Goal: Task Accomplishment & Management: Use online tool/utility

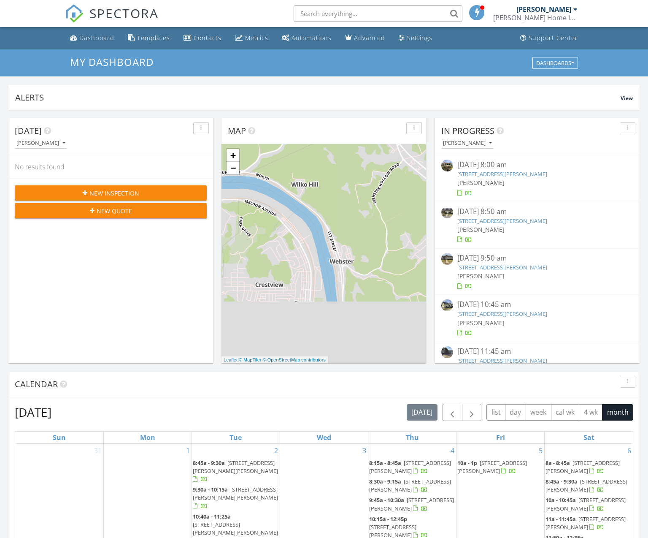
scroll to position [768, 648]
click at [95, 38] on div "Dashboard" at bounding box center [96, 38] width 35 height 8
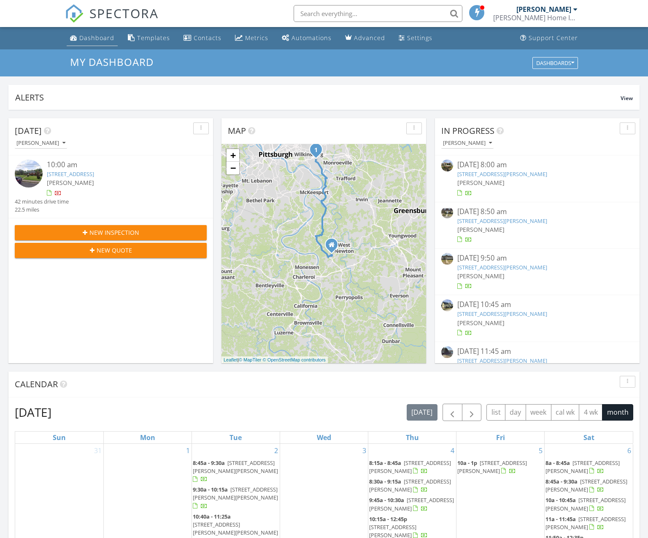
click at [97, 37] on div "Dashboard" at bounding box center [96, 38] width 35 height 8
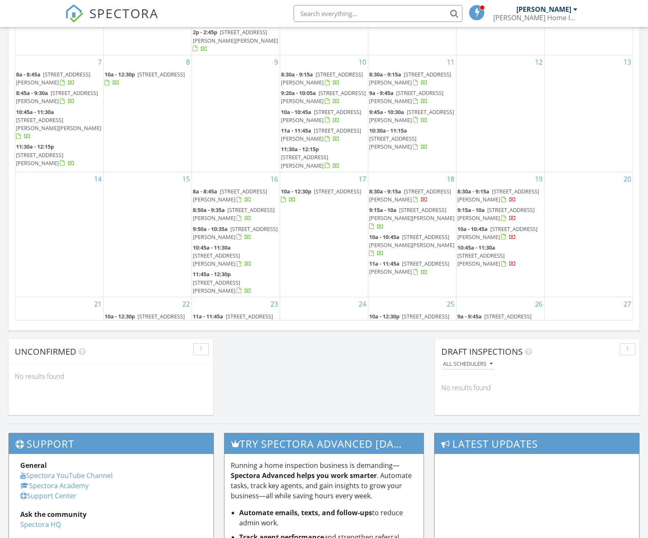
scroll to position [453, 0]
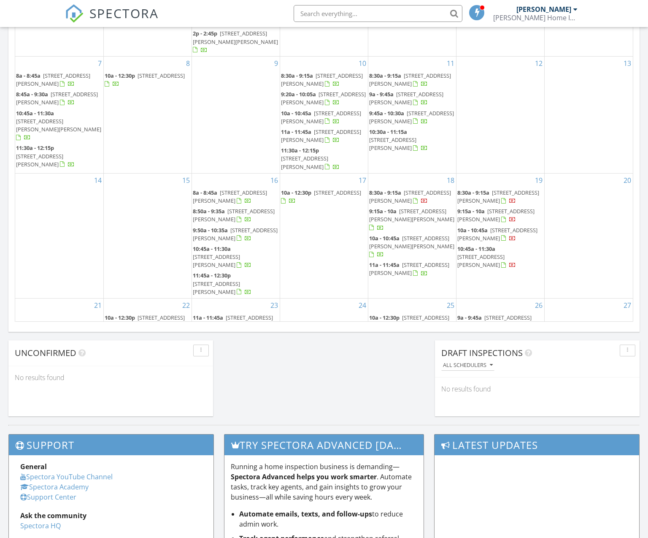
click at [147, 444] on span "5 Glasgow Rd., Pittsburgh 15221" at bounding box center [161, 448] width 47 height 8
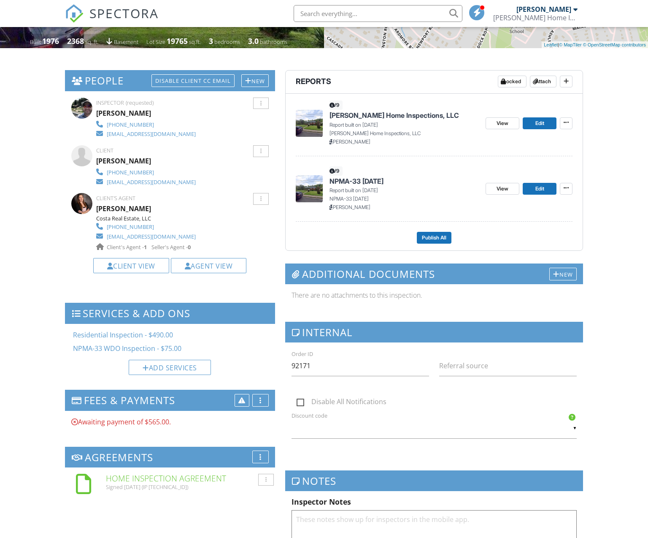
scroll to position [296, 0]
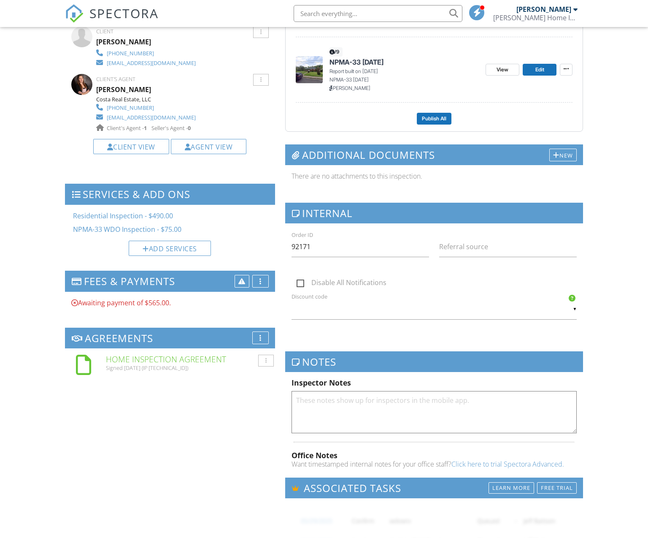
click at [186, 358] on h6 "Home Inspection Agreement" at bounding box center [187, 358] width 163 height 9
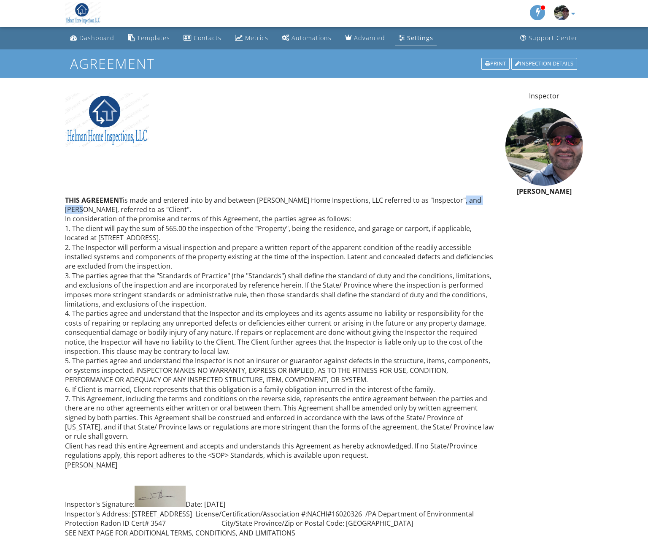
drag, startPoint x: 454, startPoint y: 198, endPoint x: 487, endPoint y: 195, distance: 33.1
click at [487, 195] on p "THIS AGREEMENT is made and entered into by and between Helman Home Inspections,…" at bounding box center [280, 332] width 430 height 274
copy p "[PERSON_NAME]"
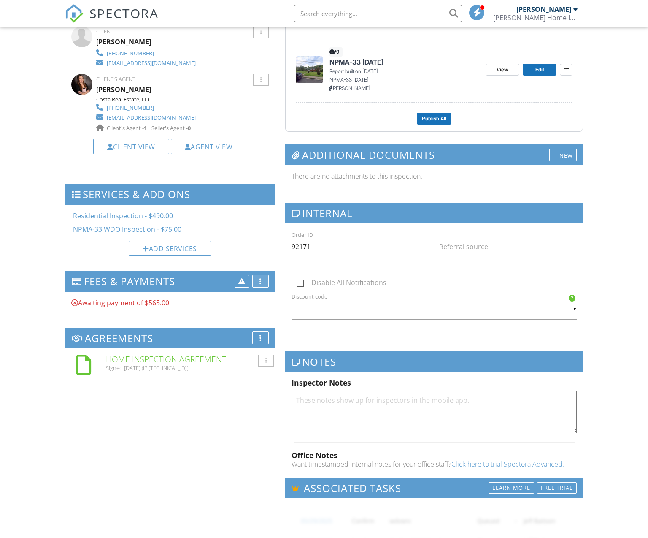
click at [261, 281] on div at bounding box center [260, 281] width 2 height 7
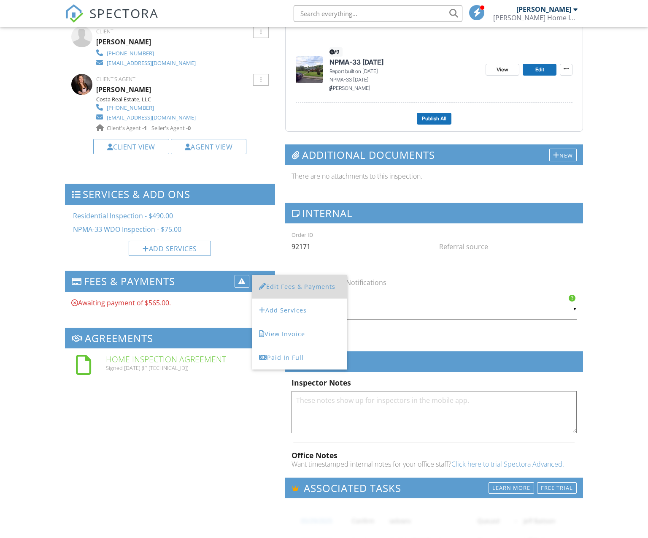
scroll to position [296, 0]
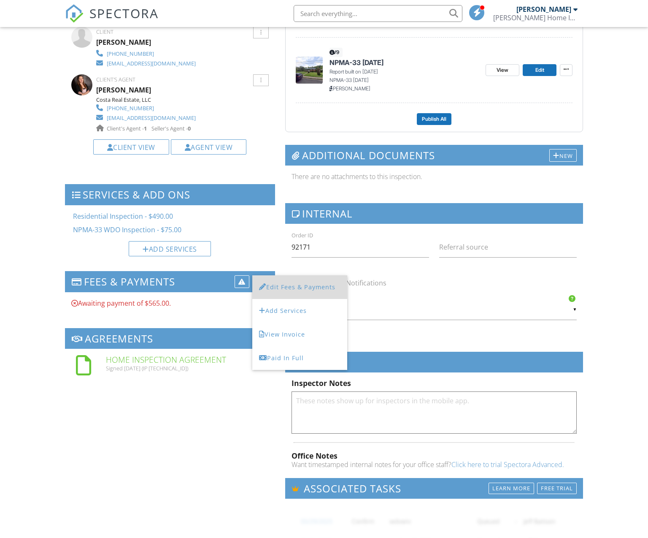
click at [293, 285] on li "Edit Fees & Payments" at bounding box center [299, 287] width 95 height 24
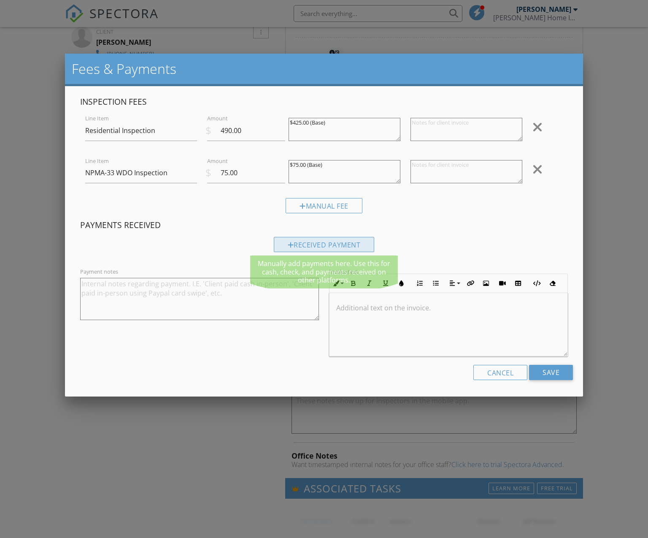
click at [335, 242] on div "Received Payment" at bounding box center [324, 244] width 101 height 15
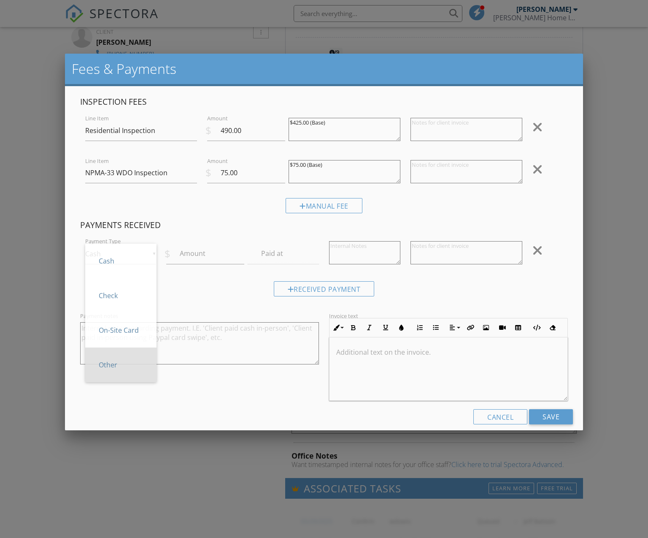
click at [127, 360] on span "Other" at bounding box center [121, 364] width 58 height 21
type input "Other"
click at [204, 255] on label "Amount" at bounding box center [193, 253] width 26 height 9
click at [204, 255] on input "Amount" at bounding box center [205, 253] width 78 height 21
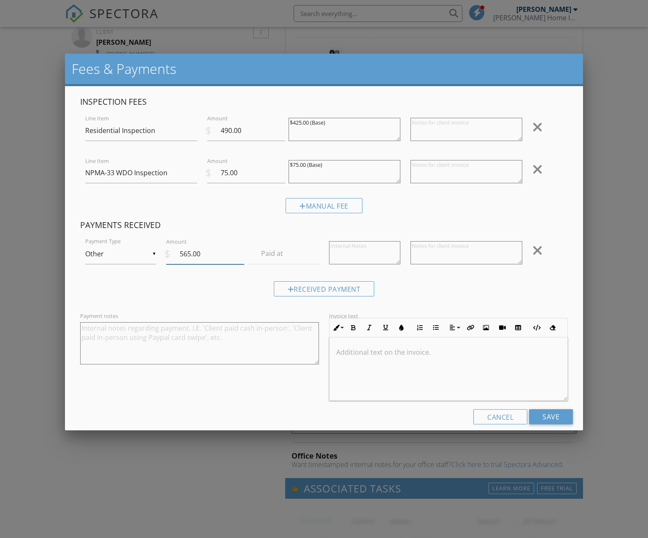
type input "565.00"
click at [431, 251] on textarea at bounding box center [467, 252] width 112 height 23
type textarea "Zelle Payment"
click at [354, 326] on icon "button" at bounding box center [354, 327] width 6 height 6
click at [369, 327] on icon "button" at bounding box center [370, 327] width 6 height 6
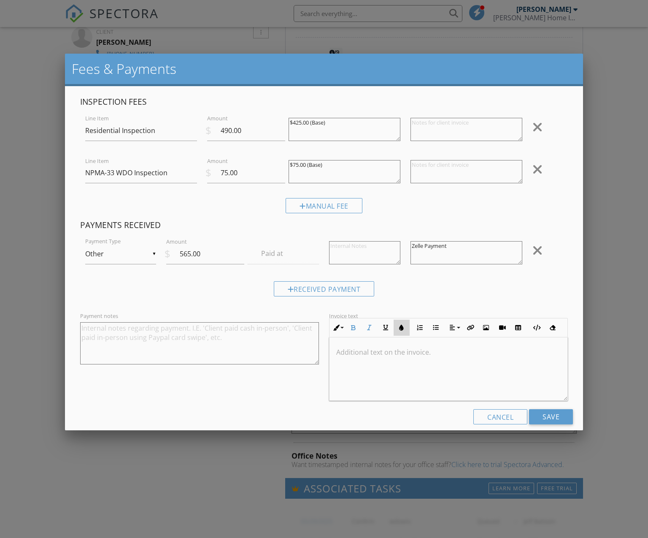
click at [400, 326] on icon "button" at bounding box center [402, 327] width 6 height 6
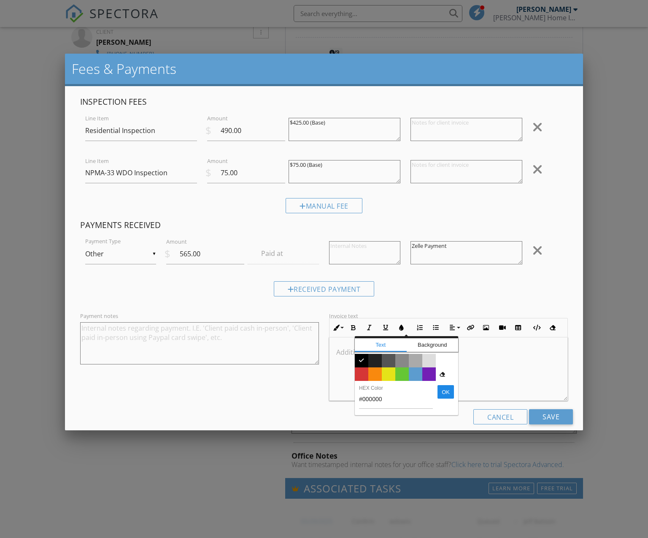
click at [419, 370] on span "Color #5c9ccf" at bounding box center [416, 374] width 14 height 14
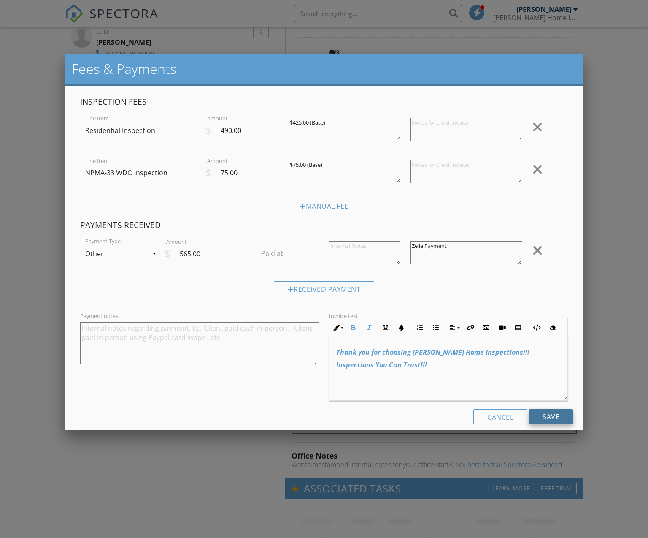
click at [567, 418] on input "Save" at bounding box center [551, 416] width 44 height 15
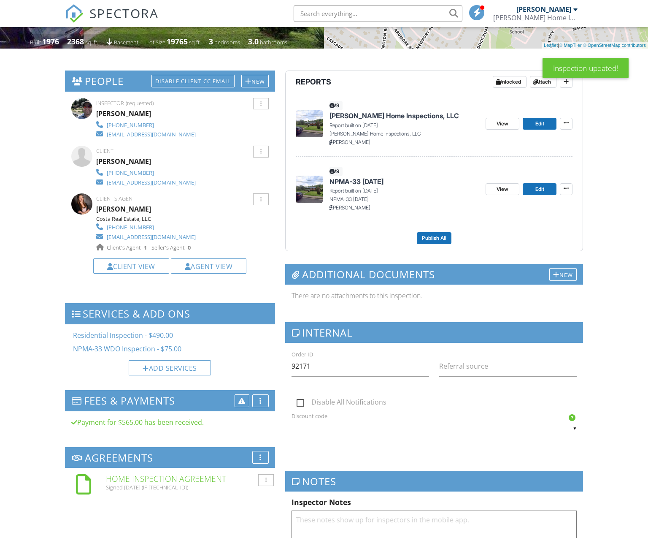
scroll to position [178, 0]
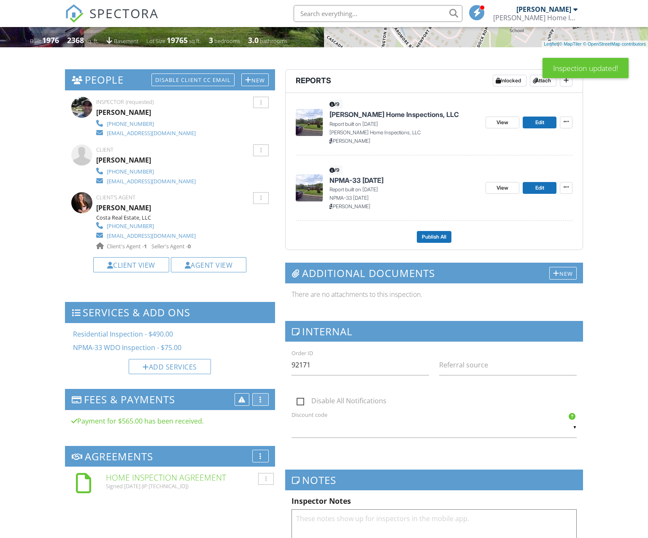
click at [264, 399] on div "More" at bounding box center [260, 399] width 16 height 13
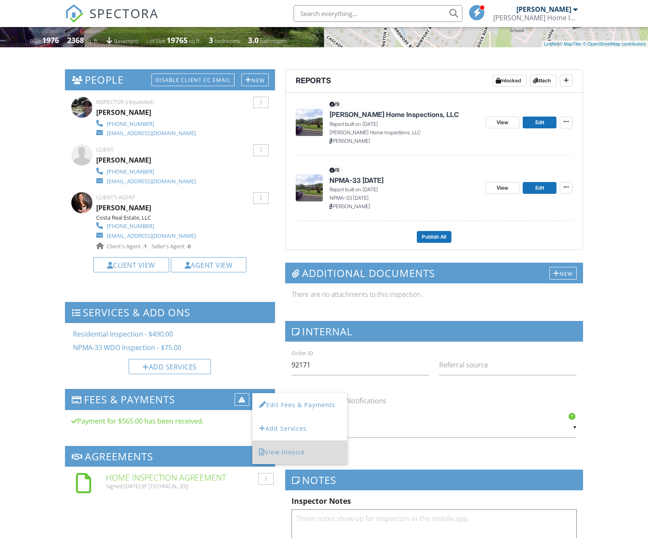
click at [284, 449] on li "View Invoice" at bounding box center [299, 452] width 95 height 24
click at [352, 112] on span "[PERSON_NAME] Home Inspections, LLC" at bounding box center [395, 114] width 130 height 9
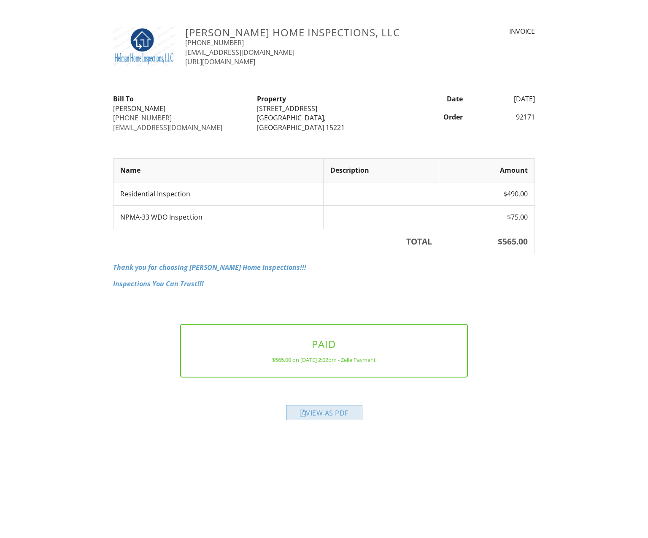
click at [332, 412] on div "View as PDF" at bounding box center [324, 412] width 76 height 15
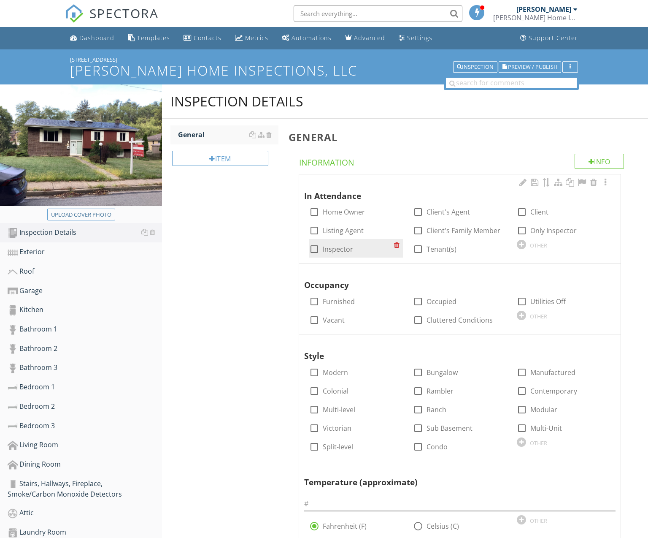
click at [334, 249] on label "Inspector" at bounding box center [338, 249] width 30 height 8
checkbox input "true"
click at [521, 209] on div at bounding box center [522, 212] width 14 height 14
checkbox input "true"
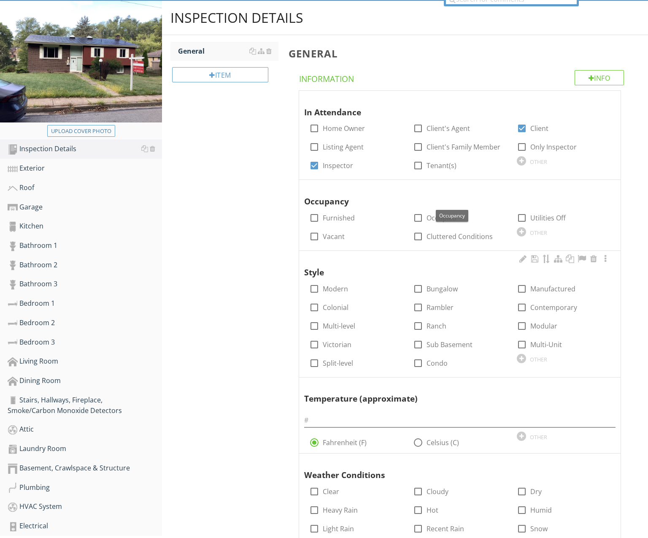
scroll to position [86, 0]
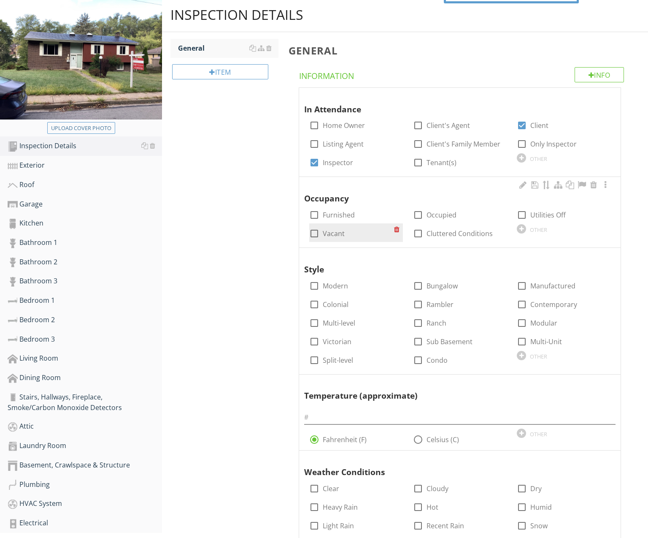
click at [332, 231] on label "Vacant" at bounding box center [334, 233] width 22 height 8
checkbox input "true"
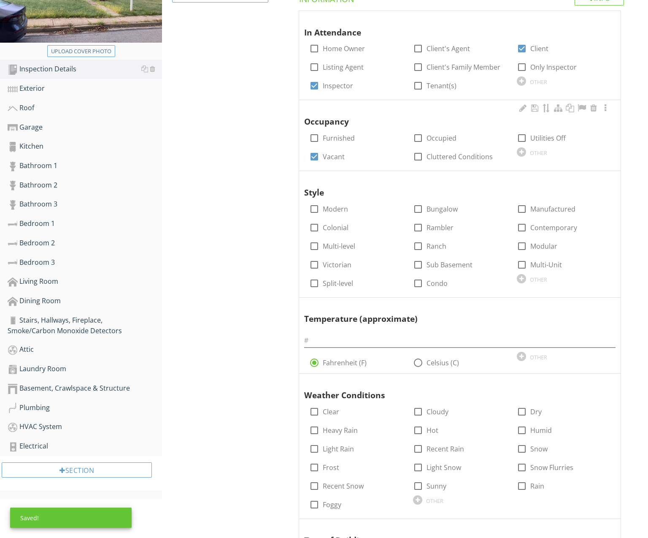
scroll to position [173, 0]
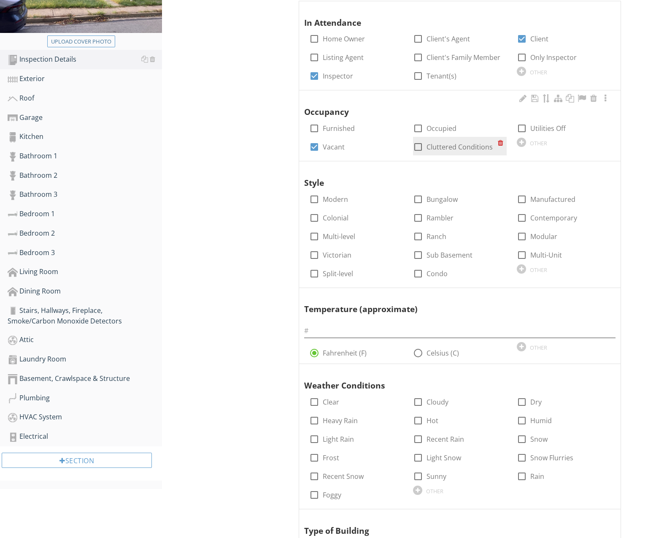
click at [420, 144] on div at bounding box center [418, 147] width 14 height 14
checkbox input "true"
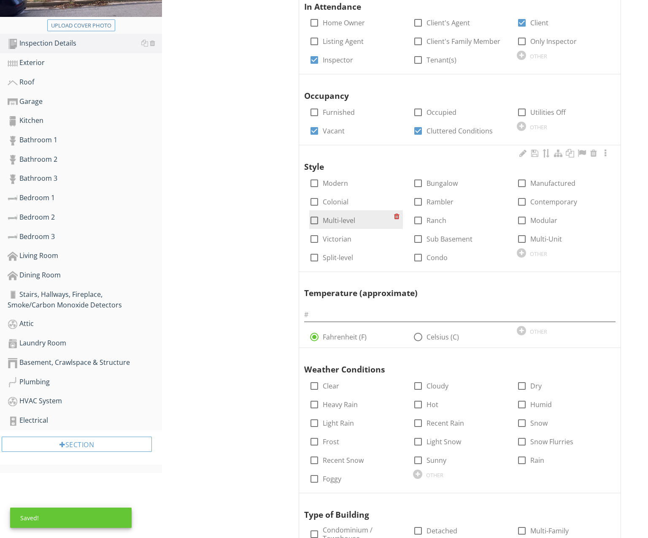
scroll to position [191, 0]
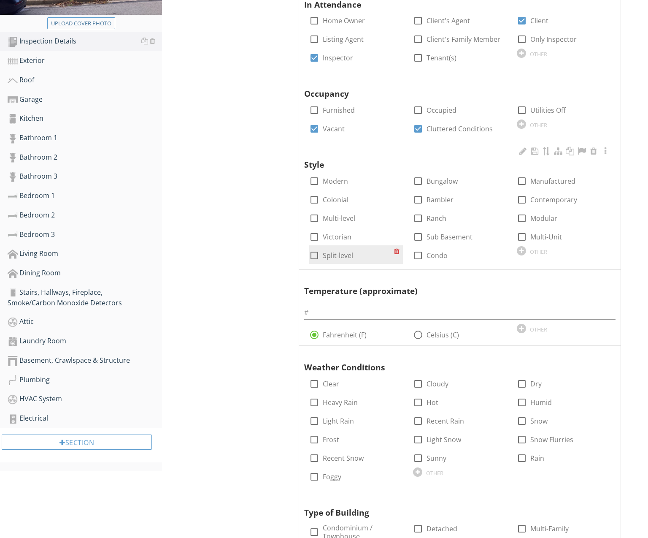
click at [333, 253] on label "Split-level" at bounding box center [338, 255] width 30 height 8
checkbox input "true"
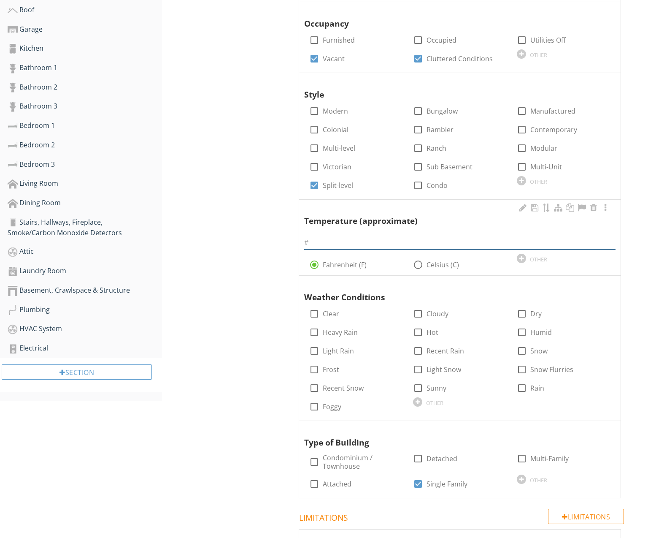
click at [356, 239] on input "text" at bounding box center [459, 242] width 311 height 14
type input "72 Degrees"
click at [416, 310] on div at bounding box center [418, 314] width 14 height 14
checkbox input "true"
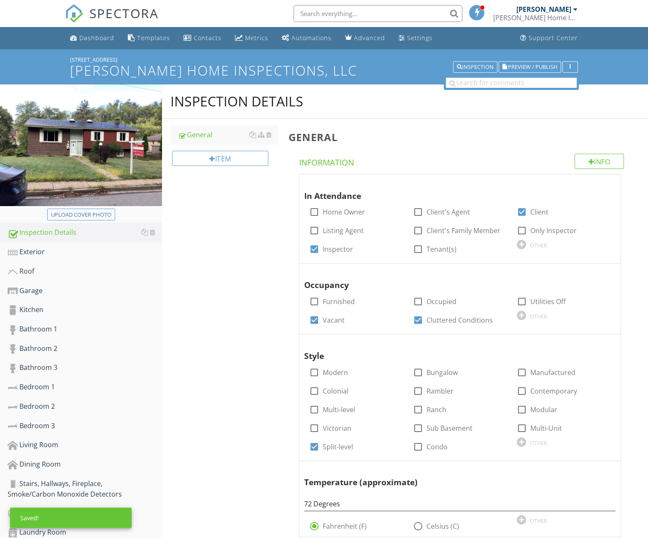
scroll to position [0, 0]
click at [59, 254] on div "Exterior" at bounding box center [85, 251] width 154 height 11
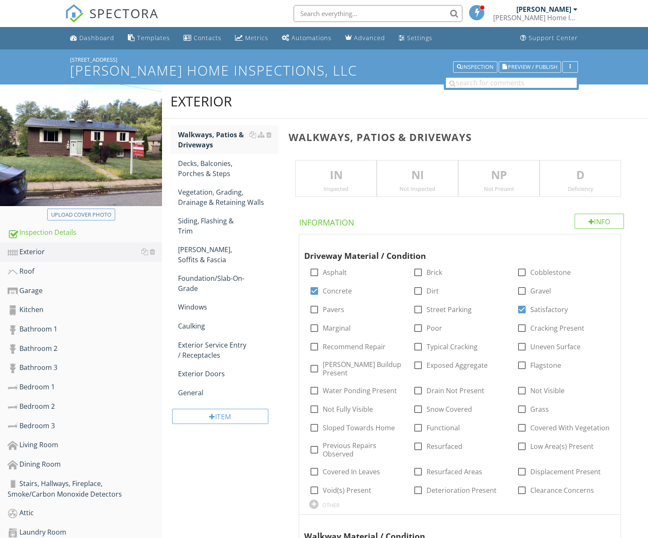
click at [327, 172] on p "IN" at bounding box center [336, 175] width 81 height 17
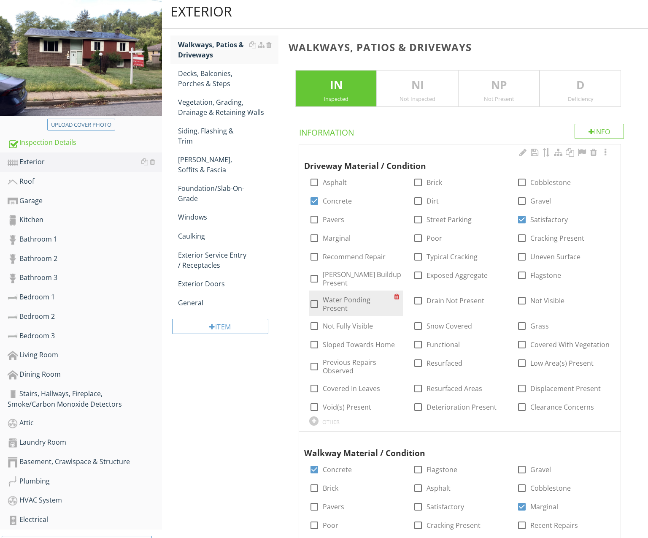
scroll to position [90, 0]
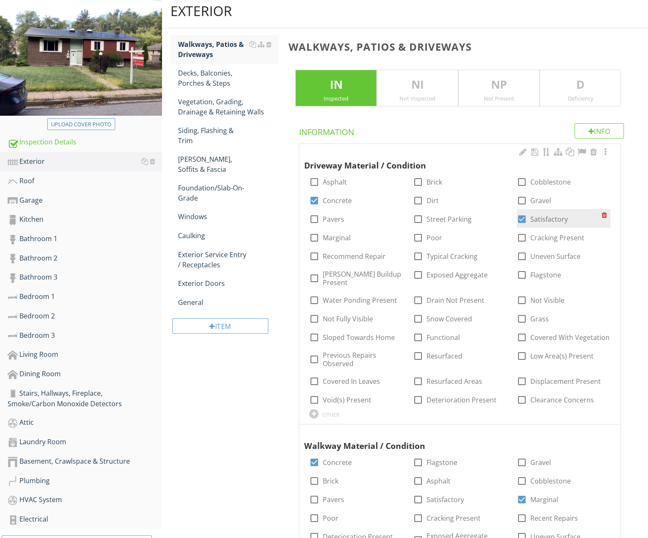
click at [519, 218] on div at bounding box center [522, 219] width 14 height 14
checkbox input "false"
click at [521, 236] on div at bounding box center [522, 237] width 14 height 14
checkbox input "true"
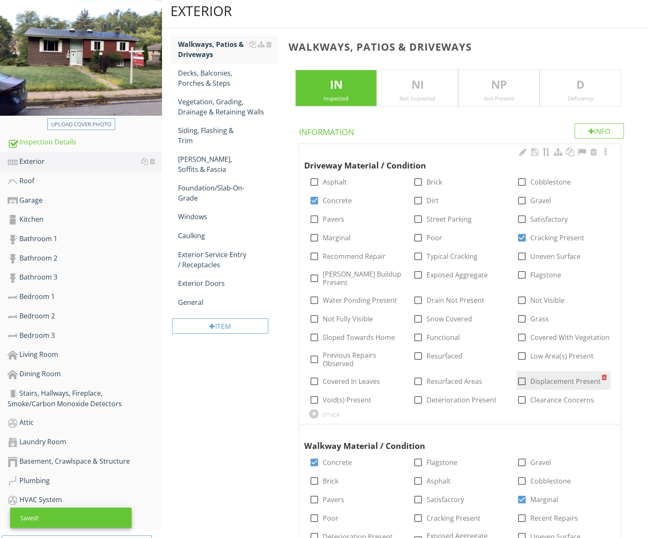
click at [522, 374] on div at bounding box center [522, 381] width 14 height 14
checkbox input "true"
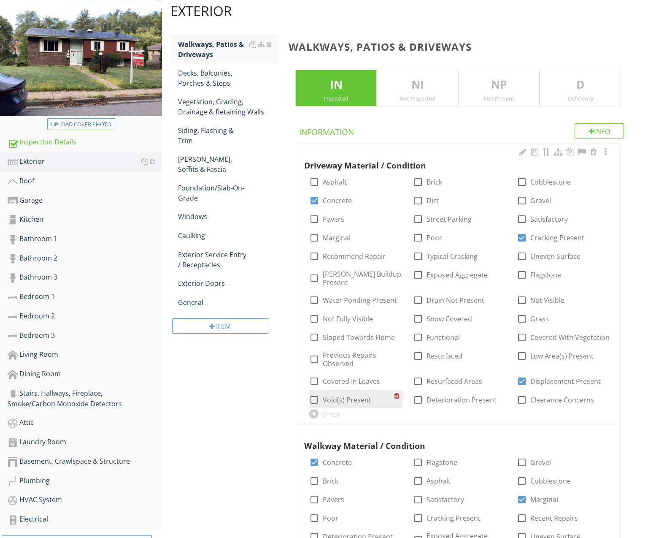
click at [357, 395] on label "Void(s) Present" at bounding box center [347, 399] width 49 height 8
checkbox input "true"
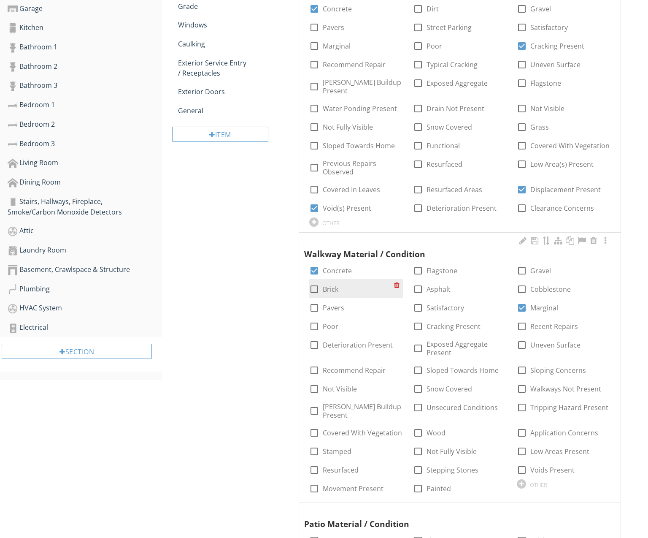
scroll to position [284, 0]
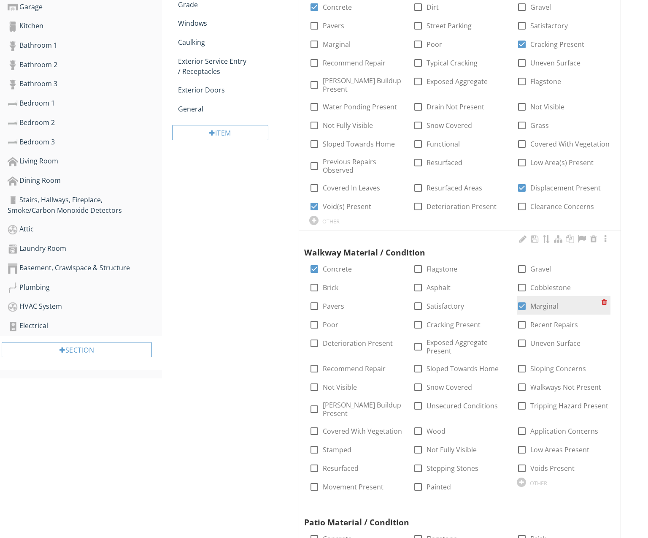
click at [524, 299] on div at bounding box center [522, 306] width 14 height 14
checkbox input "false"
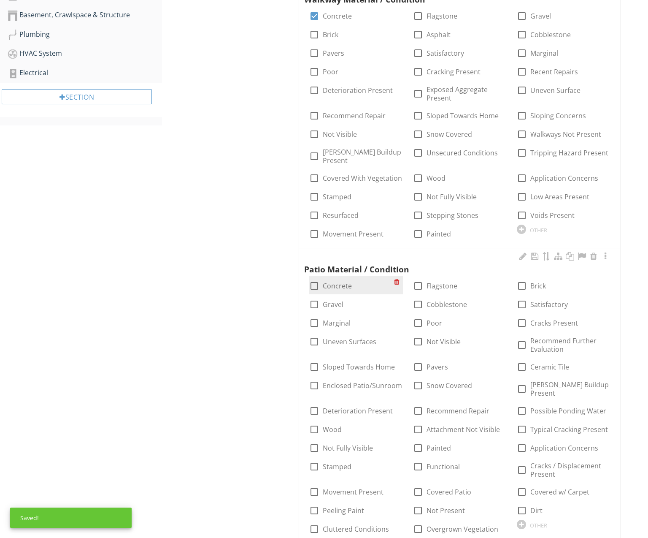
scroll to position [543, 0]
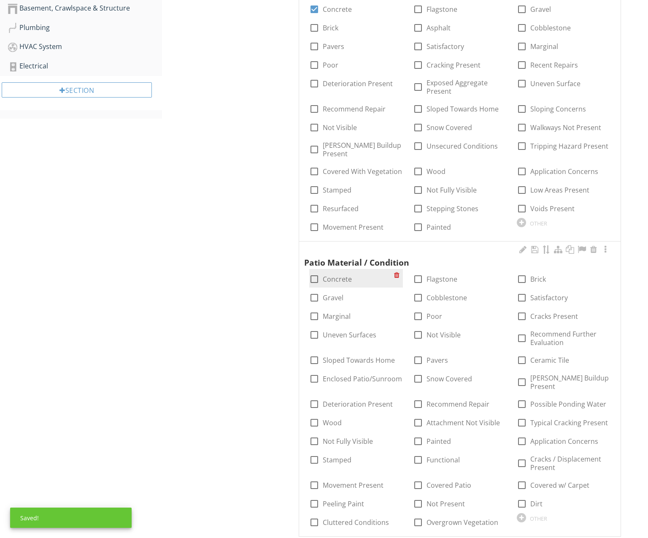
click at [327, 275] on label "Concrete" at bounding box center [337, 279] width 29 height 8
checkbox input "true"
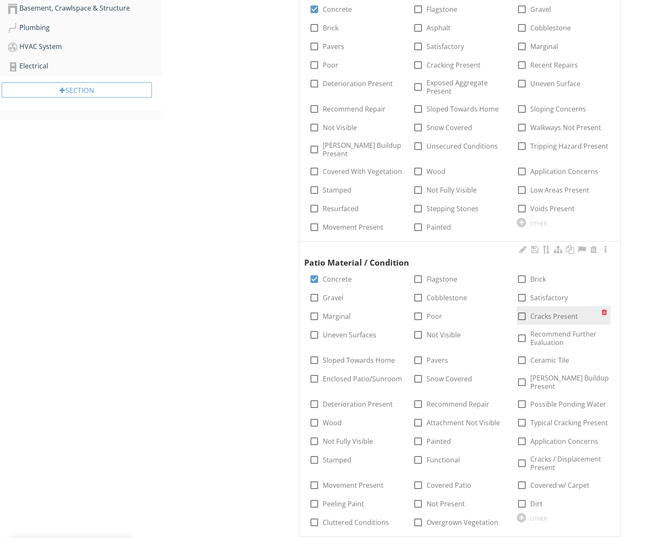
click at [524, 309] on div at bounding box center [522, 316] width 14 height 14
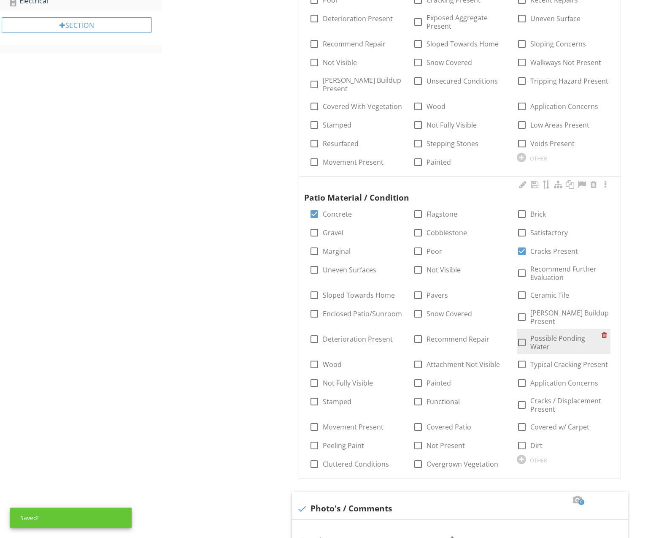
scroll to position [634, 0]
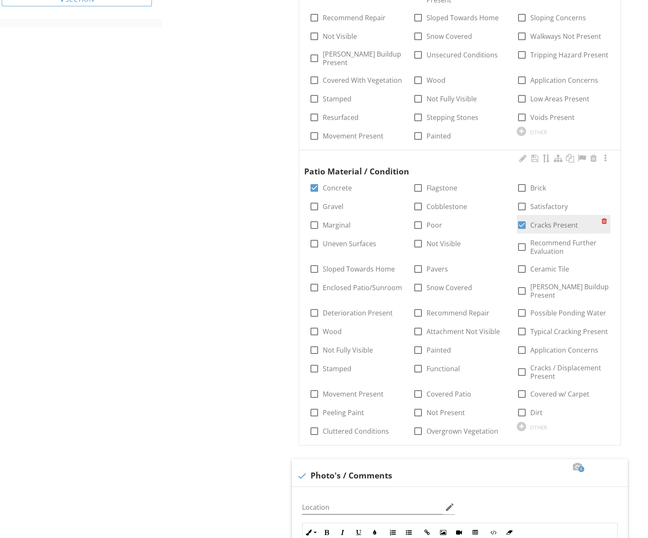
click at [523, 218] on div at bounding box center [522, 225] width 14 height 14
checkbox input "false"
click at [537, 363] on label "Cracks / Displacement Present" at bounding box center [565, 371] width 71 height 17
checkbox input "true"
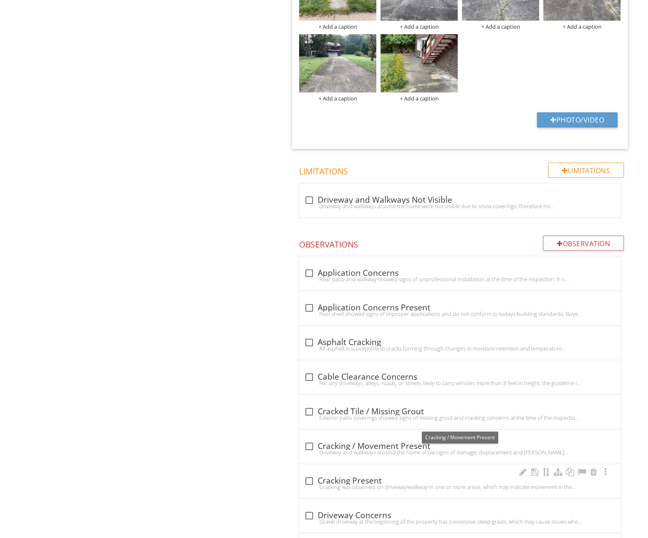
scroll to position [1317, 0]
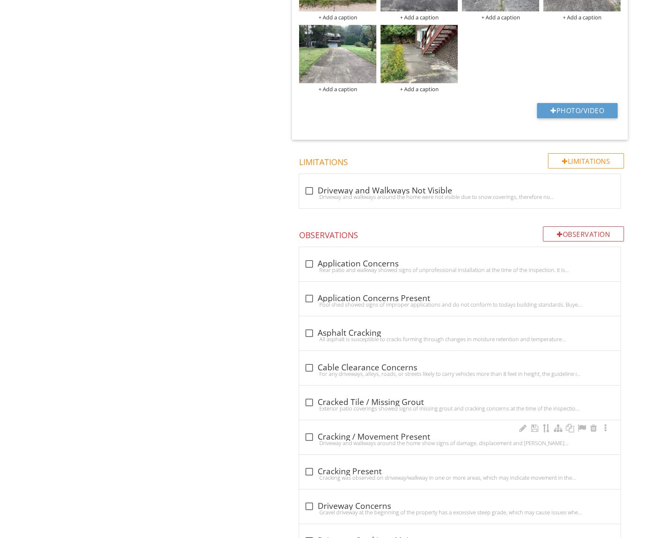
click at [369, 439] on div "Driveway and walkways around the home show signs of damage, displacement and mo…" at bounding box center [459, 442] width 311 height 7
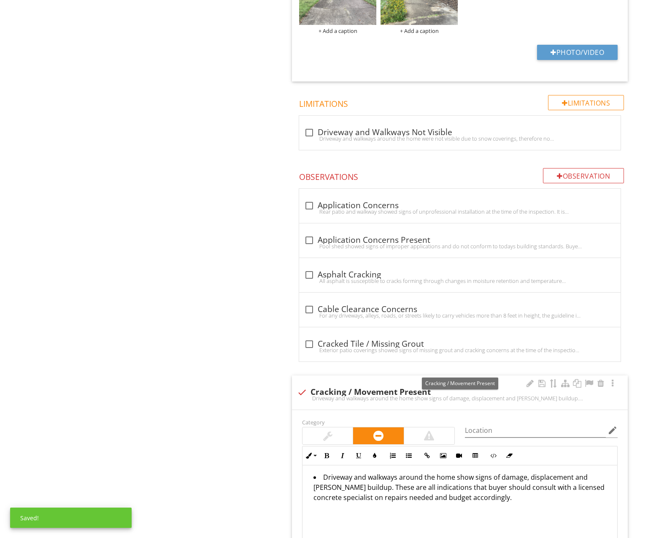
scroll to position [1376, 0]
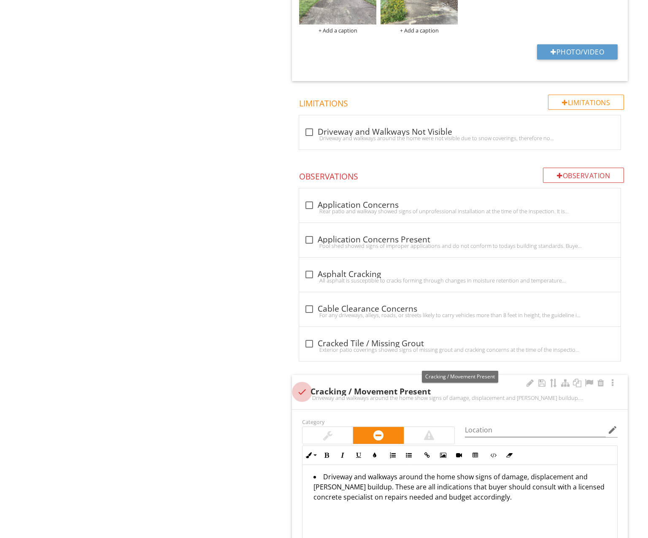
click at [298, 384] on div at bounding box center [302, 391] width 14 height 14
checkbox input "true"
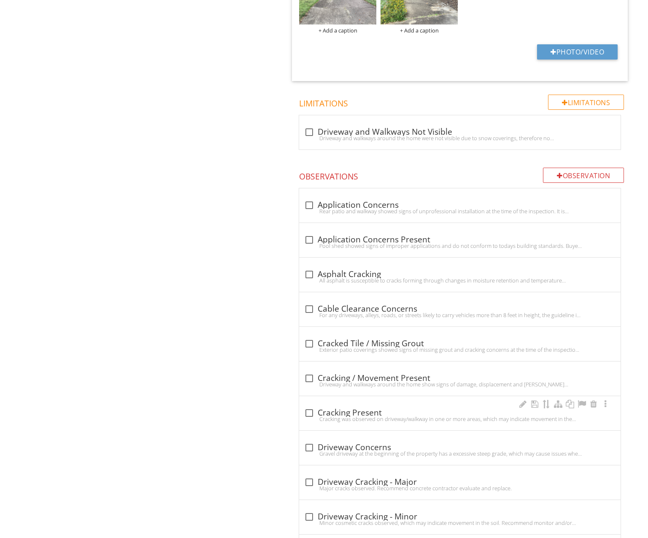
click at [376, 406] on div "check_box_outline_blank Cracking Present Cracking was observed on driveway/walk…" at bounding box center [459, 415] width 311 height 19
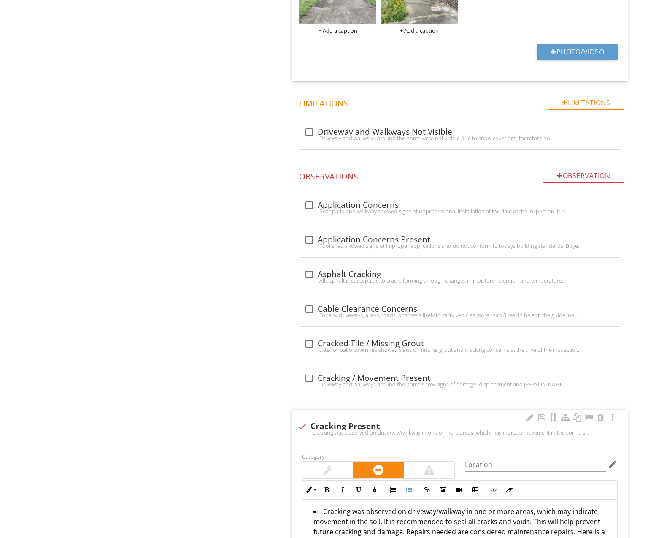
drag, startPoint x: 399, startPoint y: 501, endPoint x: 361, endPoint y: 496, distance: 38.4
click at [315, 499] on div "Cracking was observed on driveway/walkway in one or more areas, which may indic…" at bounding box center [460, 541] width 315 height 84
copy li "Cracking was observed on driveway/walkway in one or more areas, which may indic…"
click at [326, 421] on div "check Cracking Present" at bounding box center [460, 426] width 326 height 10
checkbox input "true"
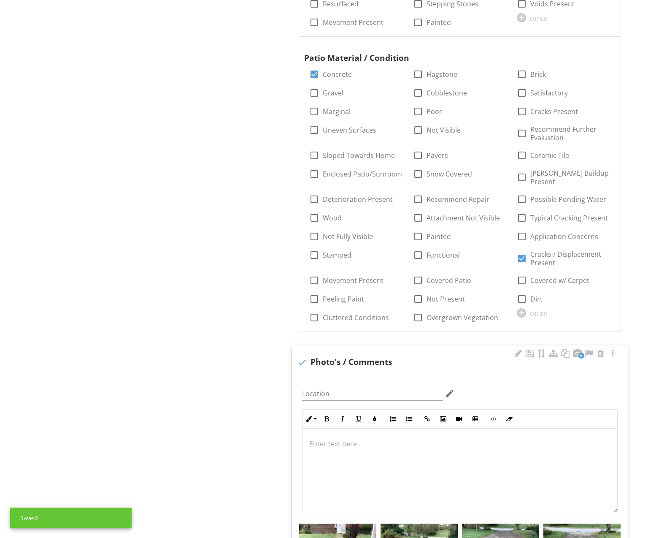
scroll to position [748, 0]
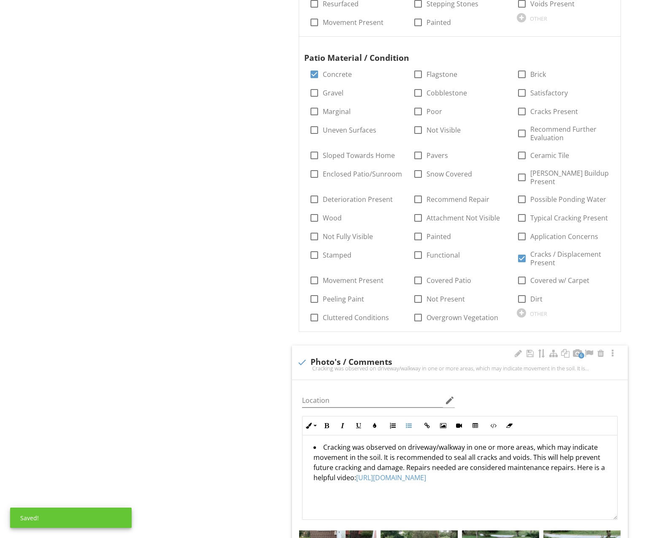
click at [349, 442] on li "Cracking was observed on driveway/walkway in one or more areas, which may indic…" at bounding box center [461, 463] width 297 height 43
click at [511, 442] on li "Cracking / displacement was observed on driveway/walkway in one or more areas, …" at bounding box center [461, 463] width 297 height 43
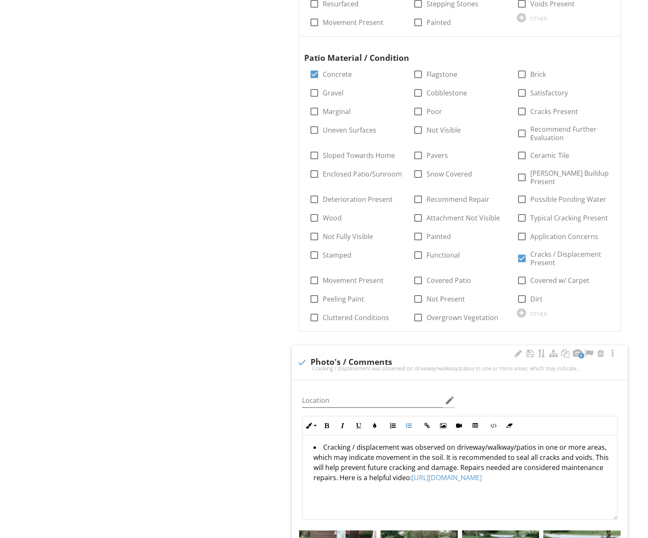
click at [599, 442] on li "Cracking / displacement was observed on driveway/walkway/patios in one or more …" at bounding box center [461, 463] width 297 height 43
drag, startPoint x: 530, startPoint y: 443, endPoint x: 417, endPoint y: 451, distance: 113.4
click at [417, 451] on li "Cracking / displacement was observed on driveway/walkway/patios in one or more …" at bounding box center [461, 463] width 297 height 43
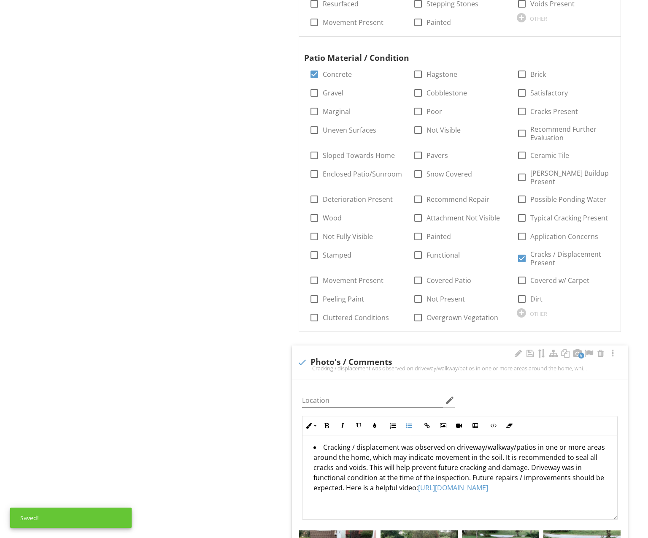
click at [420, 467] on li "Cracking / displacement was observed on driveway/walkway/patios in one or more …" at bounding box center [461, 468] width 297 height 53
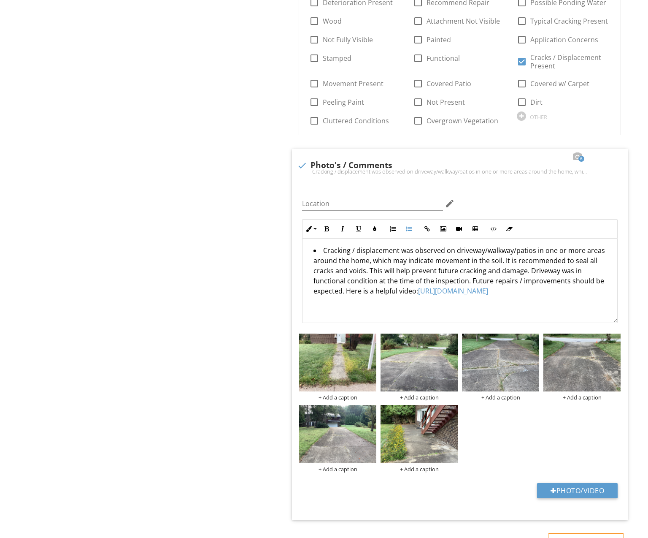
scroll to position [952, 0]
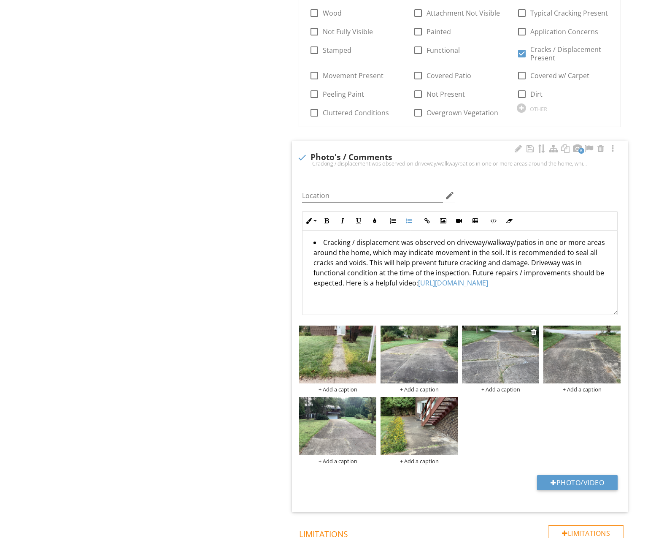
click at [494, 386] on div "+ Add a caption" at bounding box center [500, 389] width 77 height 7
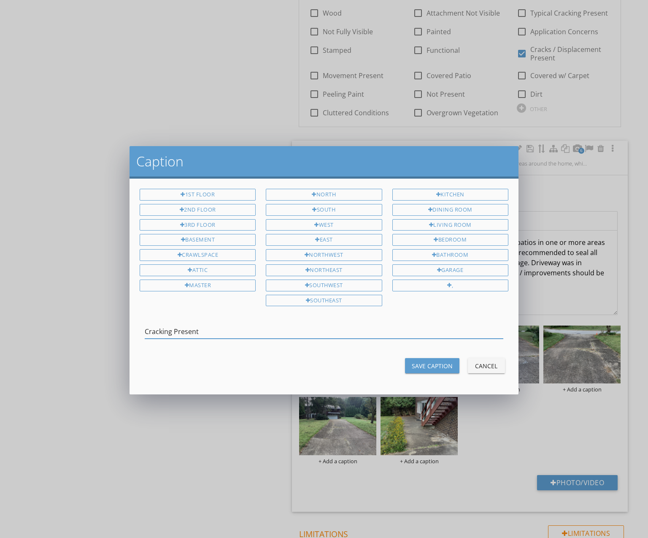
type input "Cracking Present"
click at [438, 358] on button "Save Caption" at bounding box center [432, 365] width 54 height 15
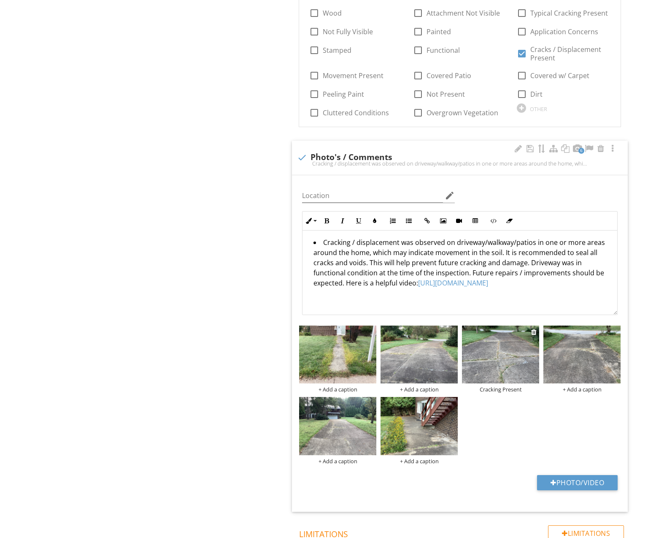
click at [514, 345] on img at bounding box center [500, 354] width 77 height 58
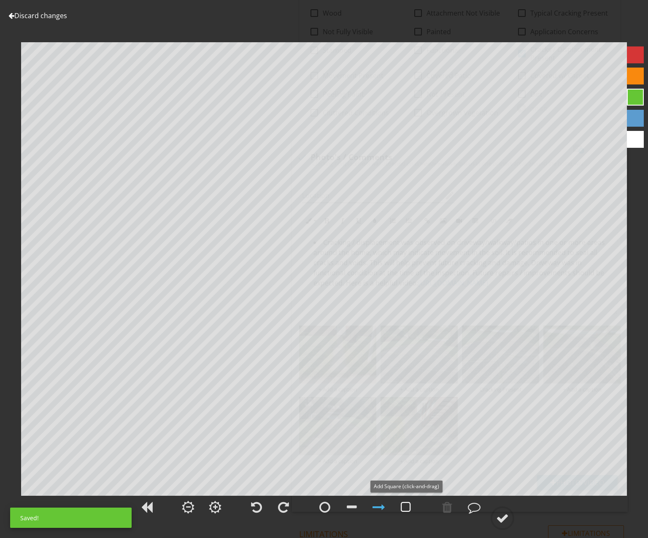
click at [407, 509] on div at bounding box center [406, 506] width 10 height 13
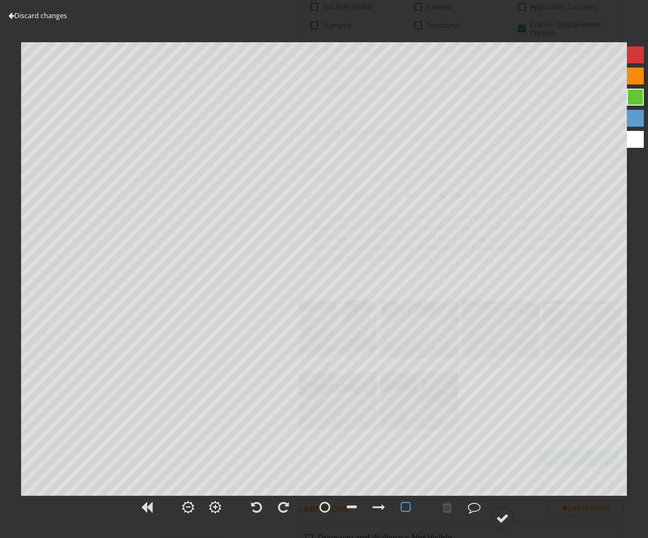
scroll to position [984, 0]
click at [24, 19] on link "Discard changes" at bounding box center [37, 15] width 59 height 9
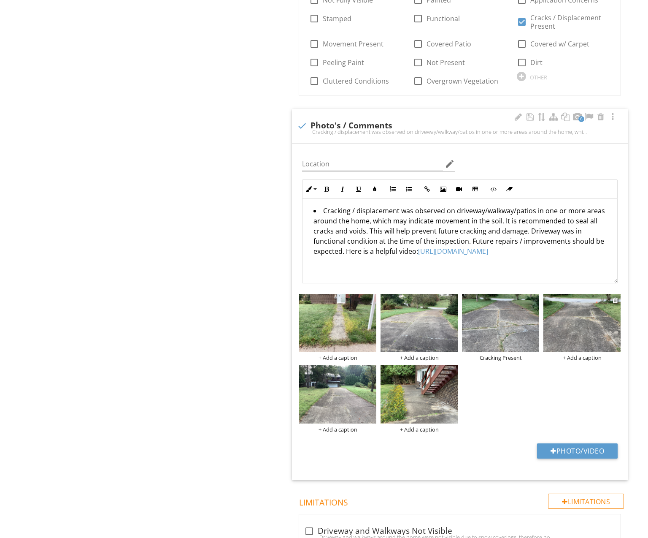
click at [573, 313] on img at bounding box center [581, 323] width 77 height 58
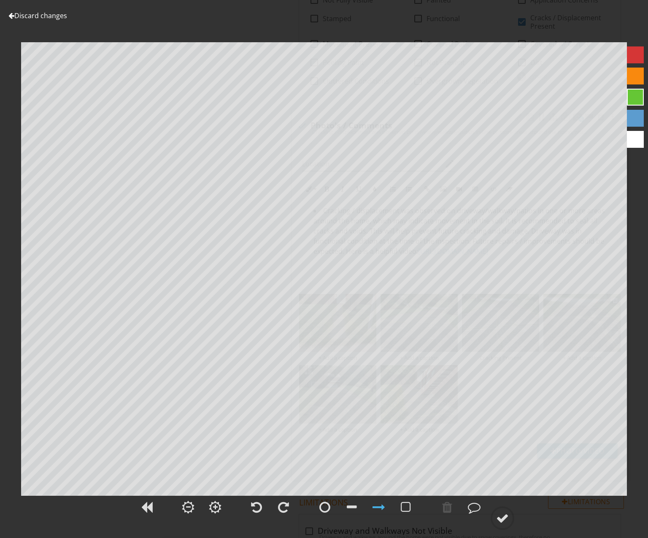
scroll to position [987, 0]
click at [58, 18] on link "Discard changes" at bounding box center [37, 15] width 59 height 9
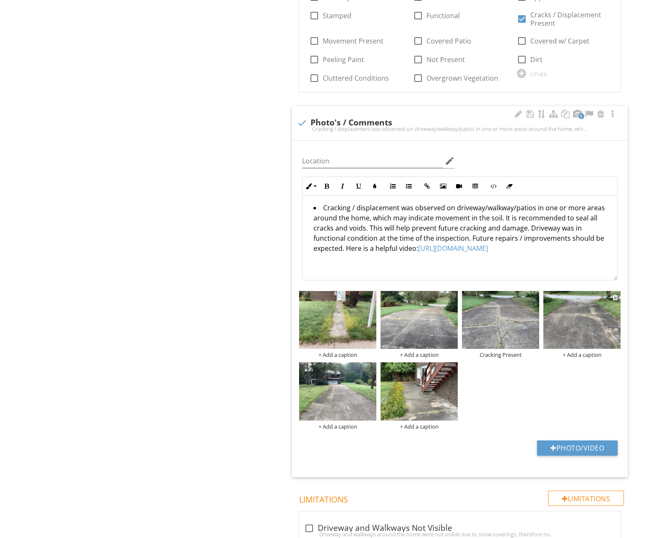
click at [568, 351] on div "+ Add a caption" at bounding box center [581, 354] width 77 height 7
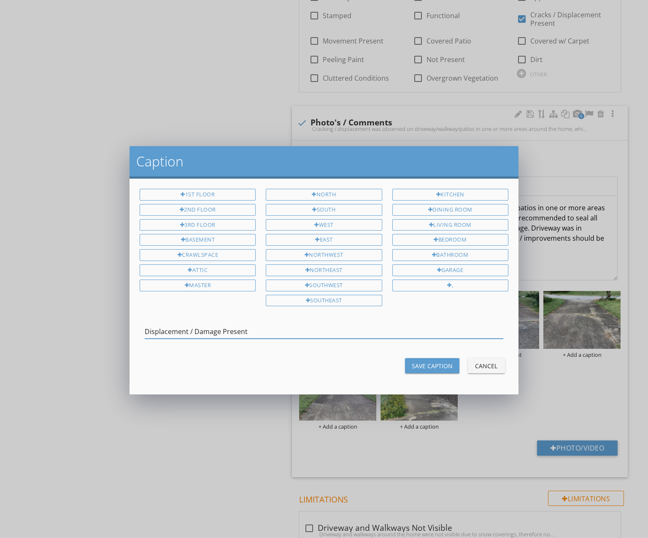
type input "Displacement / Damage Present"
click at [447, 361] on div "Save Caption" at bounding box center [432, 365] width 41 height 9
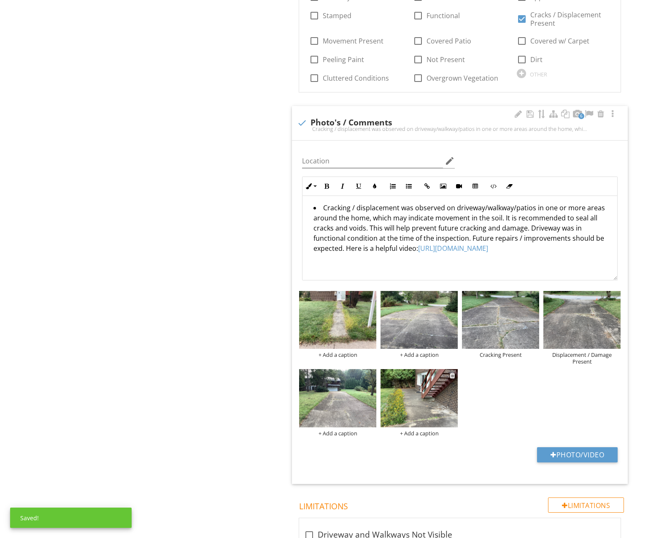
click at [428, 387] on img at bounding box center [419, 398] width 77 height 58
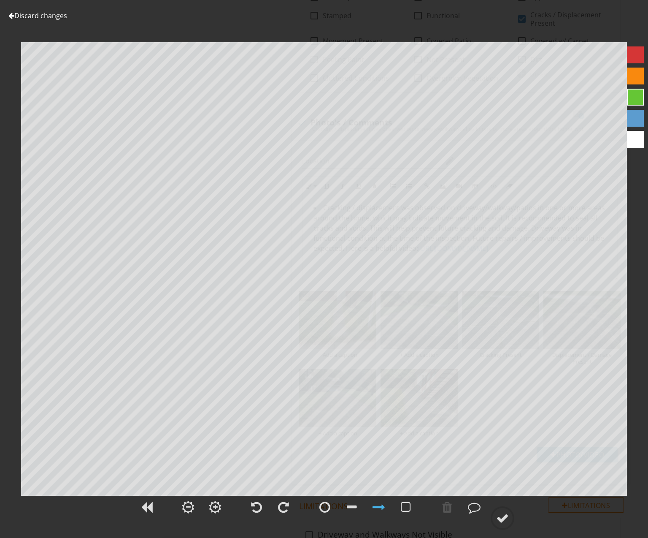
click at [48, 19] on link "Discard changes" at bounding box center [37, 15] width 59 height 9
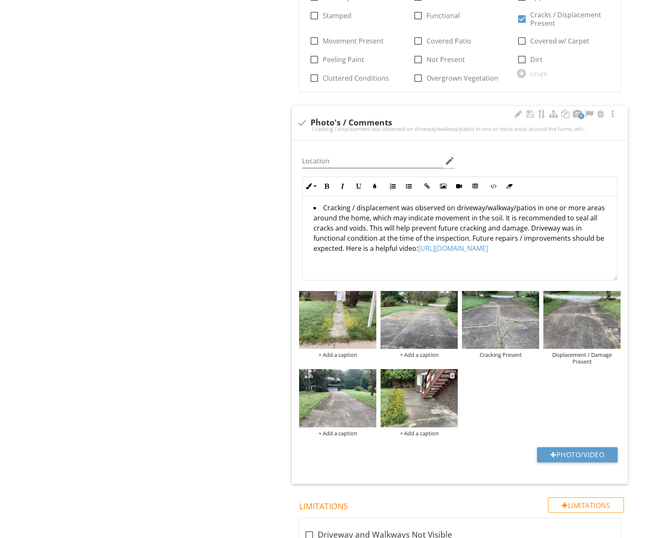
click at [418, 430] on div "+ Add a caption" at bounding box center [419, 433] width 77 height 7
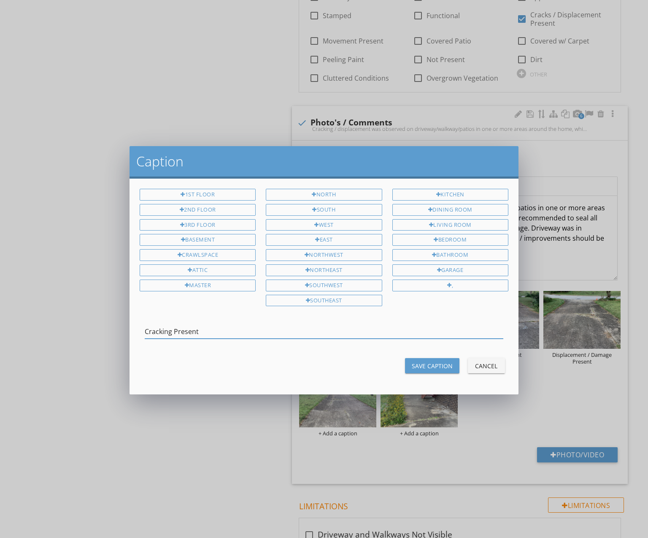
type input "Cracking Present"
click at [437, 361] on div "Save Caption" at bounding box center [432, 365] width 41 height 9
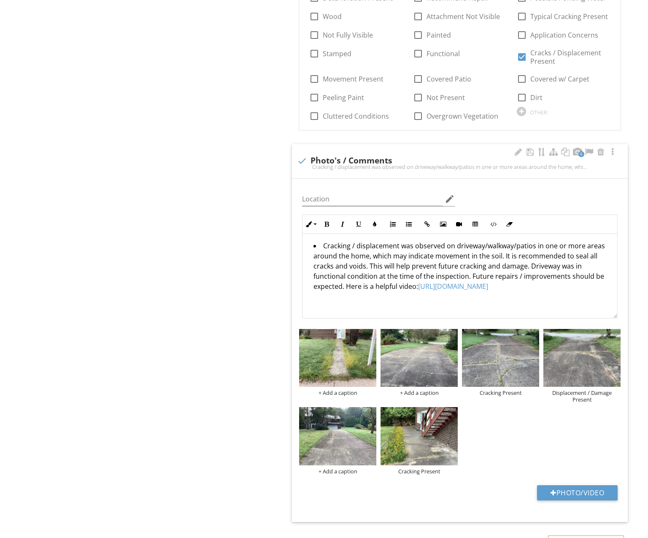
scroll to position [945, 0]
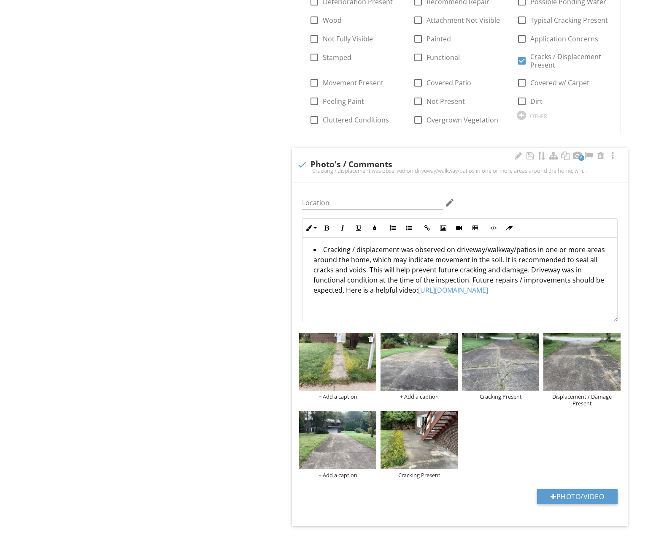
click at [358, 347] on img at bounding box center [337, 361] width 77 height 58
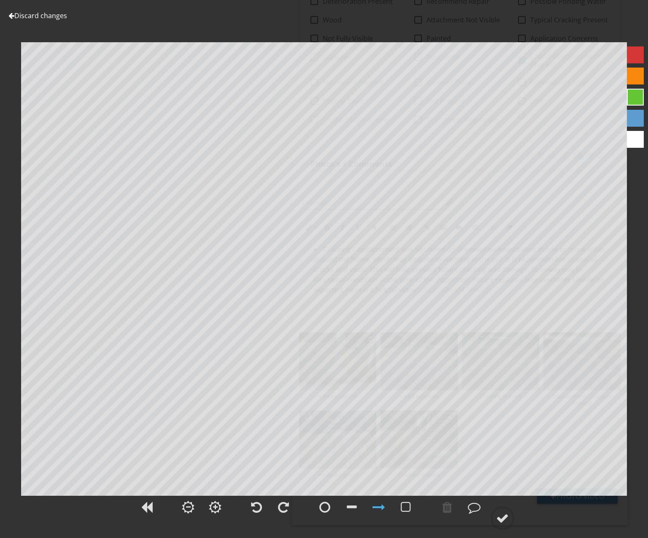
scroll to position [946, 0]
click at [41, 18] on link "Discard changes" at bounding box center [37, 15] width 59 height 9
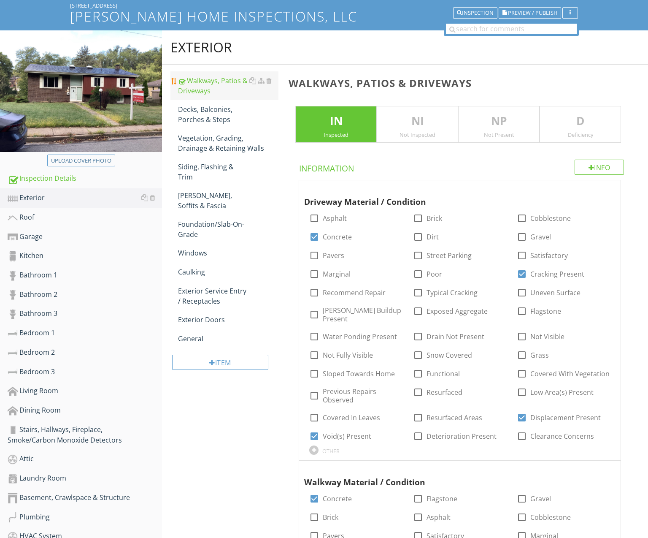
scroll to position [52, 0]
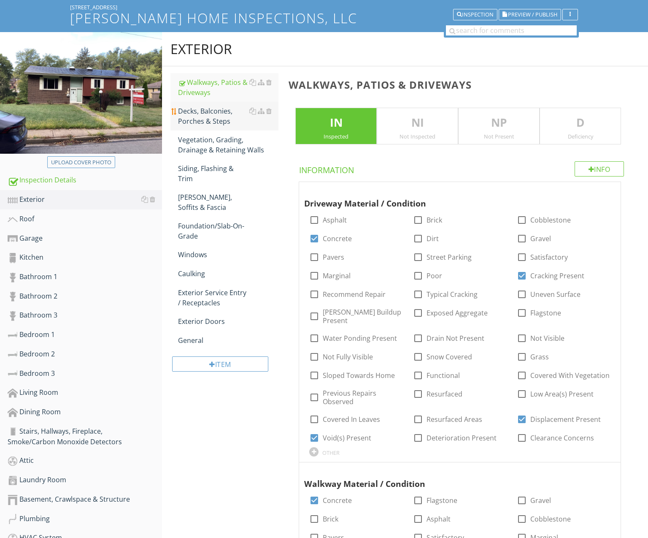
click at [219, 118] on div "Decks, Balconies, Porches & Steps" at bounding box center [228, 116] width 100 height 20
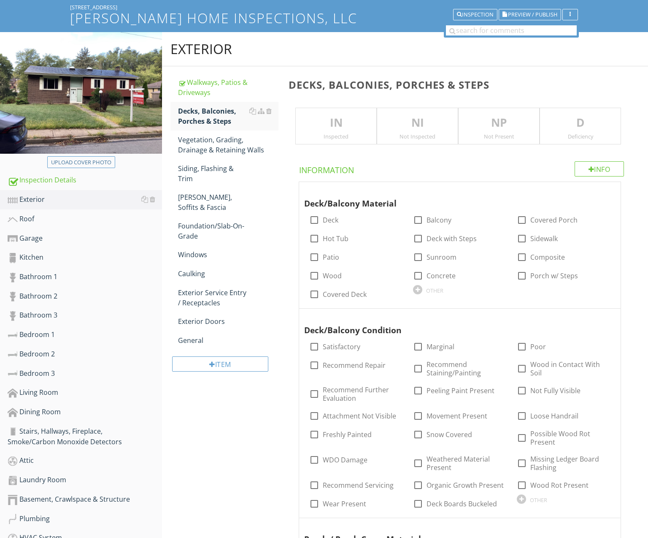
click at [340, 131] on div "IN Inspected" at bounding box center [335, 126] width 81 height 37
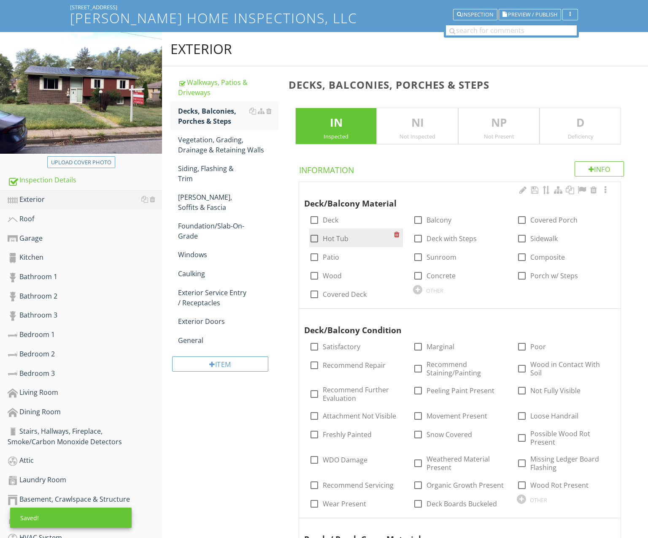
scroll to position [55, 0]
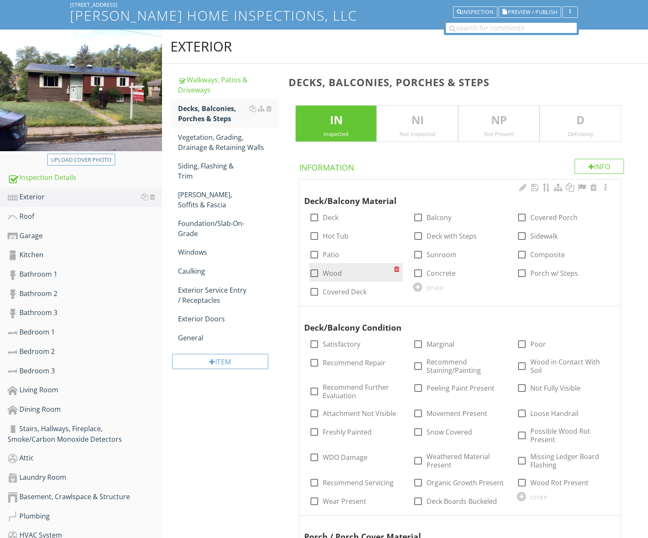
click at [331, 271] on label "Wood" at bounding box center [332, 273] width 19 height 8
checkbox input "true"
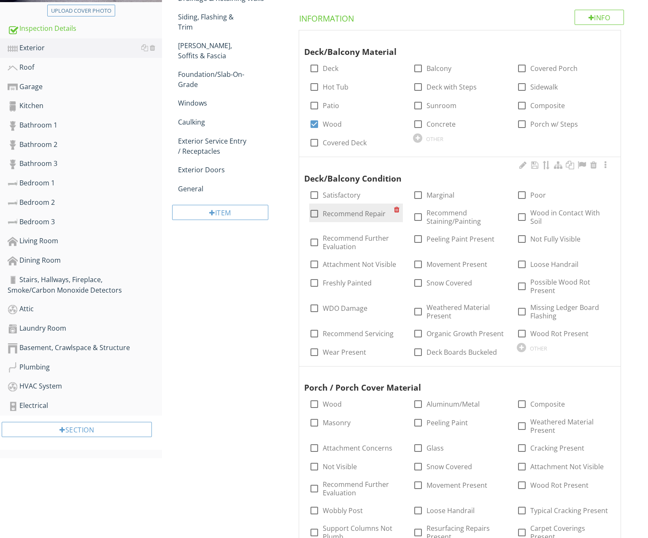
scroll to position [205, 0]
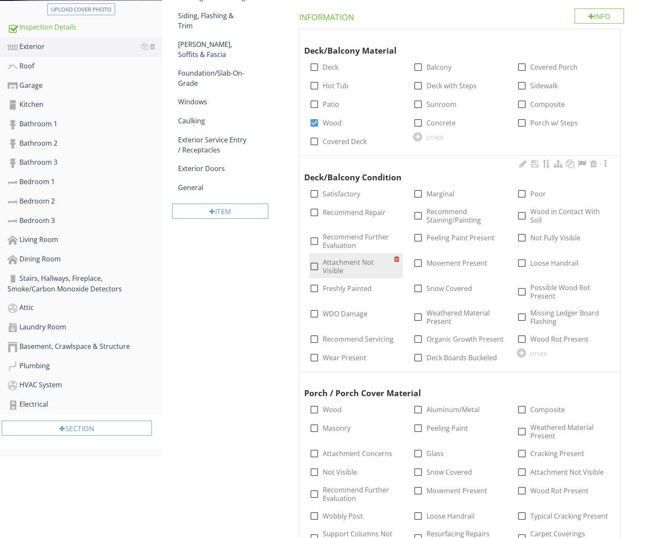
click at [350, 259] on label "Attachment Not Visible" at bounding box center [358, 266] width 71 height 17
checkbox input "true"
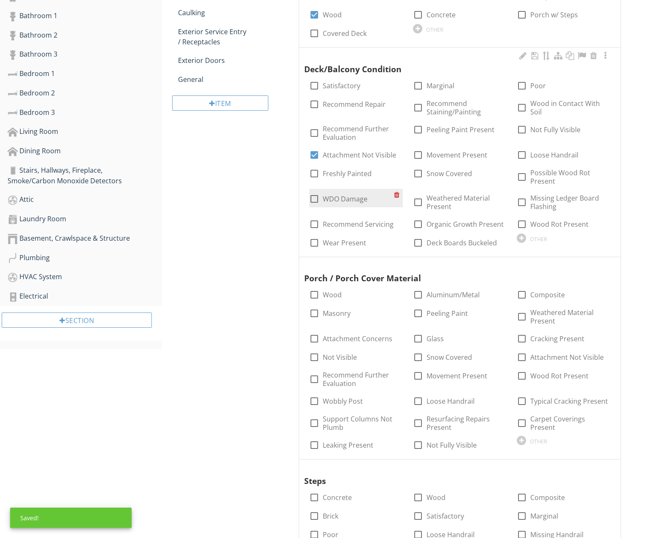
scroll to position [312, 0]
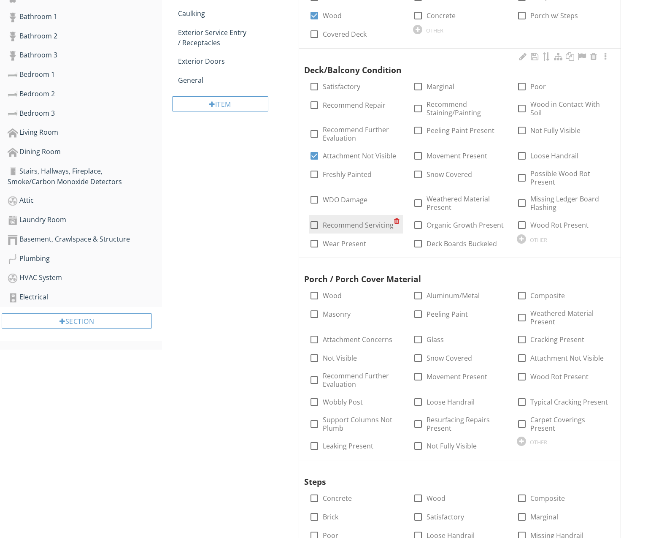
click at [369, 223] on label "Recommend Servicing" at bounding box center [358, 225] width 71 height 8
checkbox input "true"
click at [354, 239] on label "Wear Present" at bounding box center [344, 243] width 43 height 8
checkbox input "true"
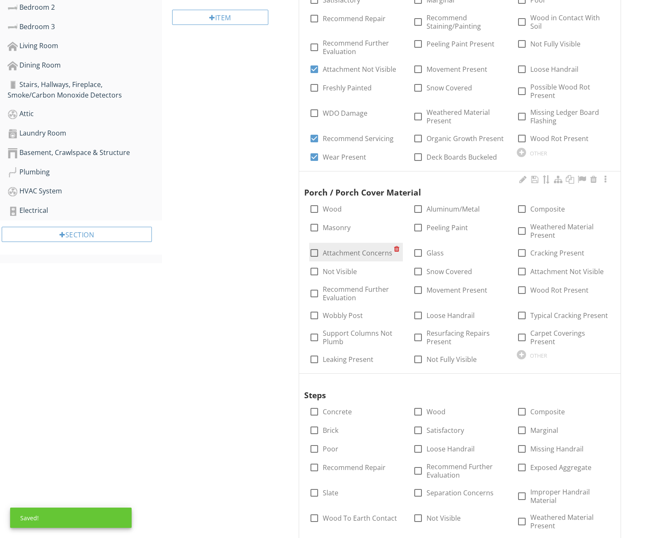
scroll to position [414, 0]
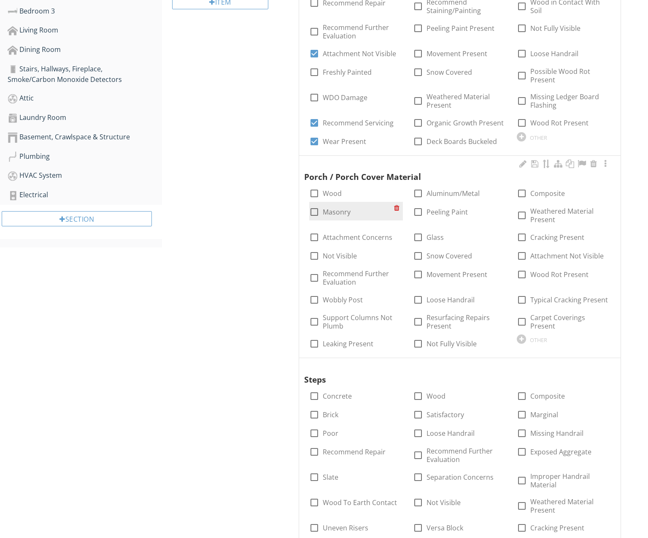
click at [334, 208] on label "Masonry" at bounding box center [337, 212] width 28 height 8
checkbox input "true"
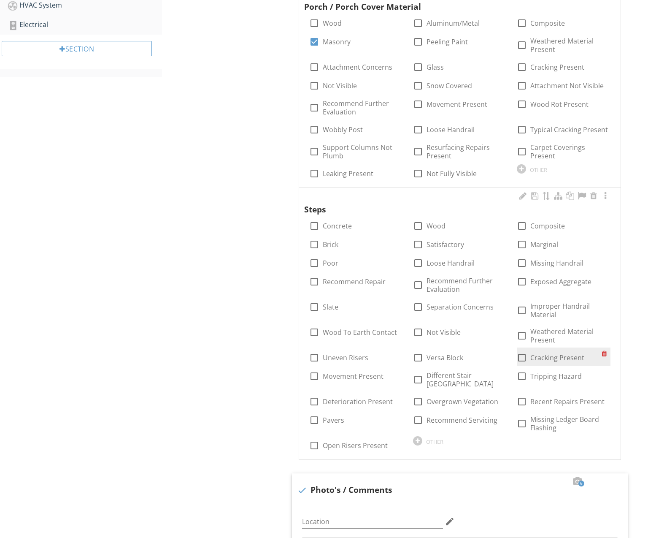
scroll to position [583, 0]
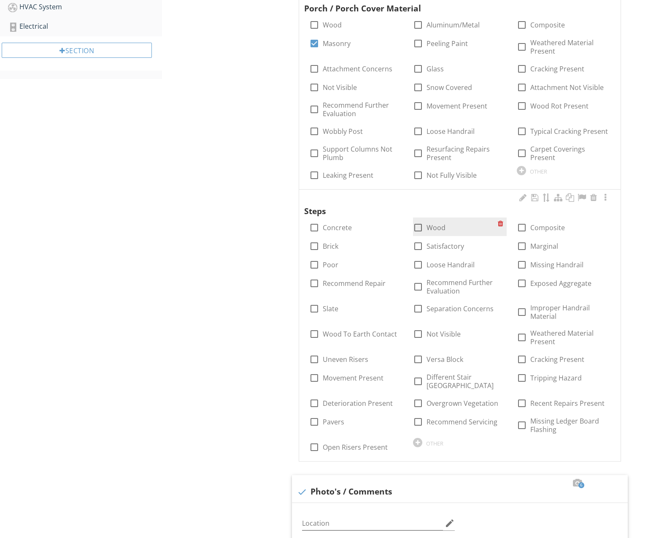
click at [432, 224] on label "Wood" at bounding box center [436, 227] width 19 height 8
checkbox input "true"
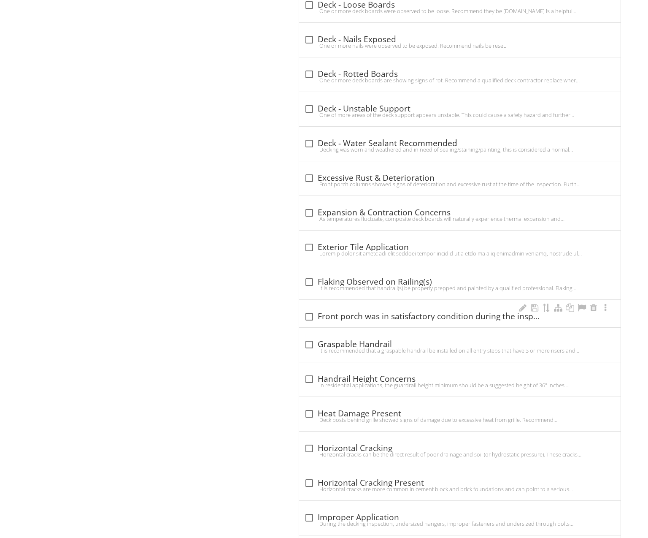
scroll to position [2157, 0]
click at [365, 336] on div "check_box_outline_blank Graspable Handrail" at bounding box center [459, 342] width 311 height 12
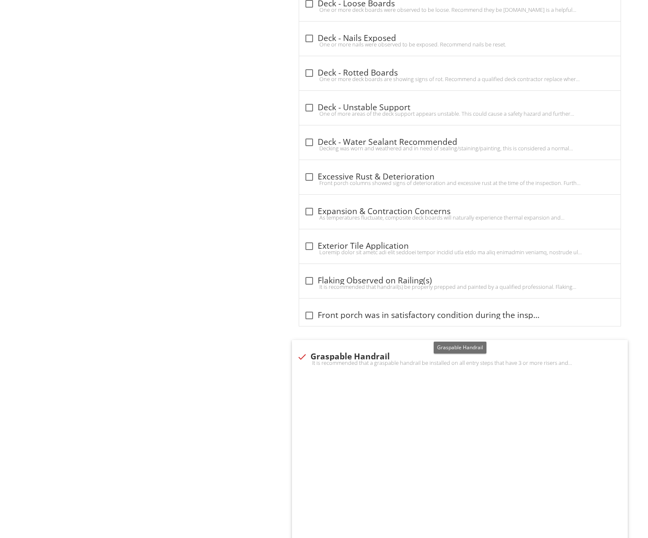
checkbox input "true"
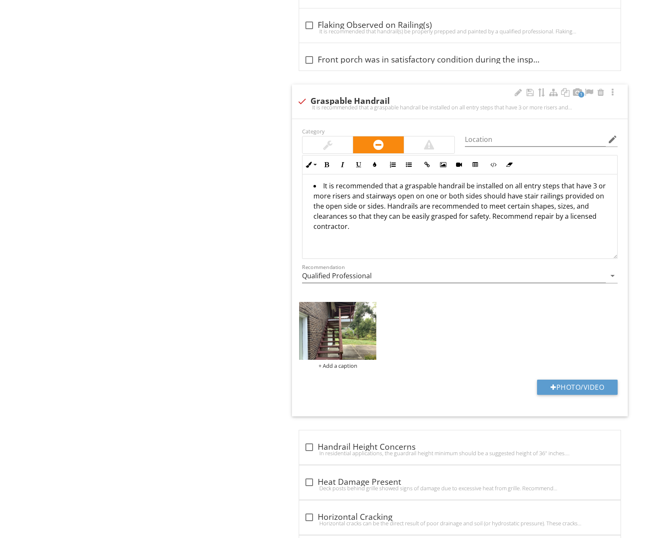
scroll to position [2413, 0]
click at [341, 328] on img at bounding box center [337, 330] width 77 height 58
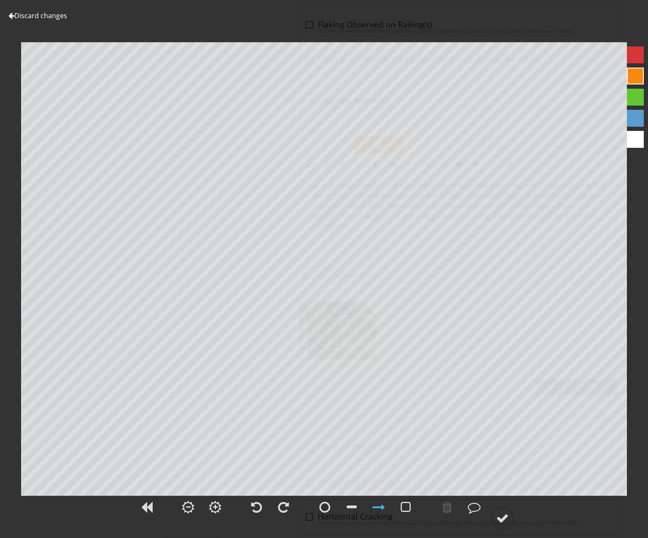
click at [409, 508] on div at bounding box center [406, 506] width 10 height 13
click at [502, 518] on div at bounding box center [502, 517] width 13 height 13
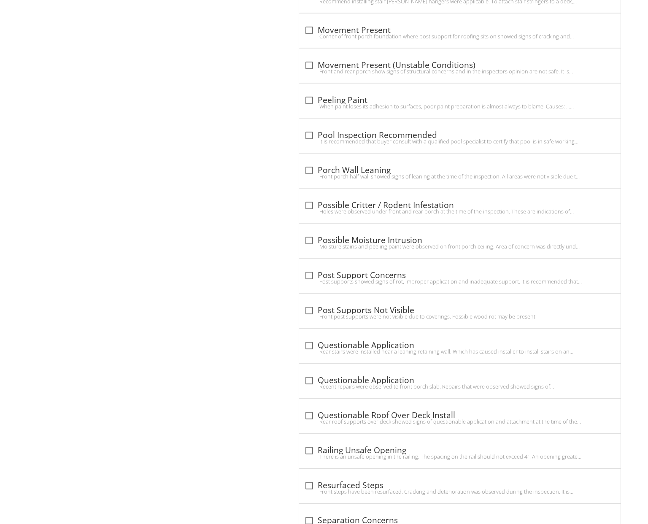
scroll to position [3614, 0]
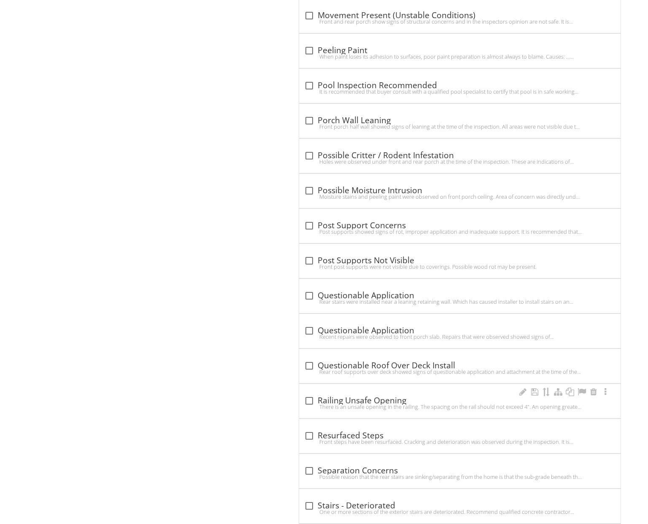
click at [398, 403] on div "There is an unsafe opening in the railing. The spacing on the rail should not e…" at bounding box center [459, 406] width 311 height 7
checkbox input "true"
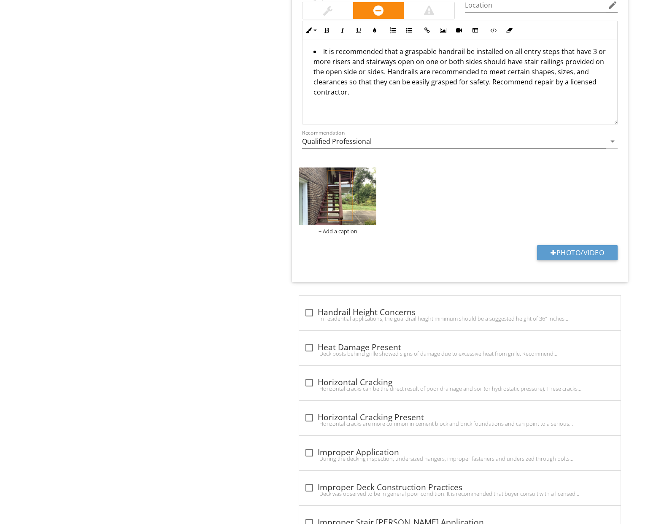
scroll to position [3872, 0]
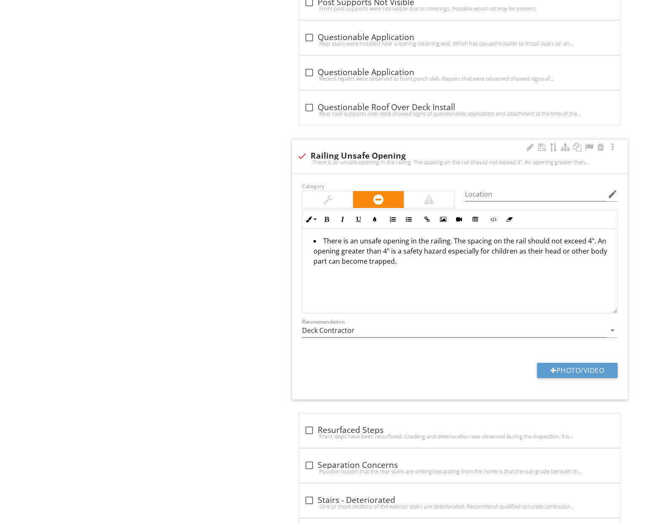
click at [463, 371] on div "Photo/Video" at bounding box center [460, 374] width 326 height 22
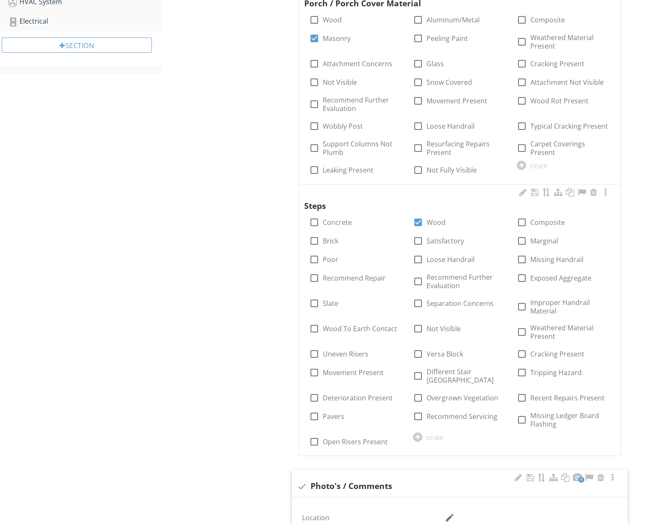
scroll to position [586, 0]
click at [362, 439] on label "Open Risers Present" at bounding box center [355, 443] width 65 height 8
checkbox input "true"
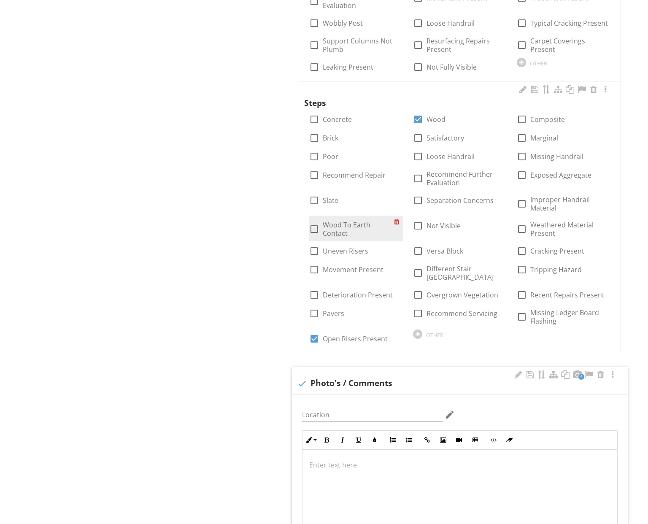
scroll to position [692, 0]
click at [551, 226] on label "Weathered Material Present" at bounding box center [565, 228] width 71 height 17
checkbox input "true"
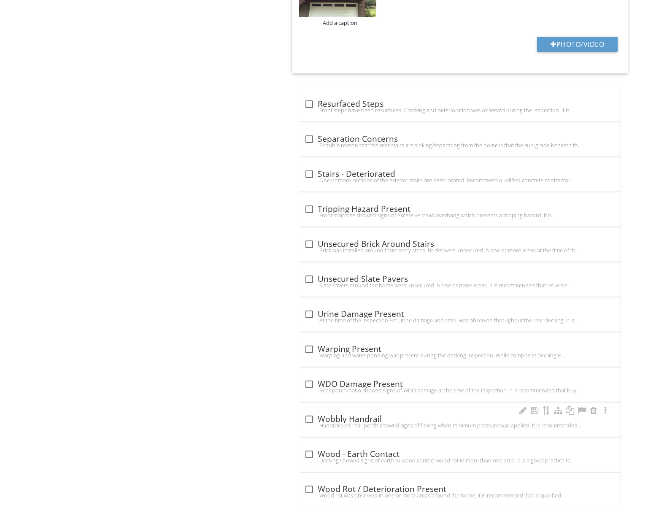
scroll to position [4198, 0]
click at [424, 485] on div "check_box_outline_blank Wood Rot / Deterioration Present" at bounding box center [459, 490] width 311 height 10
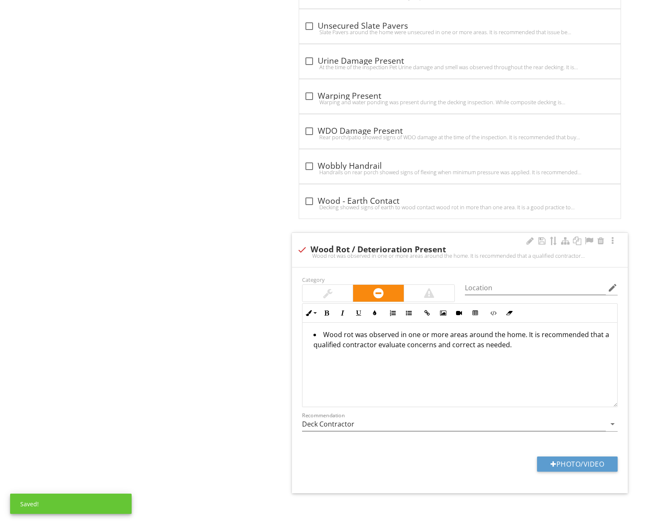
scroll to position [4451, 0]
drag, startPoint x: 394, startPoint y: 359, endPoint x: 300, endPoint y: 324, distance: 101.2
click at [300, 324] on div "Inline Style XLarge Large Normal Small Light Small/Light Bold Italic Underline …" at bounding box center [460, 356] width 326 height 104
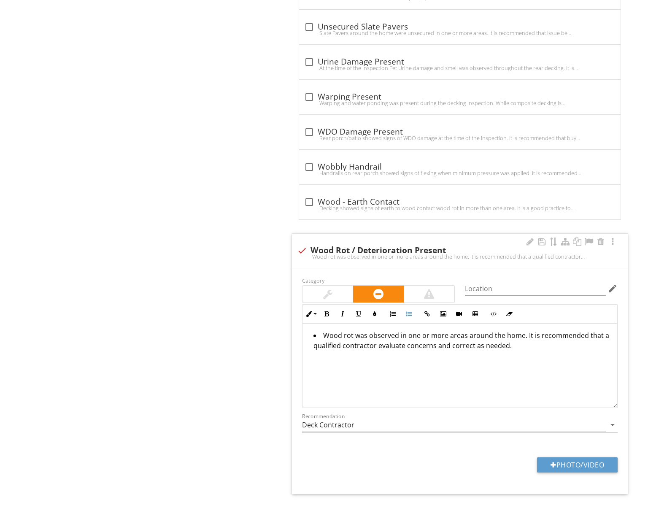
copy li "Wood rot was observed in one or more areas around the home. It is recommended t…"
drag, startPoint x: 295, startPoint y: 239, endPoint x: 340, endPoint y: 265, distance: 52.2
click at [297, 240] on div "check Wood Rot / Deterioration Present Wood rot was observed in one or more are…" at bounding box center [460, 251] width 336 height 34
checkbox input "true"
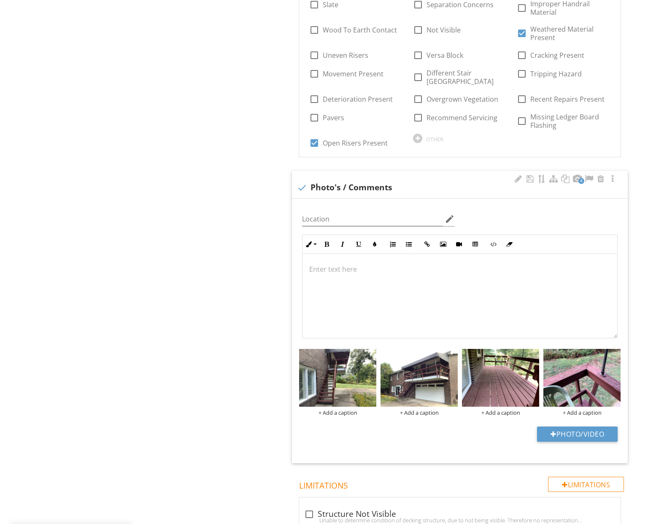
scroll to position [917, 0]
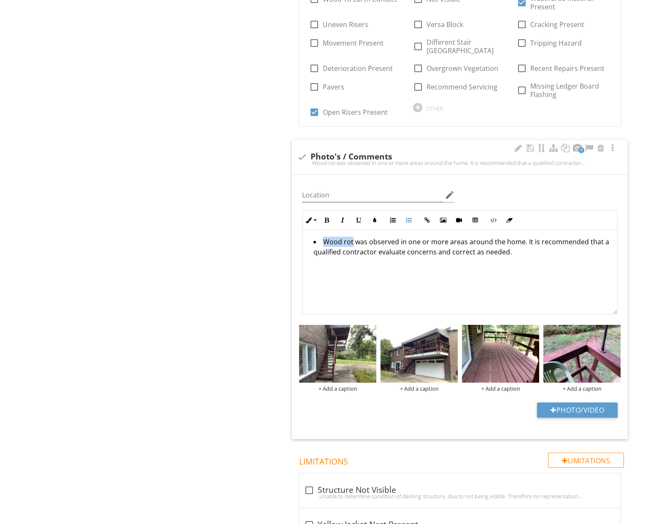
drag, startPoint x: 322, startPoint y: 240, endPoint x: 350, endPoint y: 239, distance: 27.9
click at [350, 239] on li "Wood rot was observed in one or more areas around the home. It is recommended t…" at bounding box center [461, 248] width 297 height 22
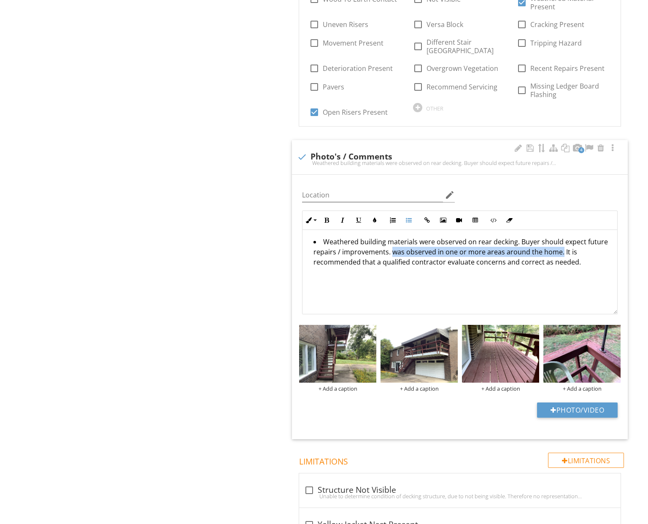
drag, startPoint x: 391, startPoint y: 249, endPoint x: 560, endPoint y: 246, distance: 168.8
click at [560, 246] on li "Weathered building materials were observed on rear decking. Buyer should expect…" at bounding box center [461, 253] width 297 height 32
drag, startPoint x: 392, startPoint y: 250, endPoint x: 503, endPoint y: 249, distance: 111.4
click at [503, 249] on li "Weathered building materials were observed on rear decking. Buyer should expect…" at bounding box center [461, 253] width 297 height 32
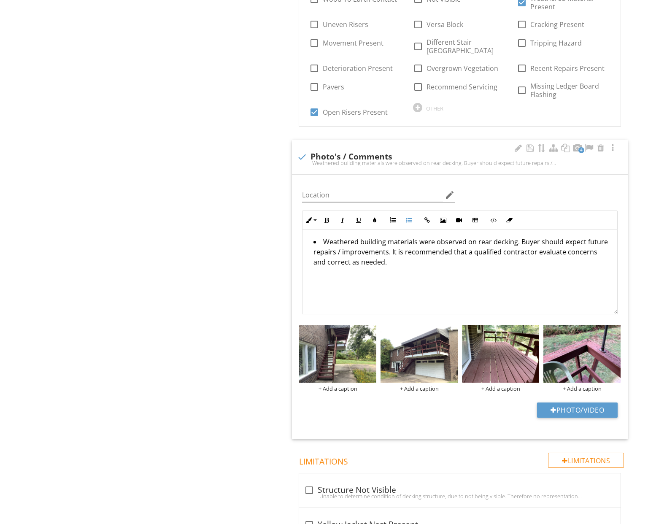
click at [413, 239] on li "Weathered building materials were observed on rear decking. Buyer should expect…" at bounding box center [461, 253] width 297 height 32
click at [478, 238] on li "Weathered building materials & peeling paint were observed on rear decking. Buy…" at bounding box center [461, 253] width 297 height 32
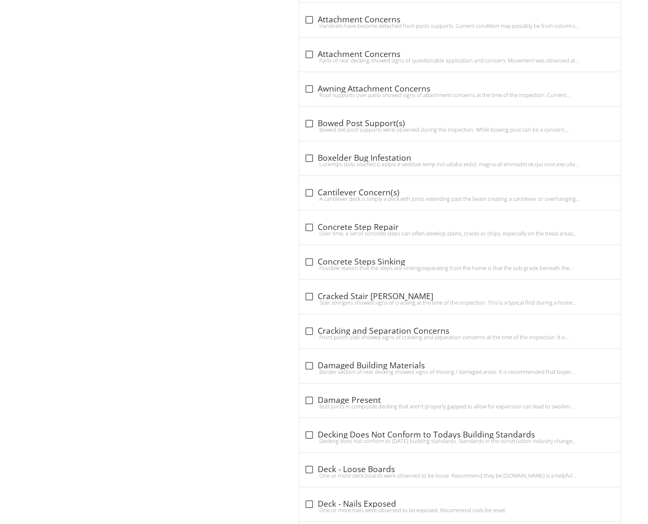
scroll to position [1698, 0]
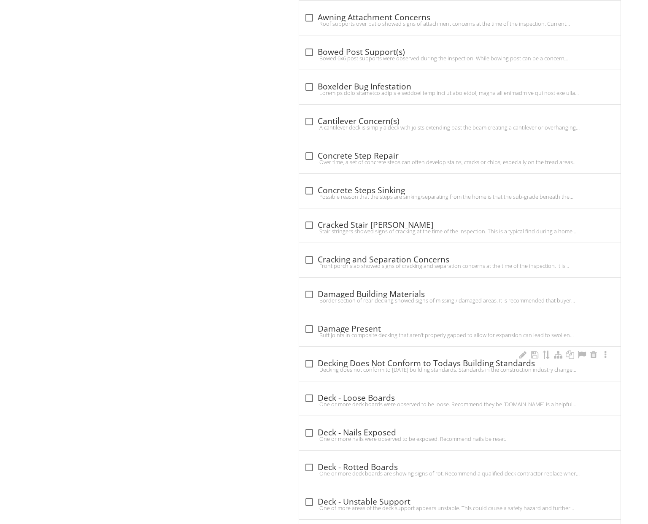
click at [398, 366] on div "Decking does not conform to today's building standards. Standards in the constr…" at bounding box center [459, 369] width 311 height 7
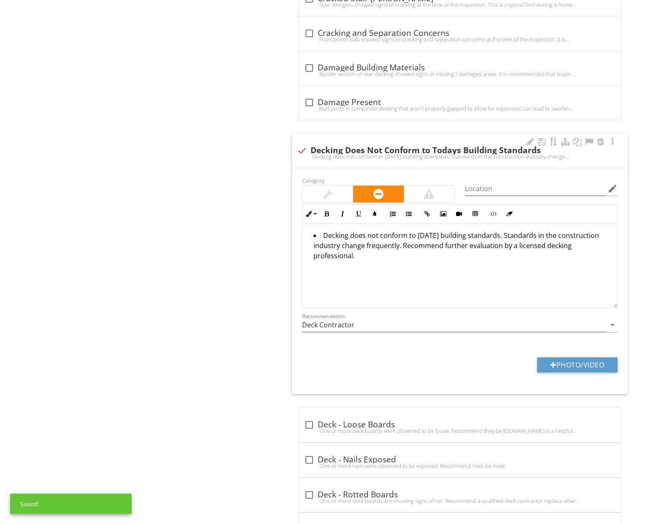
scroll to position [1925, 0]
drag, startPoint x: 352, startPoint y: 246, endPoint x: 292, endPoint y: 223, distance: 64.6
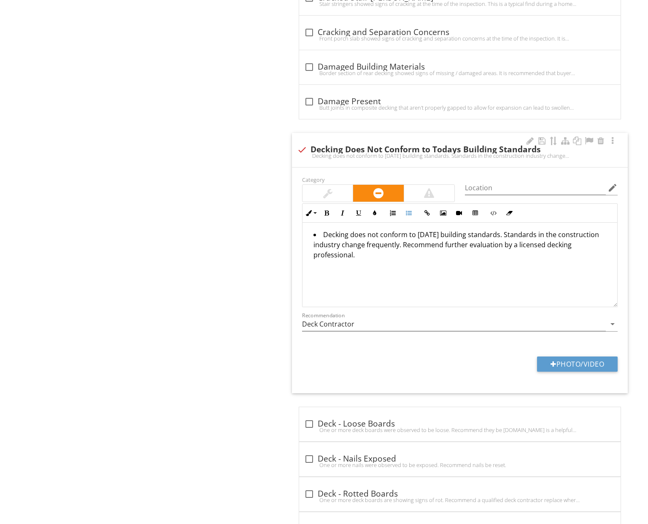
copy li "Decking does not conform to today's building standards. Standards in the constr…"
drag, startPoint x: 365, startPoint y: 257, endPoint x: 290, endPoint y: 225, distance: 81.1
copy li "Decking does not conform to today's building standards. Standards in the constr…"
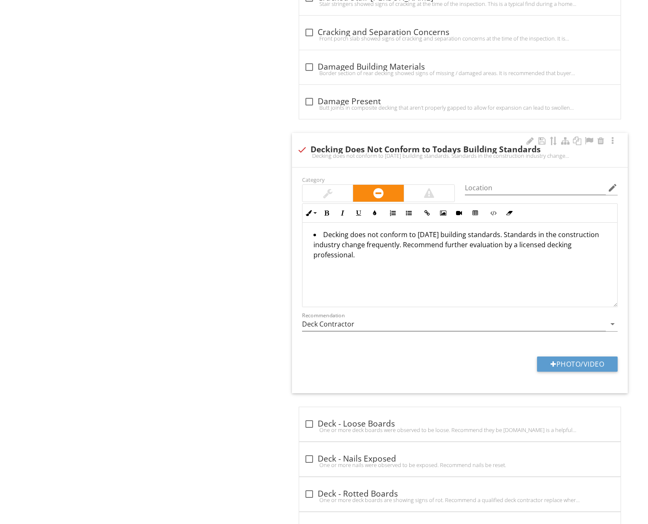
click at [305, 143] on div at bounding box center [302, 150] width 14 height 14
checkbox input "true"
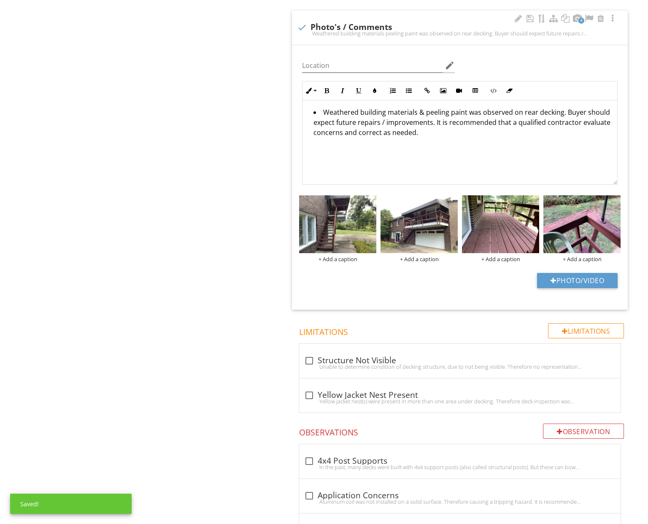
scroll to position [1044, 0]
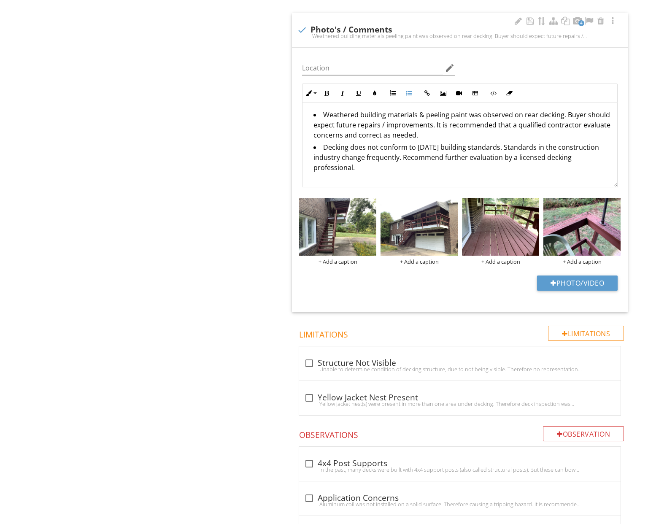
drag, startPoint x: 403, startPoint y: 154, endPoint x: 410, endPoint y: 166, distance: 14.4
click at [410, 166] on li "Decking does not conform to today's building standards. Standards in the constr…" at bounding box center [461, 158] width 297 height 32
drag, startPoint x: 411, startPoint y: 161, endPoint x: 324, endPoint y: 147, distance: 87.7
click at [324, 147] on div "Weathered building materials & peeling paint was observed on rear decking. Buye…" at bounding box center [460, 145] width 315 height 84
click at [319, 147] on li "Decking does not conform to today's building standards. Standards in the constr…" at bounding box center [461, 153] width 297 height 22
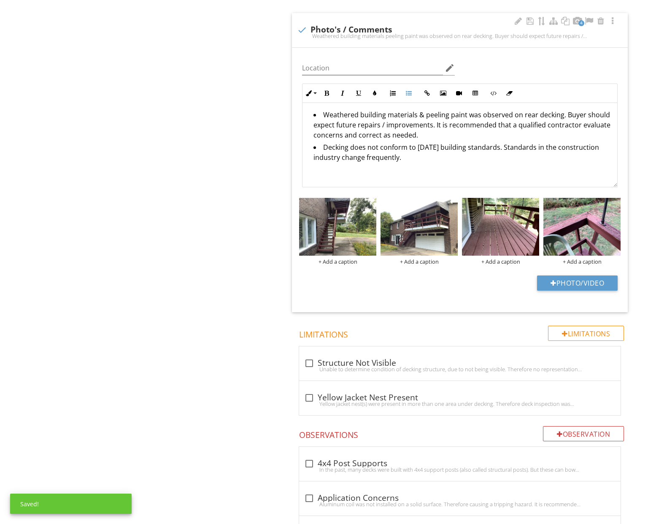
drag, startPoint x: 321, startPoint y: 146, endPoint x: 340, endPoint y: 153, distance: 20.7
click at [330, 162] on div "Weathered building materials & peeling paint was observed on rear decking. Buye…" at bounding box center [460, 145] width 315 height 84
copy li "Decking does not conform to today's building standards. Standards in the constr…"
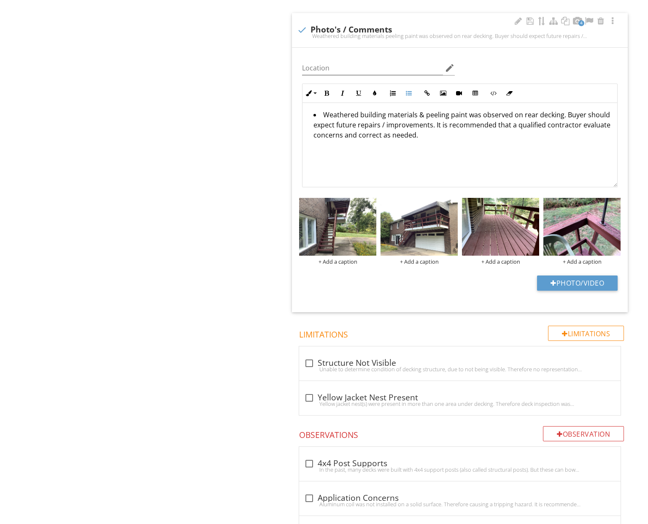
click at [319, 110] on li "Weathered building materials & peeling paint was observed on rear decking. Buye…" at bounding box center [461, 126] width 297 height 32
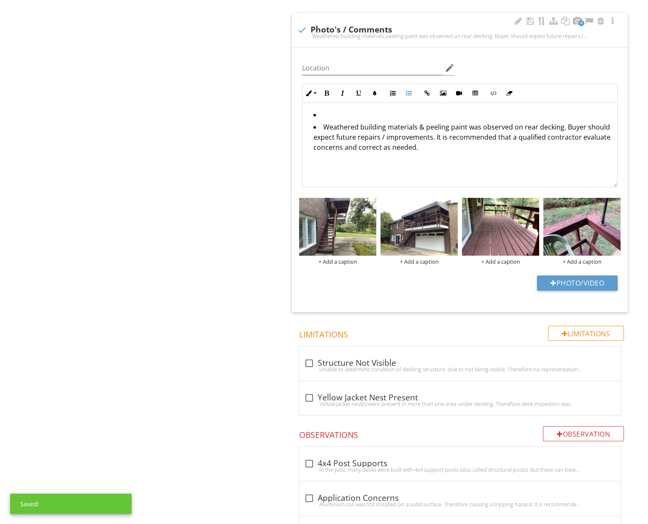
click at [320, 110] on li at bounding box center [461, 116] width 297 height 12
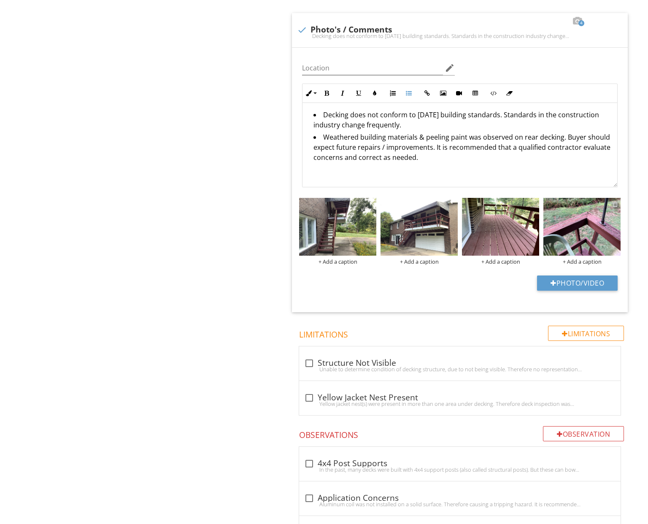
click at [616, 201] on div at bounding box center [615, 204] width 5 height 7
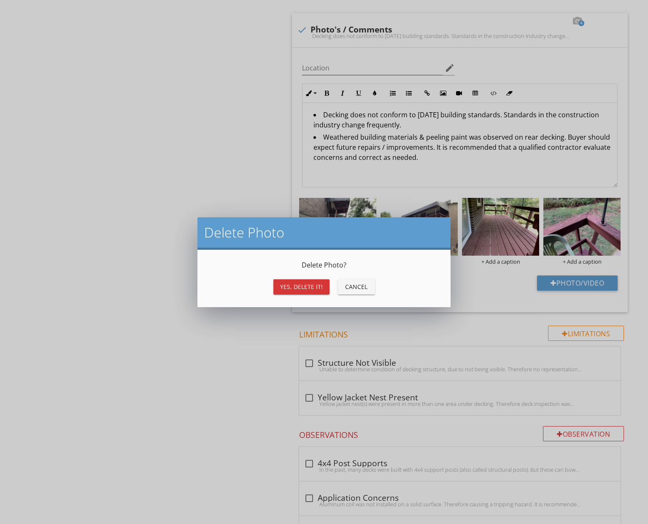
click at [314, 285] on div "Yes, Delete it!" at bounding box center [301, 286] width 43 height 9
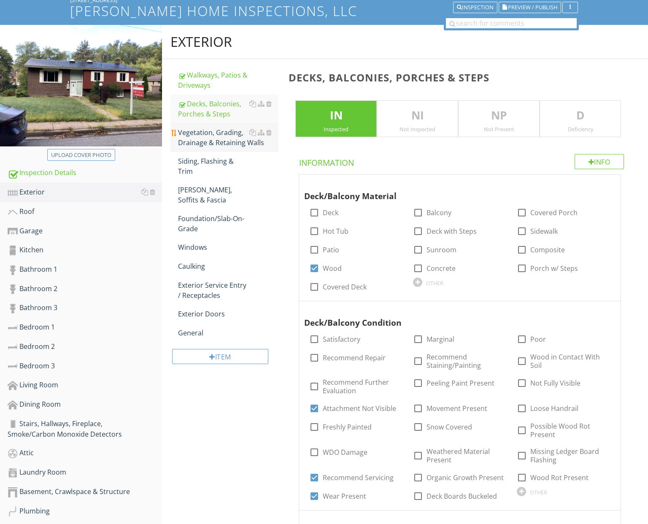
scroll to position [58, 0]
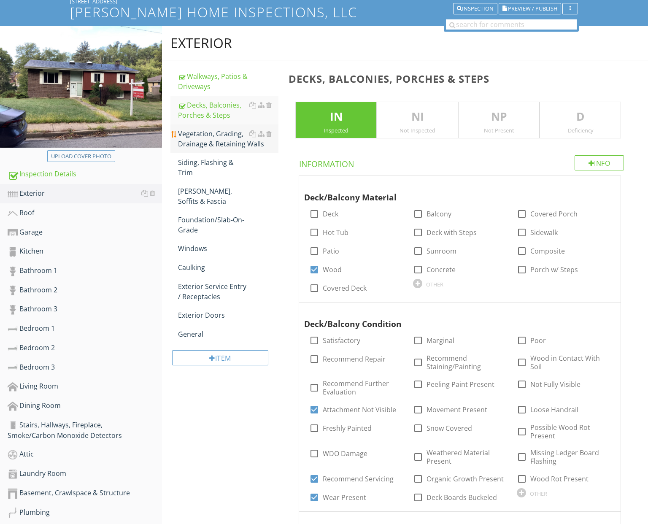
click at [213, 138] on div "Vegetation, Grading, Drainage & Retaining Walls" at bounding box center [228, 139] width 100 height 20
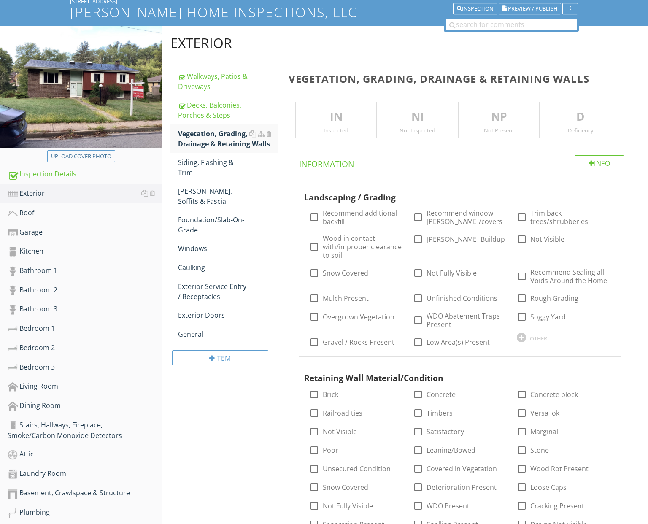
click at [337, 121] on p "IN" at bounding box center [336, 116] width 81 height 17
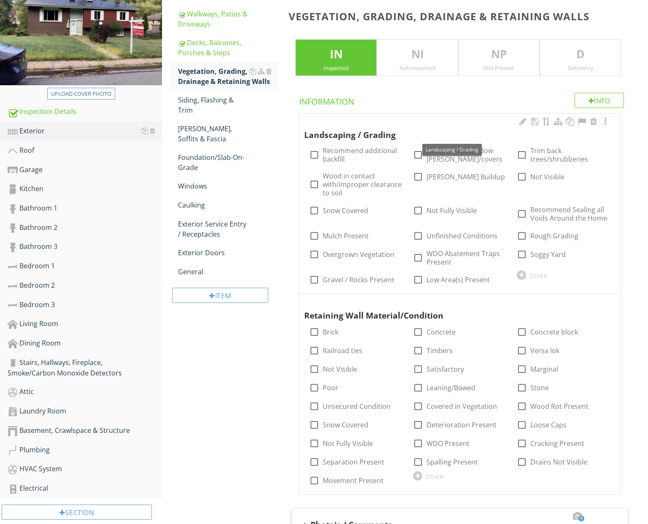
scroll to position [144, 0]
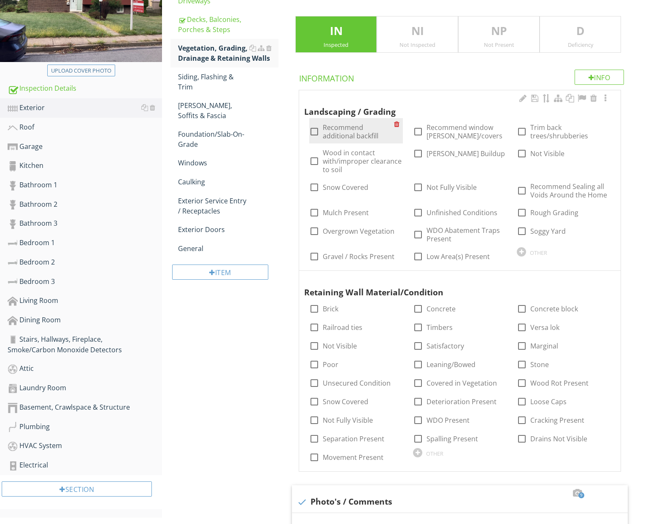
drag, startPoint x: 336, startPoint y: 127, endPoint x: 330, endPoint y: 127, distance: 5.5
click at [336, 127] on label "Recommend additional backfill" at bounding box center [358, 131] width 71 height 17
checkbox input "true"
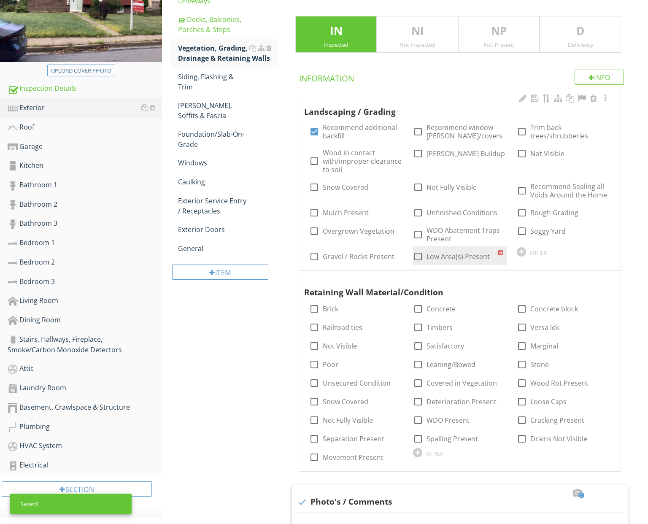
click at [457, 253] on label "Low Area(s) Present" at bounding box center [458, 256] width 63 height 8
checkbox input "true"
click at [420, 153] on div at bounding box center [418, 157] width 14 height 14
checkbox input "true"
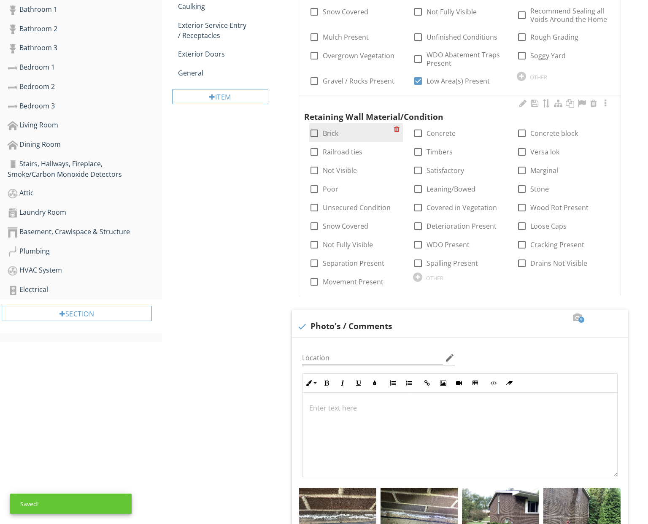
scroll to position [325, 0]
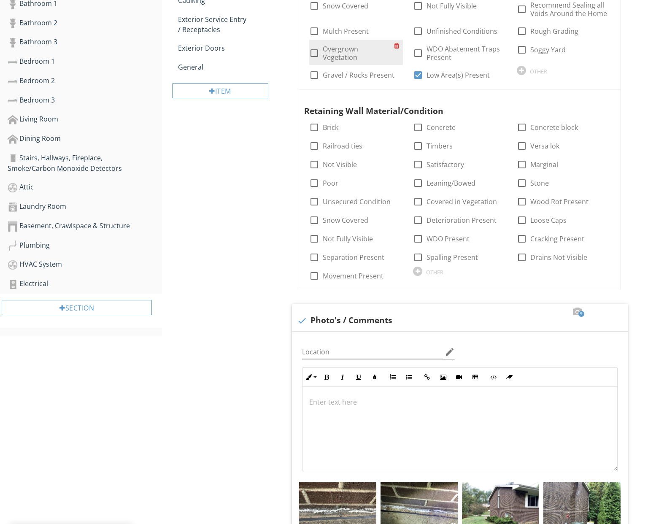
click at [346, 47] on label "Overgrown Vegetation" at bounding box center [358, 53] width 71 height 17
checkbox input "true"
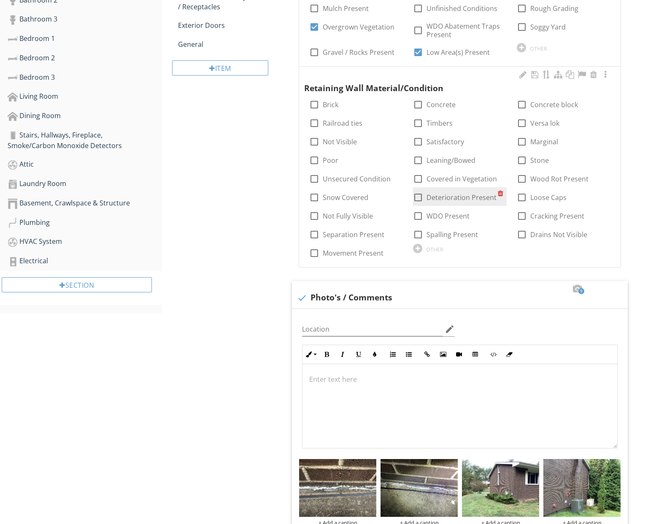
scroll to position [369, 0]
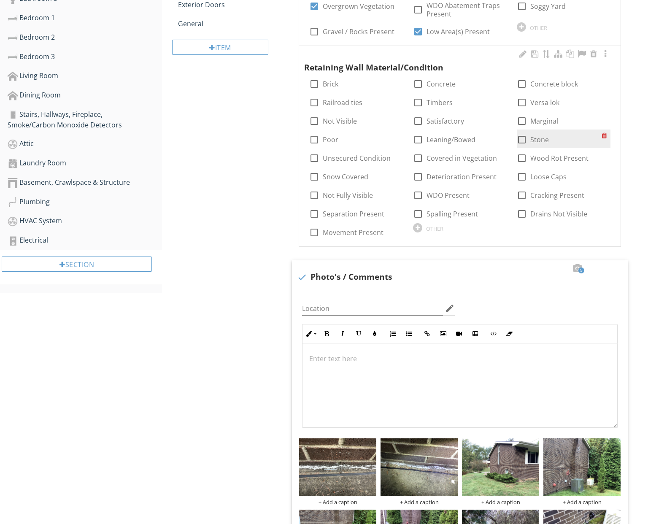
click at [523, 135] on div at bounding box center [522, 139] width 14 height 14
checkbox input "true"
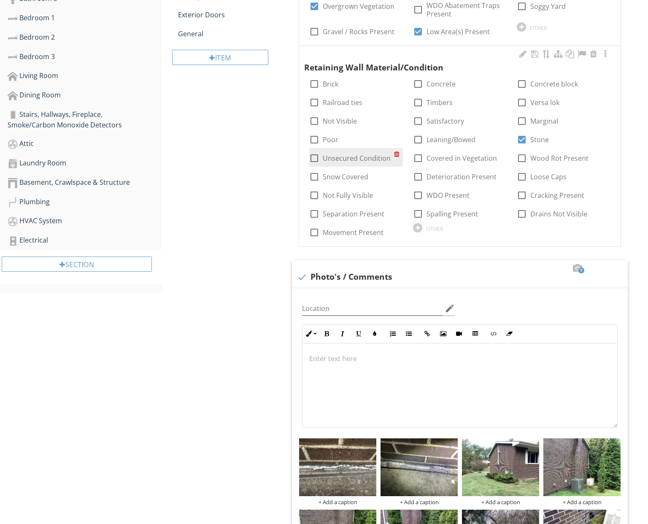
click at [349, 157] on label "Unsecured Condition" at bounding box center [357, 158] width 68 height 8
checkbox input "true"
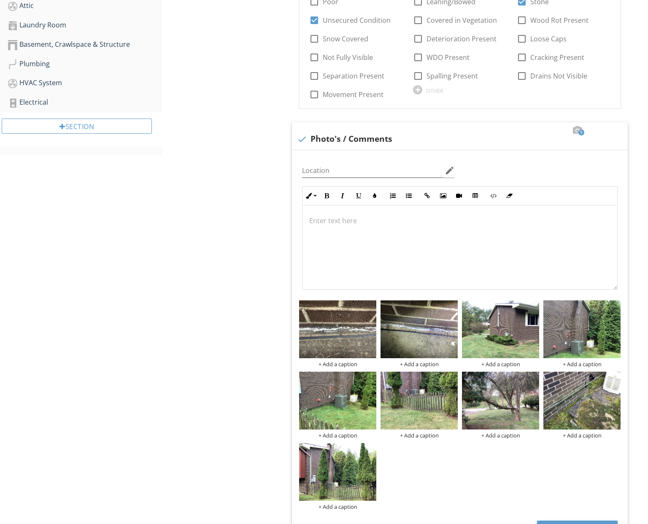
scroll to position [547, 0]
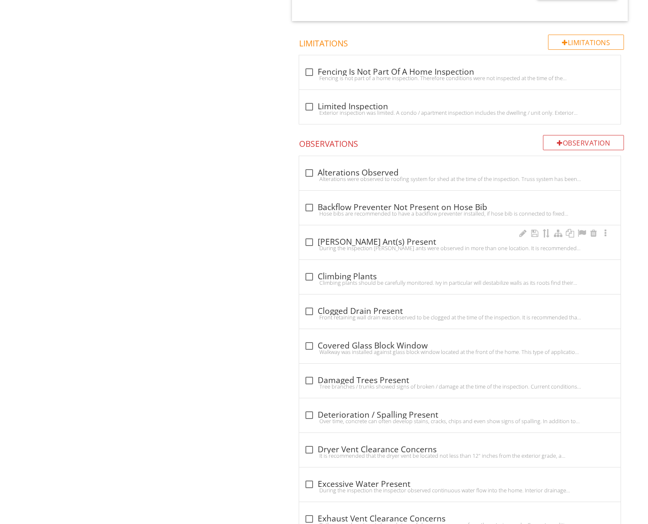
click at [379, 237] on div "check_box_outline_blank Carpenter Ant(s) Present" at bounding box center [459, 242] width 311 height 10
checkbox input "true"
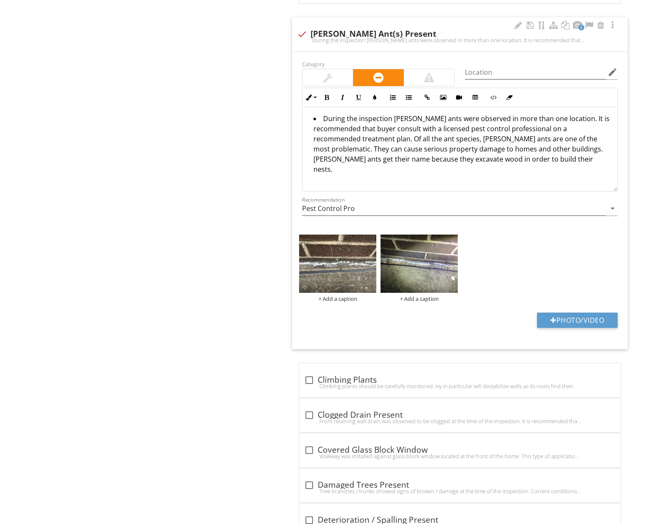
scroll to position [1194, 0]
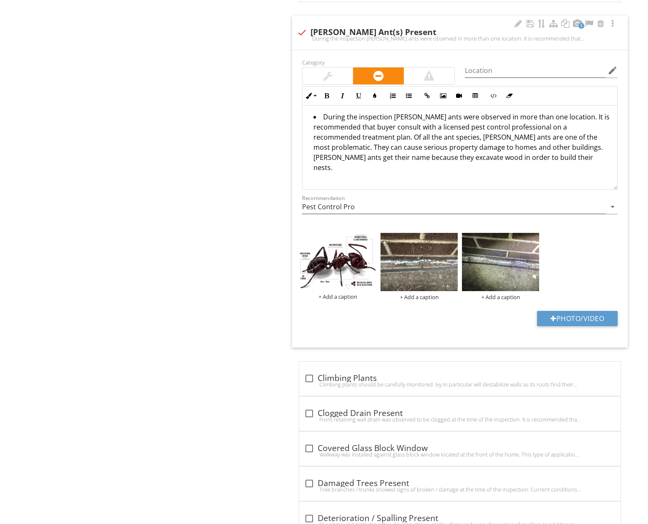
click at [492, 305] on div "Category Location edit Inline Style XLarge Large Normal Small Light Small/Light…" at bounding box center [460, 198] width 336 height 297
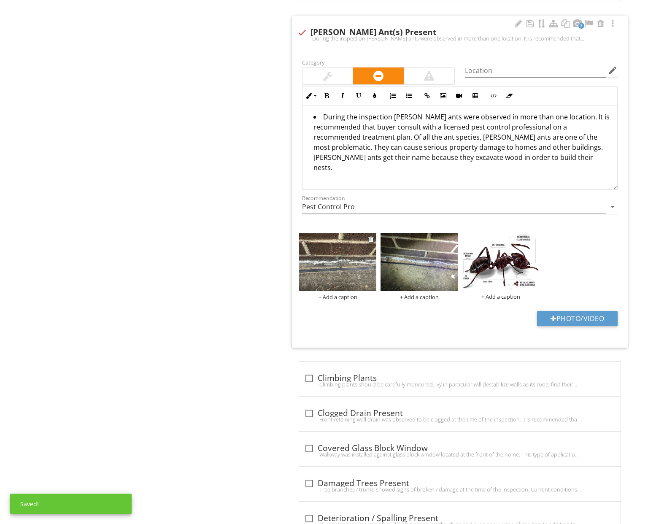
click at [337, 266] on img at bounding box center [337, 262] width 77 height 58
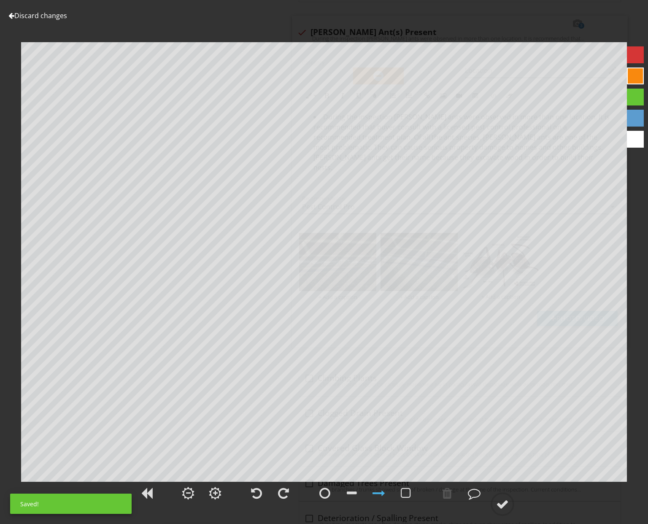
drag, startPoint x: 322, startPoint y: 489, endPoint x: 323, endPoint y: 481, distance: 8.5
click at [322, 489] on div at bounding box center [324, 493] width 11 height 13
click at [500, 503] on div at bounding box center [502, 504] width 13 height 13
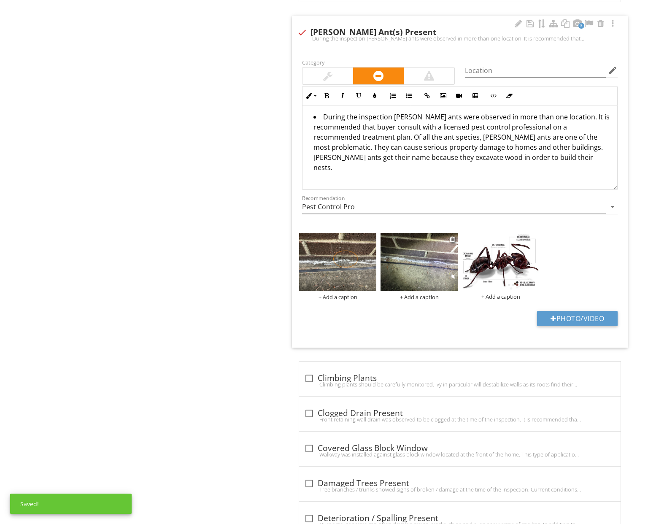
click at [411, 270] on img at bounding box center [419, 262] width 77 height 58
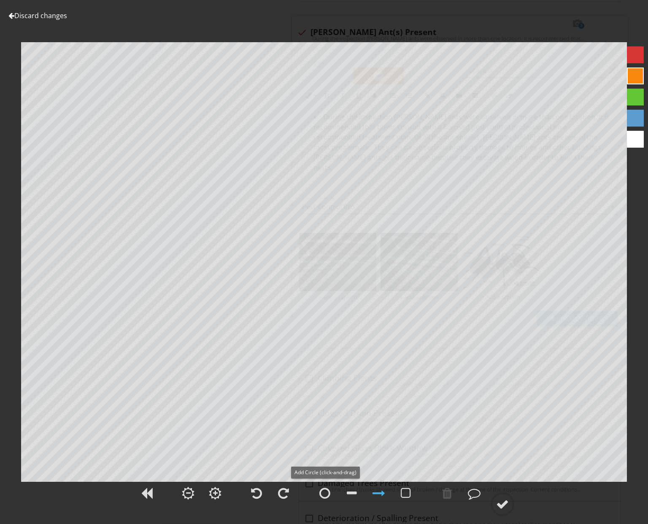
drag, startPoint x: 326, startPoint y: 494, endPoint x: 325, endPoint y: 470, distance: 24.5
click at [326, 494] on div at bounding box center [324, 493] width 11 height 13
click at [505, 511] on circle at bounding box center [503, 504] width 22 height 22
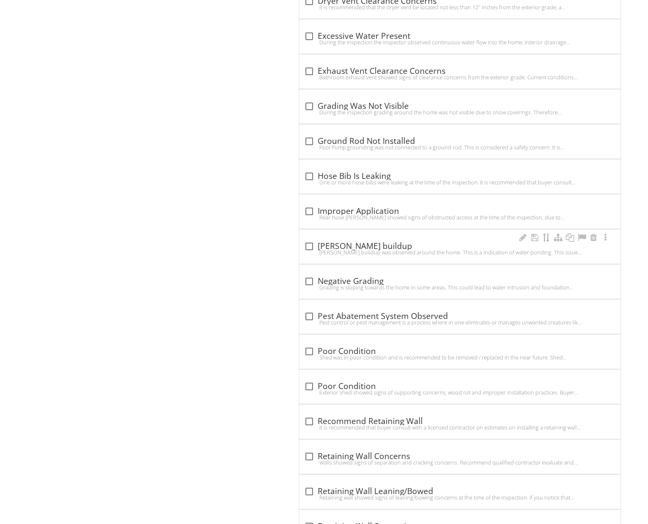
click at [349, 241] on div "check_box_outline_blank Moss buildup" at bounding box center [459, 246] width 311 height 10
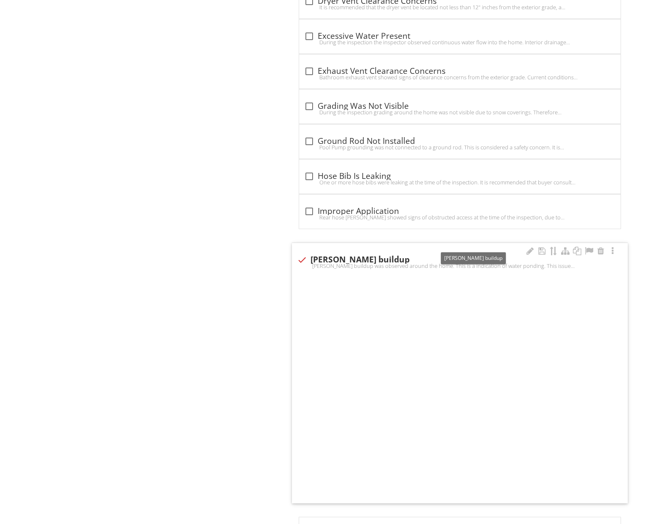
checkbox input "true"
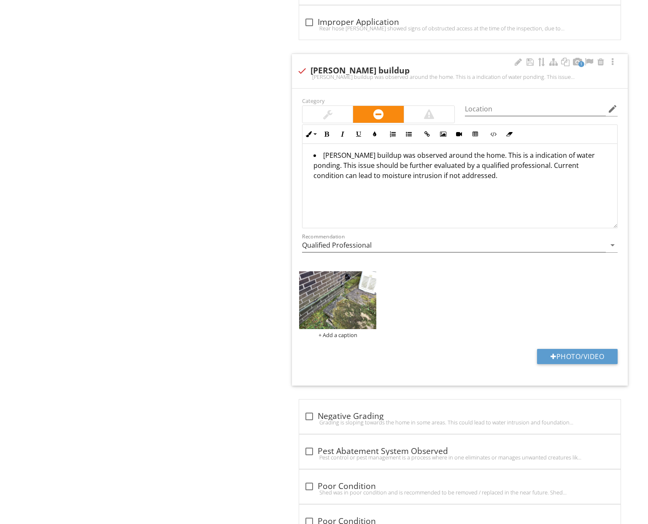
scroll to position [1928, 0]
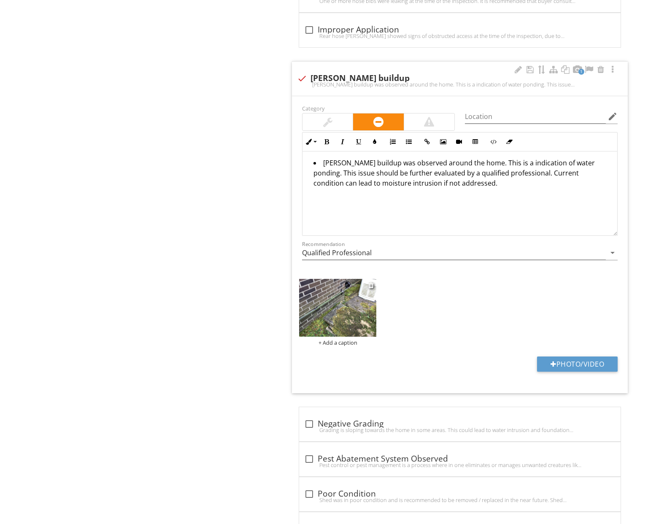
click at [328, 292] on img at bounding box center [337, 308] width 77 height 58
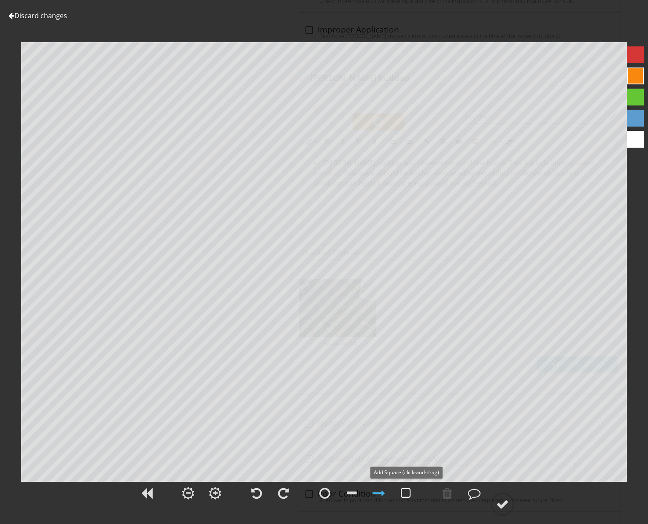
click at [405, 494] on div at bounding box center [406, 493] width 10 height 13
click at [328, 492] on div at bounding box center [324, 493] width 11 height 13
click at [507, 511] on circle at bounding box center [503, 504] width 22 height 22
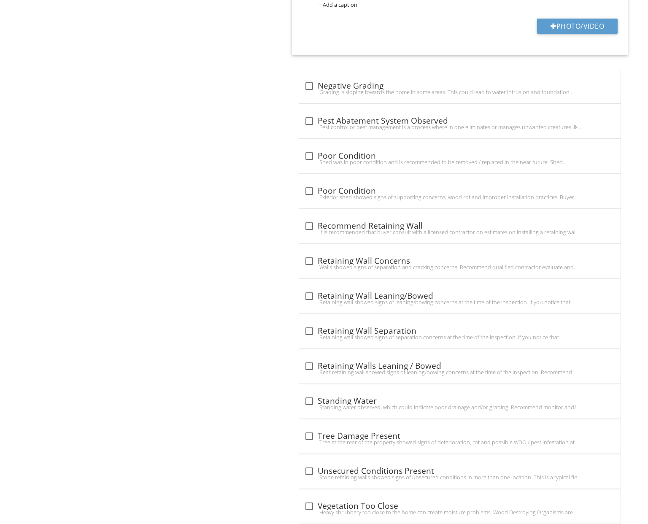
scroll to position [2417, 0]
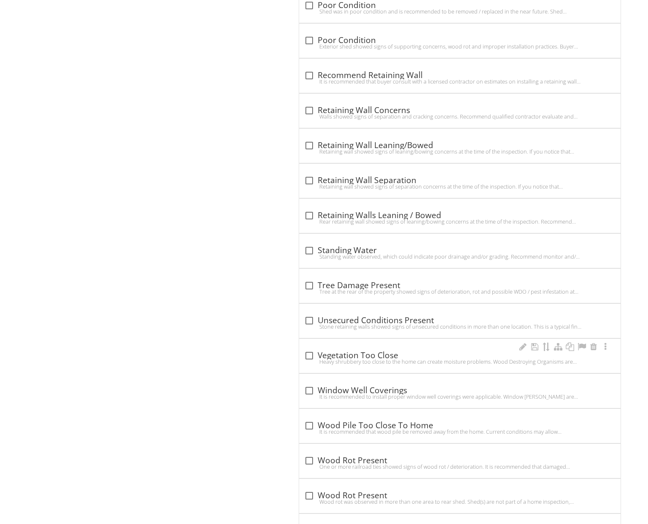
click at [346, 351] on div "check_box_outline_blank Vegetation Too Close" at bounding box center [459, 356] width 311 height 10
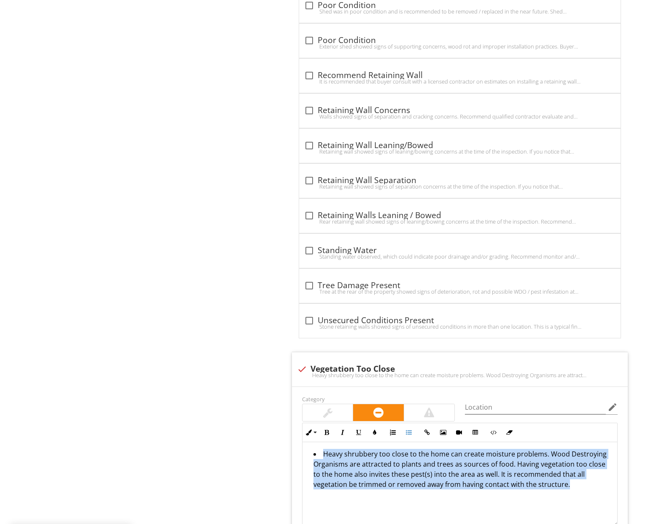
drag, startPoint x: 519, startPoint y: 495, endPoint x: 289, endPoint y: 445, distance: 235.8
copy li "Heavy shrubbery too close to the home can create moisture problems. Wood Destro…"
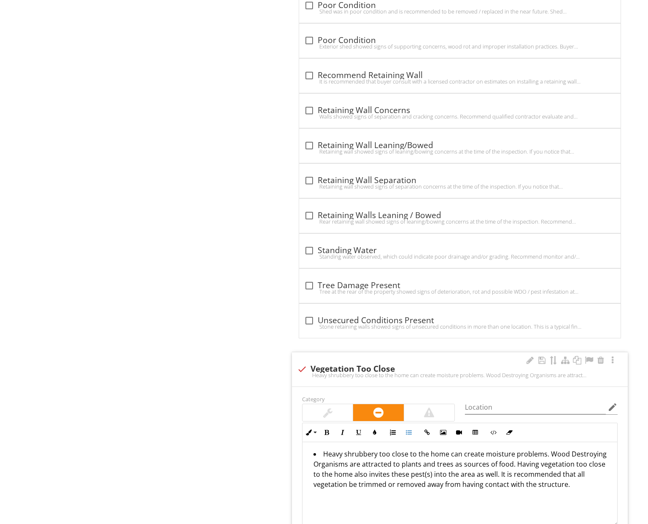
click at [303, 365] on div at bounding box center [302, 369] width 14 height 14
checkbox input "true"
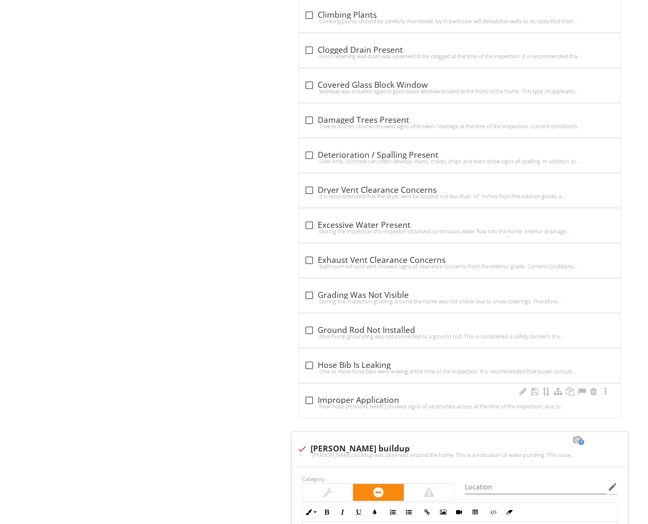
scroll to position [1572, 0]
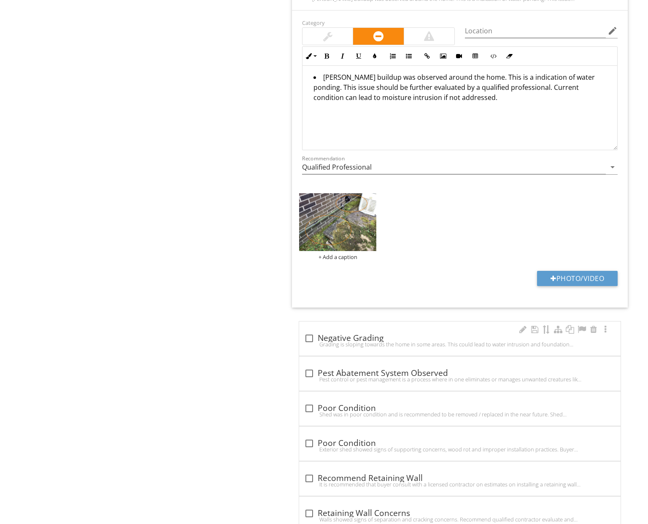
click at [355, 346] on div "check_box_outline_blank Negative Grading Grading is sloping towards the home in…" at bounding box center [459, 341] width 311 height 19
checkbox input "true"
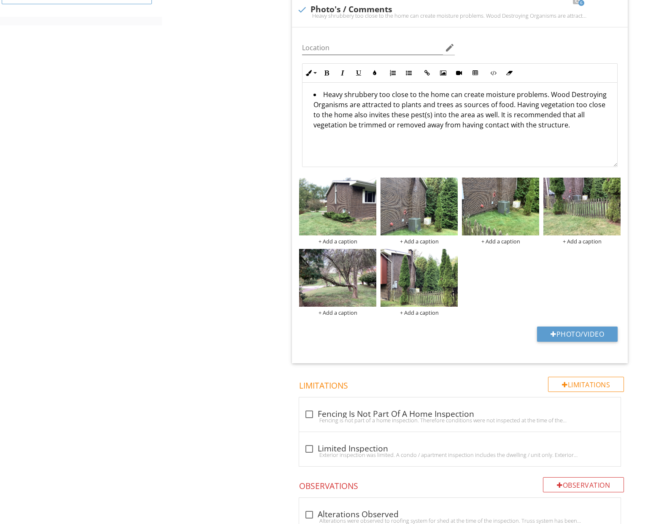
scroll to position [644, 0]
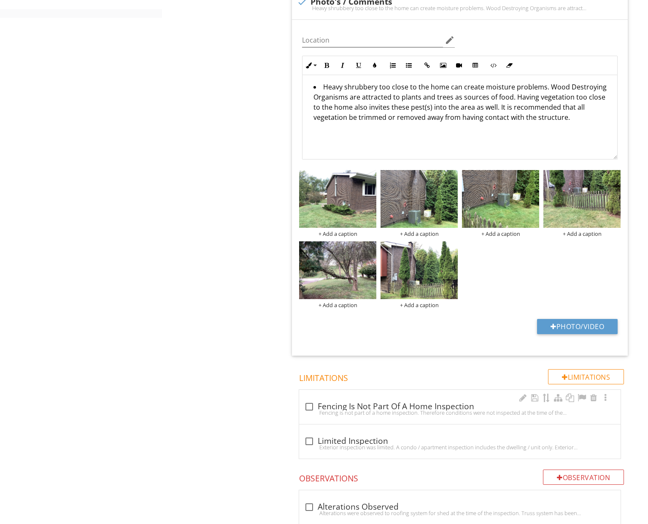
click at [388, 411] on div "Fencing is not part of a home inspection. Therefore conditions were not inspect…" at bounding box center [459, 412] width 311 height 7
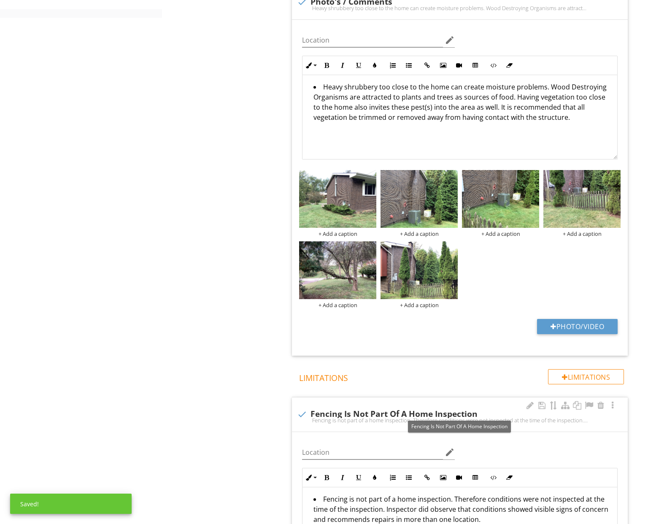
scroll to position [773, 0]
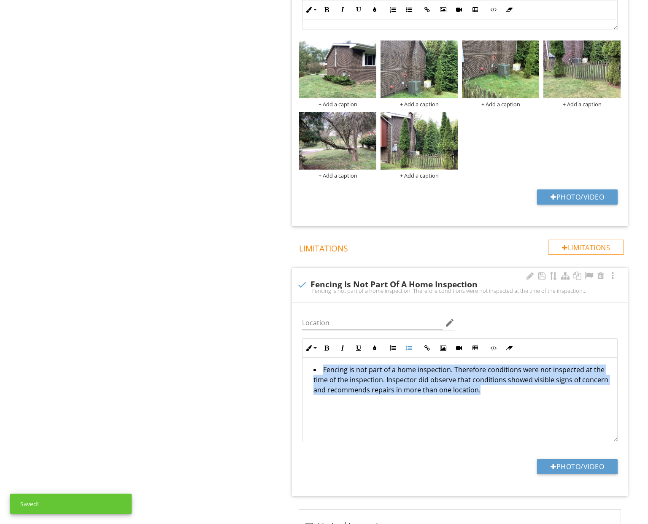
drag, startPoint x: 420, startPoint y: 402, endPoint x: 331, endPoint y: 373, distance: 93.1
click at [299, 362] on div "Inline Style XLarge Large Normal Small Light Small/Light Bold Italic Underline …" at bounding box center [460, 390] width 326 height 104
copy li "Fencing is not part of a home inspection. Therefore conditions were not inspect…"
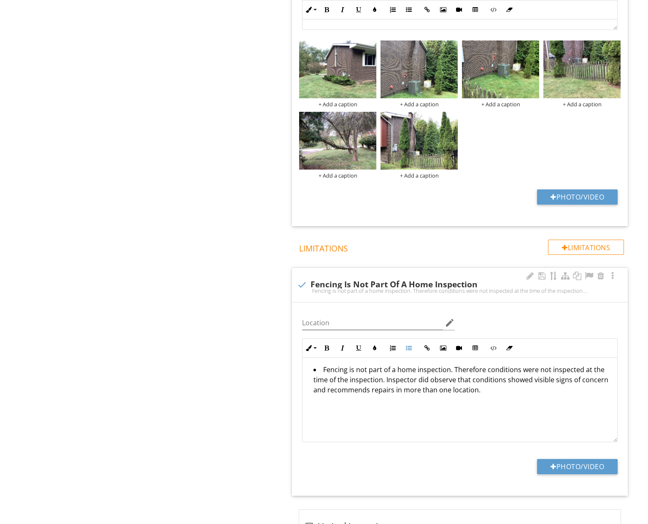
click at [310, 282] on div "check Fencing Is Not Part Of A Home Inspection" at bounding box center [460, 285] width 326 height 10
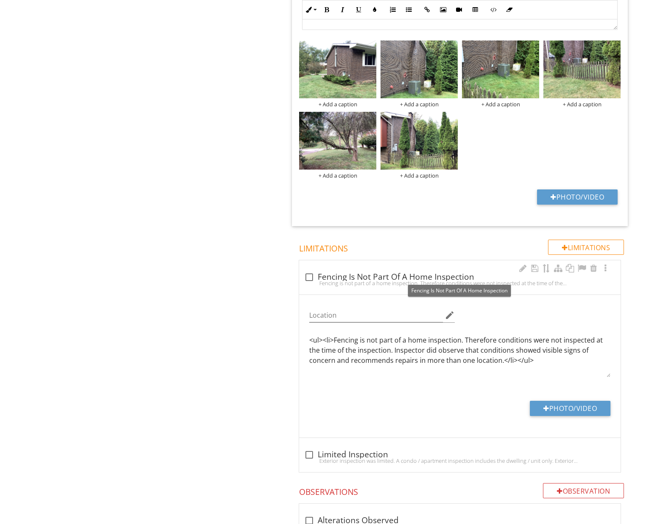
checkbox input "true"
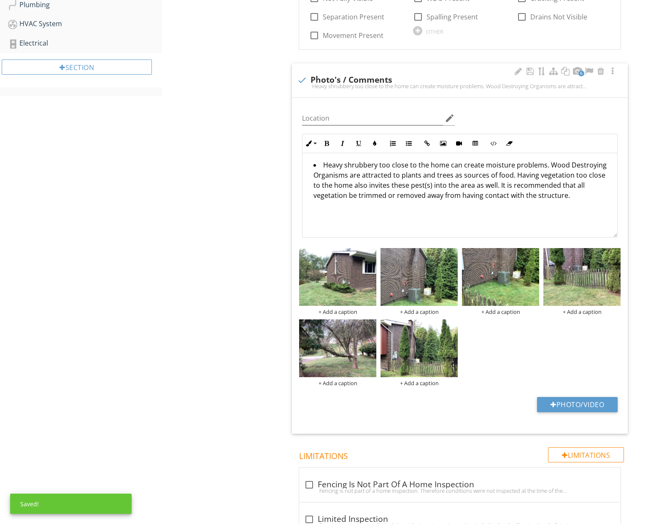
scroll to position [445, 0]
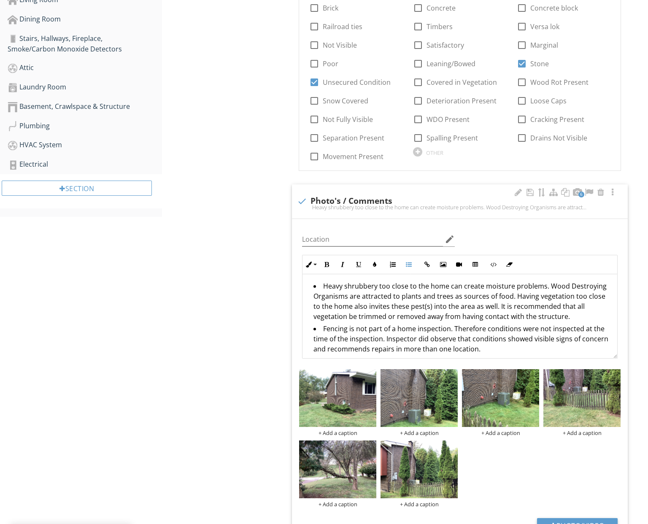
click at [548, 328] on li "Fencing is not part of a home inspection. Therefore conditions were not inspect…" at bounding box center [461, 340] width 297 height 32
click at [340, 348] on li "Fencing is not part of a home inspection. Therefore conditions were not fully i…" at bounding box center [461, 340] width 297 height 32
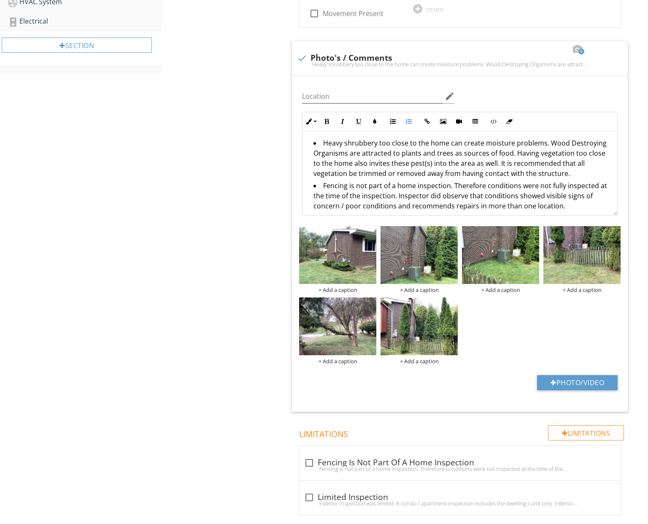
scroll to position [588, 0]
click at [521, 322] on div "+ Add a caption + Add a caption + Add a caption + Add a caption + Add a caption…" at bounding box center [460, 295] width 326 height 143
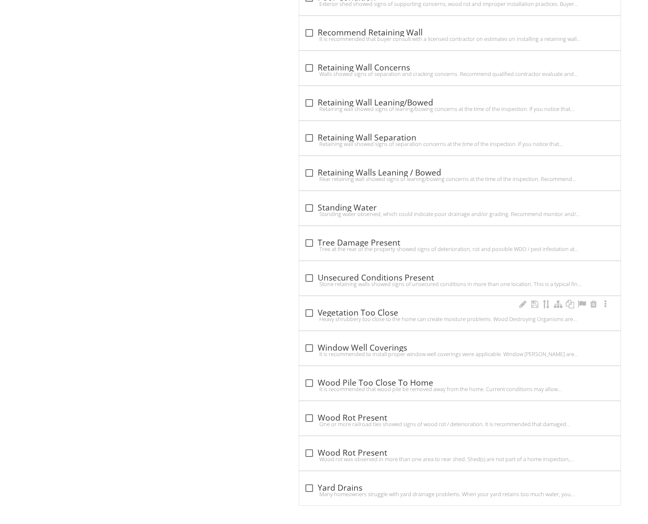
scroll to position [2780, 0]
click at [352, 246] on div "Tree at the rear of the property showed signs of deterioration, rot and possibl…" at bounding box center [459, 249] width 311 height 7
checkbox input "true"
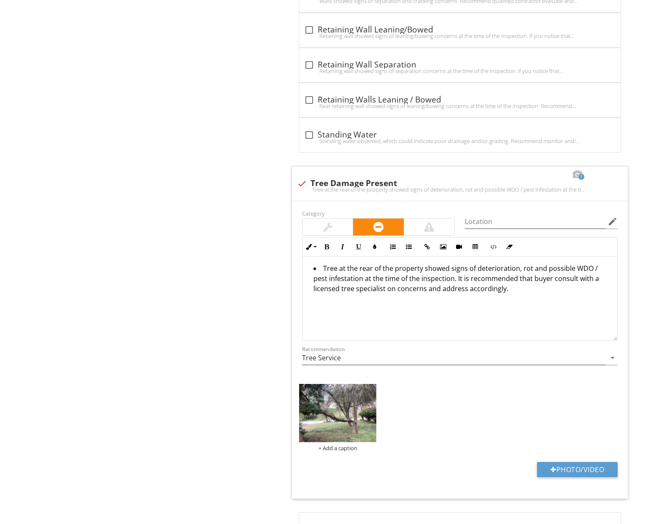
scroll to position [2857, 0]
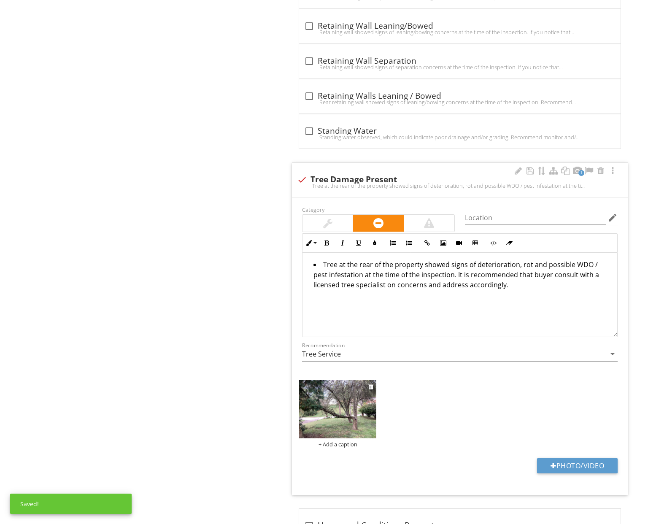
click at [347, 411] on img at bounding box center [337, 409] width 77 height 58
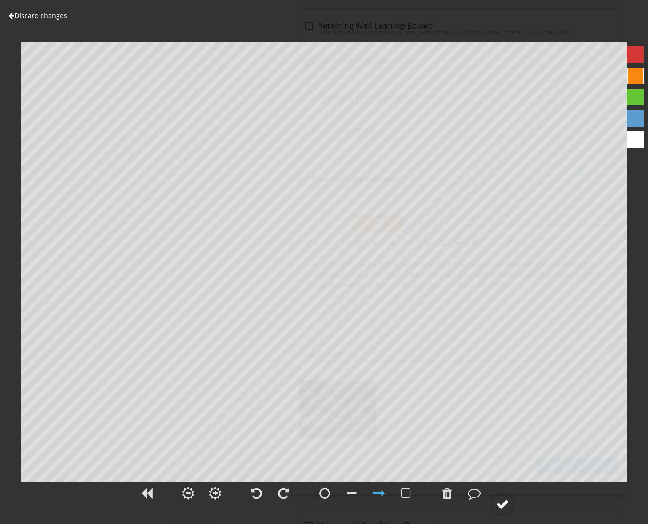
click at [504, 503] on div at bounding box center [502, 504] width 13 height 13
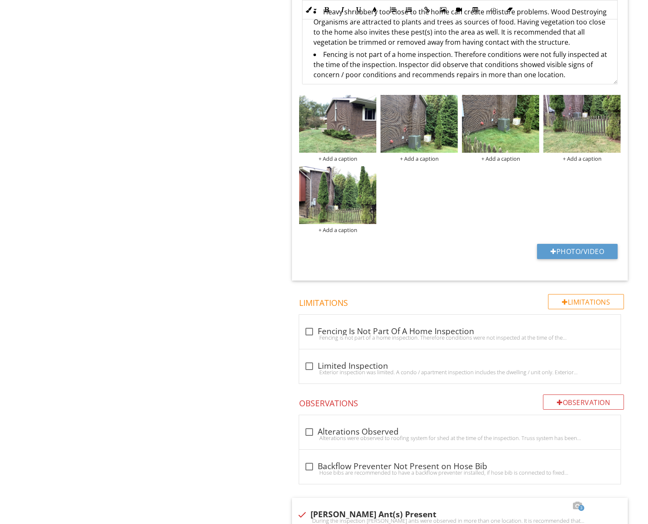
scroll to position [717, 0]
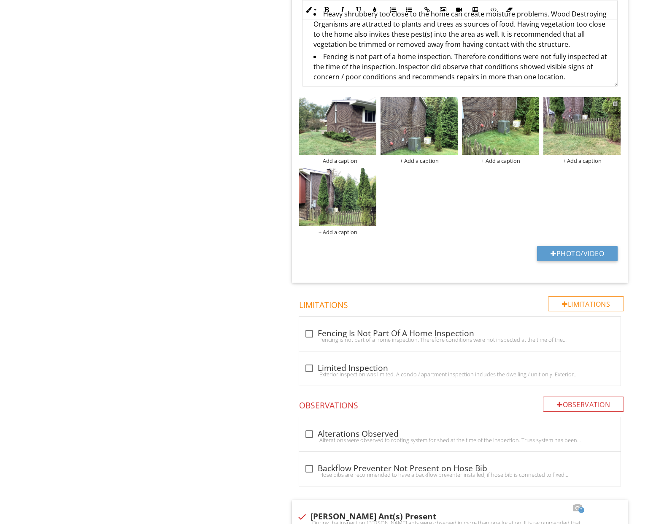
click at [617, 102] on div at bounding box center [615, 103] width 5 height 7
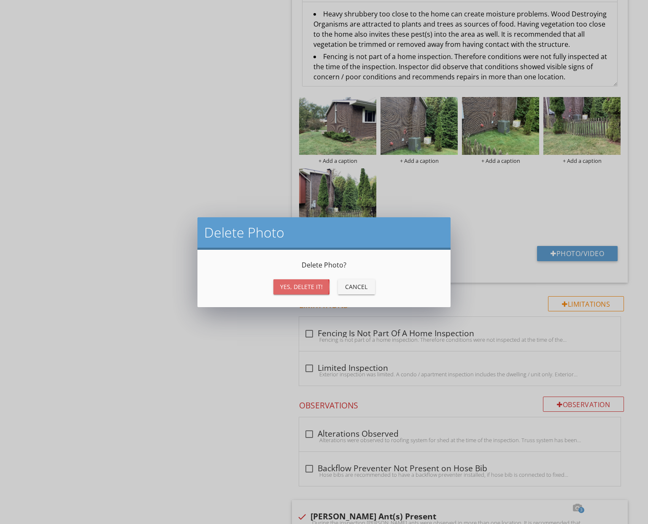
click at [319, 285] on div "Yes, Delete it!" at bounding box center [301, 286] width 43 height 9
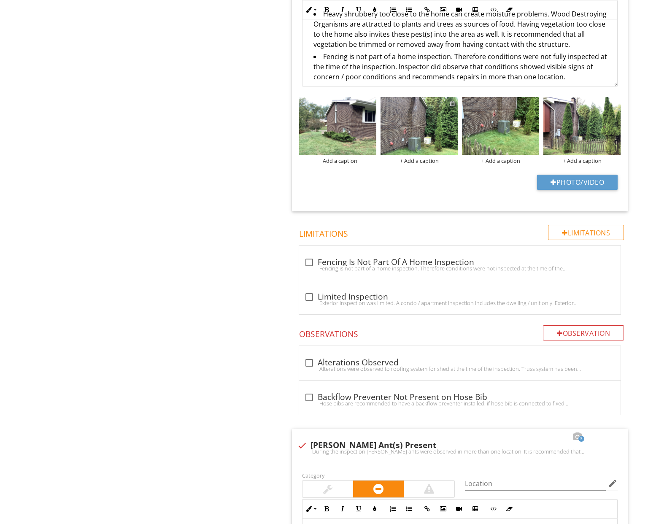
click at [453, 102] on div at bounding box center [452, 103] width 5 height 7
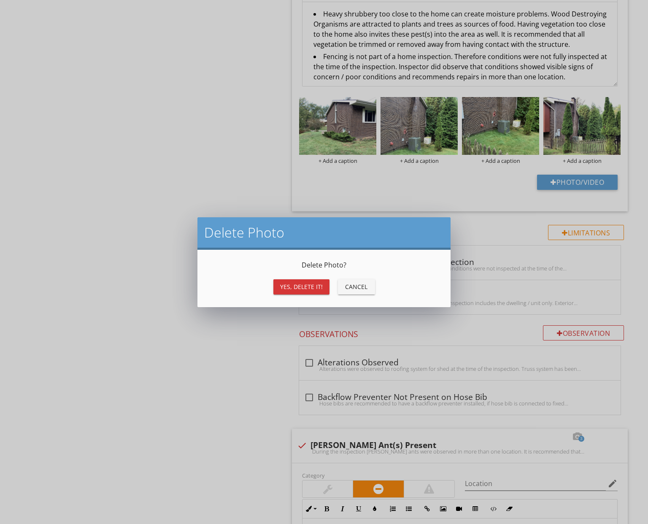
click at [319, 289] on div "Yes, Delete it!" at bounding box center [301, 286] width 43 height 9
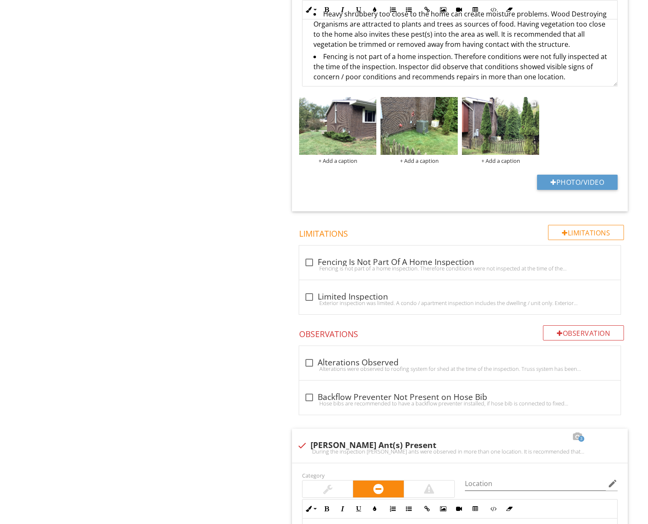
click at [490, 157] on div "+ Add a caption" at bounding box center [500, 160] width 77 height 7
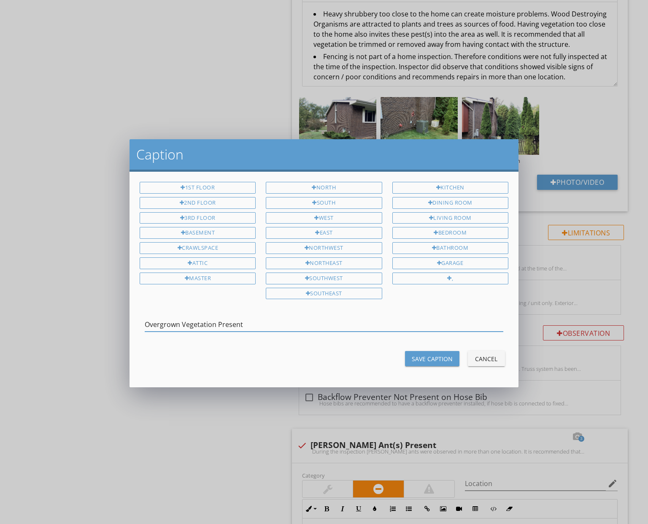
type input "Overgrown Vegetation Present"
click at [432, 356] on div "Save Caption" at bounding box center [432, 358] width 41 height 9
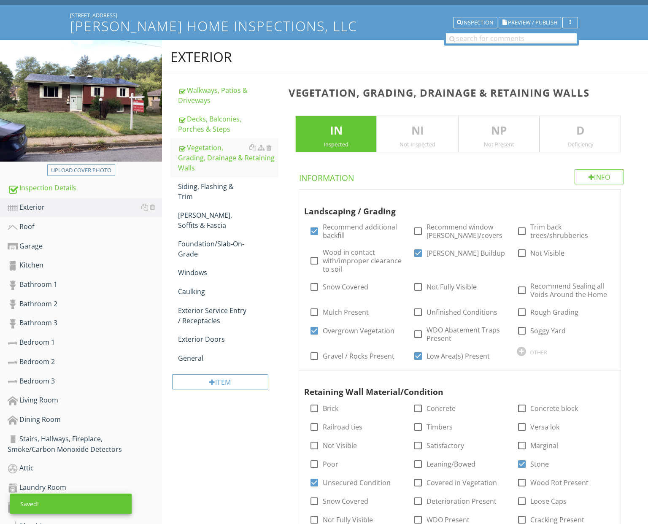
scroll to position [0, 0]
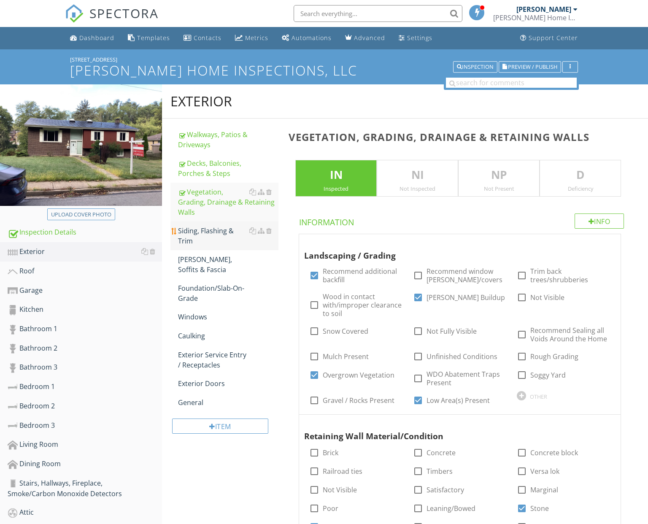
click at [210, 231] on div "Siding, Flashing & Trim" at bounding box center [228, 236] width 100 height 20
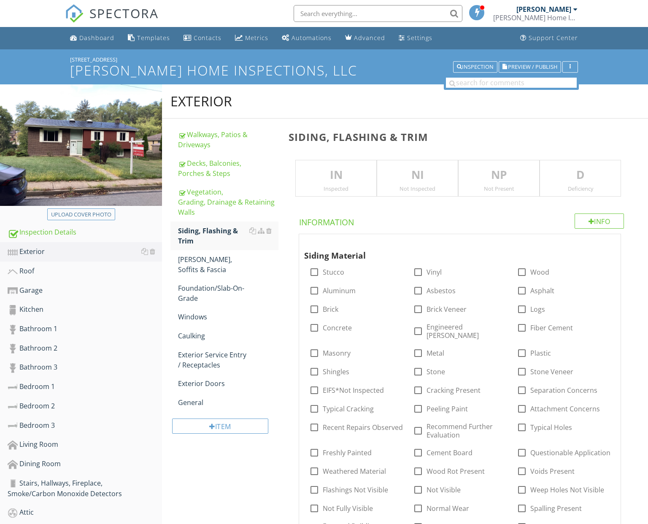
scroll to position [0, 0]
click at [331, 180] on p "IN" at bounding box center [336, 174] width 81 height 17
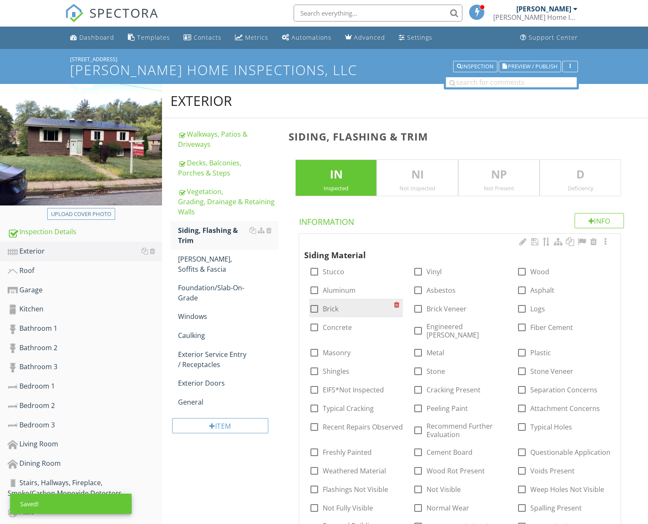
click at [334, 306] on label "Brick" at bounding box center [331, 309] width 16 height 8
checkbox input "true"
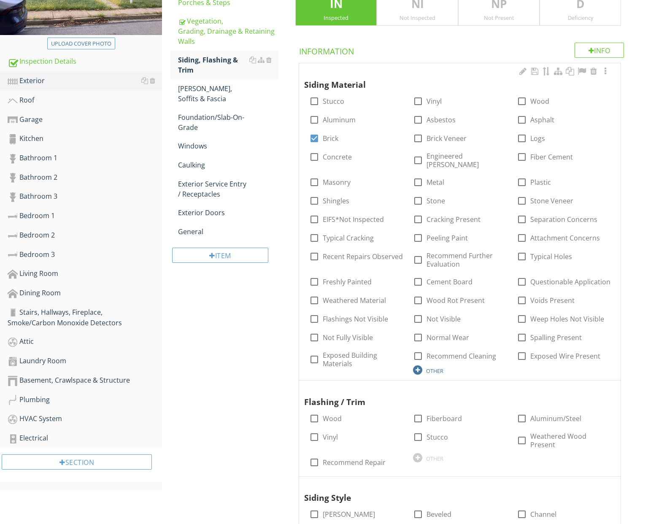
scroll to position [172, 0]
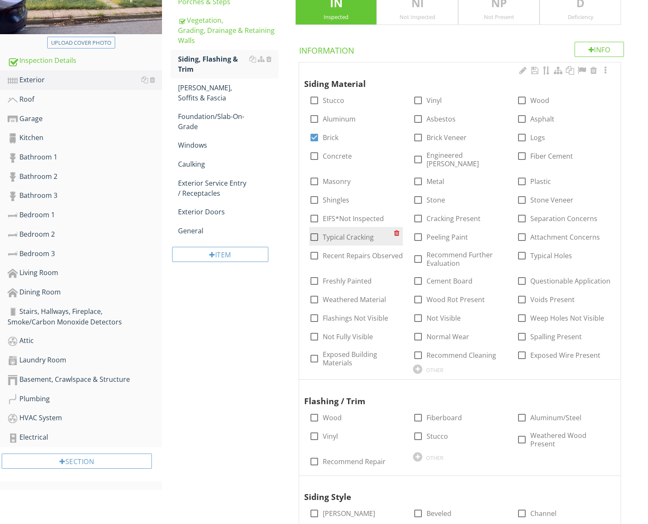
click at [342, 233] on label "Typical Cracking" at bounding box center [348, 237] width 51 height 8
checkbox input "true"
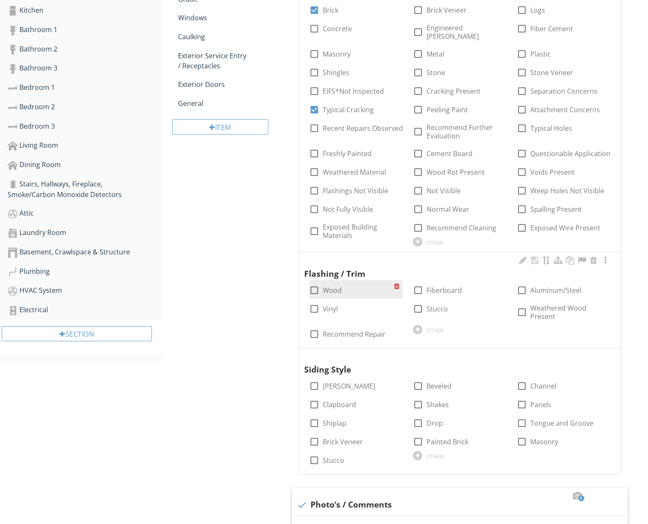
scroll to position [299, 0]
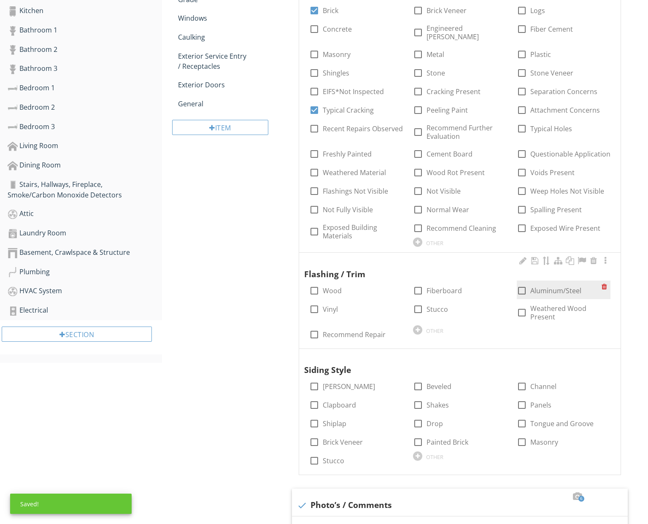
click at [524, 284] on div at bounding box center [522, 291] width 14 height 14
checkbox input "true"
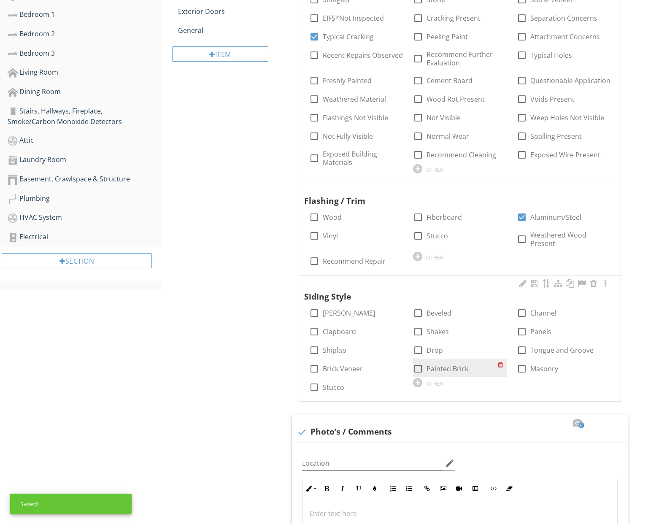
scroll to position [392, 0]
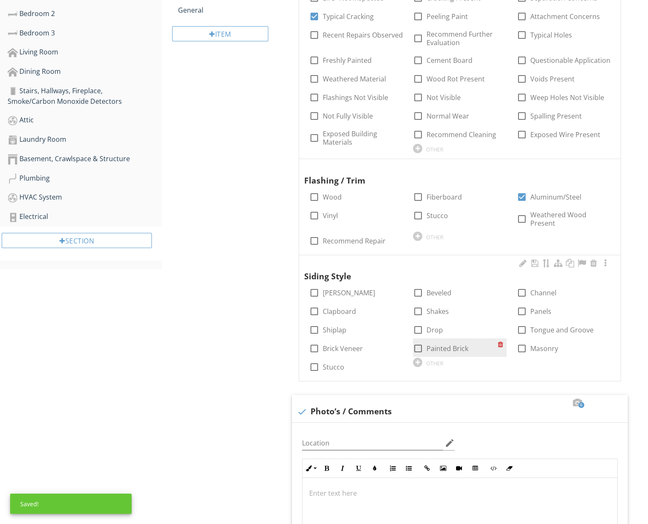
drag, startPoint x: 522, startPoint y: 340, endPoint x: 491, endPoint y: 339, distance: 31.2
click at [522, 341] on div at bounding box center [522, 348] width 14 height 14
checkbox input "true"
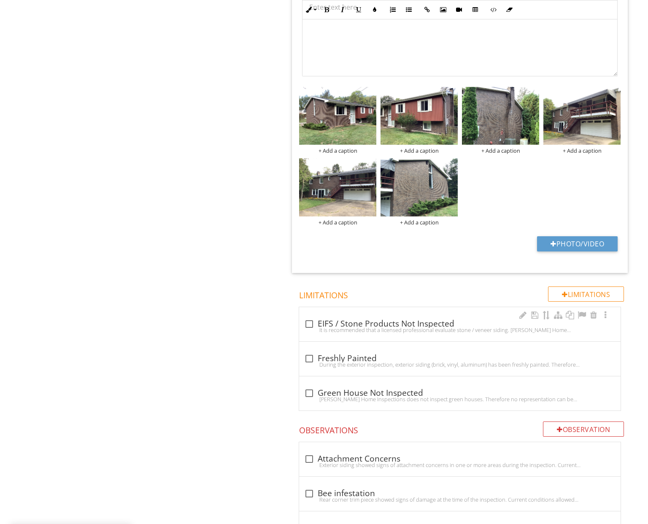
scroll to position [886, 0]
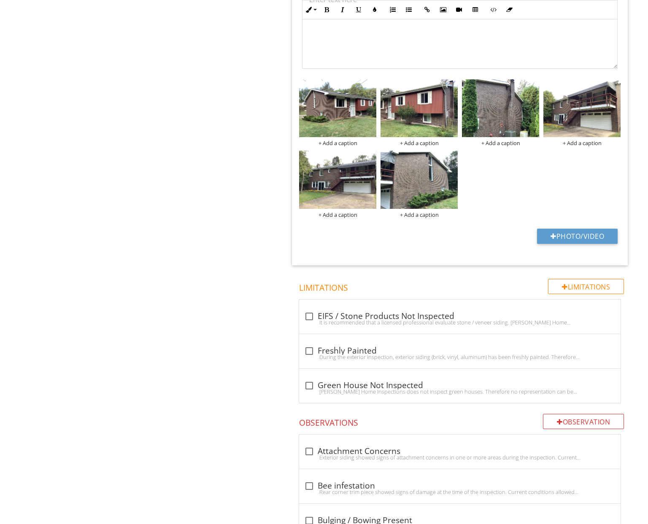
click at [545, 191] on div "+ Add a caption + Add a caption + Add a caption + Add a caption + Add a caption…" at bounding box center [460, 148] width 326 height 143
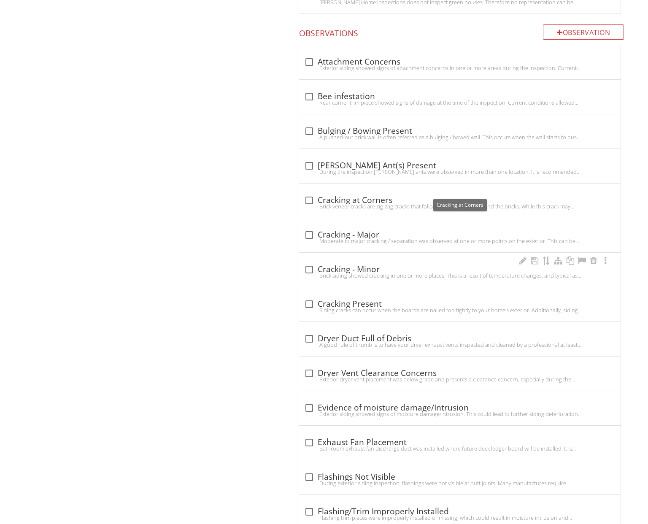
scroll to position [1276, 0]
click at [361, 271] on div "Brick siding showed cracking in one or more places. This is a result of tempera…" at bounding box center [459, 274] width 311 height 7
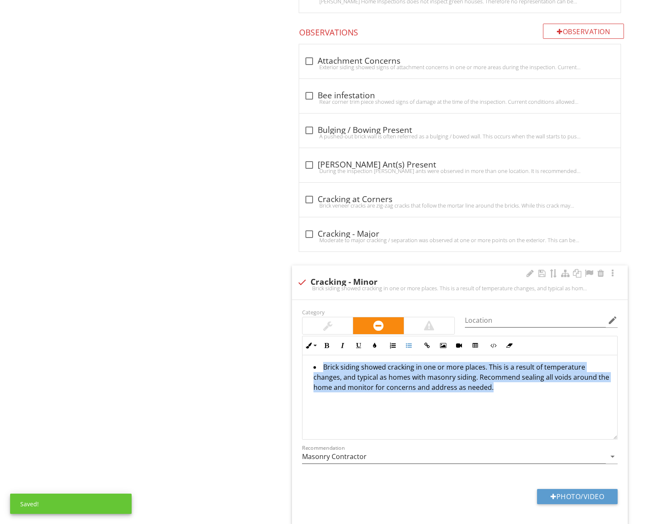
drag, startPoint x: 320, startPoint y: 358, endPoint x: 400, endPoint y: 374, distance: 81.3
click at [398, 403] on div "Brick siding showed cracking in one or more places. This is a result of tempera…" at bounding box center [460, 397] width 315 height 84
copy li "Brick siding showed cracking in one or more places. This is a result of tempera…"
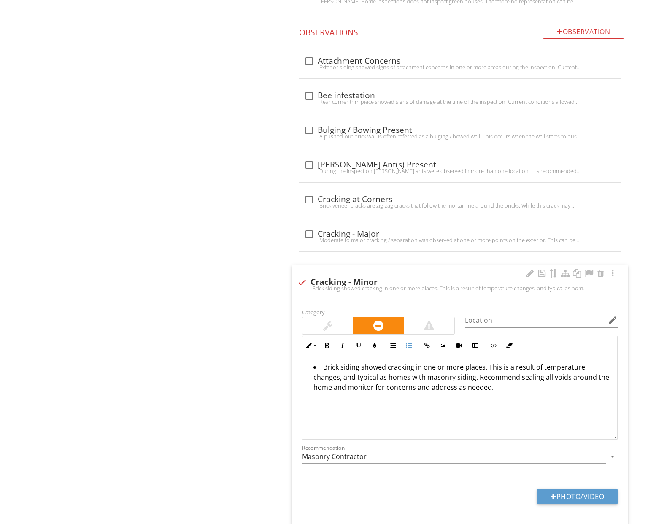
click at [301, 265] on div "check Cracking - Minor Brick siding showed cracking in one or more places. This…" at bounding box center [460, 282] width 336 height 34
checkbox input "true"
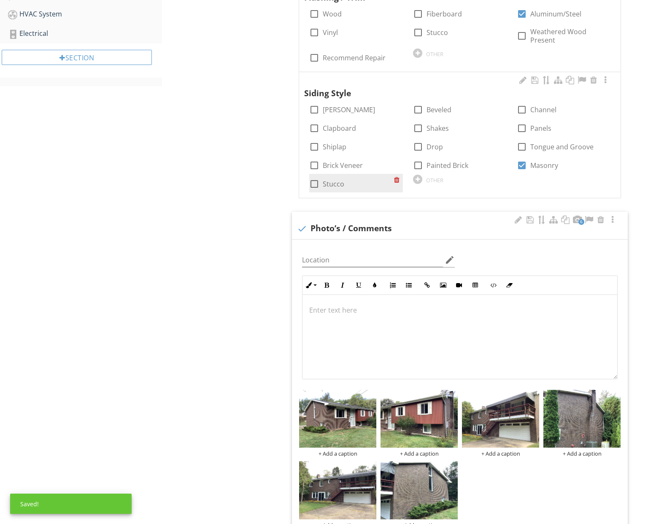
scroll to position [582, 0]
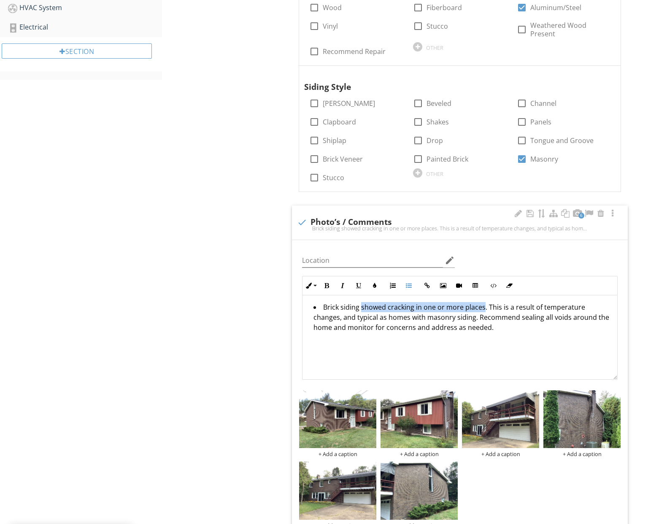
drag, startPoint x: 359, startPoint y: 300, endPoint x: 480, endPoint y: 301, distance: 121.5
click at [480, 302] on li "Brick siding showed cracking in one or more places. This is a result of tempera…" at bounding box center [461, 318] width 297 height 32
click at [440, 302] on li "Brick siding can crack overtime. This is a result of temperature changes, and t…" at bounding box center [461, 318] width 297 height 32
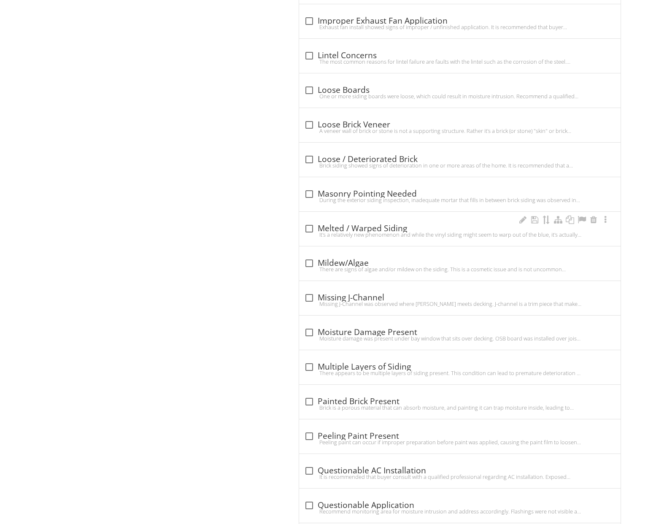
scroll to position [2026, 0]
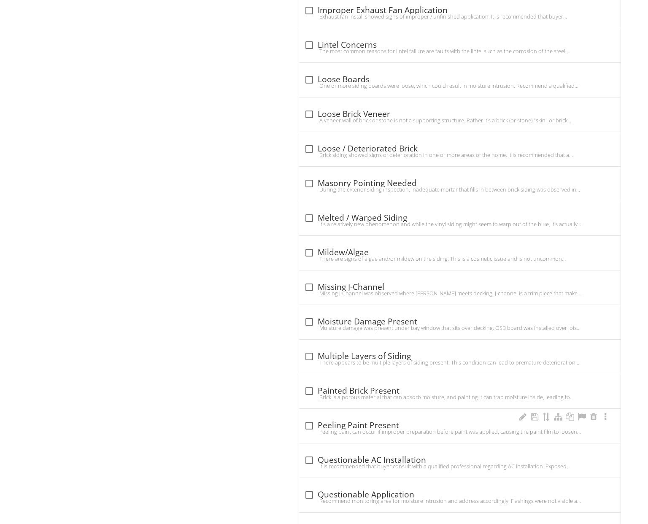
click at [373, 421] on div "check_box_outline_blank Peeling Paint Present" at bounding box center [459, 426] width 311 height 10
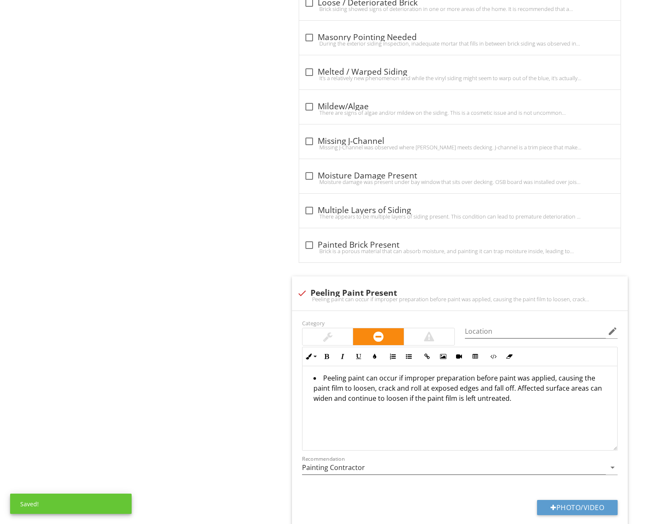
scroll to position [2183, 0]
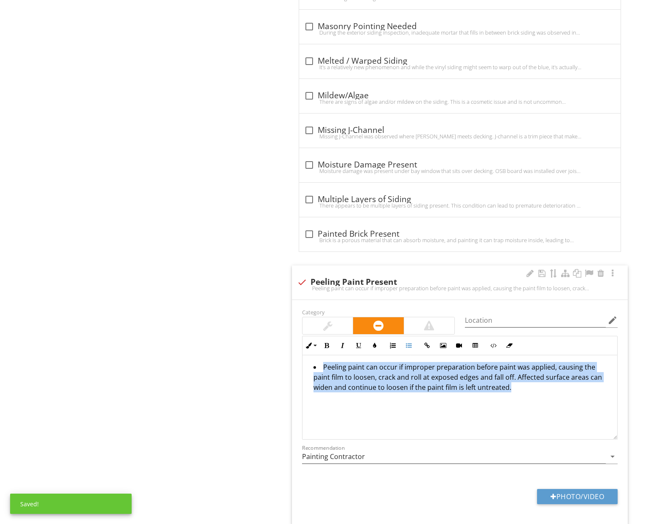
drag, startPoint x: 385, startPoint y: 394, endPoint x: 343, endPoint y: 364, distance: 51.1
click at [301, 351] on div "Inline Style XLarge Large Normal Small Light Small/Light Bold Italic Underline …" at bounding box center [460, 388] width 326 height 104
copy li "Peeling paint can occur if improper preparation before paint was applied, causi…"
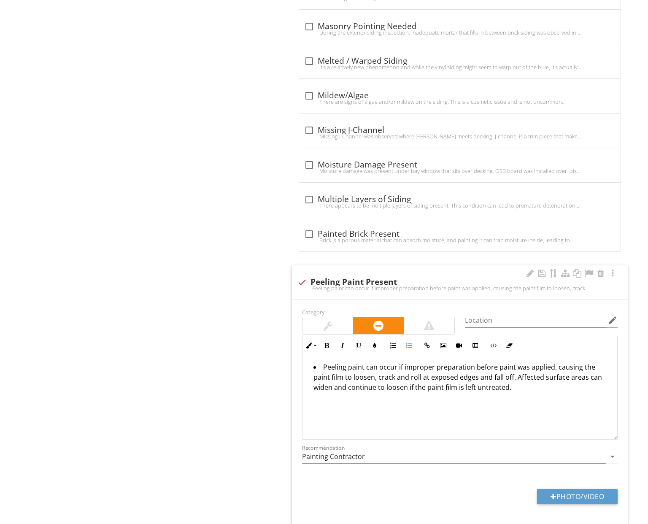
click at [303, 275] on div at bounding box center [302, 282] width 14 height 14
checkbox input "true"
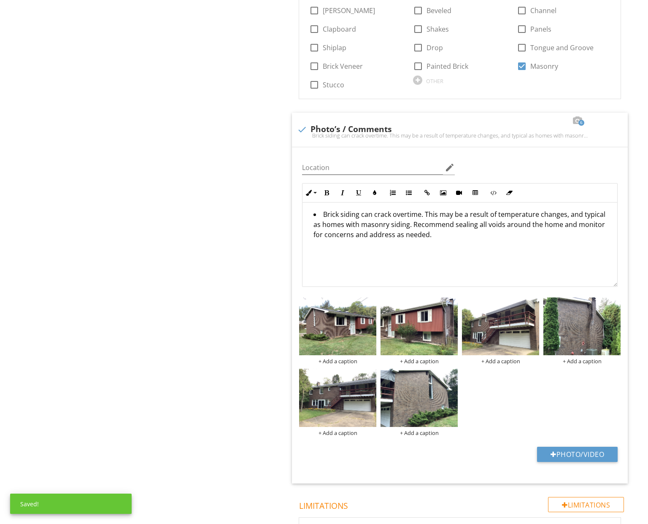
scroll to position [650, 0]
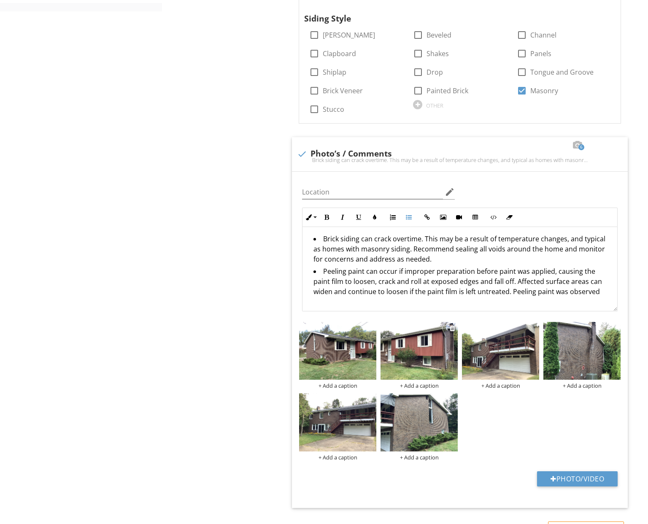
click at [427, 344] on img at bounding box center [419, 351] width 77 height 58
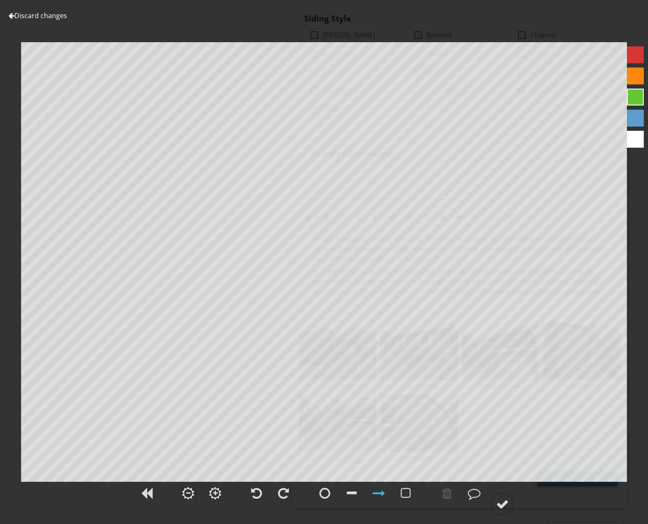
click at [57, 16] on link "Discard changes" at bounding box center [37, 15] width 59 height 9
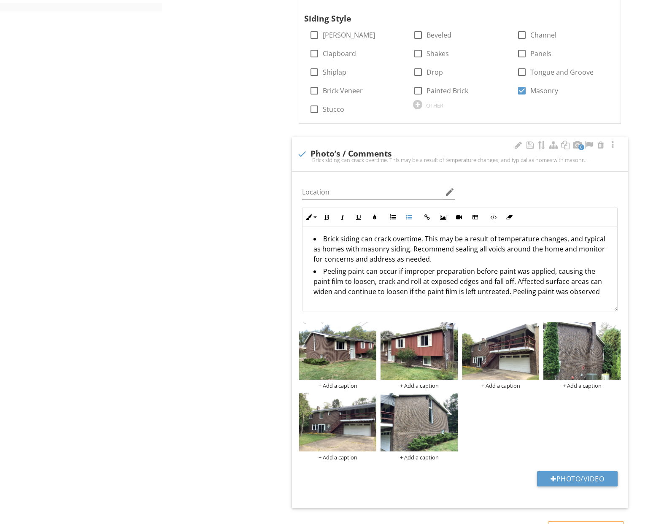
drag, startPoint x: 581, startPoint y: 284, endPoint x: 490, endPoint y: 281, distance: 91.2
click at [490, 281] on li "Peeling paint can occur if improper preparation before paint was applied, causi…" at bounding box center [461, 282] width 297 height 32
click at [411, 382] on div "+ Add a caption" at bounding box center [419, 385] width 77 height 7
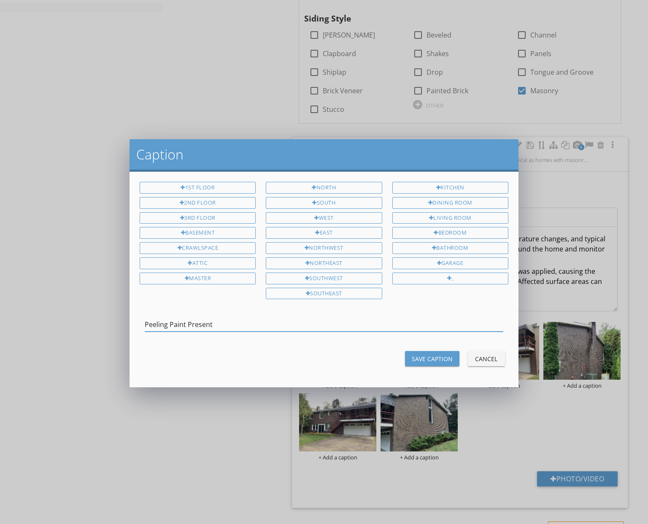
type input "Peeling Paint Present"
click at [426, 360] on div "Save Caption" at bounding box center [432, 358] width 41 height 9
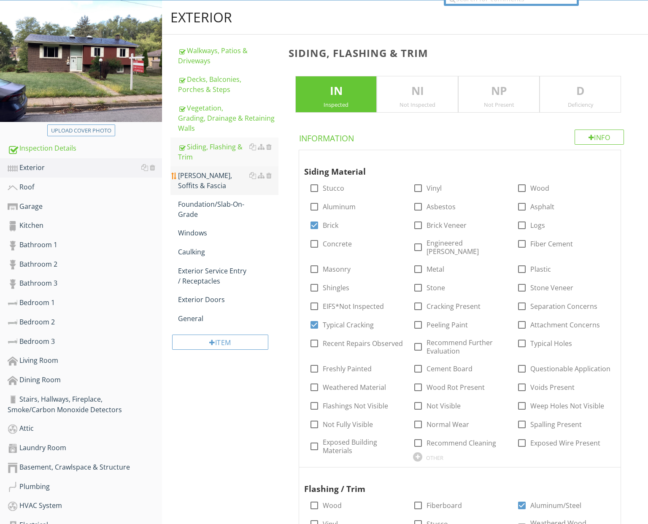
scroll to position [72, 0]
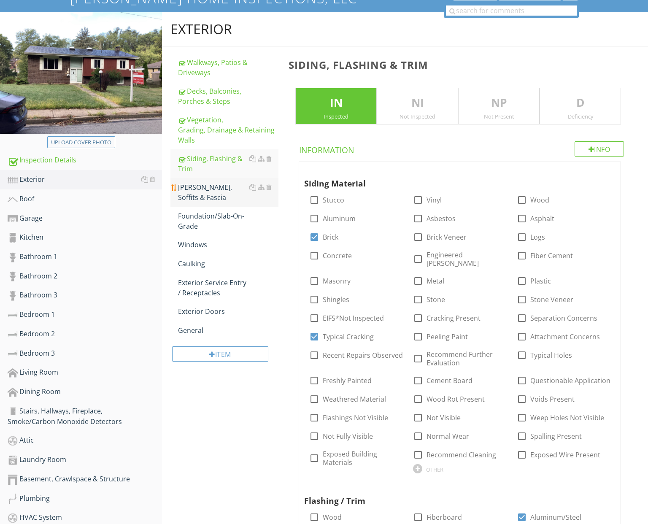
click at [208, 190] on div "Eaves, Soffits & Fascia" at bounding box center [228, 192] width 100 height 20
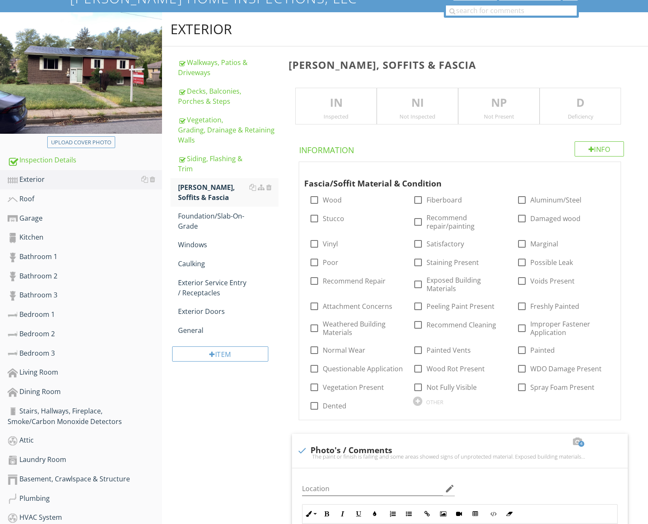
click at [355, 119] on div "IN Inspected" at bounding box center [335, 106] width 81 height 37
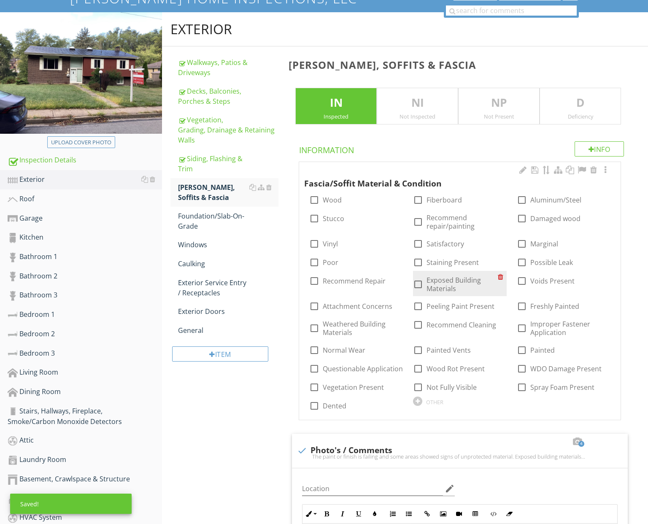
click at [440, 286] on label "Exposed Building Materials" at bounding box center [462, 284] width 71 height 17
checkbox input "true"
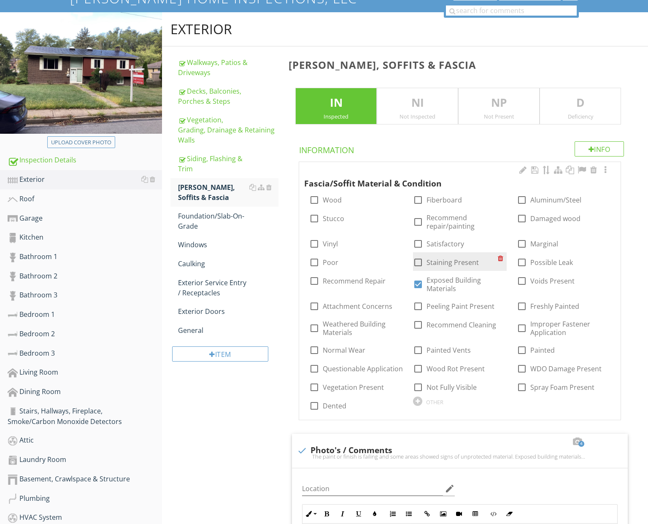
click at [437, 265] on label "Staining Present" at bounding box center [453, 262] width 52 height 8
checkbox input "true"
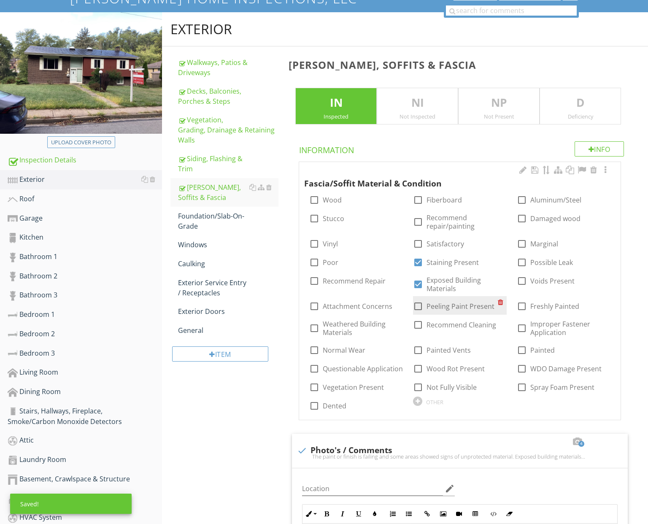
click at [451, 304] on label "Peeling Paint Present" at bounding box center [461, 306] width 68 height 8
checkbox input "true"
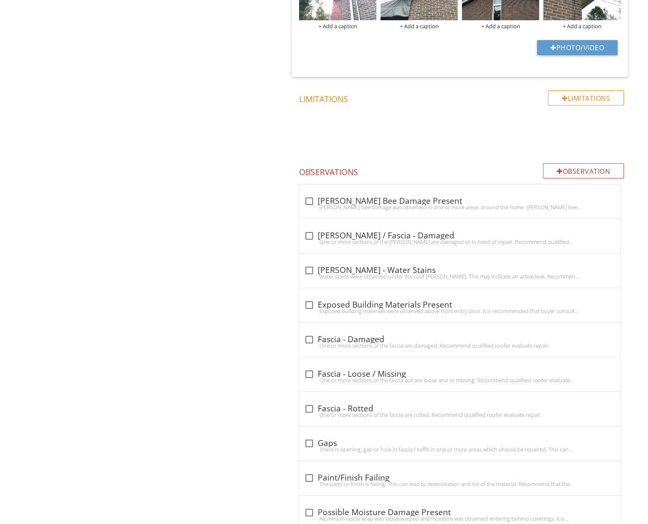
scroll to position [730, 0]
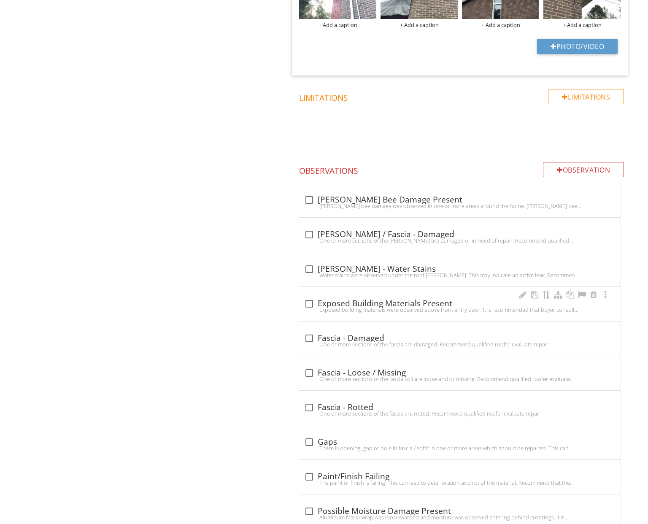
click at [373, 303] on div "check_box_outline_blank Exposed Building Materials Present" at bounding box center [459, 304] width 311 height 10
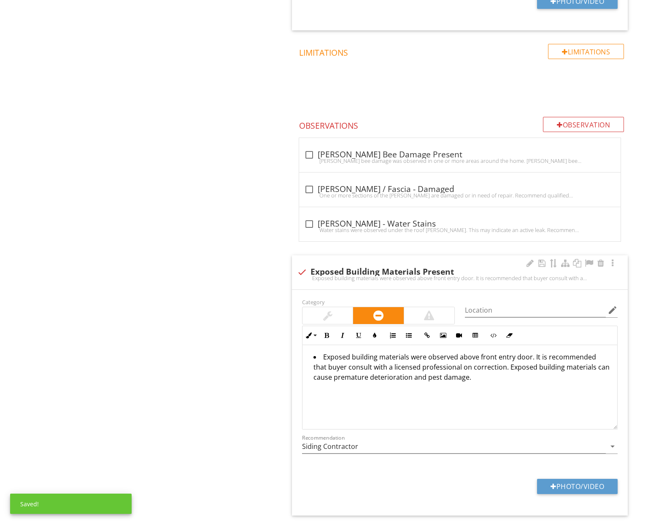
scroll to position [794, 0]
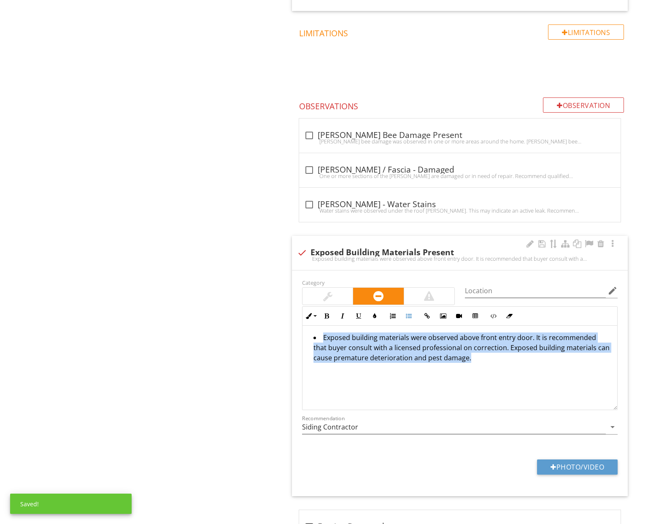
drag, startPoint x: 400, startPoint y: 380, endPoint x: 294, endPoint y: 326, distance: 119.3
click at [291, 325] on span "check_box_outline_blank Carpenter Bee Damage Present Carpenter bee damage was o…" at bounding box center [462, 454] width 346 height 672
copy li "Exposed building materials were observed above front entry door. It is recommen…"
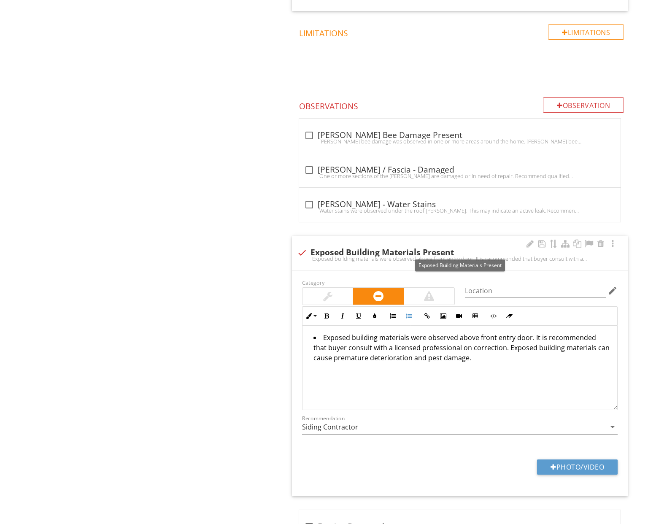
click at [301, 249] on div at bounding box center [302, 253] width 14 height 14
checkbox input "true"
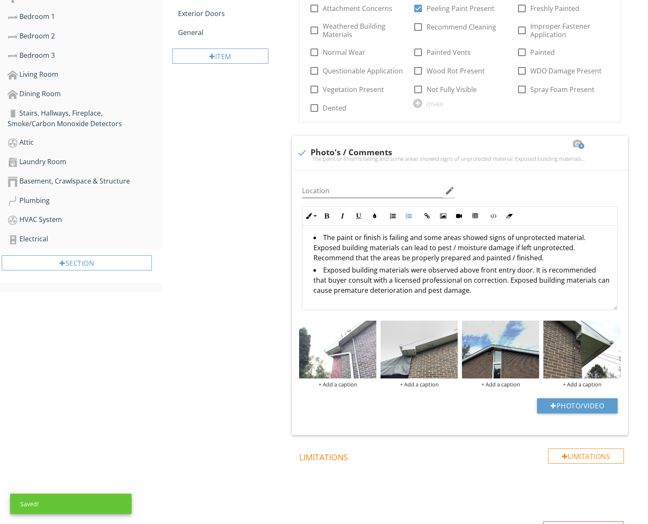
scroll to position [373, 0]
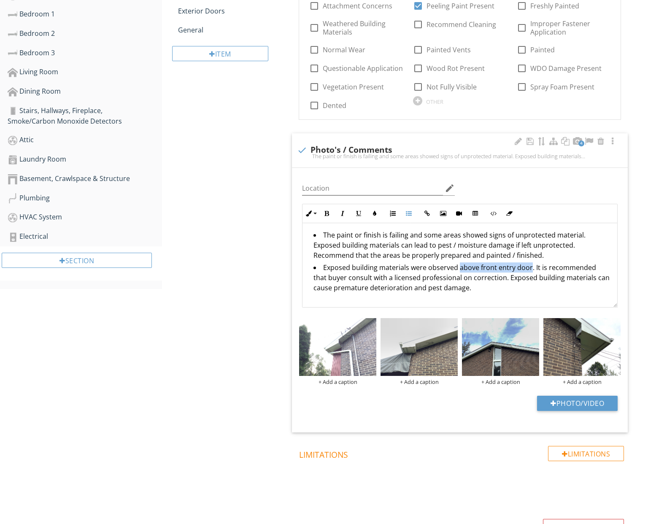
drag, startPoint x: 455, startPoint y: 267, endPoint x: 527, endPoint y: 265, distance: 71.8
click at [527, 265] on li "Exposed building materials were observed above front entry door. It is recommen…" at bounding box center [461, 278] width 297 height 32
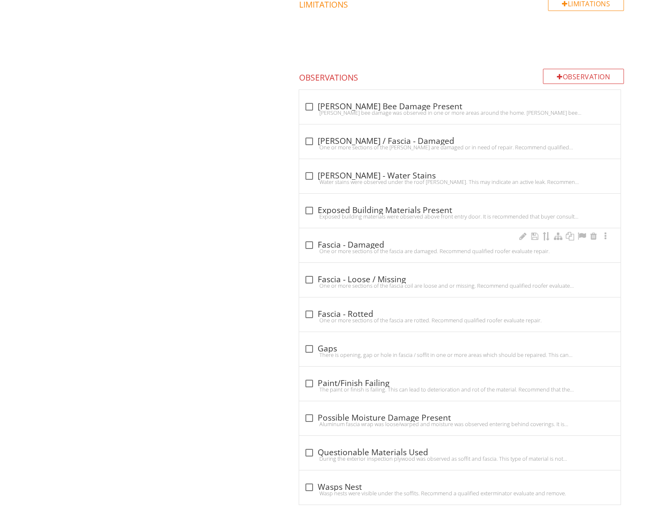
scroll to position [822, 0]
click at [382, 283] on div "One or more sections of the fascia coil are loose and or missing. Recommend qua…" at bounding box center [459, 286] width 311 height 7
checkbox input "true"
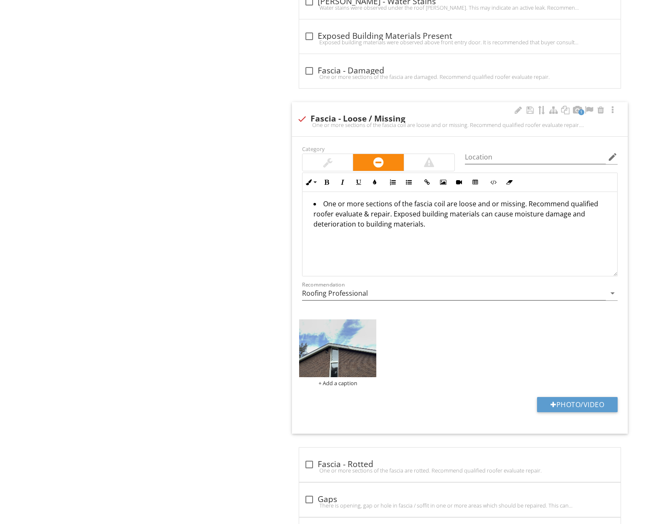
scroll to position [1001, 0]
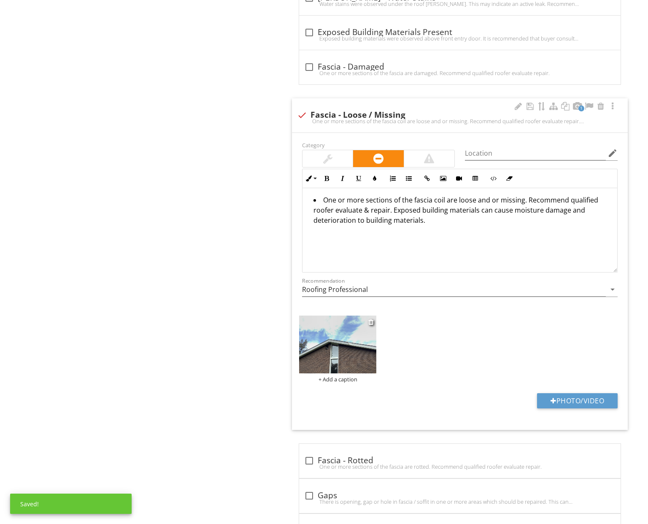
click at [335, 346] on img at bounding box center [337, 345] width 77 height 58
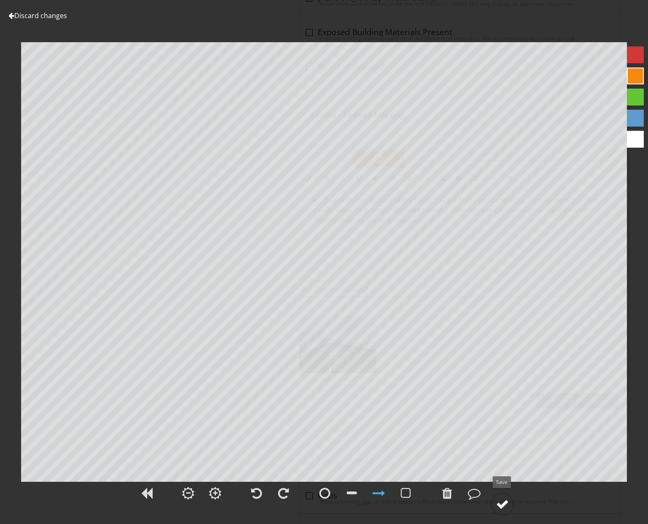
click at [508, 503] on div at bounding box center [502, 504] width 13 height 13
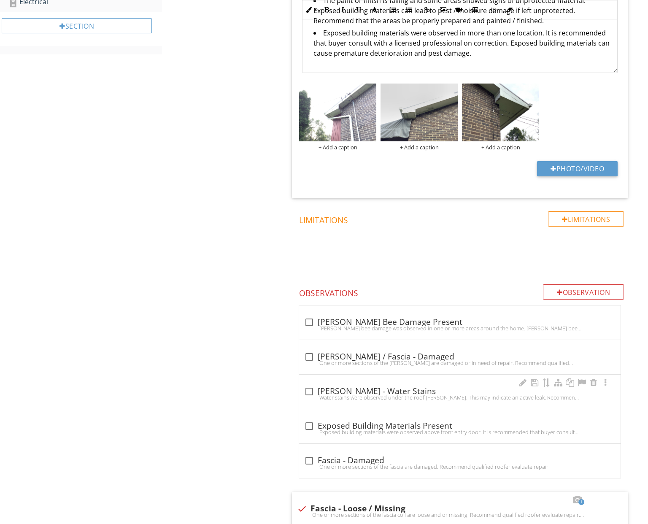
scroll to position [607, 0]
click at [368, 391] on div "check_box_outline_blank Eaves - Water Stains" at bounding box center [459, 391] width 311 height 10
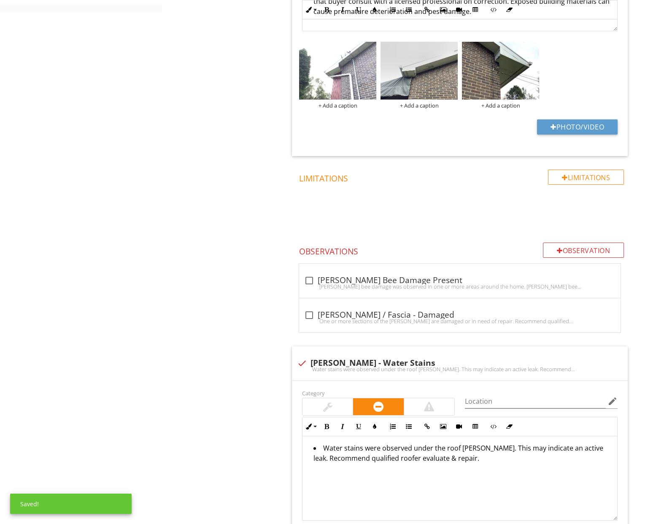
scroll to position [665, 0]
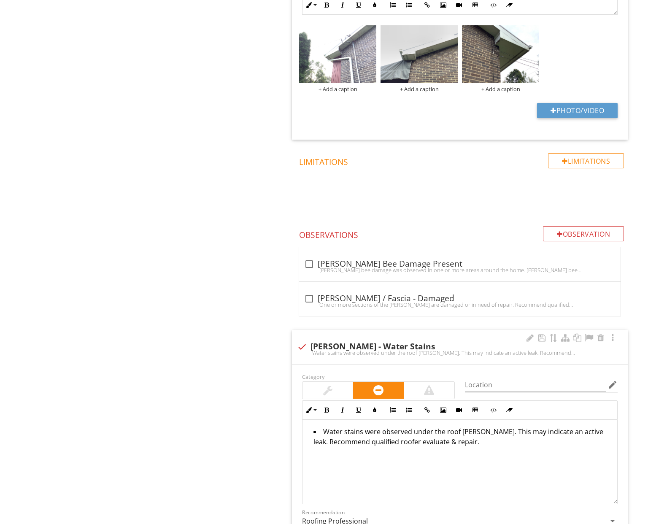
click at [304, 345] on div at bounding box center [302, 347] width 14 height 14
checkbox input "true"
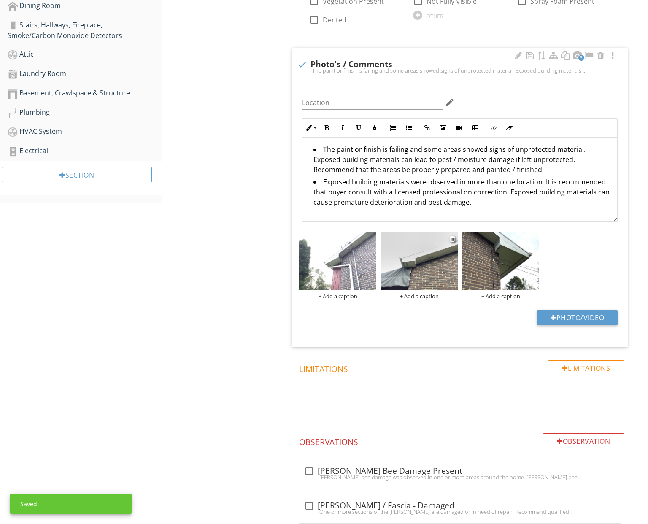
scroll to position [455, 0]
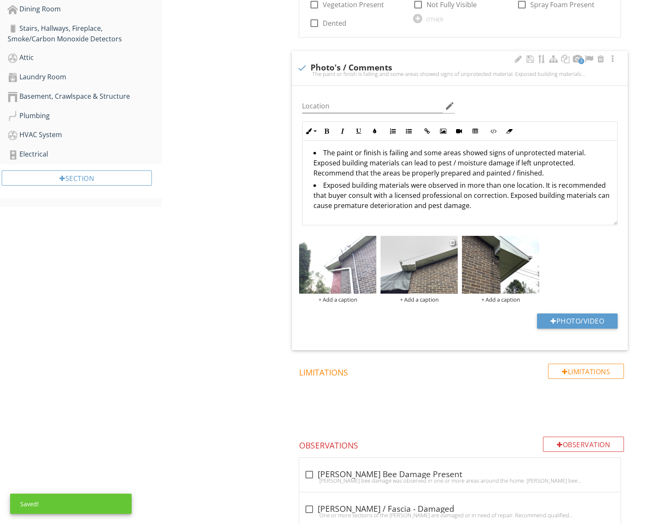
click at [425, 252] on img at bounding box center [419, 265] width 77 height 58
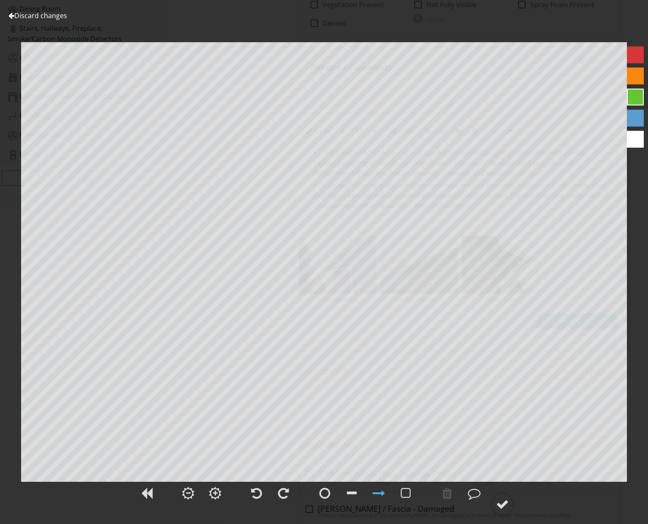
click at [58, 16] on link "Discard changes" at bounding box center [37, 15] width 59 height 9
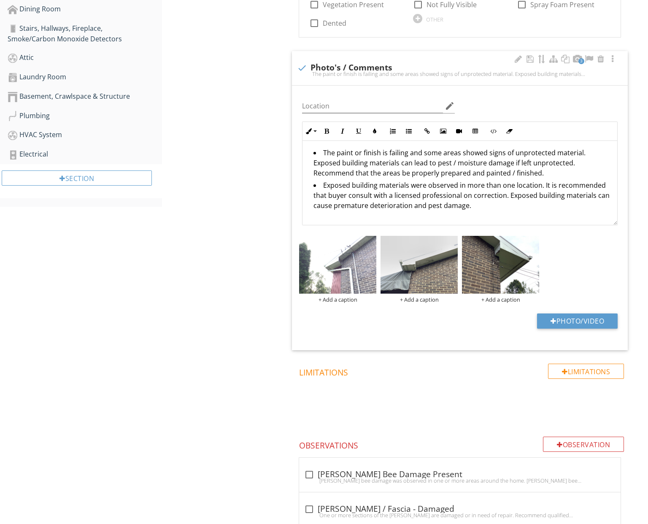
click at [406, 185] on li "Exposed building materials were observed in more than one location. It is recom…" at bounding box center [461, 196] width 297 height 32
click at [349, 184] on li "Exposed building materials were observed in more than one location. It is recom…" at bounding box center [461, 196] width 297 height 32
click at [407, 267] on img at bounding box center [419, 265] width 77 height 58
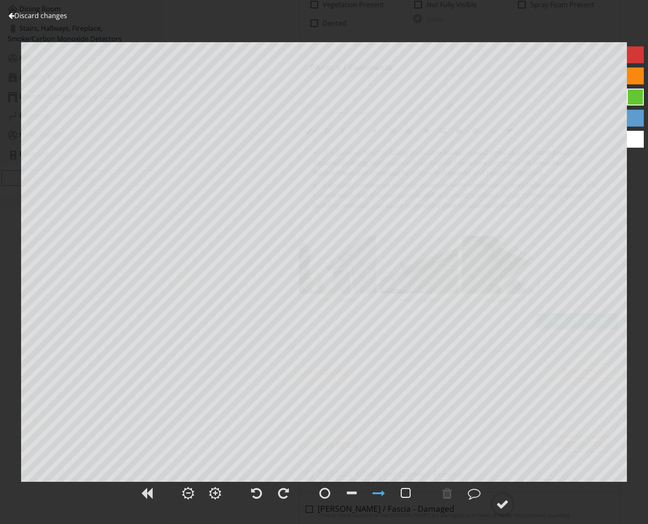
click at [406, 489] on div at bounding box center [406, 493] width 10 height 13
click at [638, 76] on div at bounding box center [635, 76] width 17 height 17
click at [473, 496] on div at bounding box center [474, 493] width 13 height 13
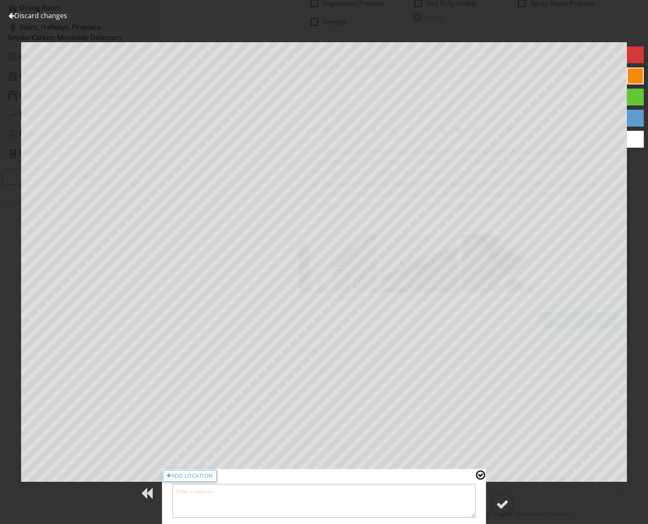
click at [411, 516] on textarea at bounding box center [324, 501] width 303 height 34
type textarea "Possible Rot Present"
click at [502, 497] on circle at bounding box center [503, 504] width 22 height 22
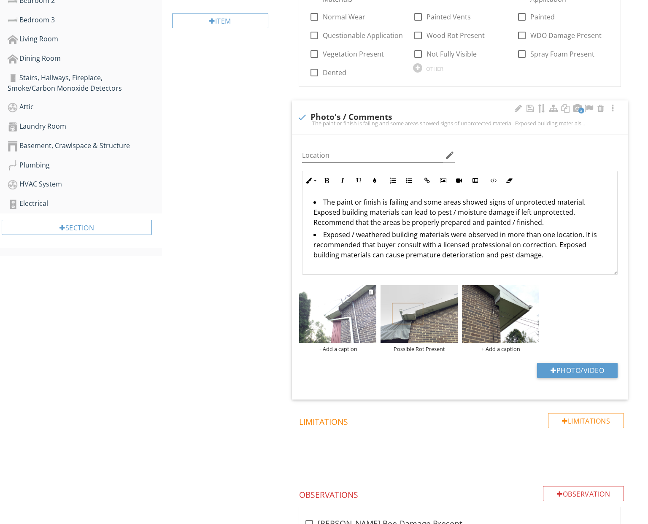
click at [349, 302] on img at bounding box center [337, 314] width 77 height 58
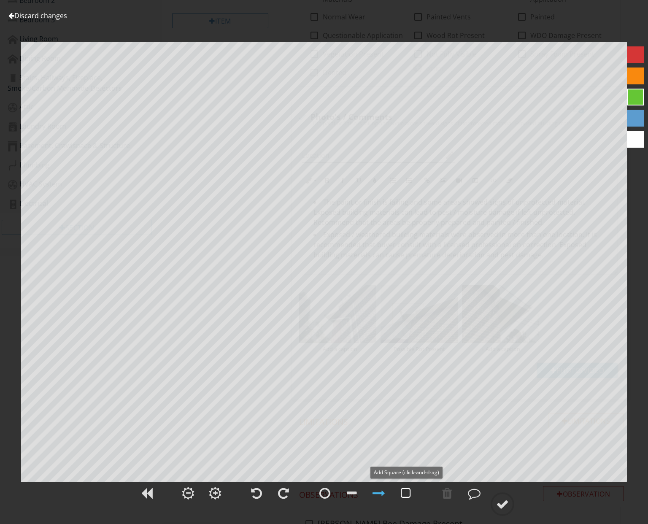
click at [407, 494] on div at bounding box center [406, 493] width 10 height 13
drag, startPoint x: 637, startPoint y: 78, endPoint x: 628, endPoint y: 81, distance: 9.5
click at [637, 78] on div at bounding box center [635, 76] width 17 height 17
click at [476, 493] on div at bounding box center [474, 493] width 13 height 13
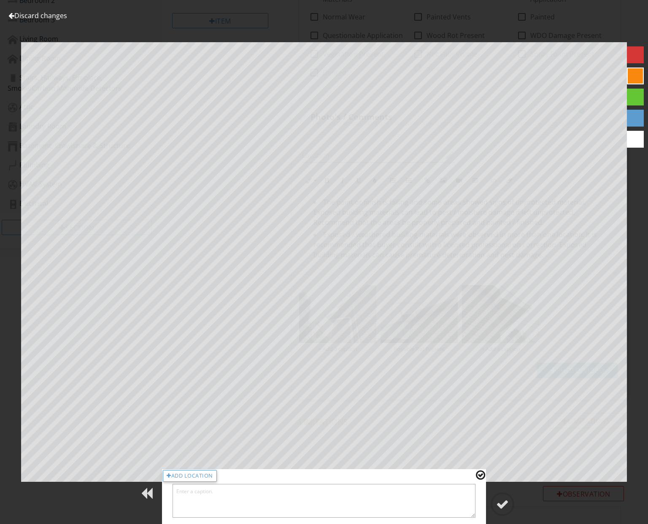
click at [447, 505] on textarea at bounding box center [324, 501] width 303 height 34
type textarea "U"
drag, startPoint x: 206, startPoint y: 491, endPoint x: 218, endPoint y: 492, distance: 12.3
click at [207, 491] on textarea "Recommend Paint" at bounding box center [324, 501] width 303 height 34
click at [251, 491] on textarea "Recommend Applying Paint" at bounding box center [324, 501] width 303 height 34
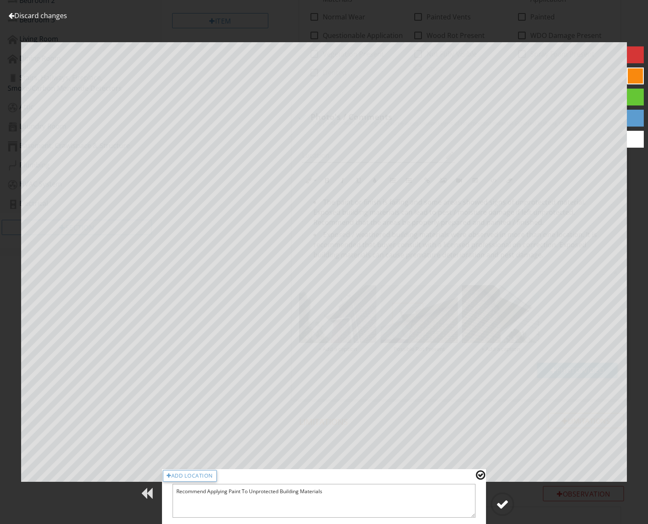
type textarea "Recommend Applying Paint To Unprotected Building Materials"
click at [507, 500] on div at bounding box center [502, 504] width 13 height 13
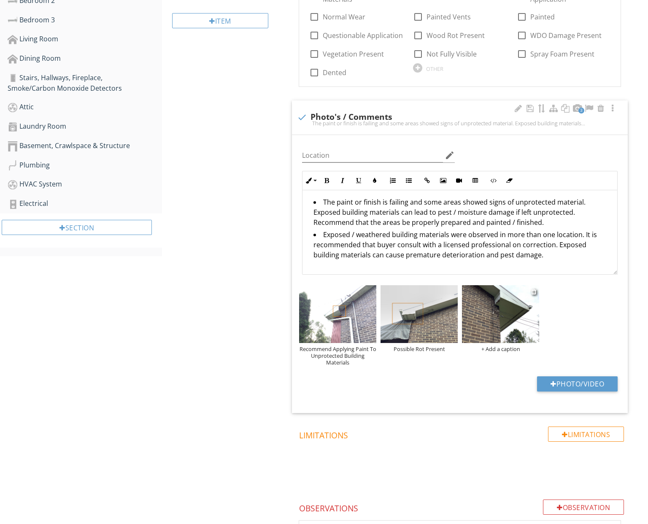
click at [490, 312] on img at bounding box center [500, 314] width 77 height 58
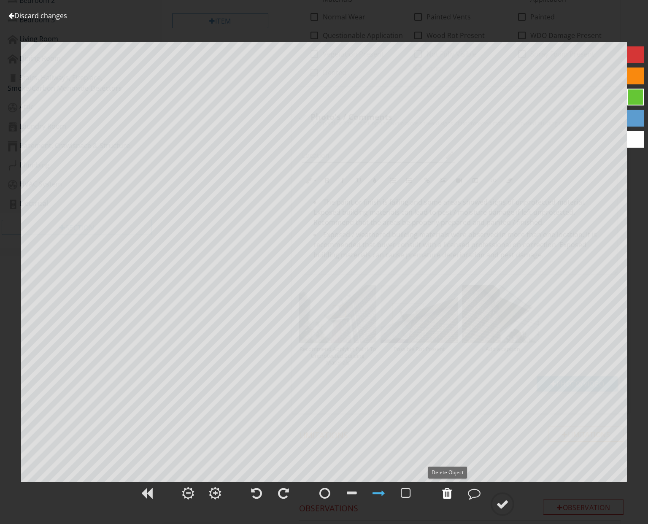
click at [443, 496] on div at bounding box center [447, 493] width 21 height 21
click at [321, 492] on div at bounding box center [324, 493] width 11 height 13
click at [634, 74] on div at bounding box center [635, 76] width 17 height 17
click at [473, 496] on div at bounding box center [474, 493] width 13 height 13
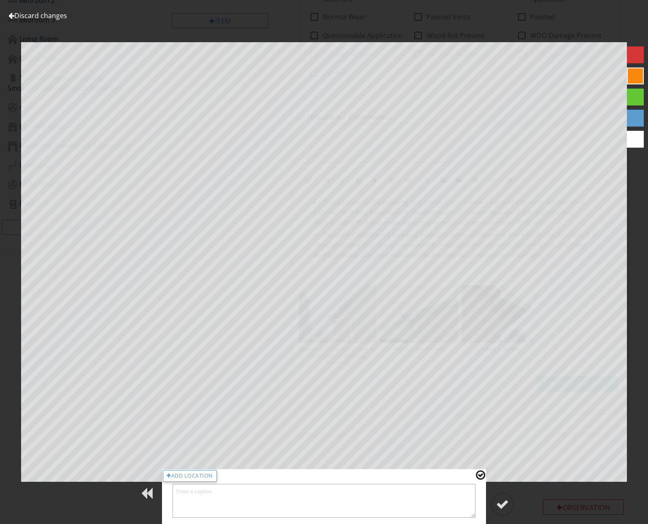
click at [331, 499] on textarea at bounding box center [324, 501] width 303 height 34
type textarea "Weathered Materials Present"
click at [505, 503] on div at bounding box center [502, 504] width 13 height 13
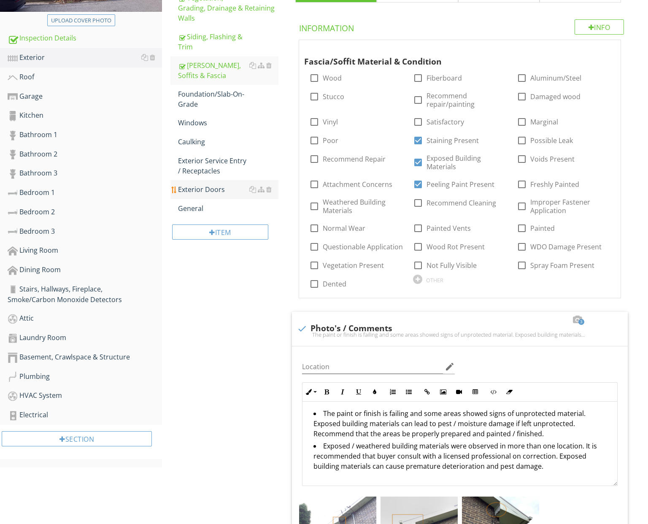
scroll to position [192, 0]
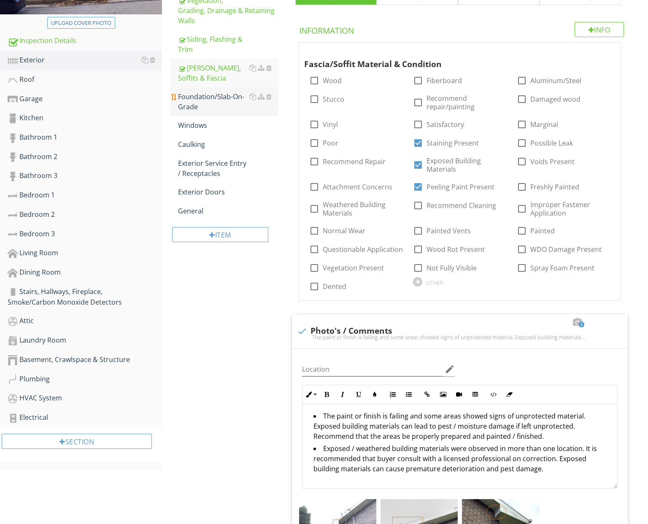
click at [206, 97] on div "Foundation/Slab-On-Grade" at bounding box center [228, 102] width 100 height 20
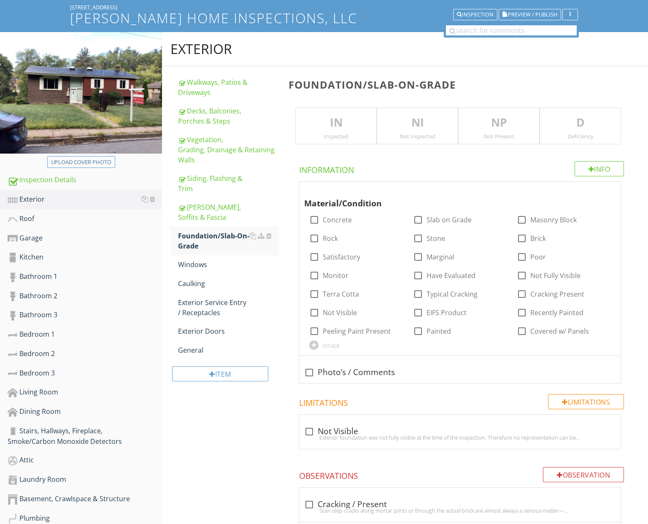
scroll to position [46, 0]
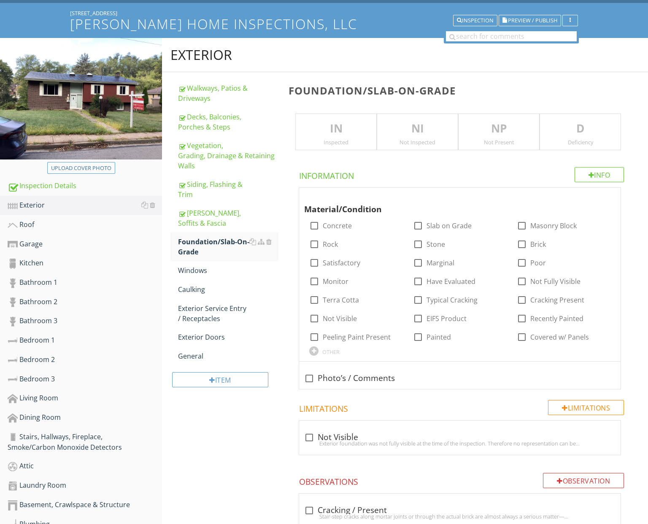
click at [409, 128] on p "NI" at bounding box center [417, 128] width 81 height 17
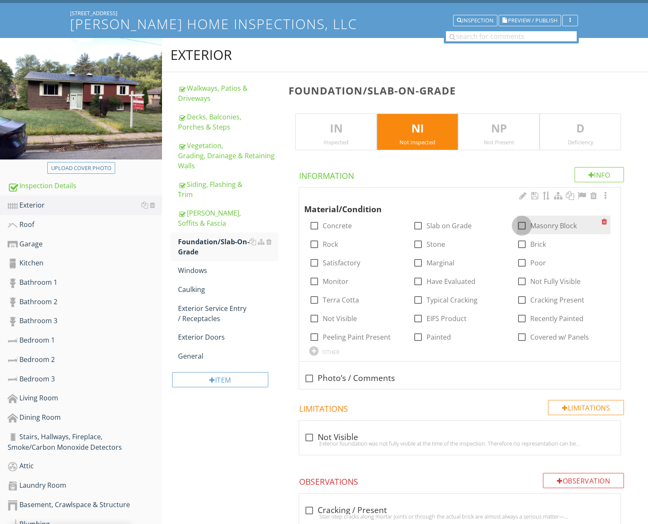
click at [524, 224] on div at bounding box center [522, 226] width 14 height 14
checkbox input "true"
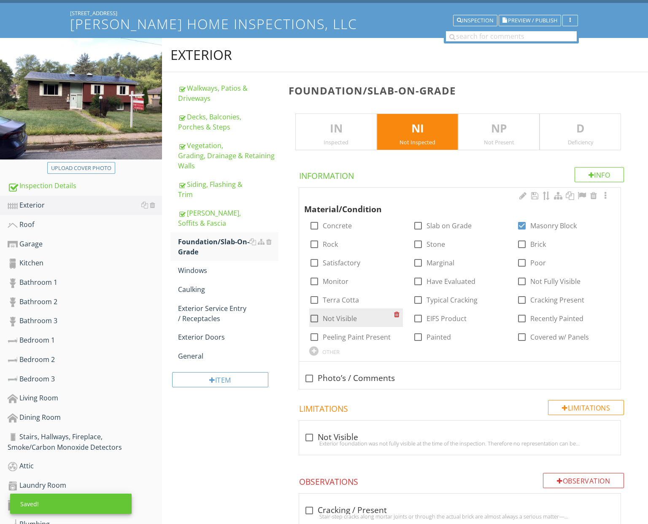
click at [351, 317] on label "Not Visible" at bounding box center [340, 318] width 34 height 8
checkbox input "true"
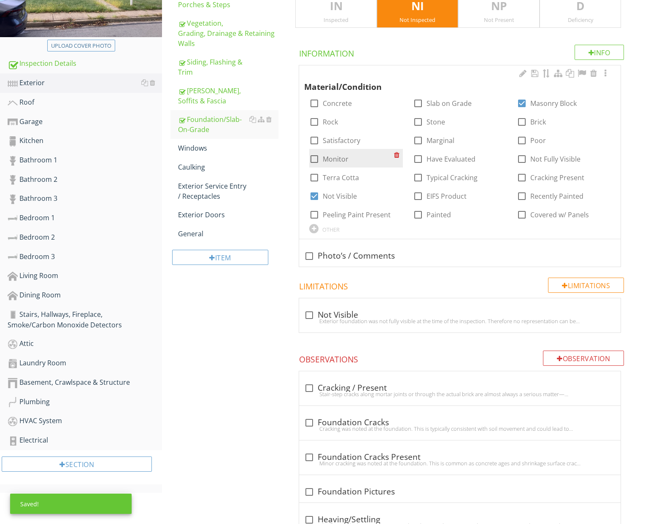
scroll to position [176, 0]
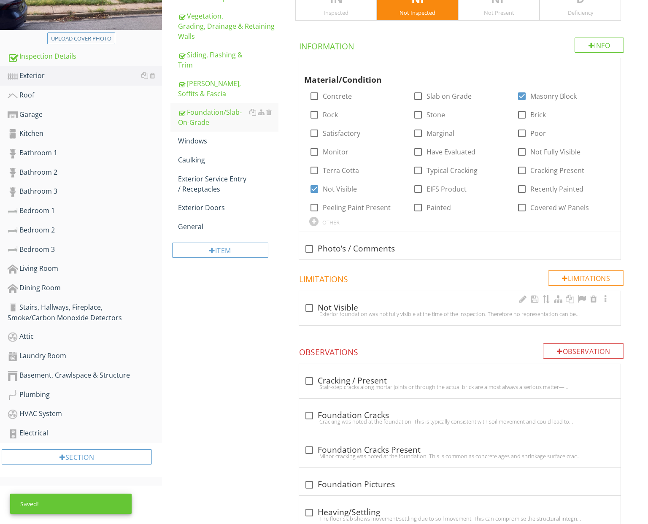
drag, startPoint x: 406, startPoint y: 311, endPoint x: 400, endPoint y: 304, distance: 9.6
click at [406, 311] on div "Exterior foundation was not fully visible at the time of the inspection. Theref…" at bounding box center [459, 314] width 311 height 7
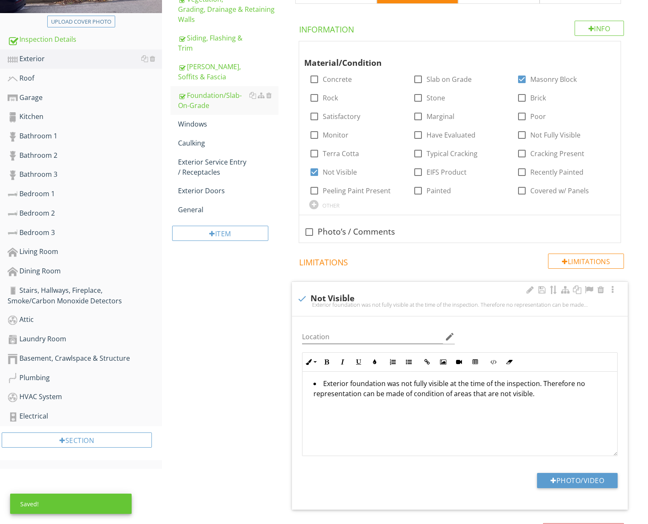
scroll to position [197, 0]
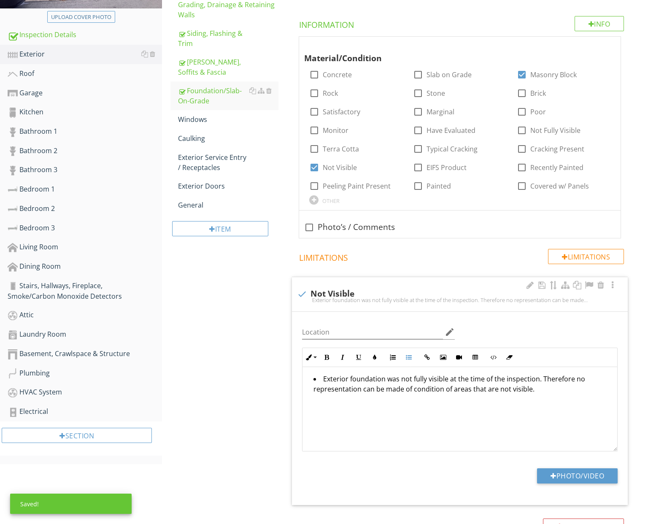
drag, startPoint x: 340, startPoint y: 371, endPoint x: 302, endPoint y: 367, distance: 38.2
click at [297, 366] on div "Inline Style XLarge Large Normal Small Light Small/Light Bold Italic Underline …" at bounding box center [460, 400] width 326 height 104
click at [304, 292] on div at bounding box center [302, 294] width 14 height 14
checkbox input "true"
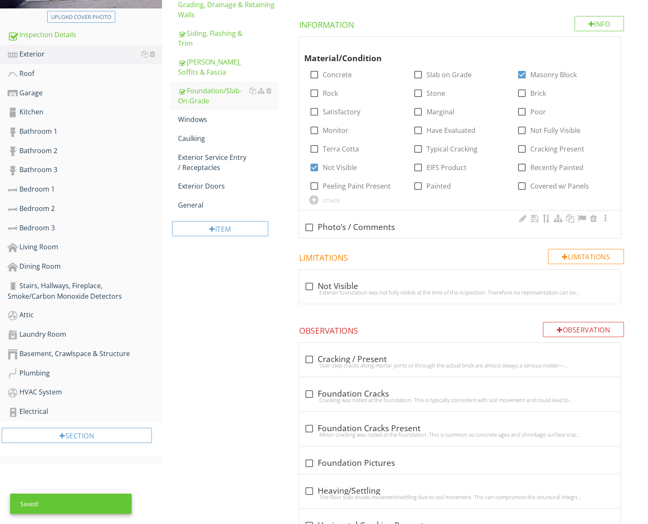
click at [375, 228] on div "check_box_outline_blank Photo’s / Comments" at bounding box center [459, 227] width 311 height 10
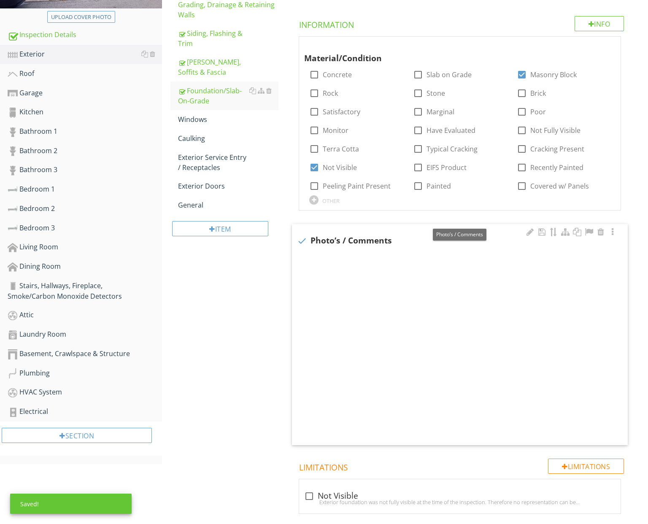
checkbox input "true"
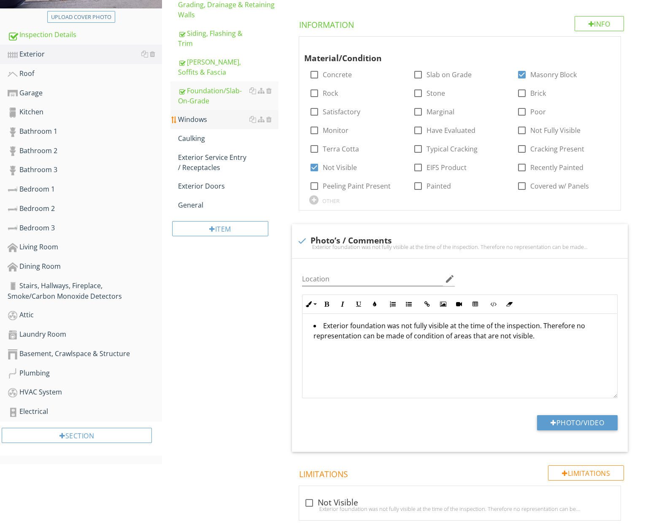
click at [206, 121] on div "Windows" at bounding box center [228, 119] width 100 height 10
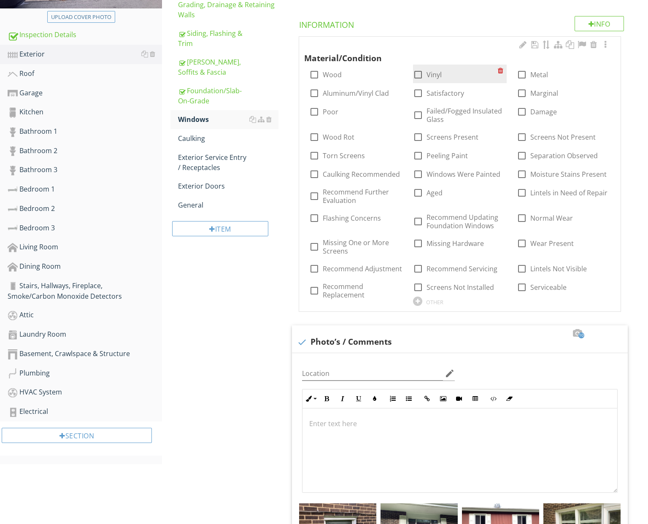
click at [418, 74] on div at bounding box center [418, 75] width 14 height 14
checkbox input "true"
drag, startPoint x: 455, startPoint y: 107, endPoint x: 454, endPoint y: 111, distance: 4.5
click at [455, 107] on label "Failed/Fogged Insulated Glass" at bounding box center [462, 115] width 71 height 17
checkbox input "true"
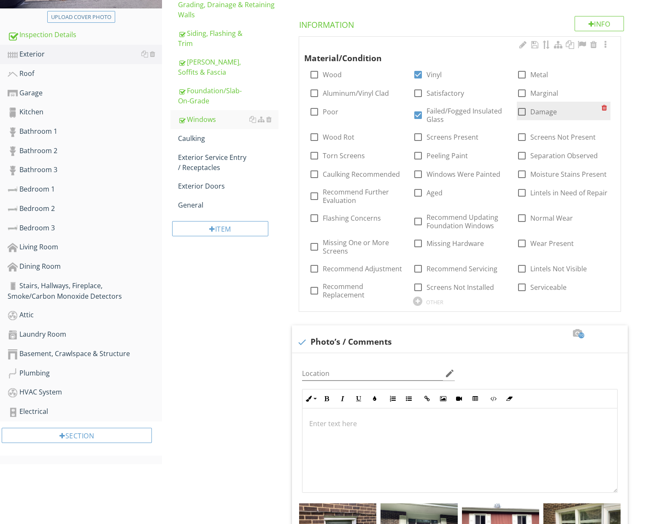
click at [520, 108] on div at bounding box center [522, 112] width 14 height 14
checkbox input "true"
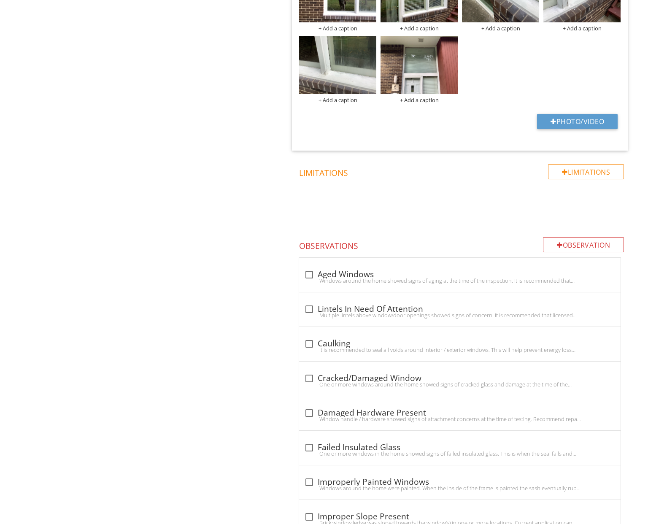
scroll to position [869, 0]
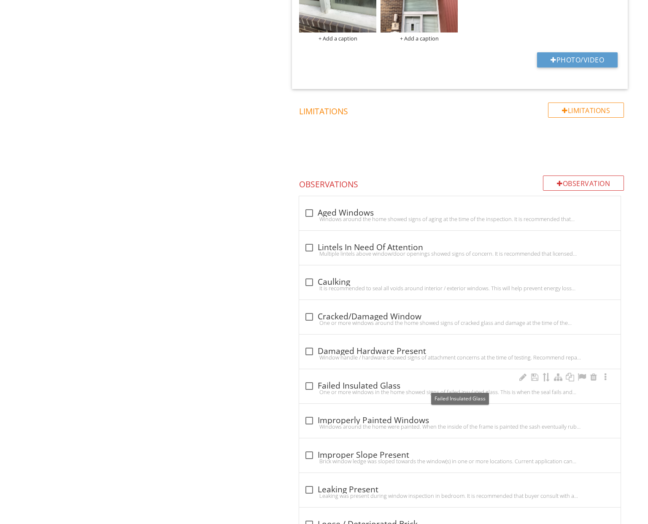
click at [486, 381] on div "check_box_outline_blank Failed Insulated Glass" at bounding box center [459, 386] width 311 height 10
checkbox input "true"
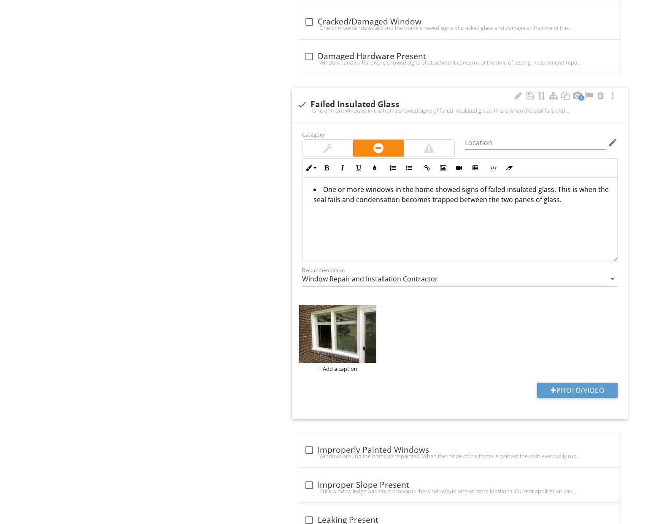
scroll to position [1168, 0]
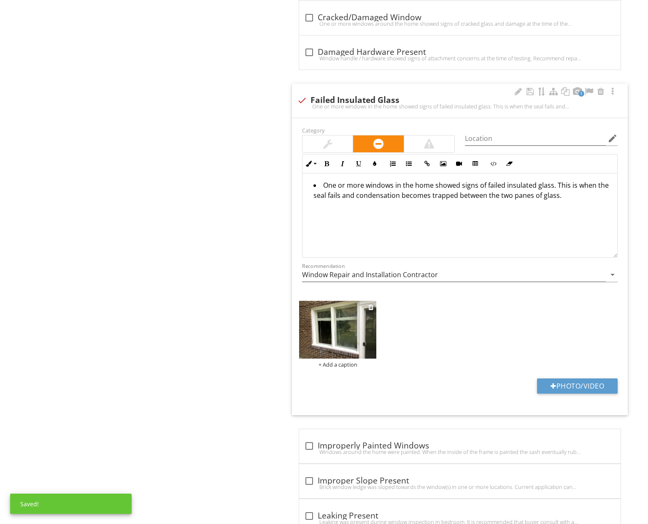
click at [348, 339] on img at bounding box center [337, 330] width 77 height 58
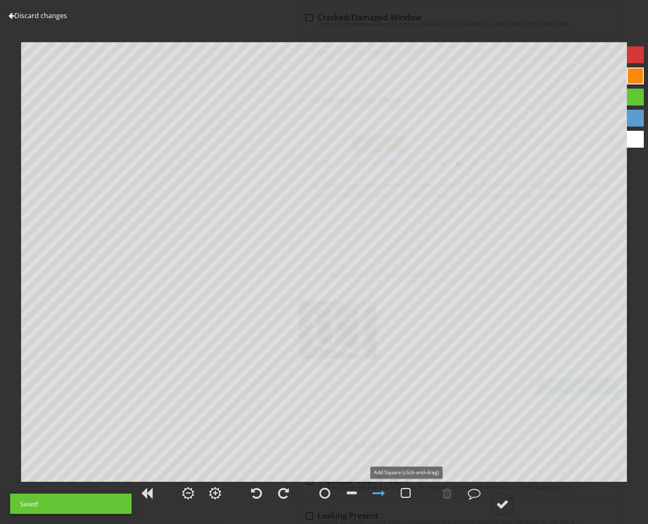
click at [408, 496] on div at bounding box center [406, 493] width 10 height 13
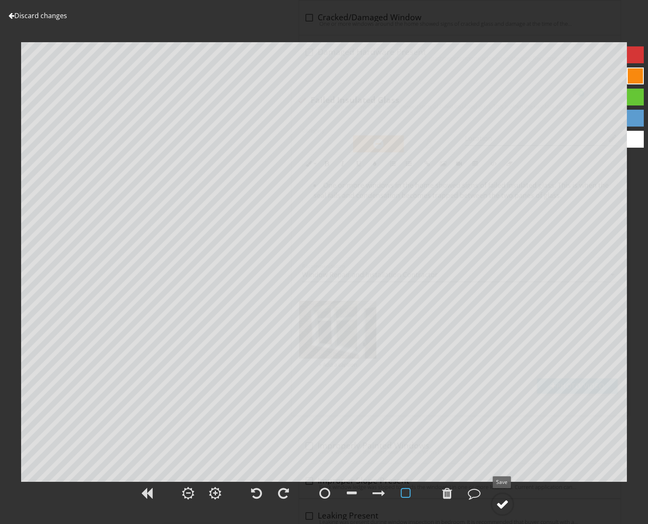
click at [499, 501] on div at bounding box center [502, 504] width 13 height 13
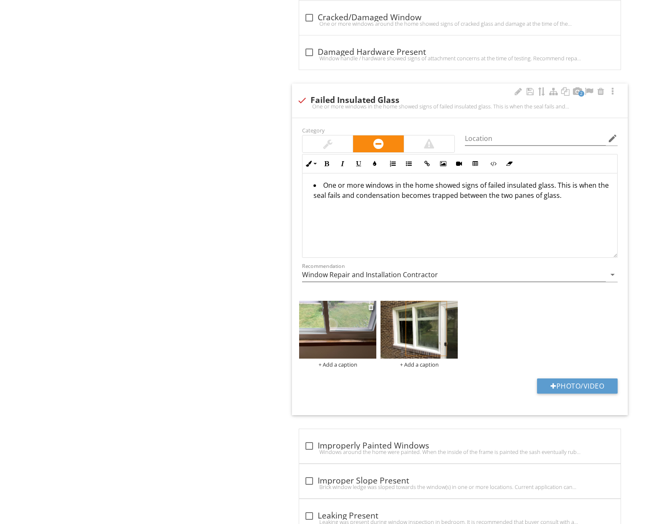
click at [352, 329] on img at bounding box center [337, 330] width 77 height 58
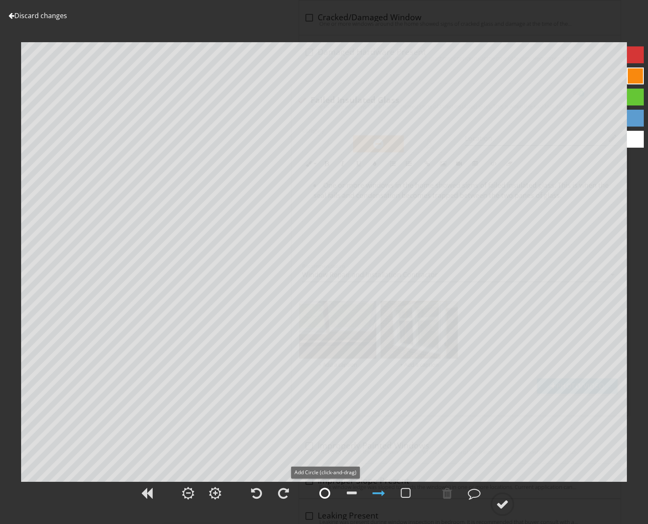
click at [324, 495] on div at bounding box center [324, 493] width 11 height 13
click at [500, 505] on div at bounding box center [502, 504] width 13 height 13
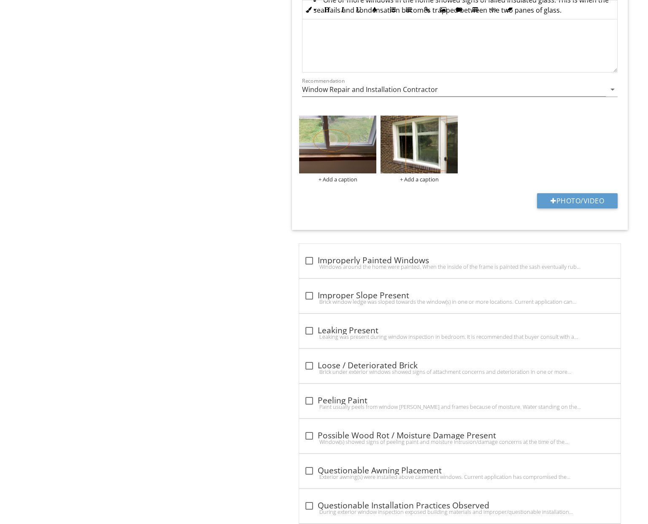
scroll to position [1296, 0]
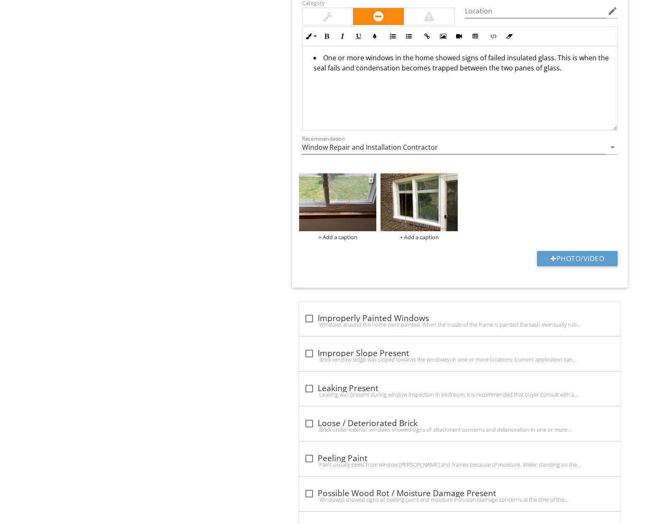
click at [341, 238] on div "+ Add a caption" at bounding box center [337, 237] width 77 height 7
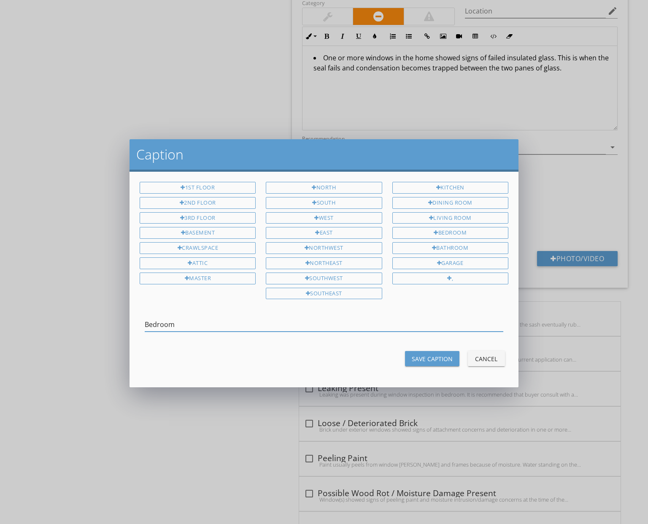
type input "Bedroom"
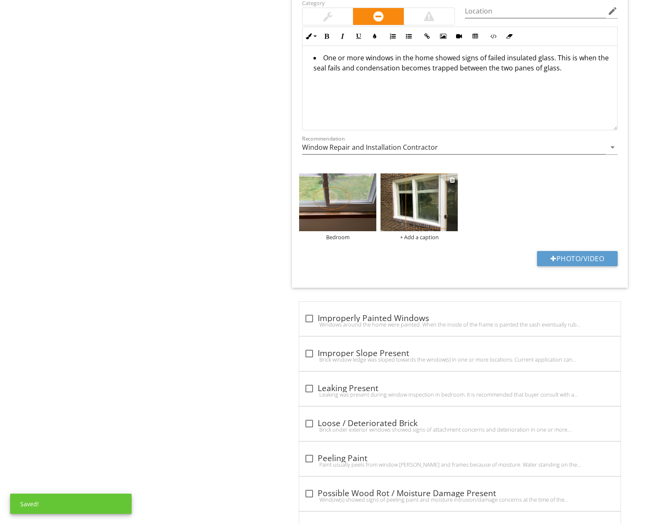
click at [420, 237] on div "+ Add a caption" at bounding box center [419, 237] width 77 height 7
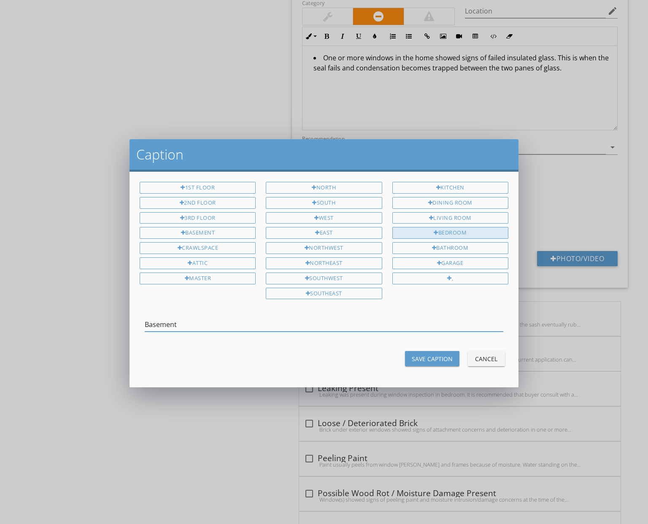
type input "Basement"
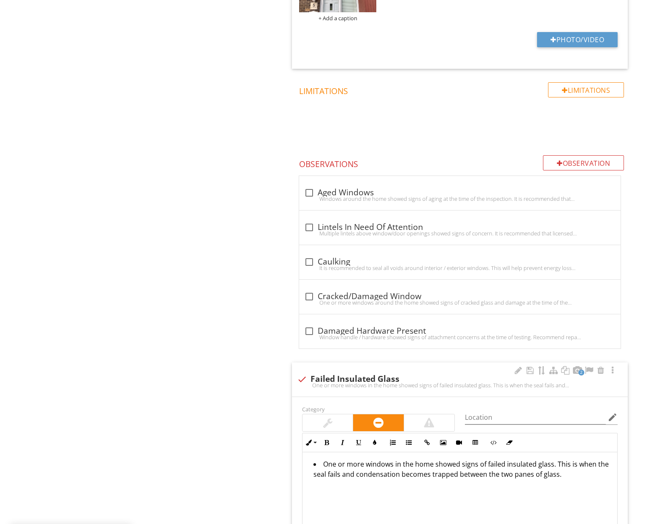
scroll to position [888, 0]
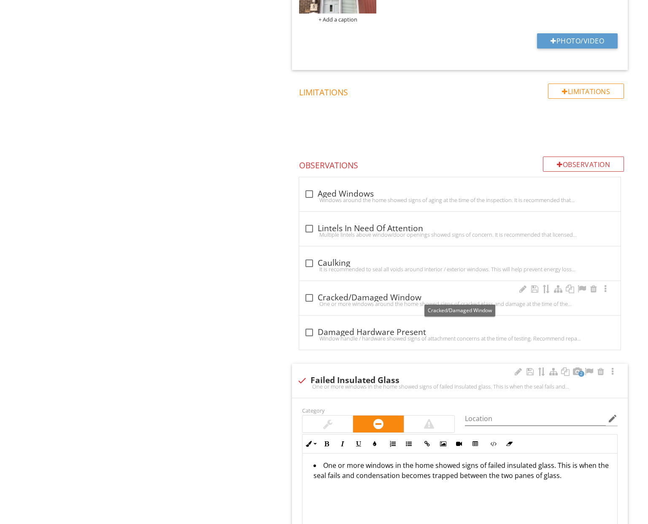
click at [368, 293] on div "check_box_outline_blank Cracked/Damaged Window" at bounding box center [459, 298] width 311 height 10
checkbox input "true"
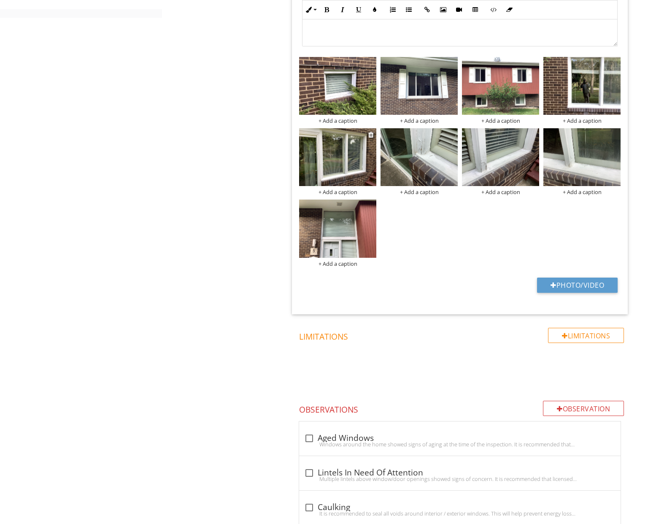
scroll to position [644, 0]
click at [345, 161] on img at bounding box center [337, 157] width 77 height 58
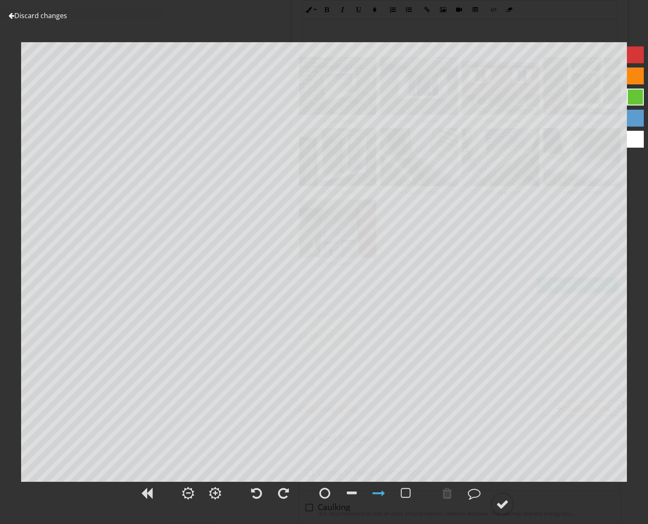
click at [47, 14] on link "Discard changes" at bounding box center [37, 15] width 59 height 9
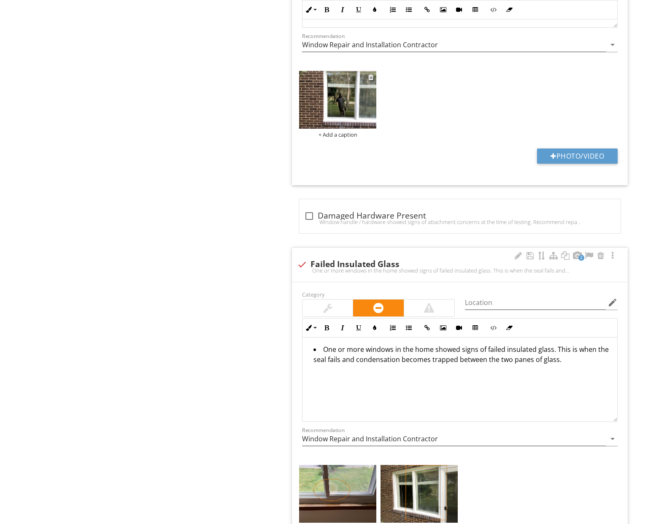
scroll to position [1258, 0]
click at [332, 108] on img at bounding box center [337, 100] width 77 height 58
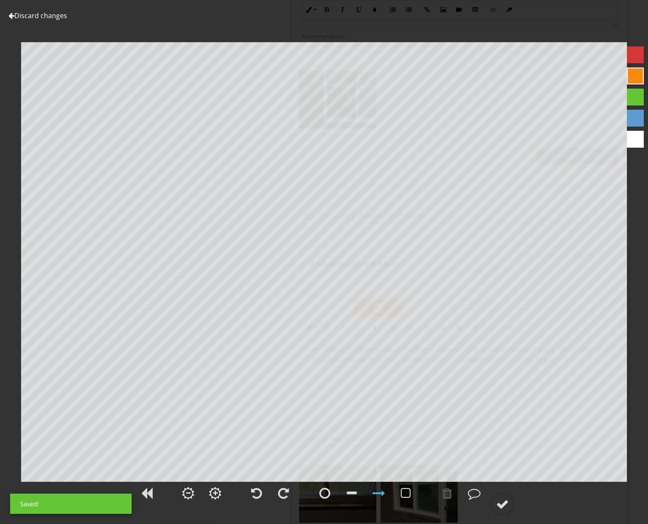
scroll to position [1258, 0]
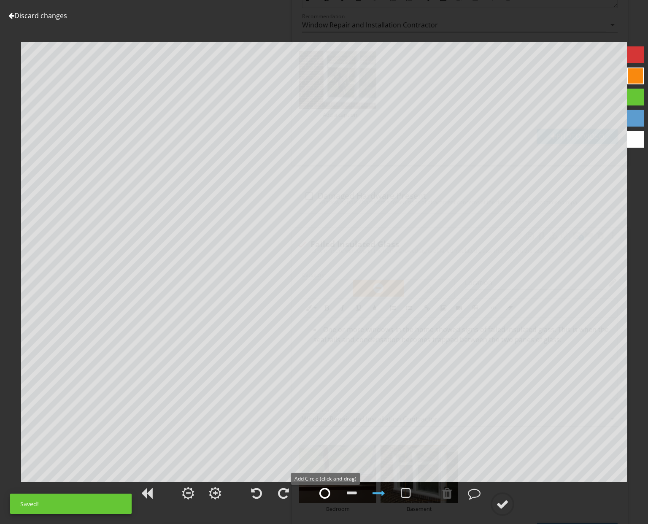
click at [327, 491] on div at bounding box center [324, 493] width 11 height 13
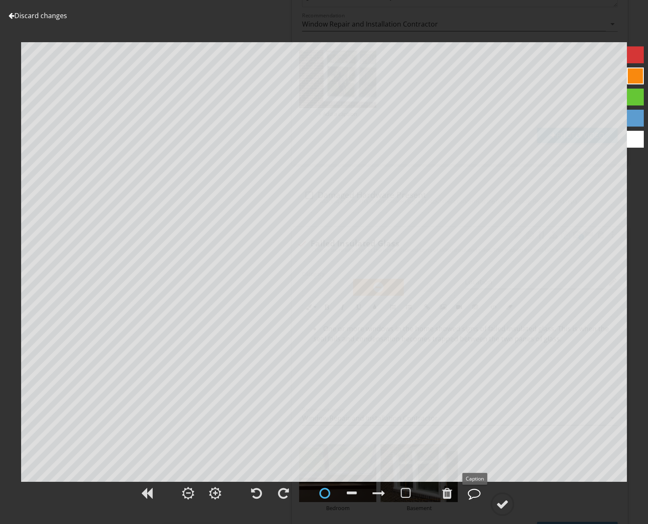
click at [474, 493] on div at bounding box center [474, 493] width 13 height 13
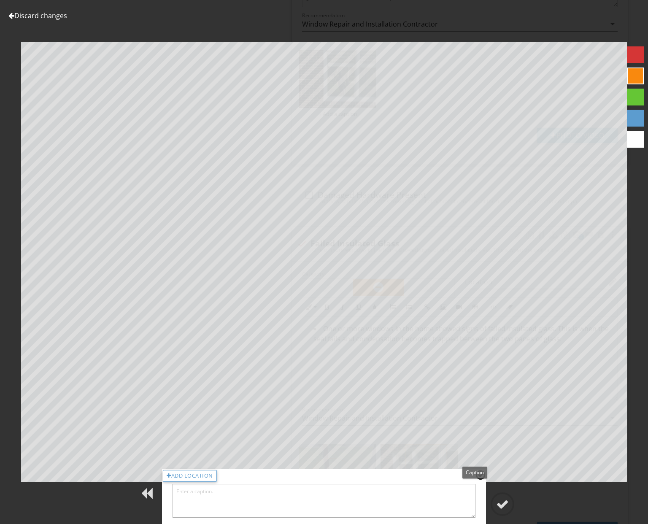
click at [429, 503] on textarea at bounding box center [324, 501] width 303 height 34
type textarea "Cracked Window Present"
click at [499, 502] on div at bounding box center [502, 504] width 13 height 13
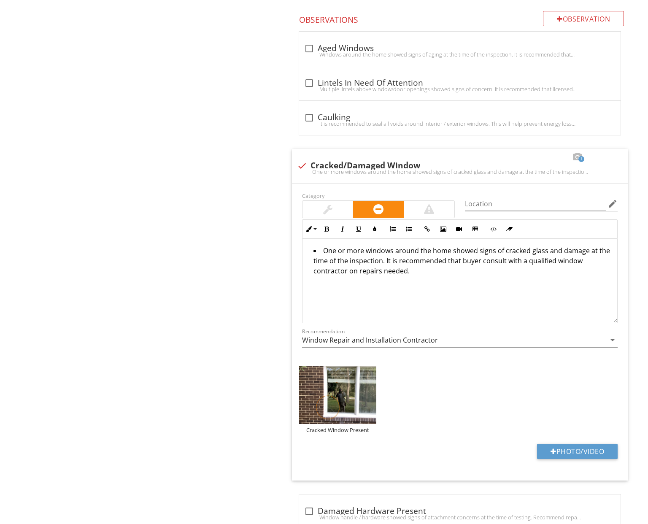
scroll to position [961, 0]
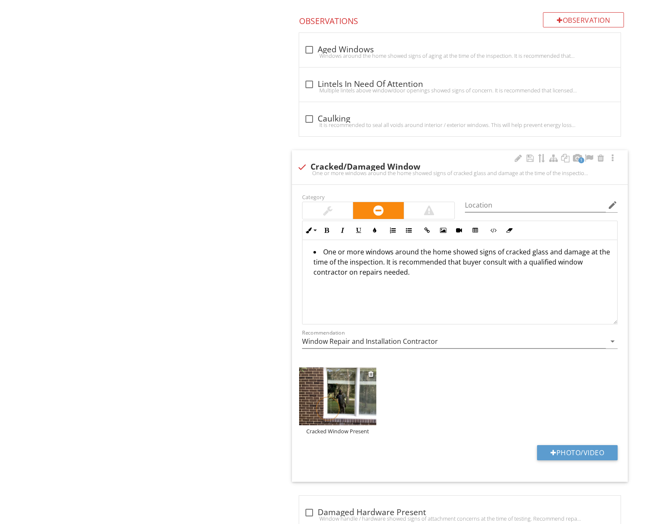
click at [371, 428] on div "Cracked Window Present" at bounding box center [337, 431] width 77 height 7
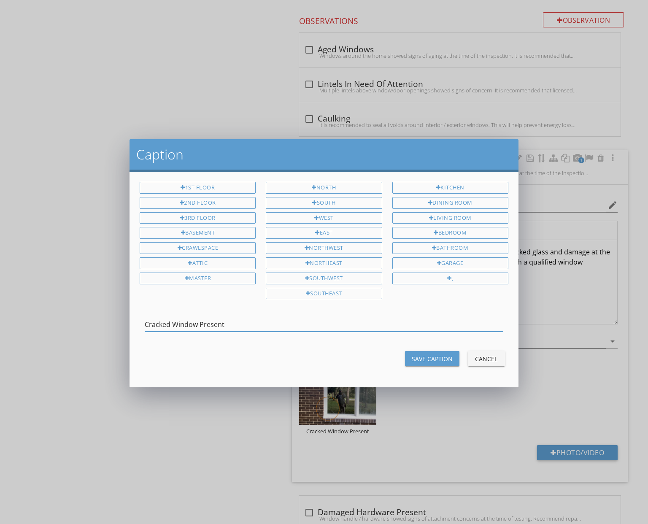
click at [324, 429] on div "Caption 1st Floor 2nd Floor 3rd Floor Basement Crawlspace Attic Master North So…" at bounding box center [324, 262] width 648 height 524
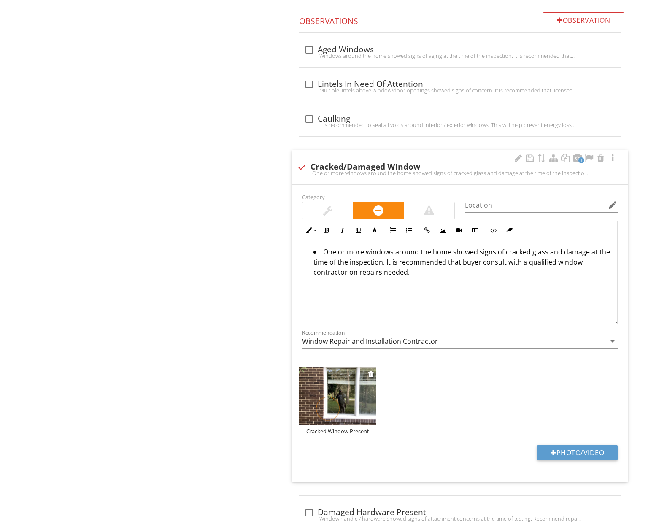
click at [323, 430] on div "Cracked Window Present" at bounding box center [337, 431] width 77 height 7
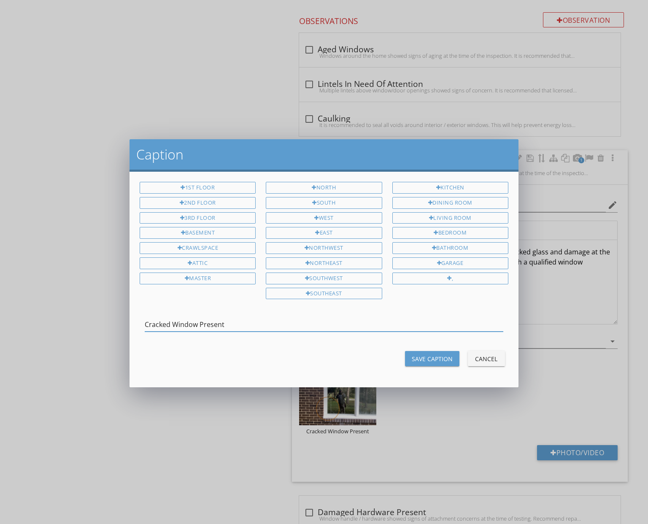
click at [172, 321] on input "Cracked Window Present" at bounding box center [324, 325] width 359 height 14
type input "Cracked Rear Window Present"
click at [432, 354] on div "Save Caption" at bounding box center [432, 358] width 41 height 9
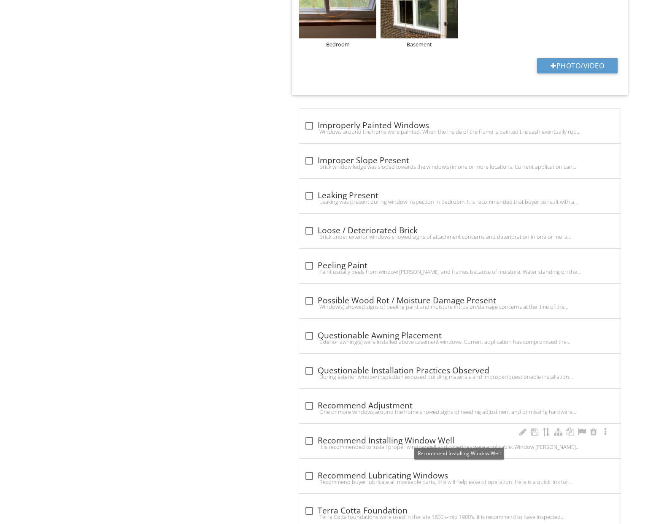
scroll to position [1713, 0]
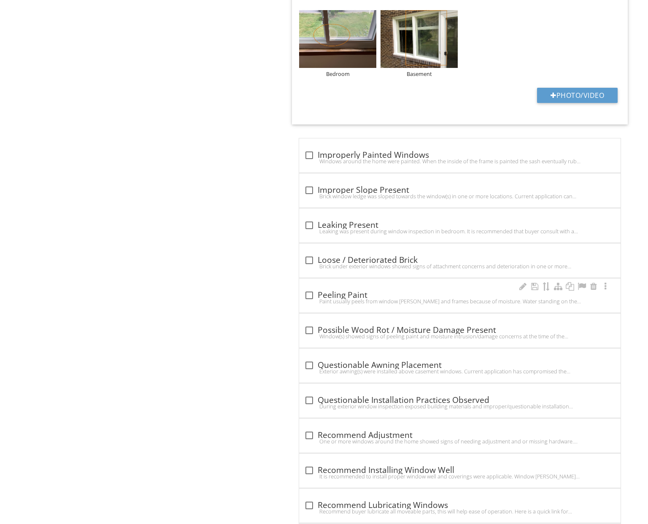
click at [351, 290] on div "check_box_outline_blank Peeling Paint" at bounding box center [459, 295] width 311 height 10
checkbox input "true"
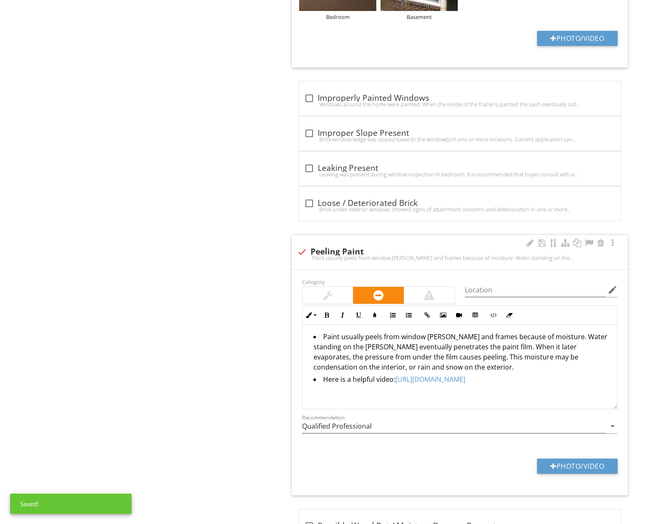
scroll to position [1791, 0]
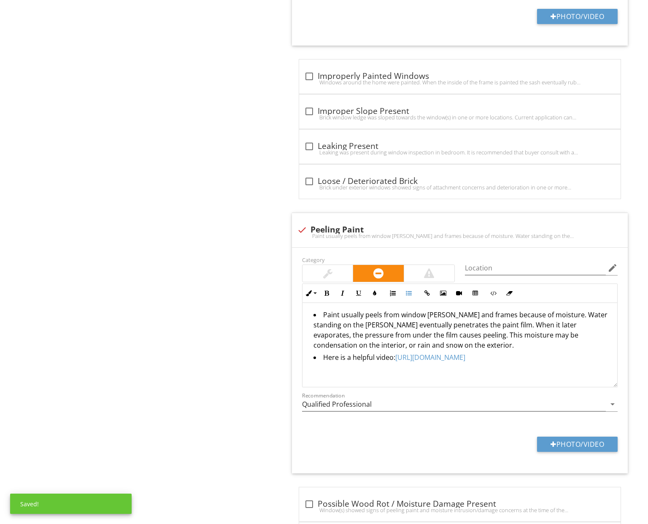
drag, startPoint x: 413, startPoint y: 359, endPoint x: 284, endPoint y: 309, distance: 138.7
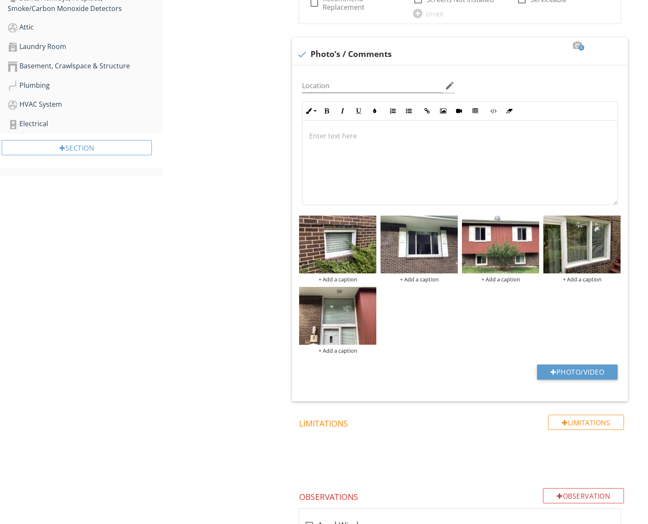
scroll to position [473, 0]
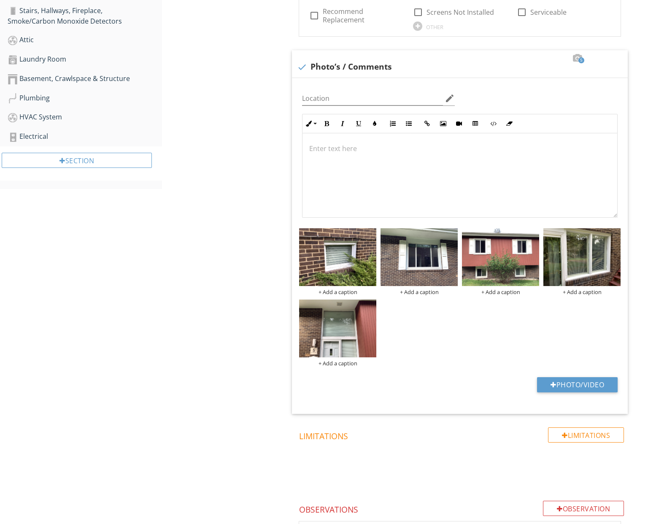
drag, startPoint x: 587, startPoint y: 258, endPoint x: 556, endPoint y: 317, distance: 67.0
click at [553, 313] on div "+ Add a caption + Add a caption + Add a caption + Add a caption + Add a caption" at bounding box center [460, 297] width 326 height 143
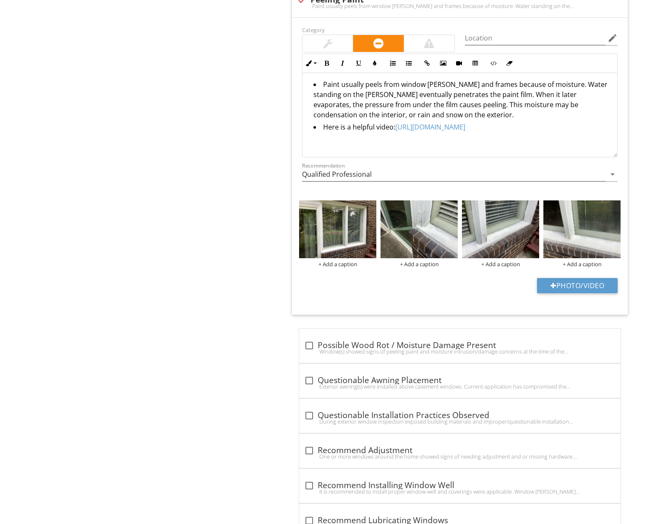
scroll to position [1955, 0]
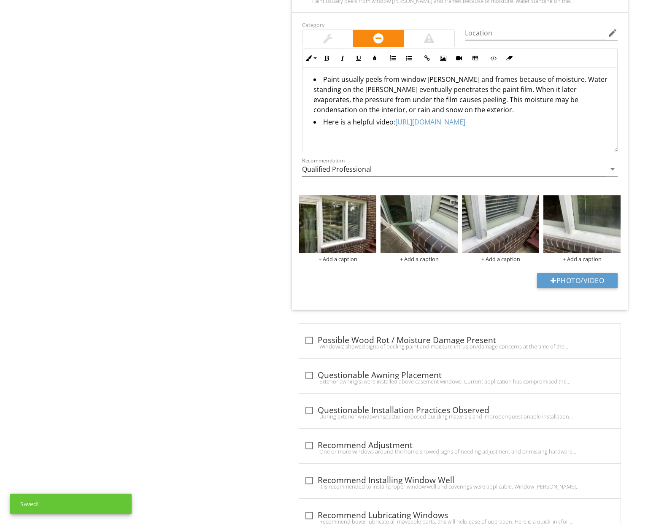
click at [453, 198] on div at bounding box center [452, 201] width 5 height 7
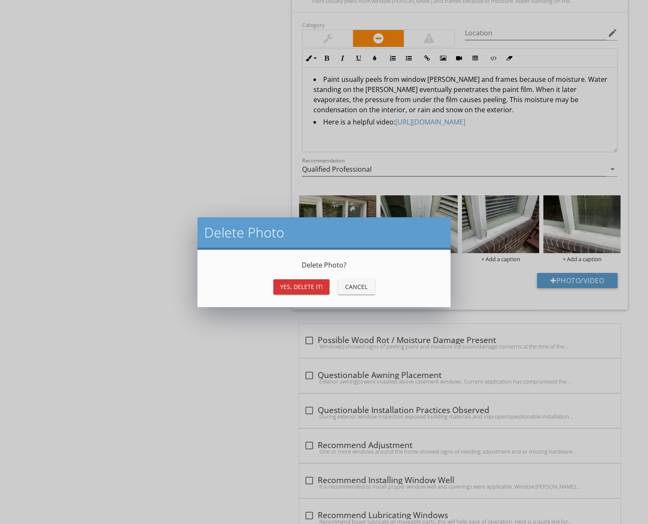
click at [317, 286] on div "Yes, Delete it!" at bounding box center [301, 286] width 43 height 9
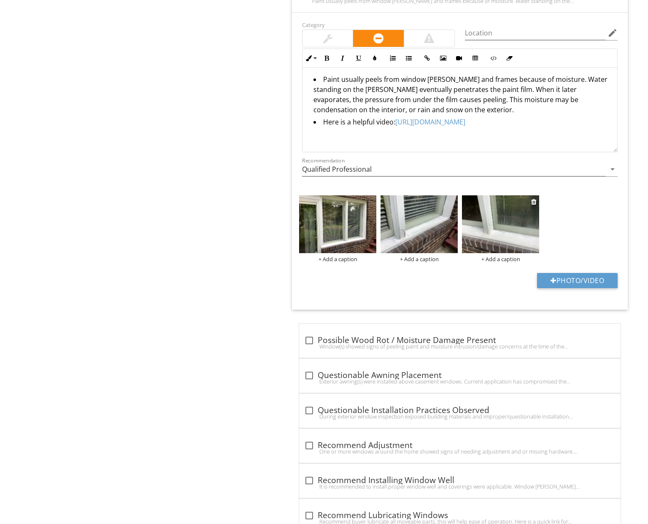
click at [510, 229] on img at bounding box center [500, 224] width 77 height 58
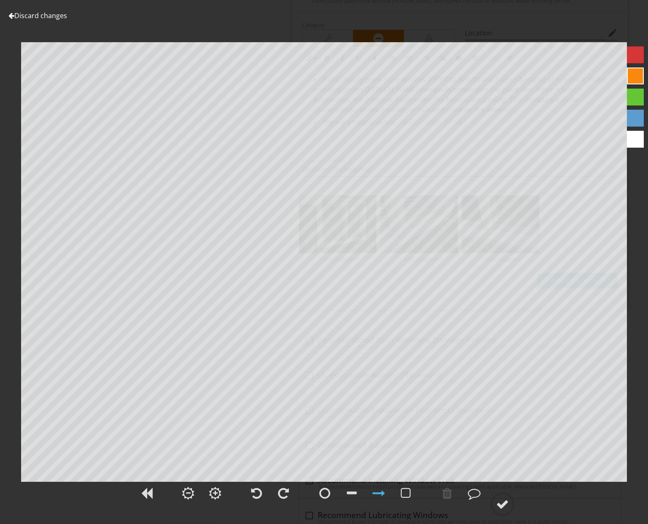
click at [46, 17] on link "Discard changes" at bounding box center [37, 15] width 59 height 9
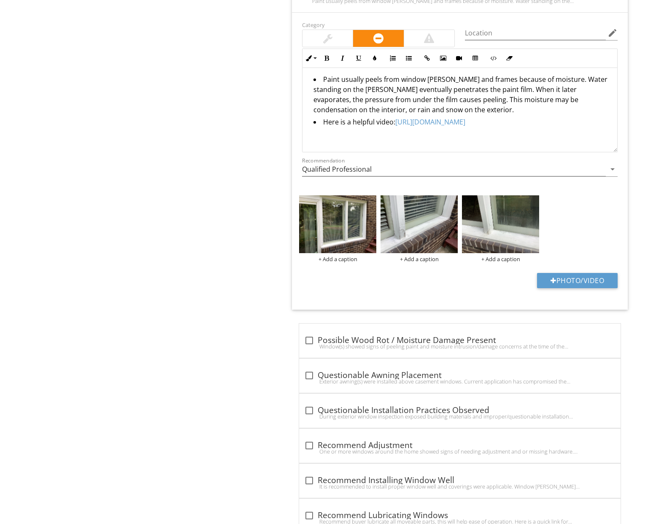
scroll to position [1955, 0]
click at [331, 233] on img at bounding box center [337, 224] width 77 height 58
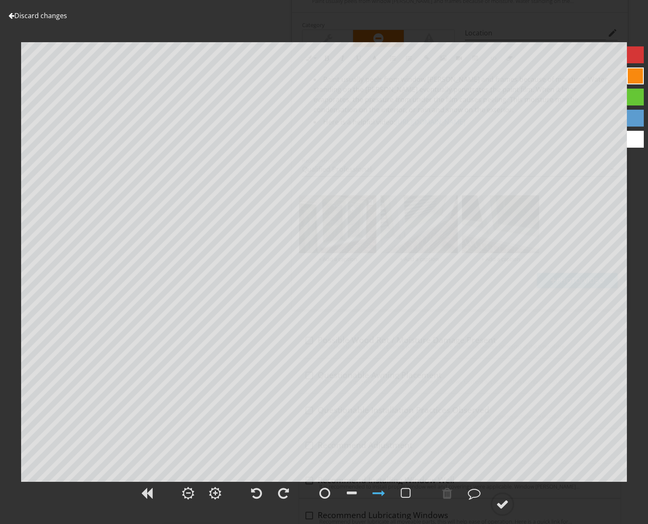
scroll to position [1962, 0]
click at [327, 488] on div at bounding box center [324, 493] width 11 height 13
click at [502, 506] on div at bounding box center [502, 504] width 13 height 13
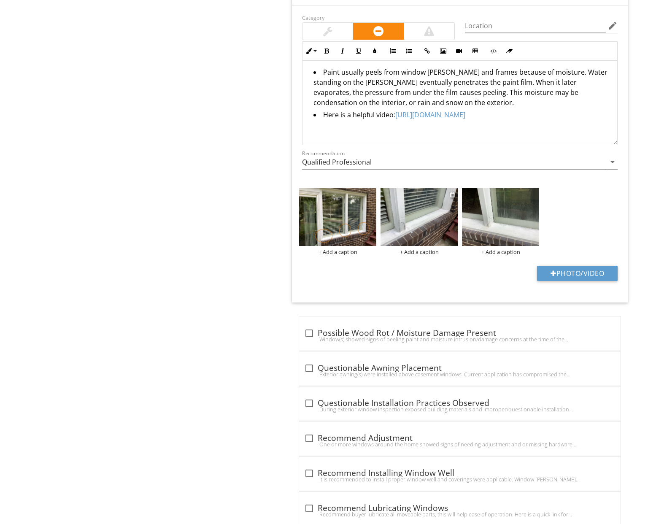
click at [406, 217] on img at bounding box center [419, 217] width 77 height 58
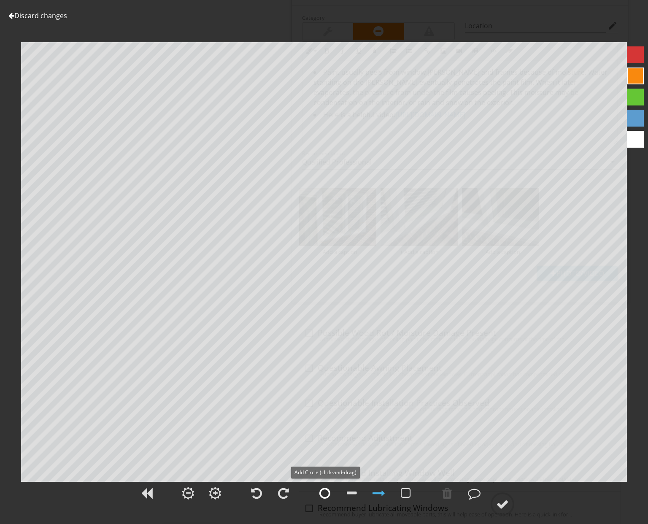
click at [326, 493] on div at bounding box center [324, 493] width 11 height 13
click at [504, 504] on div at bounding box center [502, 504] width 13 height 13
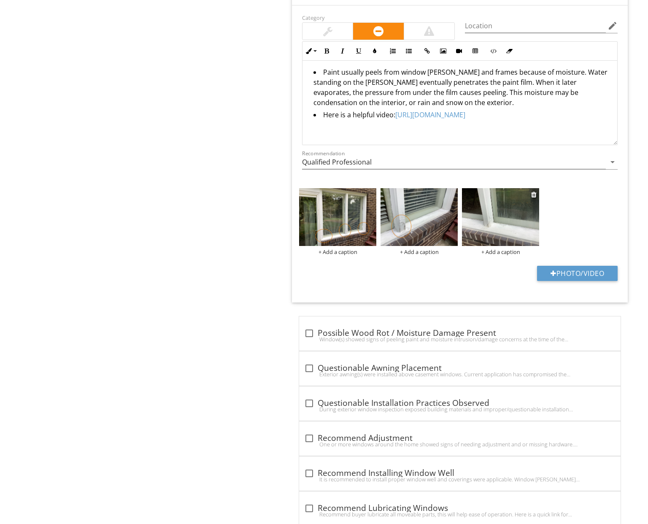
click at [507, 211] on img at bounding box center [500, 217] width 77 height 58
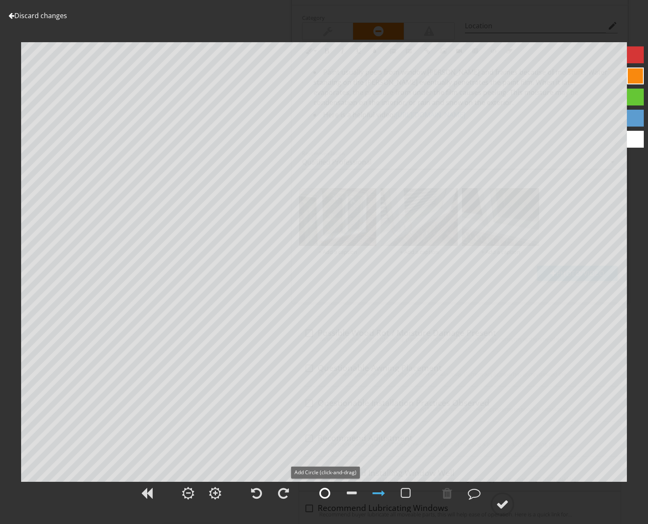
click at [324, 492] on div at bounding box center [324, 493] width 11 height 13
click at [498, 502] on div at bounding box center [502, 504] width 13 height 13
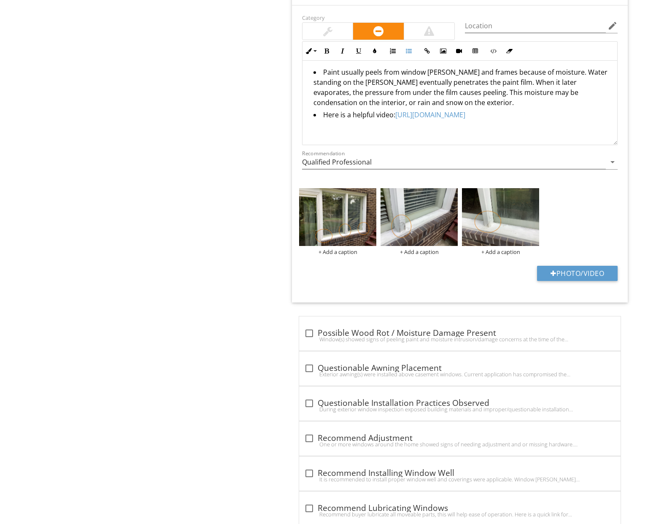
click at [321, 114] on li "Here is a helpful video: https://youtu.be/93nOuBFMXyI" at bounding box center [461, 116] width 297 height 12
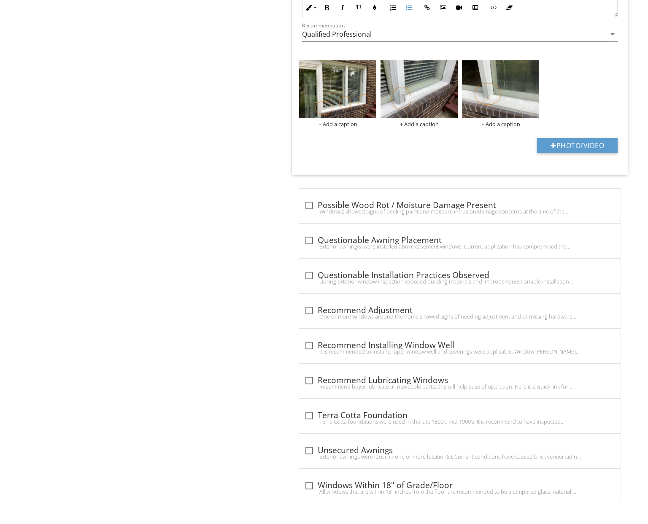
scroll to position [2088, 0]
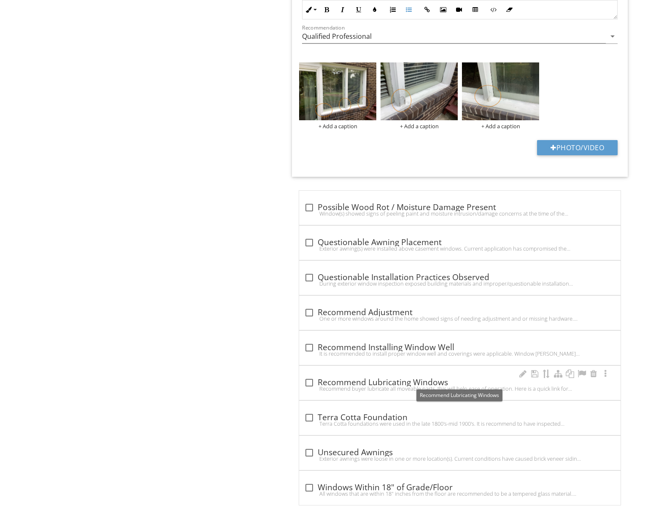
click at [360, 378] on div "check_box_outline_blank Recommend Lubricating Windows" at bounding box center [459, 383] width 311 height 10
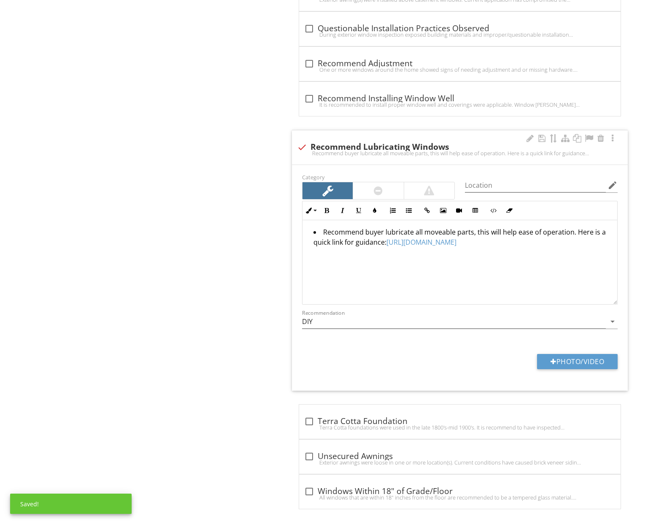
scroll to position [2340, 0]
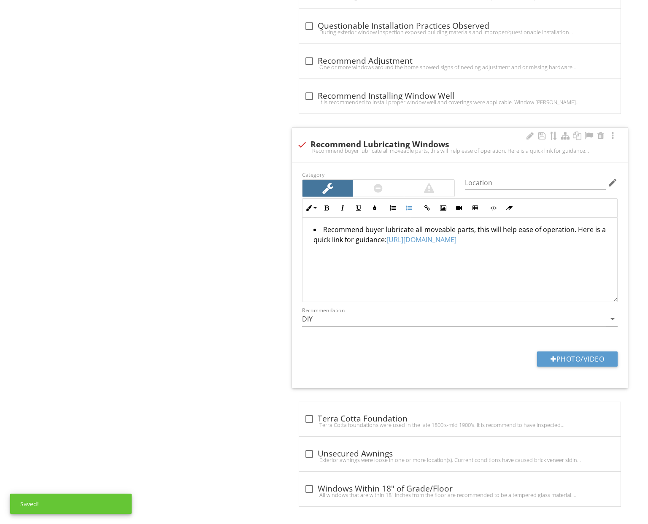
drag, startPoint x: 448, startPoint y: 265, endPoint x: 293, endPoint y: 216, distance: 162.4
click at [293, 216] on div "Category Location edit Inline Style XLarge Large Normal Small Light Small/Light…" at bounding box center [460, 275] width 336 height 226
click at [302, 142] on div at bounding box center [302, 145] width 14 height 14
checkbox input "true"
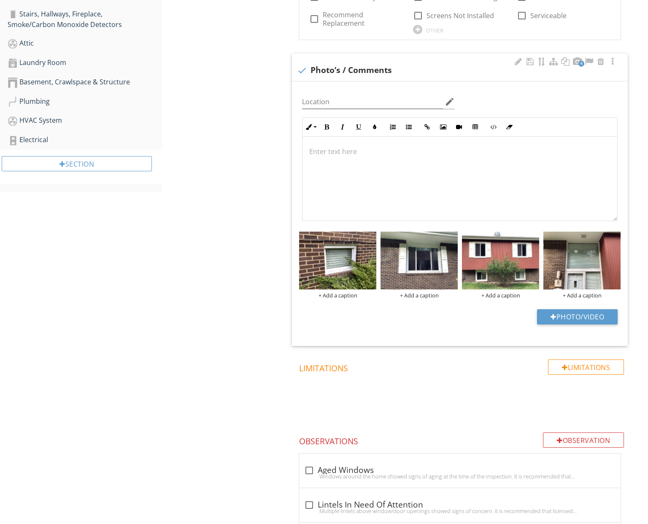
scroll to position [0, 0]
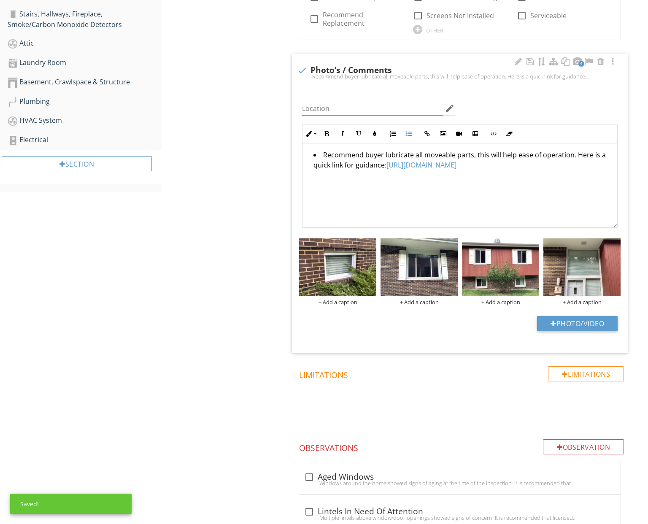
click at [571, 155] on li "Recommend buyer lubricate all moveable parts, this will help ease of operation.…" at bounding box center [461, 161] width 297 height 22
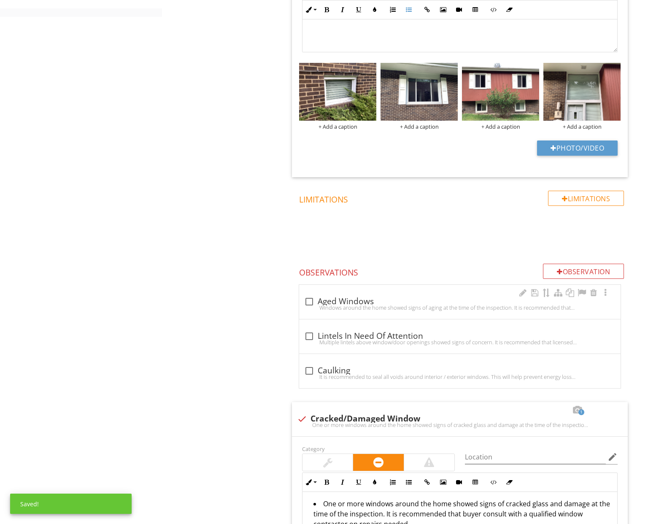
scroll to position [657, 0]
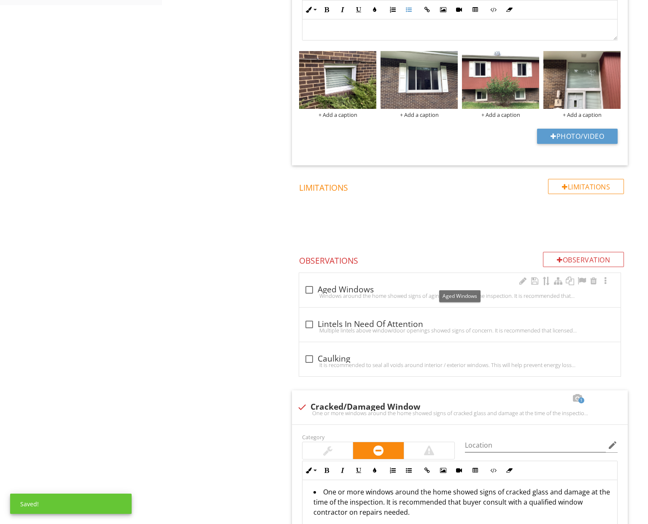
click at [335, 285] on div "check_box_outline_blank Aged Windows" at bounding box center [459, 290] width 311 height 10
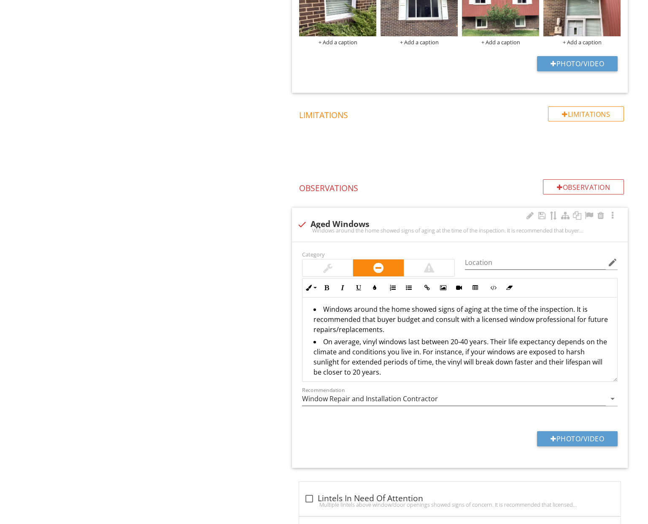
scroll to position [755, 0]
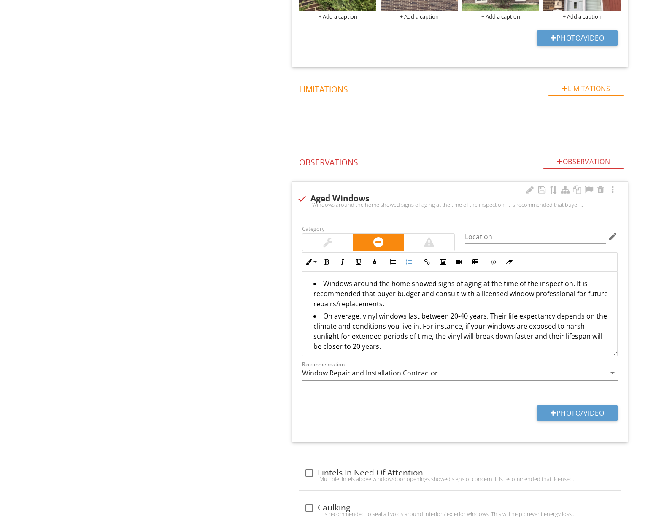
drag, startPoint x: 319, startPoint y: 283, endPoint x: 377, endPoint y: 349, distance: 88.5
click at [376, 351] on ul "Windows around the home showed signs of aging at the time of the inspection. It…" at bounding box center [459, 315] width 301 height 75
click at [305, 195] on div at bounding box center [302, 199] width 14 height 14
checkbox input "true"
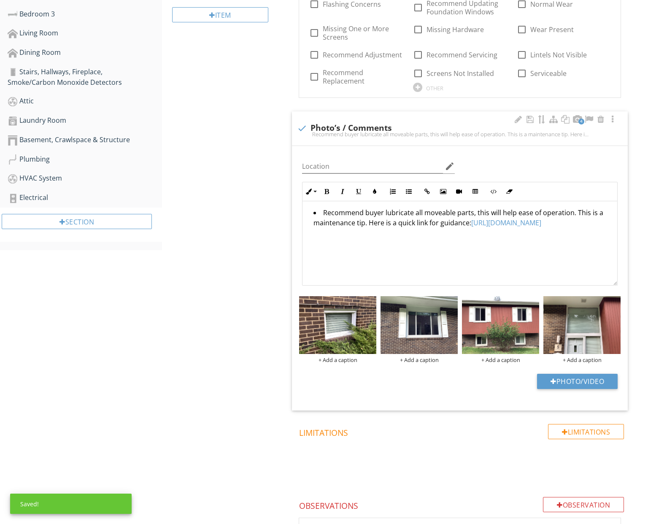
scroll to position [409, 0]
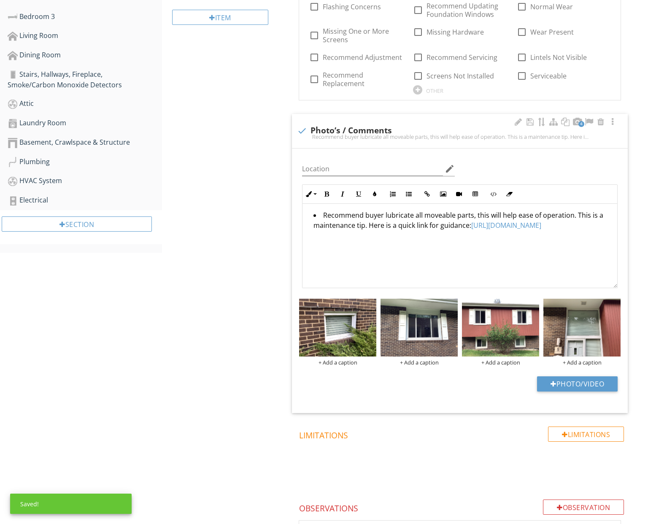
click at [318, 212] on li "Recommend buyer lubricate all moveable parts, this will help ease of operation.…" at bounding box center [461, 221] width 297 height 22
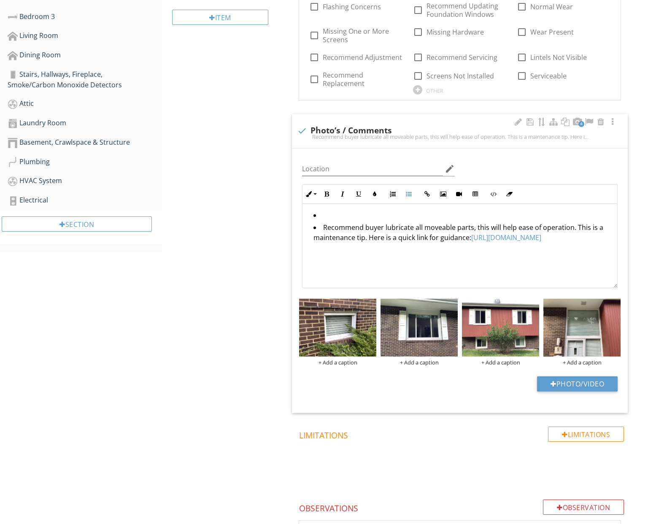
click at [330, 214] on li at bounding box center [461, 216] width 297 height 12
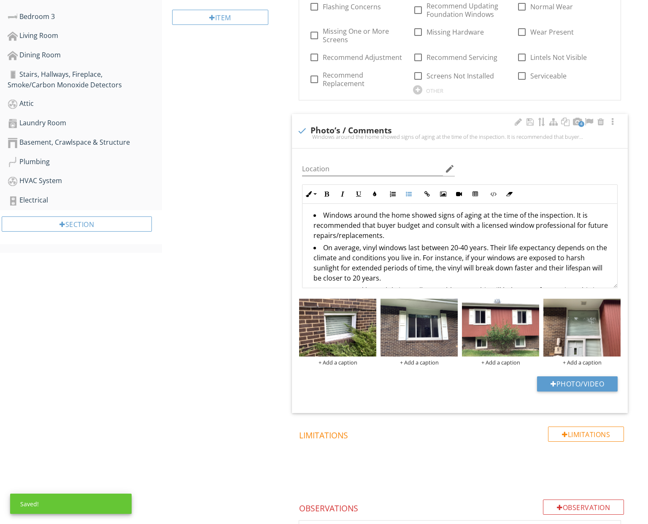
click at [460, 215] on li "Windows around the home showed signs of aging at the time of the inspection. It…" at bounding box center [461, 226] width 297 height 32
click at [501, 214] on li "Windows around the home showed signs of normal aging at the time of the inspect…" at bounding box center [461, 227] width 297 height 32
click at [595, 215] on li "Windows around the home showed signs of normal aging at the time of the inspect…" at bounding box center [461, 227] width 297 height 32
click at [482, 215] on li "Windows around the home showed signs of normal aging at the time of the inspect…" at bounding box center [461, 227] width 297 height 32
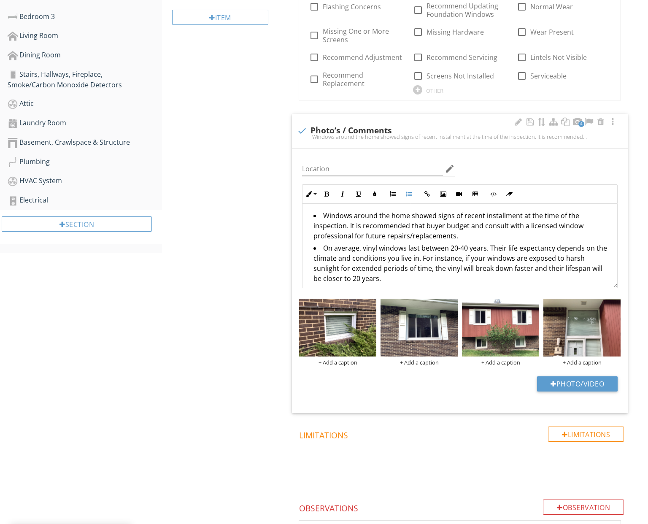
click at [326, 216] on li "Windows around the home showed signs of recent installment at the time of the i…" at bounding box center [461, 227] width 297 height 32
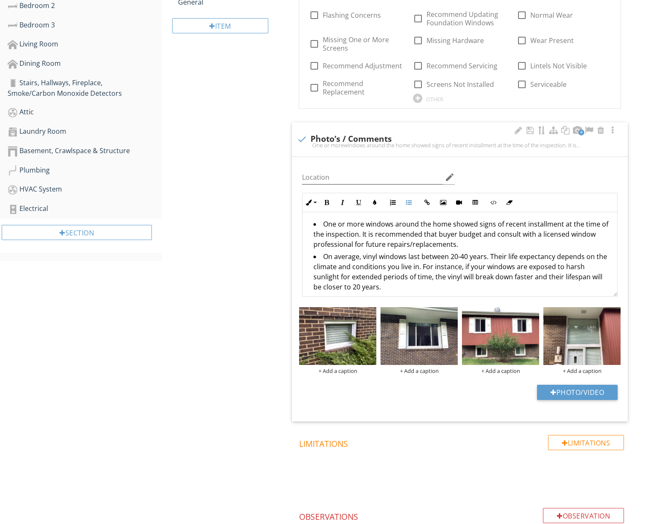
scroll to position [391, 0]
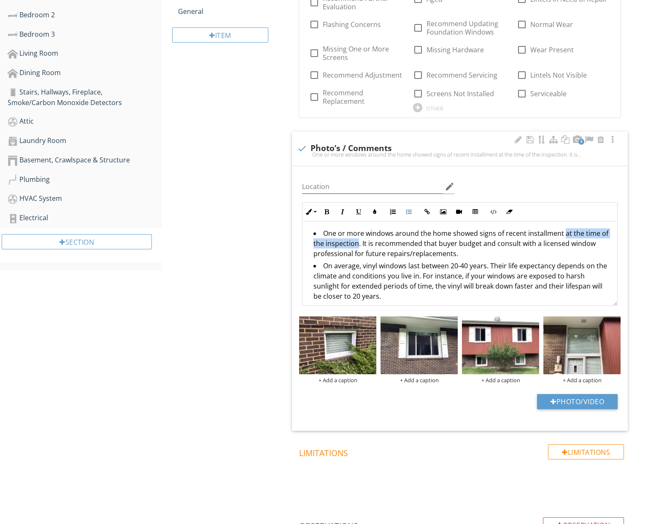
drag, startPoint x: 560, startPoint y: 234, endPoint x: 358, endPoint y: 245, distance: 202.8
click at [358, 245] on li "One or more windows around the home showed signs of recent installment at the t…" at bounding box center [461, 244] width 297 height 32
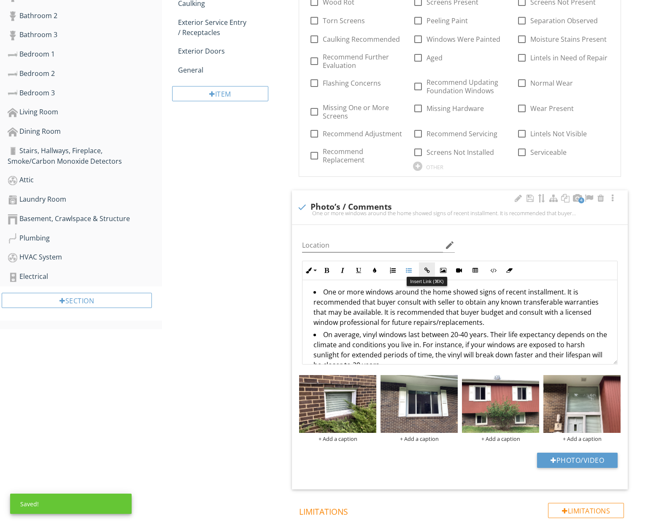
scroll to position [394, 0]
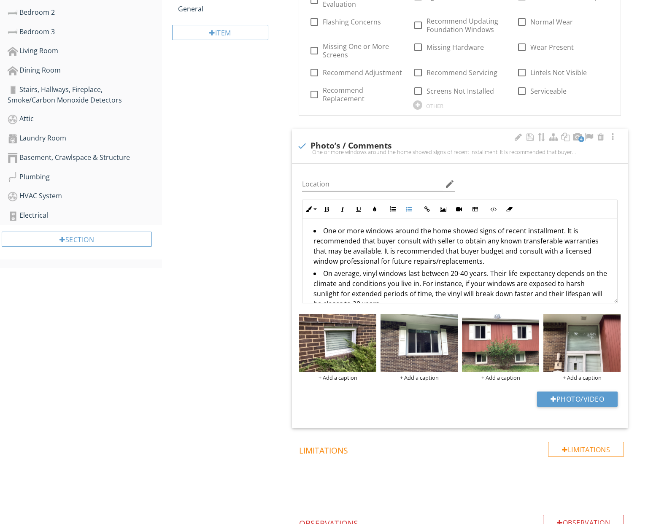
drag, startPoint x: 369, startPoint y: 251, endPoint x: 474, endPoint y: 261, distance: 105.1
click at [474, 261] on li "One or more windows around the home showed signs of recent installment. It is r…" at bounding box center [461, 247] width 297 height 43
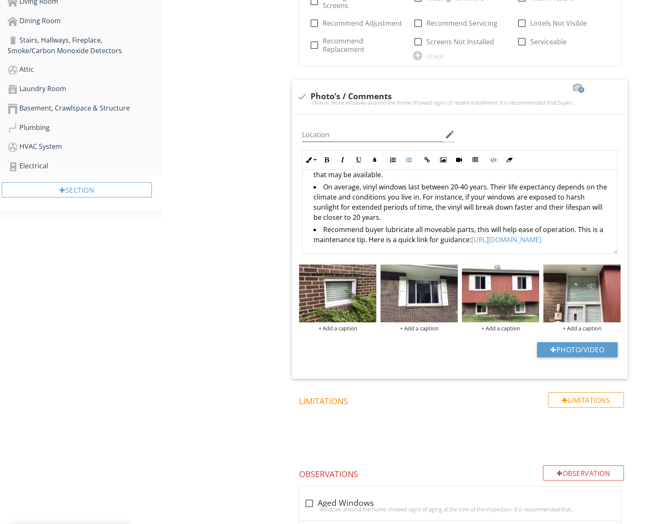
scroll to position [467, 0]
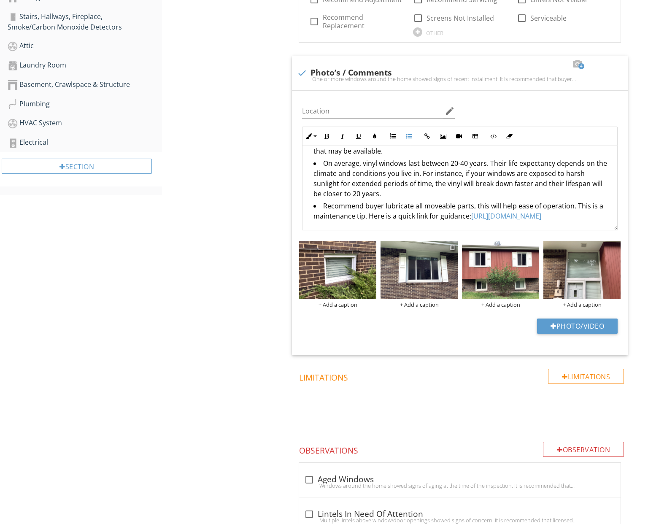
click at [452, 246] on div at bounding box center [452, 247] width 5 height 7
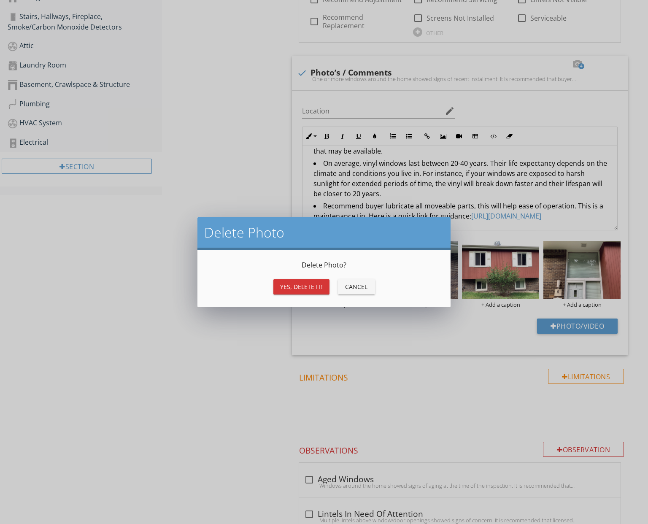
click at [293, 284] on div "Yes, Delete it!" at bounding box center [301, 286] width 43 height 9
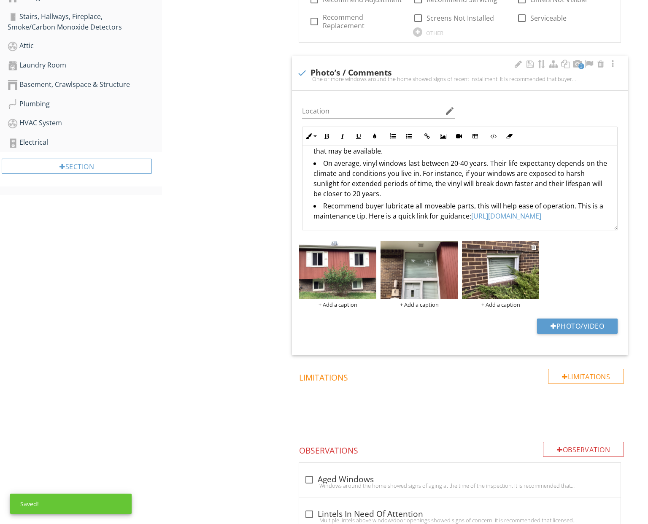
click at [504, 269] on img at bounding box center [500, 270] width 77 height 58
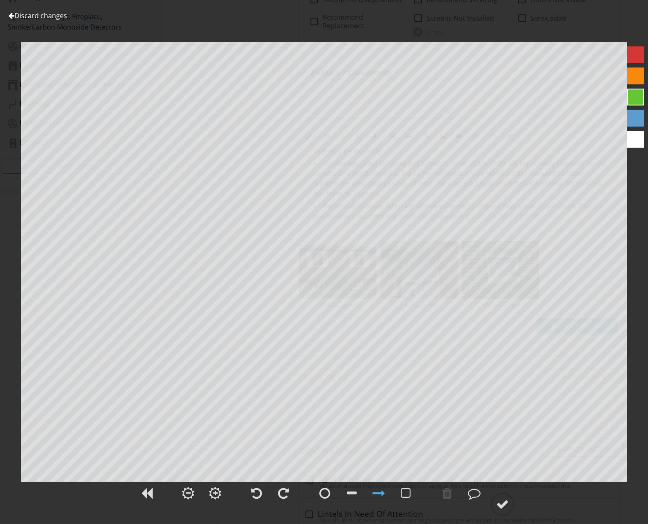
click at [57, 16] on link "Discard changes" at bounding box center [37, 15] width 59 height 9
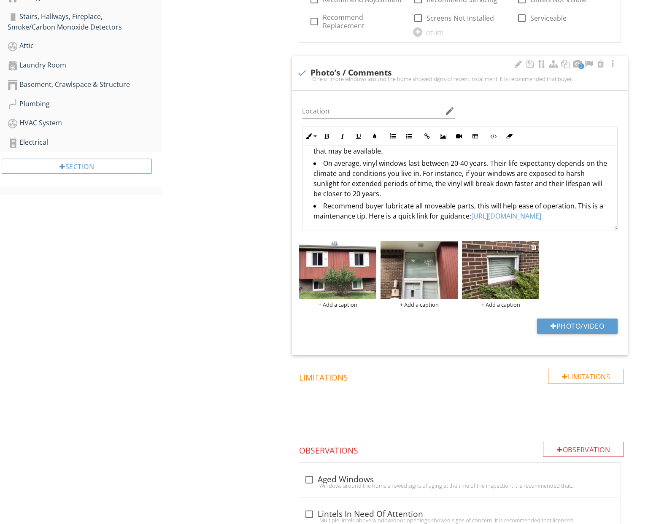
click at [496, 303] on div "+ Add a caption" at bounding box center [500, 304] width 77 height 7
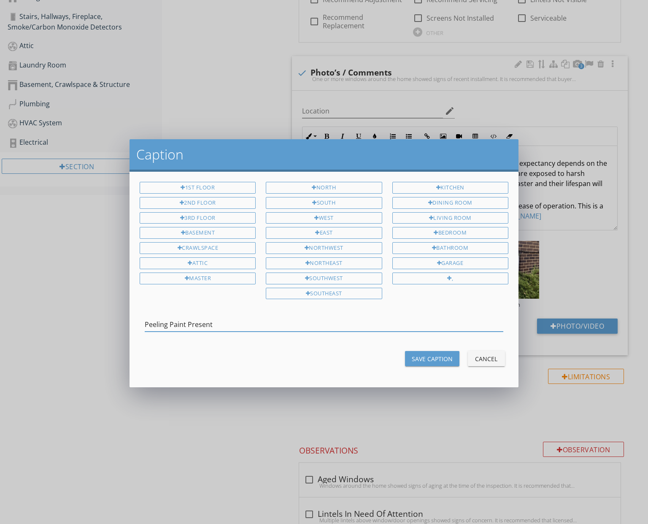
type input "Peeling Paint Present"
click at [448, 355] on div "Save Caption" at bounding box center [432, 358] width 41 height 9
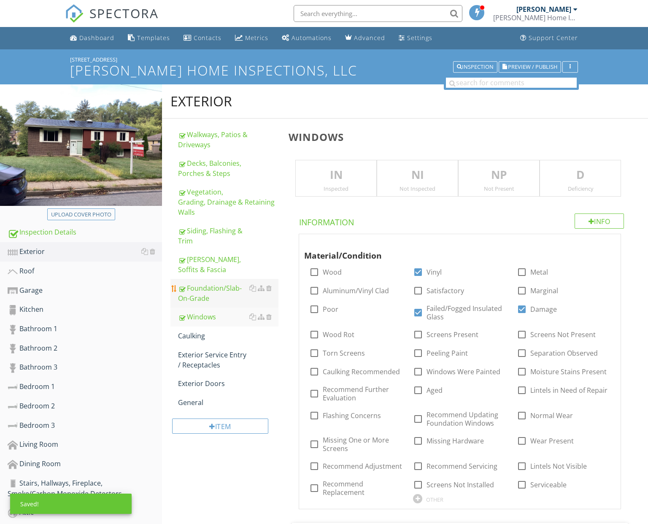
scroll to position [0, 0]
click at [334, 185] on div "Inspected" at bounding box center [336, 188] width 81 height 7
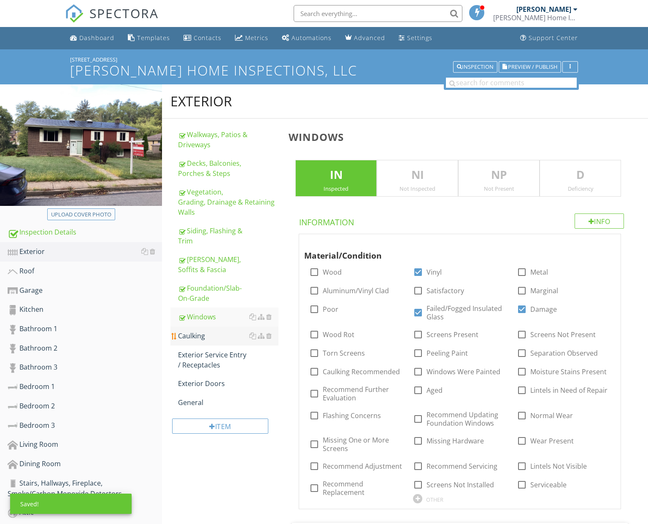
click at [222, 336] on div "Caulking" at bounding box center [228, 336] width 100 height 10
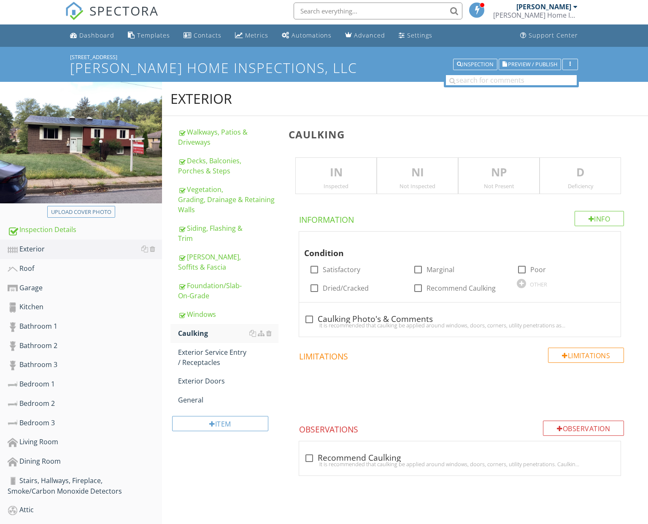
scroll to position [3, 0]
click at [340, 176] on p "IN" at bounding box center [336, 172] width 81 height 17
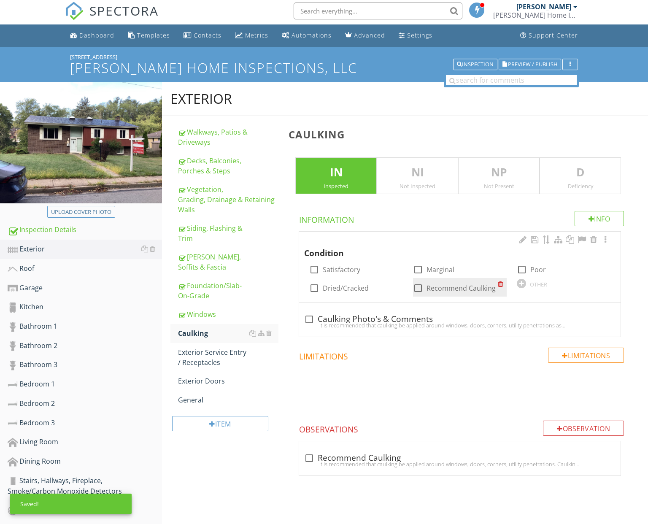
click at [419, 286] on div at bounding box center [418, 288] width 14 height 14
checkbox input "true"
click at [411, 313] on div "check_box_outline_blank Caulking Photo's & Comments" at bounding box center [459, 319] width 311 height 12
checkbox input "true"
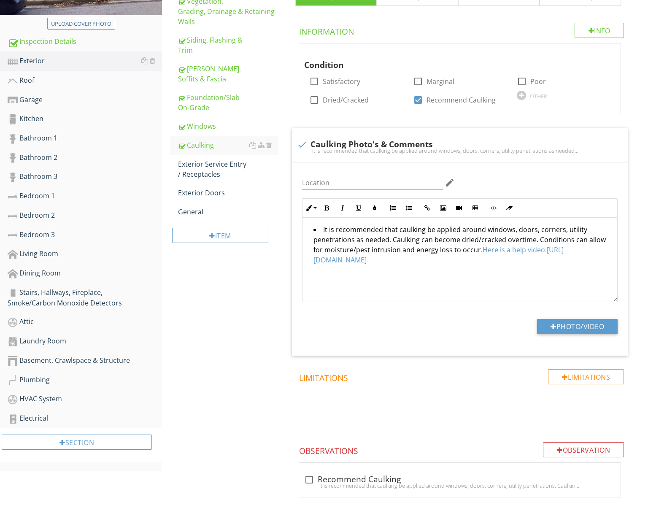
scroll to position [190, 0]
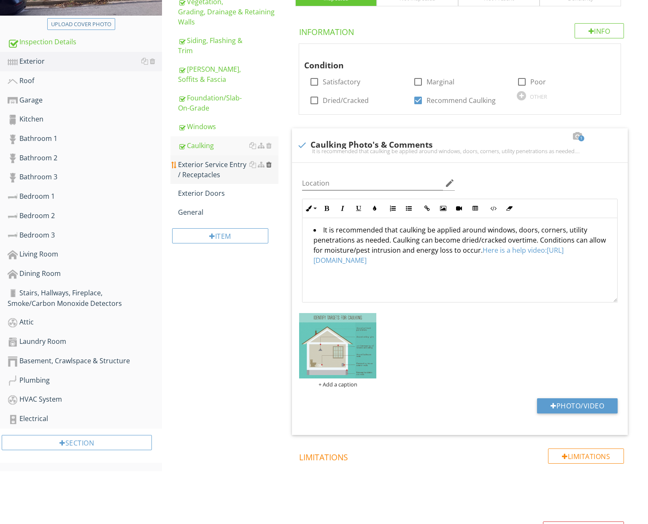
click at [269, 164] on div at bounding box center [268, 164] width 5 height 7
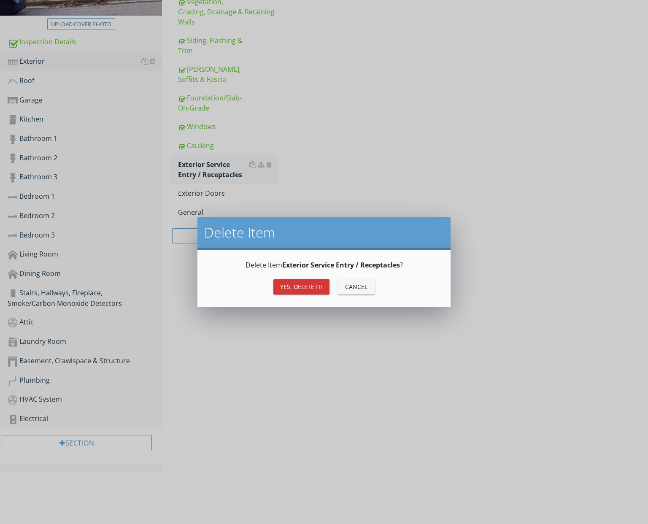
scroll to position [139, 0]
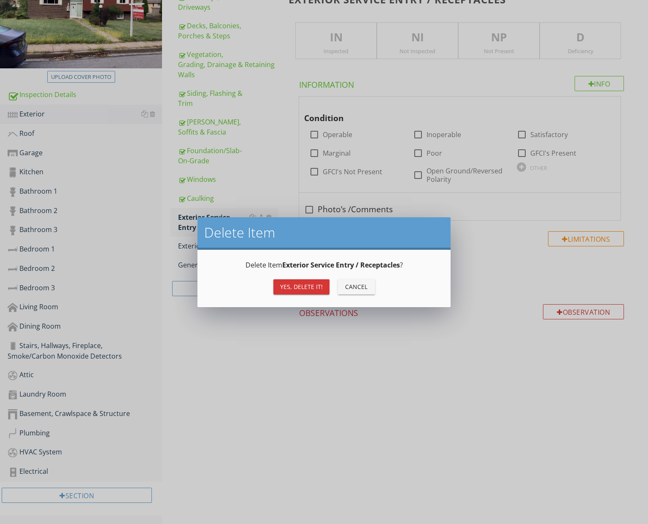
click at [311, 281] on button "Yes, Delete it!" at bounding box center [301, 286] width 56 height 15
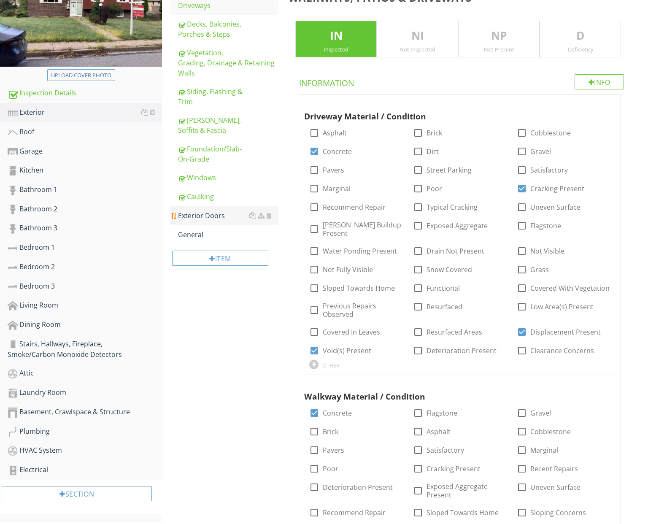
click at [205, 218] on div "Exterior Doors" at bounding box center [228, 216] width 100 height 10
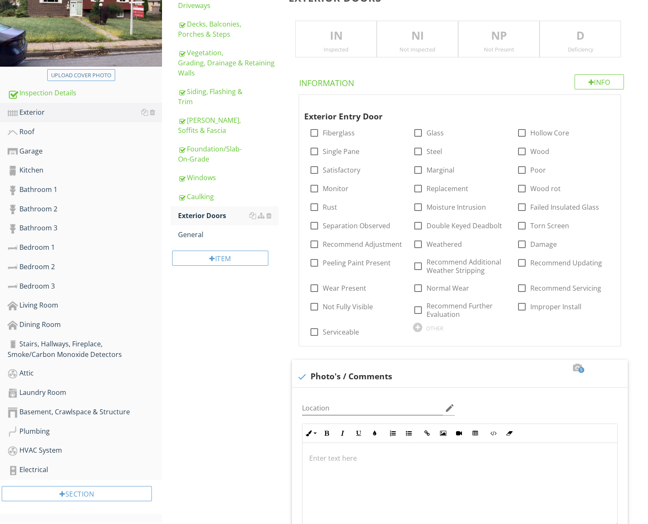
click at [356, 40] on p "IN" at bounding box center [336, 35] width 81 height 17
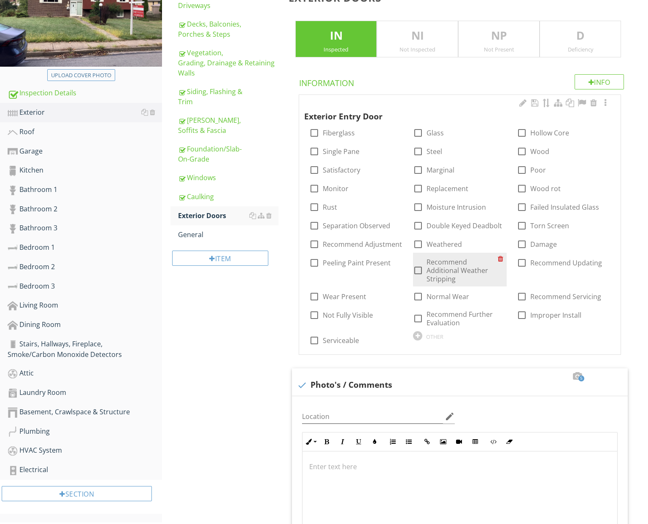
click at [458, 267] on label "Recommend Additional Weather Stripping" at bounding box center [462, 270] width 71 height 25
checkbox input "true"
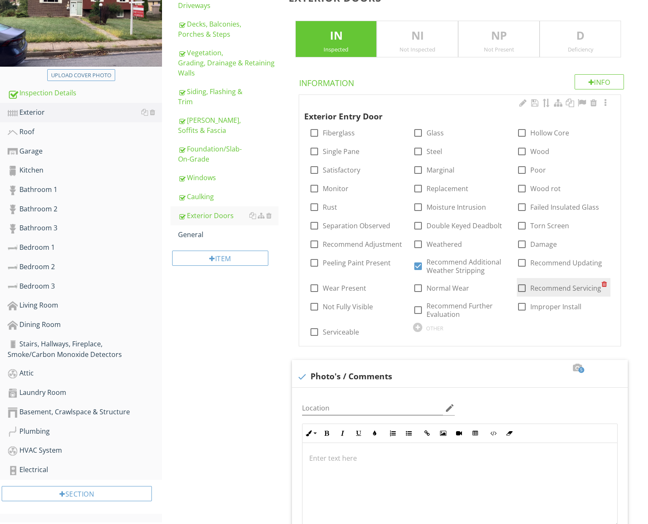
click at [554, 285] on label "Recommend Servicing" at bounding box center [565, 288] width 71 height 8
checkbox input "true"
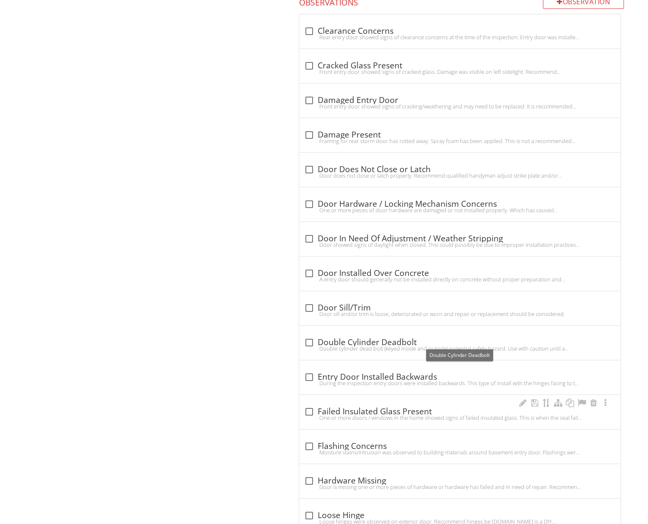
scroll to position [956, 0]
click at [376, 234] on div "check_box_outline_blank Door In Need Of Adjustment / Weather Stripping" at bounding box center [459, 239] width 311 height 10
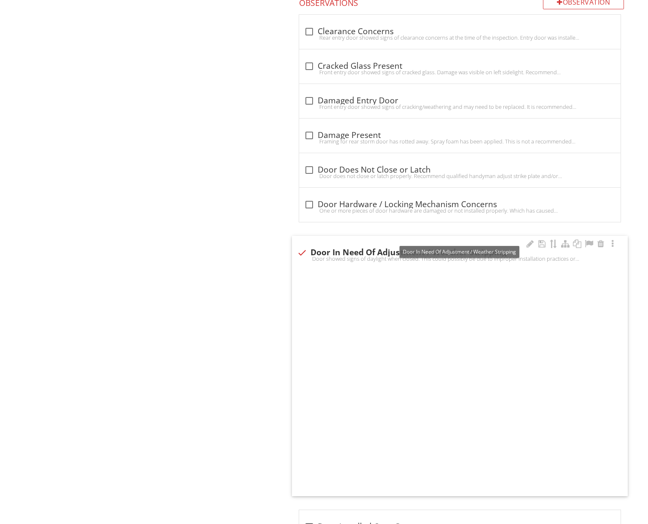
checkbox input "true"
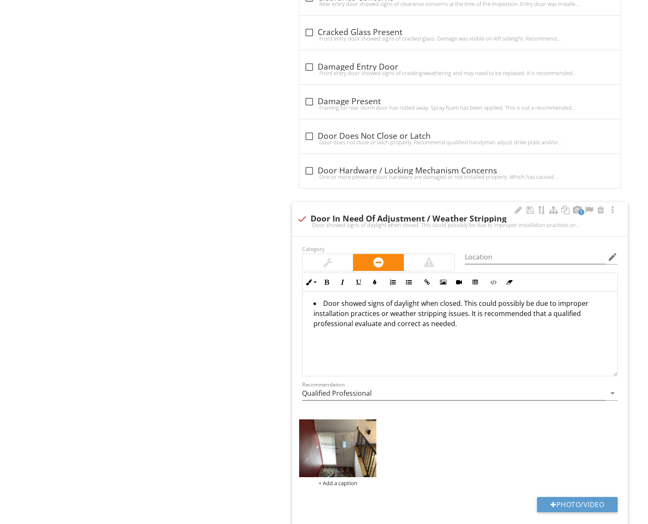
scroll to position [1017, 0]
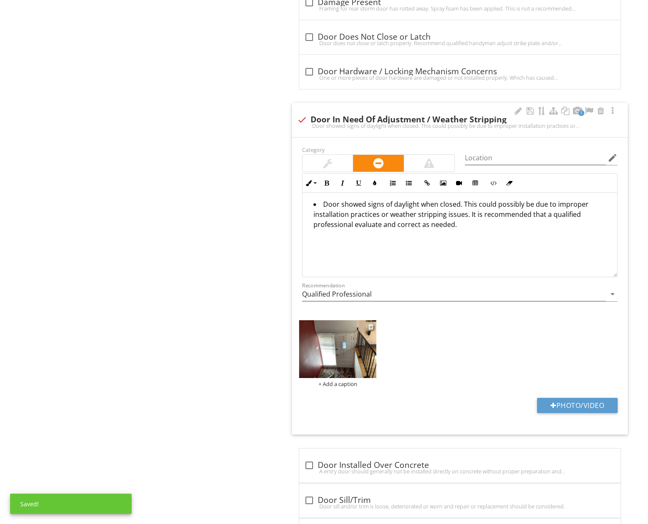
click at [330, 381] on div "+ Add a caption" at bounding box center [337, 384] width 77 height 7
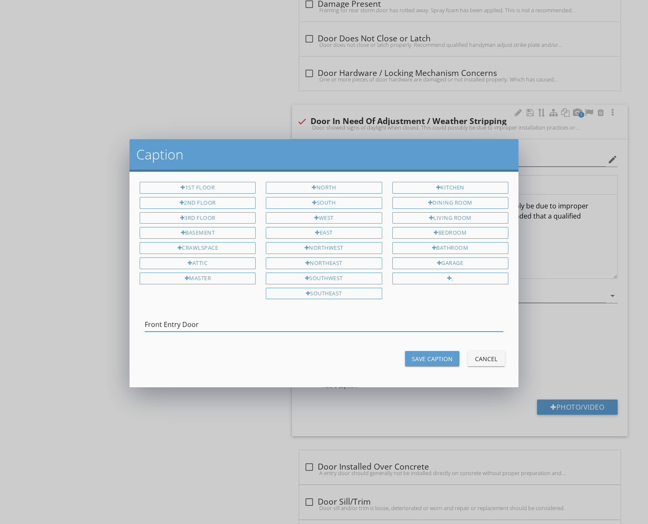
type input "Front Entry Door"
click at [440, 354] on div "Save Caption" at bounding box center [432, 358] width 41 height 9
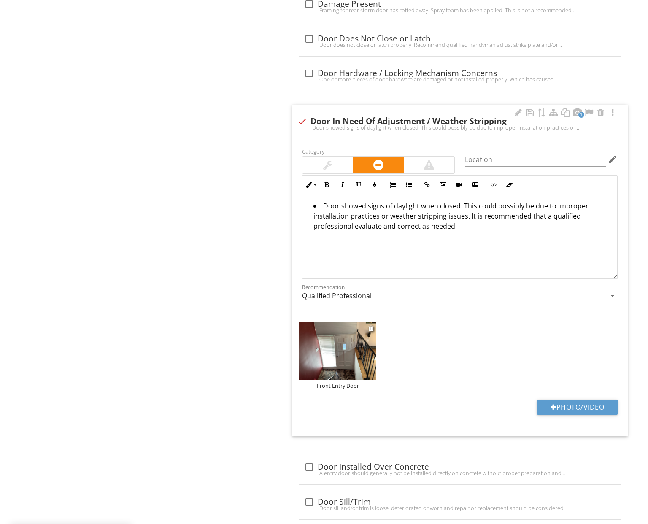
click at [342, 351] on img at bounding box center [337, 351] width 77 height 58
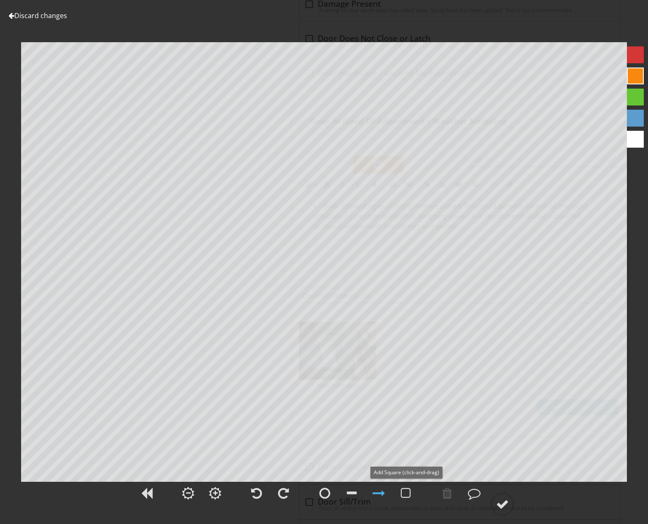
drag, startPoint x: 408, startPoint y: 494, endPoint x: 402, endPoint y: 471, distance: 23.9
click at [408, 494] on div at bounding box center [406, 493] width 10 height 13
click at [61, 19] on link "Discard changes" at bounding box center [37, 15] width 59 height 9
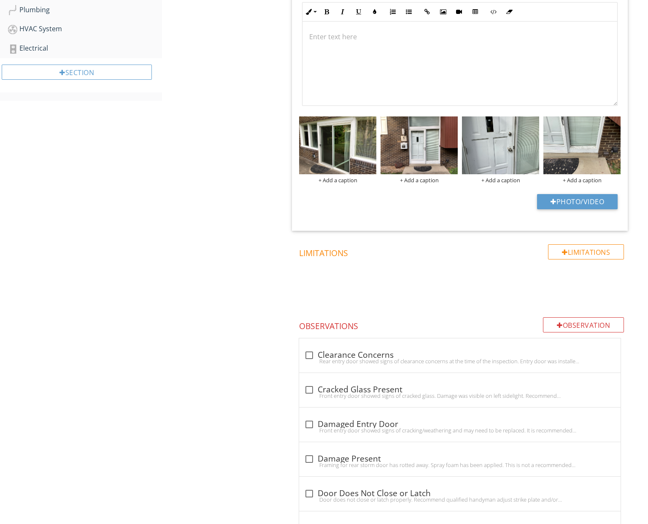
scroll to position [556, 0]
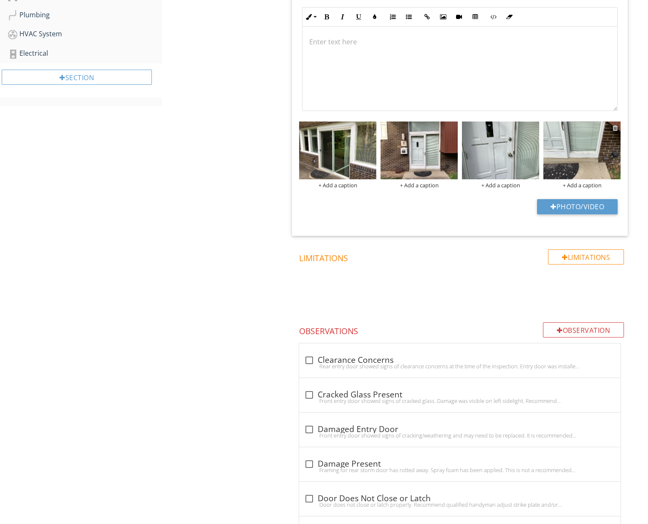
click at [615, 128] on div at bounding box center [615, 127] width 5 height 7
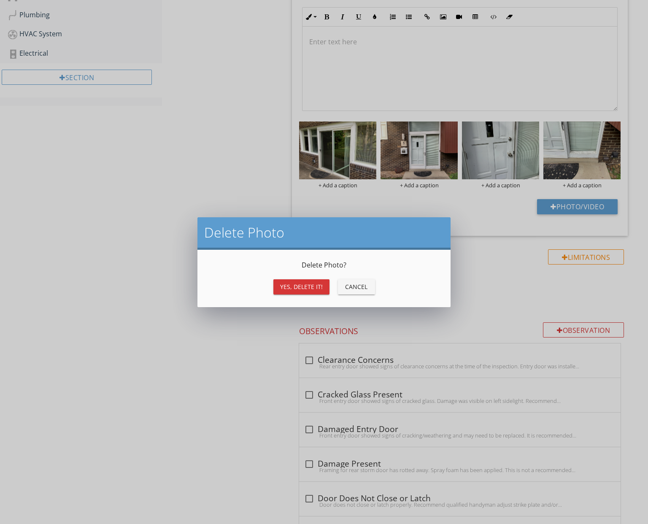
click at [307, 287] on div "Yes, Delete it!" at bounding box center [301, 286] width 43 height 9
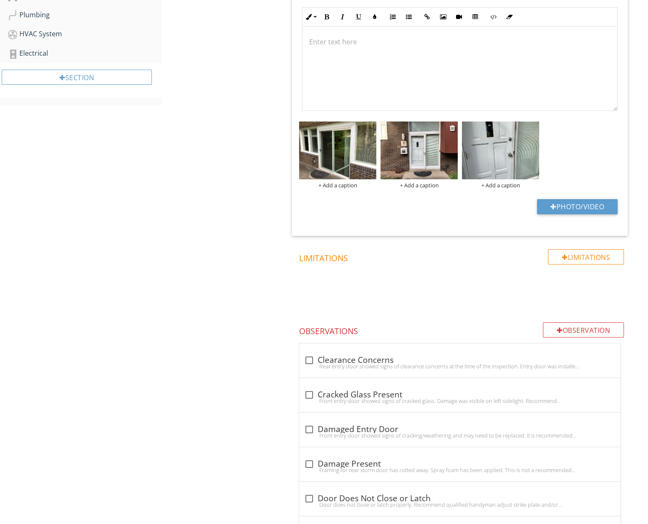
click at [416, 162] on img at bounding box center [419, 151] width 77 height 58
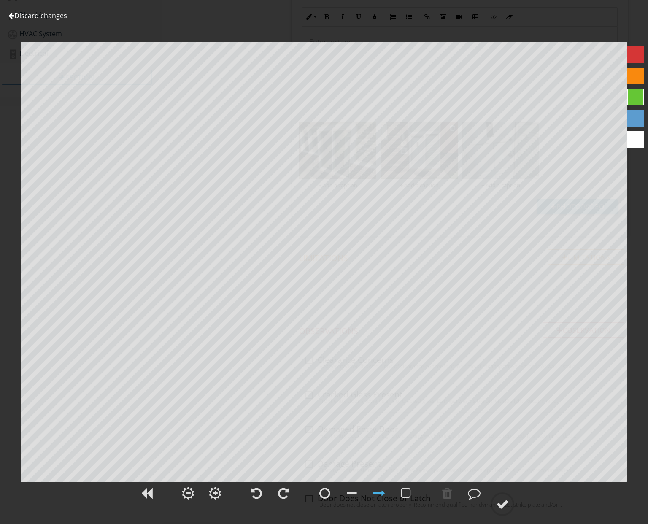
scroll to position [561, 0]
drag, startPoint x: 49, startPoint y: 17, endPoint x: 49, endPoint y: 22, distance: 5.1
click at [49, 17] on link "Discard changes" at bounding box center [37, 15] width 59 height 9
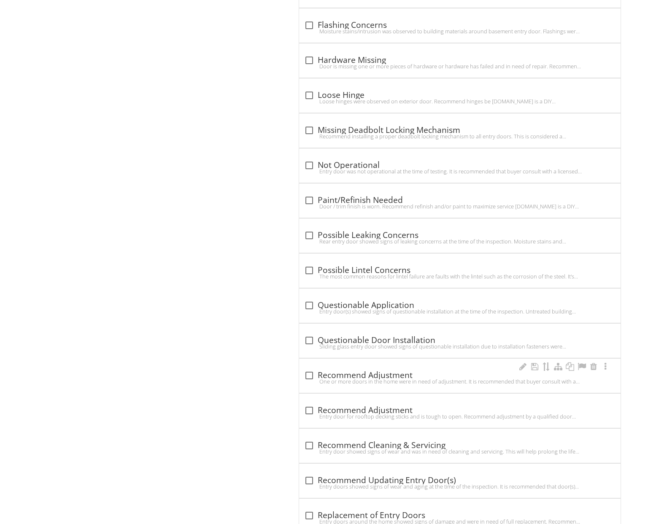
scroll to position [1634, 0]
click at [352, 195] on div "check_box_outline_blank Paint/Refinish Needed" at bounding box center [459, 199] width 311 height 10
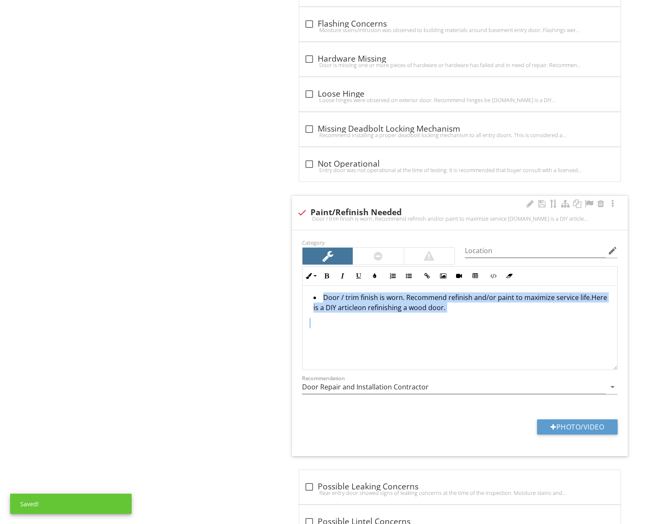
drag, startPoint x: 391, startPoint y: 330, endPoint x: 294, endPoint y: 290, distance: 105.4
click at [294, 290] on div "Category Location edit Inline Style XLarge Large Normal Small Light Small/Light…" at bounding box center [460, 343] width 336 height 226
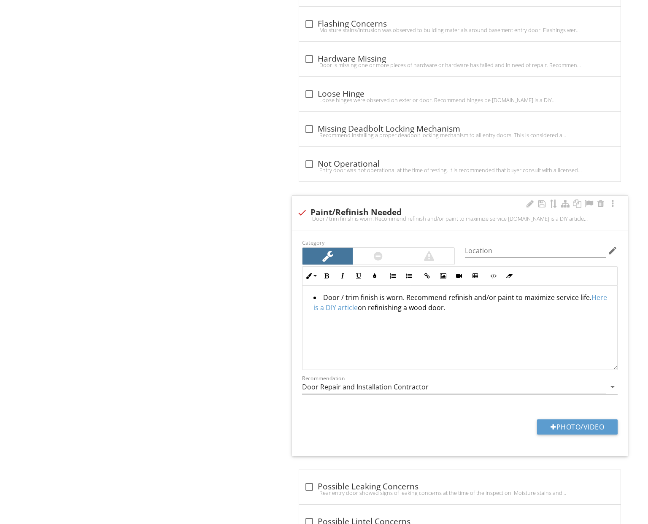
click at [300, 205] on div at bounding box center [302, 212] width 14 height 14
checkbox input "true"
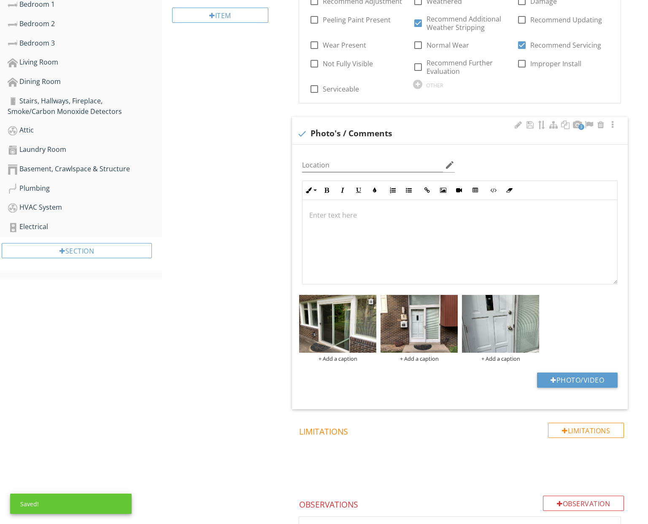
scroll to position [371, 0]
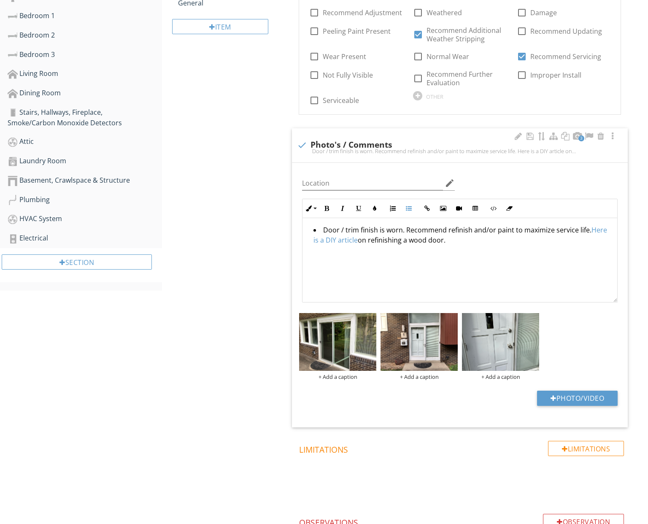
click at [323, 229] on li "Door / trim finish is worn. Recommend refinish and/or paint to maximize service…" at bounding box center [461, 236] width 297 height 22
drag, startPoint x: 360, startPoint y: 230, endPoint x: 375, endPoint y: 229, distance: 15.2
click at [375, 229] on li "Front door / trim finish is worn. Recommend refinish and/or paint to maximize s…" at bounding box center [461, 236] width 297 height 22
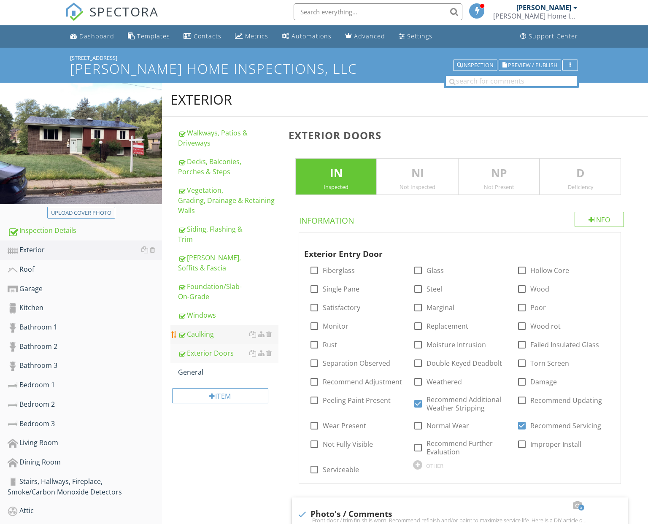
scroll to position [0, 0]
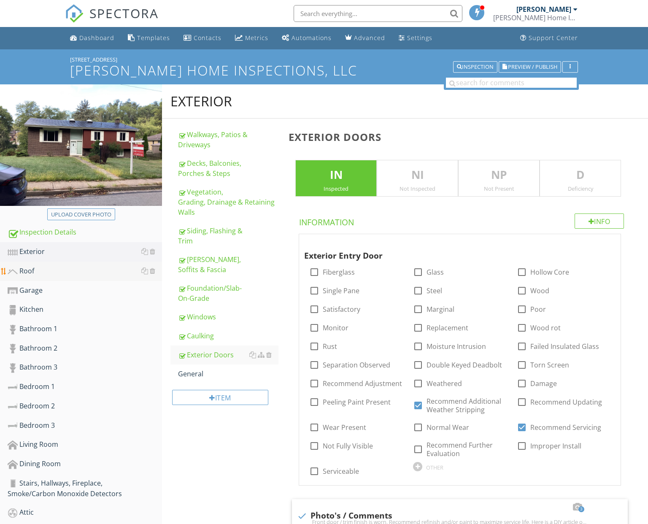
click at [59, 272] on div "Roof" at bounding box center [85, 271] width 154 height 11
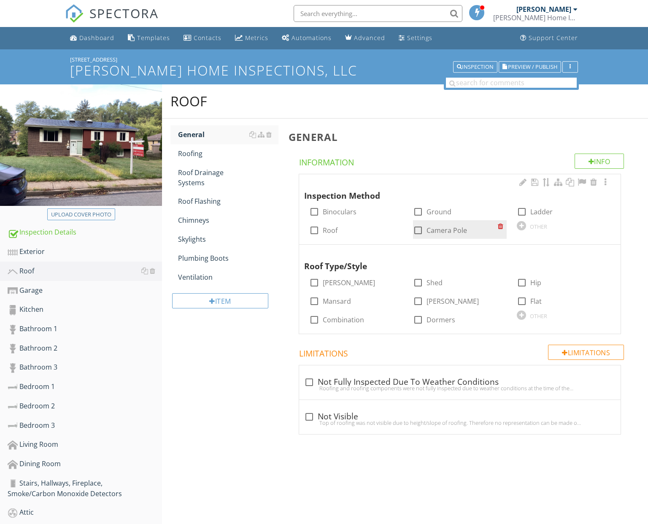
click at [435, 228] on label "Camera Pole" at bounding box center [447, 230] width 41 height 8
checkbox input "true"
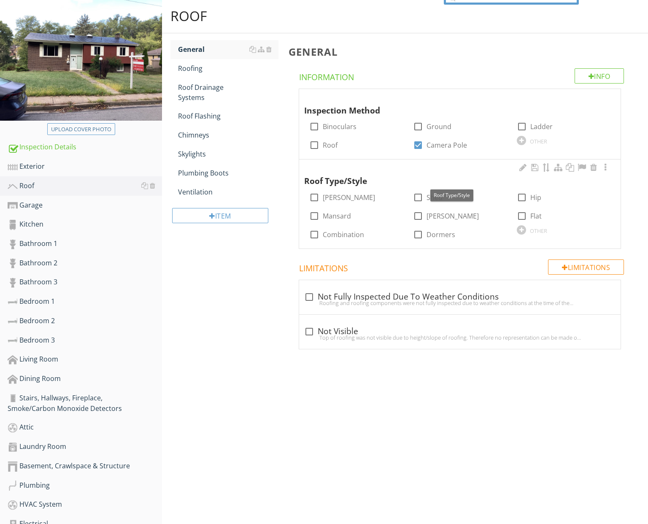
scroll to position [86, 0]
click at [334, 196] on label "Gable" at bounding box center [349, 197] width 52 height 8
checkbox input "true"
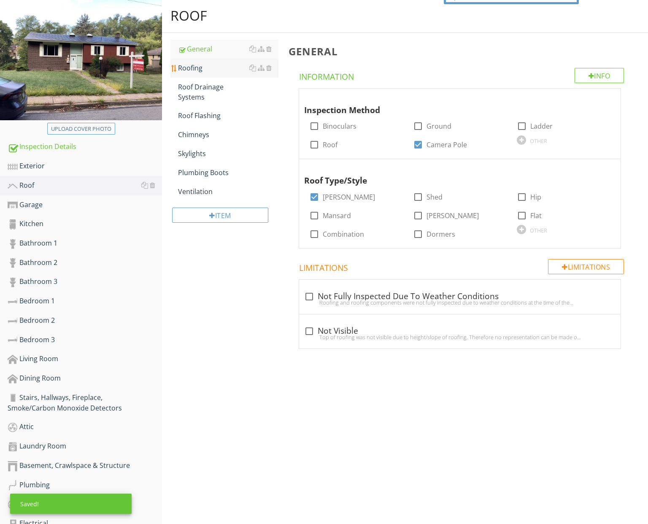
click at [190, 69] on div "Roofing" at bounding box center [228, 68] width 100 height 10
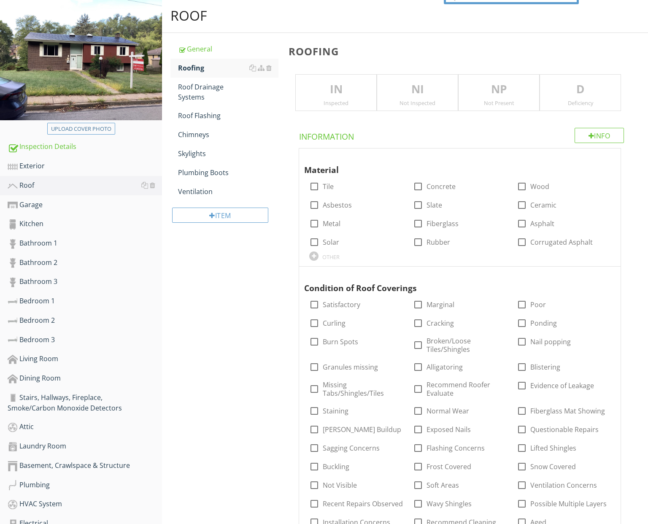
click at [359, 100] on div "Inspected" at bounding box center [336, 103] width 81 height 7
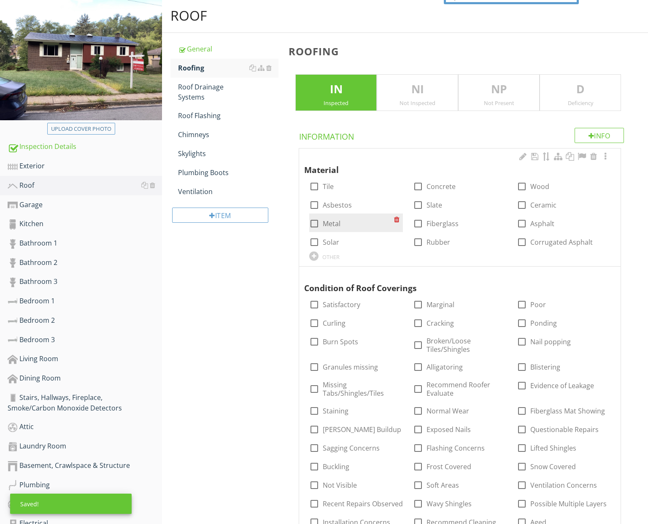
click at [337, 227] on div "check_box_outline_blank Metal" at bounding box center [324, 224] width 31 height 10
click at [337, 222] on label "Metal" at bounding box center [332, 223] width 18 height 8
checkbox input "true"
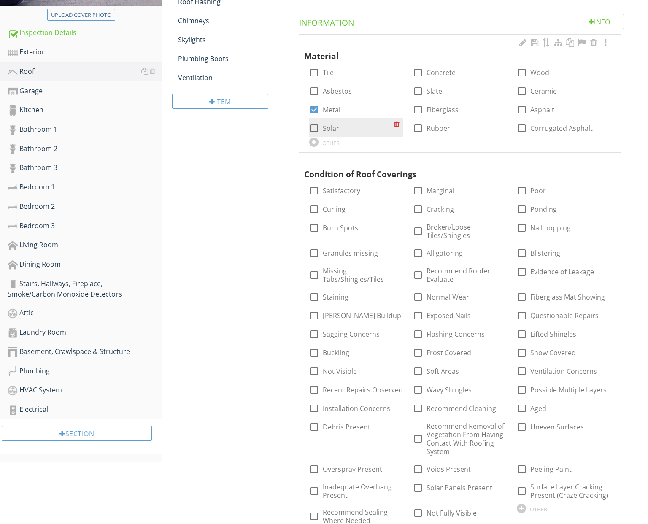
scroll to position [203, 0]
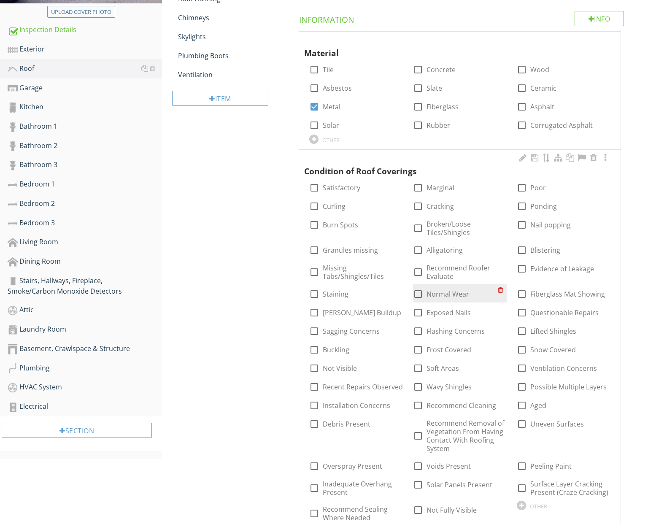
click at [438, 294] on label "Normal Wear" at bounding box center [448, 294] width 43 height 8
checkbox input "true"
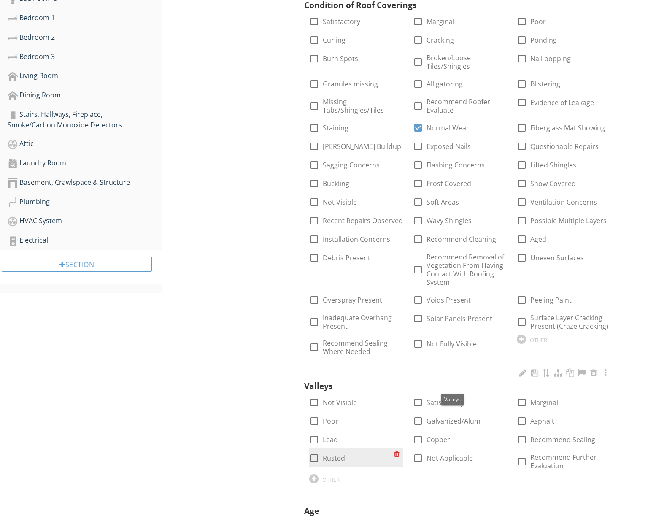
scroll to position [370, 0]
click at [436, 454] on label "Not Applicable" at bounding box center [450, 457] width 46 height 8
checkbox input "true"
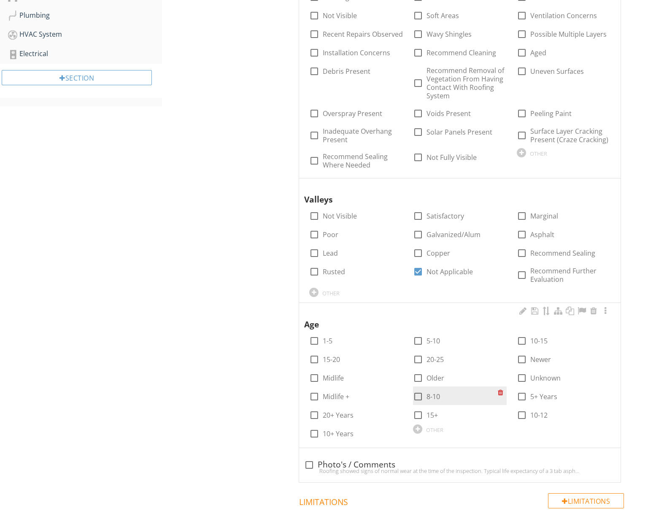
scroll to position [551, 0]
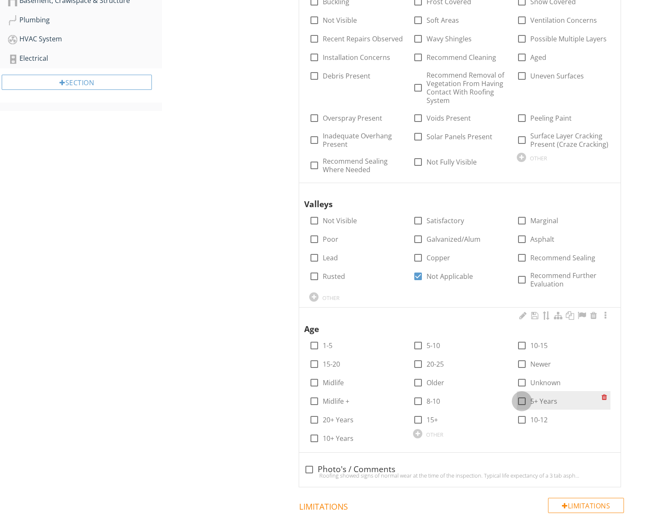
click at [520, 396] on div at bounding box center [522, 401] width 14 height 14
checkbox input "true"
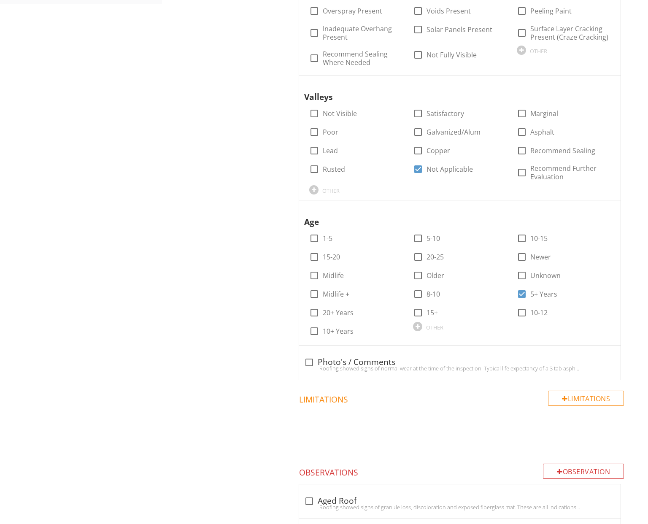
scroll to position [659, 0]
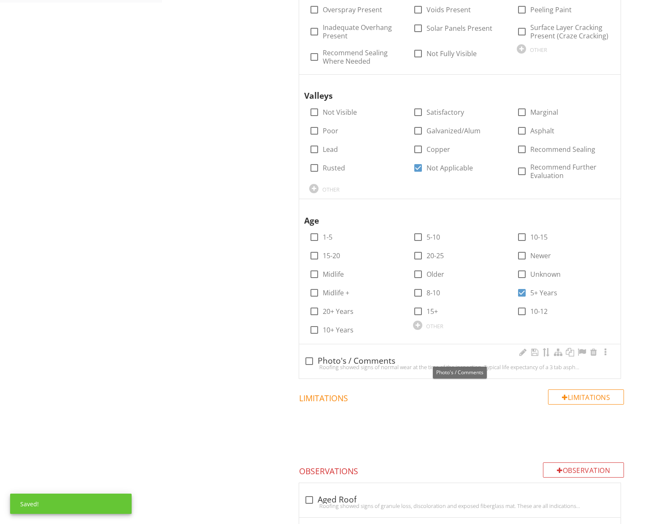
click at [384, 357] on div "check_box_outline_blank Photo's / Comments" at bounding box center [459, 361] width 311 height 10
checkbox input "true"
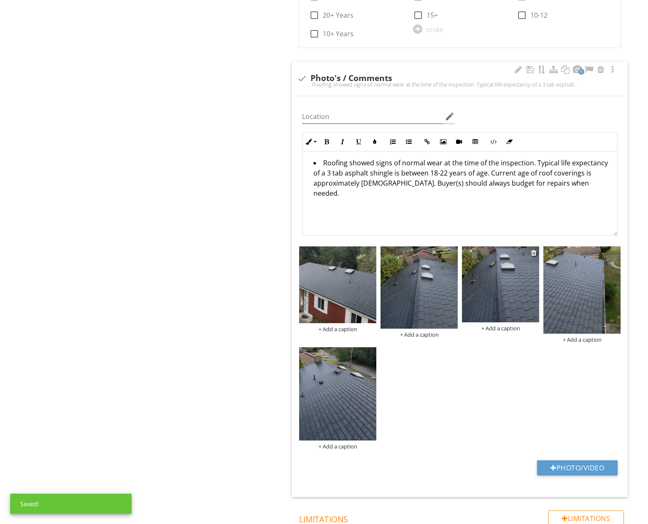
scroll to position [955, 0]
click at [452, 249] on div at bounding box center [452, 252] width 5 height 7
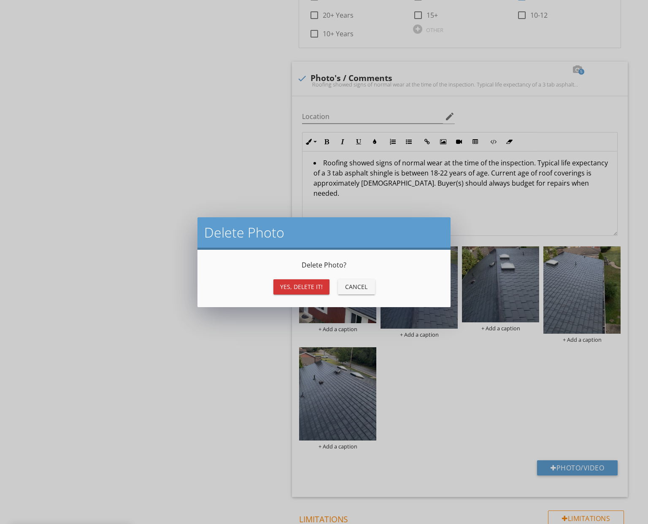
click at [316, 288] on div "Yes, Delete it!" at bounding box center [301, 286] width 43 height 9
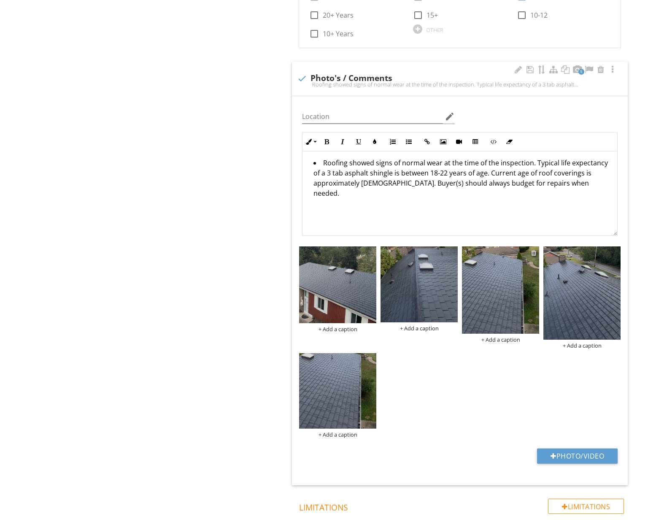
click at [534, 249] on div at bounding box center [533, 252] width 5 height 7
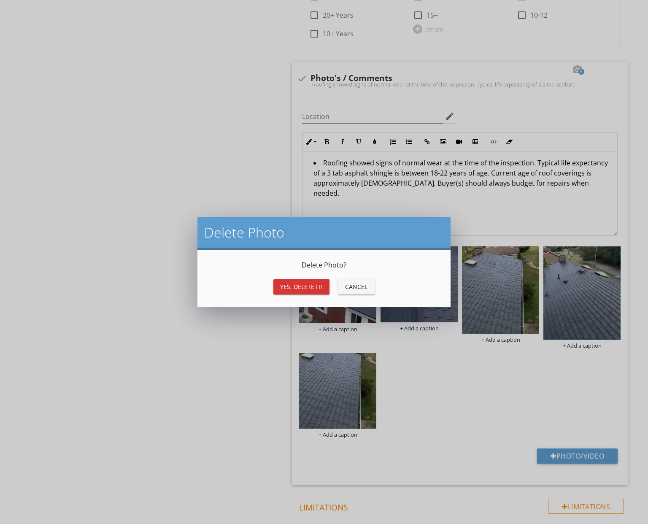
click at [321, 289] on div "Yes, Delete it!" at bounding box center [301, 286] width 43 height 9
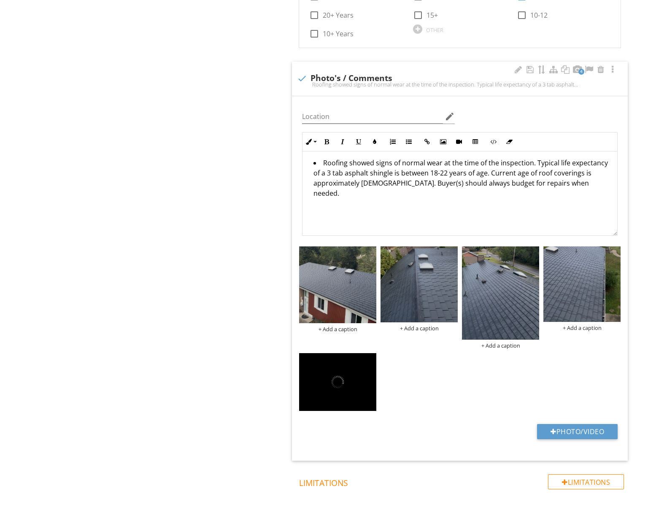
click at [507, 362] on div "+ Add a caption + Add a caption + Add a caption + Add a caption" at bounding box center [460, 329] width 326 height 171
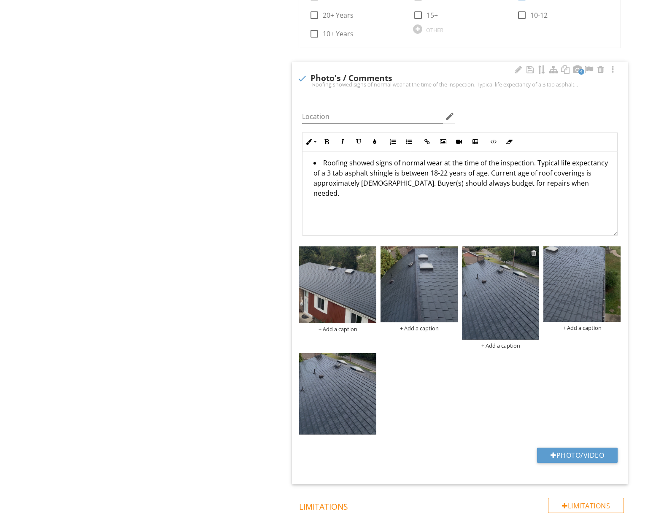
click at [535, 249] on div at bounding box center [533, 252] width 5 height 7
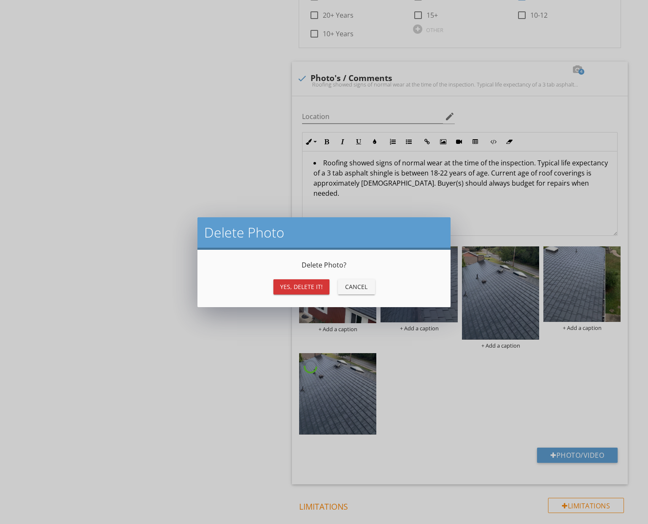
click at [317, 291] on button "Yes, Delete it!" at bounding box center [301, 286] width 56 height 15
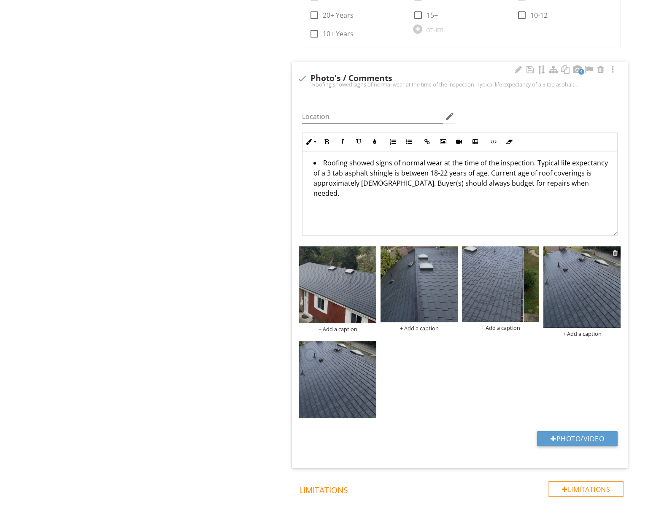
click at [616, 249] on div at bounding box center [615, 252] width 5 height 7
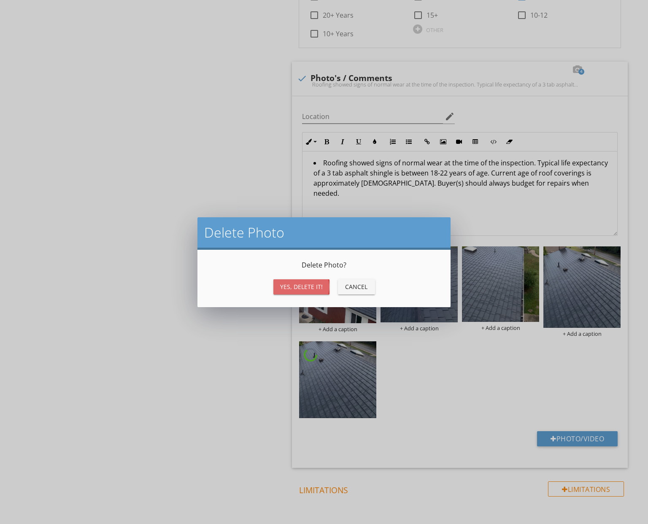
click at [328, 285] on button "Yes, Delete it!" at bounding box center [301, 286] width 56 height 15
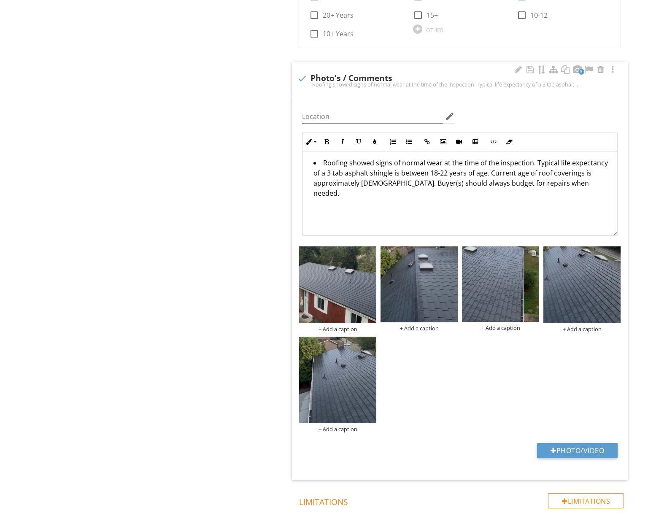
click at [534, 249] on div at bounding box center [533, 252] width 5 height 7
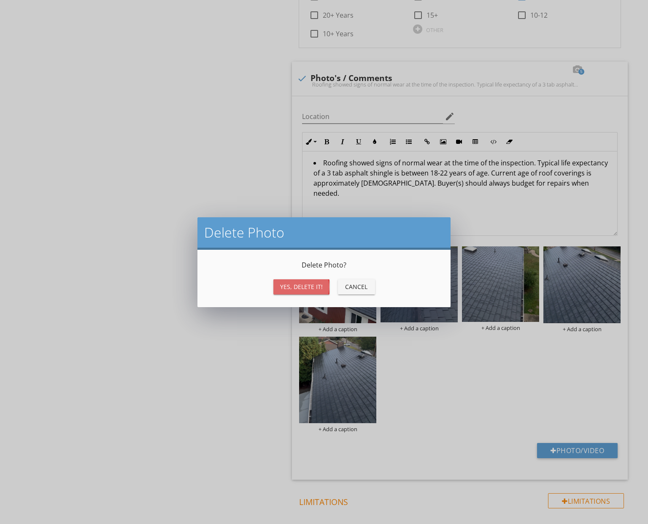
click at [300, 289] on div "Yes, Delete it!" at bounding box center [301, 286] width 43 height 9
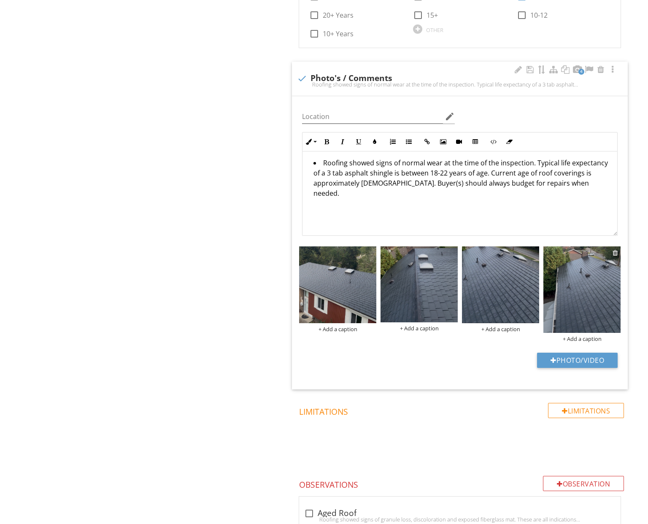
click at [615, 249] on div at bounding box center [615, 252] width 5 height 7
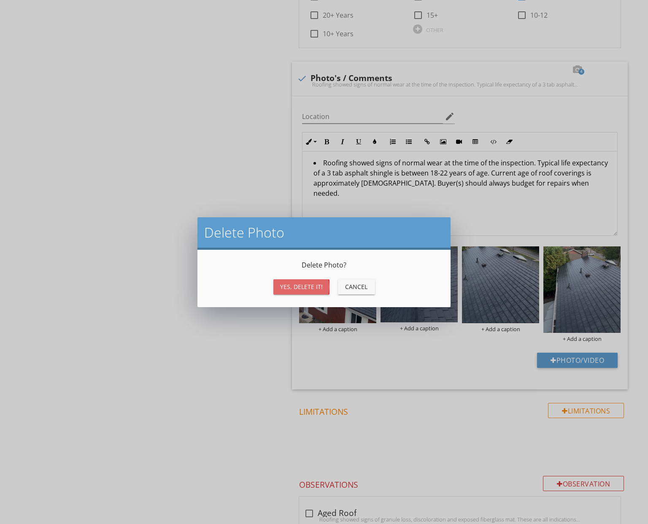
click at [316, 288] on div "Yes, Delete it!" at bounding box center [301, 286] width 43 height 9
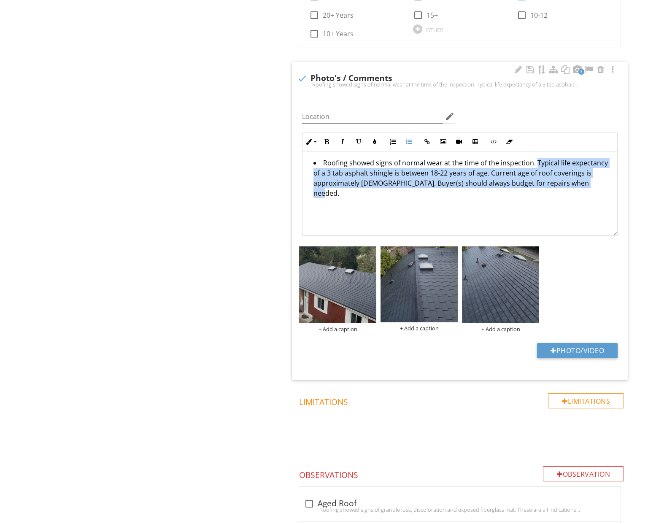
drag, startPoint x: 533, startPoint y: 158, endPoint x: 540, endPoint y: 188, distance: 30.3
click at [540, 188] on div "Roofing showed signs of normal wear at the time of the inspection. Typical life…" at bounding box center [460, 193] width 315 height 84
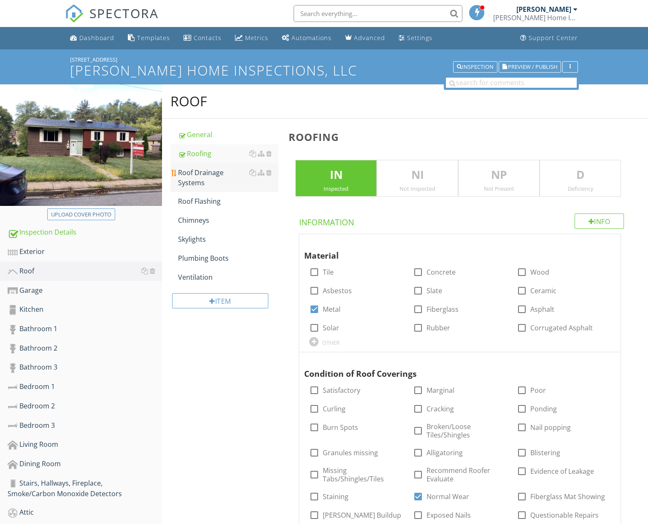
scroll to position [0, 0]
click at [209, 174] on div "Roof Drainage Systems" at bounding box center [228, 178] width 100 height 20
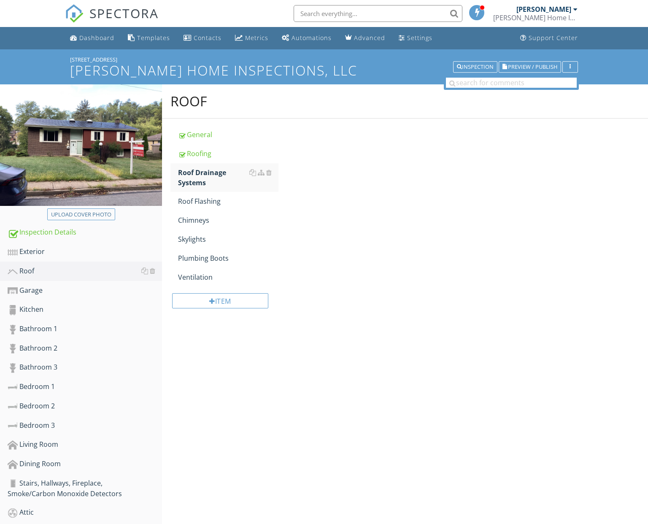
scroll to position [6, 0]
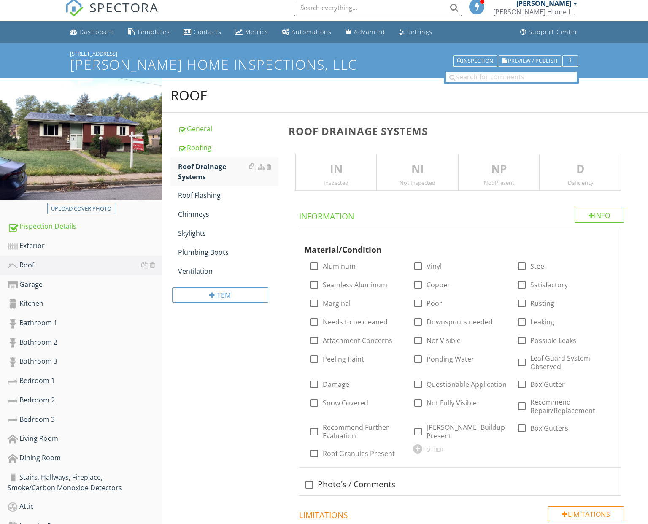
click at [362, 179] on div "Inspected" at bounding box center [336, 182] width 81 height 7
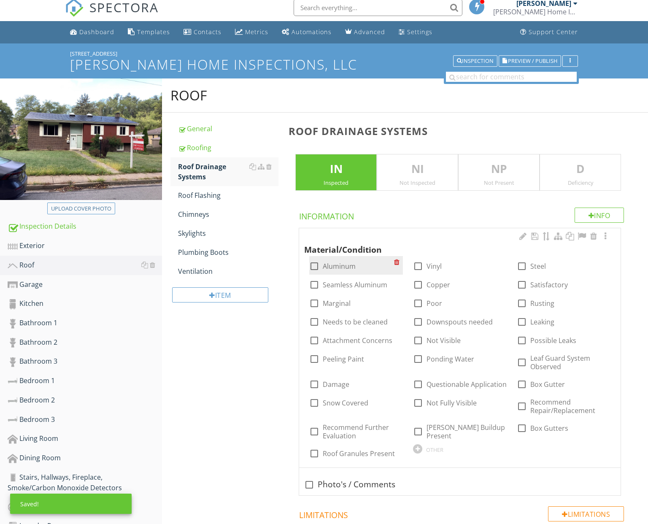
click at [340, 262] on label "Aluminum" at bounding box center [339, 266] width 33 height 8
checkbox input "true"
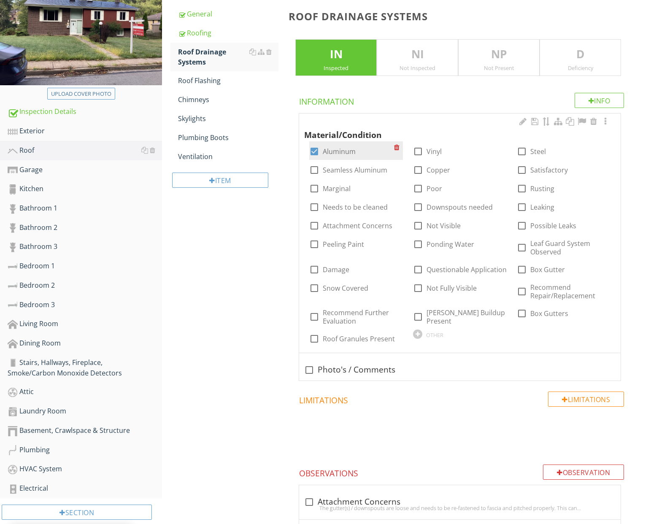
scroll to position [122, 0]
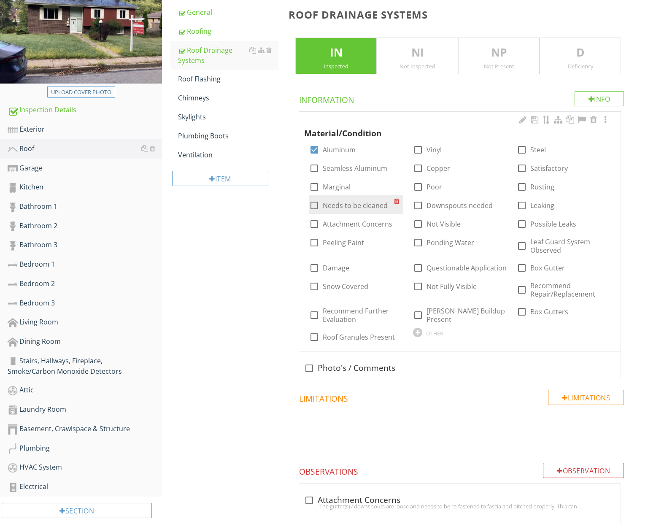
click at [358, 204] on label "Needs to be cleaned" at bounding box center [355, 205] width 65 height 8
checkbox input "true"
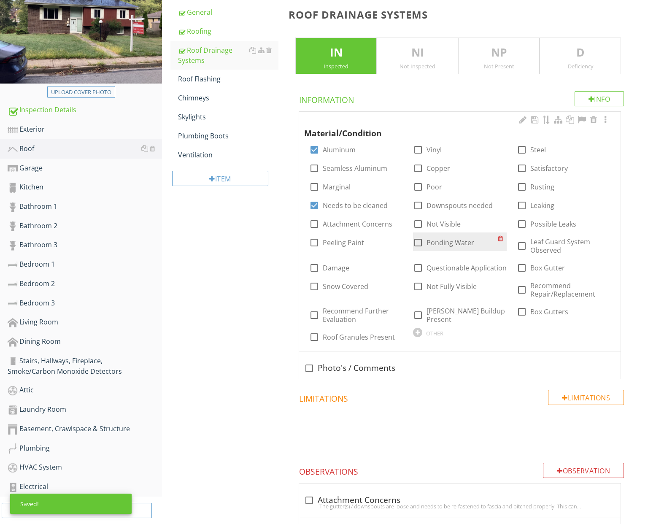
click at [441, 238] on label "Ponding Water" at bounding box center [451, 242] width 48 height 8
checkbox input "true"
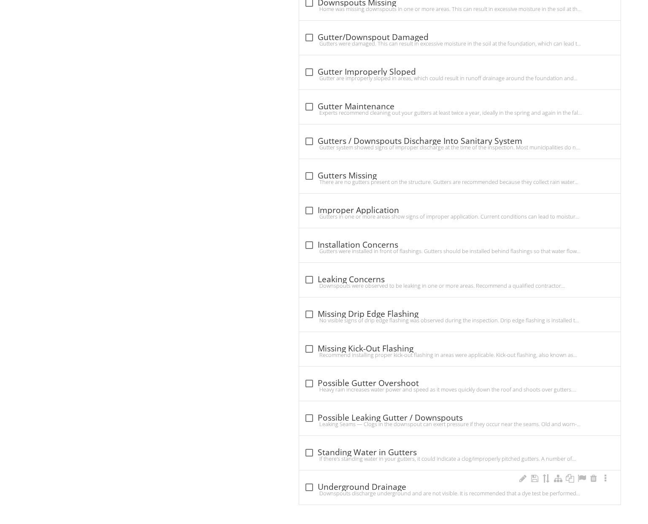
click at [374, 476] on div "check_box_outline_blank Underground Drainage Downspouts discharge underground a…" at bounding box center [460, 487] width 322 height 34
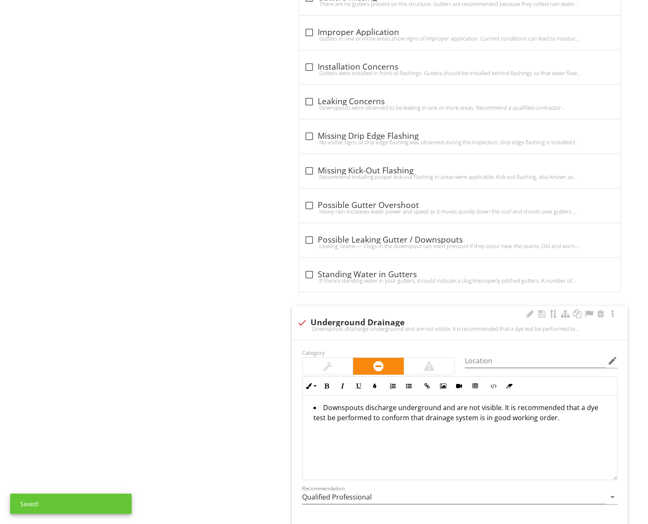
scroll to position [1043, 0]
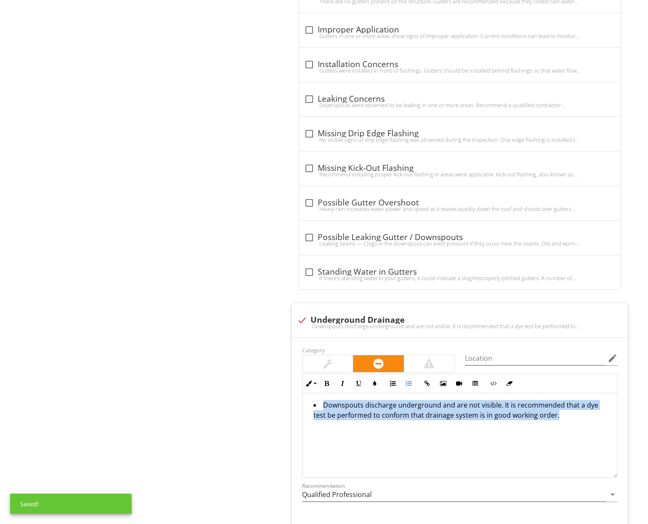
drag, startPoint x: 302, startPoint y: 403, endPoint x: 284, endPoint y: 397, distance: 19.1
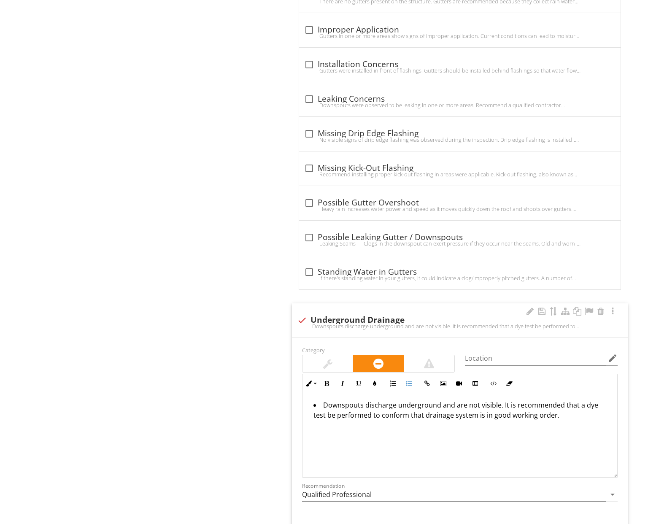
click at [306, 320] on div at bounding box center [302, 320] width 14 height 14
checkbox input "true"
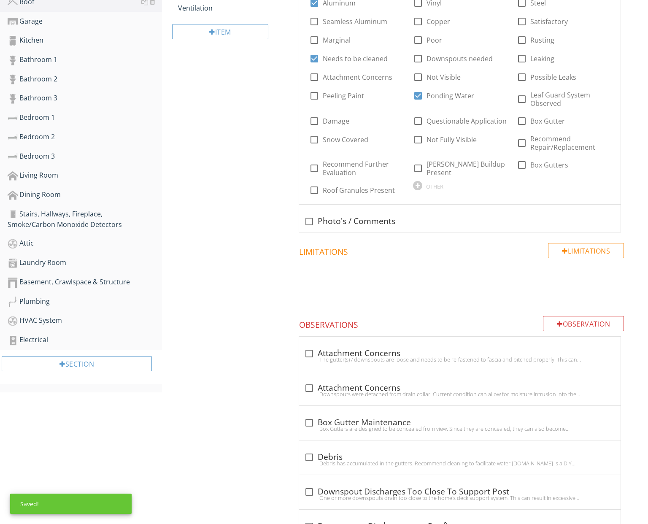
scroll to position [267, 0]
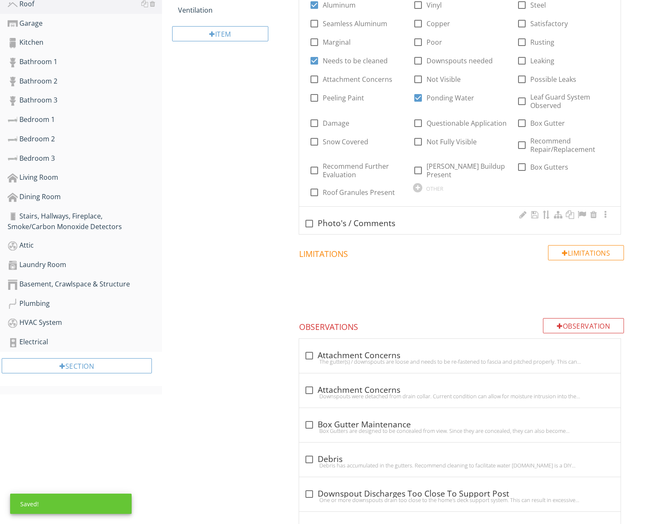
click at [371, 224] on div "check_box_outline_blank Photo's / Comments" at bounding box center [459, 224] width 311 height 10
checkbox input "true"
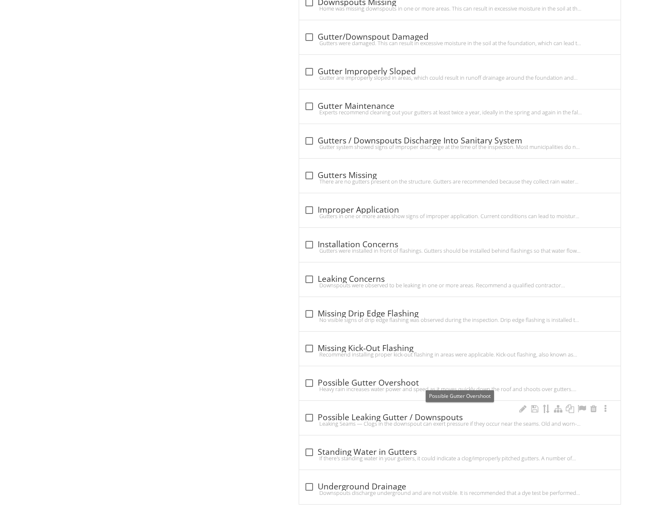
scroll to position [1078, 0]
click at [386, 450] on div "check_box_outline_blank Standing Water in Gutters" at bounding box center [459, 453] width 311 height 10
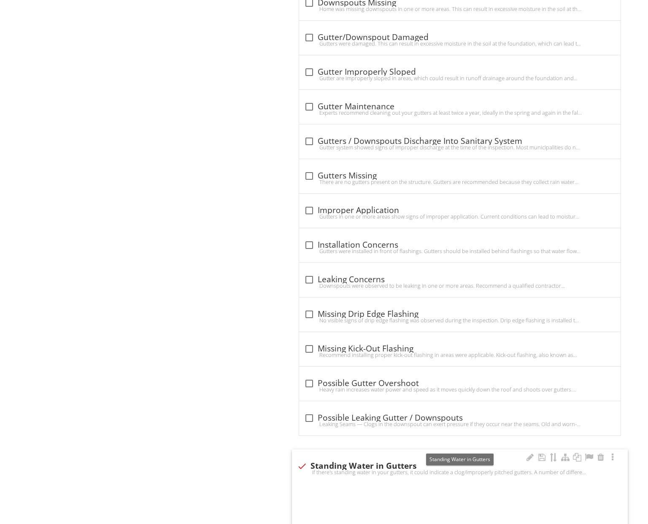
checkbox input "true"
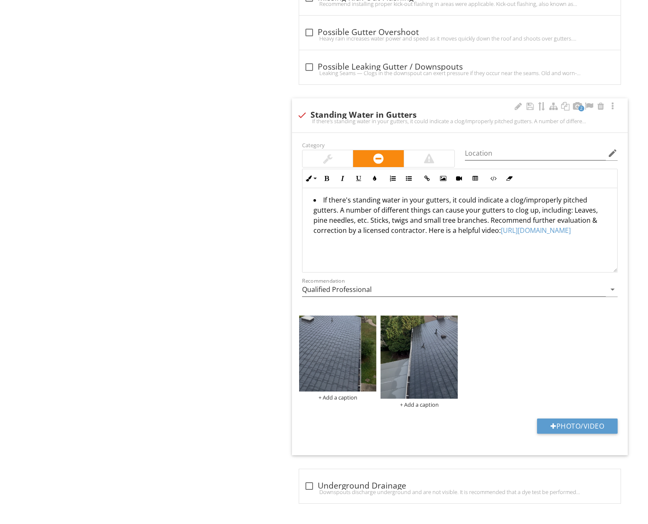
scroll to position [1428, 0]
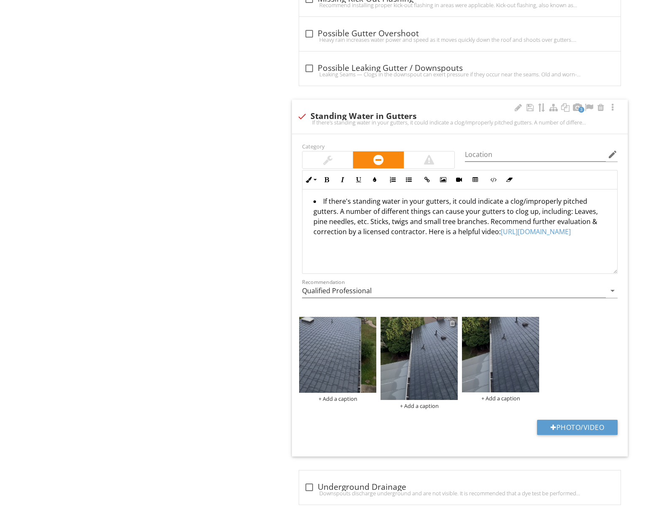
click at [453, 321] on div at bounding box center [452, 323] width 5 height 7
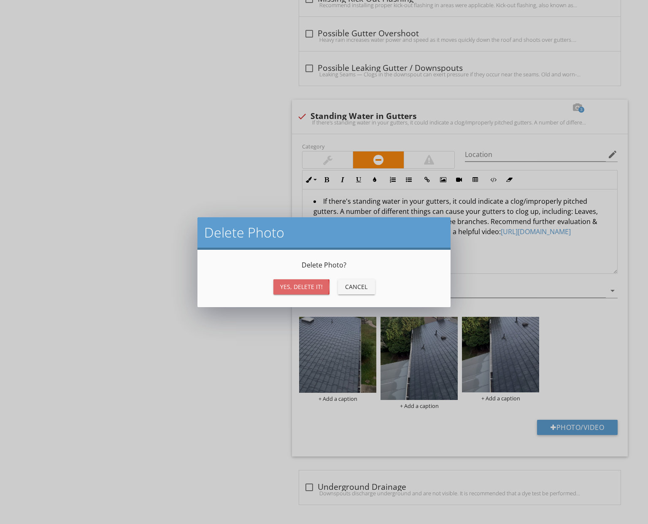
click at [300, 283] on div "Yes, Delete it!" at bounding box center [301, 286] width 43 height 9
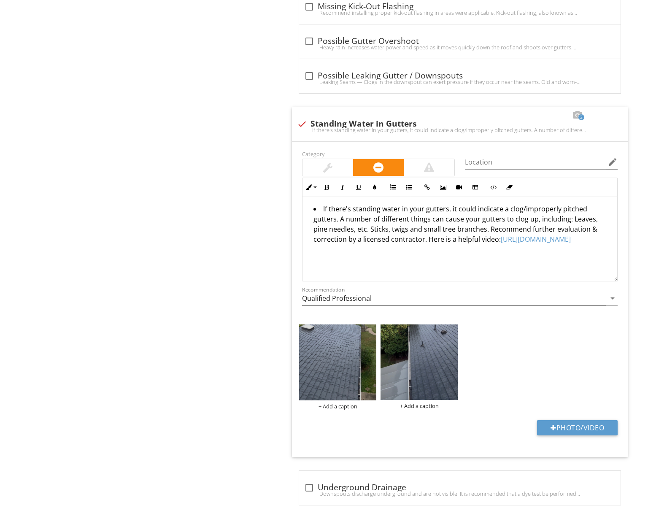
scroll to position [1421, 0]
click at [347, 342] on img at bounding box center [337, 362] width 77 height 76
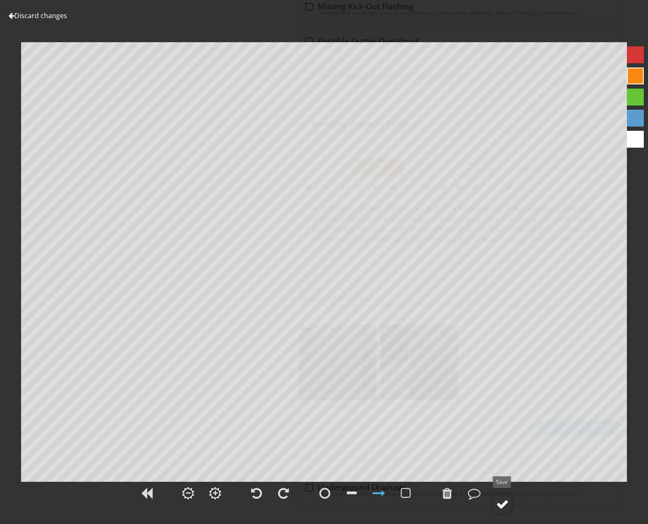
click at [499, 502] on div at bounding box center [502, 504] width 13 height 13
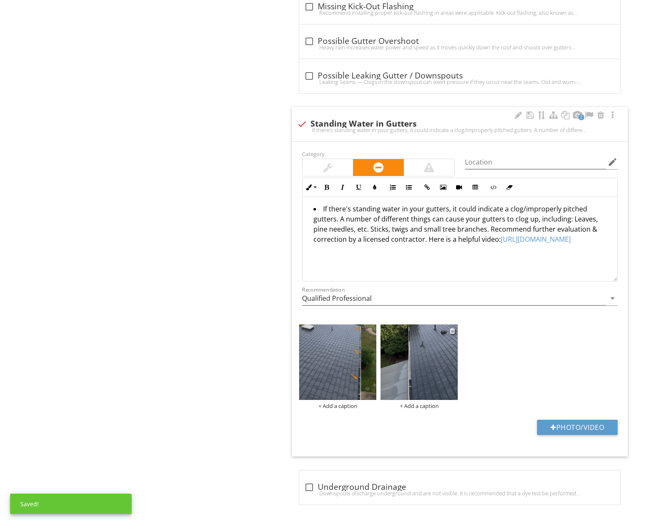
click at [426, 379] on img at bounding box center [419, 361] width 77 height 75
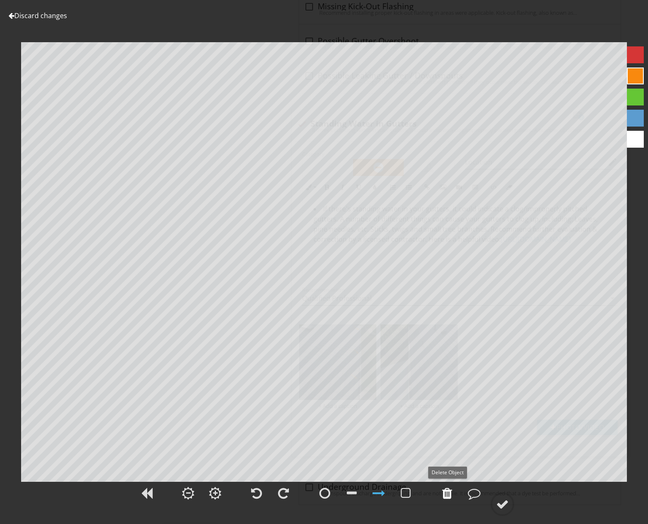
click at [443, 494] on div at bounding box center [447, 493] width 10 height 13
click at [508, 503] on div at bounding box center [502, 504] width 13 height 13
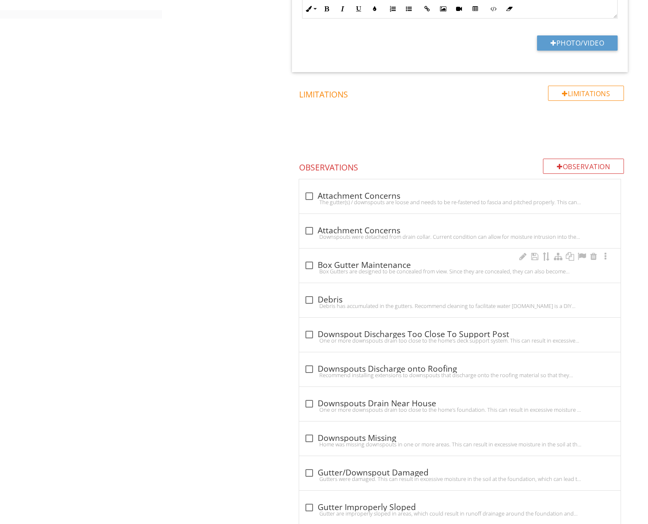
scroll to position [644, 0]
click at [359, 267] on div "Box Gutters are designed to be concealed from view. Since they are concealed, t…" at bounding box center [459, 270] width 311 height 7
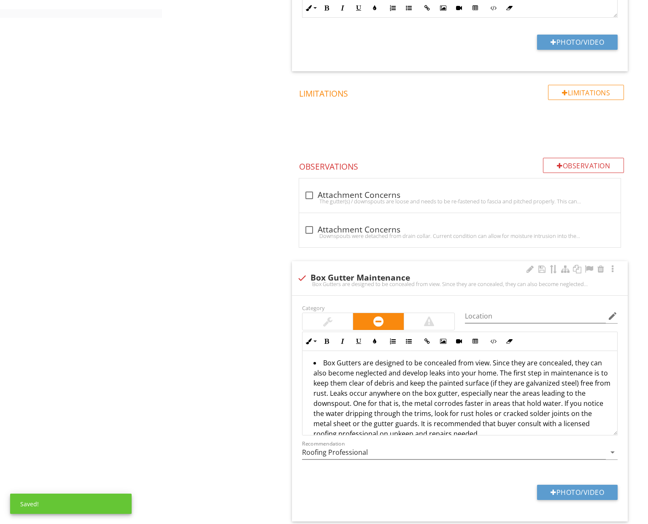
click at [349, 266] on div "check Box Gutter Maintenance Box Gutters are designed to be concealed from view…" at bounding box center [460, 278] width 336 height 34
checkbox input "true"
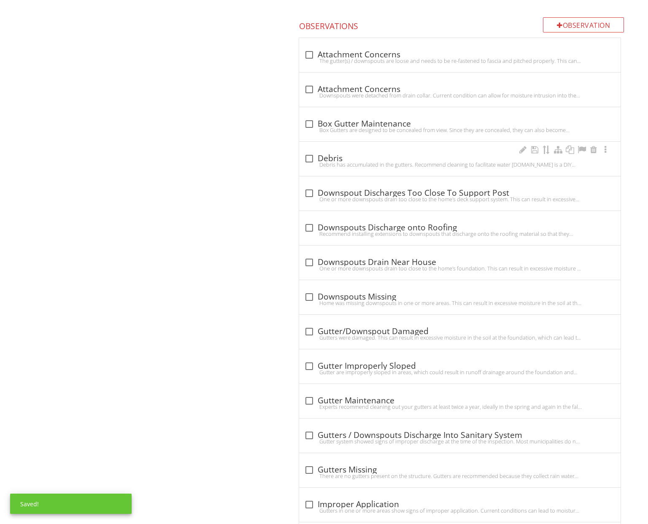
scroll to position [812, 0]
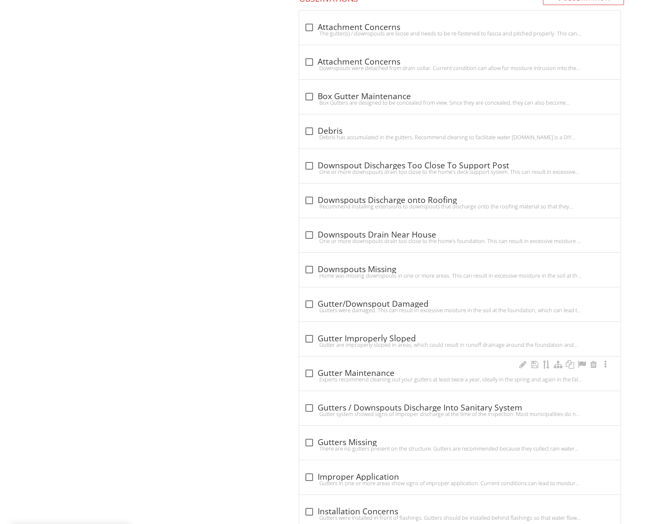
click at [372, 376] on div "Experts recommend cleaning out your gutters at least twice a year, ideally in t…" at bounding box center [459, 379] width 311 height 7
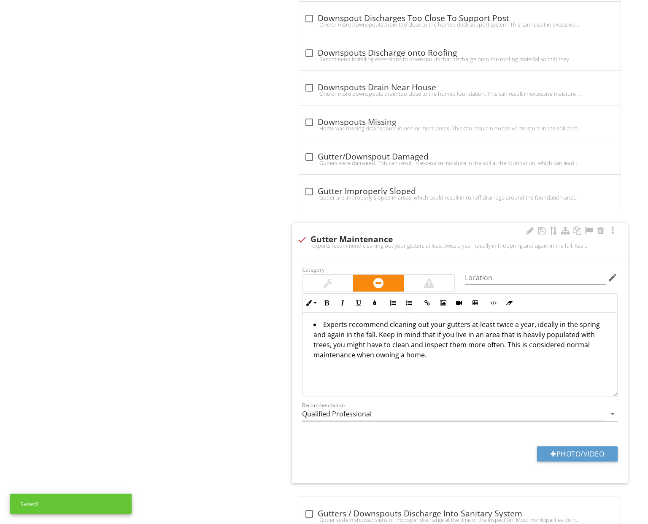
scroll to position [960, 0]
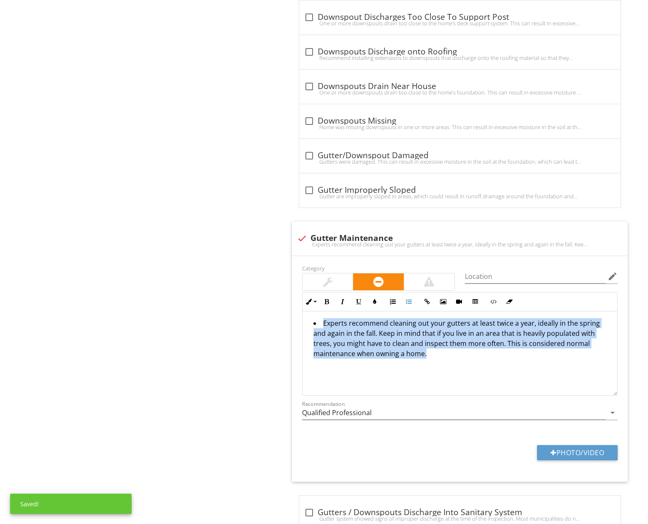
drag, startPoint x: 356, startPoint y: 351, endPoint x: 289, endPoint y: 313, distance: 76.7
click at [288, 313] on div "Roof Drainage Systems IN Inspected NI Not Inspected NP Not Present D Deficiency…" at bounding box center [466, 190] width 365 height 2064
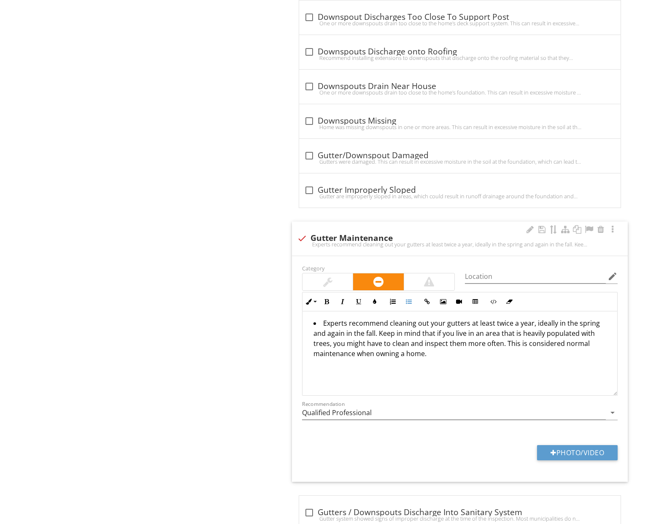
click at [302, 234] on div at bounding box center [302, 238] width 14 height 14
checkbox input "true"
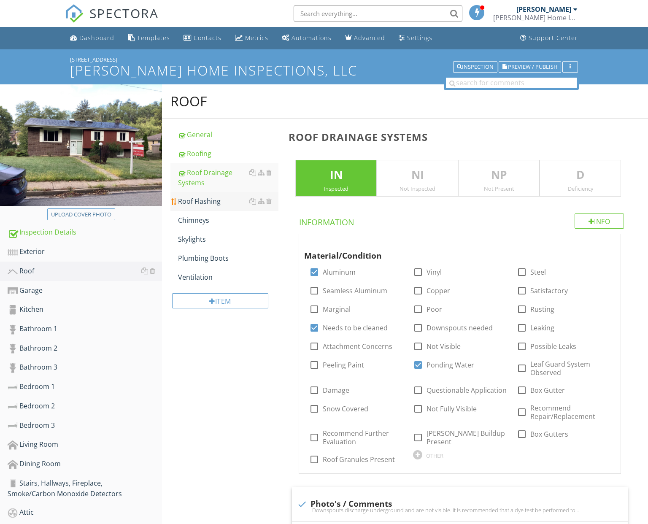
scroll to position [0, 0]
click at [224, 201] on div "Roof Flashing" at bounding box center [228, 201] width 100 height 10
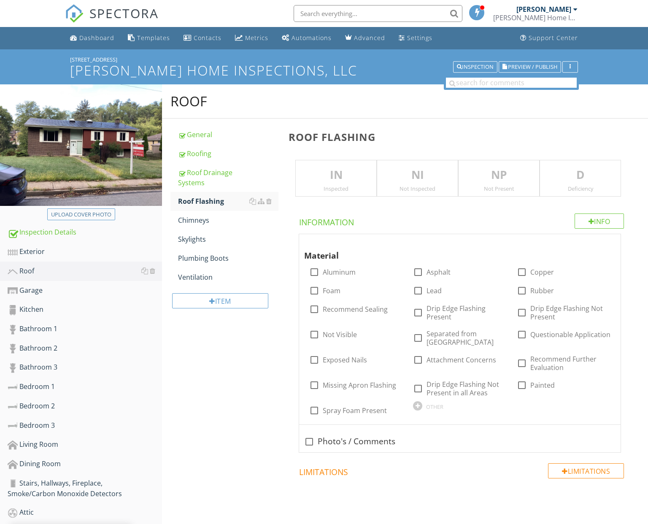
click at [357, 184] on div "IN Inspected" at bounding box center [335, 178] width 81 height 37
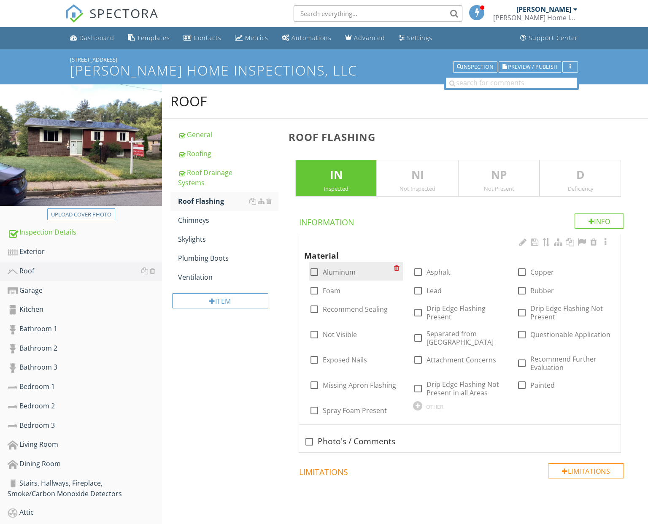
click at [341, 270] on label "Aluminum" at bounding box center [339, 272] width 33 height 8
checkbox input "true"
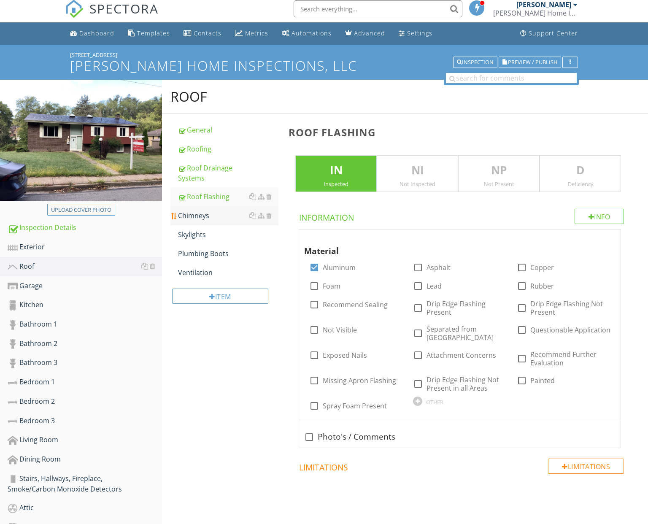
click at [222, 218] on div "Chimneys" at bounding box center [228, 216] width 100 height 10
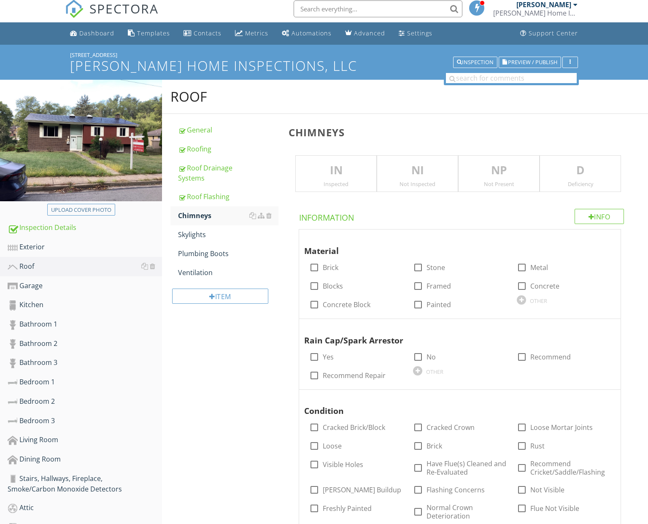
click at [342, 167] on p "IN" at bounding box center [336, 170] width 81 height 17
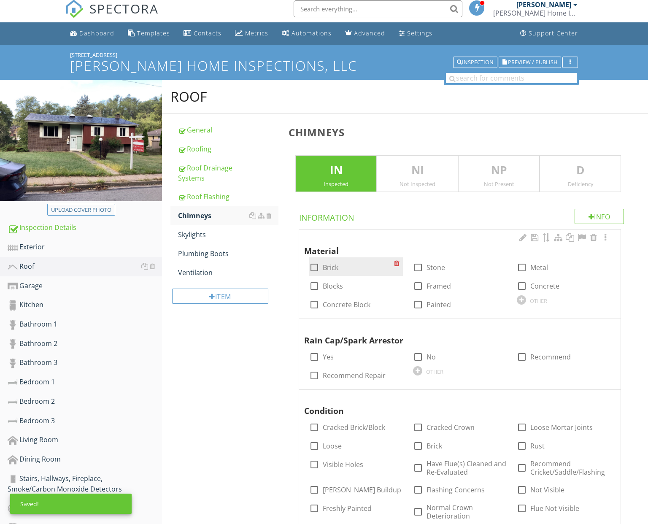
click at [326, 266] on label "Brick" at bounding box center [331, 267] width 16 height 8
checkbox input "true"
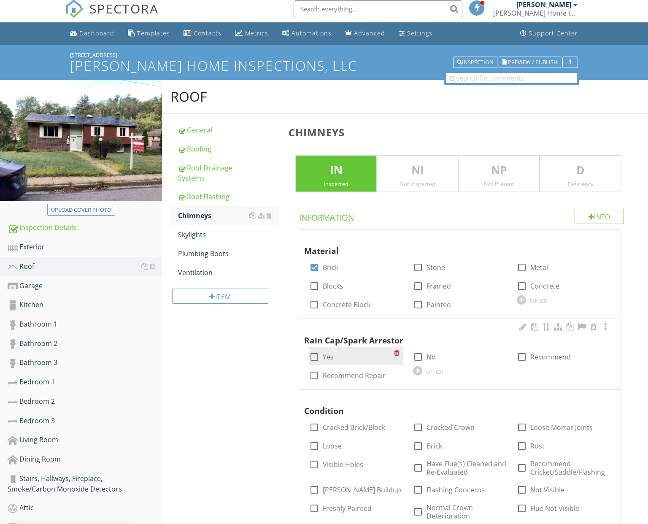
drag, startPoint x: 328, startPoint y: 351, endPoint x: 356, endPoint y: 349, distance: 28.0
click at [328, 353] on label "Yes" at bounding box center [328, 357] width 11 height 8
checkbox input "true"
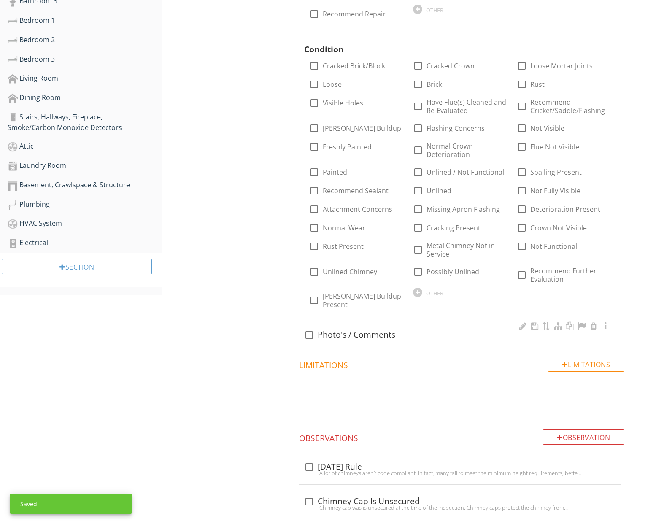
click at [357, 330] on div "check_box_outline_blank Photo's / Comments" at bounding box center [459, 335] width 311 height 10
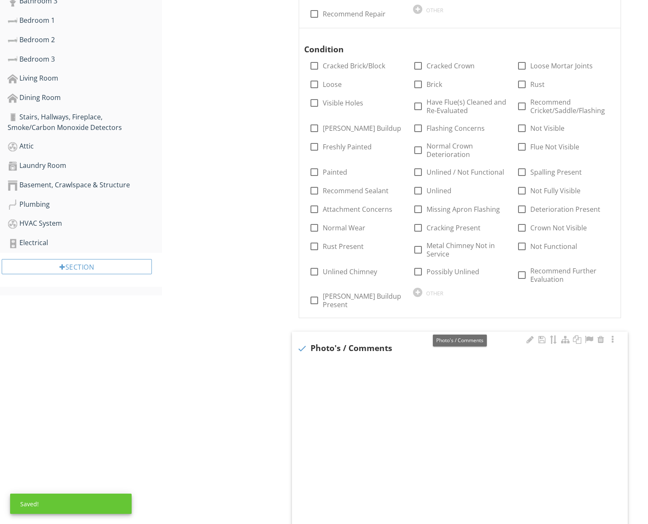
checkbox input "true"
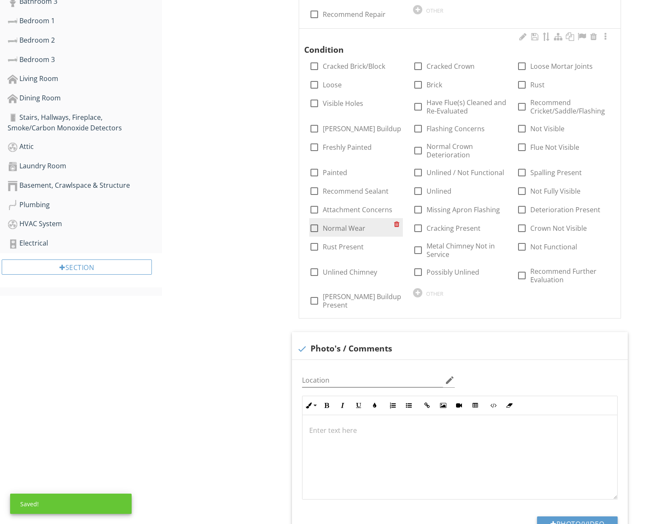
click at [338, 226] on label "Normal Wear" at bounding box center [344, 228] width 43 height 8
checkbox input "true"
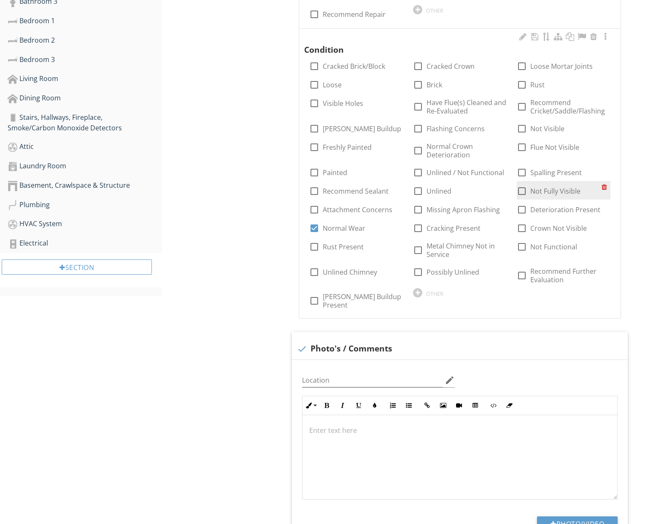
click at [543, 188] on label "Not Fully Visible" at bounding box center [555, 191] width 50 height 8
checkbox input "true"
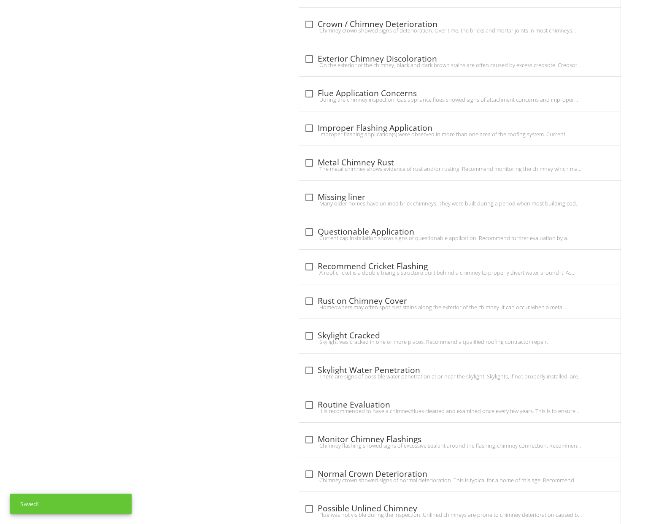
scroll to position [1413, 0]
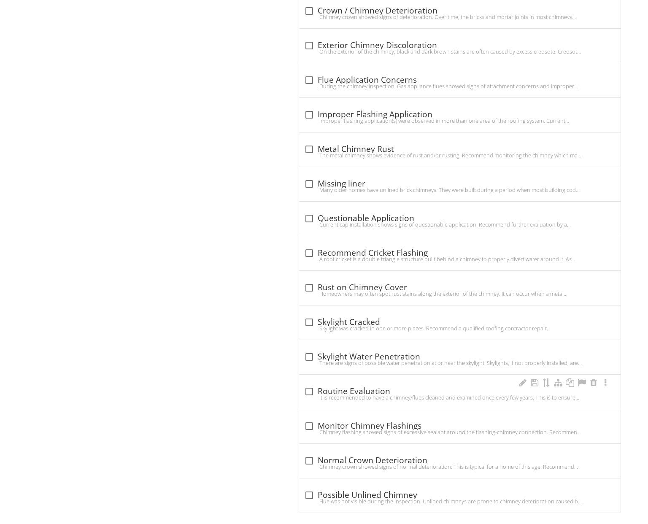
click at [366, 394] on div "It is recommended to have a chimney/flues cleaned and examined once every few y…" at bounding box center [459, 397] width 311 height 7
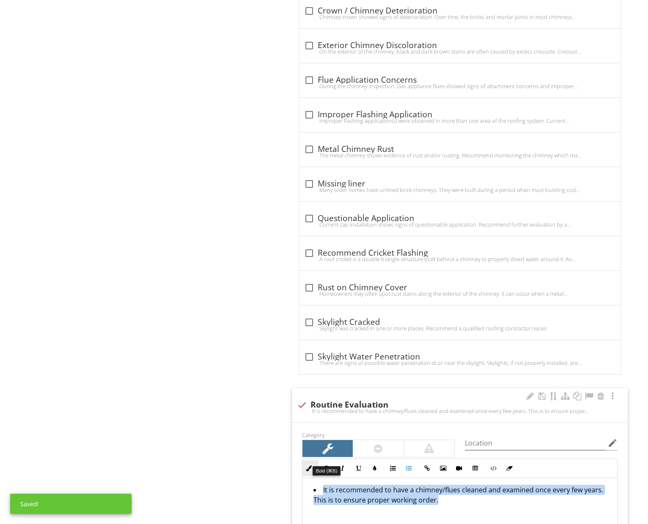
drag, startPoint x: 415, startPoint y: 500, endPoint x: 318, endPoint y: 465, distance: 102.6
click at [318, 465] on div "Inline Style XLarge Large Normal Small Light Small/Light Bold Italic Underline …" at bounding box center [460, 511] width 316 height 104
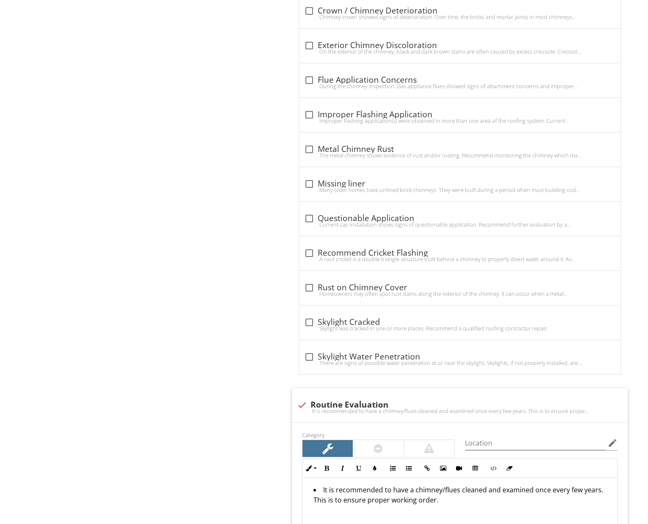
click at [295, 395] on div "check Routine Evaluation It is recommended to have a chimney/flues cleaned and …" at bounding box center [460, 405] width 336 height 34
checkbox input "true"
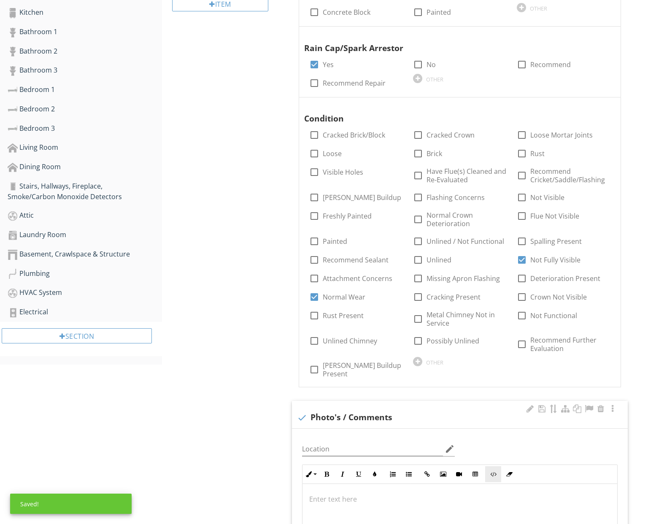
scroll to position [472, 0]
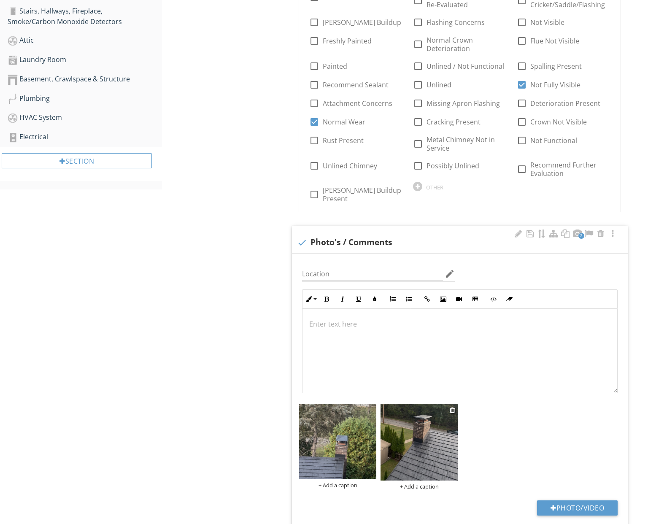
click at [435, 443] on img at bounding box center [419, 442] width 77 height 77
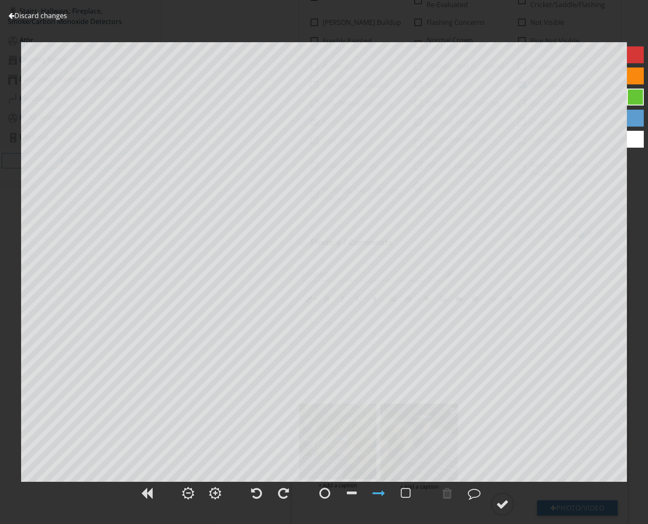
scroll to position [472, 0]
click at [55, 19] on link "Discard changes" at bounding box center [37, 15] width 59 height 9
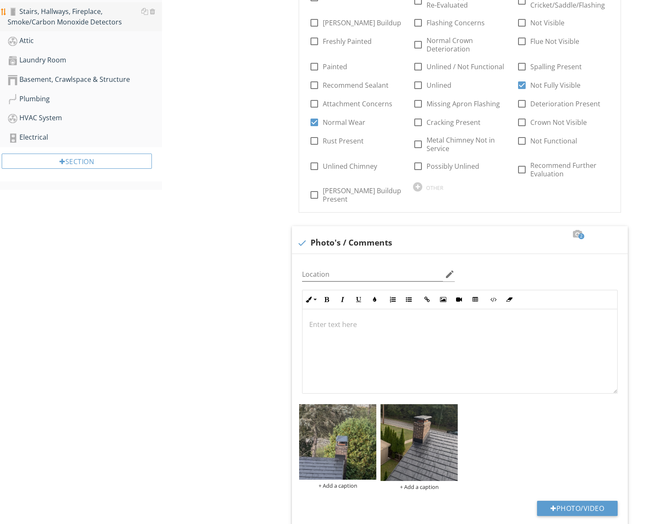
scroll to position [470, 0]
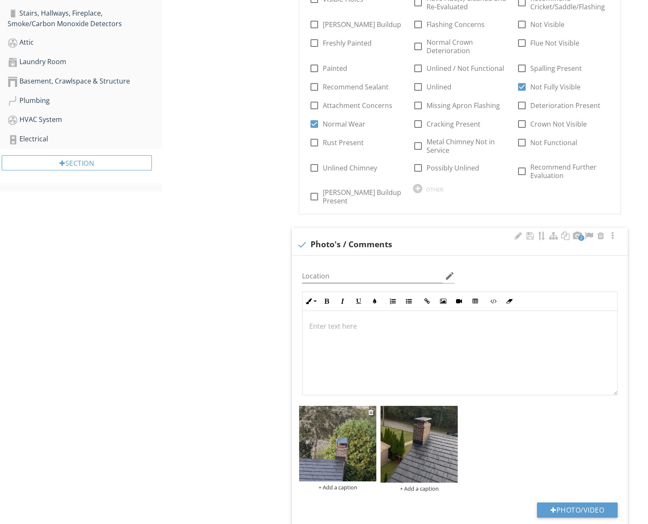
click at [361, 416] on img at bounding box center [337, 444] width 77 height 76
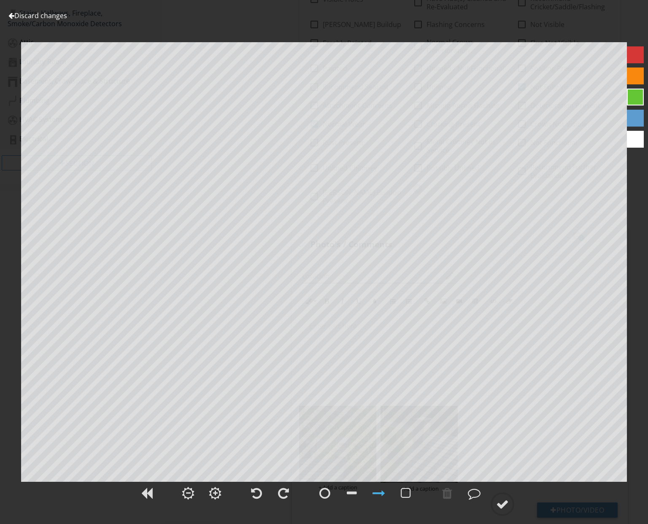
click at [58, 18] on link "Discard changes" at bounding box center [37, 15] width 59 height 9
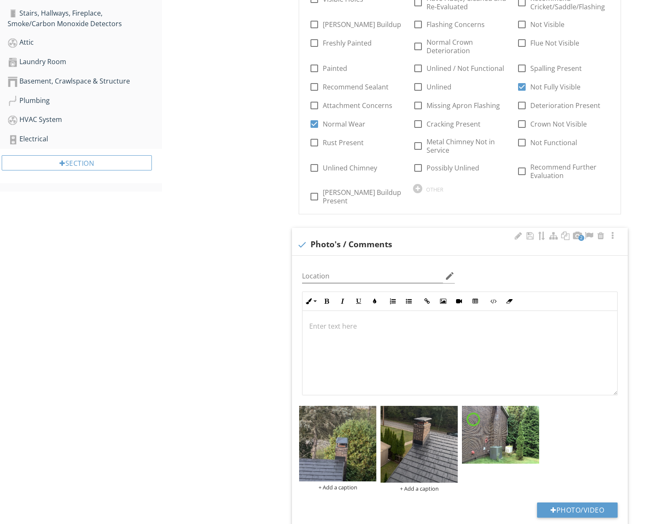
click at [556, 404] on div "+ Add a caption + Add a caption" at bounding box center [460, 449] width 326 height 90
click at [535, 409] on div at bounding box center [533, 412] width 5 height 7
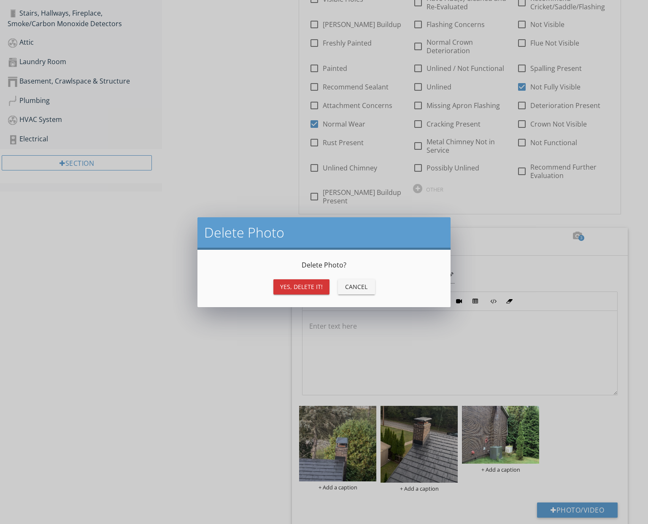
click at [318, 288] on div "Yes, Delete it!" at bounding box center [301, 286] width 43 height 9
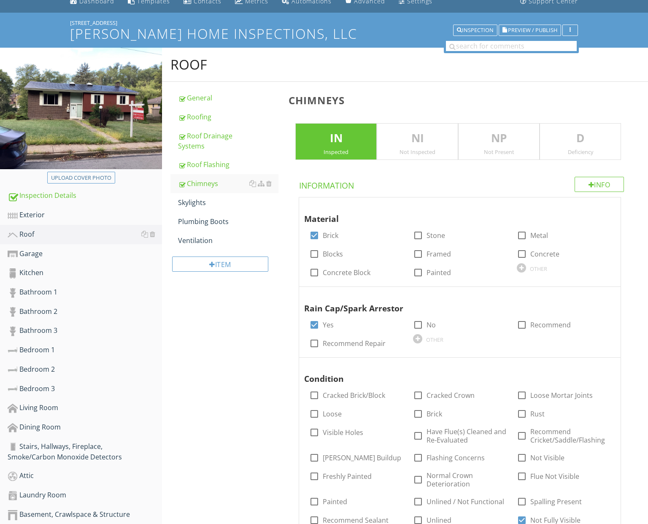
scroll to position [33, 0]
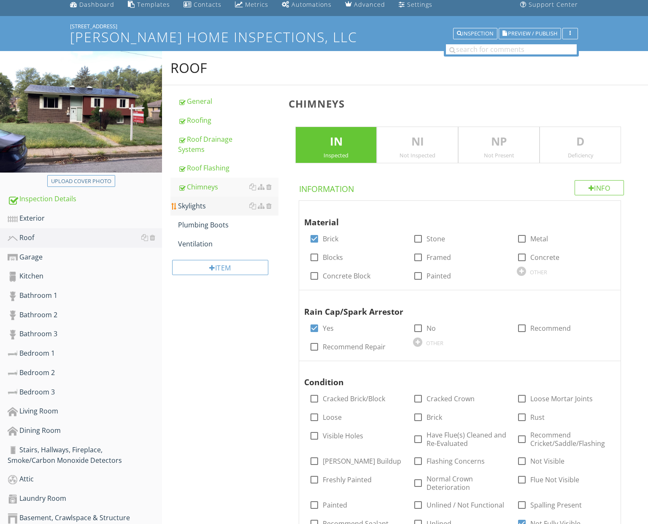
click at [199, 206] on div "Skylights" at bounding box center [228, 206] width 100 height 10
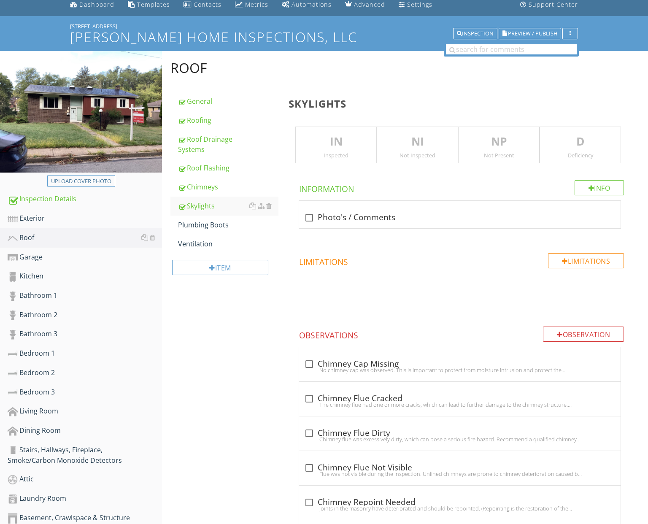
click at [351, 156] on div "Inspected" at bounding box center [336, 155] width 81 height 7
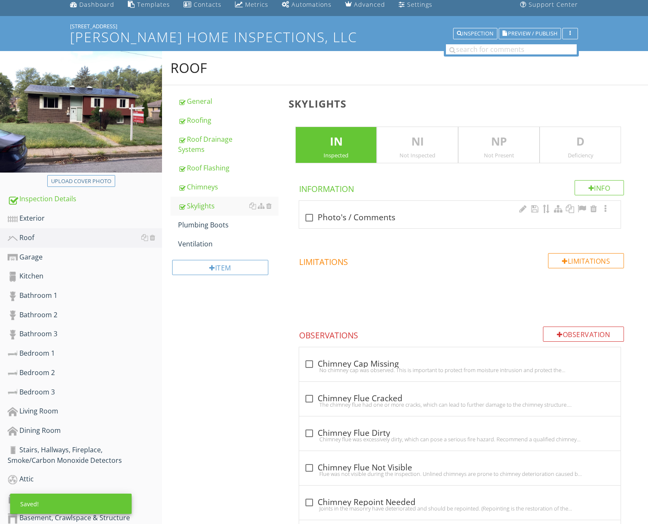
click at [355, 223] on div "check_box_outline_blank Photo's / Comments" at bounding box center [460, 214] width 322 height 27
checkbox input "true"
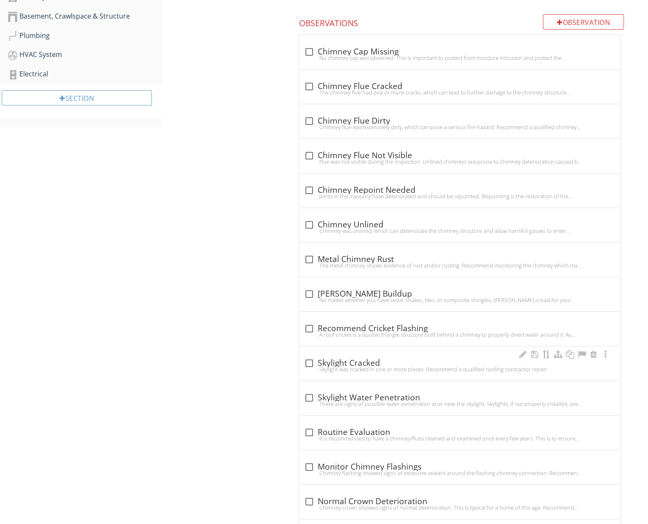
click at [380, 366] on div "Skylight was cracked in one or more places. Recommend a qualified roofing contr…" at bounding box center [459, 369] width 311 height 7
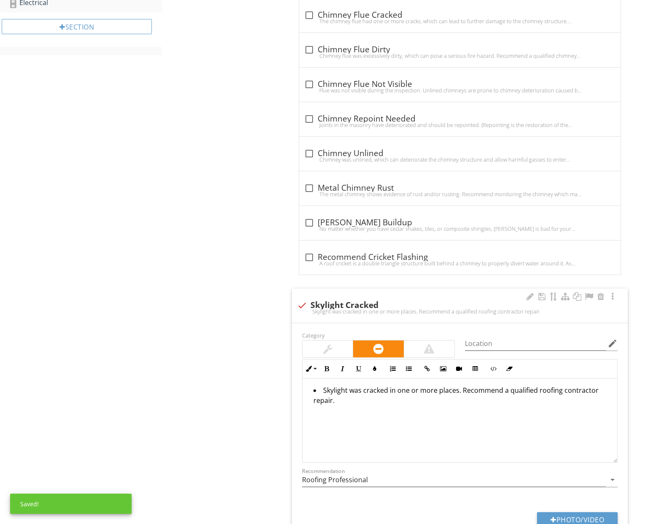
scroll to position [630, 0]
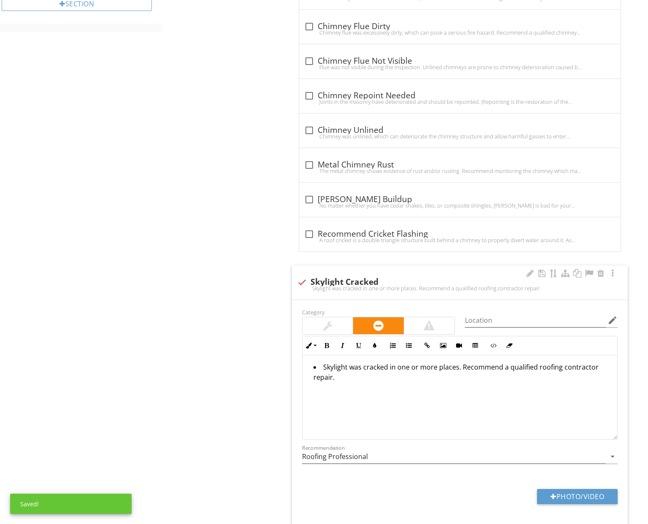
click at [300, 275] on div at bounding box center [302, 282] width 14 height 14
checkbox input "true"
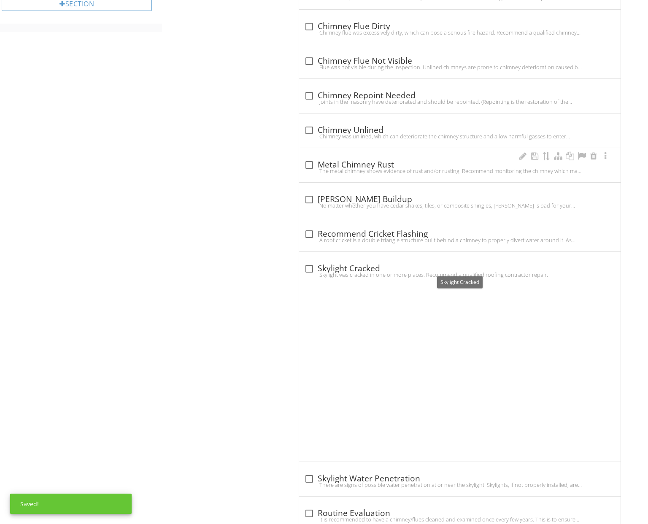
scroll to position [584, 0]
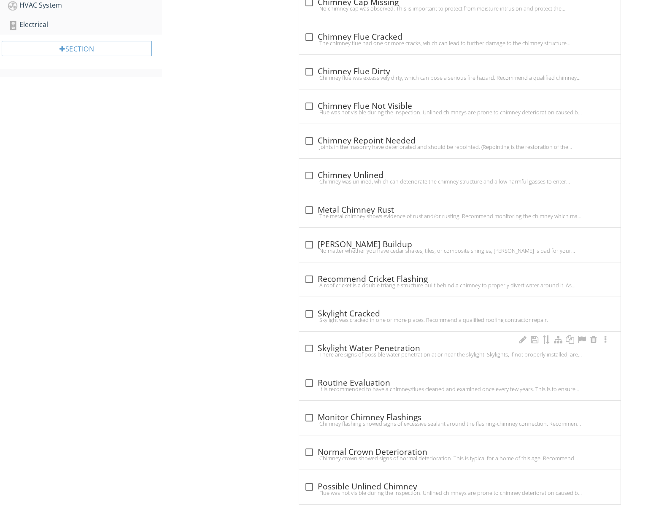
click at [393, 354] on div "There are signs of possible water penetration at or near the skylight. Skylight…" at bounding box center [459, 354] width 311 height 7
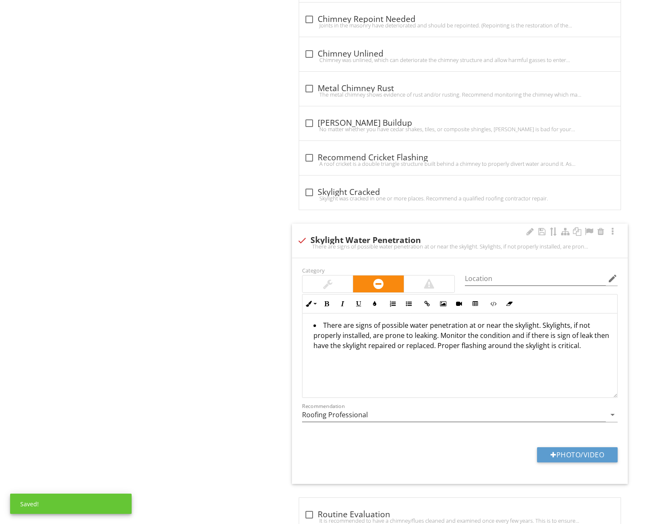
scroll to position [707, 0]
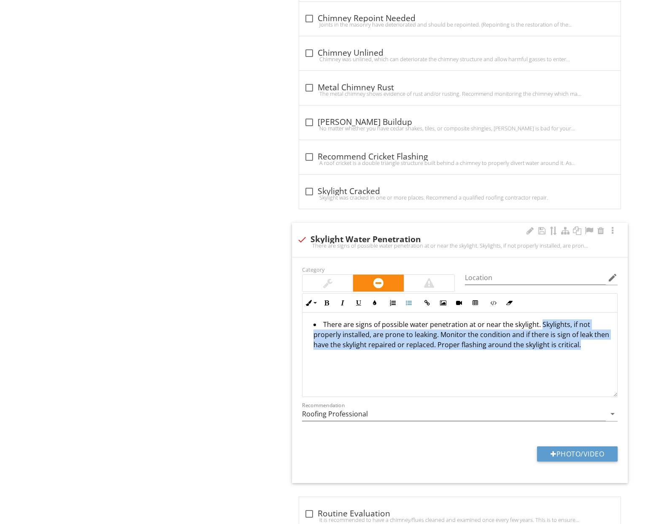
drag, startPoint x: 538, startPoint y: 324, endPoint x: 512, endPoint y: 343, distance: 31.4
click at [524, 354] on div "There are signs of possible water penetration at or near the skylight. Skylight…" at bounding box center [460, 355] width 315 height 84
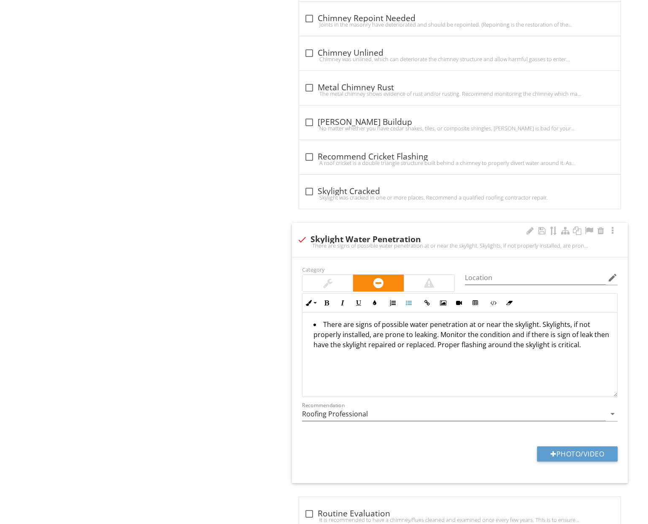
drag, startPoint x: 307, startPoint y: 238, endPoint x: 303, endPoint y: 242, distance: 5.1
click at [307, 238] on div at bounding box center [302, 239] width 14 height 14
checkbox input "true"
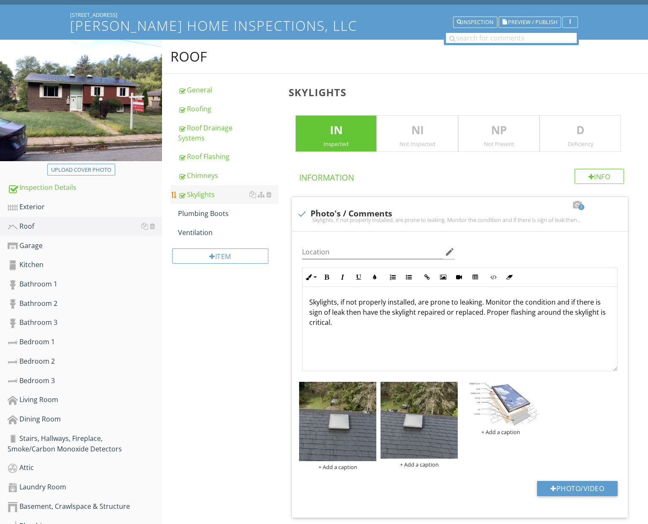
scroll to position [28, 0]
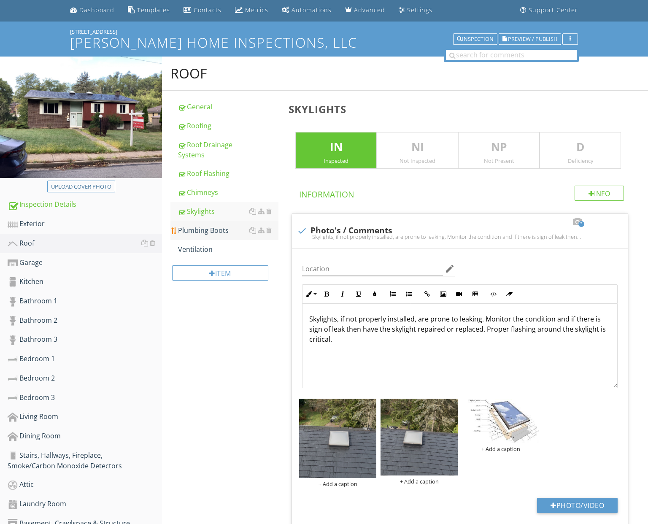
click at [208, 230] on div "Plumbing Boots" at bounding box center [228, 230] width 100 height 10
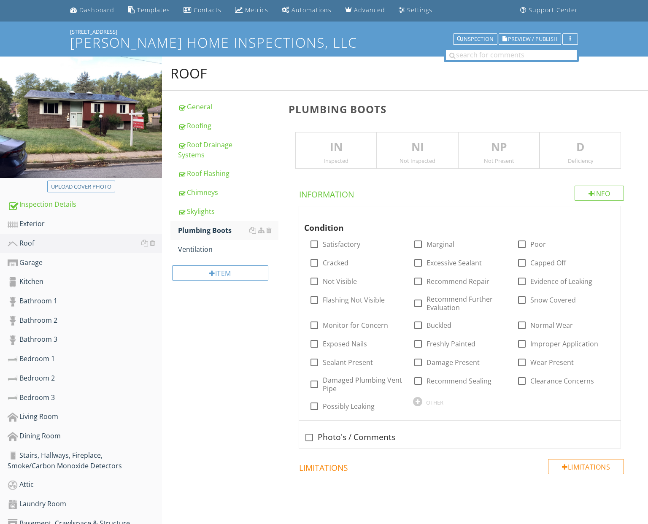
click at [335, 143] on p "IN" at bounding box center [336, 147] width 81 height 17
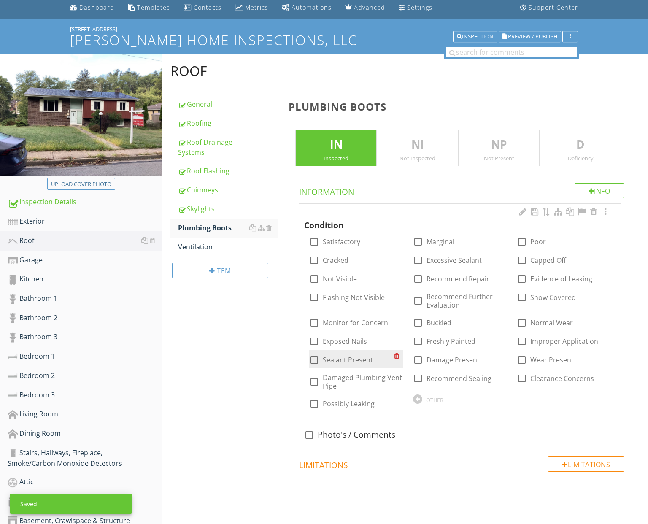
scroll to position [38, 0]
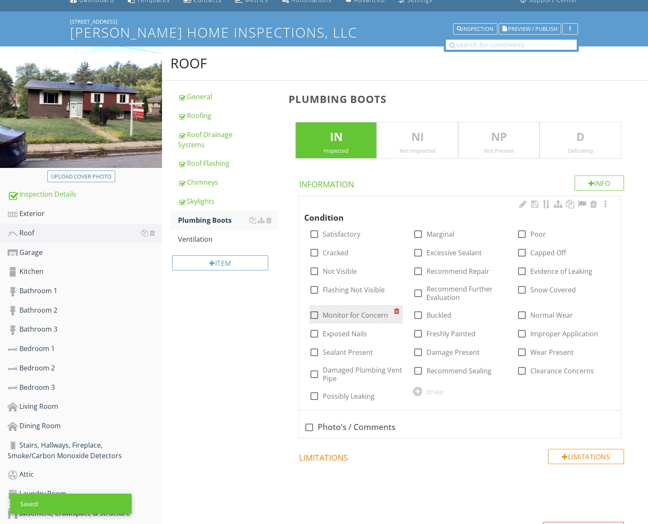
drag, startPoint x: 357, startPoint y: 313, endPoint x: 336, endPoint y: 306, distance: 22.0
click at [356, 313] on label "Monitor for Concern" at bounding box center [355, 315] width 65 height 8
checkbox input "true"
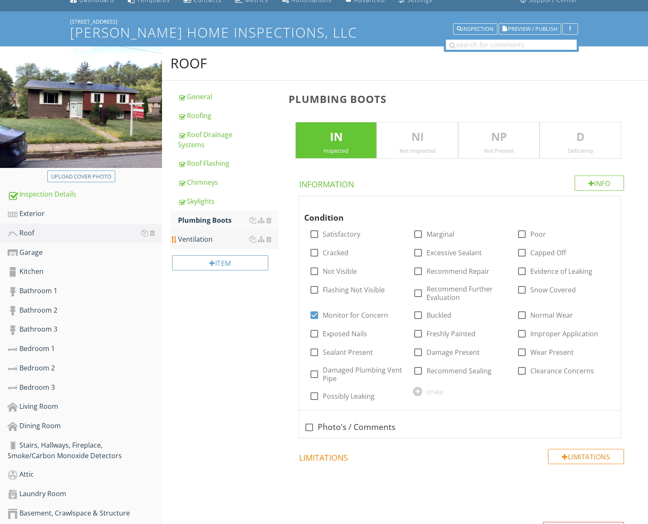
click at [204, 242] on div "Ventilation" at bounding box center [228, 239] width 100 height 10
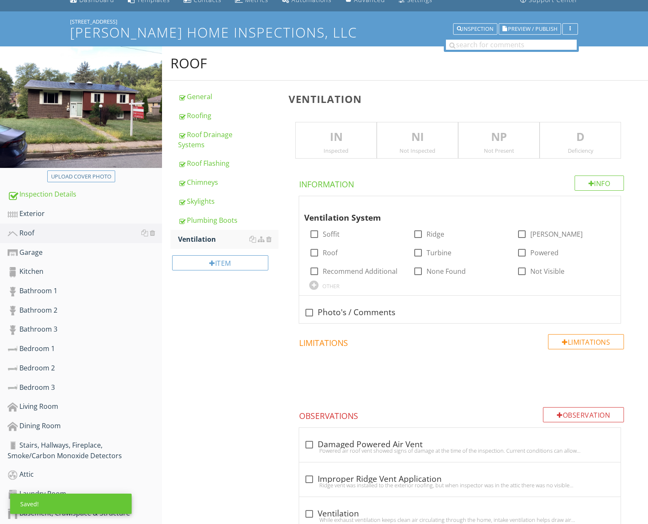
click at [338, 149] on div "Inspected" at bounding box center [336, 150] width 81 height 7
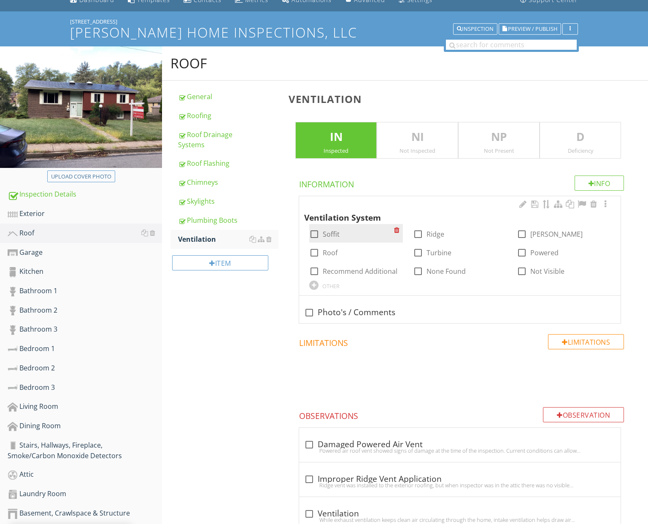
click at [327, 232] on label "Soffit" at bounding box center [331, 234] width 17 height 8
checkbox input "true"
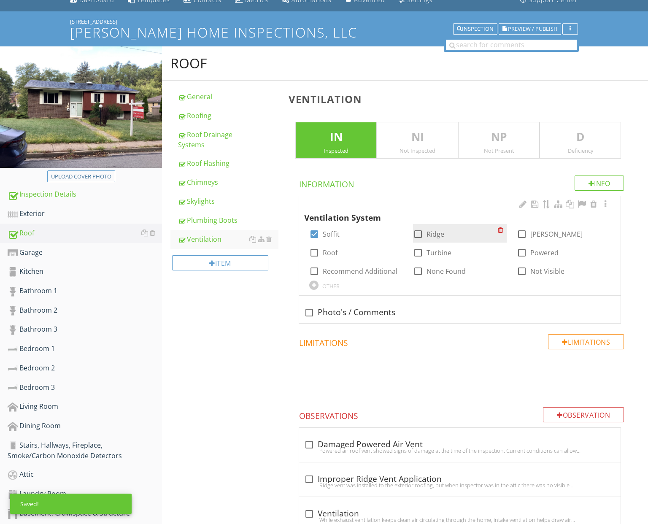
click at [418, 230] on div at bounding box center [418, 234] width 14 height 14
checkbox input "true"
click at [522, 231] on div at bounding box center [522, 234] width 14 height 14
checkbox input "true"
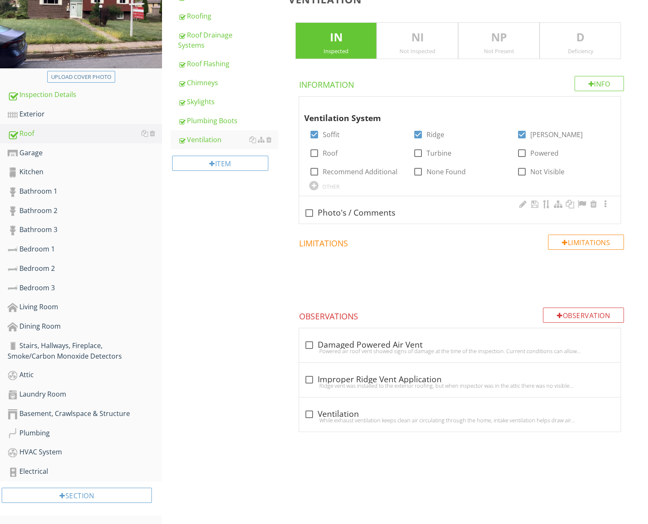
click at [344, 206] on div "check_box_outline_blank Photo's / Comments" at bounding box center [459, 212] width 311 height 12
checkbox input "true"
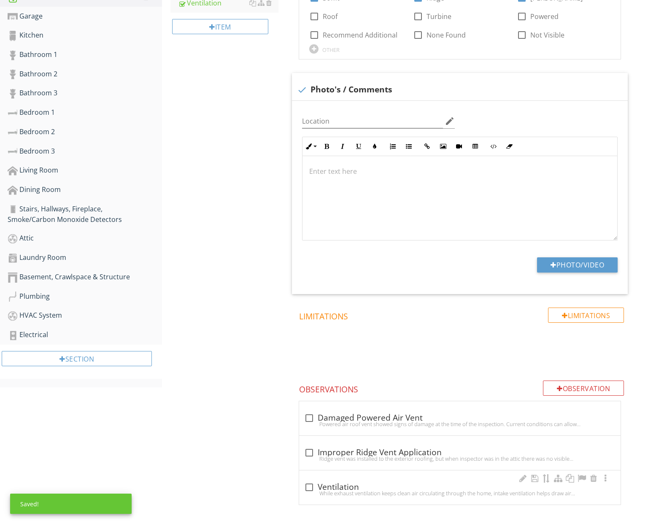
click at [391, 490] on div "While exhaust ventilation keeps clean air circulating through the home, intake …" at bounding box center [459, 493] width 311 height 7
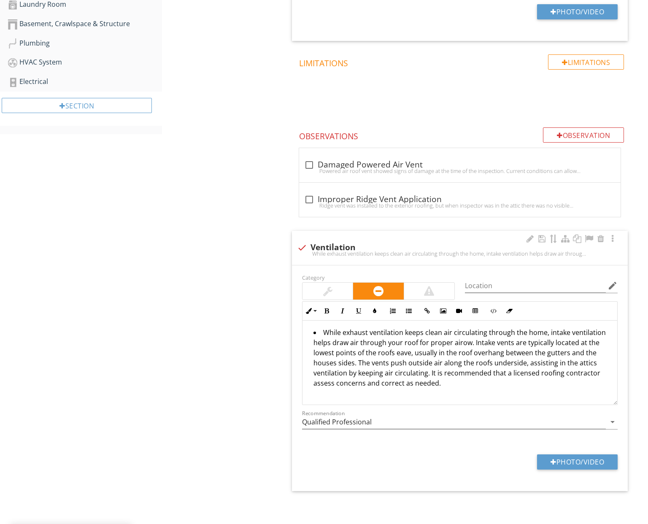
scroll to position [527, 0]
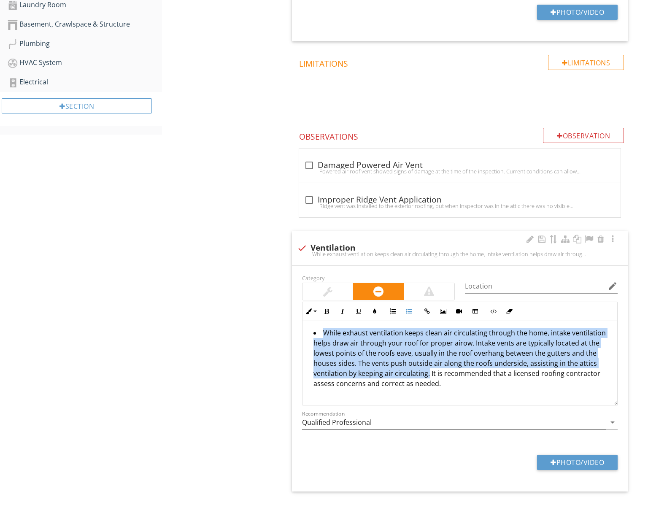
drag, startPoint x: 321, startPoint y: 332, endPoint x: 429, endPoint y: 368, distance: 114.2
click at [429, 368] on li "While exhaust ventilation keeps clean air circulating through the home, intake …" at bounding box center [461, 359] width 297 height 63
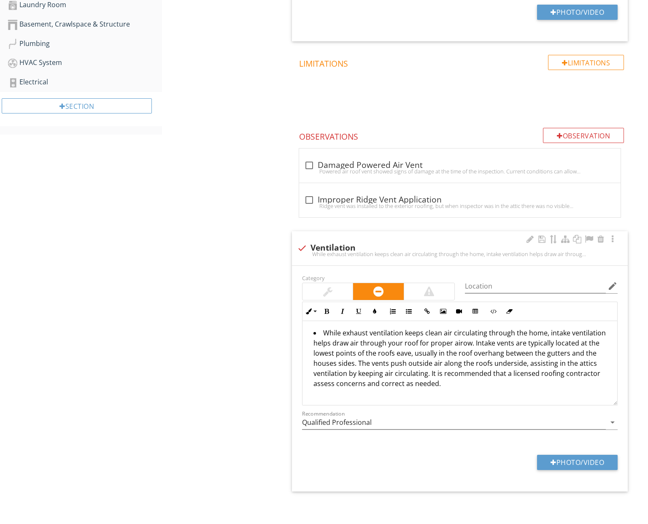
click at [310, 246] on div "check Ventilation" at bounding box center [460, 248] width 326 height 10
checkbox input "true"
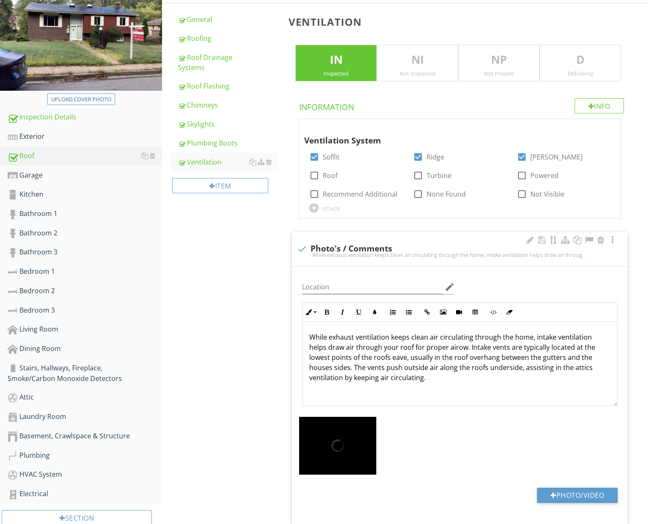
scroll to position [117, 0]
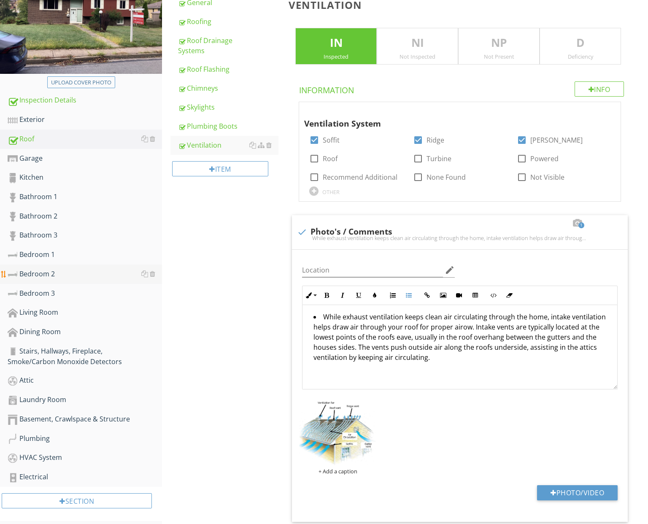
scroll to position [133, 0]
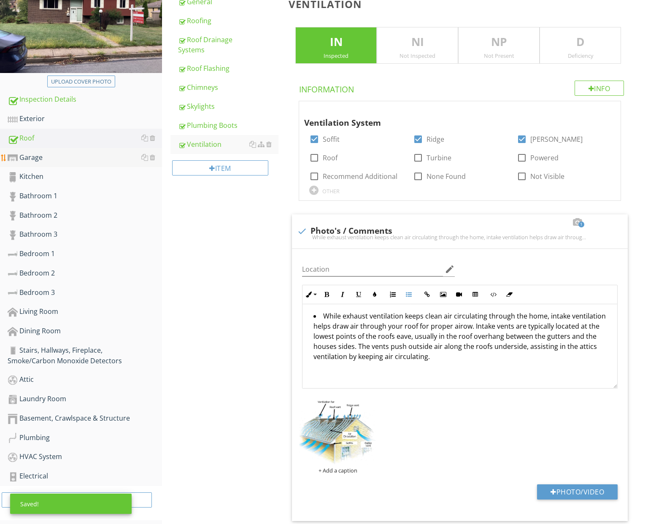
click at [61, 156] on div "Garage" at bounding box center [85, 157] width 154 height 11
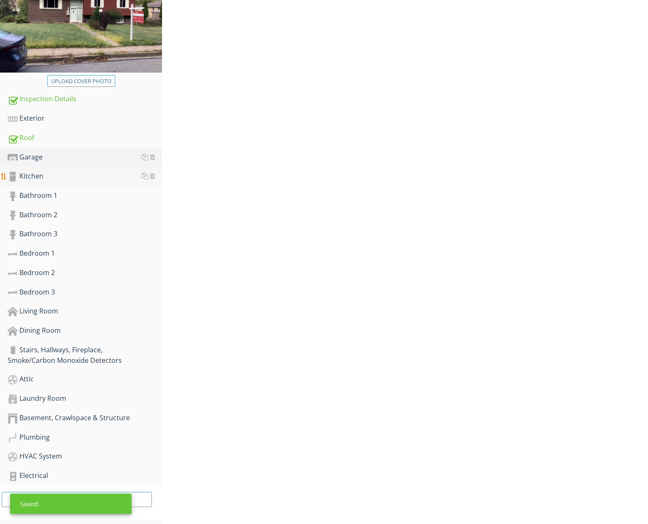
scroll to position [135, 0]
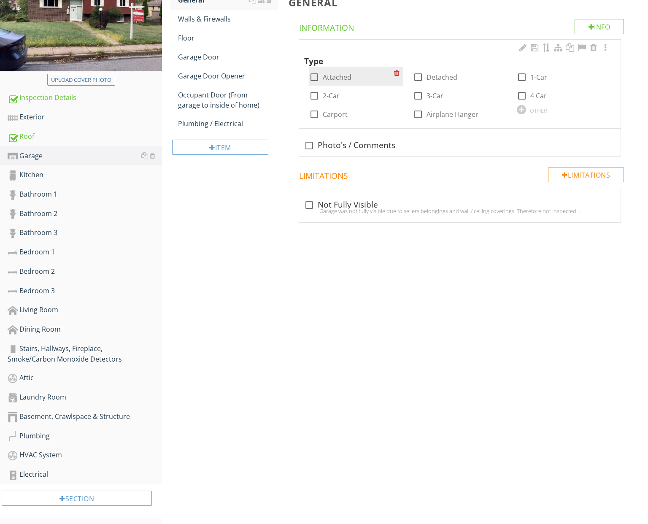
click at [347, 76] on label "Attached" at bounding box center [337, 77] width 29 height 8
checkbox input "true"
click at [327, 95] on label "2-Car" at bounding box center [331, 96] width 17 height 8
checkbox input "true"
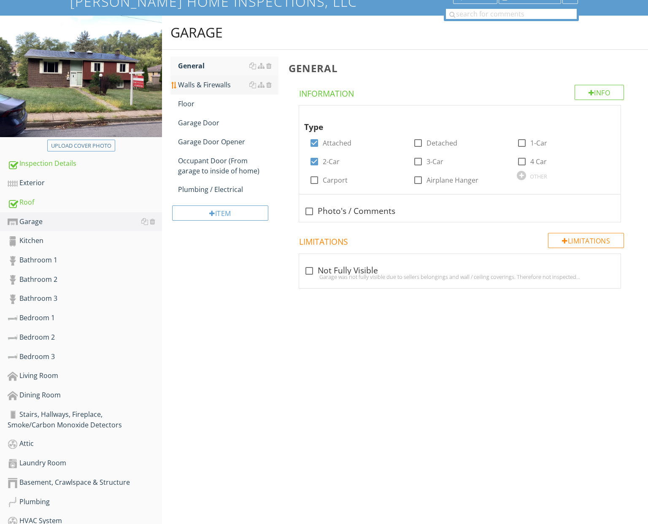
scroll to position [64, 0]
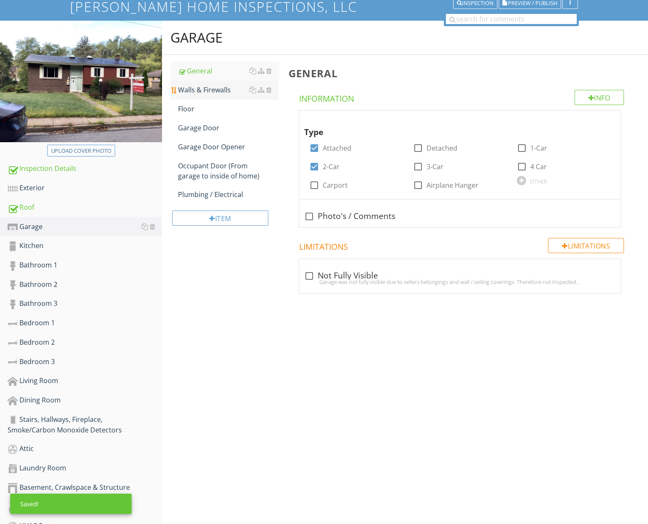
click at [211, 92] on div "Walls & Firewalls" at bounding box center [228, 90] width 100 height 10
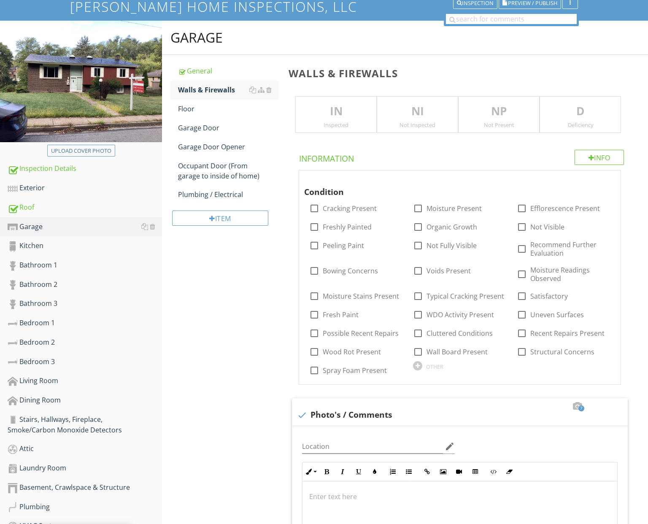
click at [349, 111] on p "IN" at bounding box center [336, 111] width 81 height 17
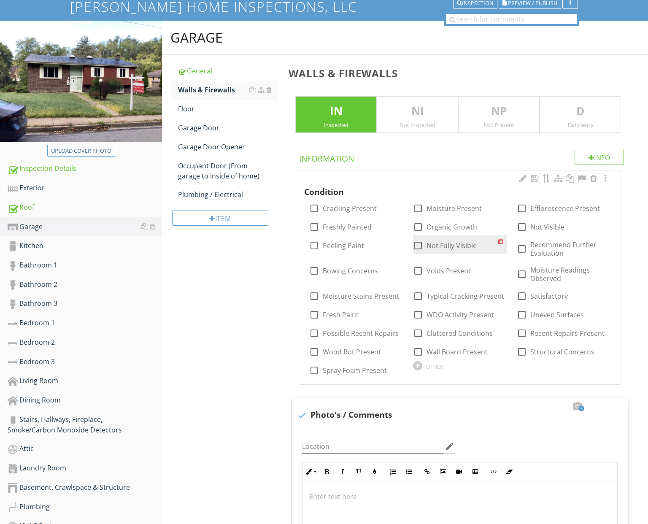
click at [440, 246] on label "Not Fully Visible" at bounding box center [452, 245] width 50 height 8
checkbox input "true"
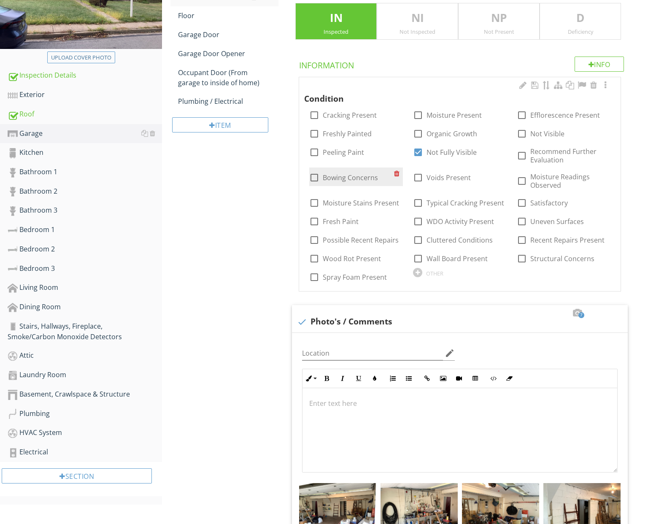
scroll to position [184, 0]
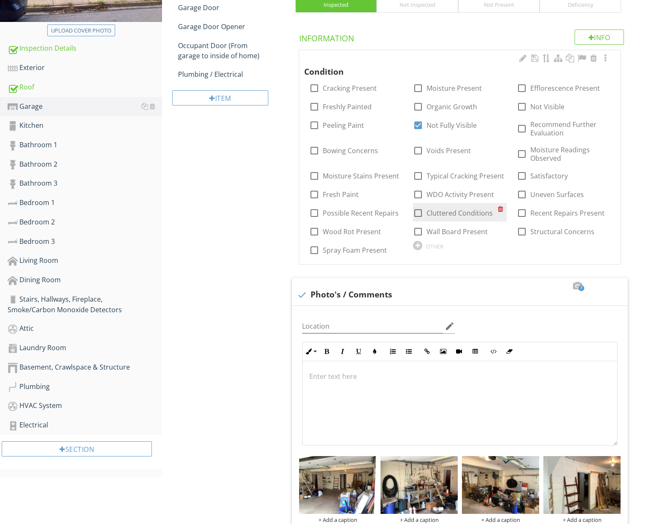
drag, startPoint x: 454, startPoint y: 209, endPoint x: 442, endPoint y: 215, distance: 13.8
click at [454, 209] on label "Cluttered Conditions" at bounding box center [460, 213] width 66 height 8
checkbox input "true"
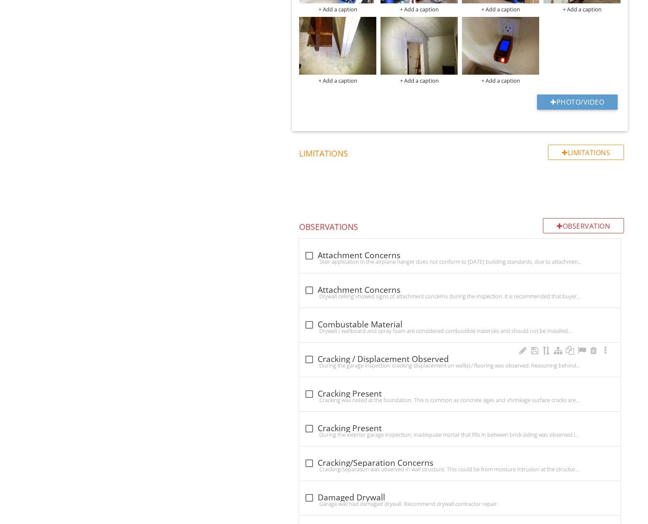
scroll to position [694, 0]
click at [422, 363] on div "During the garage inspection cracking displacement on wall(s) / flooring was ob…" at bounding box center [459, 365] width 311 height 7
checkbox input "true"
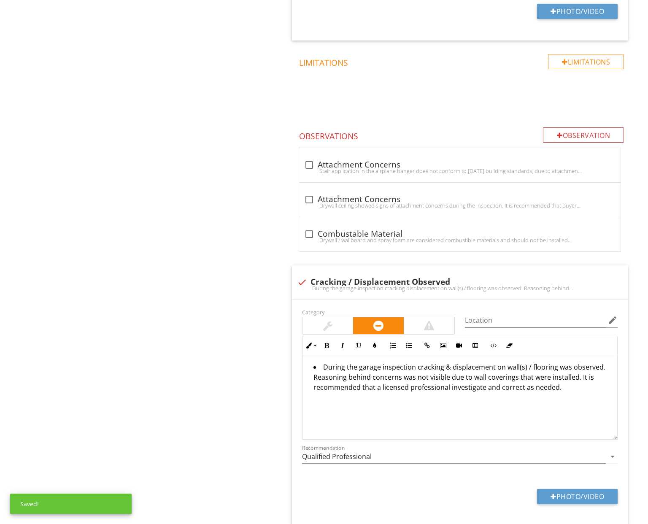
scroll to position [789, 0]
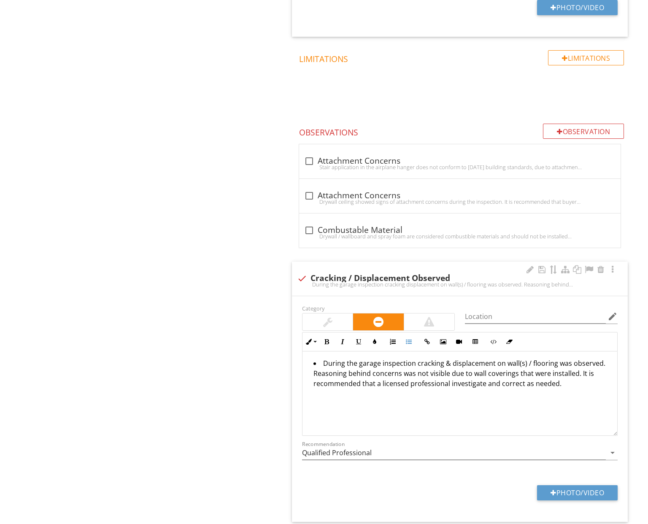
drag, startPoint x: 565, startPoint y: 384, endPoint x: 300, endPoint y: 359, distance: 266.6
click at [300, 359] on div "Inline Style XLarge Large Normal Small Light Small/Light Bold Italic Underline …" at bounding box center [460, 384] width 326 height 104
click at [398, 403] on div "During the garage inspection cracking & displacement on wall(s) / flooring was …" at bounding box center [460, 393] width 315 height 84
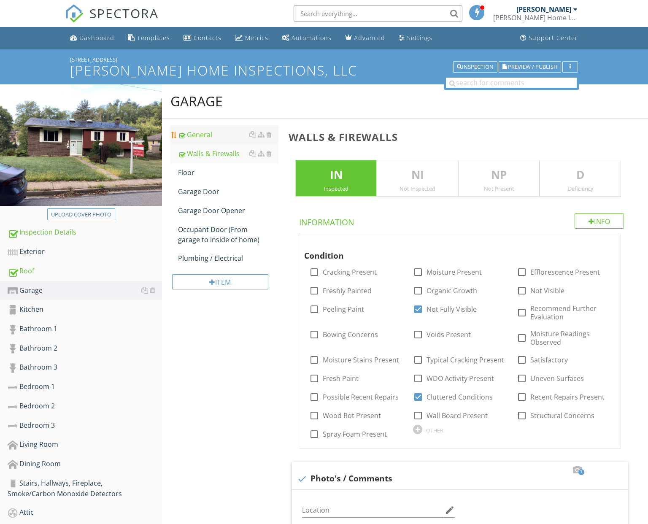
scroll to position [0, 0]
click at [84, 38] on div "Dashboard" at bounding box center [96, 38] width 35 height 8
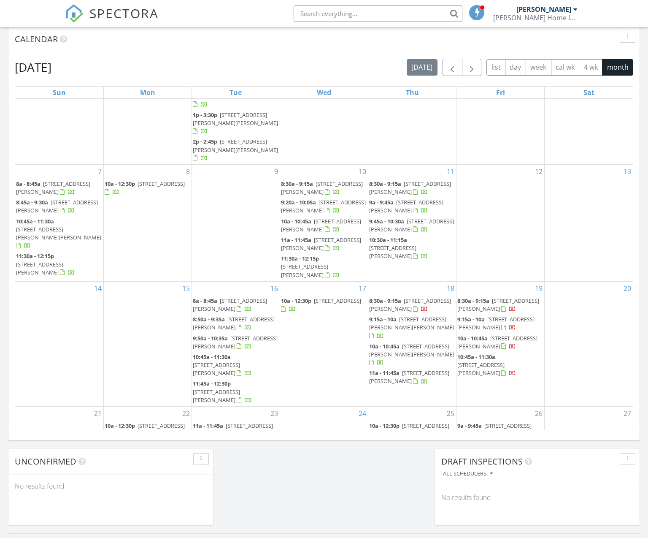
scroll to position [153, 0]
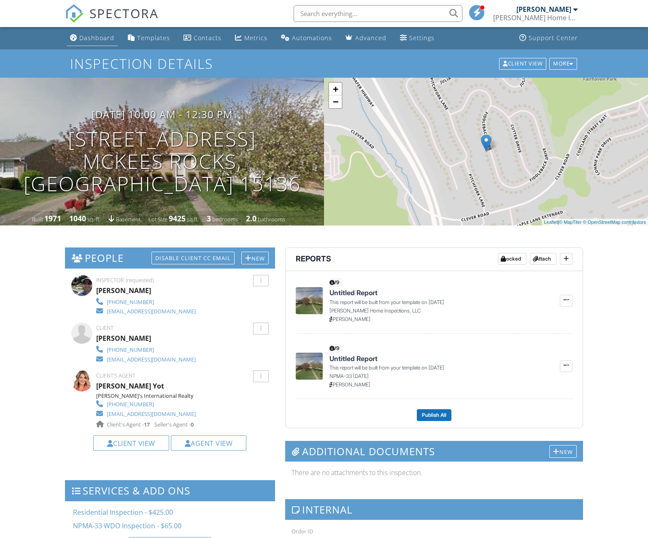
click at [108, 38] on div "Dashboard" at bounding box center [96, 38] width 35 height 8
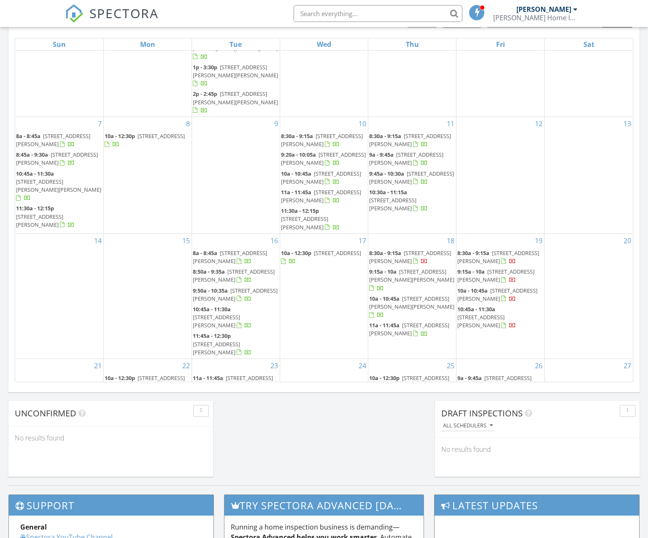
scroll to position [394, 0]
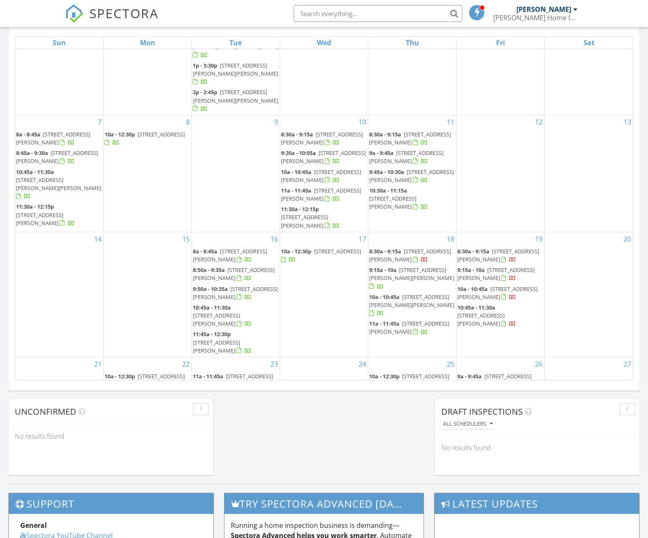
click at [161, 503] on span "10a - 12:30p 5 Glasgow Rd., Pittsburgh 15221" at bounding box center [148, 511] width 86 height 16
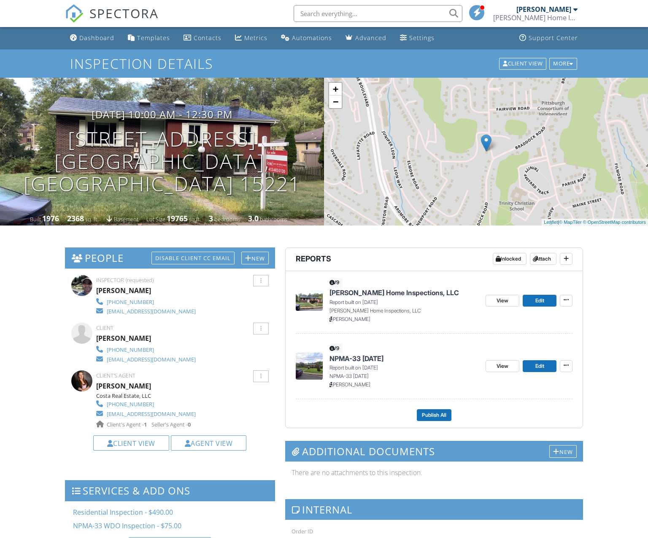
click at [358, 298] on p "Report built on 09/29/2025" at bounding box center [405, 302] width 150 height 8
click at [352, 290] on span "[PERSON_NAME] Home Inspections, LLC" at bounding box center [395, 292] width 130 height 9
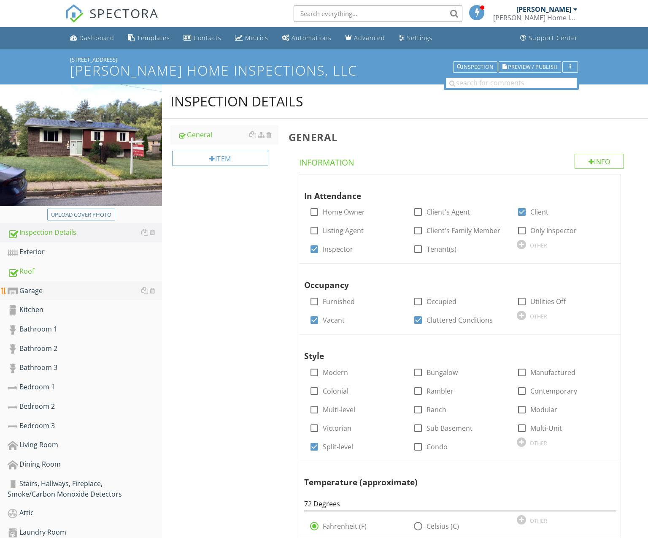
click at [105, 294] on div "Garage" at bounding box center [85, 290] width 154 height 11
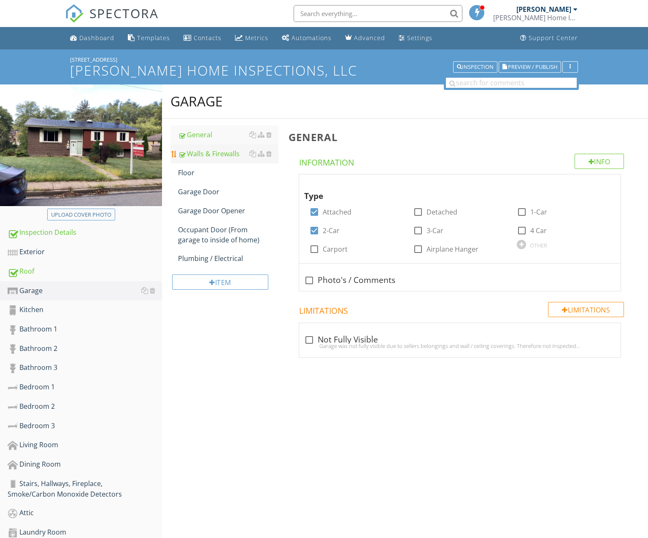
click at [208, 152] on div "Walls & Firewalls" at bounding box center [228, 154] width 100 height 10
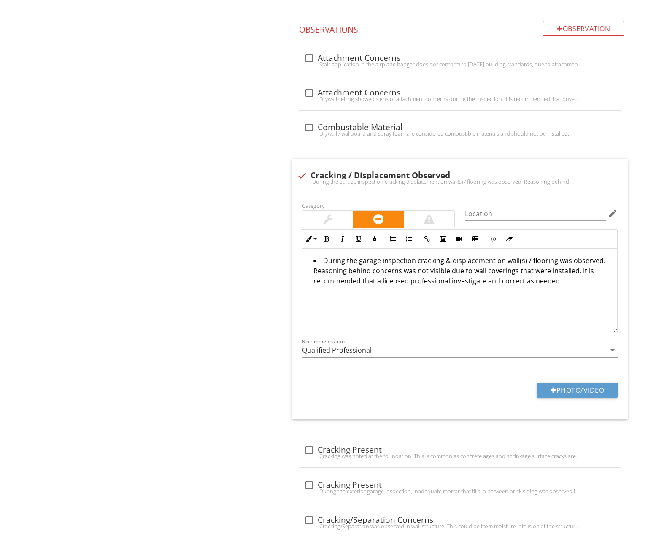
scroll to position [889, 0]
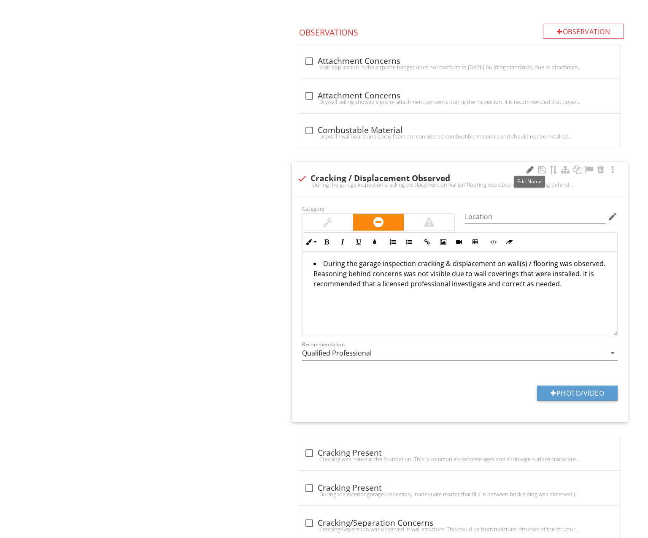
click at [531, 166] on div at bounding box center [530, 169] width 10 height 8
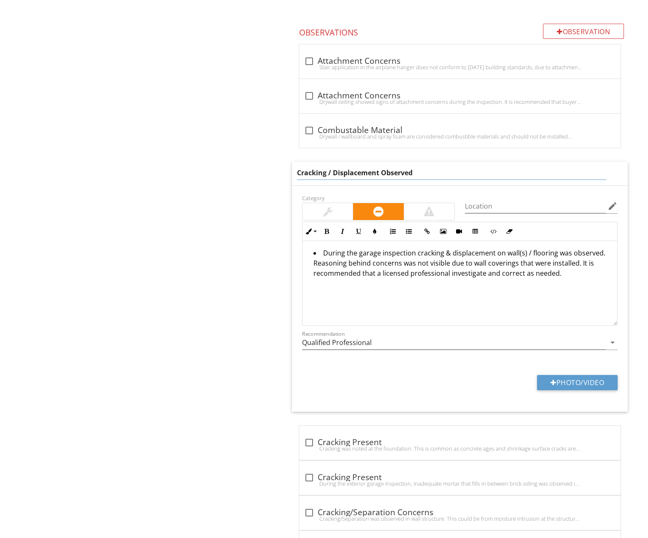
drag, startPoint x: 379, startPoint y: 170, endPoint x: 332, endPoint y: 166, distance: 47.0
click at [332, 166] on input "Cracking / Displacement Observed" at bounding box center [451, 173] width 309 height 14
type input "Cracking / Movement Observed"
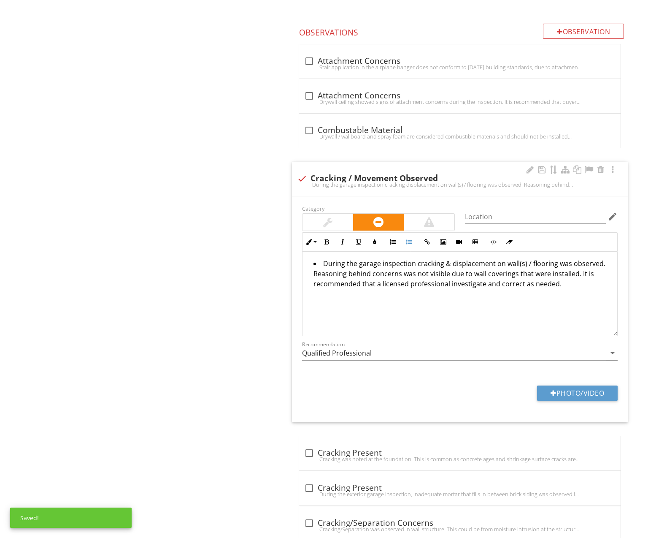
drag, startPoint x: 447, startPoint y: 249, endPoint x: 469, endPoint y: 249, distance: 21.9
click at [469, 251] on div "During the garage inspection cracking & displacement on wall(s) / flooring was …" at bounding box center [460, 293] width 315 height 84
drag, startPoint x: 449, startPoint y: 261, endPoint x: 489, endPoint y: 261, distance: 40.5
click at [489, 261] on li "During the garage inspection cracking & displacement on wall(s) / flooring was …" at bounding box center [461, 274] width 297 height 32
click at [494, 262] on li "During the garage inspection cracking & movement on wall(s) / flooring was obse…" at bounding box center [461, 274] width 297 height 32
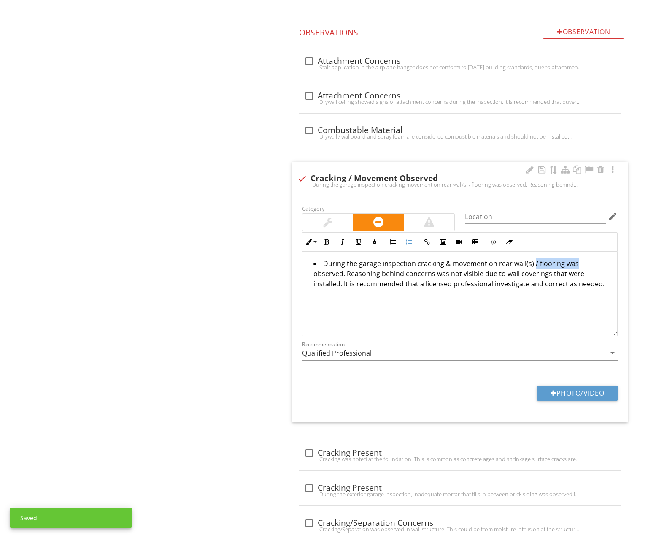
drag, startPoint x: 530, startPoint y: 259, endPoint x: 571, endPoint y: 260, distance: 40.9
click at [571, 260] on li "During the garage inspection cracking & movement on rear wall(s) / flooring was…" at bounding box center [461, 274] width 297 height 32
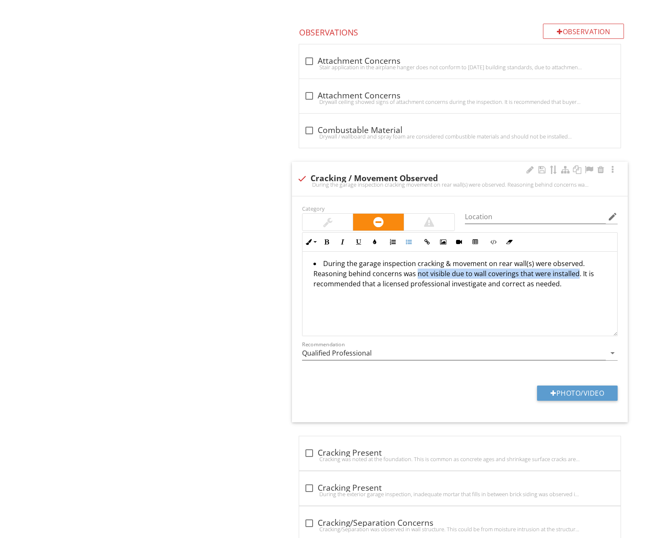
drag, startPoint x: 415, startPoint y: 273, endPoint x: 570, endPoint y: 276, distance: 155.3
click at [574, 272] on li "During the garage inspection cracking & movement on rear wall(s) were observed.…" at bounding box center [461, 274] width 297 height 32
click at [596, 283] on li "During the garage inspection cracking & movement on rear wall(s) were observed.…" at bounding box center [461, 279] width 297 height 43
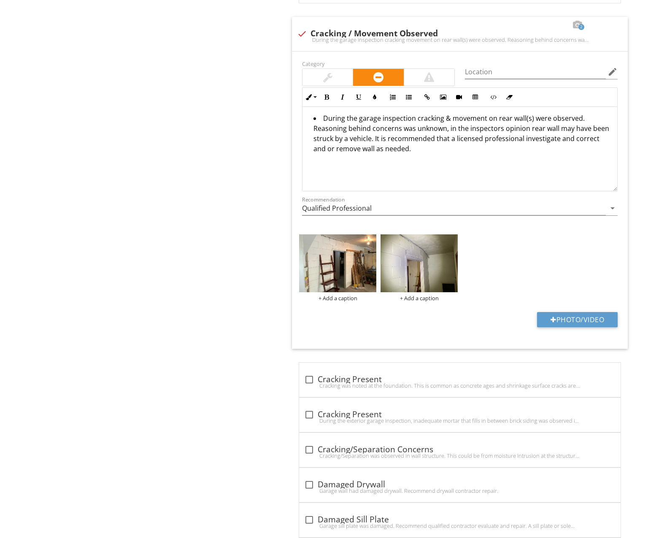
scroll to position [1052, 0]
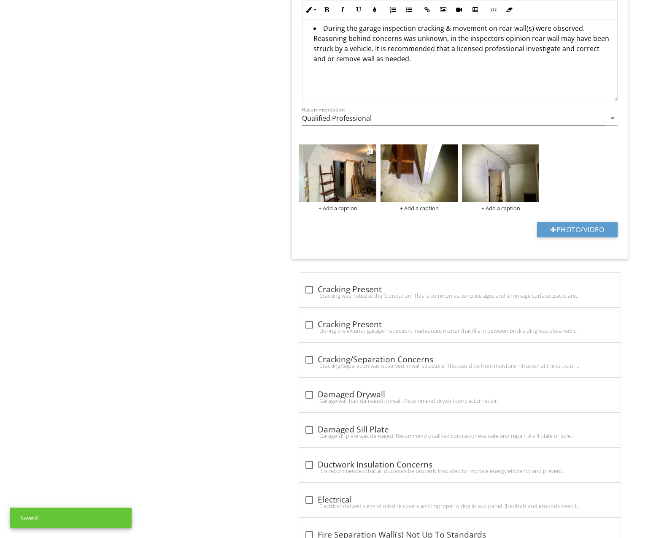
click at [346, 182] on img at bounding box center [337, 173] width 77 height 58
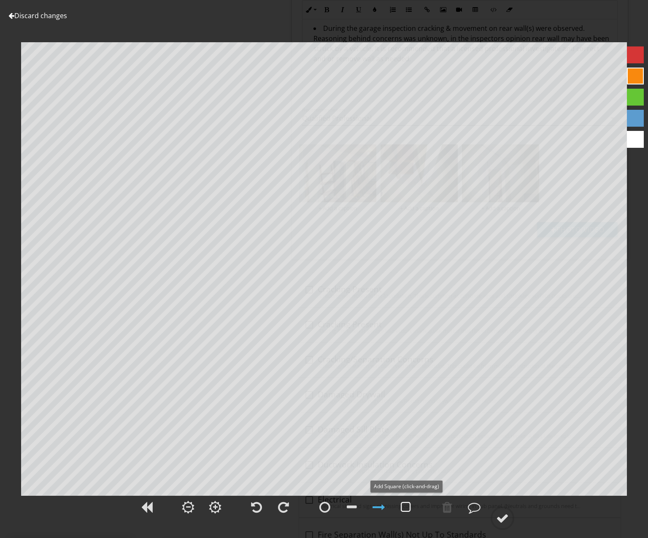
click at [411, 503] on div at bounding box center [406, 506] width 10 height 13
click at [502, 520] on div at bounding box center [502, 517] width 13 height 13
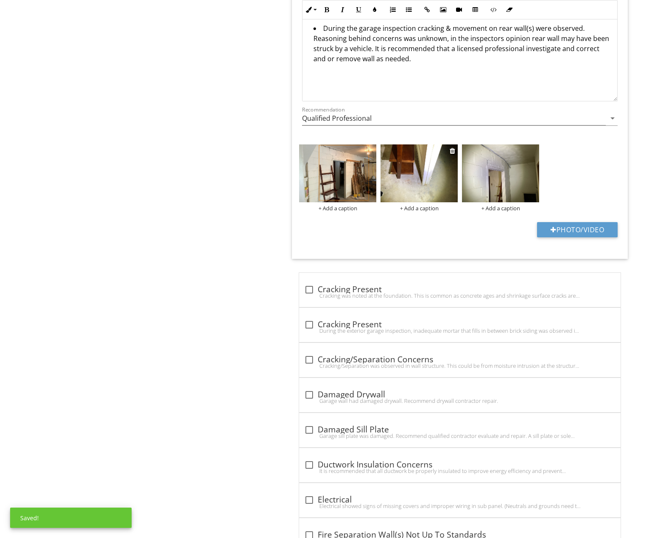
click at [411, 162] on img at bounding box center [419, 173] width 77 height 58
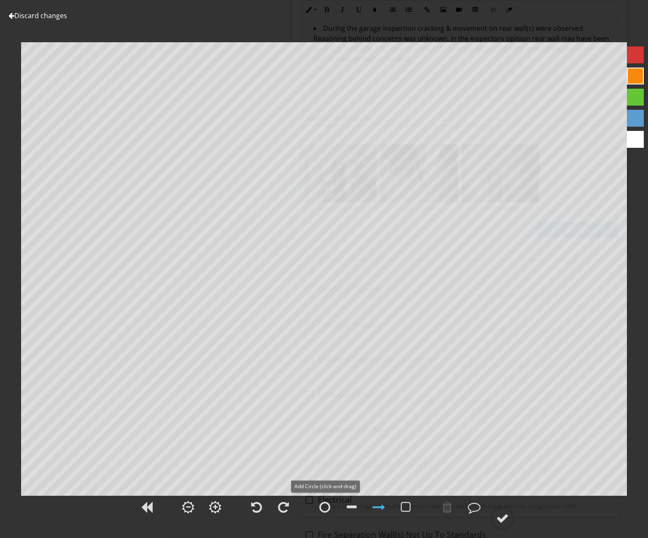
drag, startPoint x: 324, startPoint y: 506, endPoint x: 340, endPoint y: 503, distance: 16.3
click at [324, 506] on div at bounding box center [324, 506] width 11 height 13
click at [503, 516] on div at bounding box center [502, 517] width 13 height 13
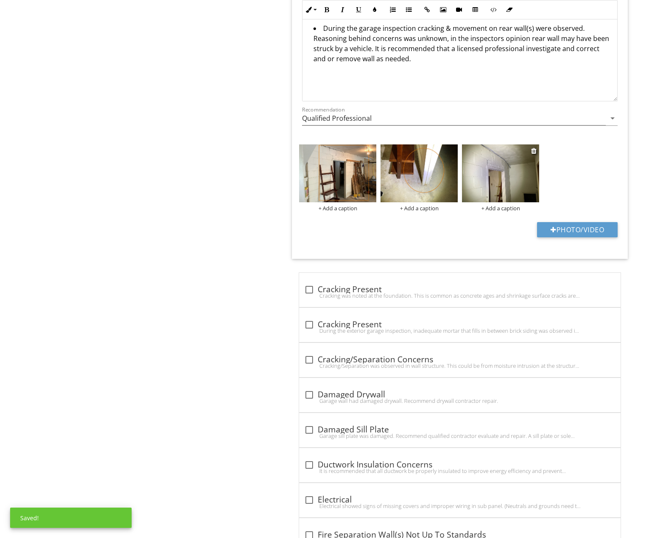
click at [508, 181] on img at bounding box center [500, 173] width 77 height 58
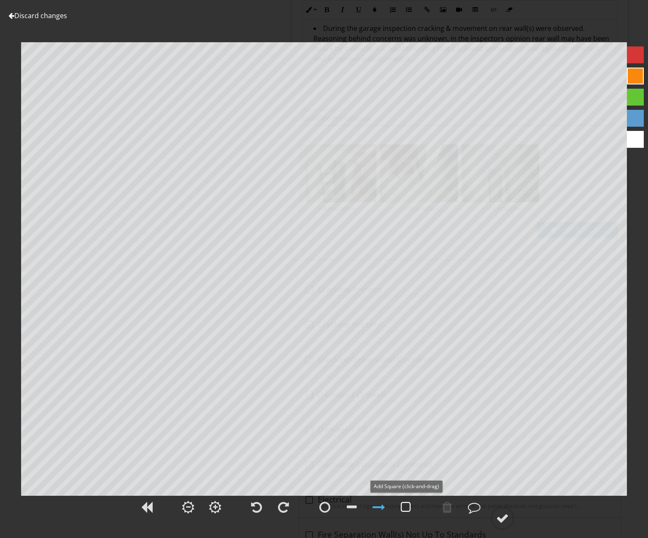
click at [407, 504] on div at bounding box center [406, 506] width 10 height 13
click at [503, 508] on circle at bounding box center [503, 518] width 22 height 22
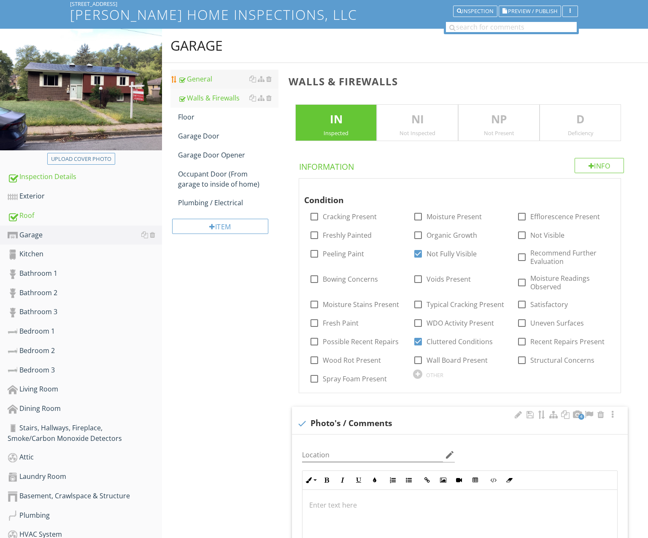
scroll to position [53, 0]
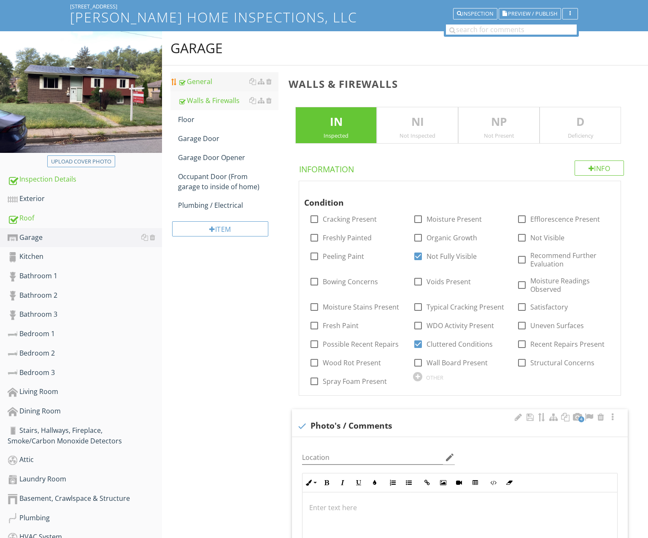
click at [199, 78] on div "General" at bounding box center [228, 81] width 100 height 10
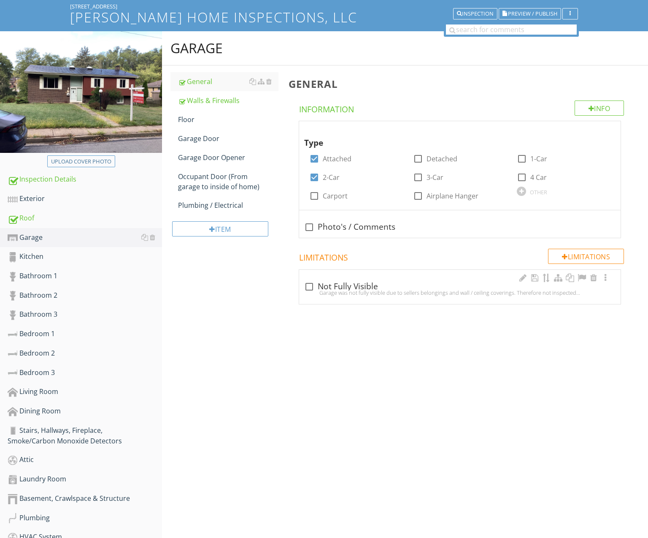
click at [404, 289] on div "Garage was not fully visible due to sellers belongings and wall / ceiling cover…" at bounding box center [459, 292] width 311 height 7
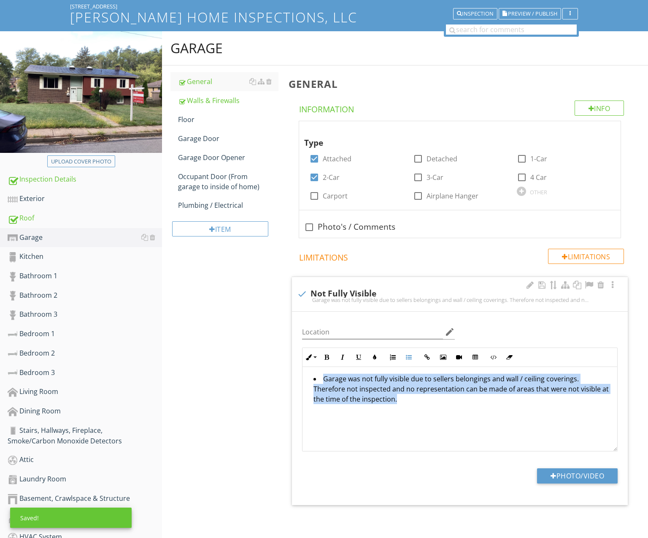
drag, startPoint x: 470, startPoint y: 419, endPoint x: 319, endPoint y: 387, distance: 154.2
click at [245, 359] on div "Garage General Walls & Firewalls Floor Garage Door Garage Door Opener Occupant …" at bounding box center [405, 285] width 486 height 508
copy li "Garage was not fully visible due to sellers belongings and wall / ceiling cover…"
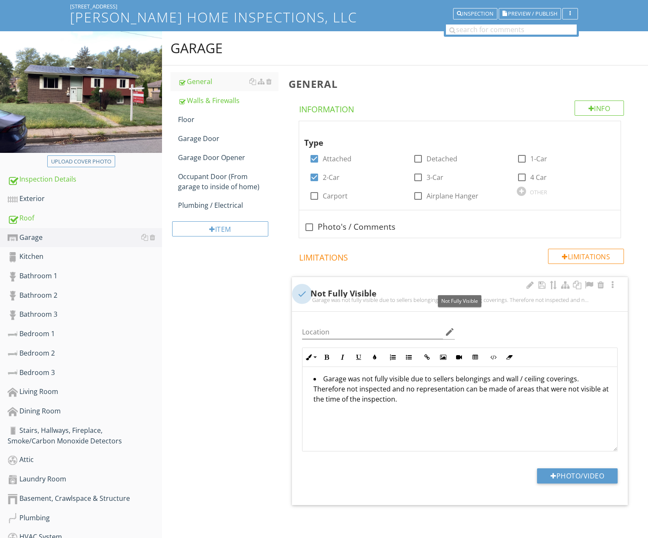
click at [302, 290] on div at bounding box center [302, 293] width 14 height 14
checkbox input "true"
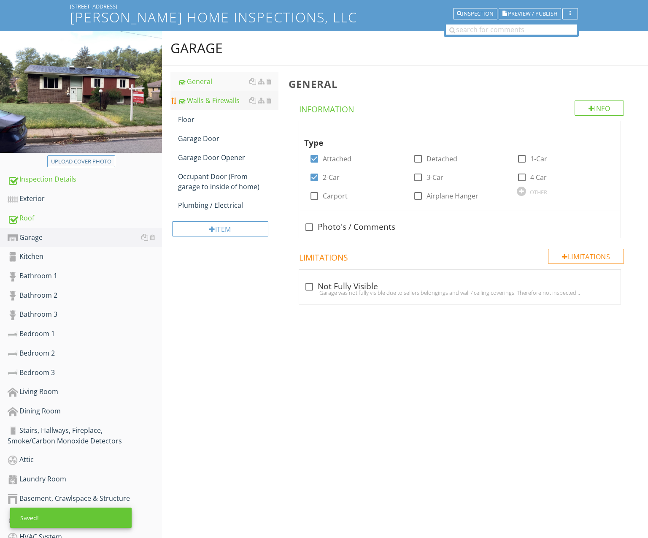
click at [202, 97] on div "Walls & Firewalls" at bounding box center [228, 100] width 100 height 10
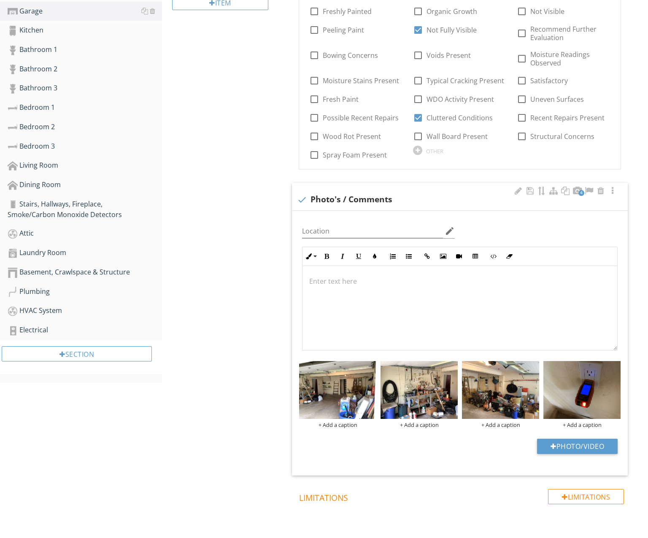
scroll to position [347, 0]
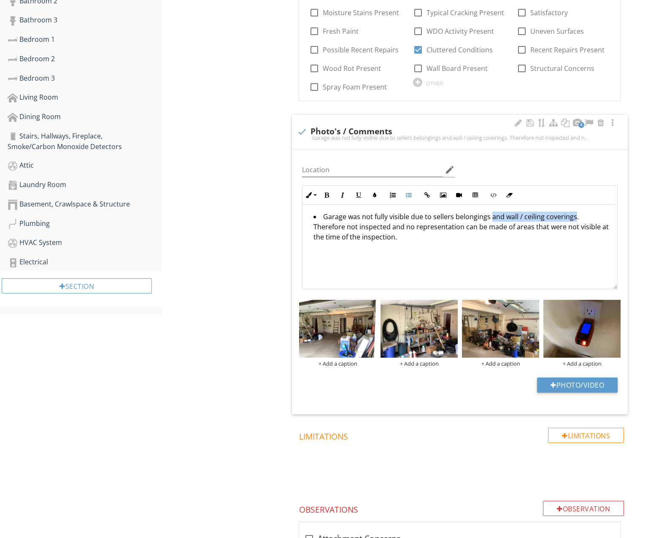
drag, startPoint x: 488, startPoint y: 216, endPoint x: 571, endPoint y: 217, distance: 83.1
click at [571, 217] on li "Garage was not fully visible due to sellers belongings and wall / ceiling cover…" at bounding box center [461, 227] width 297 height 32
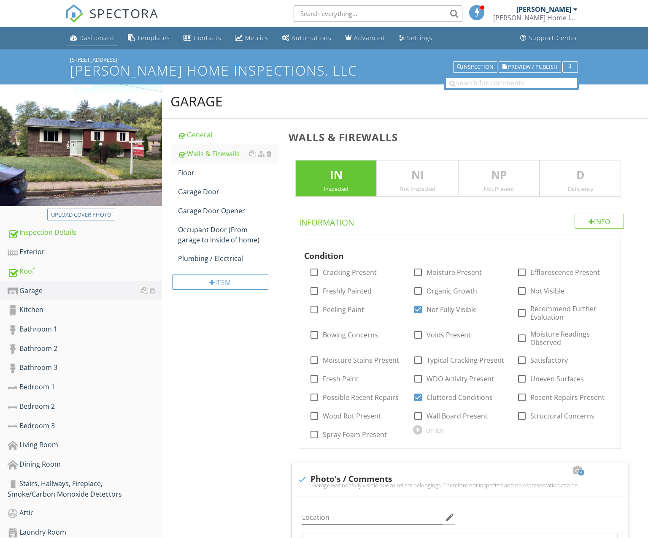
scroll to position [0, 0]
click at [103, 35] on div "Dashboard" at bounding box center [96, 38] width 35 height 8
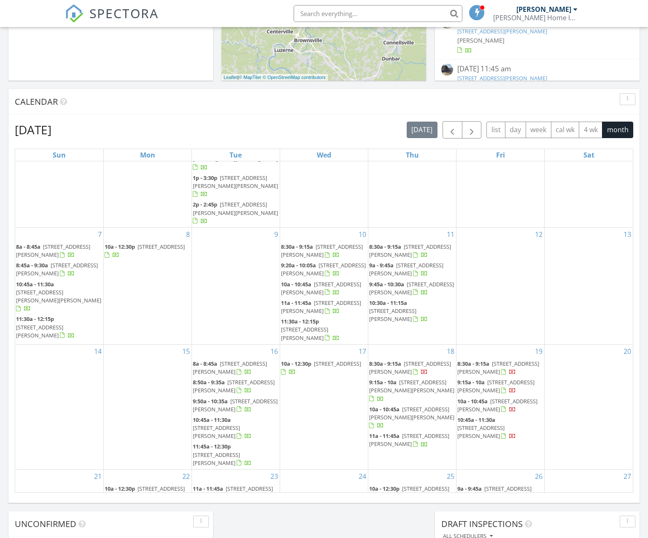
scroll to position [286, 0]
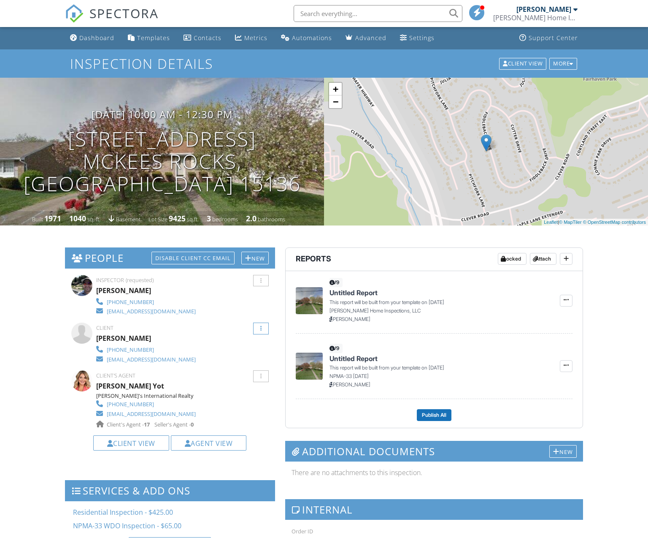
click at [263, 326] on div at bounding box center [261, 328] width 16 height 12
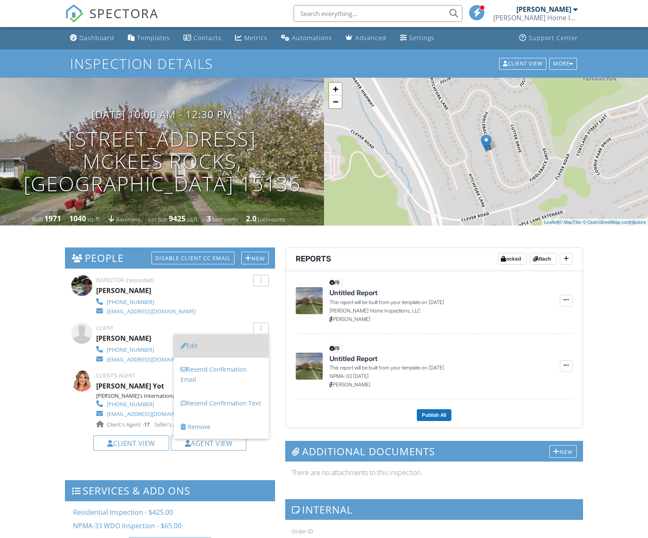
click at [207, 348] on li "Edit" at bounding box center [221, 346] width 95 height 24
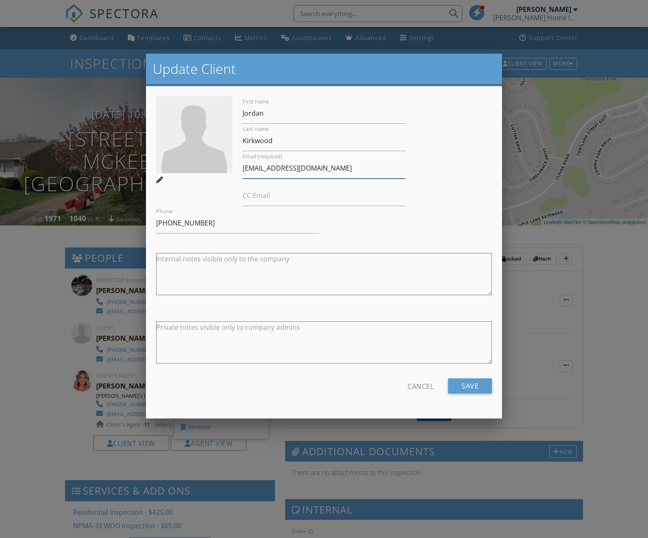
click at [262, 170] on input "[EMAIL_ADDRESS][DOMAIN_NAME]" at bounding box center [324, 168] width 163 height 21
type input "[EMAIL_ADDRESS][DOMAIN_NAME]"
click at [478, 386] on input "Save" at bounding box center [470, 385] width 44 height 15
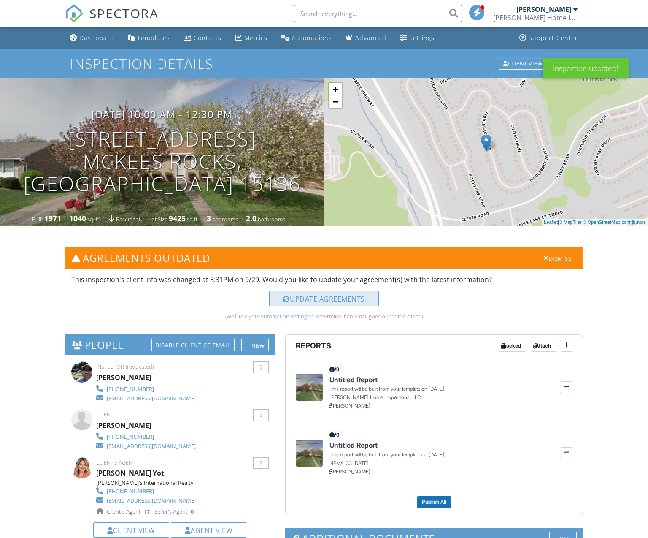
click at [322, 295] on div "Update Agreements" at bounding box center [324, 298] width 110 height 15
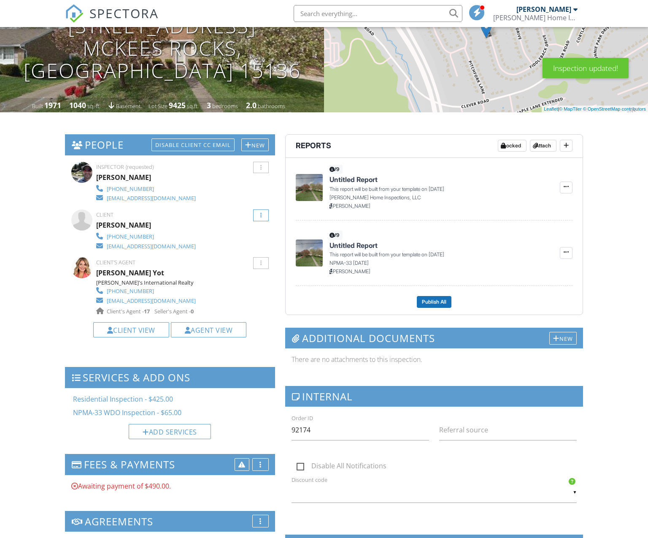
scroll to position [77, 0]
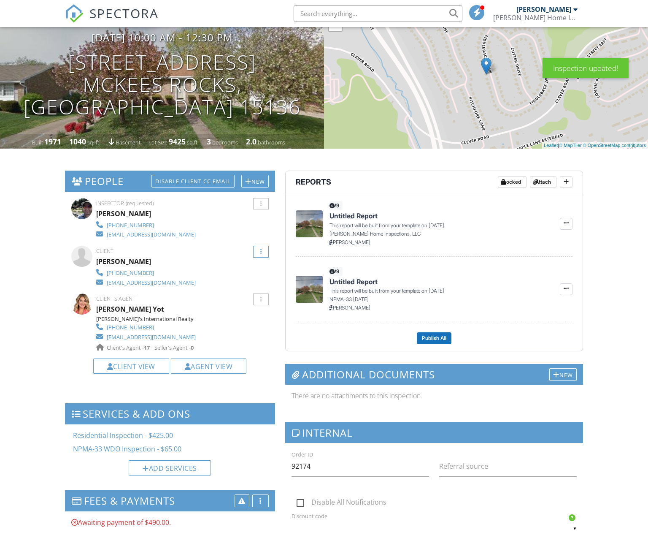
click at [260, 252] on div at bounding box center [260, 251] width 1 height 5
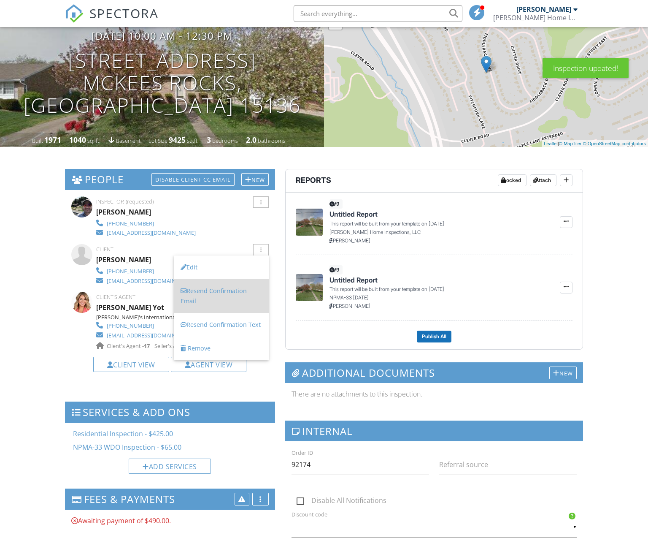
click at [218, 294] on li "Resend Confirmation Email" at bounding box center [221, 296] width 95 height 34
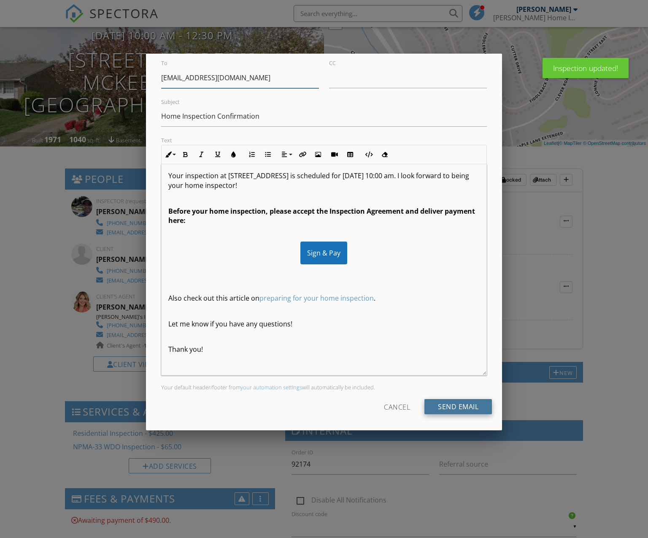
scroll to position [38, 0]
click at [473, 405] on input "Send Email" at bounding box center [458, 406] width 68 height 15
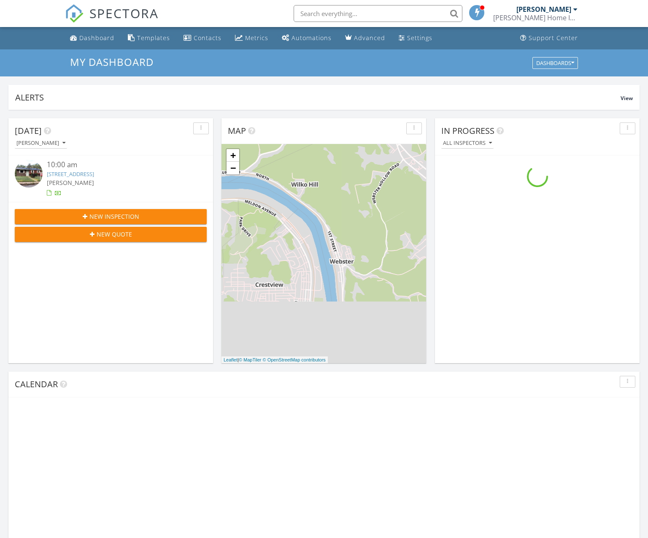
scroll to position [768, 648]
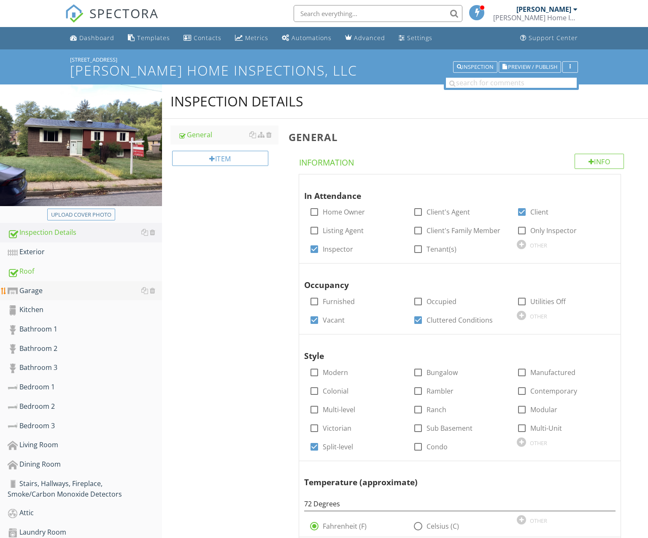
click at [82, 288] on div "Garage" at bounding box center [85, 290] width 154 height 11
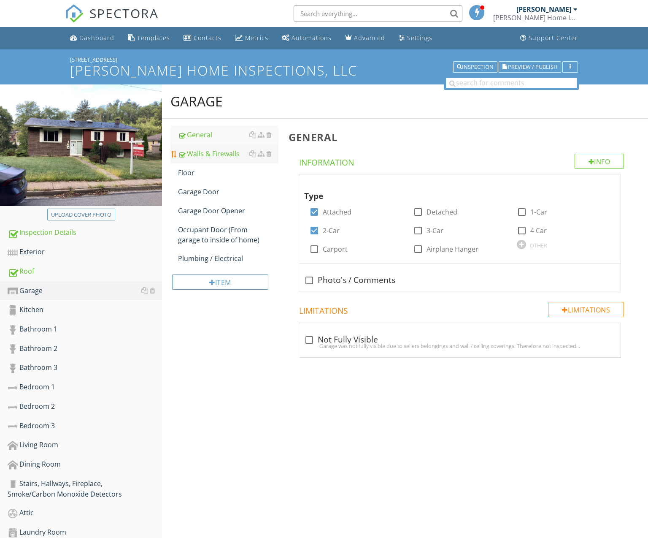
click at [190, 154] on div "Walls & Firewalls" at bounding box center [228, 154] width 100 height 10
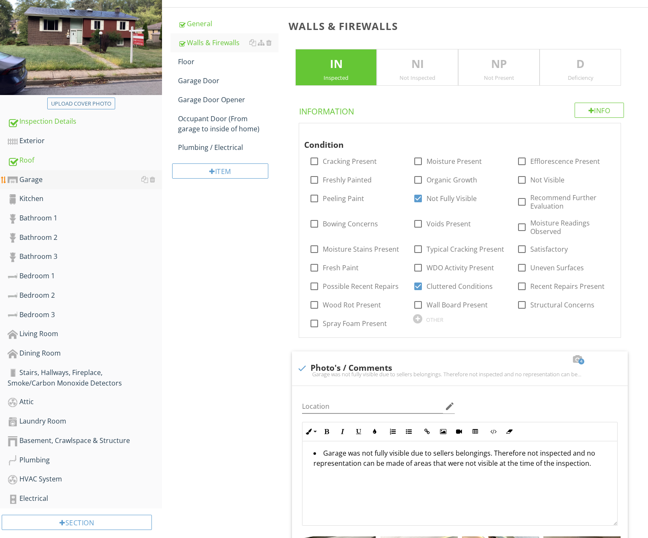
scroll to position [111, 0]
click at [209, 152] on div "Plumbing / Electrical" at bounding box center [228, 148] width 100 height 10
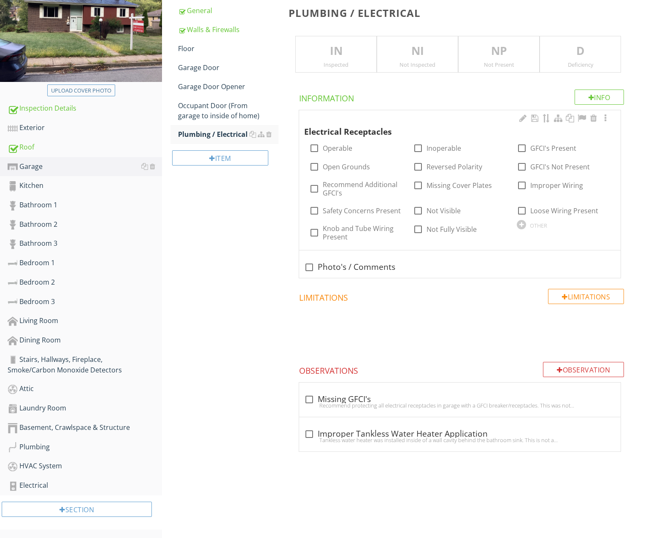
scroll to position [126, 0]
click at [342, 65] on div "Inspected" at bounding box center [336, 64] width 81 height 7
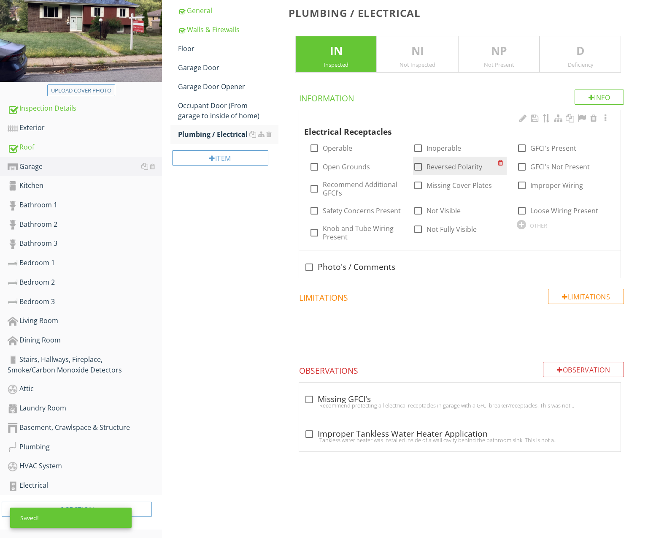
click at [437, 164] on label "Reversed Polarity" at bounding box center [455, 166] width 56 height 8
checkbox input "true"
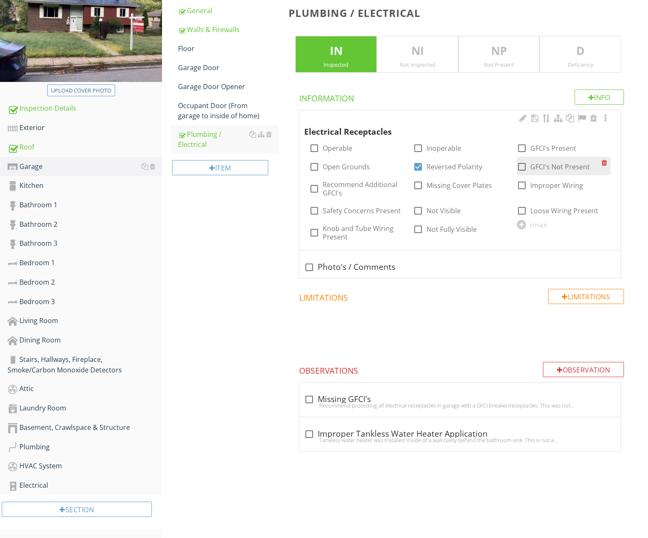
click at [540, 162] on label "GFCI's Not Present" at bounding box center [559, 166] width 59 height 8
checkbox input "true"
click at [389, 396] on div "check_box_outline_blank Missing GFCI's" at bounding box center [459, 399] width 311 height 10
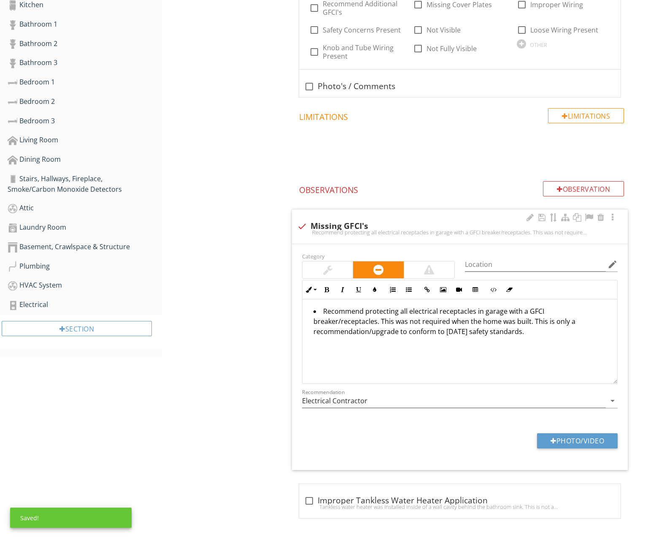
scroll to position [304, 0]
drag, startPoint x: 407, startPoint y: 357, endPoint x: 308, endPoint y: 314, distance: 107.9
click at [286, 303] on div "Plumbing / Electrical IN Inspected NI Not Inspected NP Not Present D Deficiency…" at bounding box center [466, 167] width 365 height 704
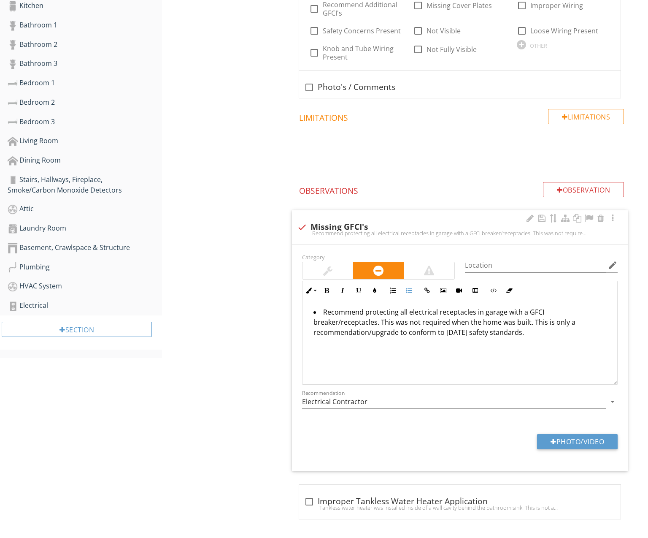
copy li "Recommend protecting all electrical receptacles in garage with a GFCI breaker/r…"
click at [303, 230] on div "Recommend protecting all electrical receptacles in garage with a GFCI breaker/r…" at bounding box center [460, 233] width 326 height 7
checkbox input "true"
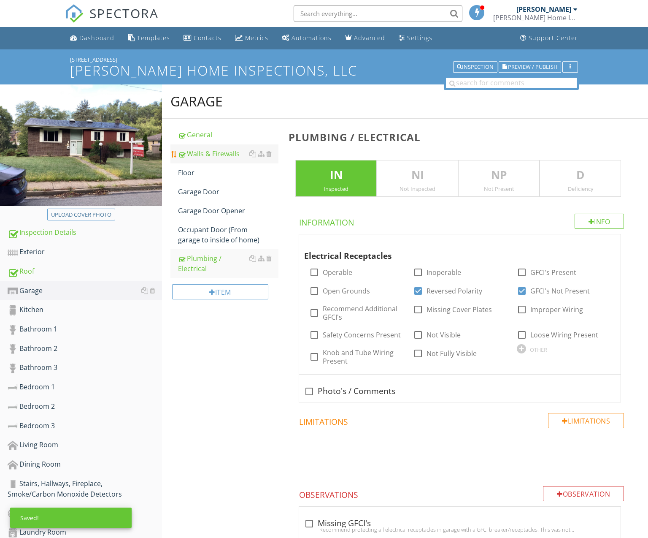
scroll to position [0, 0]
click at [211, 157] on div "Walls & Firewalls" at bounding box center [228, 154] width 100 height 10
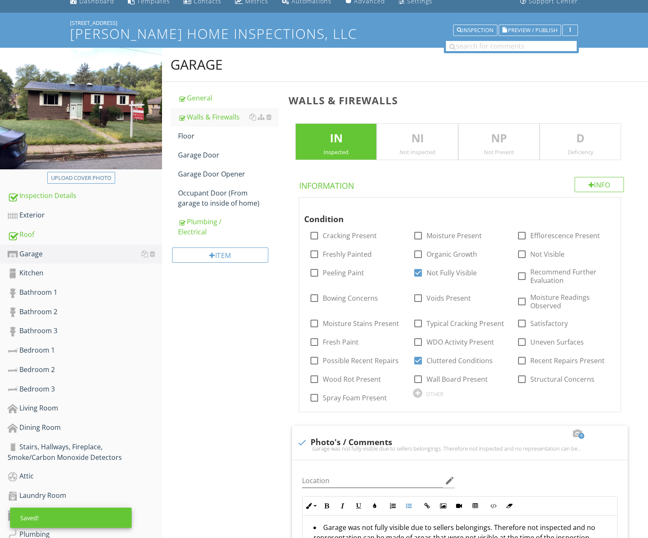
scroll to position [2, 0]
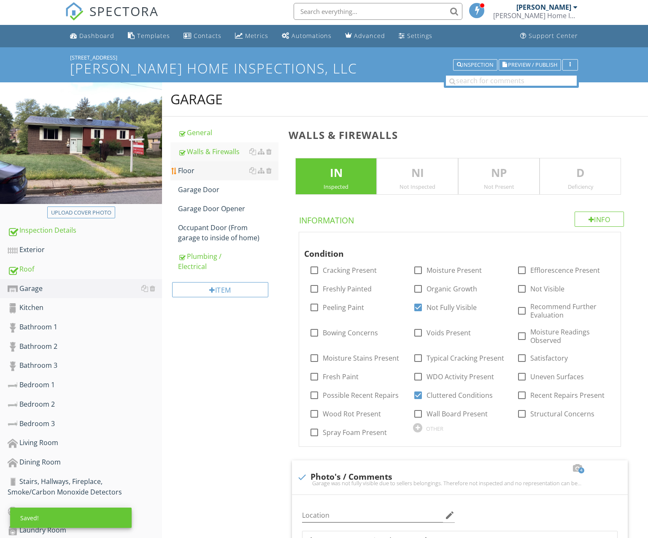
click at [193, 170] on div "Floor" at bounding box center [228, 170] width 100 height 10
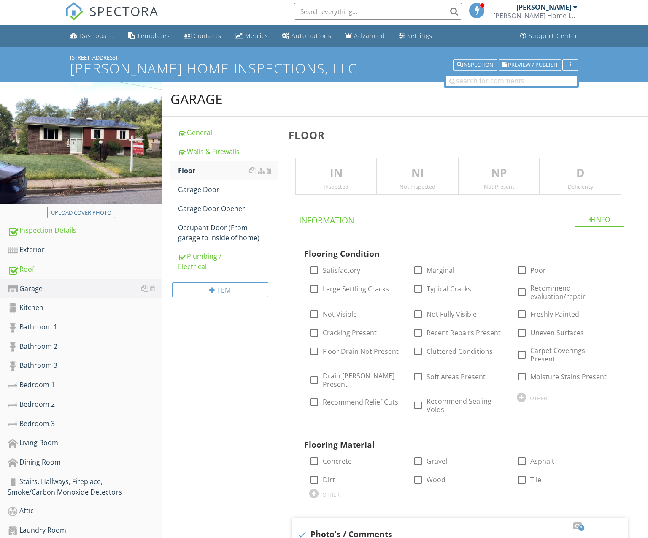
click at [360, 189] on div "IN Inspected" at bounding box center [335, 176] width 81 height 37
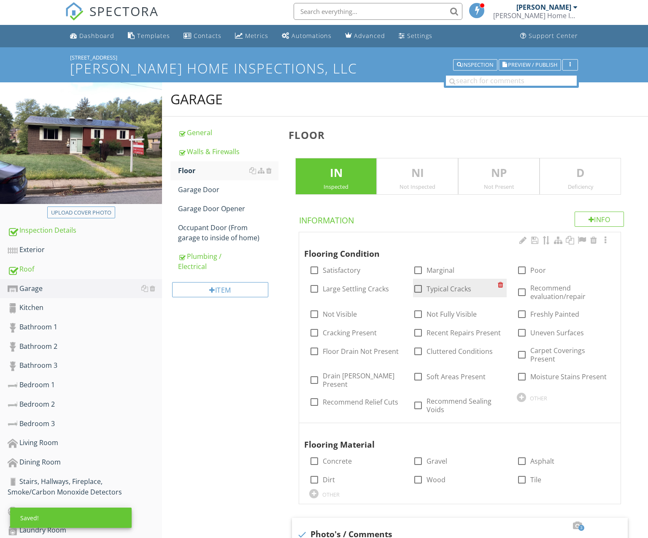
click at [421, 288] on div at bounding box center [418, 288] width 14 height 14
checkbox input "true"
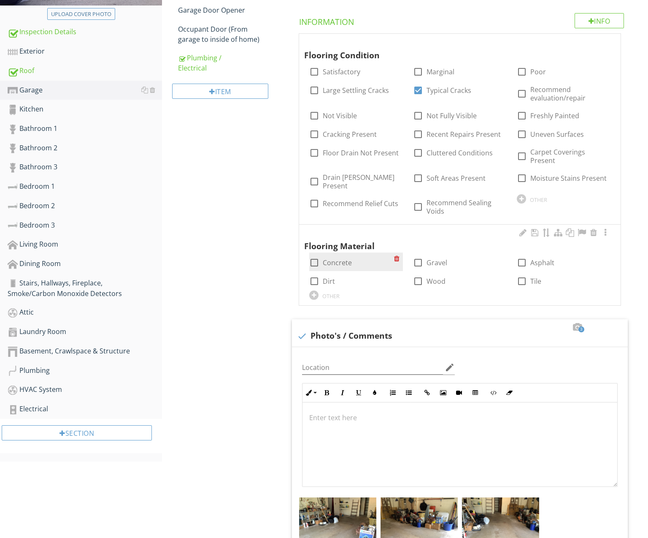
scroll to position [216, 0]
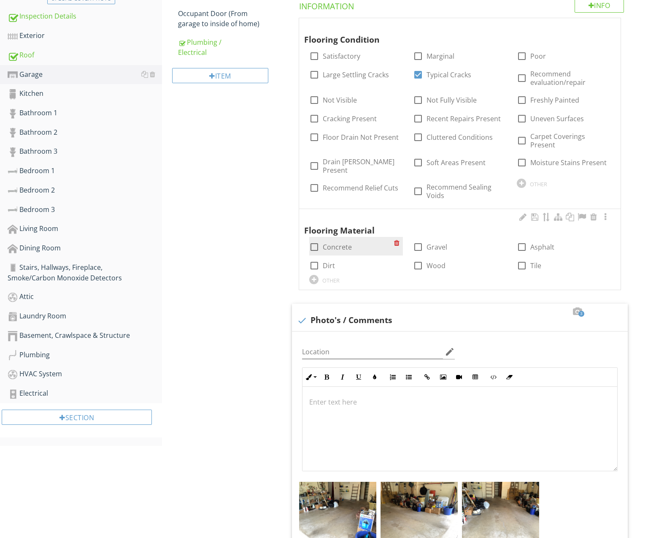
click at [346, 243] on label "Concrete" at bounding box center [337, 247] width 29 height 8
checkbox input "true"
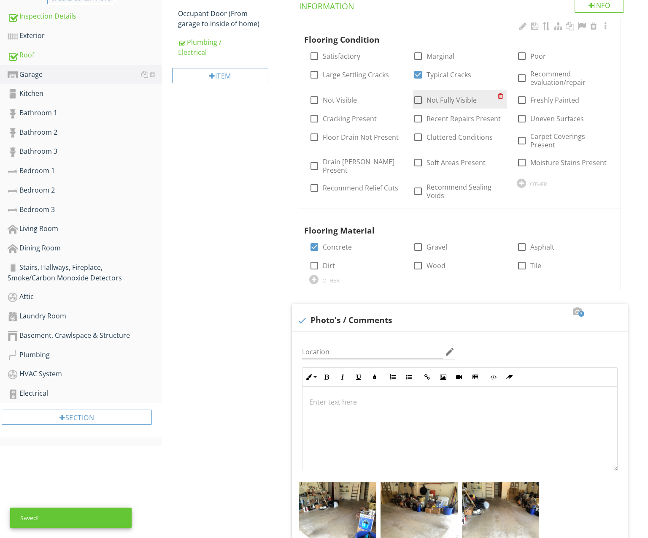
drag, startPoint x: 460, startPoint y: 100, endPoint x: 457, endPoint y: 105, distance: 5.5
click at [460, 100] on label "Not Fully Visible" at bounding box center [452, 100] width 50 height 8
checkbox input "true"
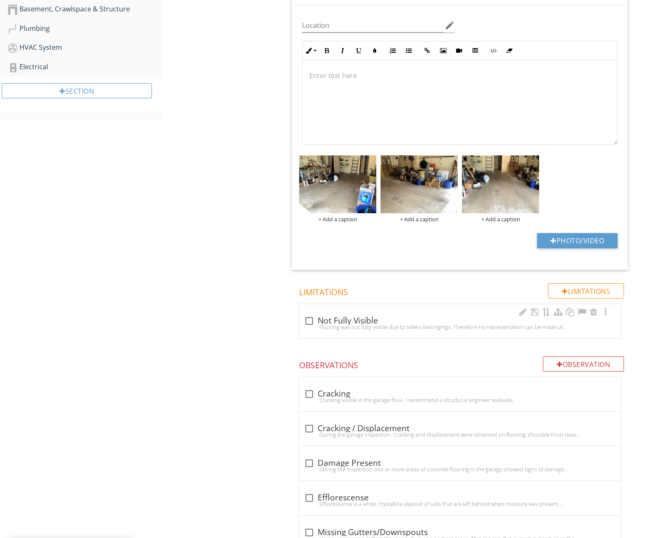
scroll to position [548, 0]
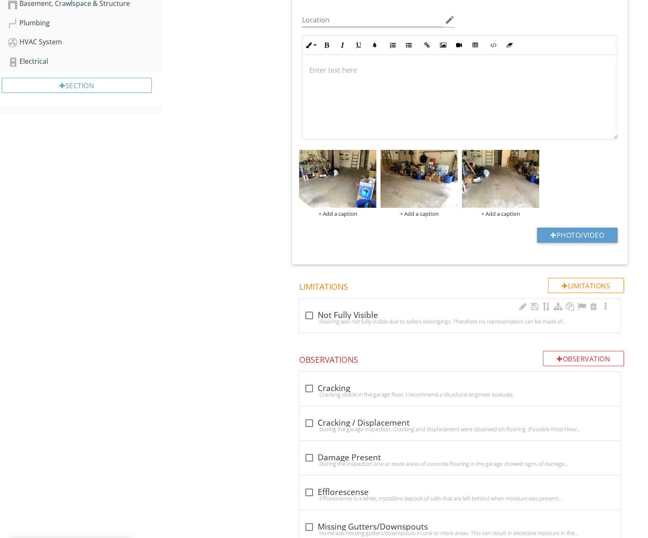
click at [419, 318] on div "Flooring was not fully visible due to sellers belongings. Therefore no represen…" at bounding box center [459, 321] width 311 height 7
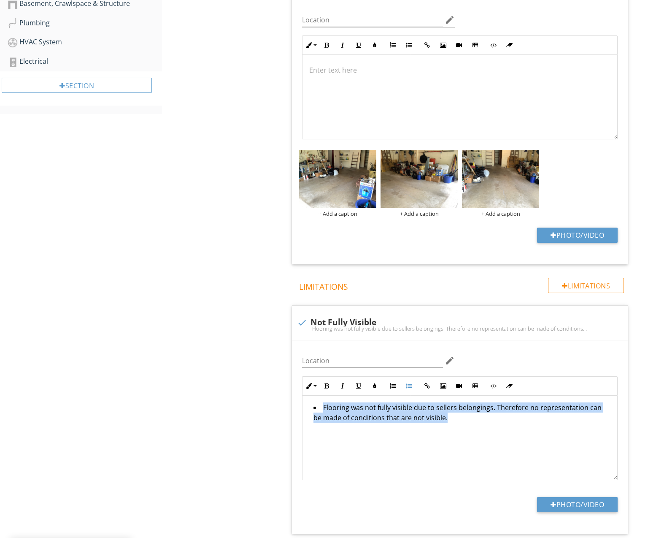
drag, startPoint x: 448, startPoint y: 418, endPoint x: 231, endPoint y: 371, distance: 222.3
click at [231, 371] on div "Garage General Walls & Firewalls Floor Garage Door Garage Door Opener Occupant …" at bounding box center [405, 201] width 486 height 1329
copy li "Flooring was not fully visible due to sellers belongings. Therefore no represen…"
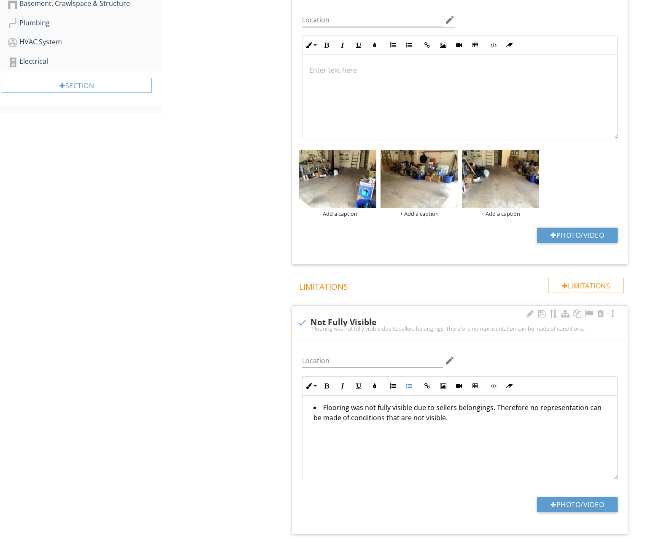
click at [311, 317] on div "check Not Fully Visible" at bounding box center [460, 322] width 326 height 10
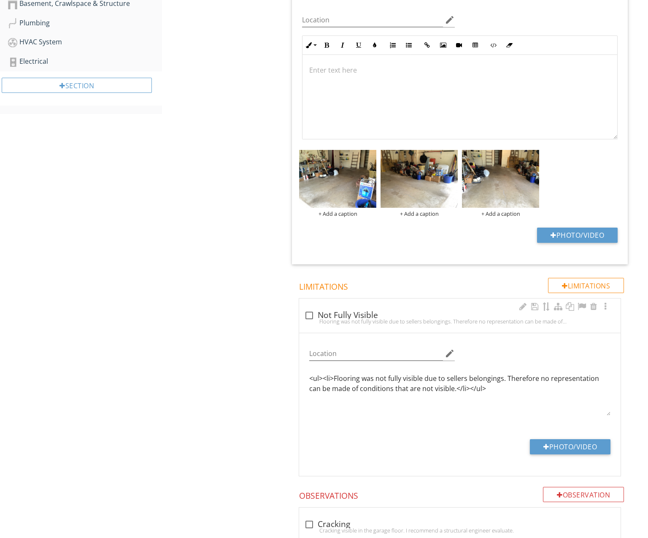
checkbox input "true"
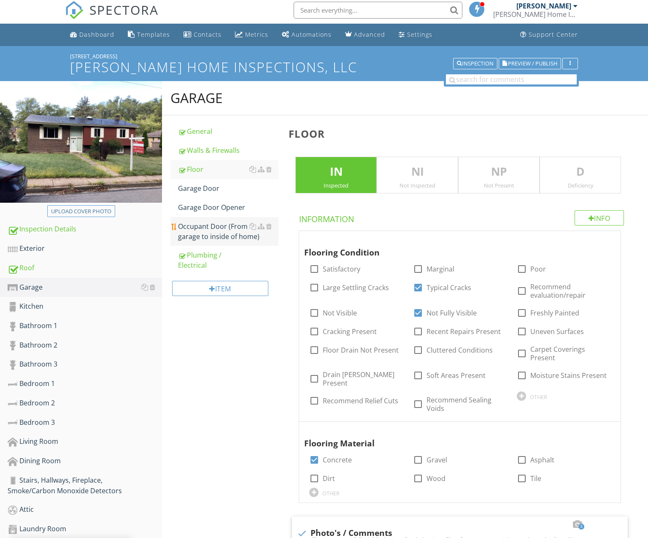
scroll to position [0, 0]
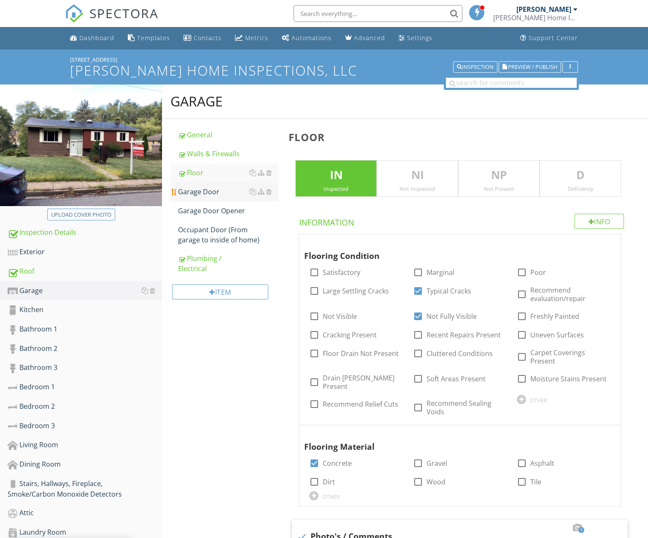
click at [221, 193] on div "Garage Door" at bounding box center [228, 191] width 100 height 10
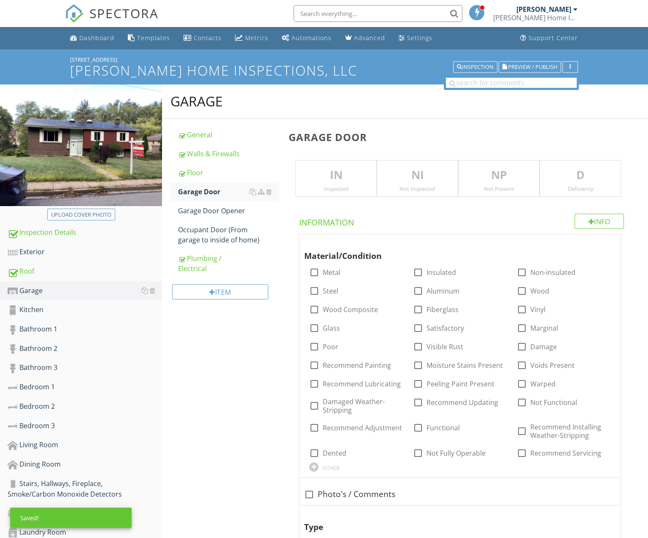
click at [354, 185] on div "Inspected" at bounding box center [336, 188] width 81 height 7
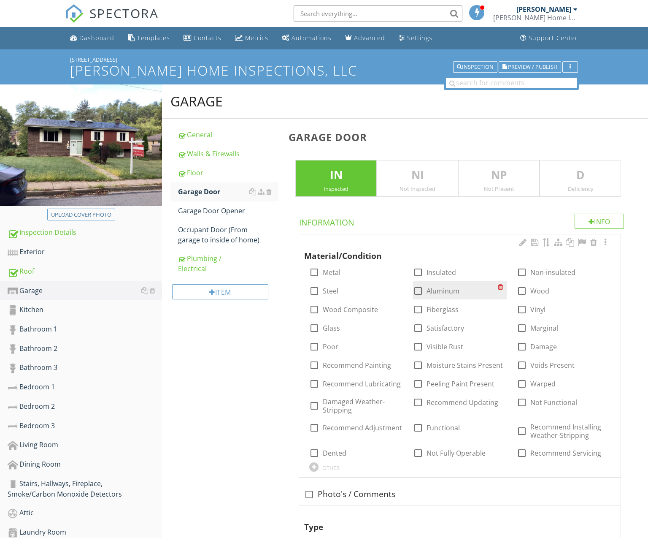
click at [418, 290] on div at bounding box center [418, 291] width 14 height 14
checkbox input "true"
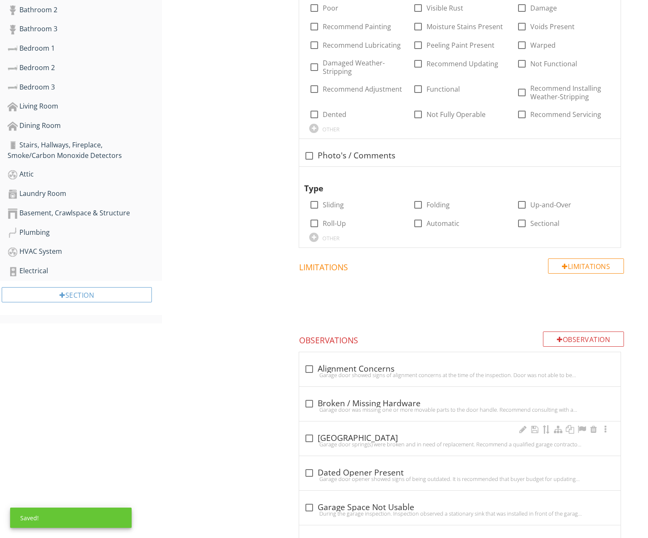
scroll to position [303, 0]
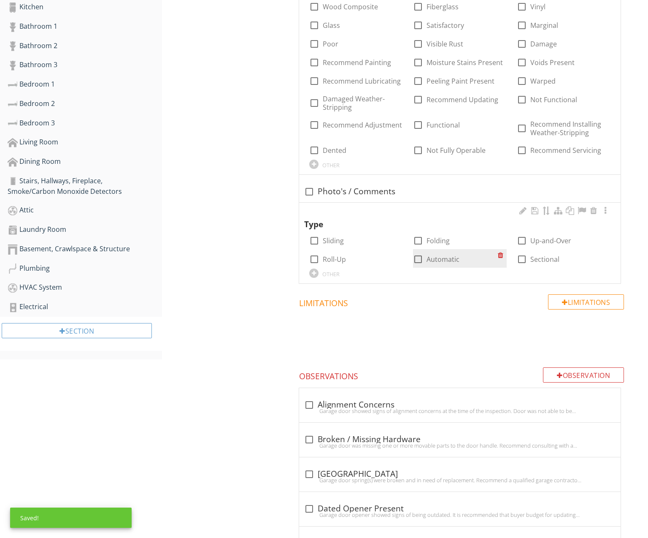
click at [419, 260] on div at bounding box center [418, 259] width 14 height 14
checkbox input "true"
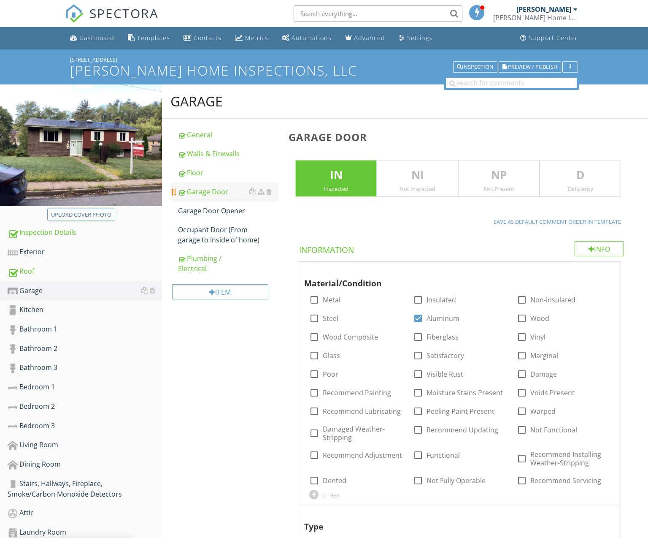
scroll to position [0, 0]
click at [217, 213] on div "Garage Door Opener" at bounding box center [228, 210] width 100 height 10
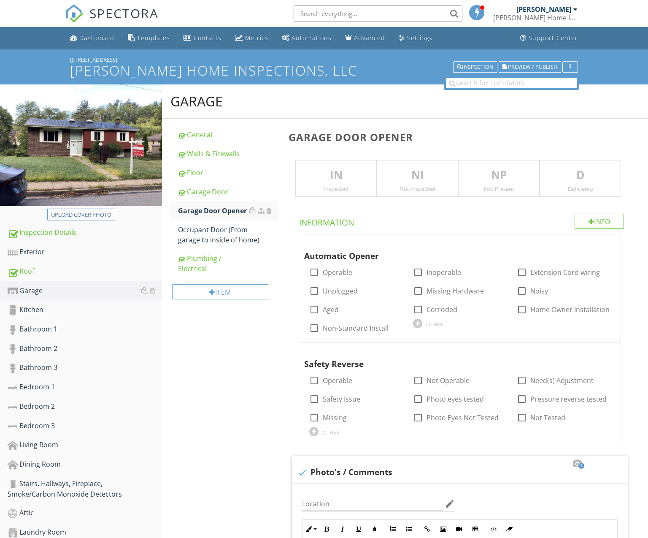
click at [343, 188] on div "Inspected" at bounding box center [336, 188] width 81 height 7
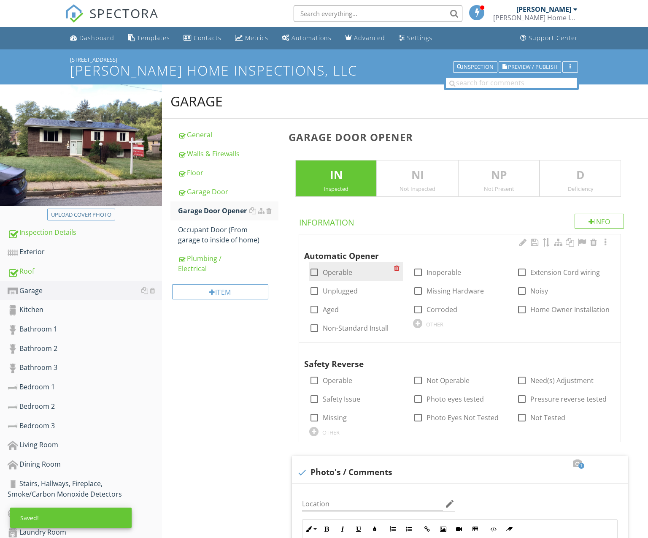
click at [343, 268] on label "Operable" at bounding box center [338, 272] width 30 height 8
checkbox input "true"
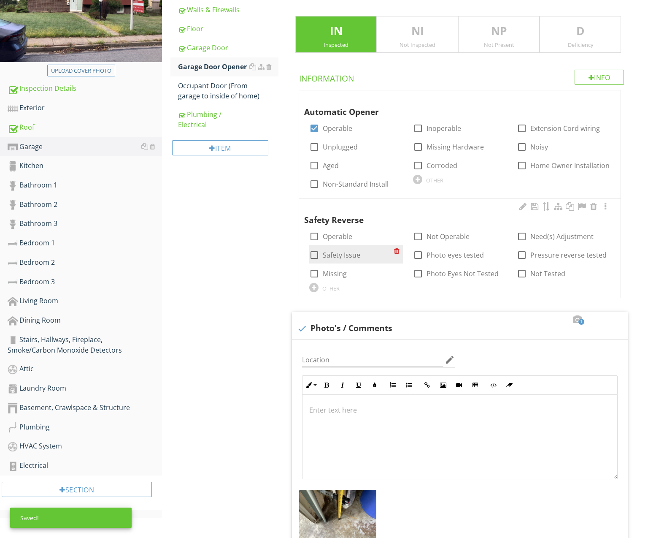
scroll to position [146, 0]
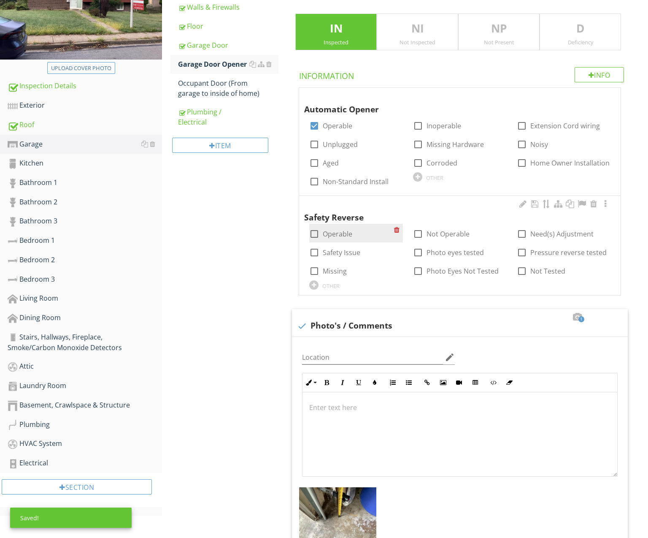
click at [347, 232] on label "Operable" at bounding box center [338, 234] width 30 height 8
checkbox input "true"
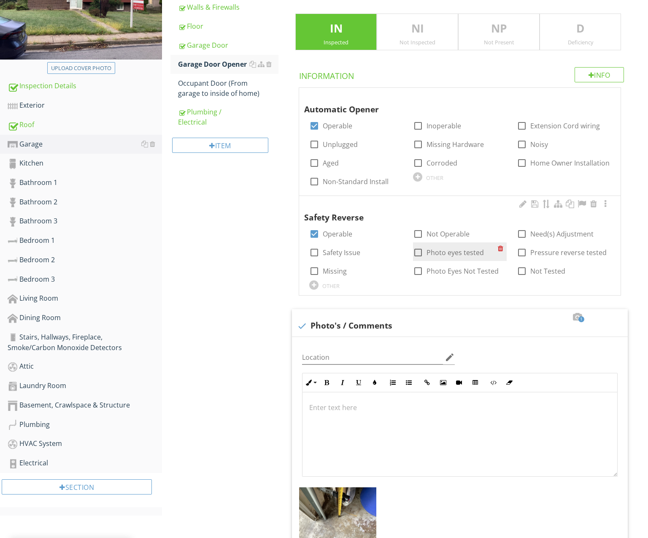
click at [420, 251] on div at bounding box center [418, 252] width 14 height 14
checkbox input "true"
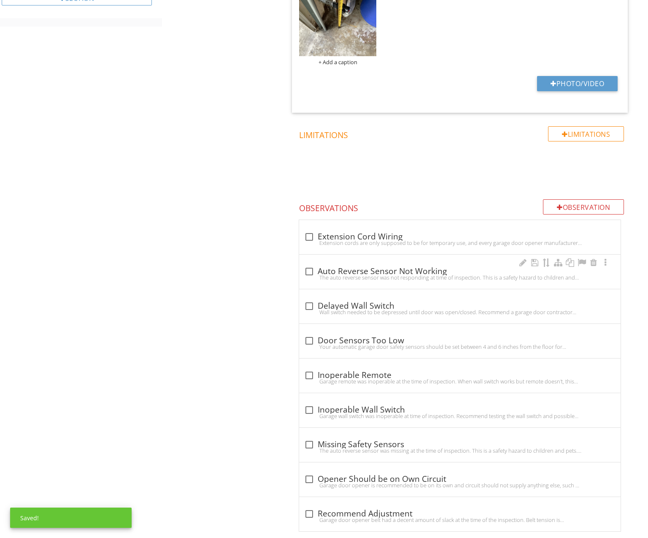
scroll to position [635, 0]
click at [386, 347] on div "check_box_outline_blank Door Sensors Too Low Your automatic garage door safety …" at bounding box center [459, 342] width 311 height 19
checkbox input "true"
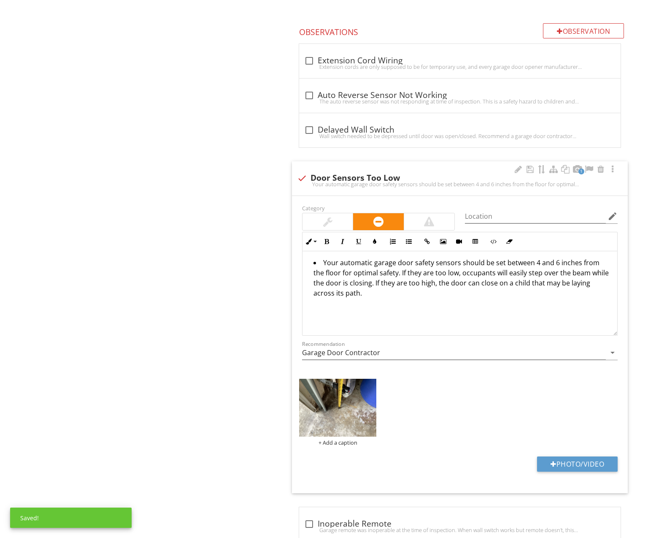
scroll to position [738, 0]
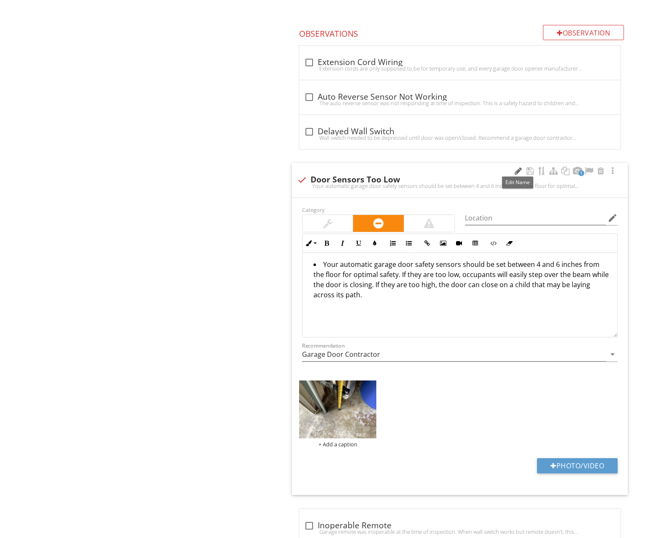
click at [516, 168] on div at bounding box center [518, 171] width 10 height 8
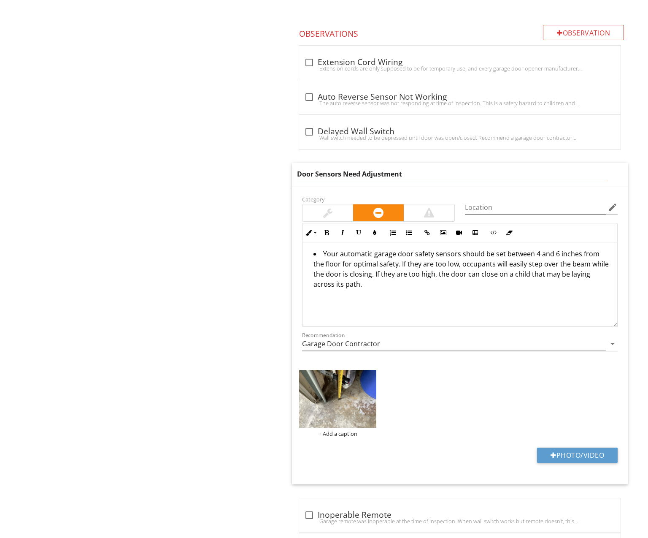
type input "Door Sensors Need Adjustment"
click at [265, 225] on div "Garage General Walls & Firewalls Floor Garage Door Garage Door Opener Occupant …" at bounding box center [405, 19] width 486 height 1347
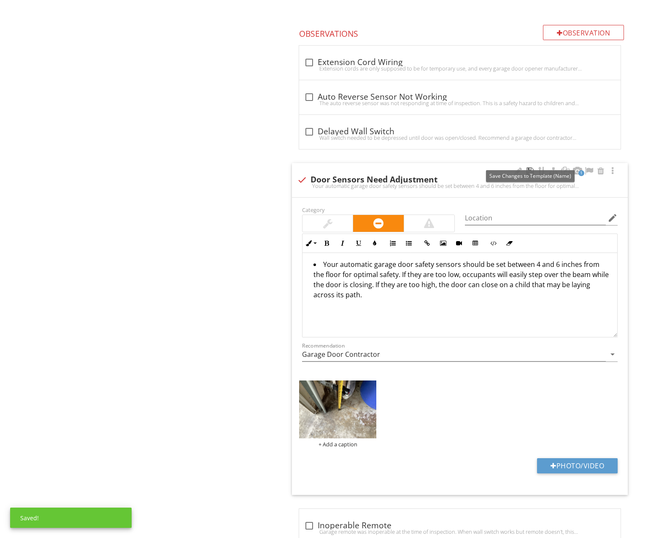
click at [530, 168] on div at bounding box center [530, 171] width 10 height 8
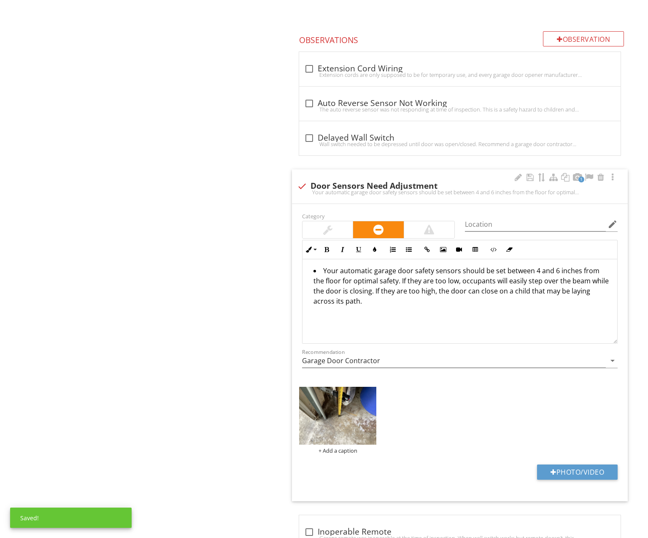
scroll to position [729, 0]
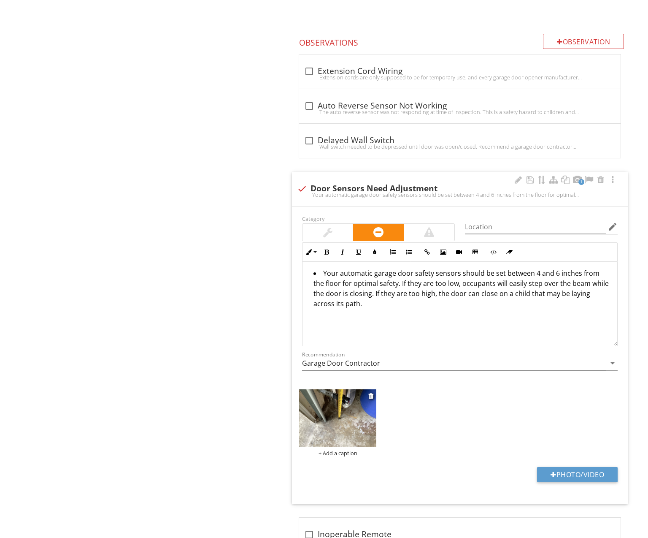
click at [348, 413] on img at bounding box center [337, 418] width 77 height 58
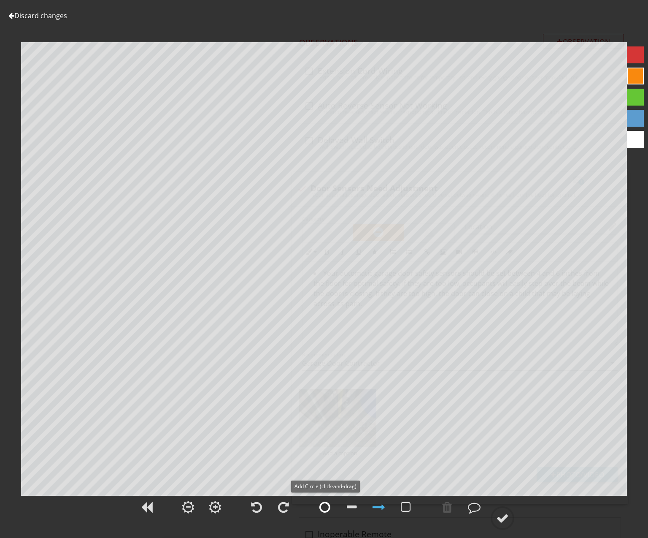
click at [331, 513] on div at bounding box center [324, 506] width 21 height 21
click at [633, 73] on div at bounding box center [635, 76] width 17 height 17
click at [504, 521] on div at bounding box center [502, 517] width 13 height 13
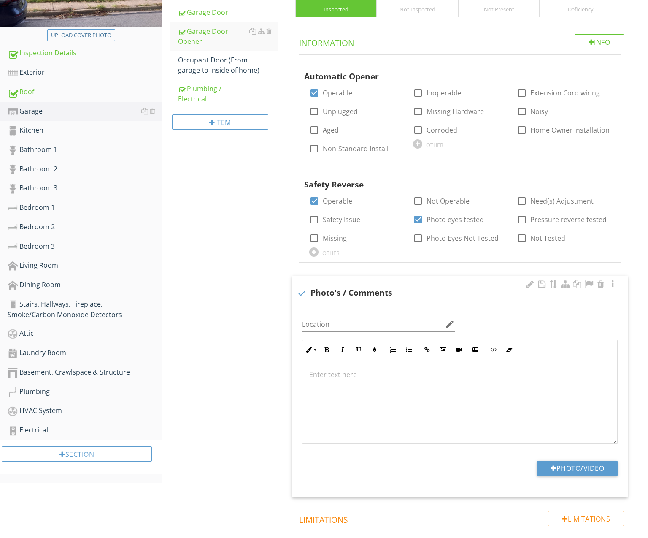
scroll to position [176, 0]
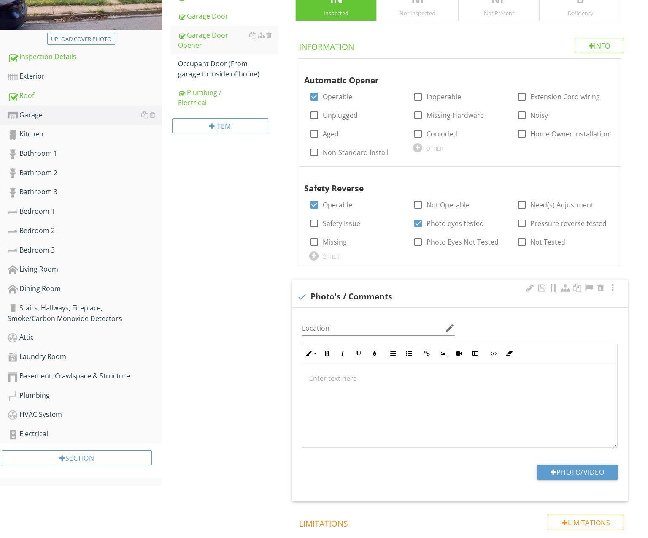
click at [299, 293] on div at bounding box center [302, 296] width 14 height 14
checkbox input "true"
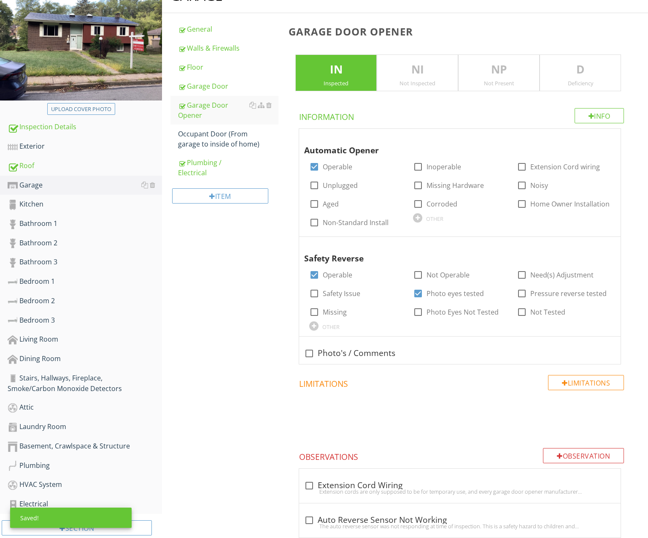
scroll to position [80, 0]
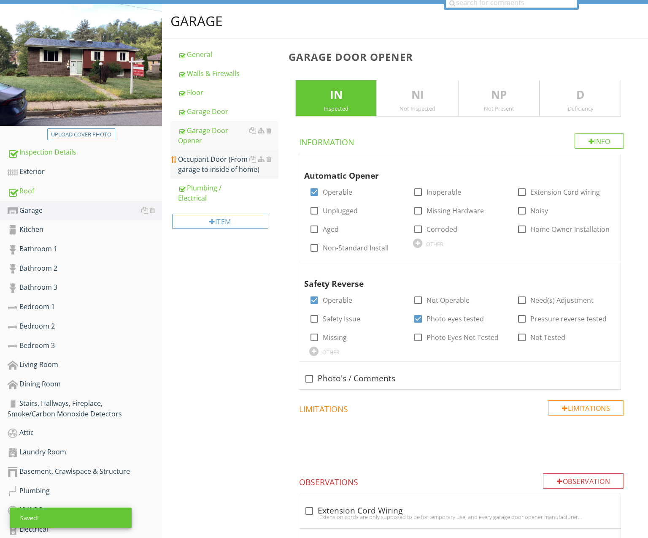
click at [211, 164] on div "Occupant Door (From garage to inside of home)" at bounding box center [228, 164] width 100 height 20
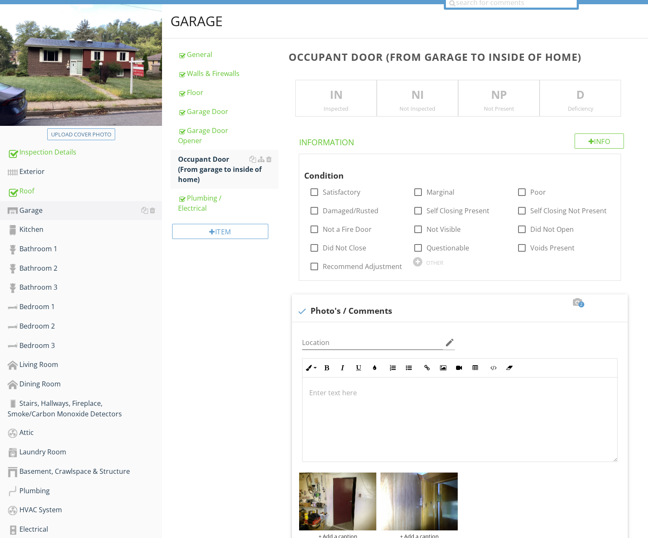
click at [345, 106] on div "Inspected" at bounding box center [336, 108] width 81 height 7
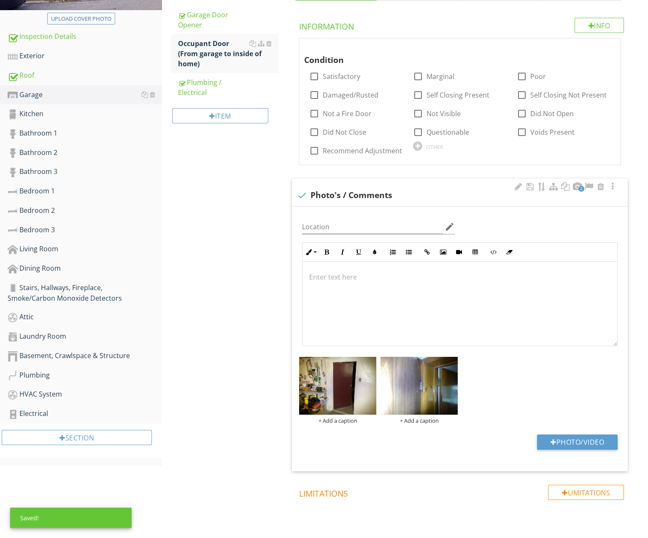
scroll to position [195, 0]
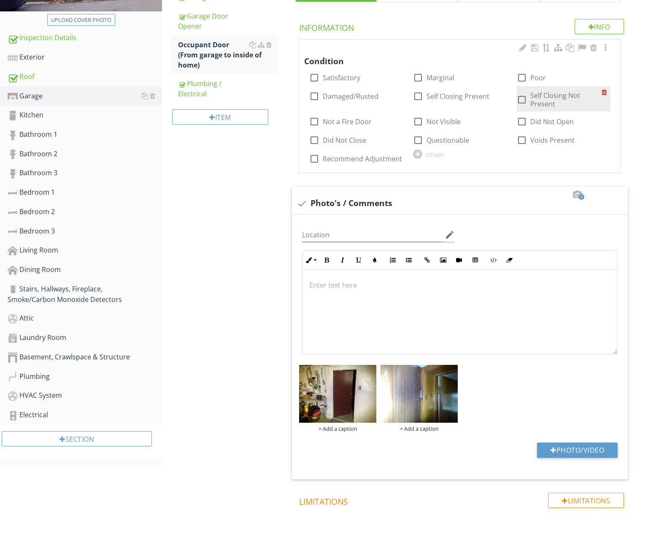
click at [541, 92] on label "Self Closing Not Present" at bounding box center [565, 99] width 71 height 17
checkbox input "true"
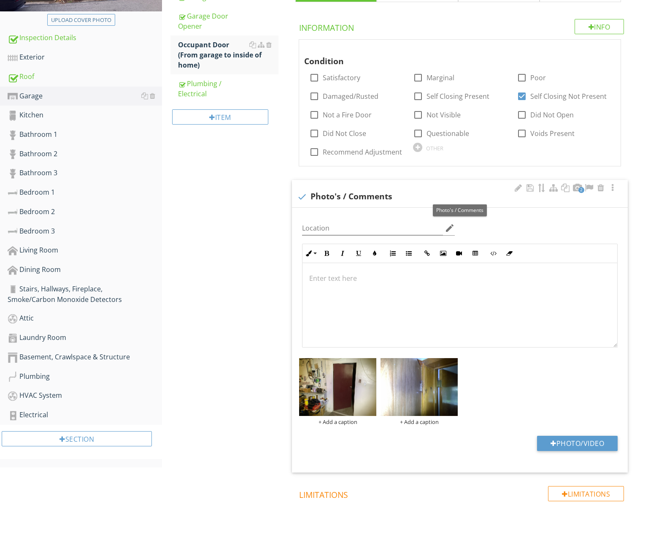
click at [304, 196] on div at bounding box center [302, 196] width 14 height 14
checkbox input "true"
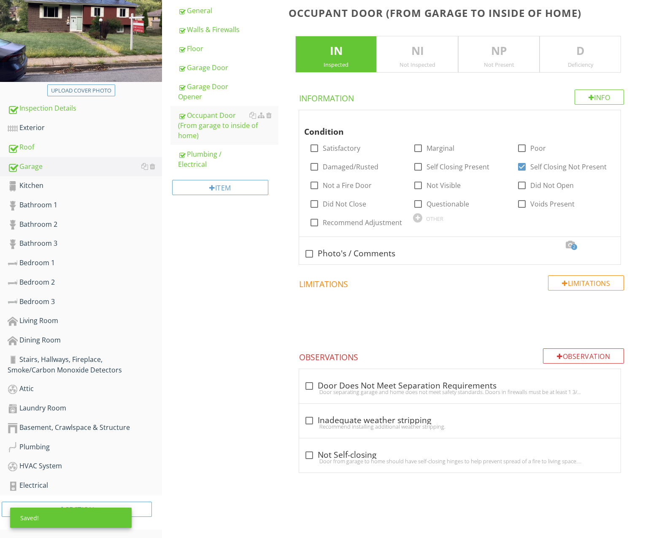
scroll to position [126, 0]
click at [401, 450] on div "check_box_outline_blank Not Self-closing" at bounding box center [459, 455] width 311 height 10
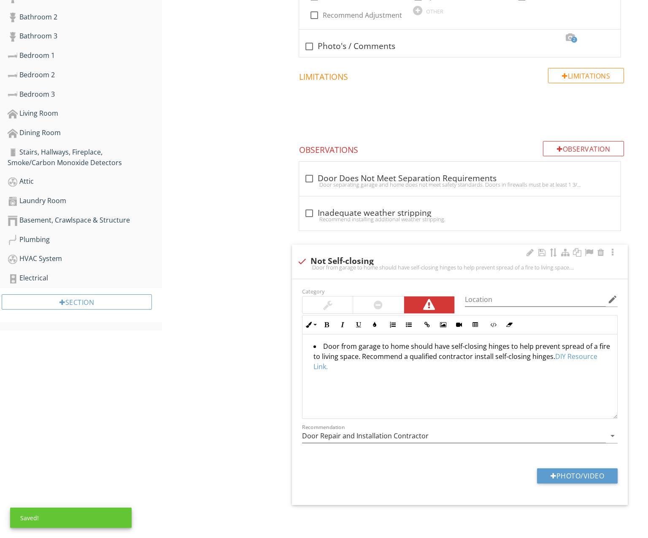
scroll to position [331, 0]
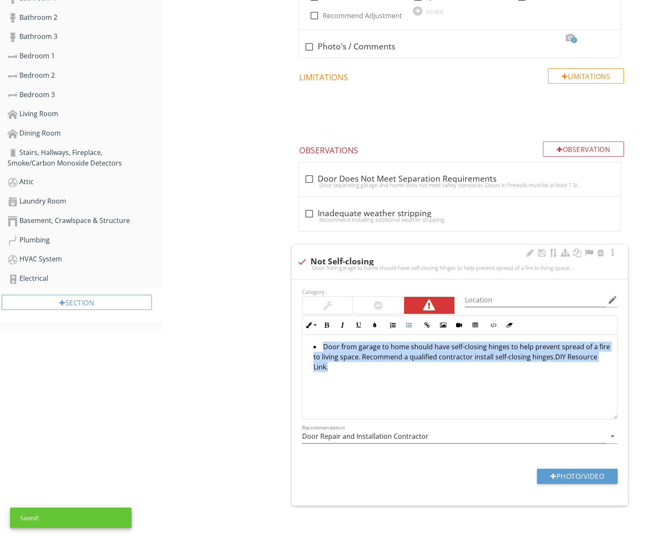
drag, startPoint x: 368, startPoint y: 376, endPoint x: 338, endPoint y: 357, distance: 36.4
click at [274, 334] on div "Garage General Walls & Firewalls Floor Garage Door Garage Door Opener Occupant …" at bounding box center [405, 147] width 486 height 786
copy li "Door from garage to home should have self-closing hinges to help prevent spread…"
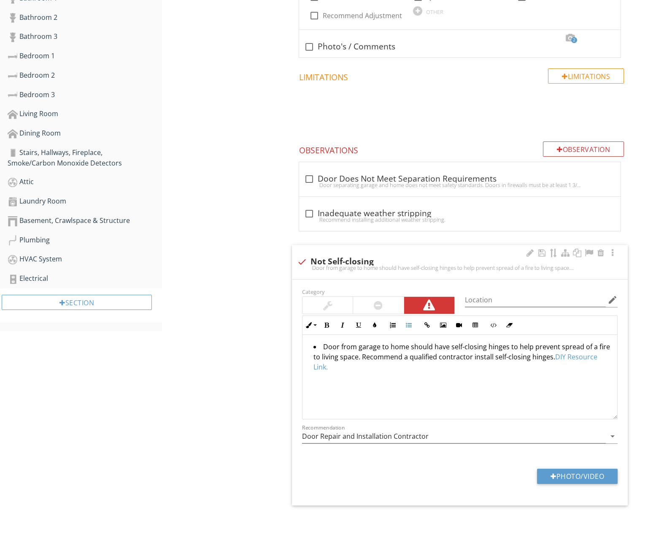
click at [300, 255] on div at bounding box center [302, 261] width 14 height 14
checkbox input "true"
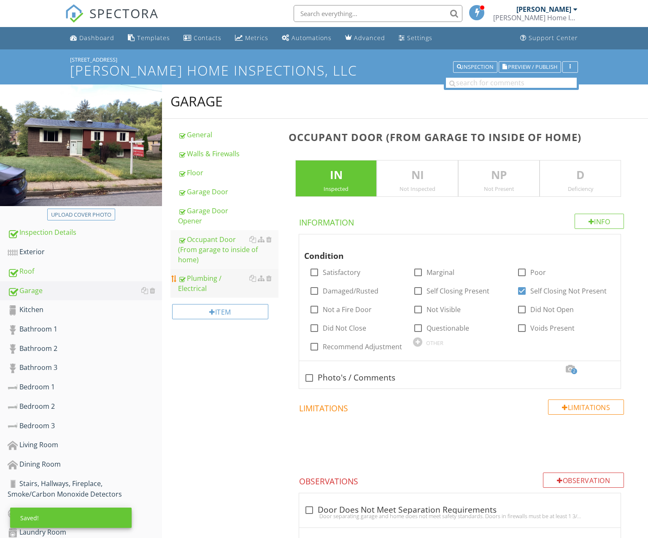
scroll to position [0, 0]
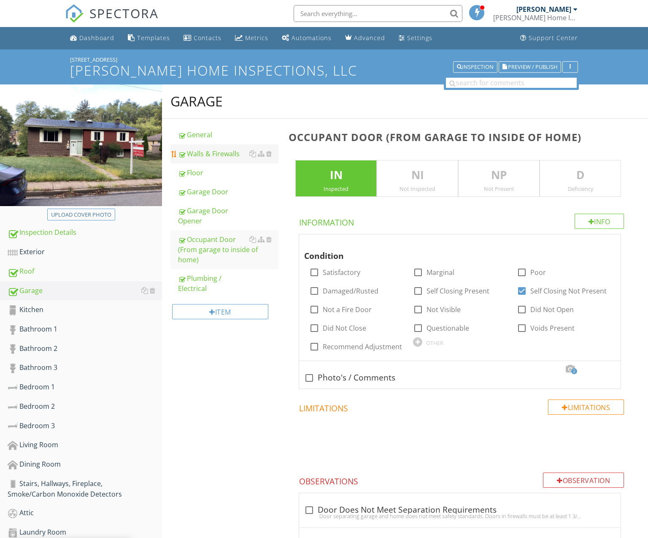
click at [204, 153] on div "Walls & Firewalls" at bounding box center [228, 154] width 100 height 10
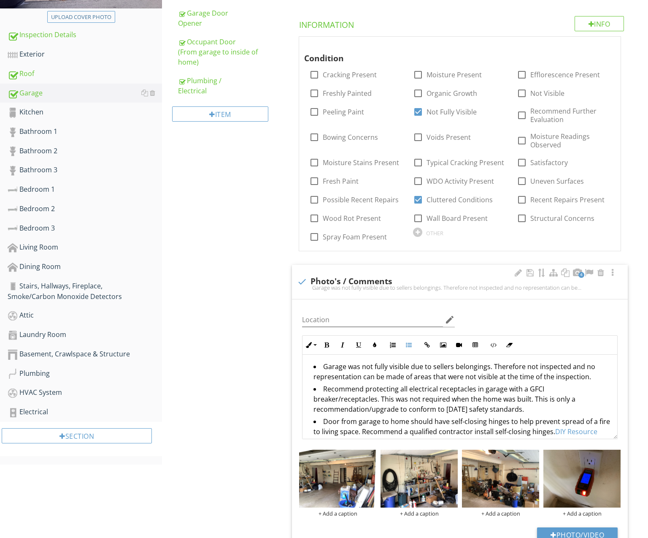
scroll to position [7, 0]
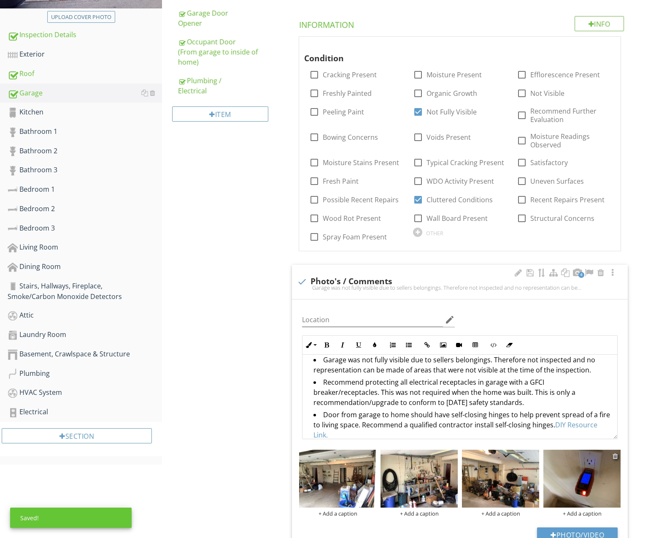
click at [617, 452] on div at bounding box center [615, 455] width 5 height 7
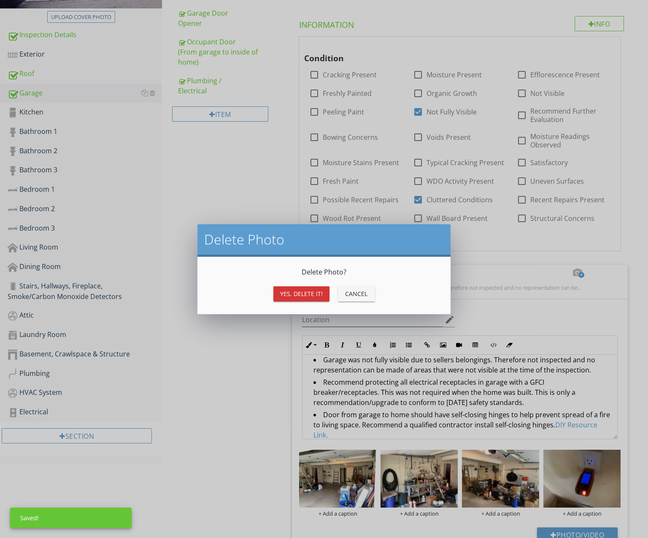
click at [294, 292] on div "Yes, Delete it!" at bounding box center [301, 293] width 43 height 9
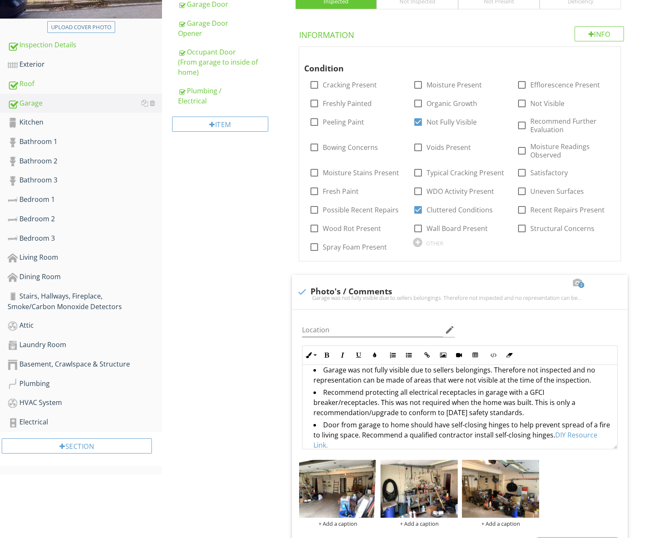
scroll to position [180, 0]
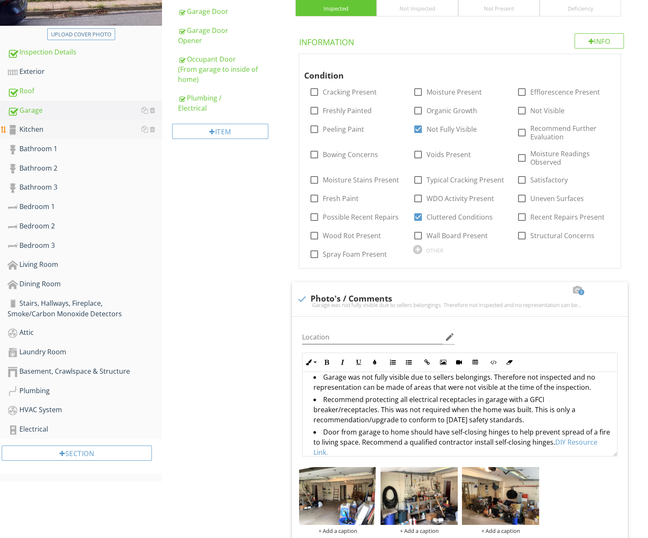
click at [70, 129] on div "Kitchen" at bounding box center [85, 129] width 154 height 11
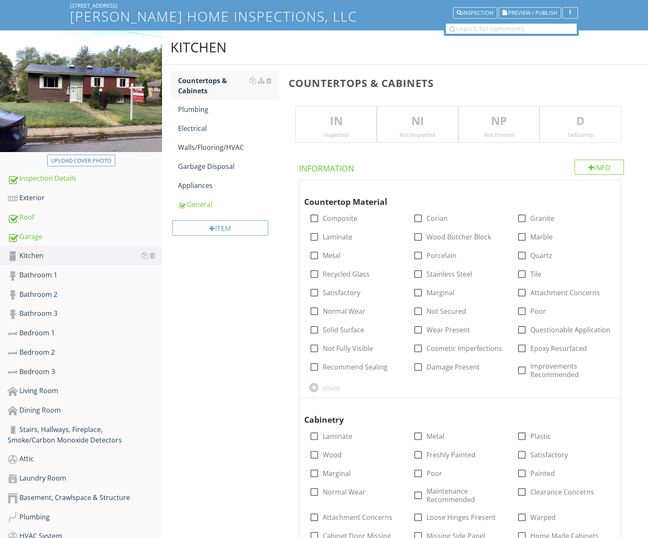
scroll to position [49, 0]
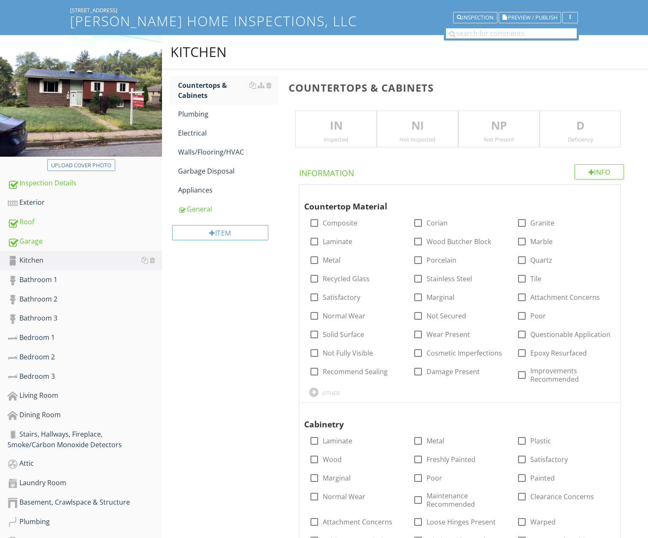
click at [338, 132] on p "IN" at bounding box center [336, 125] width 81 height 17
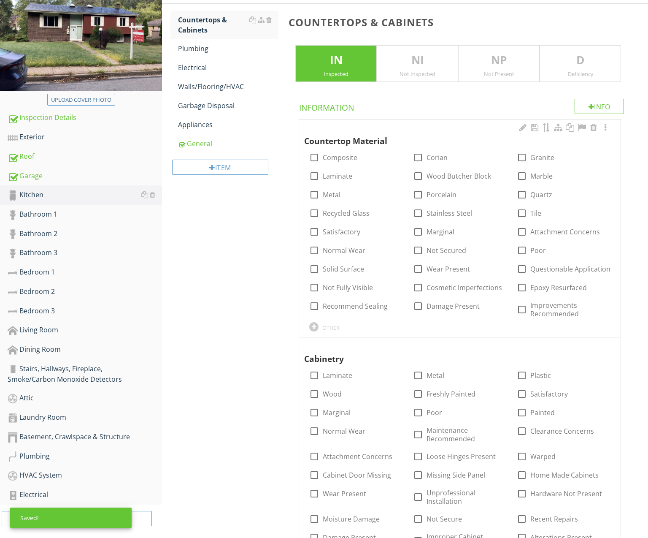
scroll to position [113, 0]
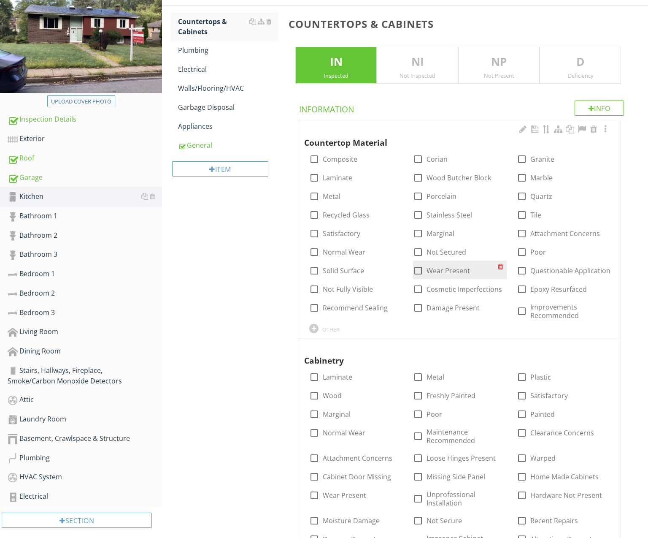
drag, startPoint x: 432, startPoint y: 270, endPoint x: 415, endPoint y: 266, distance: 17.2
click at [432, 270] on label "Wear Present" at bounding box center [448, 270] width 43 height 8
checkbox input "true"
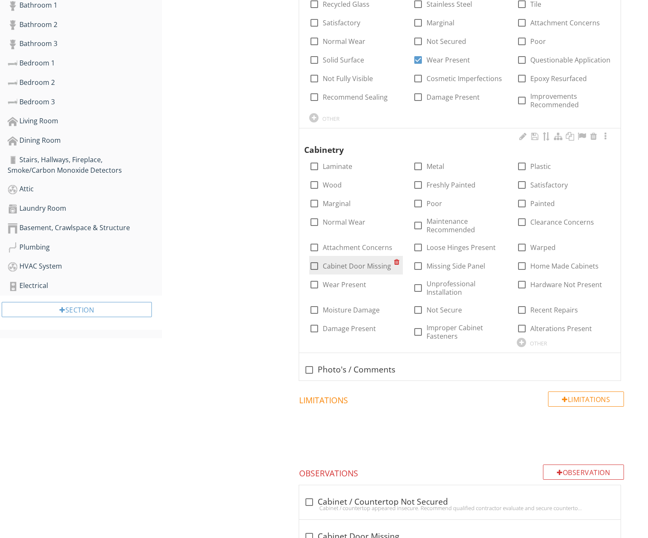
scroll to position [324, 0]
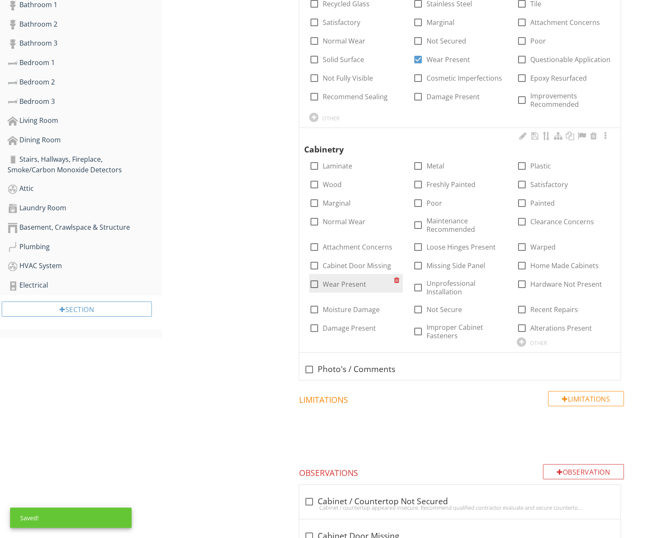
click at [358, 283] on label "Wear Present" at bounding box center [344, 284] width 43 height 8
checkbox input "true"
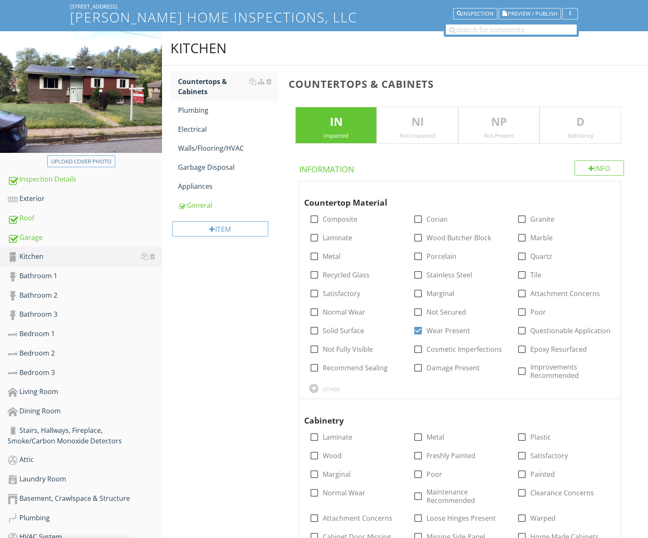
scroll to position [24, 0]
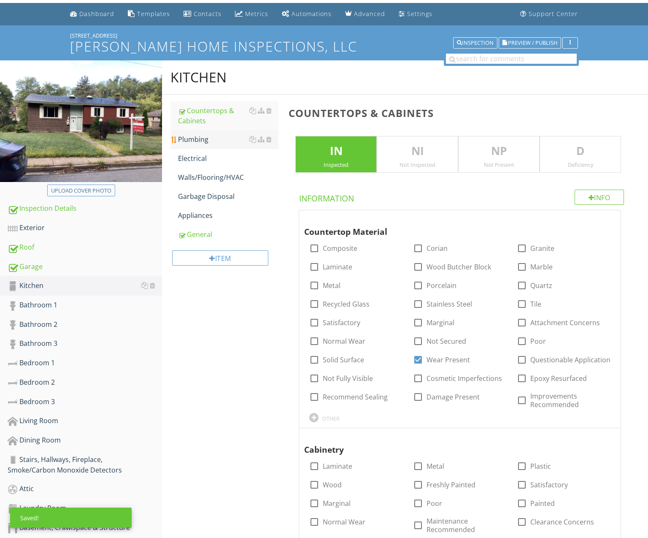
click at [208, 142] on div "Plumbing" at bounding box center [228, 139] width 100 height 10
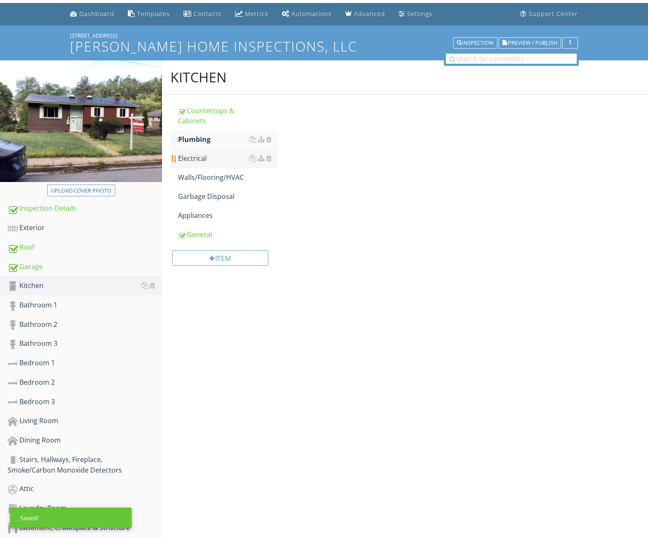
scroll to position [25, 0]
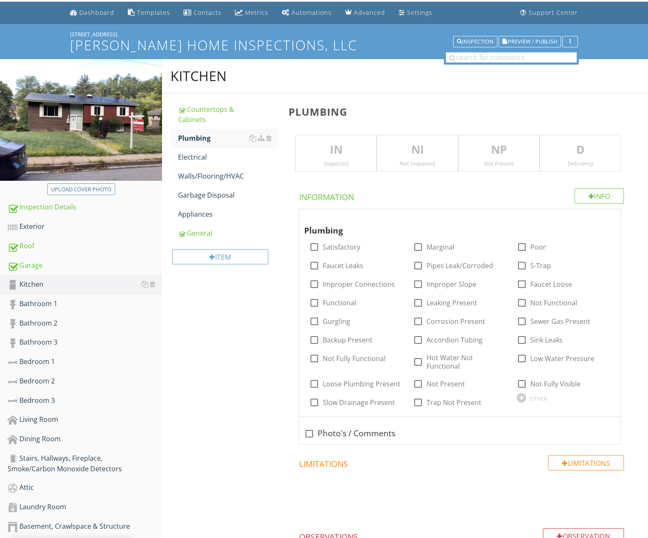
click at [336, 158] on div "IN Inspected" at bounding box center [335, 153] width 81 height 37
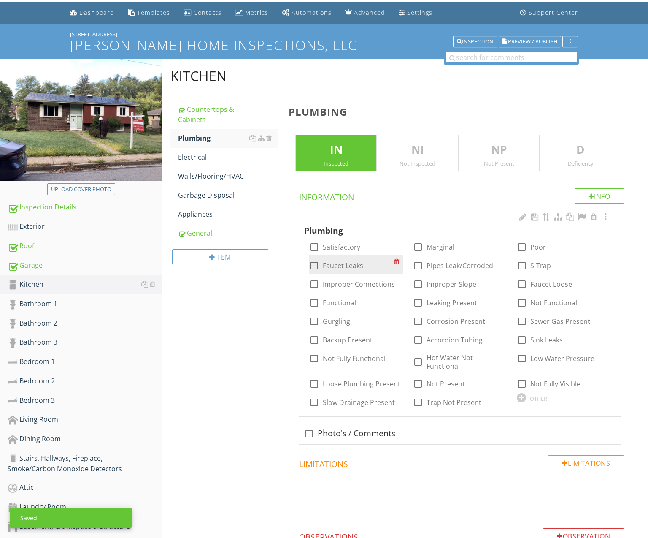
click at [346, 264] on label "Faucet Leaks" at bounding box center [343, 265] width 41 height 8
checkbox input "true"
click at [416, 317] on div at bounding box center [418, 321] width 14 height 14
checkbox input "true"
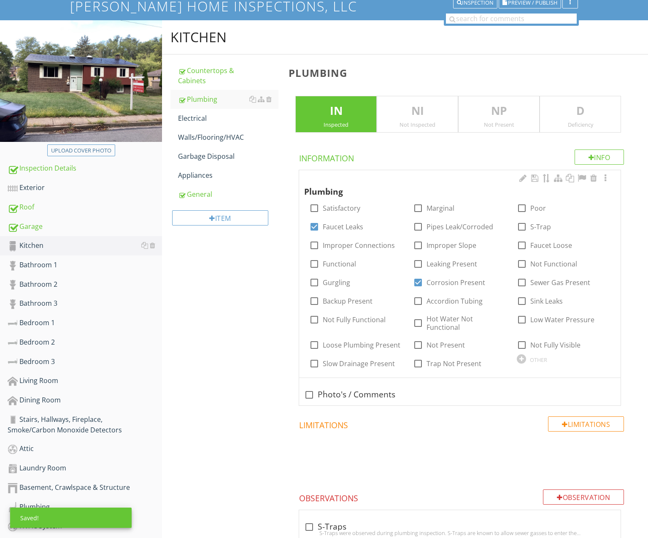
scroll to position [67, 0]
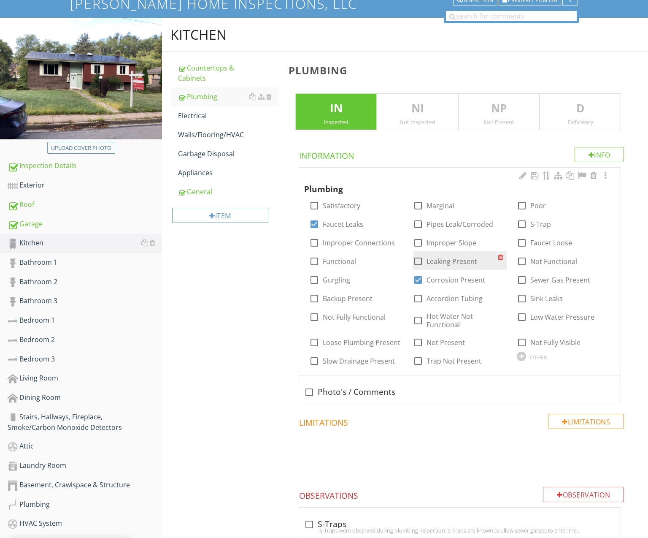
click at [422, 259] on div at bounding box center [418, 261] width 14 height 14
checkbox input "true"
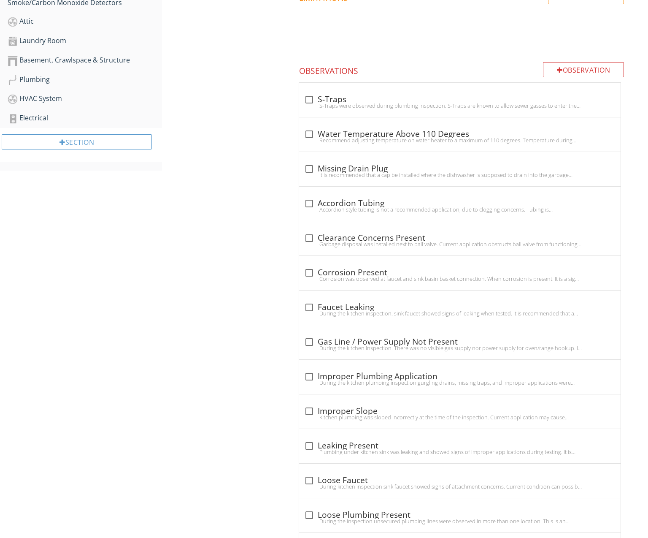
scroll to position [492, 0]
click at [328, 309] on div "During the kitchen inspection, sink faucet showed signs of leaking when tested.…" at bounding box center [459, 312] width 311 height 7
checkbox input "true"
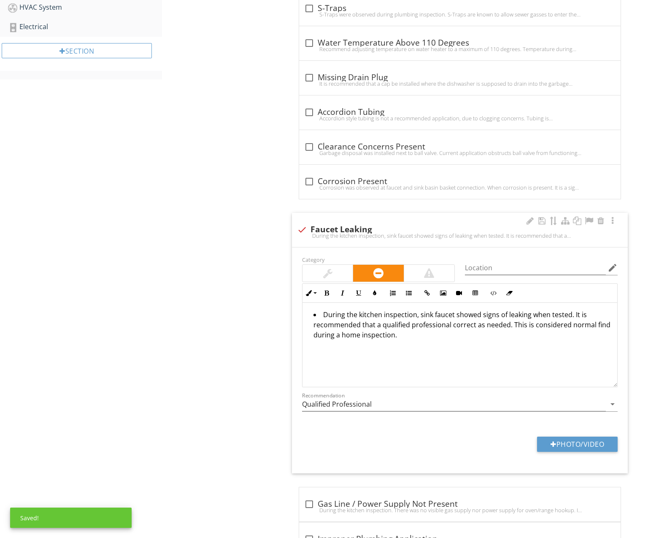
scroll to position [583, 0]
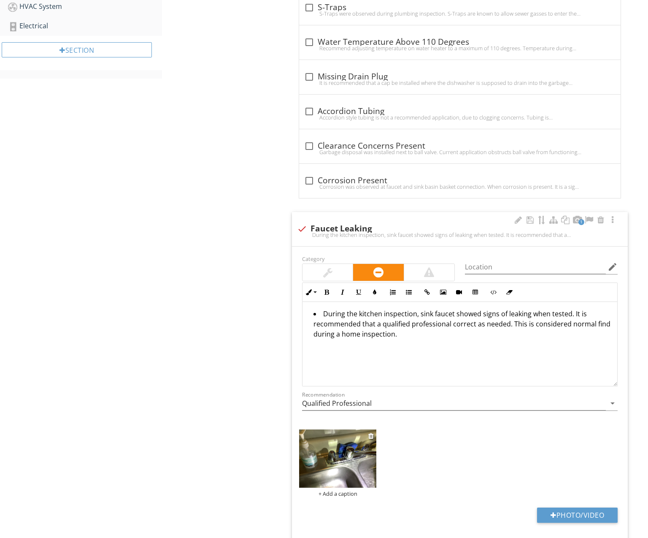
click at [333, 446] on img at bounding box center [337, 458] width 77 height 58
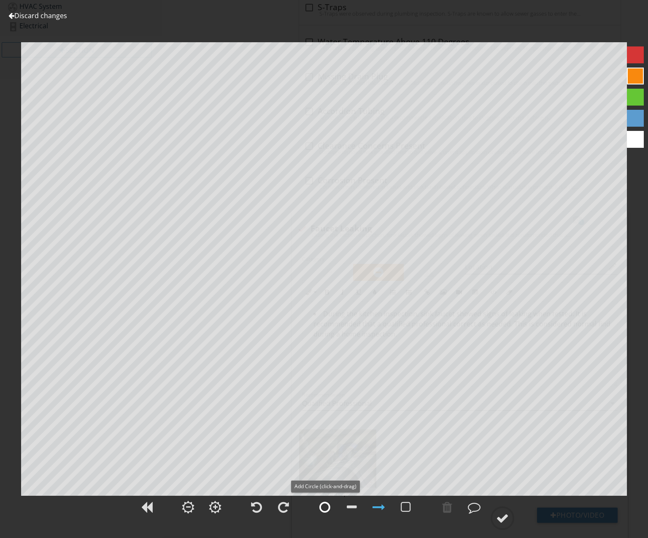
click at [322, 504] on div at bounding box center [324, 506] width 11 height 13
click at [505, 513] on div at bounding box center [502, 517] width 13 height 13
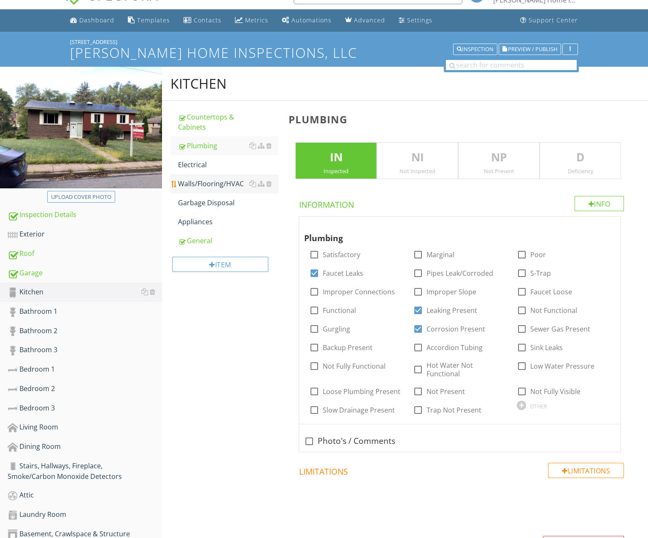
scroll to position [14, 0]
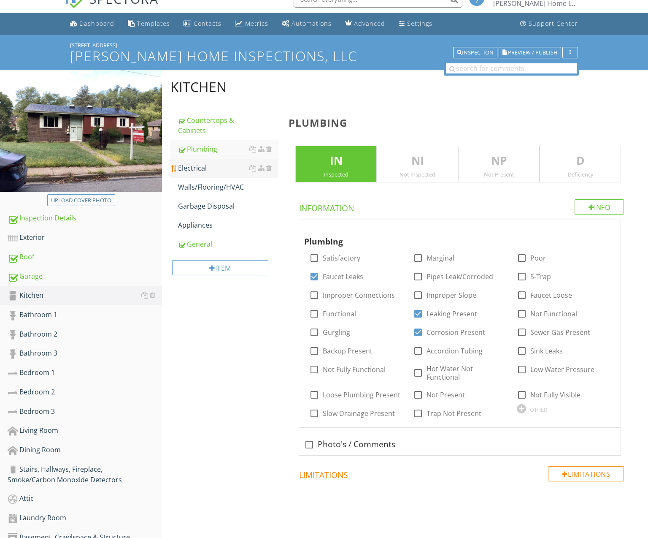
click at [213, 170] on div "Electrical" at bounding box center [228, 168] width 100 height 10
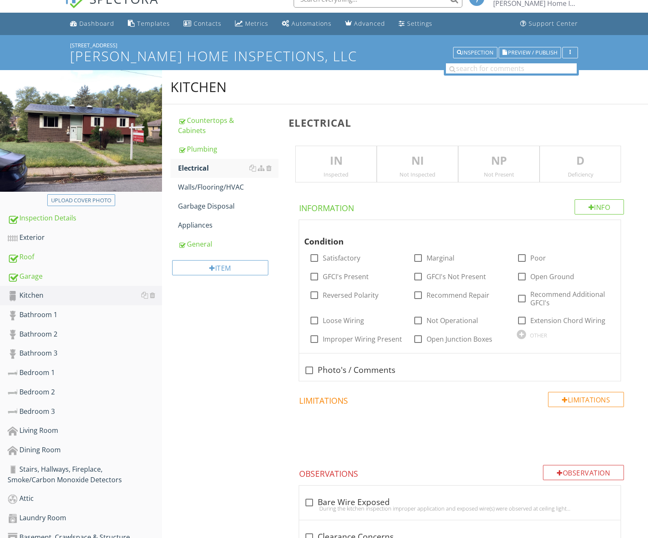
click at [348, 171] on div "Inspected" at bounding box center [336, 174] width 81 height 7
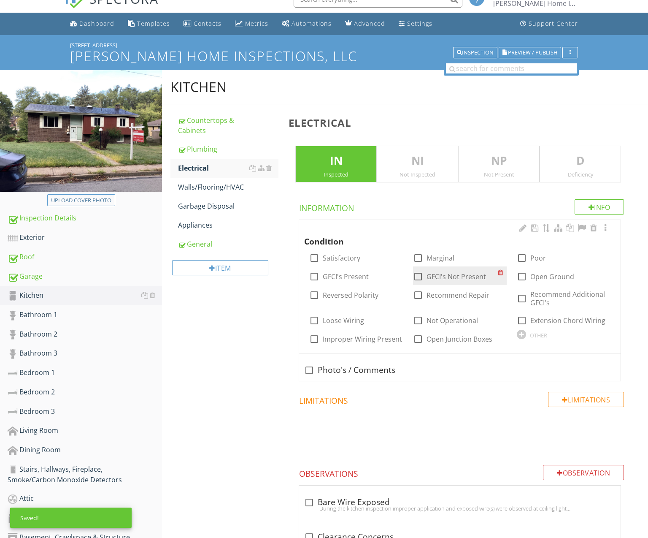
click at [462, 276] on label "GFCI's Not Present" at bounding box center [456, 276] width 59 height 8
checkbox input "true"
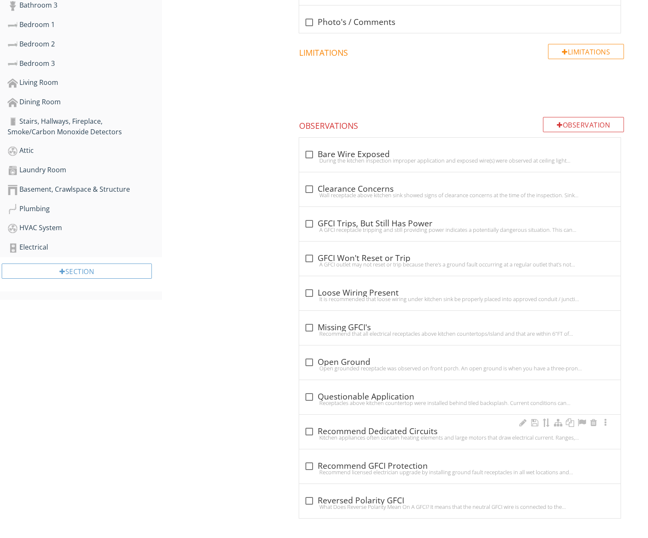
scroll to position [362, 0]
click at [405, 469] on div "Recommend licensed electrician upgrade by installing ground fault receptacles i…" at bounding box center [459, 472] width 311 height 7
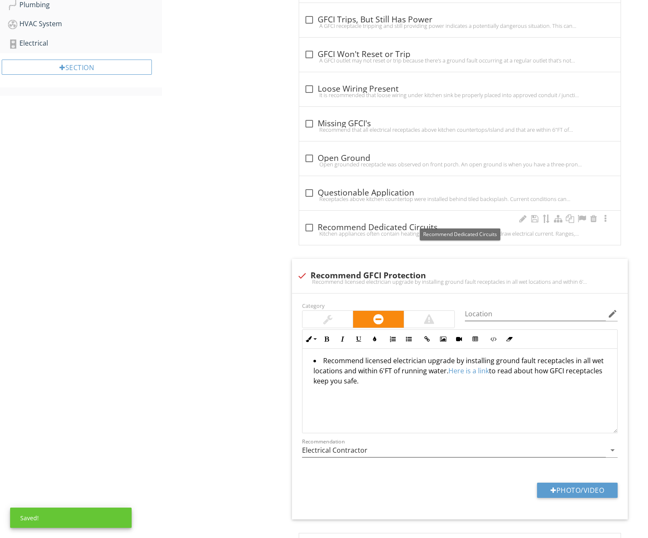
scroll to position [570, 0]
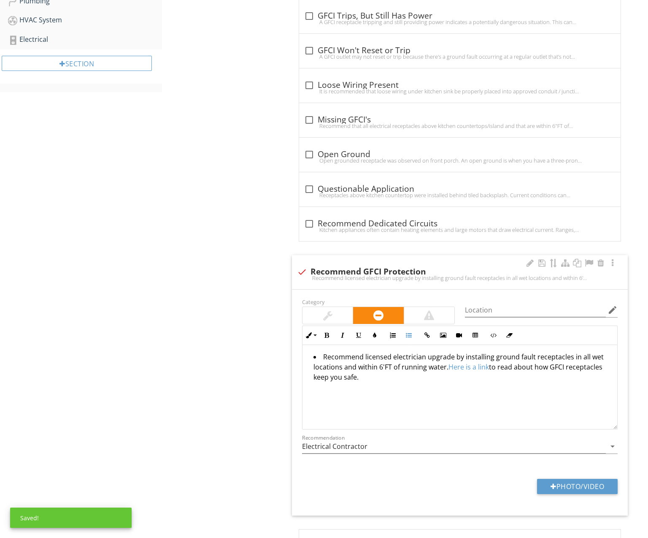
drag, startPoint x: 445, startPoint y: 396, endPoint x: 295, endPoint y: 342, distance: 160.0
click at [295, 342] on div "Category Location edit Inline Style XLarge Large Normal Small Light Small/Light…" at bounding box center [460, 402] width 336 height 226
copy li "Recommend licensed electrician upgrade by installing ground fault receptacles i…"
click at [301, 267] on div at bounding box center [302, 272] width 14 height 14
checkbox input "true"
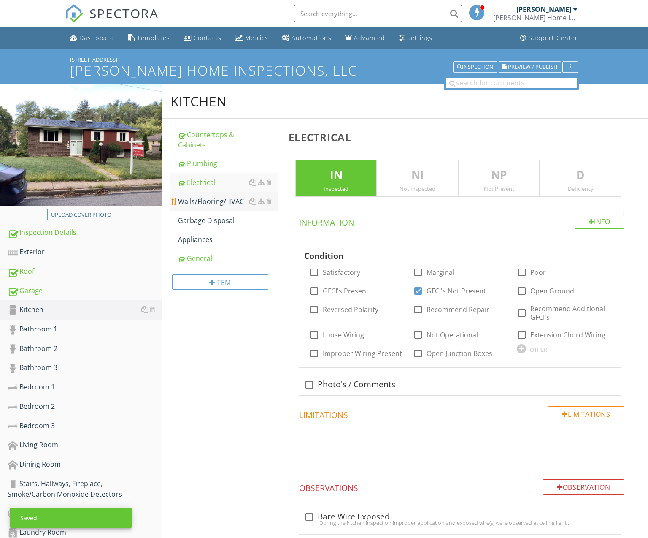
scroll to position [0, 0]
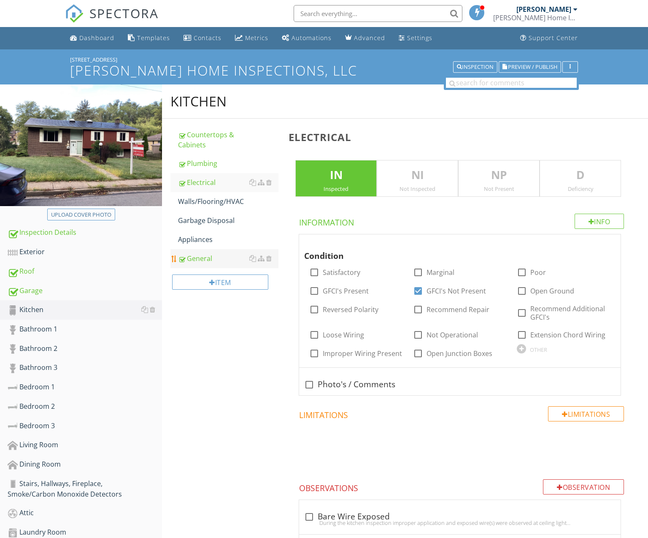
click at [211, 254] on div "General" at bounding box center [228, 258] width 100 height 10
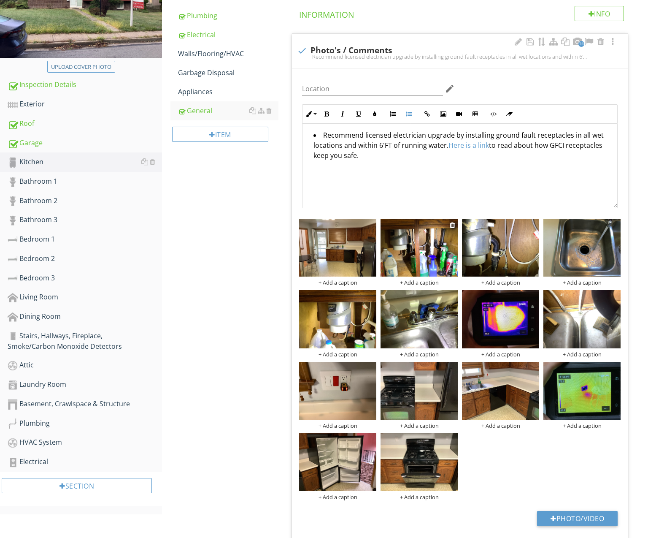
scroll to position [150, 0]
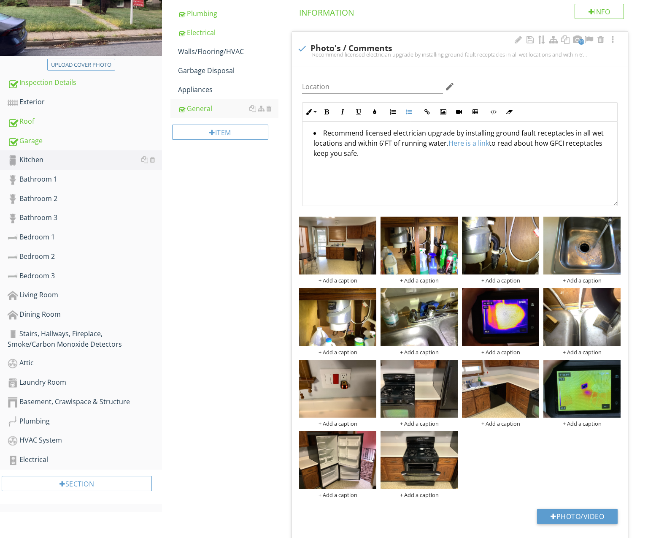
click at [454, 293] on div at bounding box center [452, 294] width 5 height 7
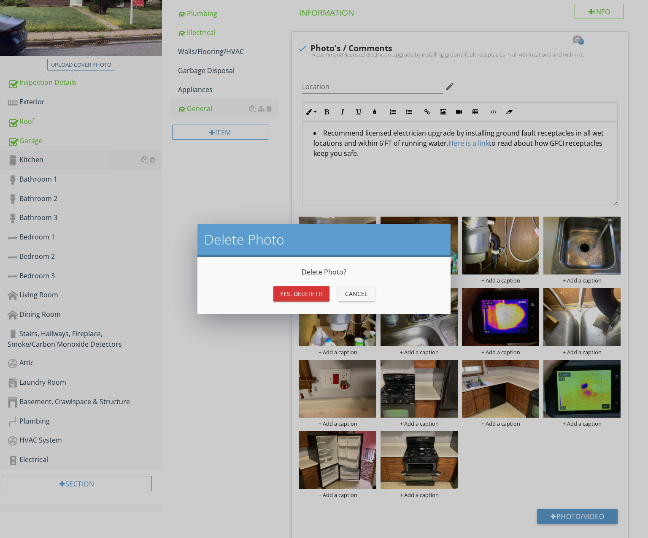
click at [320, 294] on div "Yes, Delete it!" at bounding box center [301, 293] width 43 height 9
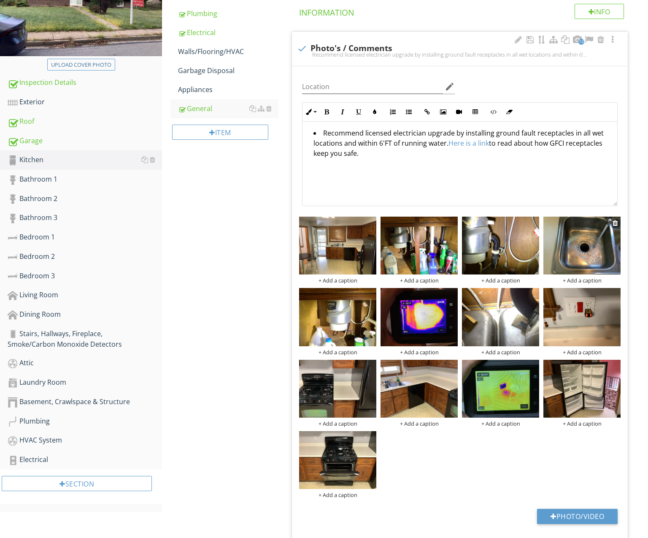
click at [587, 240] on img at bounding box center [581, 245] width 77 height 58
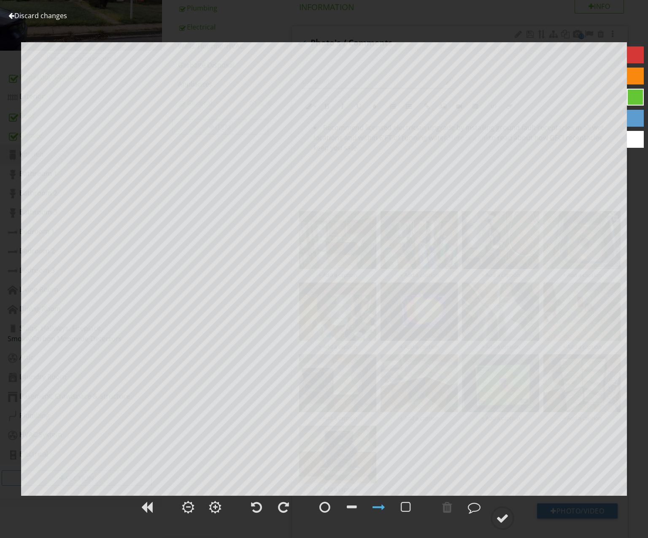
scroll to position [155, 0]
click at [39, 17] on link "Discard changes" at bounding box center [37, 15] width 59 height 9
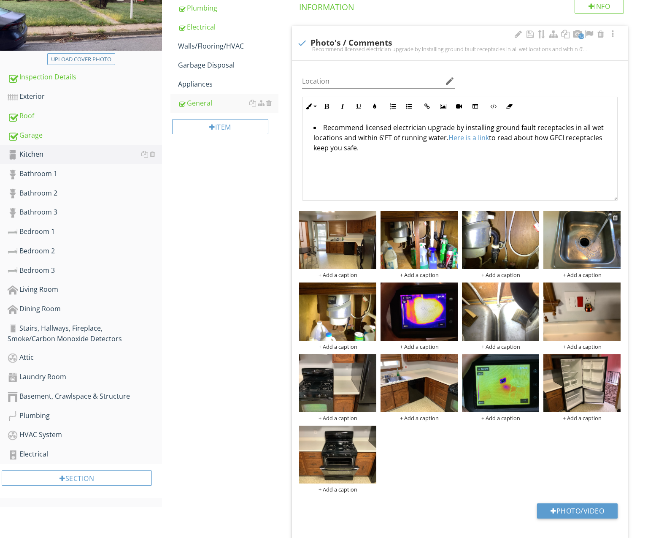
click at [617, 217] on div at bounding box center [615, 217] width 5 height 7
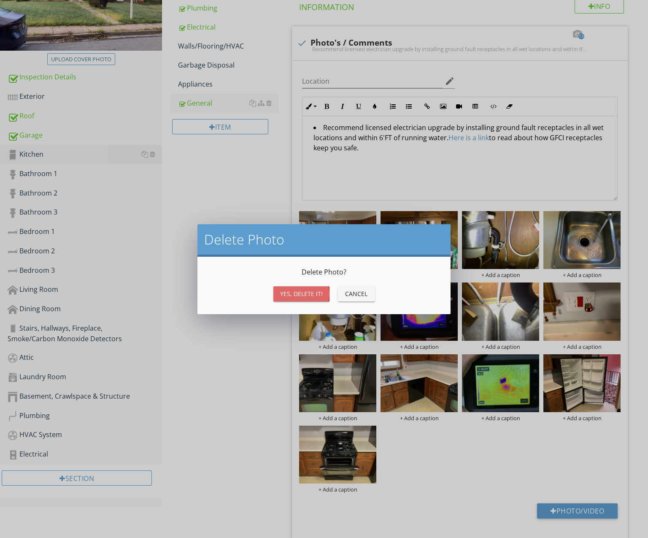
click at [313, 288] on button "Yes, Delete it!" at bounding box center [301, 293] width 56 height 15
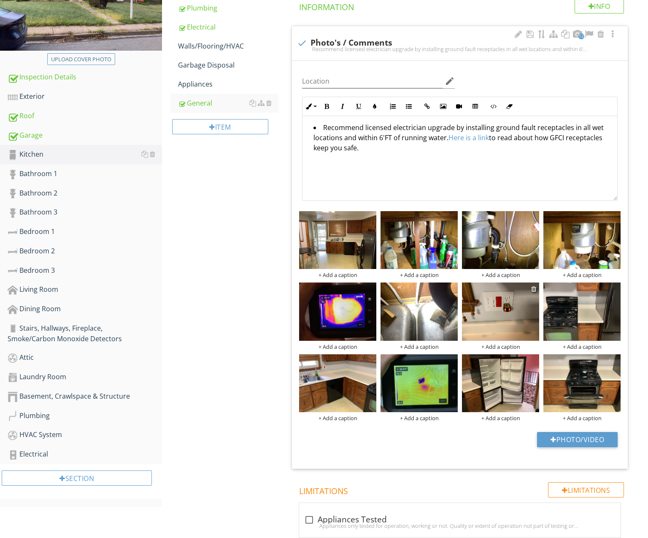
click at [534, 288] on div at bounding box center [533, 288] width 5 height 7
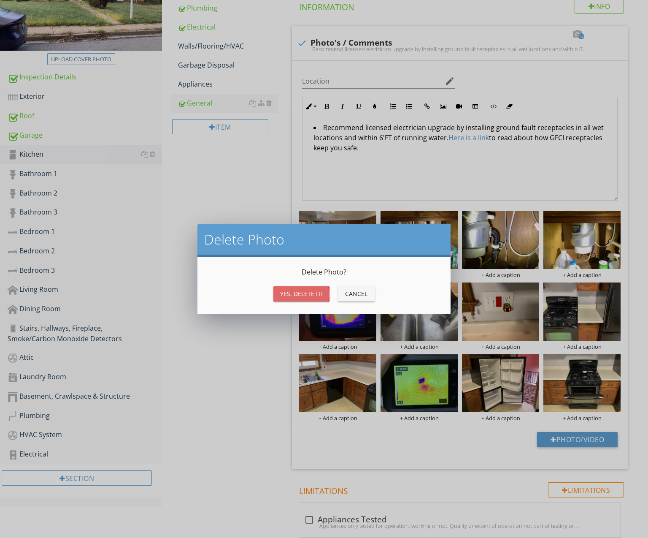
click at [307, 291] on div "Yes, Delete it!" at bounding box center [301, 293] width 43 height 9
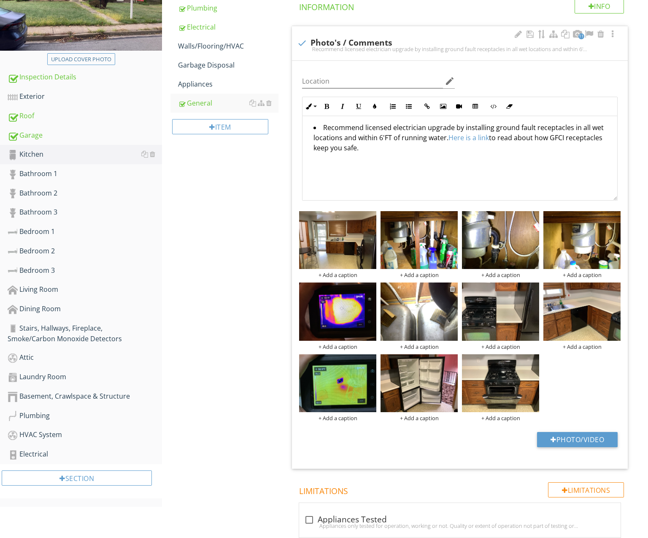
click at [453, 287] on div at bounding box center [452, 288] width 5 height 7
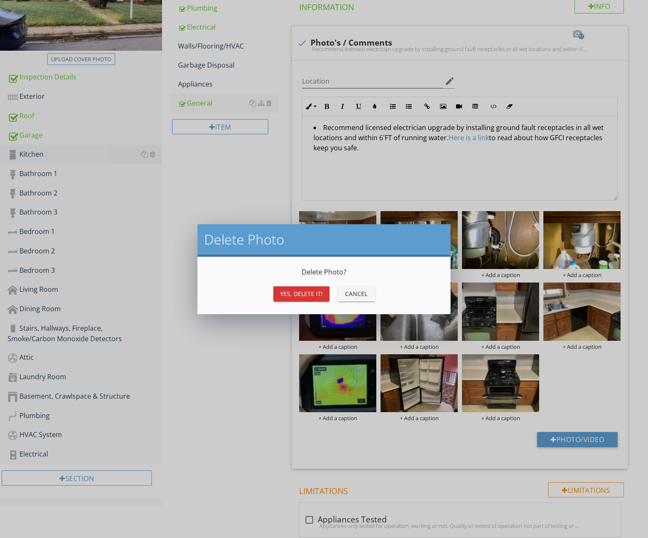
click at [315, 296] on div "Yes, Delete it!" at bounding box center [301, 293] width 43 height 9
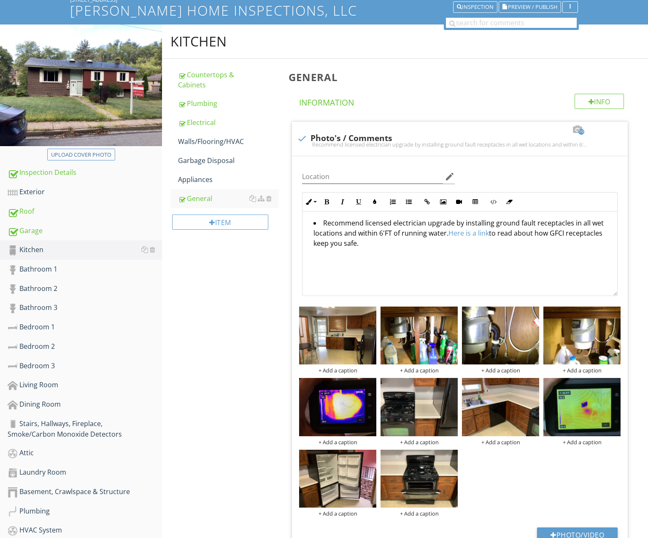
scroll to position [60, 0]
click at [205, 84] on div "Countertops & Cabinets" at bounding box center [228, 80] width 100 height 20
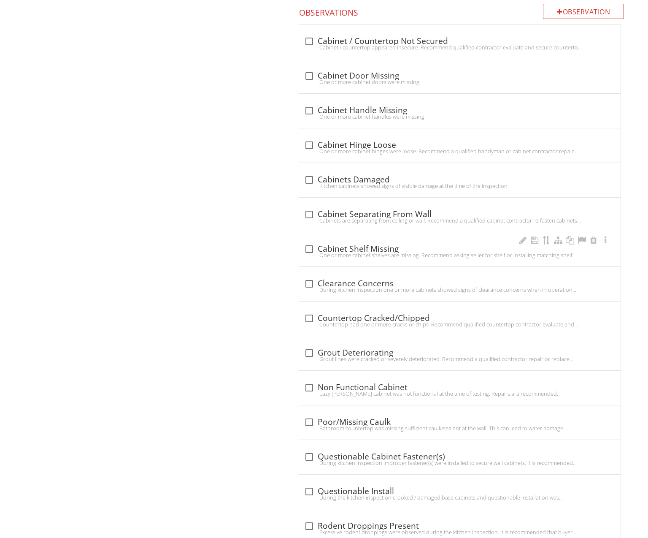
scroll to position [763, 0]
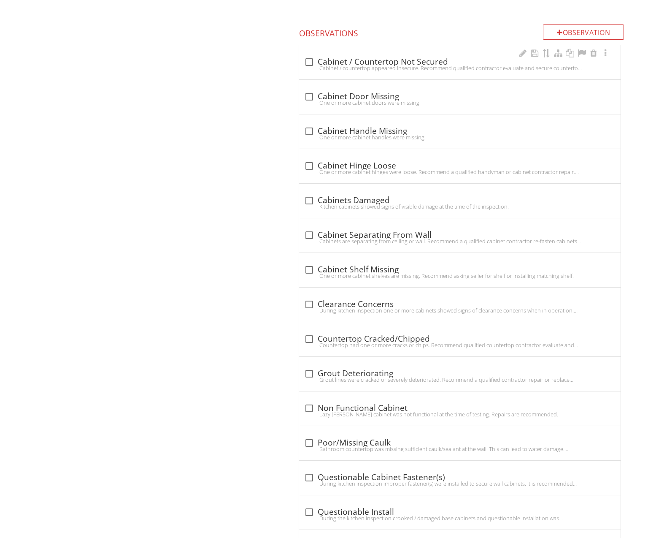
click at [373, 60] on div "check_box_outline_blank Cabinet / Countertop Not Secured" at bounding box center [459, 62] width 311 height 10
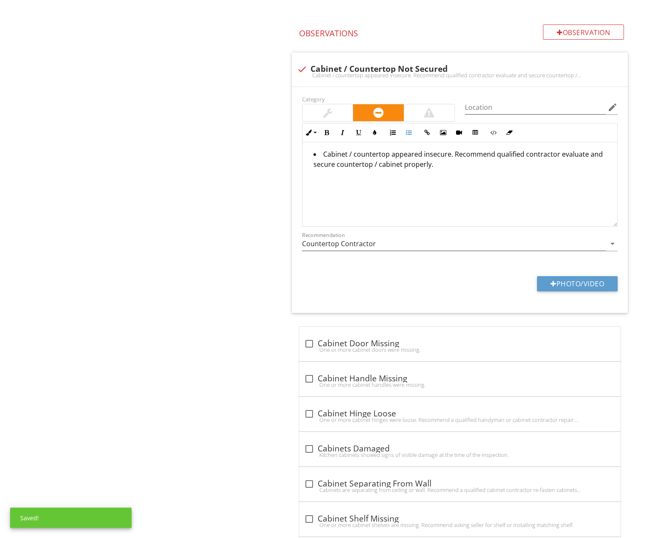
drag, startPoint x: 372, startPoint y: 184, endPoint x: 282, endPoint y: 134, distance: 102.7
click at [282, 134] on div "Kitchen Countertops & Cabinets Plumbing Electrical Walls/Flooring/HVAC Garbage …" at bounding box center [405, 96] width 486 height 1551
copy li "Cabinet / countertop appeared insecure. Recommend qualified contractor evaluate…"
drag, startPoint x: 301, startPoint y: 64, endPoint x: 234, endPoint y: 96, distance: 73.8
click at [301, 64] on div at bounding box center [302, 69] width 14 height 14
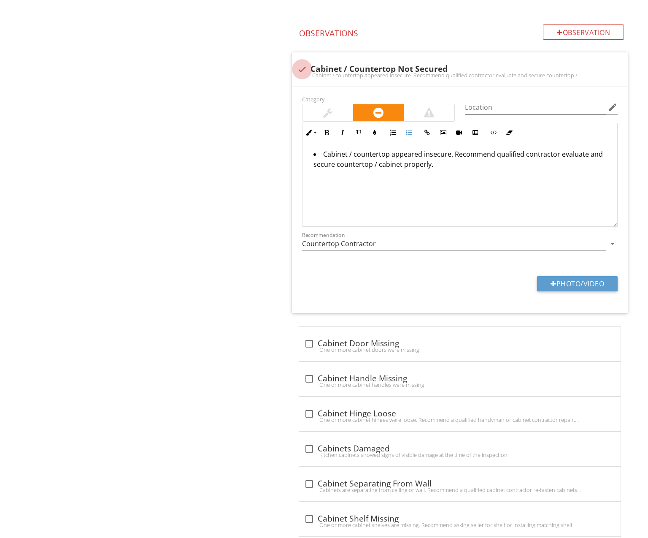
checkbox input "true"
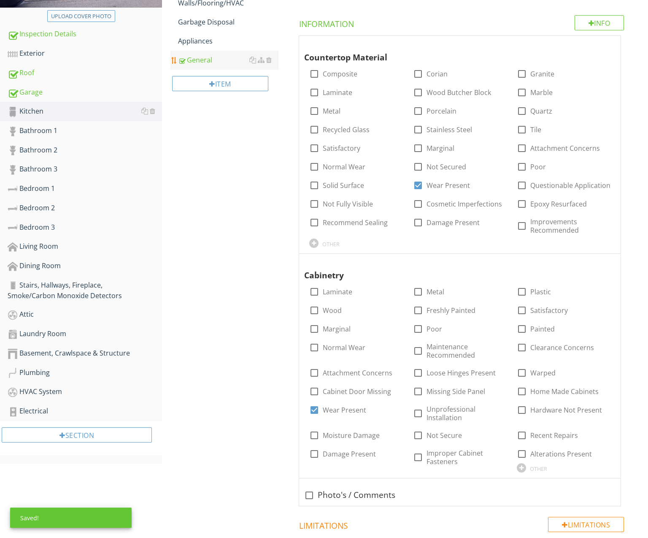
scroll to position [196, 0]
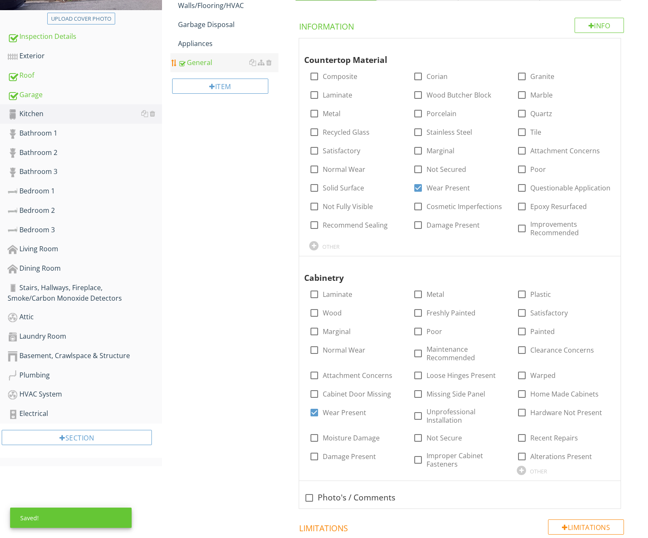
click at [207, 66] on div "General" at bounding box center [228, 62] width 100 height 10
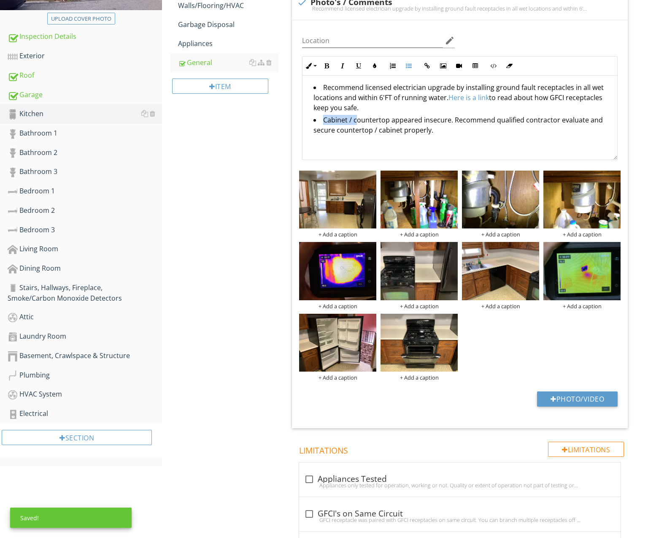
drag, startPoint x: 353, startPoint y: 120, endPoint x: 322, endPoint y: 119, distance: 31.2
click at [322, 119] on li "Cabinet / countertop appeared insecure. Recommend qualified contractor evaluate…" at bounding box center [461, 126] width 297 height 22
click at [357, 120] on li "Countertop appeared insecure. Recommend qualified contractor evaluate and secur…" at bounding box center [461, 126] width 297 height 22
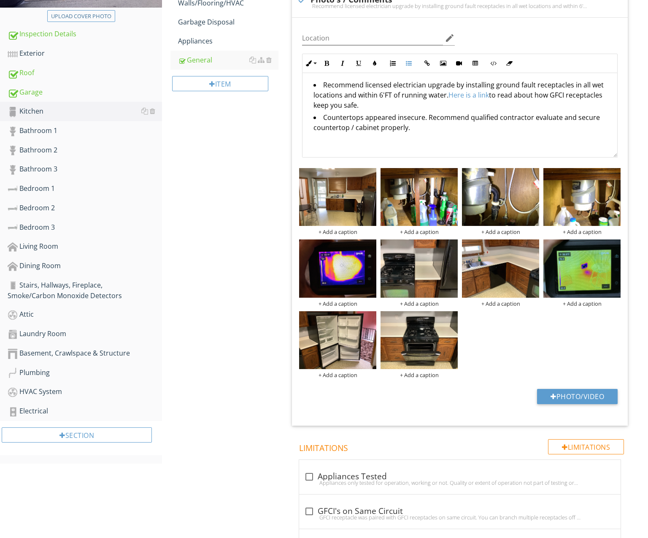
scroll to position [197, 0]
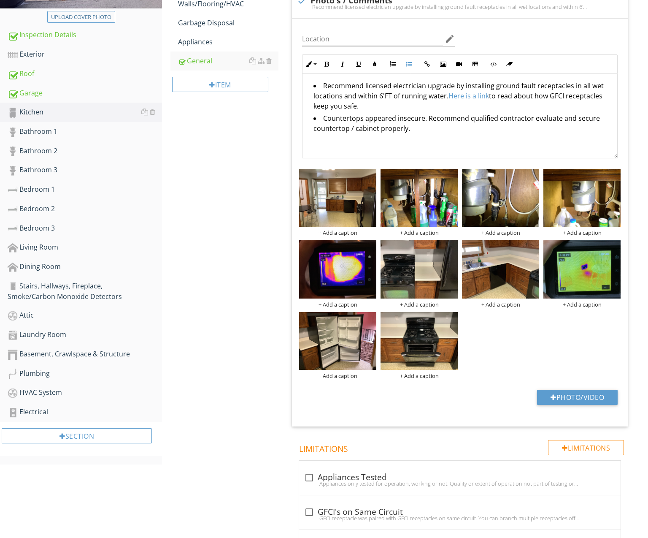
click at [352, 129] on li "Countertops appeared insecure. Recommend qualified contractor evaluate and secu…" at bounding box center [461, 124] width 297 height 22
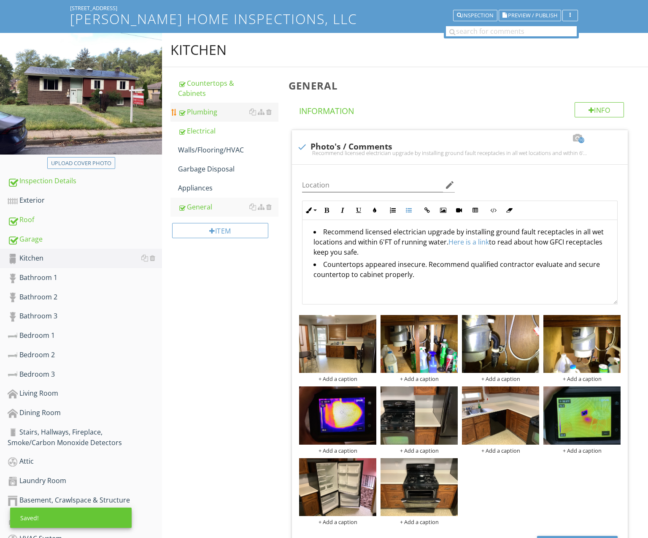
scroll to position [50, 0]
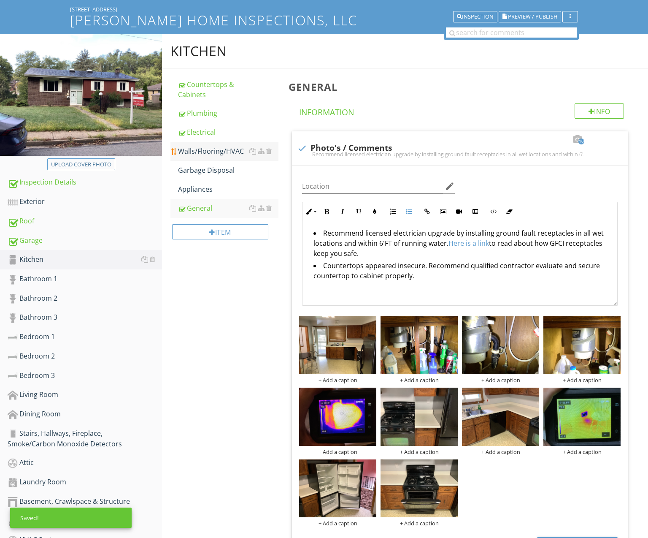
click at [208, 152] on div "Walls/Flooring/HVAC" at bounding box center [228, 151] width 100 height 10
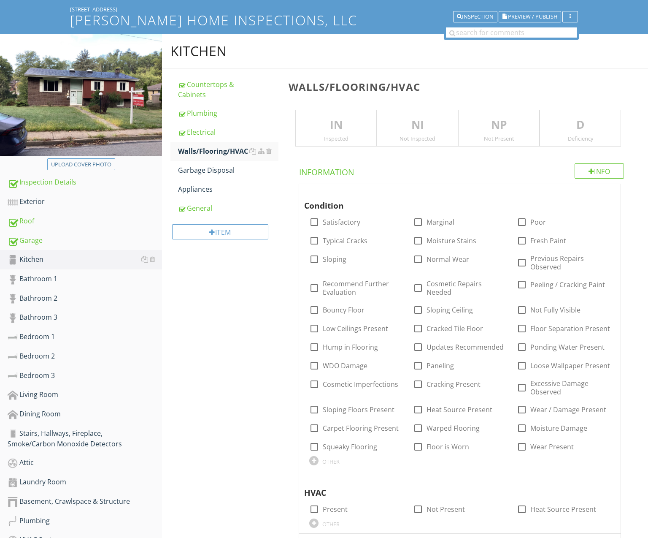
click at [343, 136] on div "Inspected" at bounding box center [336, 138] width 81 height 7
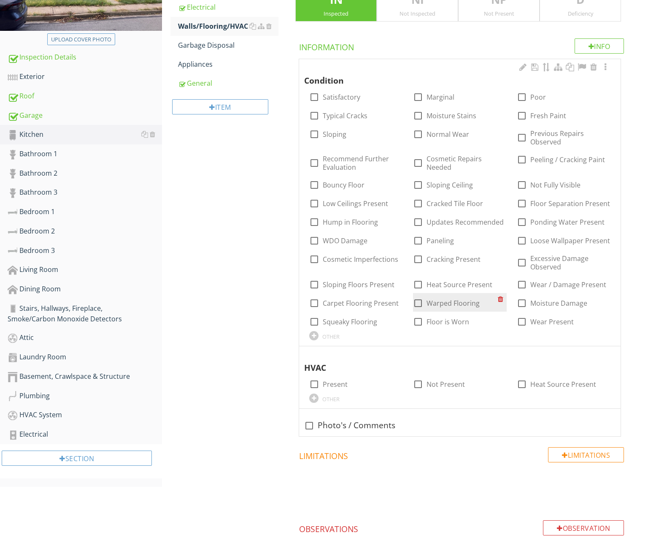
scroll to position [176, 0]
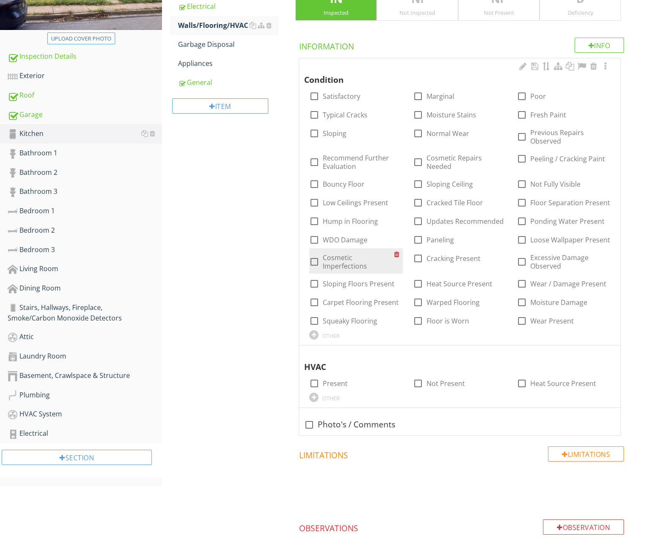
click at [347, 261] on label "Cosmetic Imperfections" at bounding box center [358, 261] width 71 height 17
click at [352, 256] on label "Cosmetic Imperfections" at bounding box center [358, 261] width 71 height 17
checkbox input "false"
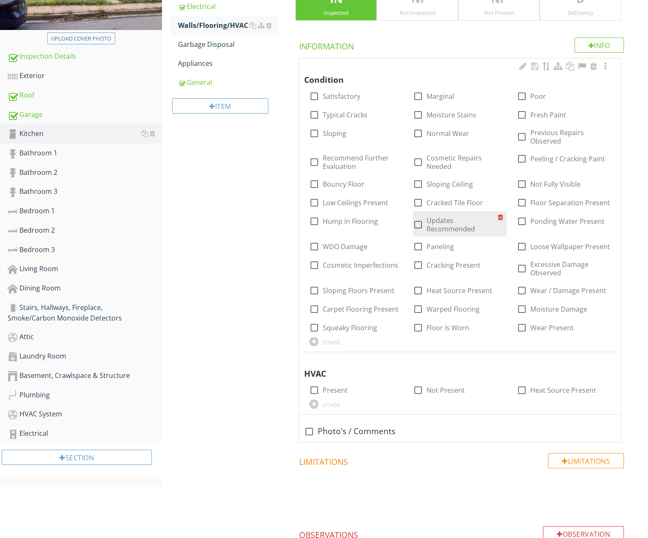
click at [429, 219] on label "Updates Recommended" at bounding box center [462, 224] width 71 height 17
checkbox input "true"
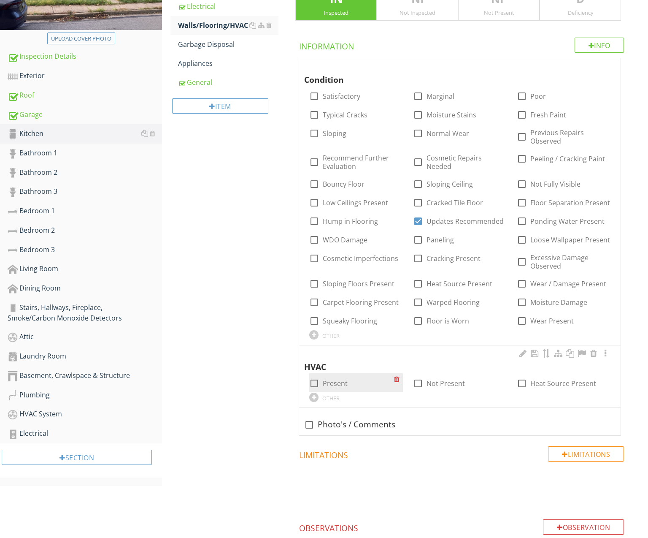
click at [337, 379] on label "Present" at bounding box center [335, 383] width 25 height 8
checkbox input "true"
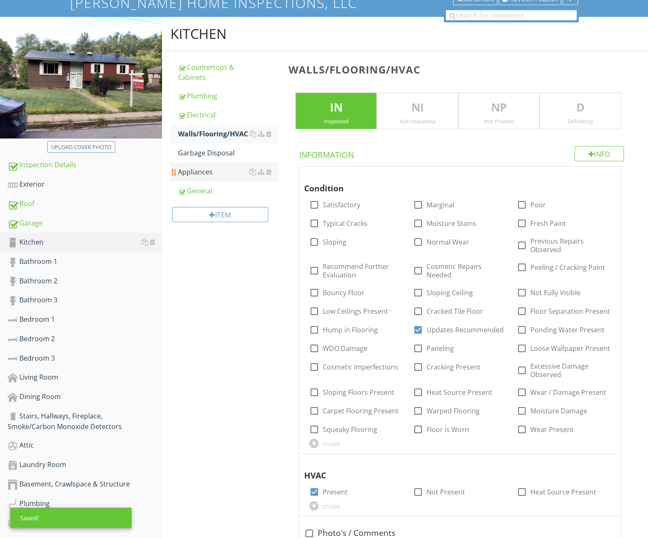
scroll to position [65, 0]
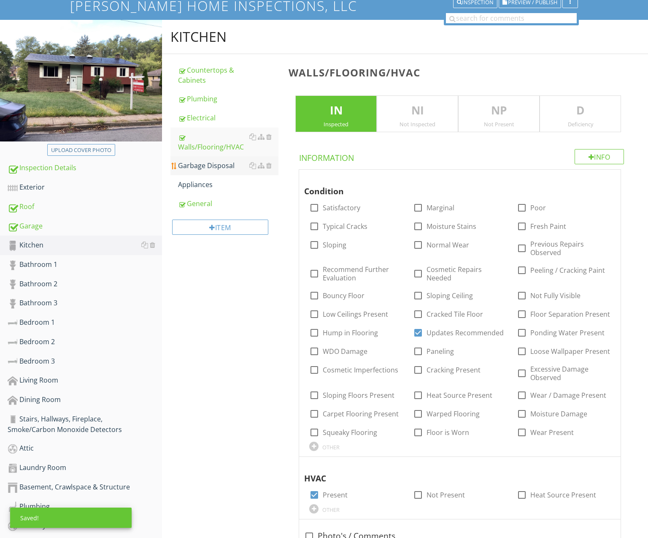
click at [219, 160] on div "Garbage Disposal" at bounding box center [228, 165] width 100 height 10
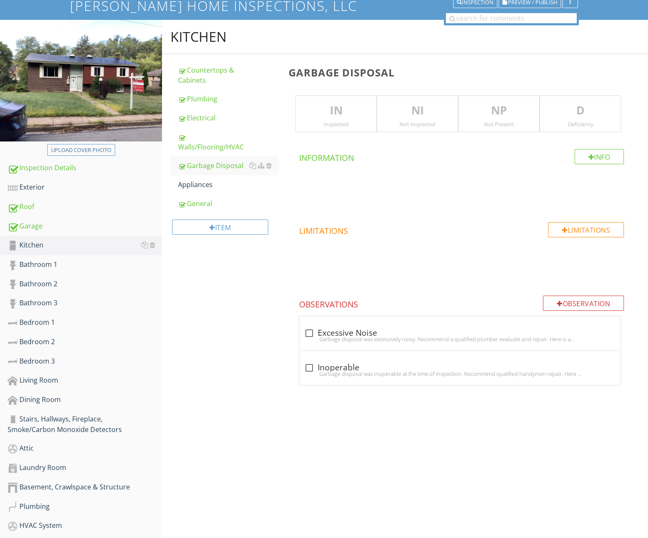
click at [355, 130] on div "IN Inspected" at bounding box center [335, 113] width 81 height 37
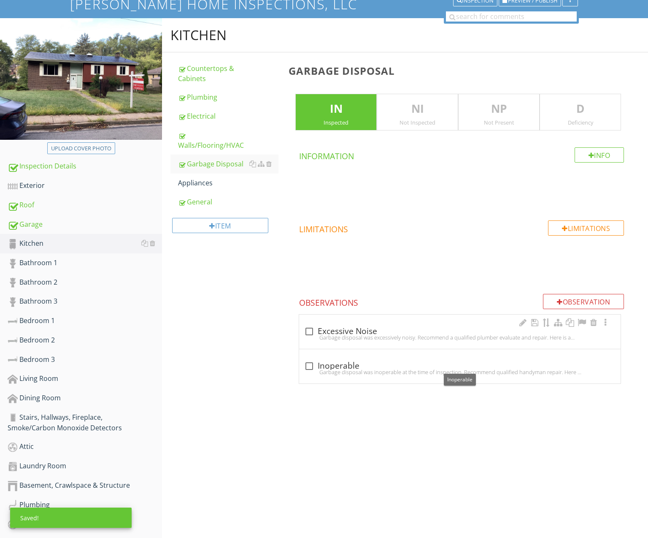
scroll to position [66, 0]
click at [370, 338] on div "Garbage disposal was excessively noisy. Recommend a qualified plumber evaluate …" at bounding box center [459, 337] width 311 height 7
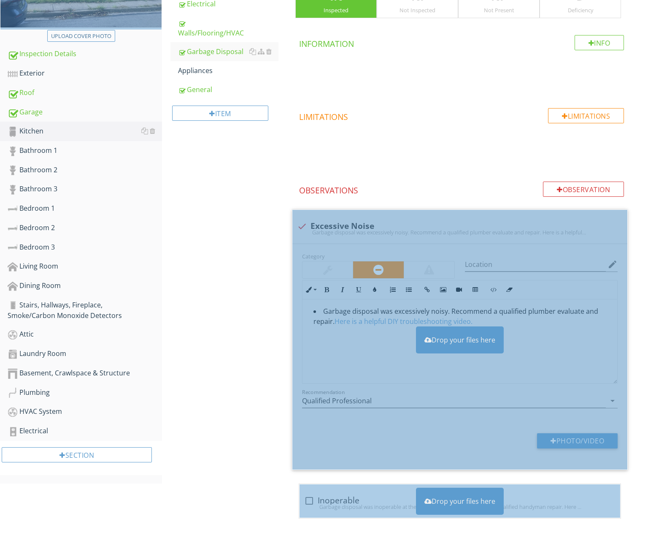
scroll to position [178, 0]
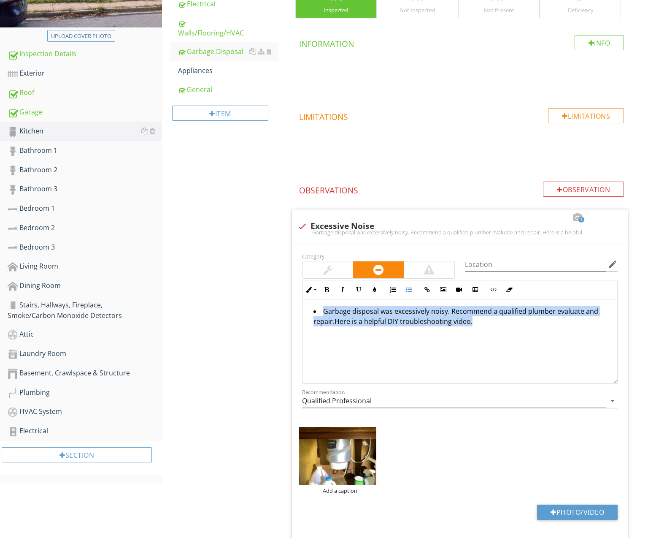
drag, startPoint x: 362, startPoint y: 330, endPoint x: 276, endPoint y: 295, distance: 92.5
click at [276, 295] on div "Kitchen Countertops & Cabinets Plumbing Electrical Walls/Flooring/HVAC Garbage …" at bounding box center [405, 258] width 486 height 705
copy li "Garbage disposal was excessively noisy. Recommend a qualified plumber evaluate …"
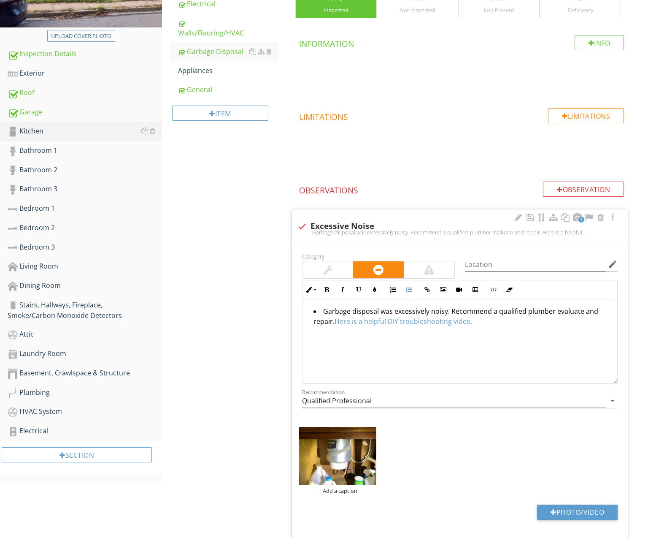
click at [299, 222] on div at bounding box center [302, 226] width 14 height 14
checkbox input "true"
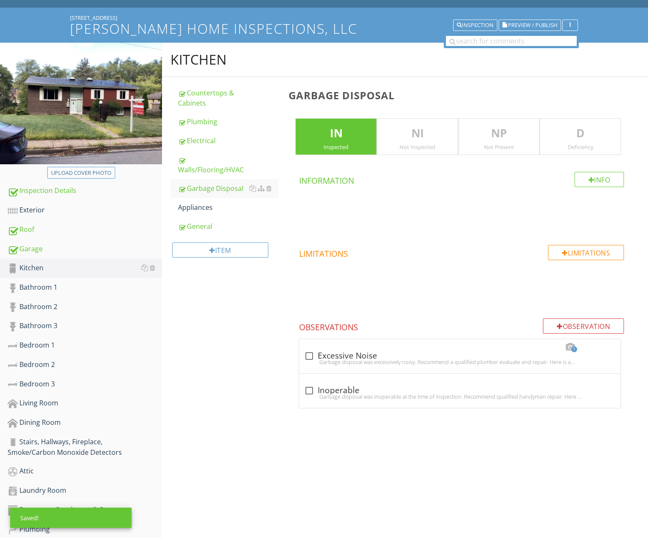
scroll to position [0, 0]
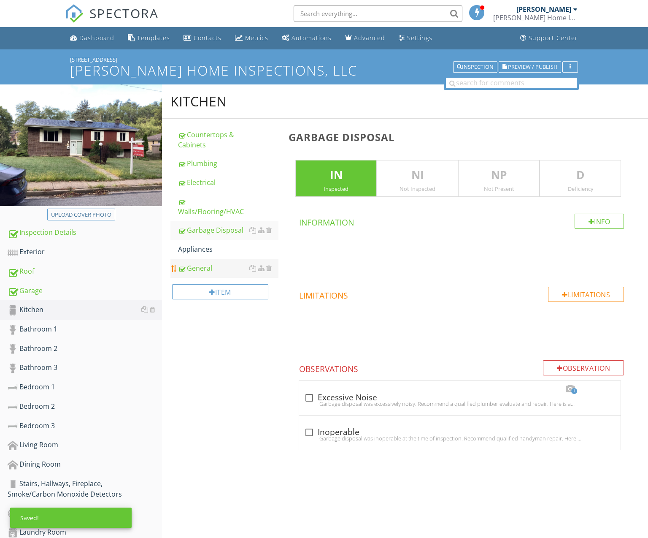
click at [201, 266] on div "General" at bounding box center [228, 268] width 100 height 10
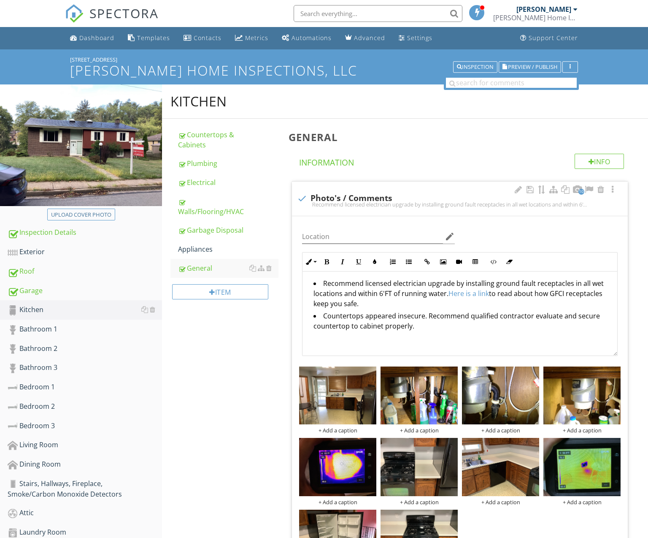
scroll to position [11, 0]
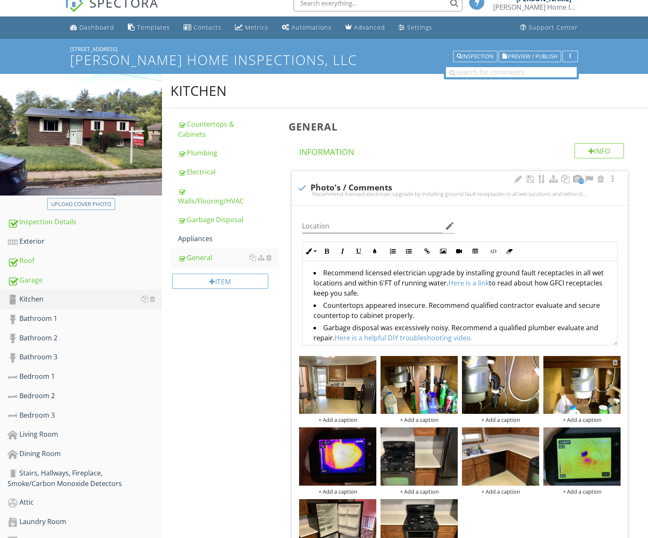
click at [615, 362] on div at bounding box center [615, 362] width 5 height 7
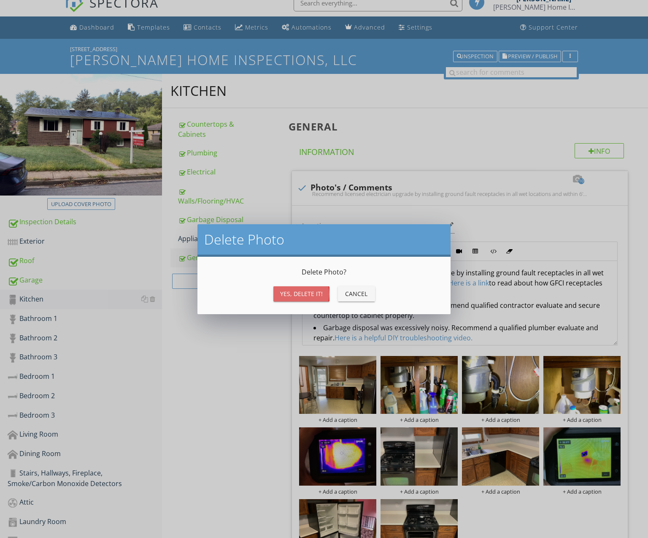
click at [311, 297] on div "Yes, Delete it!" at bounding box center [301, 293] width 43 height 9
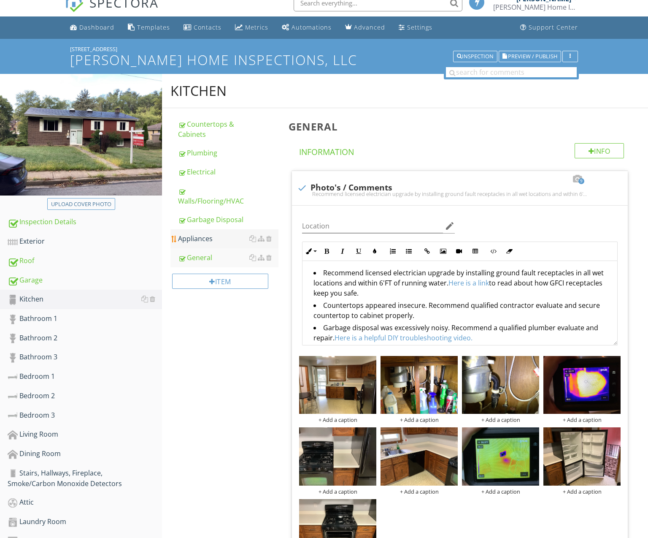
click at [200, 236] on div "Appliances" at bounding box center [228, 238] width 100 height 10
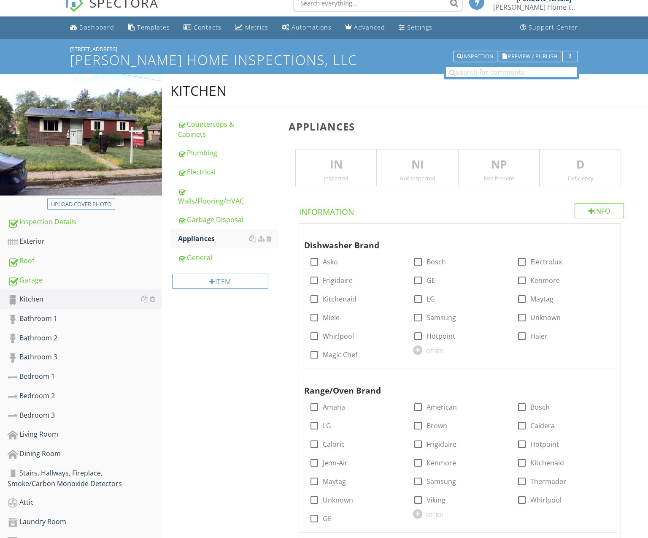
click at [332, 164] on p "IN" at bounding box center [336, 164] width 81 height 17
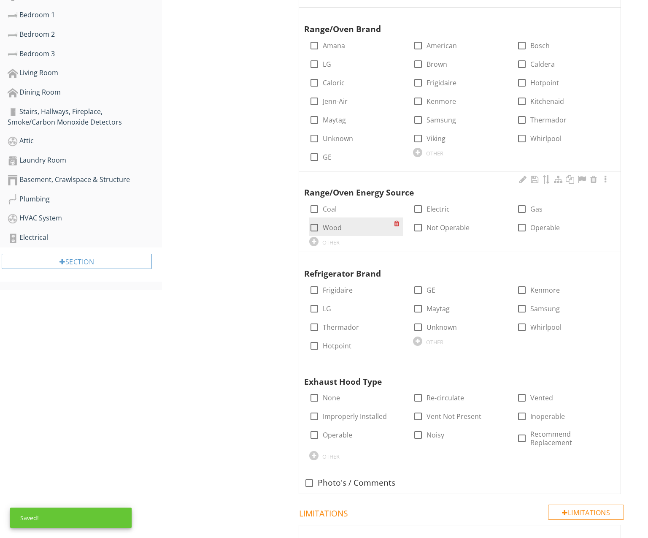
scroll to position [370, 0]
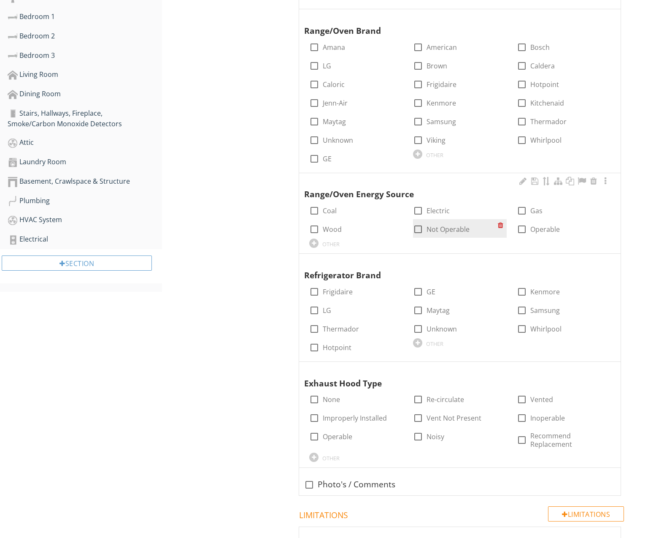
click at [442, 226] on label "Not Operable" at bounding box center [448, 229] width 43 height 8
checkbox input "true"
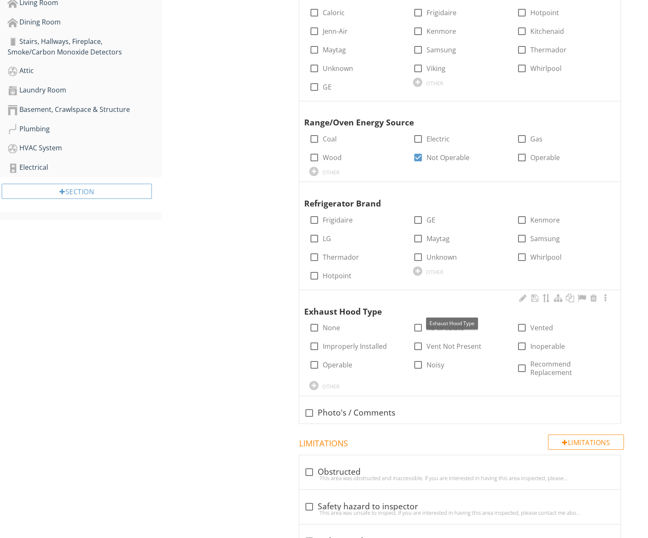
scroll to position [495, 0]
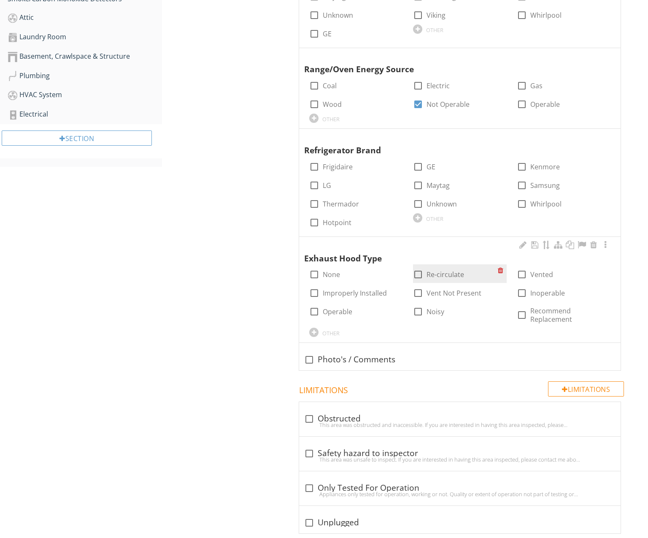
click at [455, 270] on label "Re-circulate" at bounding box center [446, 274] width 38 height 8
click at [435, 270] on label "Re-circulate" at bounding box center [446, 274] width 38 height 8
checkbox input "false"
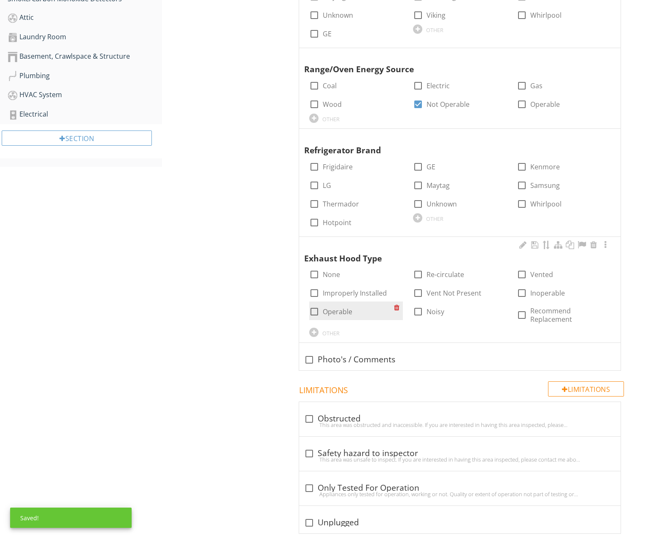
click at [336, 307] on label "Operable" at bounding box center [338, 311] width 30 height 8
checkbox input "true"
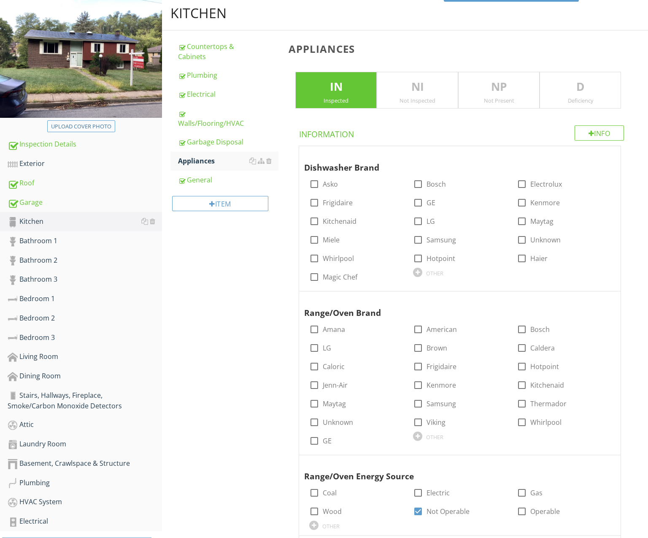
scroll to position [0, 0]
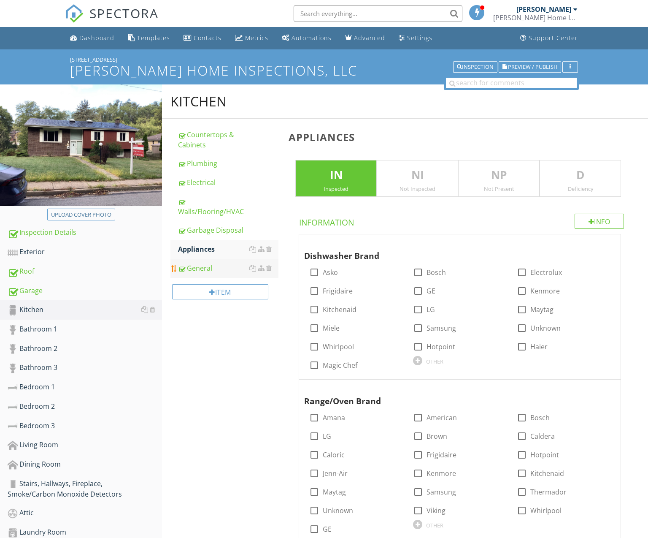
click at [214, 264] on div "General" at bounding box center [228, 268] width 100 height 10
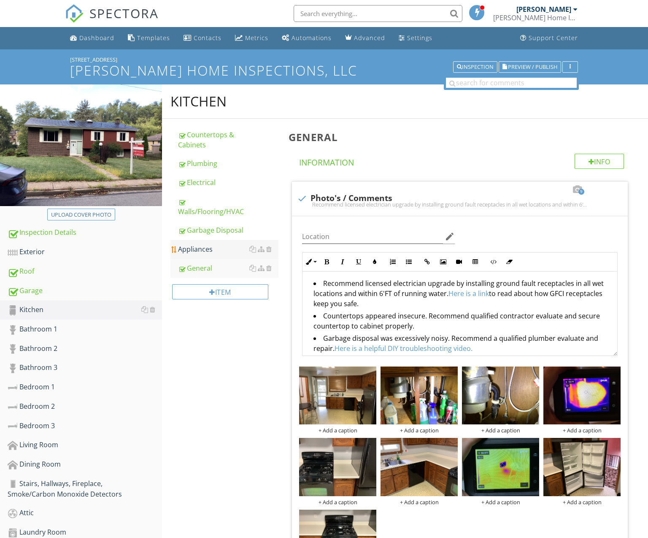
click at [218, 243] on link "Appliances" at bounding box center [228, 249] width 100 height 19
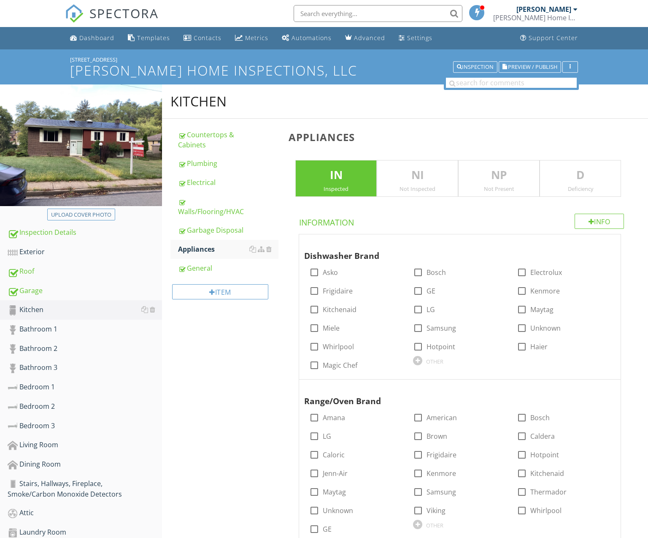
click at [330, 185] on div "Inspected" at bounding box center [336, 188] width 81 height 7
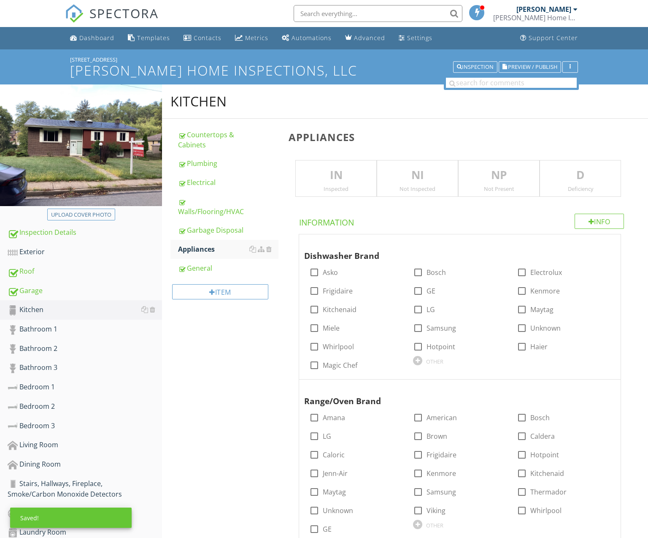
click at [410, 186] on div "Not Inspected" at bounding box center [417, 188] width 81 height 7
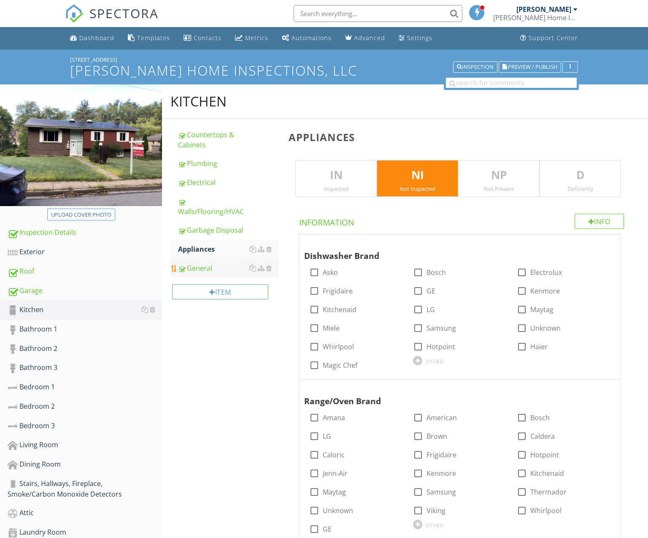
click at [231, 262] on link "General" at bounding box center [228, 268] width 100 height 19
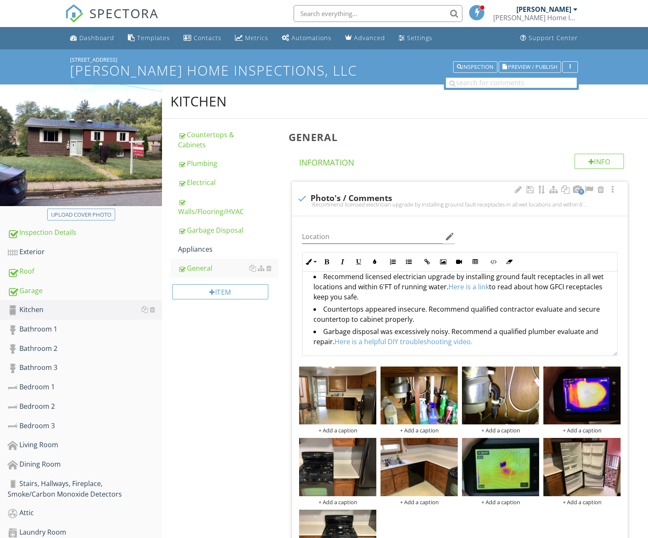
scroll to position [7, 0]
click at [486, 346] on li "Garbage disposal was excessively noisy. Recommend a qualified plumber evaluate …" at bounding box center [461, 337] width 297 height 22
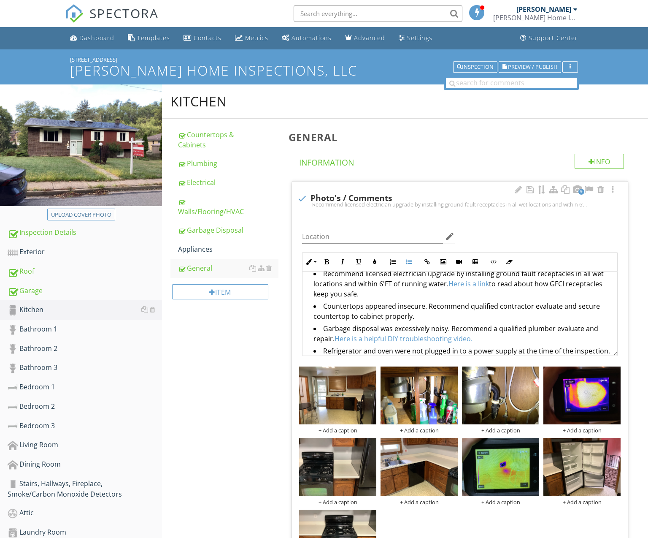
scroll to position [29, 0]
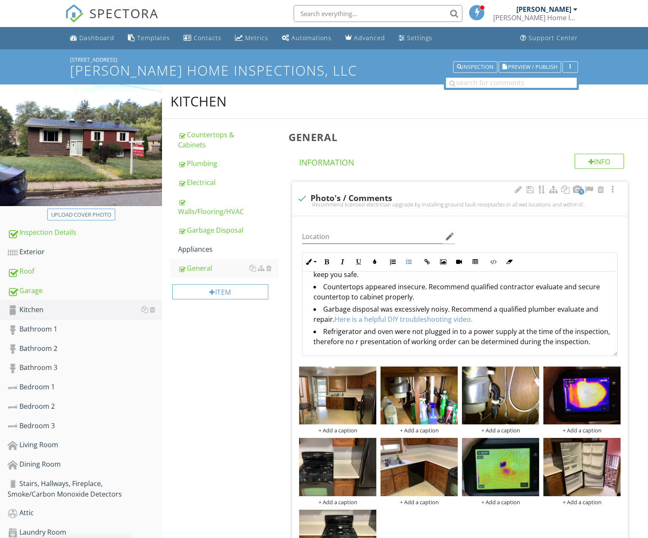
click at [456, 333] on li "Refrigerator and oven were not plugged in to a power supply at the time of the …" at bounding box center [461, 337] width 297 height 22
click at [496, 335] on li "Refrigerator and oven were not plugged into a power supply at the time of the i…" at bounding box center [461, 337] width 297 height 22
click at [359, 343] on li "Refrigerator and oven were not plugged into a power supply at the time of the i…" at bounding box center [461, 337] width 297 height 22
click at [422, 341] on li "Refrigerator and oven were not plugged into a power supply at the time of the i…" at bounding box center [461, 337] width 297 height 22
drag, startPoint x: 519, startPoint y: 342, endPoint x: 584, endPoint y: 342, distance: 65.8
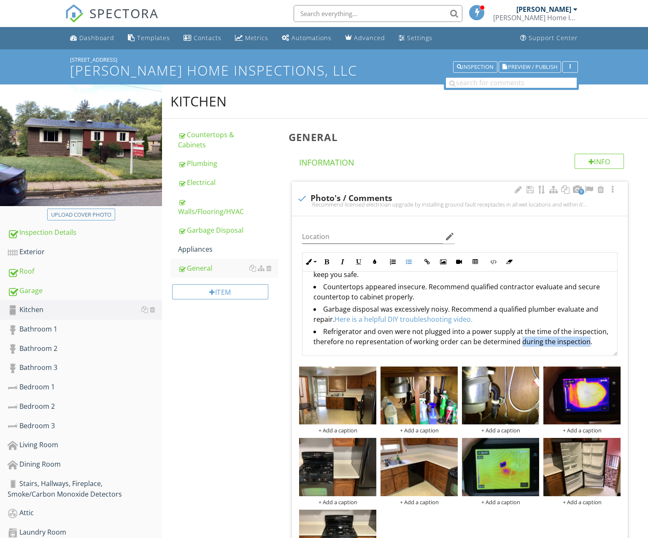
click at [584, 342] on li "Refrigerator and oven were not plugged into a power supply at the time of the i…" at bounding box center [461, 337] width 297 height 22
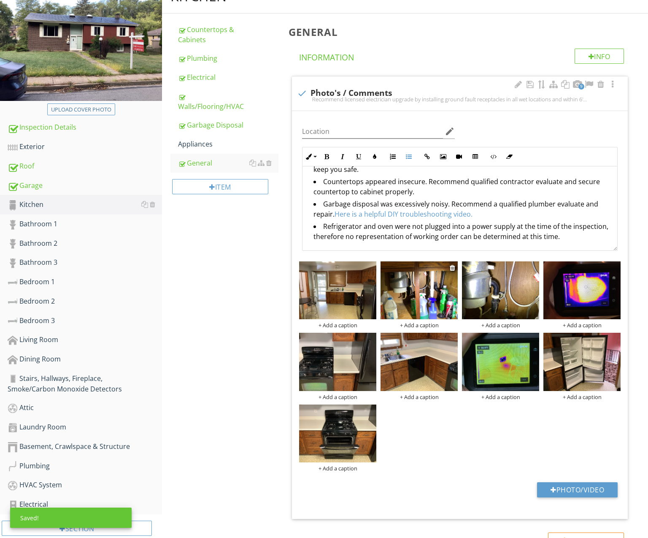
scroll to position [106, 0]
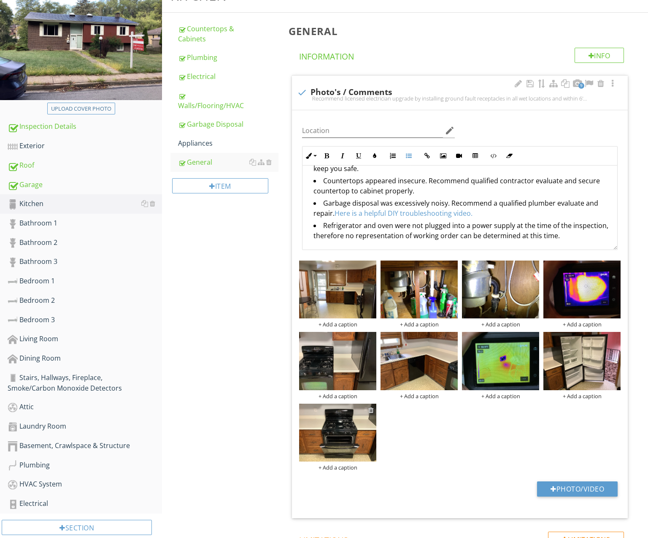
click at [371, 408] on div at bounding box center [370, 409] width 5 height 7
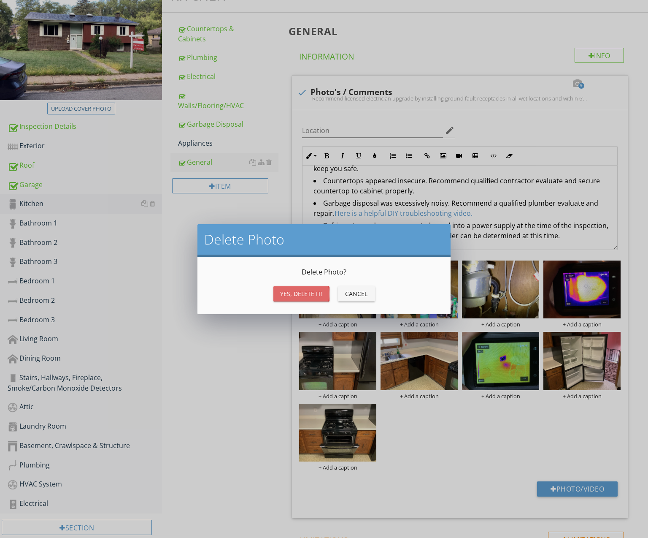
click at [298, 292] on div "Yes, Delete it!" at bounding box center [301, 293] width 43 height 9
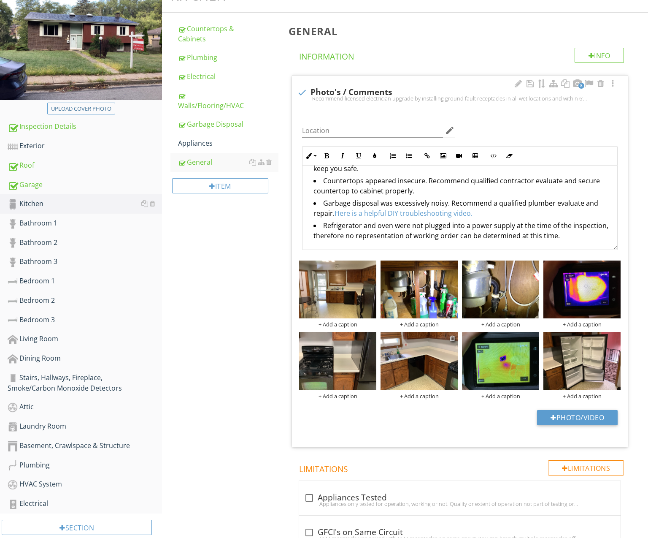
click at [453, 337] on div at bounding box center [452, 338] width 5 height 7
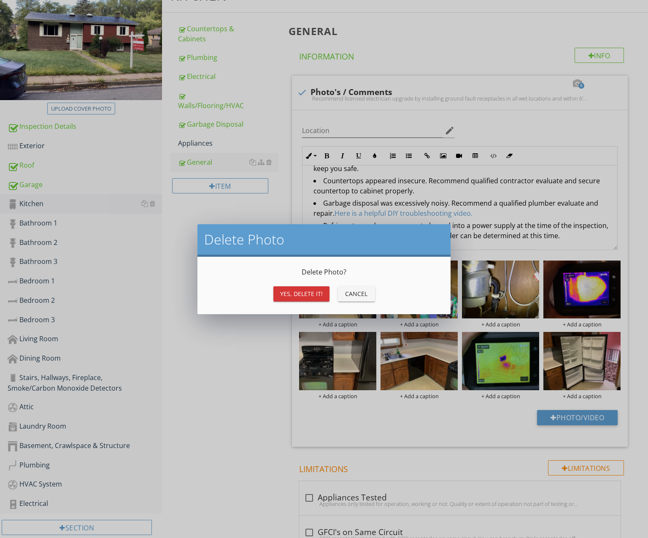
click at [309, 292] on div "Yes, Delete it!" at bounding box center [301, 293] width 43 height 9
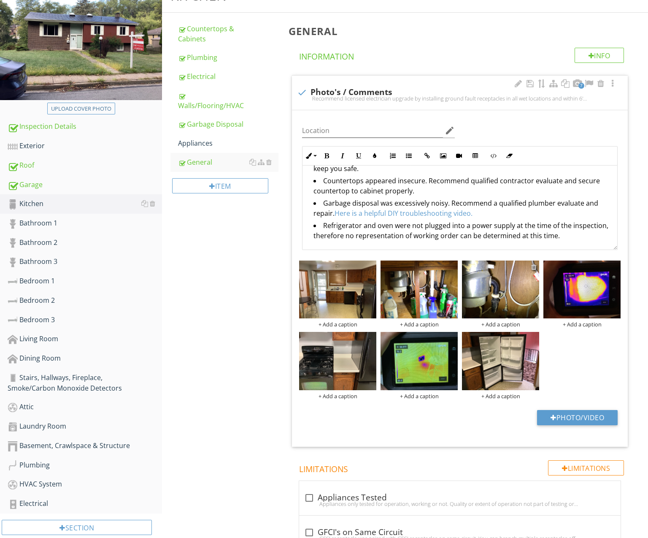
click at [534, 267] on div at bounding box center [533, 266] width 5 height 7
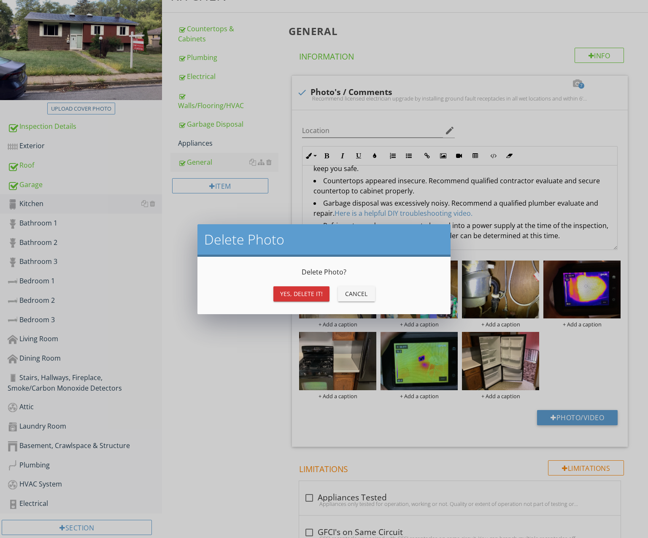
click at [310, 298] on button "Yes, Delete it!" at bounding box center [301, 293] width 56 height 15
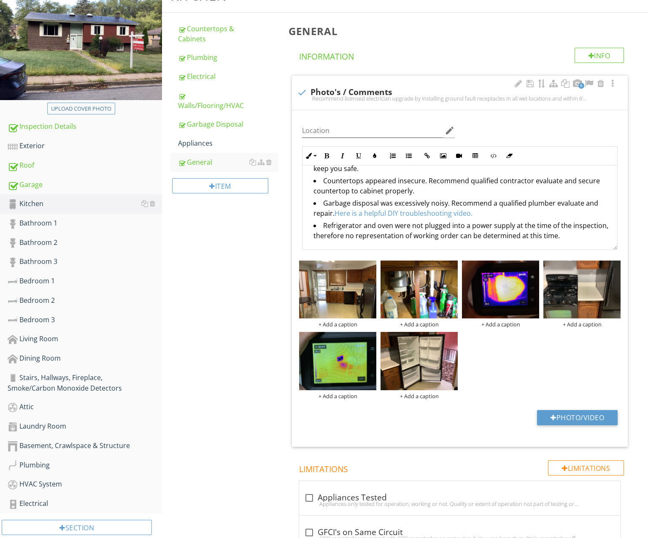
click at [496, 345] on div "+ Add a caption + Add a caption + Add a caption + Add a caption + Add a caption…" at bounding box center [460, 329] width 326 height 143
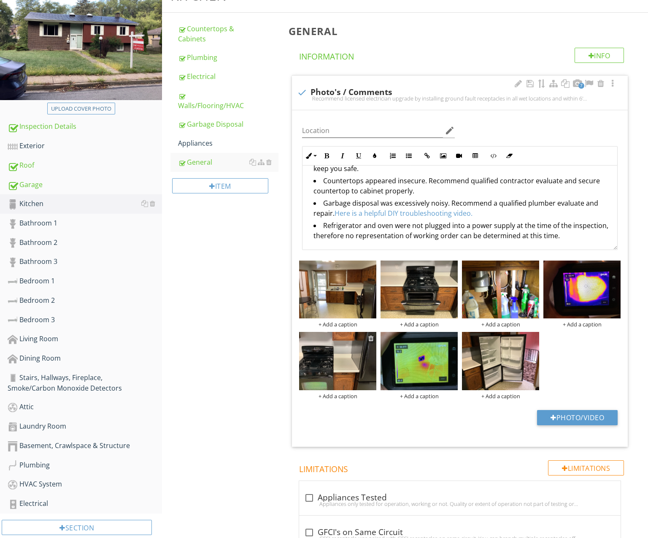
click at [372, 338] on div at bounding box center [370, 338] width 5 height 7
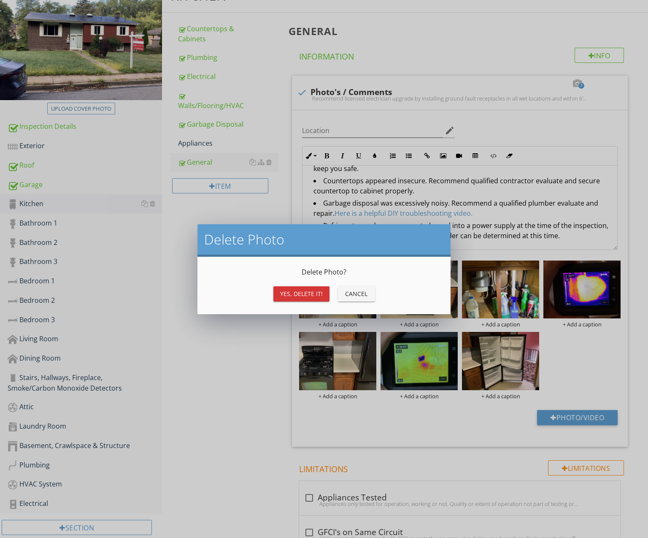
click at [300, 288] on button "Yes, Delete it!" at bounding box center [301, 293] width 56 height 15
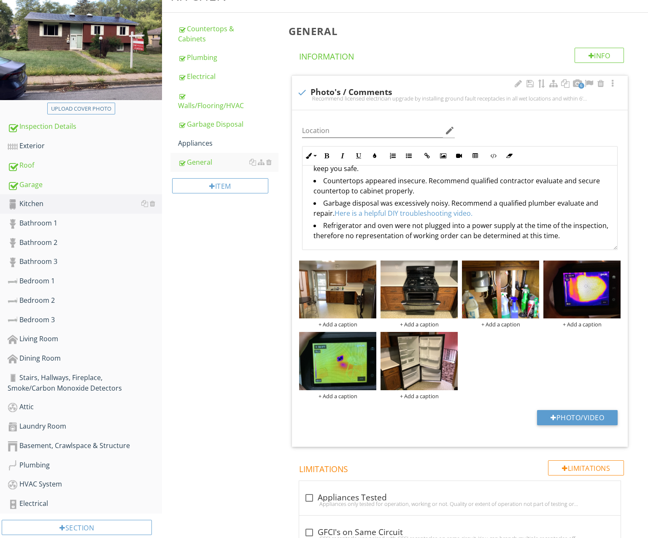
click at [326, 182] on li "Countertops appeared insecure. Recommend qualified contractor evaluate and secu…" at bounding box center [461, 187] width 297 height 22
click at [510, 367] on div "+ Add a caption + Add a caption + Add a caption + Add a caption + Add a caption…" at bounding box center [460, 329] width 326 height 143
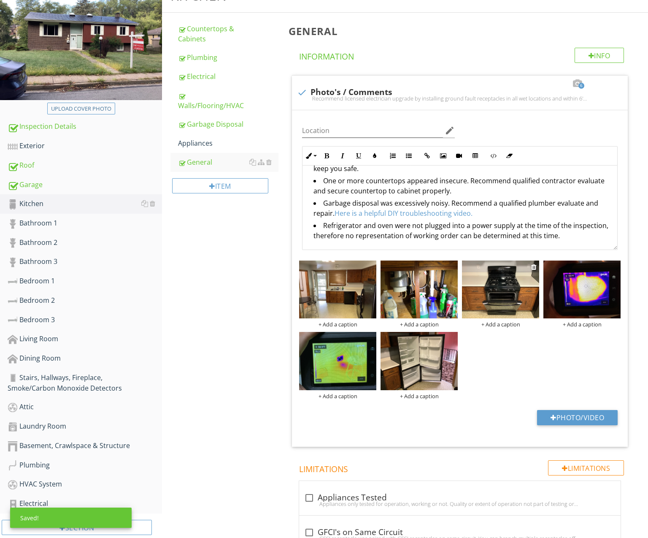
drag, startPoint x: 484, startPoint y: 368, endPoint x: 498, endPoint y: 302, distance: 68.1
click at [485, 365] on div "+ Add a caption + Add a caption + Add a caption + Add a caption + Add a caption…" at bounding box center [460, 329] width 326 height 143
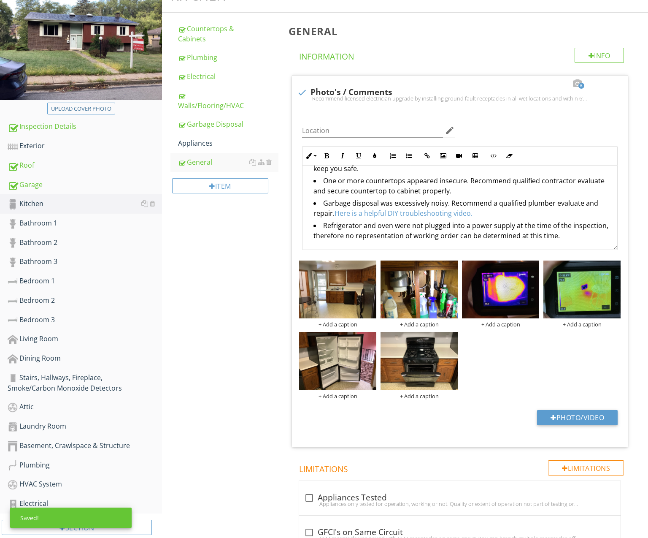
drag, startPoint x: 448, startPoint y: 361, endPoint x: 505, endPoint y: 354, distance: 57.0
click at [470, 360] on div "+ Add a caption + Add a caption + Add a caption + Add a caption + Add a caption…" at bounding box center [460, 329] width 326 height 143
click at [567, 343] on div "+ Add a caption + Add a caption + Add a caption + Add a caption + Add a caption…" at bounding box center [460, 329] width 326 height 143
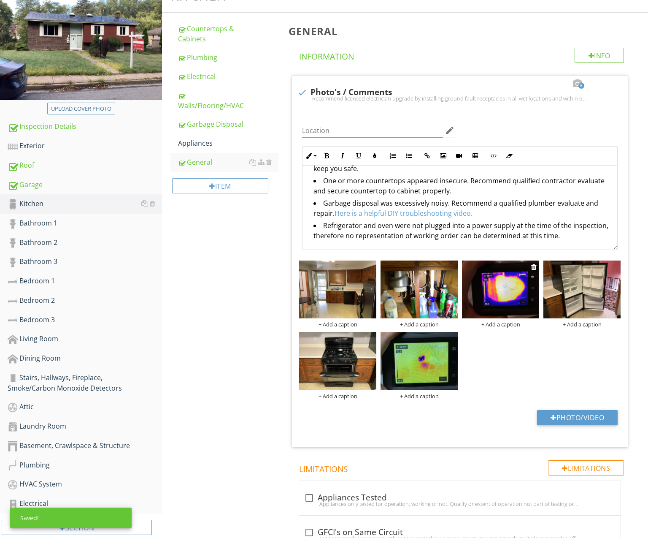
click at [506, 322] on div "+ Add a caption" at bounding box center [500, 324] width 77 height 7
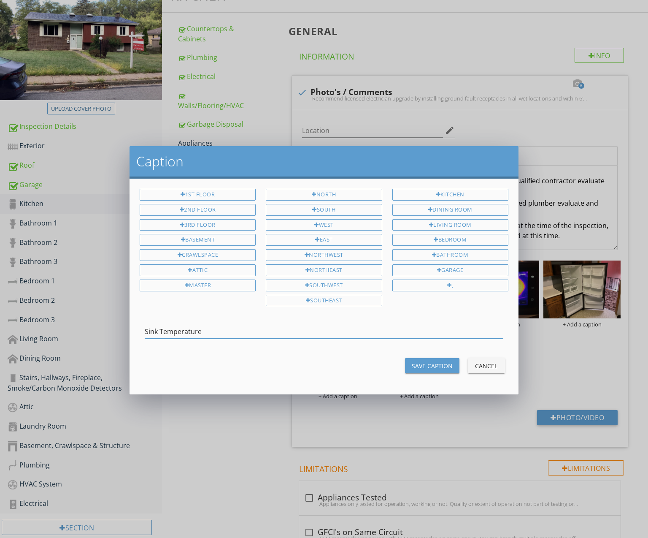
type input "Sink Temperature"
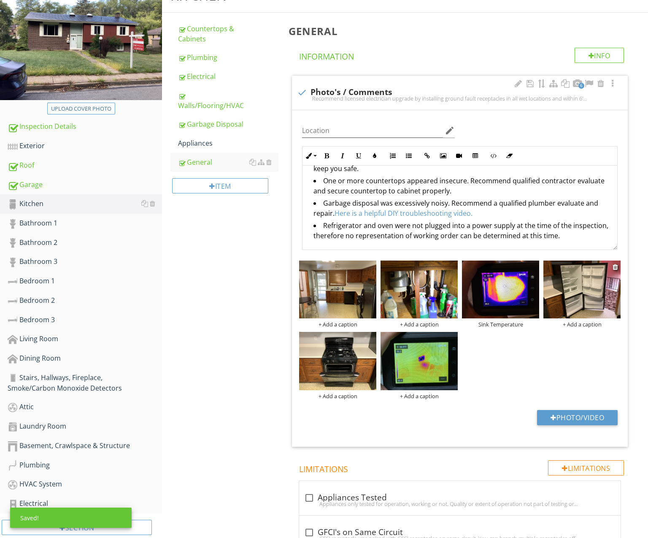
click at [577, 324] on div "+ Add a caption" at bounding box center [581, 324] width 77 height 7
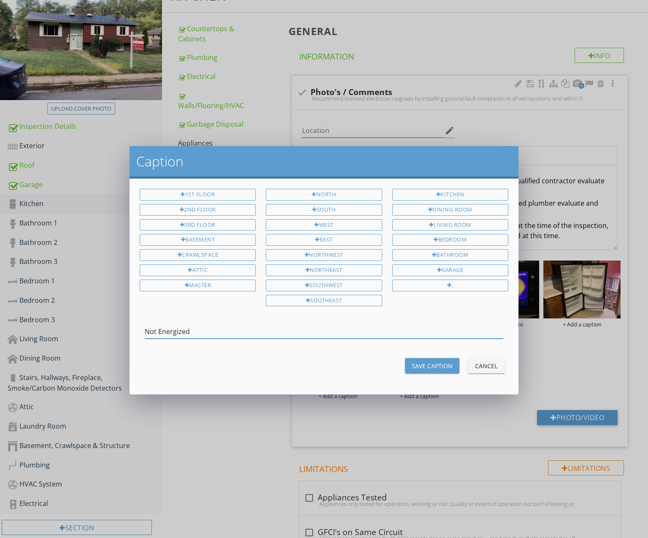
type input "Not Energized"
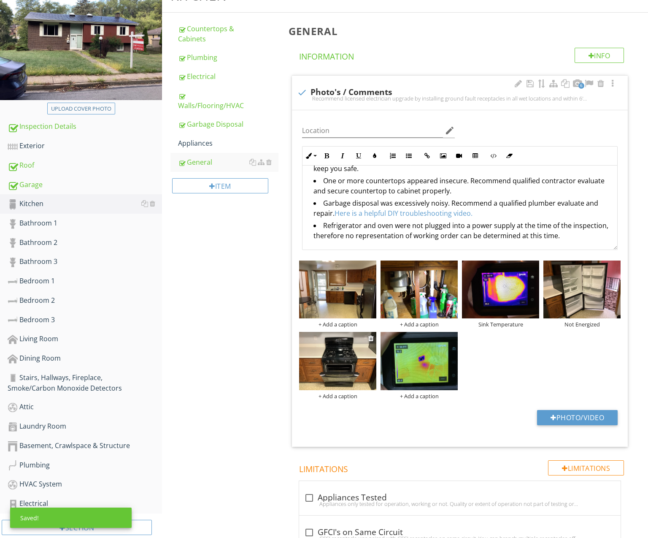
click at [354, 394] on div "+ Add a caption" at bounding box center [337, 395] width 77 height 7
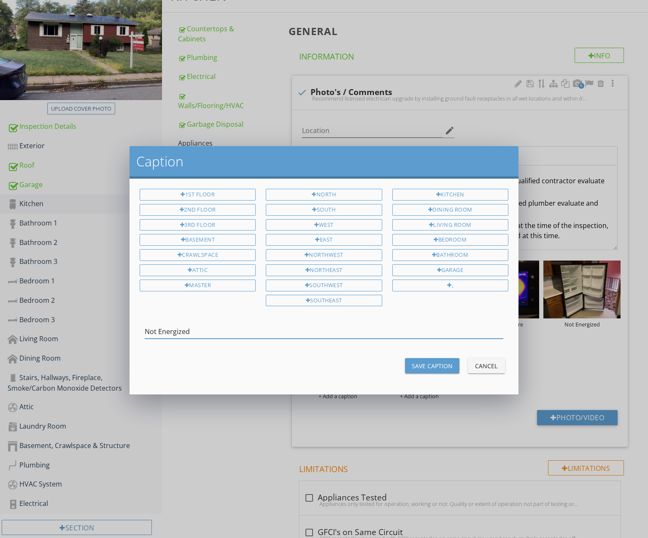
type input "Not Energized"
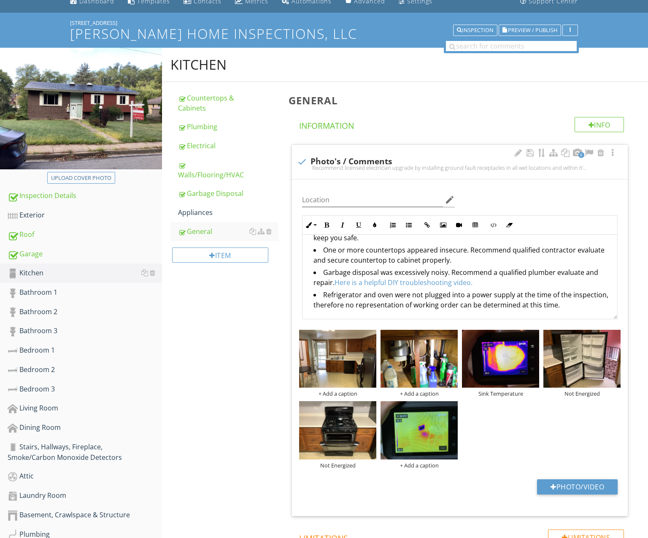
scroll to position [32, 0]
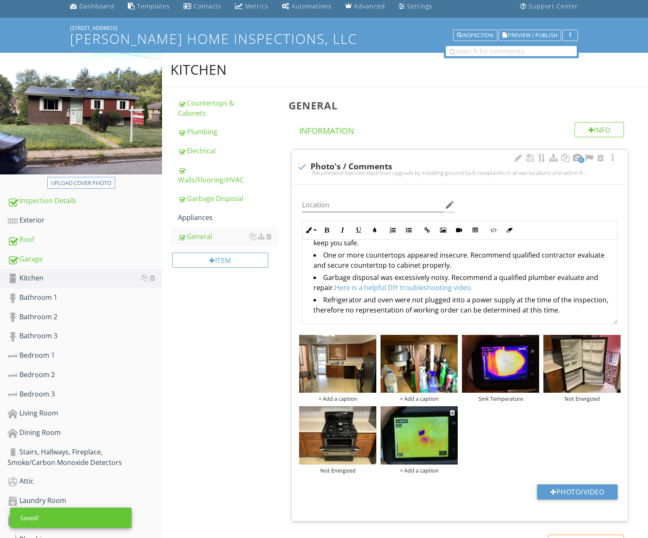
click at [413, 470] on div "+ Add a caption" at bounding box center [419, 470] width 77 height 7
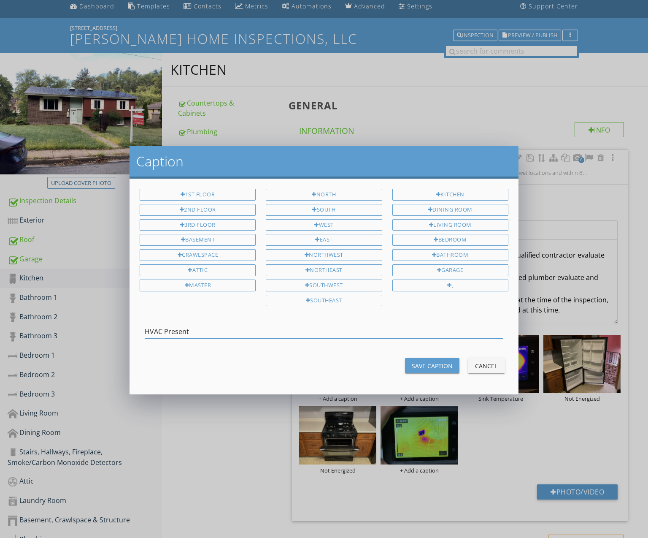
type input "HVAC Present"
click at [449, 365] on div "Save Caption" at bounding box center [432, 365] width 41 height 9
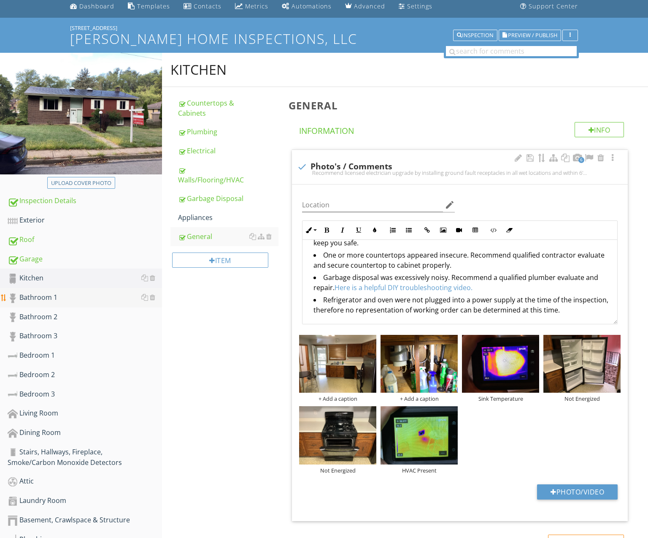
click at [64, 301] on div "Bathroom 1" at bounding box center [85, 297] width 154 height 11
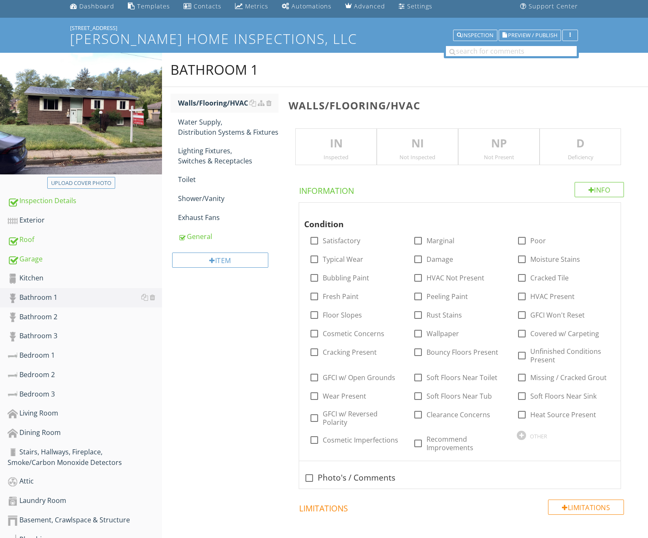
click at [346, 151] on div "IN Inspected" at bounding box center [335, 146] width 81 height 37
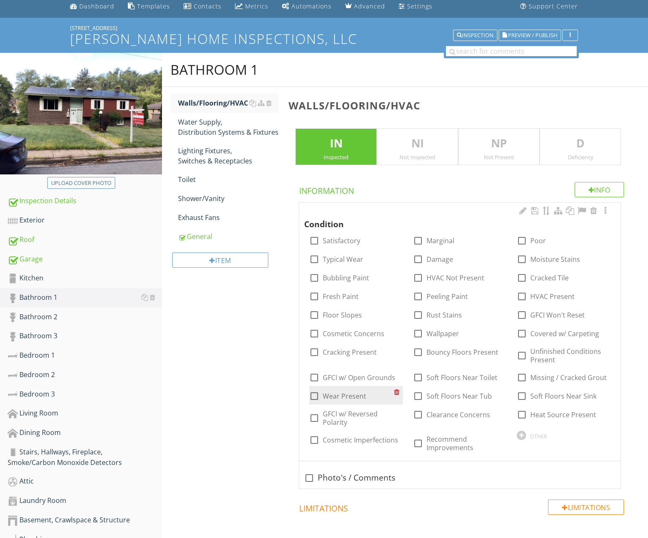
click at [357, 394] on label "Wear Present" at bounding box center [344, 396] width 43 height 8
checkbox input "true"
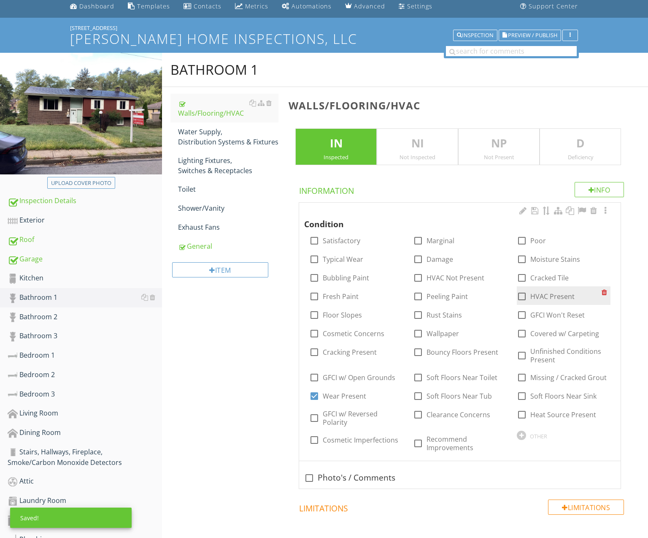
drag, startPoint x: 523, startPoint y: 292, endPoint x: 518, endPoint y: 292, distance: 5.5
click at [523, 292] on div at bounding box center [522, 296] width 14 height 14
checkbox input "true"
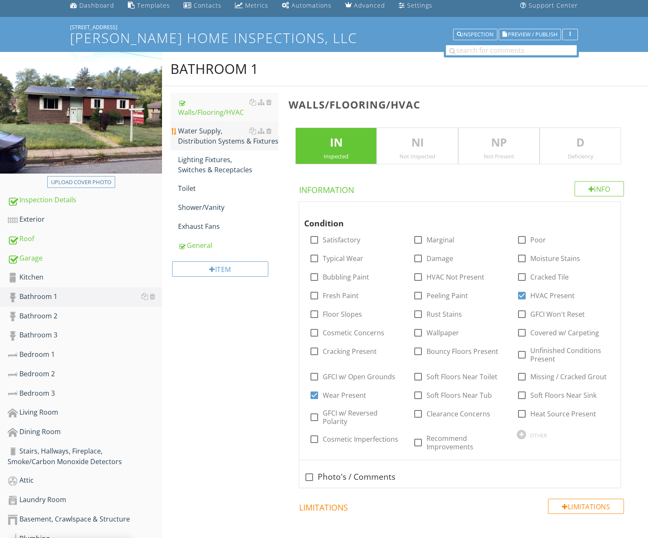
click at [217, 135] on div "Water Supply, Distribution Systems & Fixtures" at bounding box center [228, 136] width 100 height 20
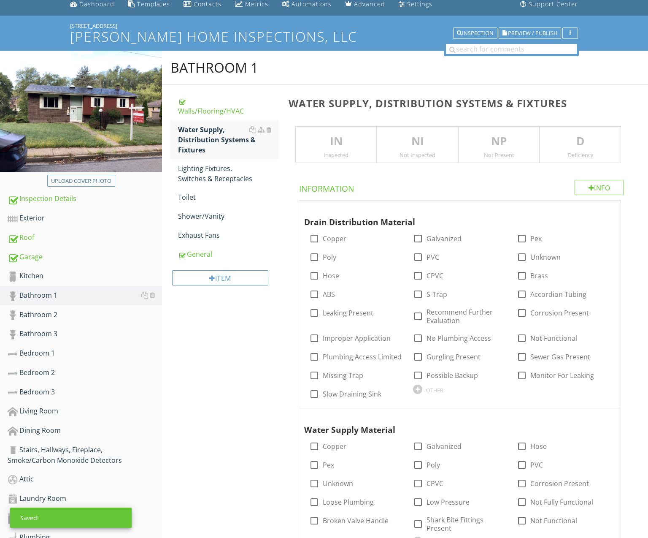
scroll to position [34, 0]
click at [357, 154] on div "Inspected" at bounding box center [336, 154] width 81 height 7
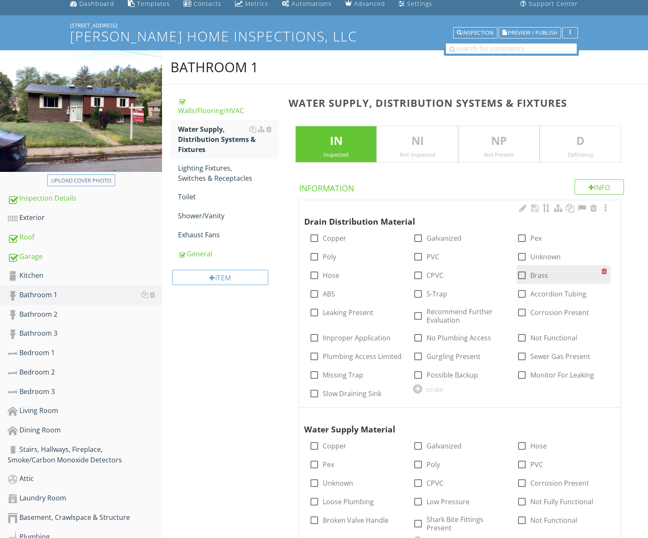
click at [521, 272] on div at bounding box center [522, 275] width 14 height 14
checkbox input "true"
click at [522, 313] on div at bounding box center [522, 312] width 14 height 14
checkbox input "true"
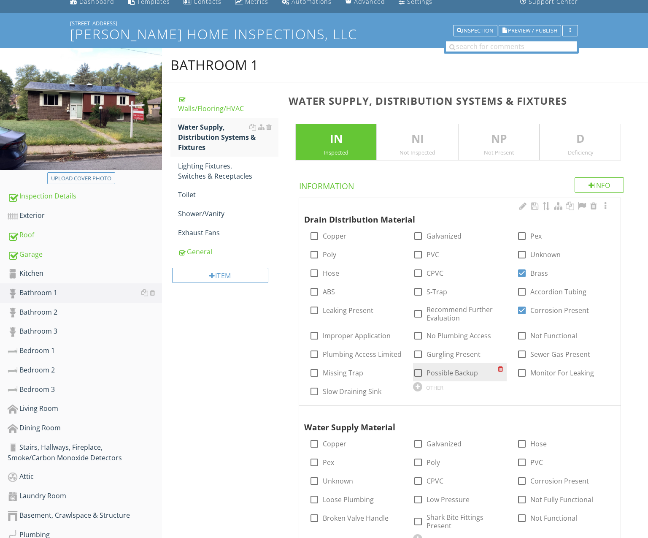
scroll to position [38, 0]
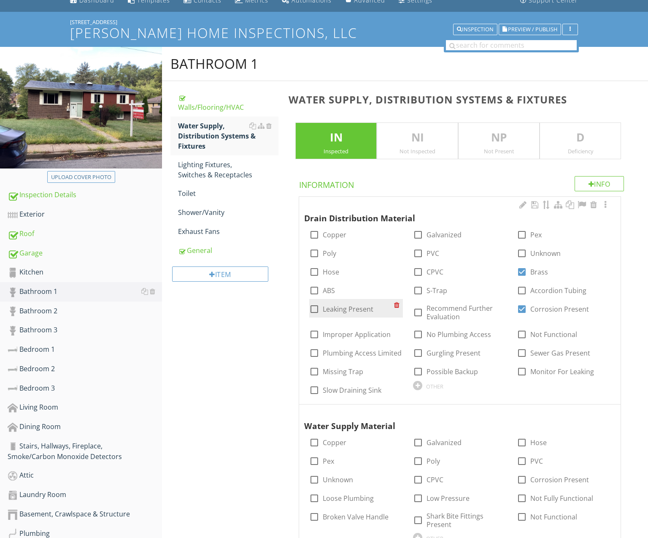
click at [349, 311] on label "Leaking Present" at bounding box center [348, 309] width 51 height 8
checkbox input "true"
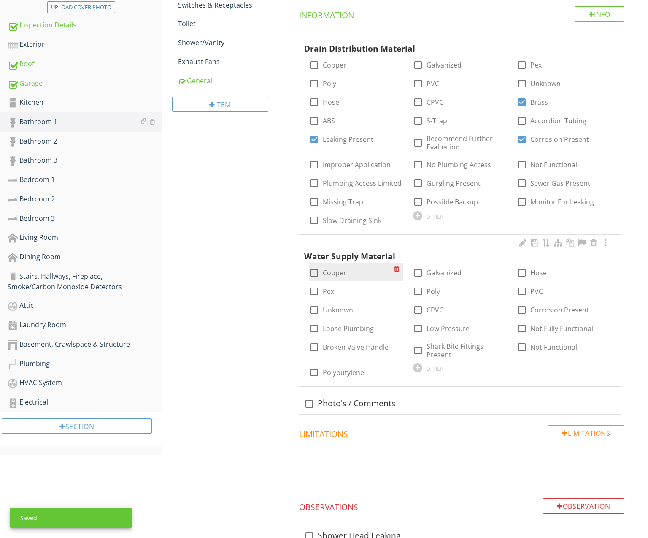
scroll to position [206, 0]
click at [336, 269] on label "Copper" at bounding box center [335, 273] width 24 height 8
checkbox input "true"
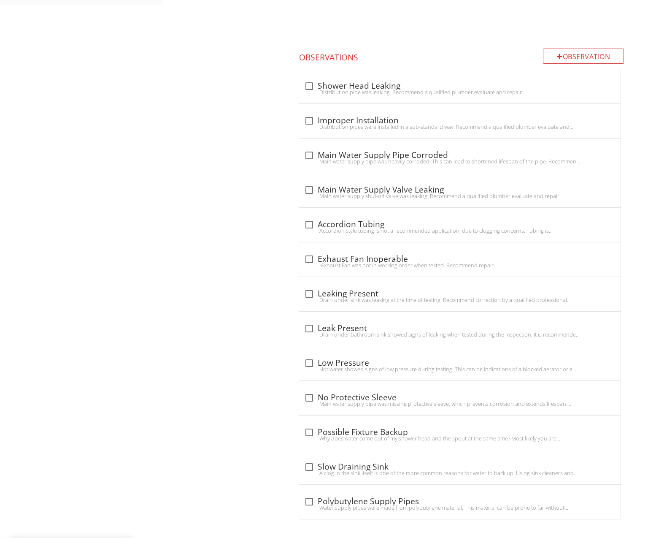
scroll to position [656, 0]
click at [374, 299] on div "Drain under sink was leaking at the time of testing. Recommend correction by a …" at bounding box center [459, 300] width 311 height 7
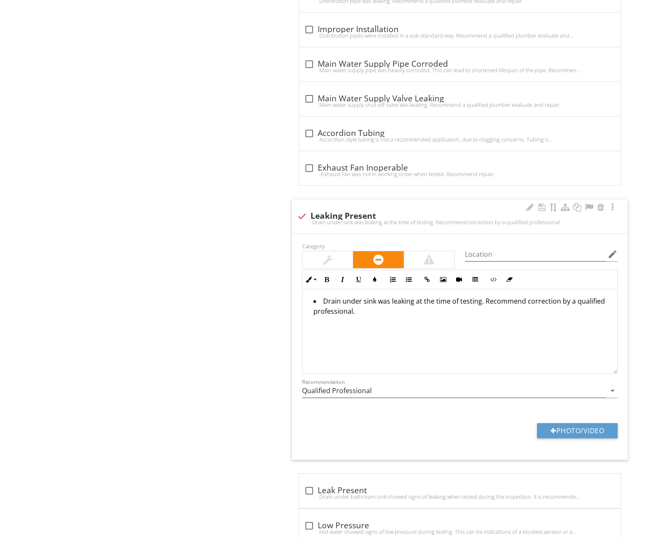
scroll to position [750, 0]
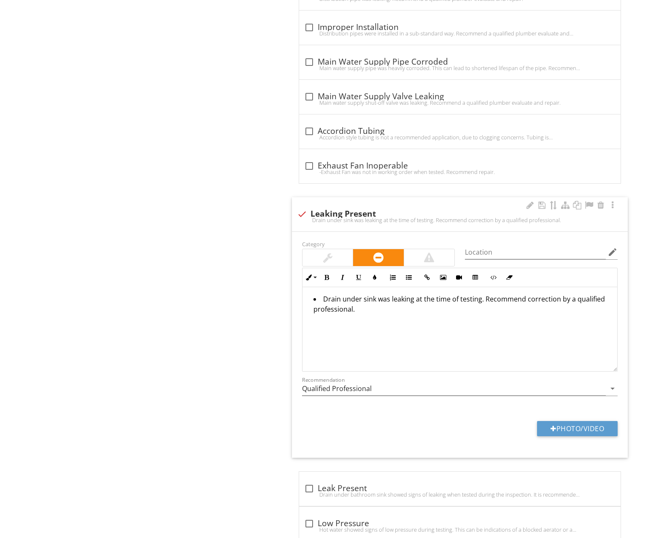
click at [302, 208] on div at bounding box center [302, 214] width 14 height 14
checkbox input "true"
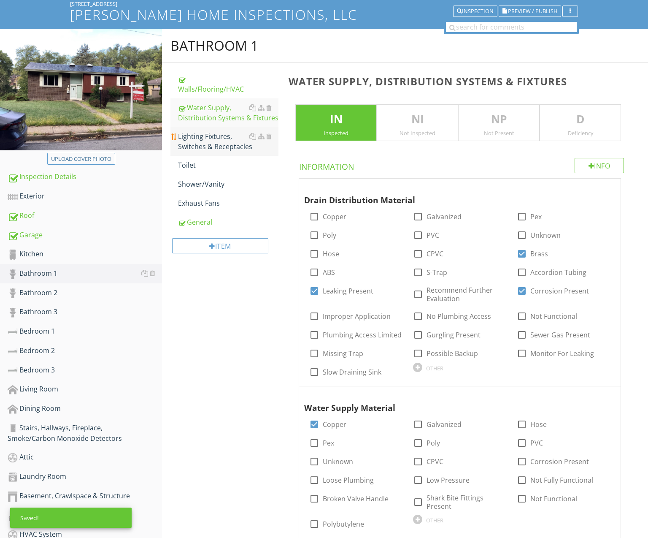
scroll to position [54, 0]
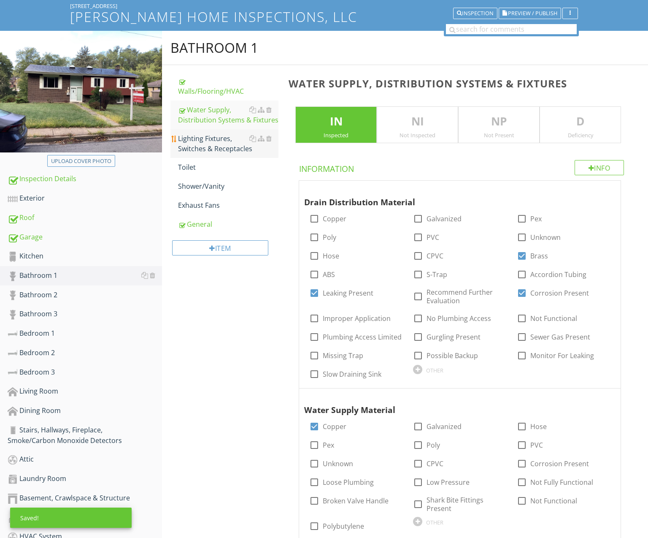
click at [209, 143] on div "Lighting Fixtures, Switches & Receptacles" at bounding box center [228, 143] width 100 height 20
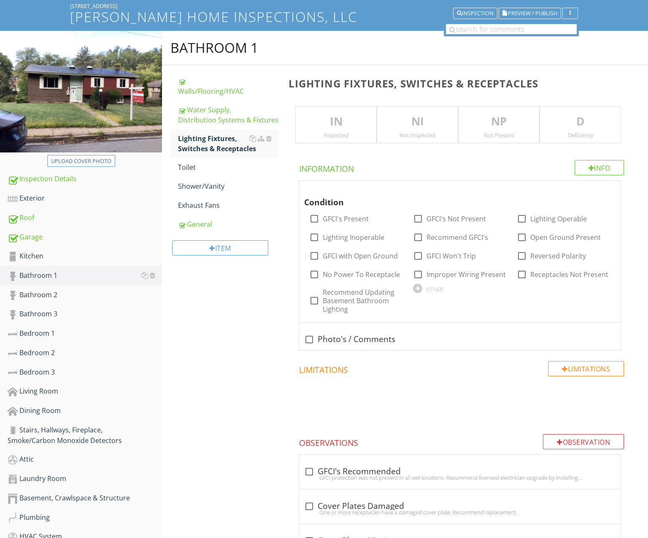
click at [336, 132] on div "Inspected" at bounding box center [336, 135] width 81 height 7
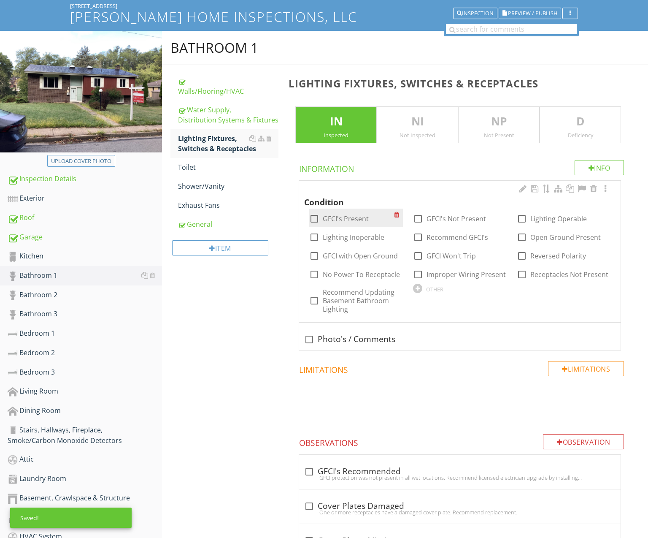
click at [359, 216] on label "GFCI's Present" at bounding box center [346, 218] width 46 height 8
checkbox input "true"
click at [537, 218] on label "Lighting Operable" at bounding box center [558, 218] width 57 height 8
checkbox input "true"
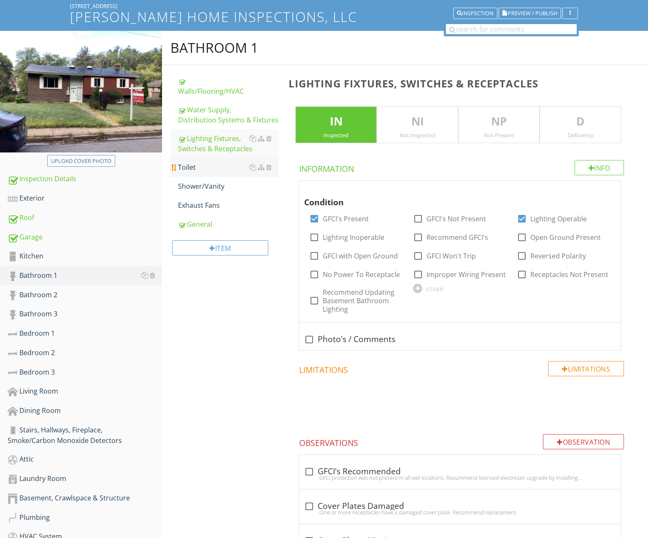
click at [211, 167] on div "Toilet" at bounding box center [228, 167] width 100 height 10
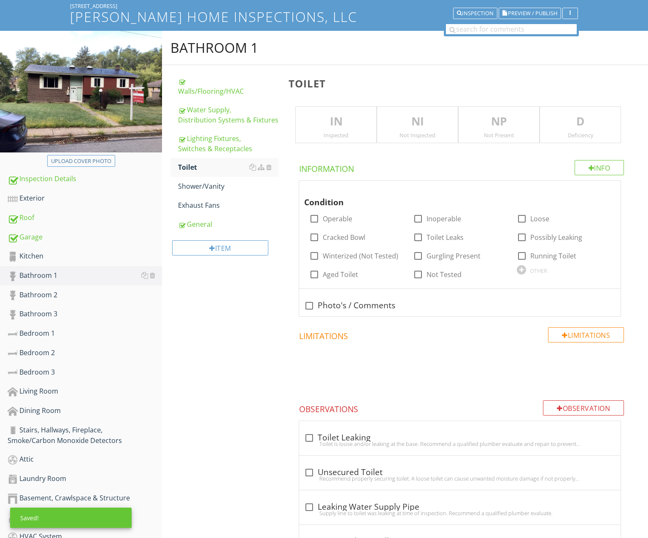
click at [360, 132] on div "Inspected" at bounding box center [336, 135] width 81 height 7
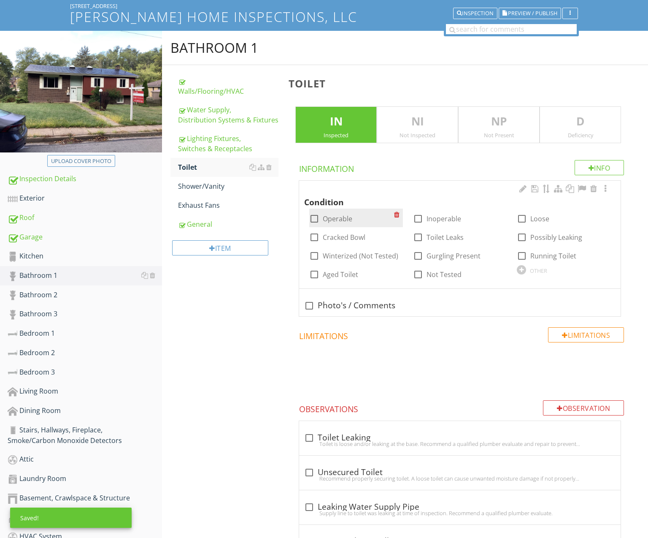
click at [346, 219] on label "Operable" at bounding box center [338, 218] width 30 height 8
checkbox input "true"
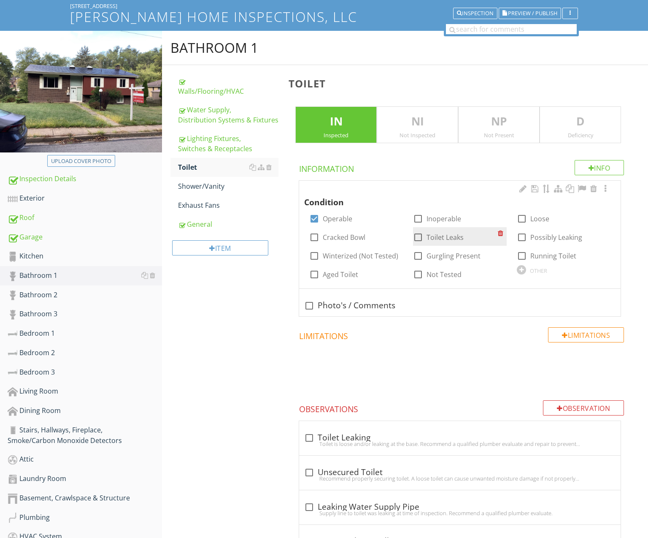
click at [442, 238] on label "Toilet Leaks" at bounding box center [445, 237] width 37 height 8
checkbox input "true"
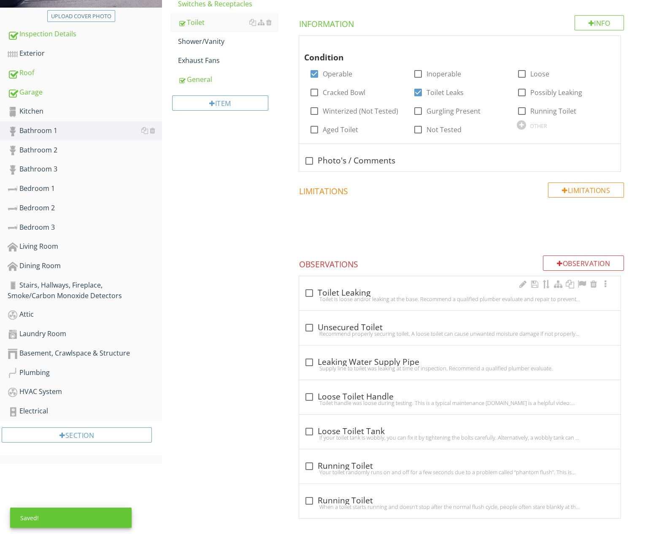
scroll to position [198, 0]
click at [398, 288] on div "check_box_outline_blank Toilet Leaking" at bounding box center [459, 293] width 311 height 10
checkbox input "true"
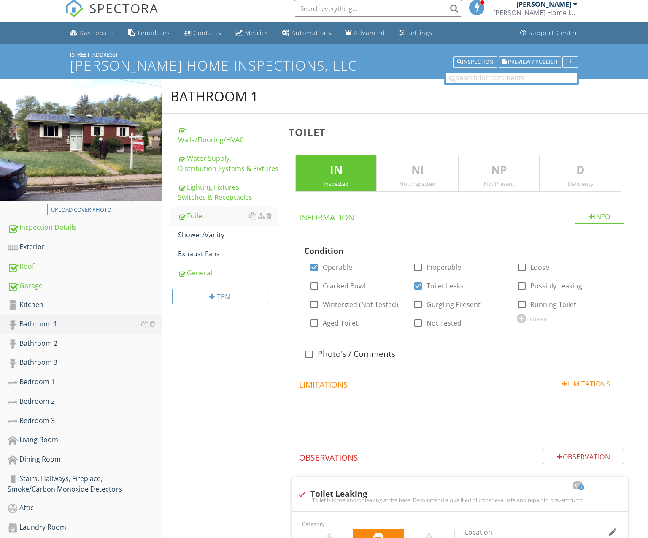
scroll to position [0, 0]
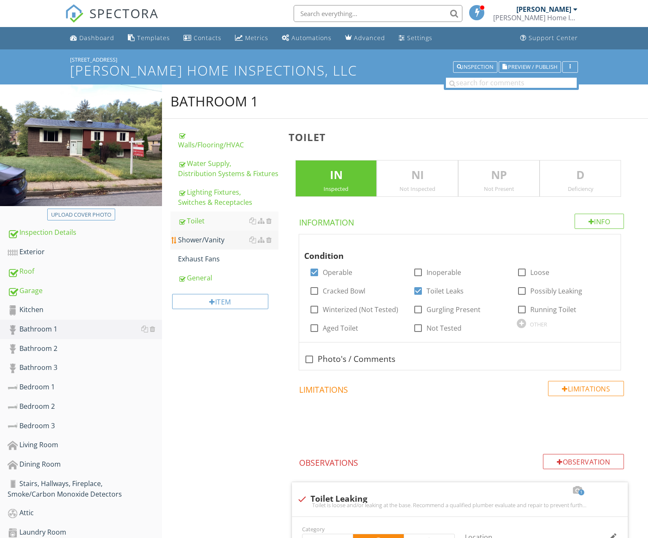
click at [216, 238] on div "Shower/Vanity" at bounding box center [228, 240] width 100 height 10
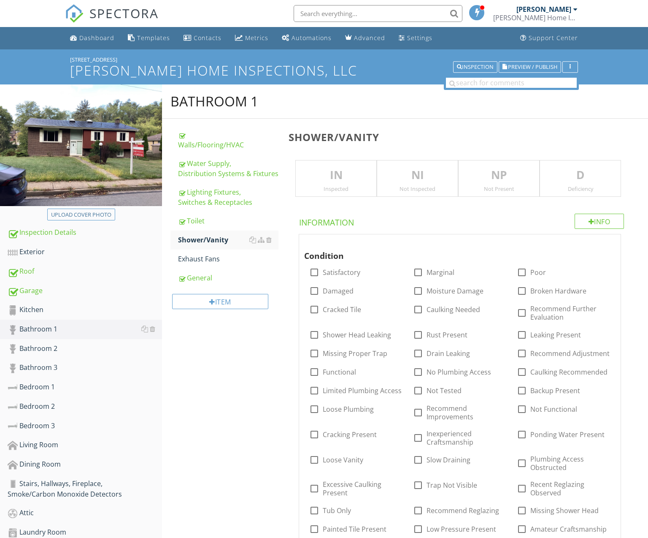
click at [327, 190] on div "Inspected" at bounding box center [336, 188] width 81 height 7
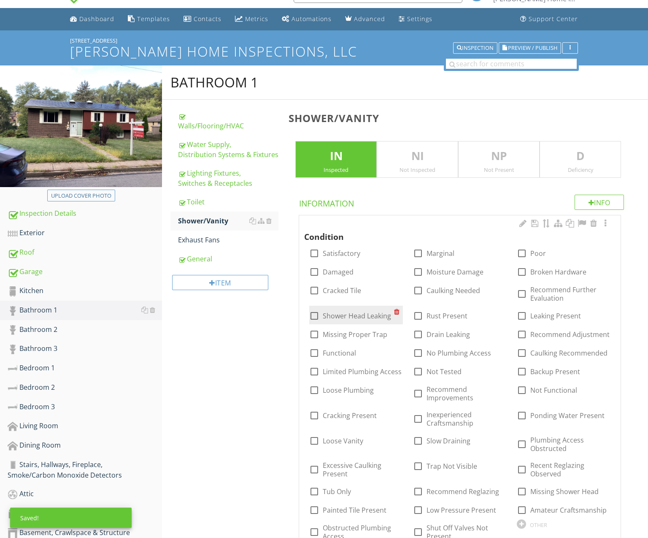
scroll to position [26, 0]
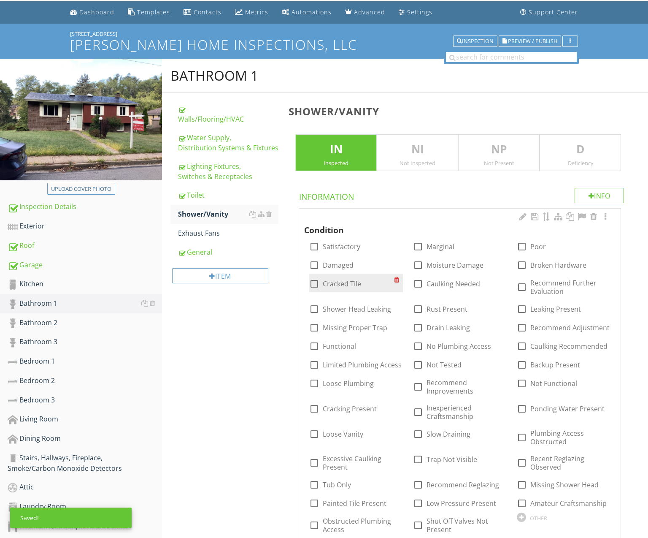
click at [338, 283] on label "Cracked Tile" at bounding box center [342, 283] width 38 height 8
checkbox input "true"
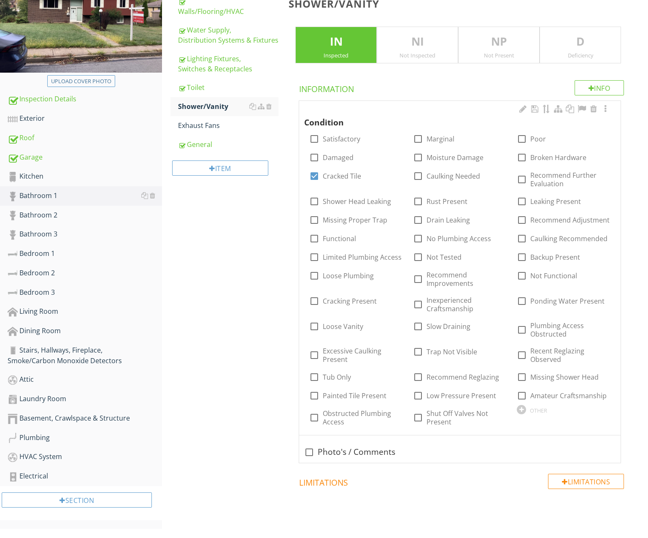
scroll to position [134, 0]
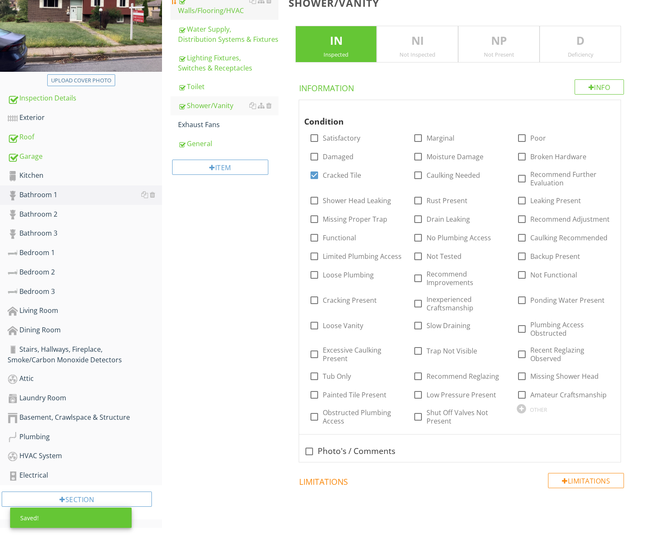
click at [224, 13] on div "Walls/Flooring/HVAC" at bounding box center [228, 5] width 100 height 20
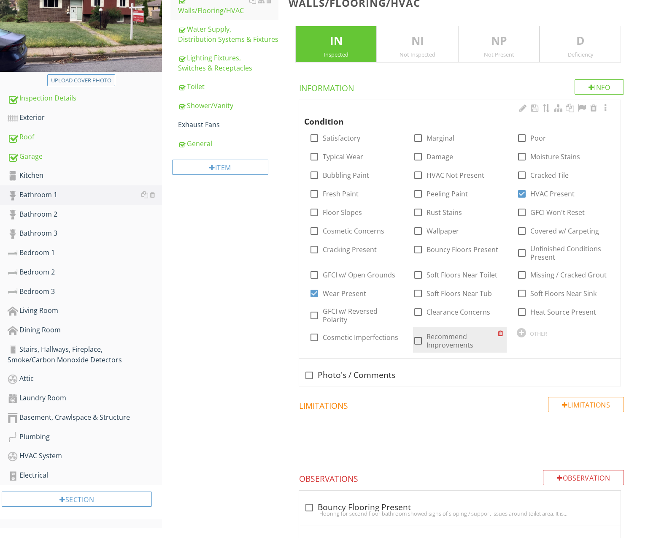
click at [433, 336] on label "Recommend Improvements" at bounding box center [462, 340] width 71 height 17
checkbox input "true"
click at [523, 171] on div at bounding box center [522, 175] width 14 height 14
checkbox input "true"
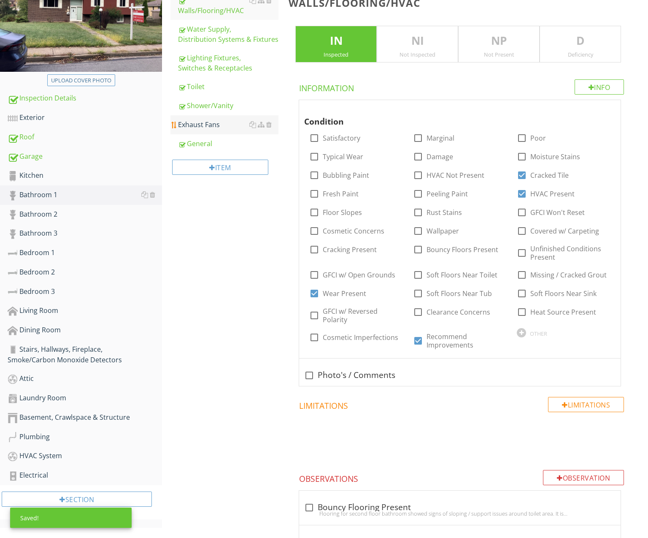
click at [214, 128] on div "Exhaust Fans" at bounding box center [228, 124] width 100 height 10
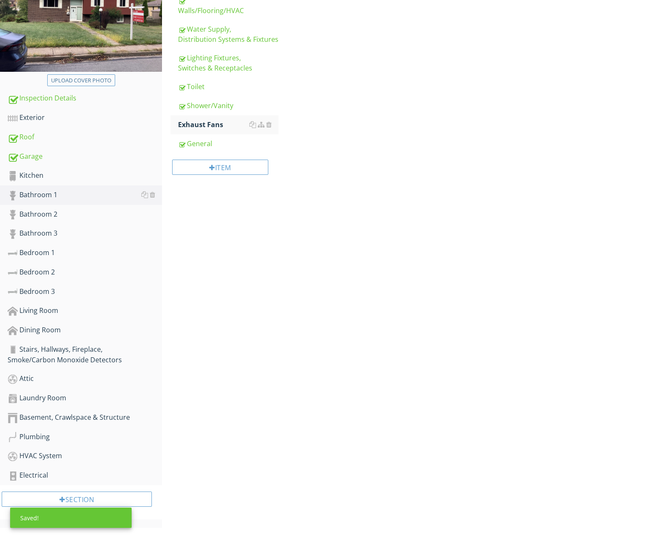
scroll to position [126, 0]
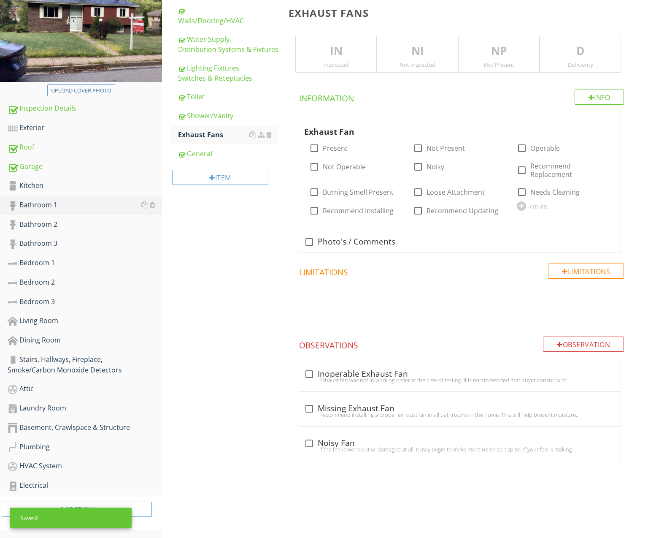
click at [346, 55] on p "IN" at bounding box center [336, 51] width 81 height 17
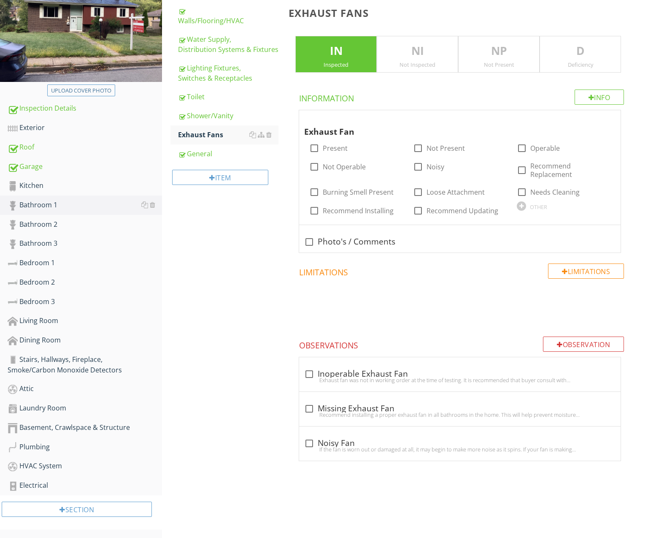
click at [331, 61] on div "Inspected" at bounding box center [336, 64] width 81 height 7
click at [416, 55] on p "NI" at bounding box center [417, 51] width 81 height 17
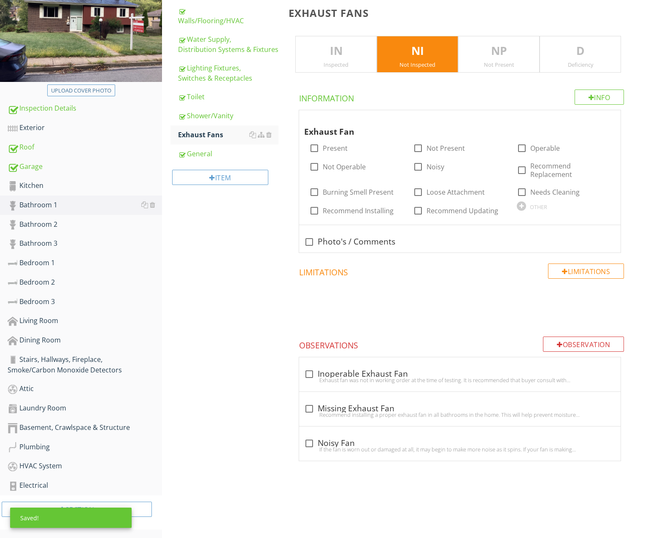
click at [475, 53] on p "NP" at bounding box center [499, 51] width 81 height 17
click at [429, 62] on div "Not Inspected" at bounding box center [417, 64] width 81 height 7
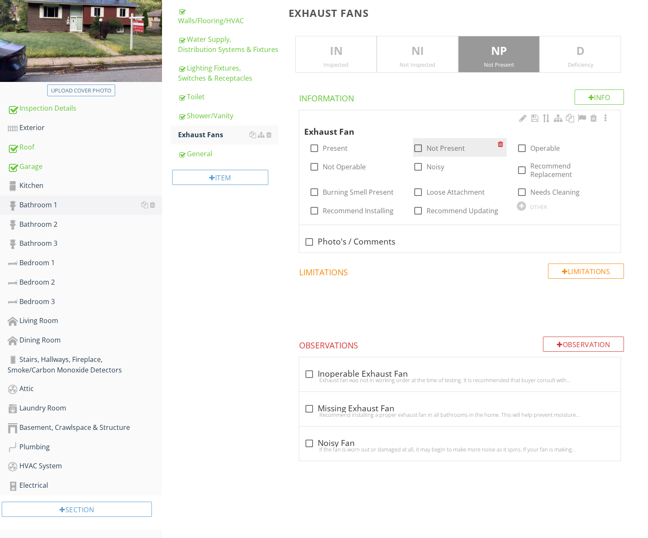
click at [436, 146] on label "Not Present" at bounding box center [446, 148] width 38 height 8
checkbox input "true"
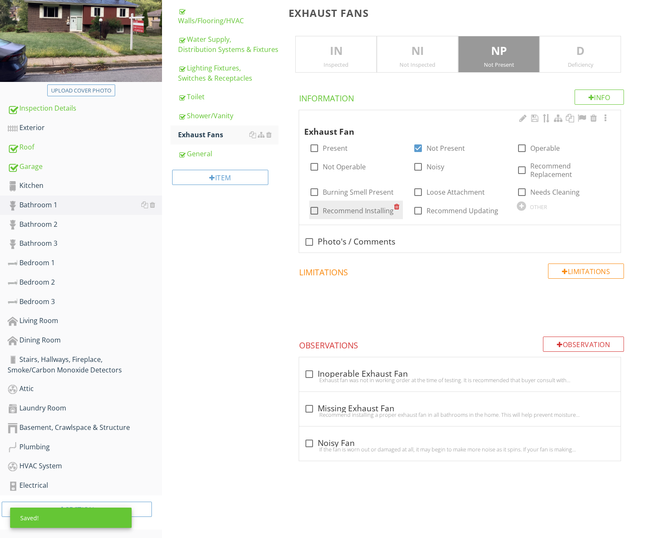
click at [371, 209] on label "Recommend Installing" at bounding box center [358, 210] width 71 height 8
checkbox input "true"
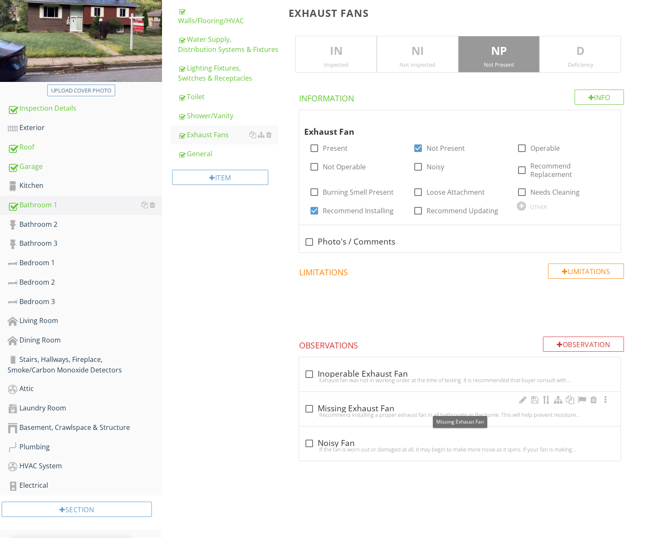
click at [386, 405] on div "check_box_outline_blank Missing Exhaust Fan" at bounding box center [459, 408] width 311 height 10
checkbox input "true"
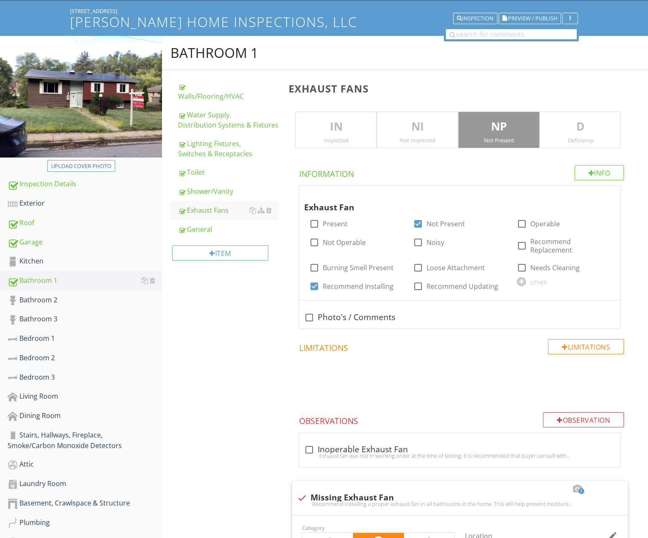
scroll to position [0, 0]
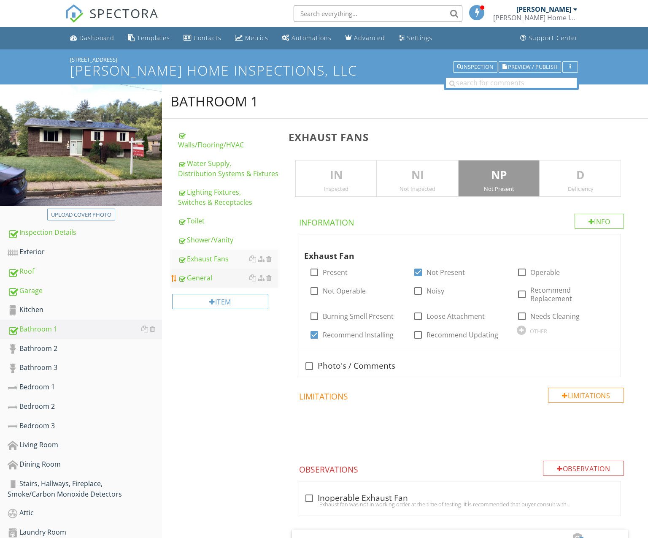
click at [200, 280] on div "General" at bounding box center [228, 278] width 100 height 10
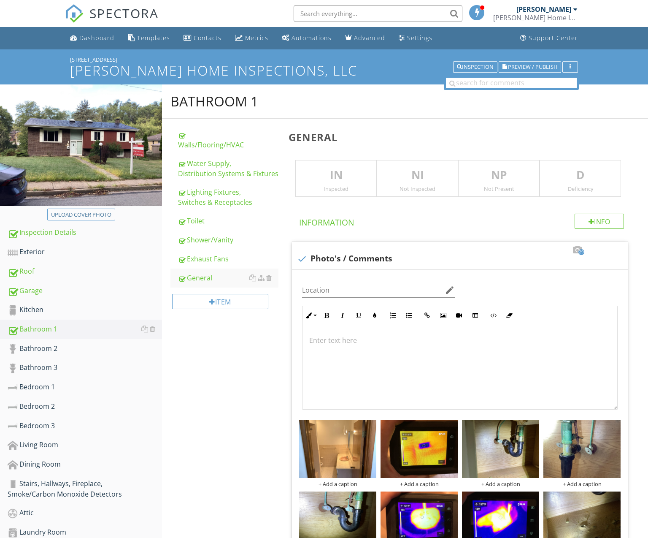
click at [345, 187] on div "Inspected" at bounding box center [336, 188] width 81 height 7
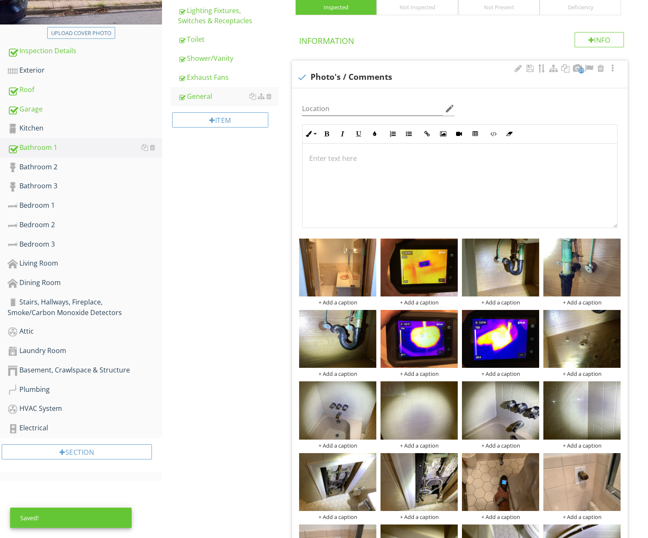
scroll to position [186, 0]
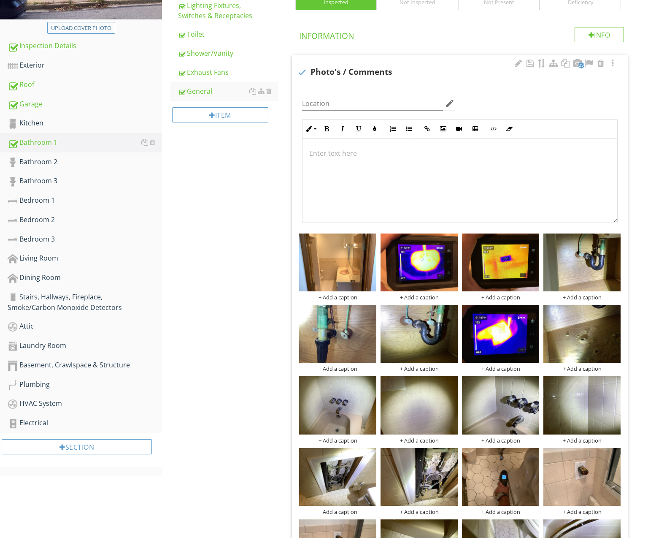
drag, startPoint x: 203, startPoint y: 311, endPoint x: 291, endPoint y: 305, distance: 87.5
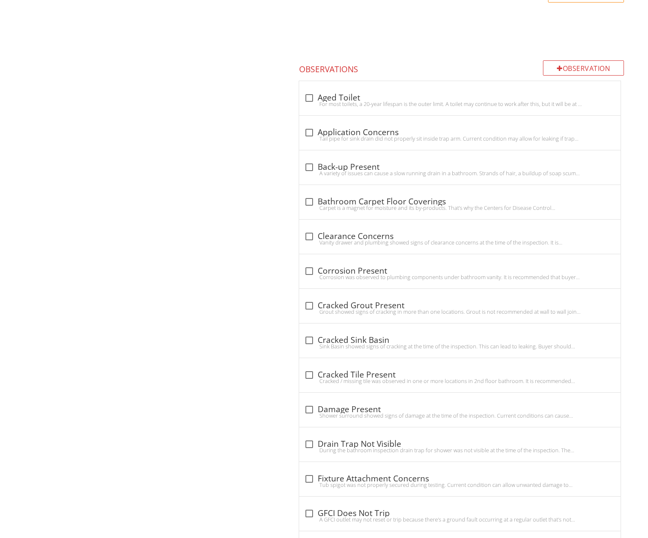
scroll to position [1063, 0]
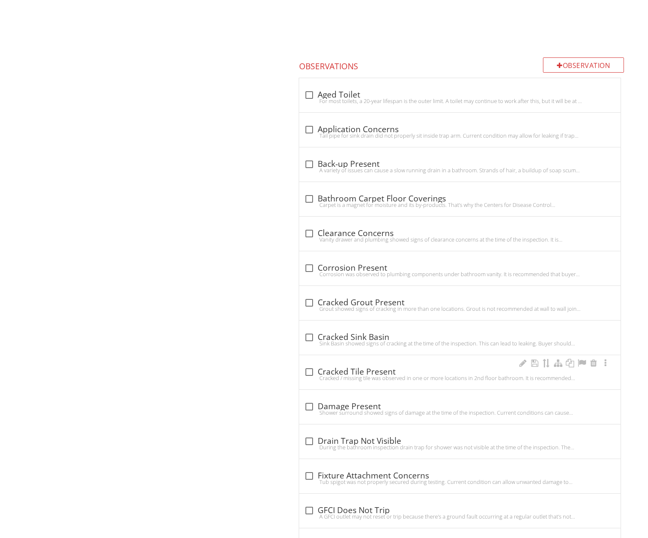
click at [370, 376] on div "Cracked / missing tile was observed in one or more locations in 2nd floor bathr…" at bounding box center [459, 377] width 311 height 7
checkbox input "true"
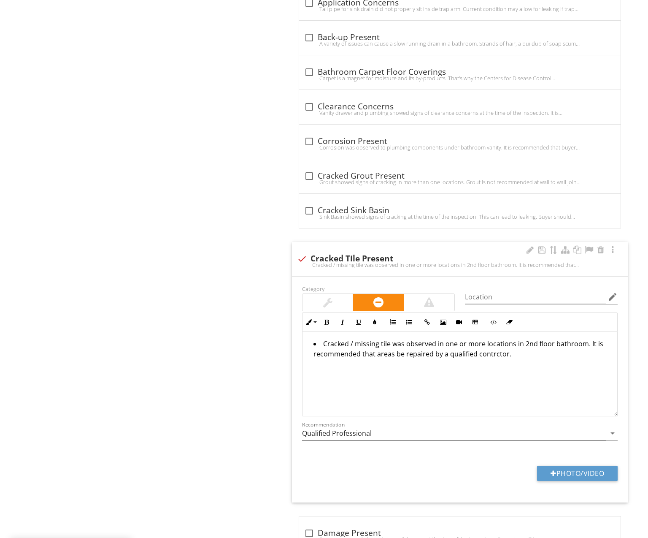
scroll to position [1191, 0]
click at [531, 342] on li "Cracked / missing tile was observed in one or more locations in 2nd floor bathr…" at bounding box center [461, 349] width 297 height 22
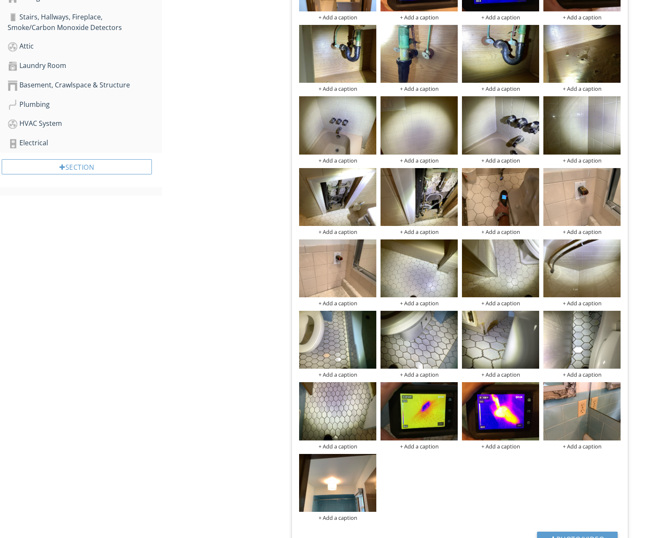
scroll to position [465, 0]
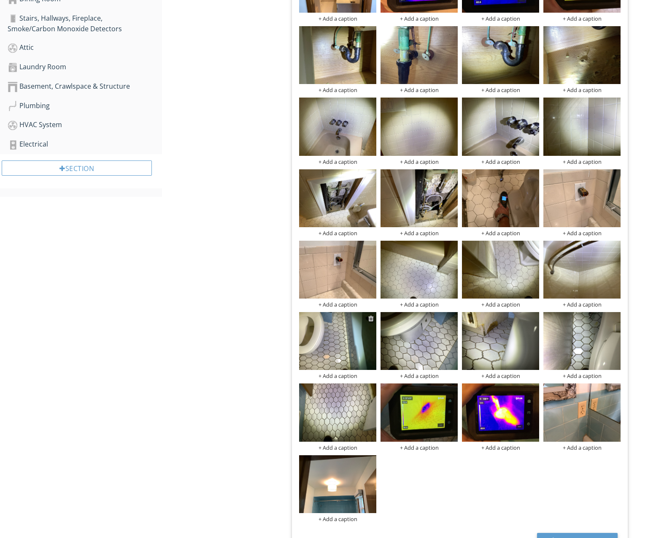
click at [371, 317] on div at bounding box center [370, 318] width 5 height 7
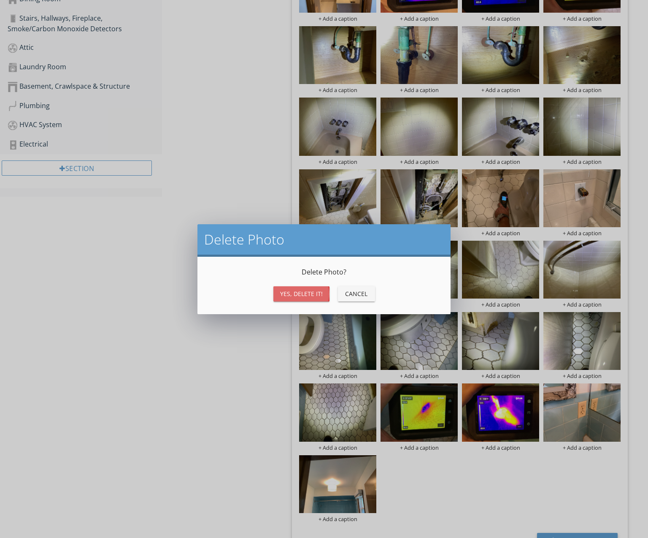
click at [318, 295] on div "Yes, Delete it!" at bounding box center [301, 293] width 43 height 9
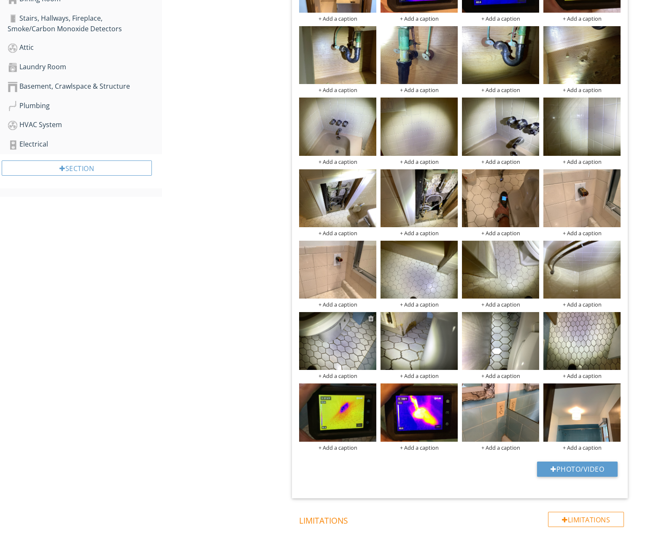
click at [371, 316] on div at bounding box center [370, 318] width 5 height 7
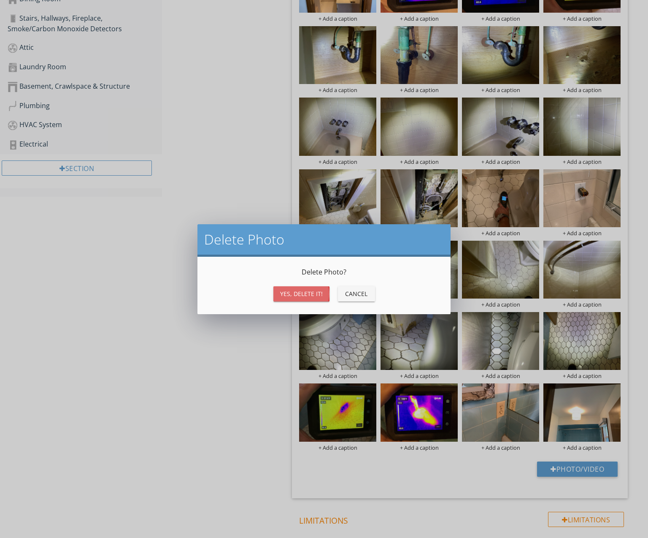
click at [319, 295] on div "Yes, Delete it!" at bounding box center [301, 293] width 43 height 9
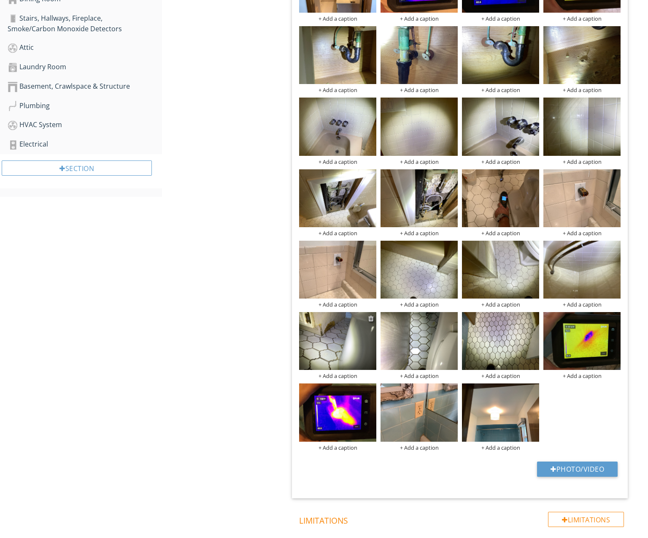
click at [372, 316] on div at bounding box center [370, 318] width 5 height 7
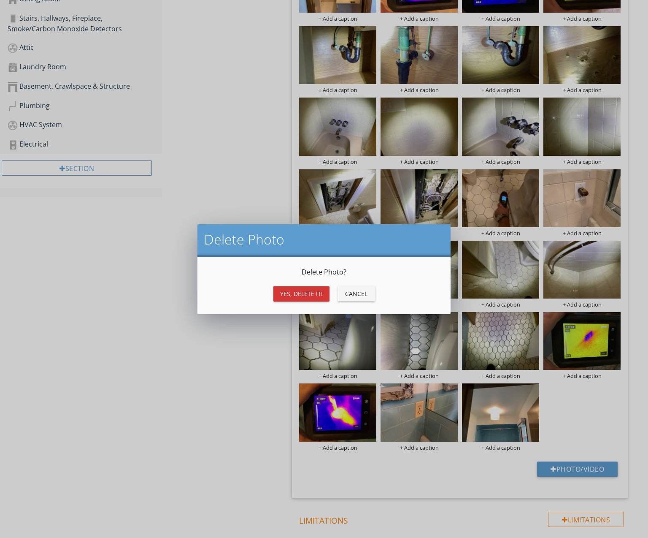
click at [317, 300] on button "Yes, Delete it!" at bounding box center [301, 293] width 56 height 15
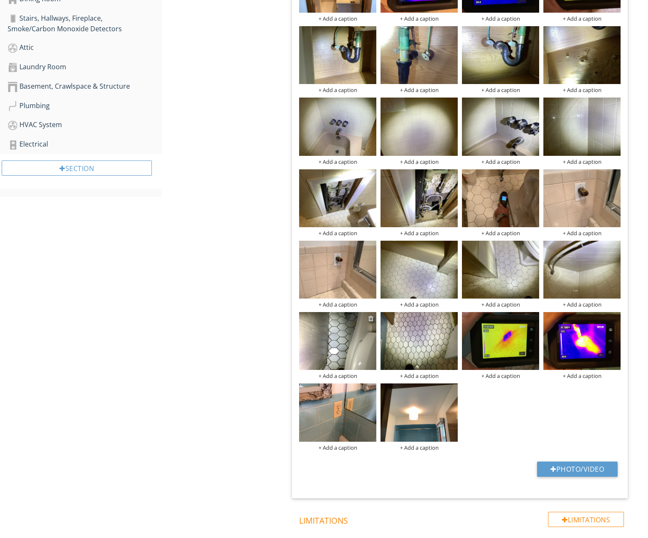
click at [371, 316] on div at bounding box center [370, 318] width 5 height 7
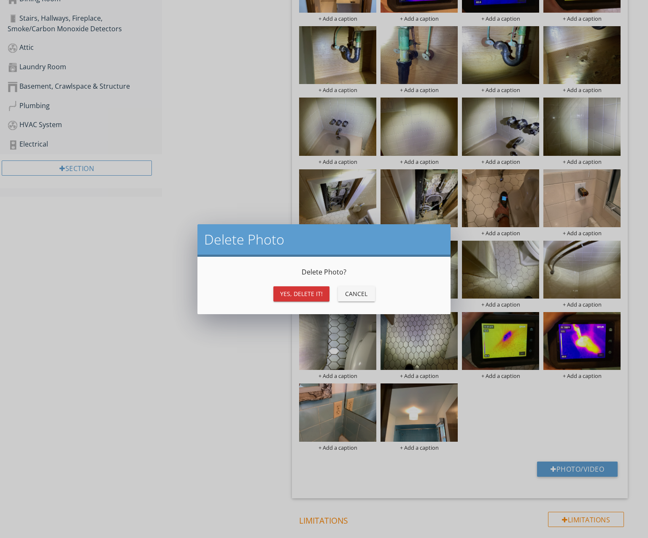
click at [320, 297] on div "Yes, Delete it!" at bounding box center [301, 293] width 43 height 9
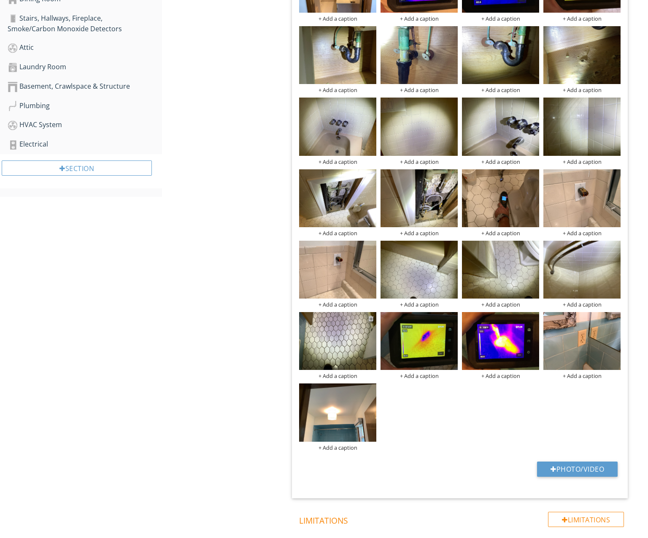
click at [371, 316] on div at bounding box center [370, 318] width 5 height 7
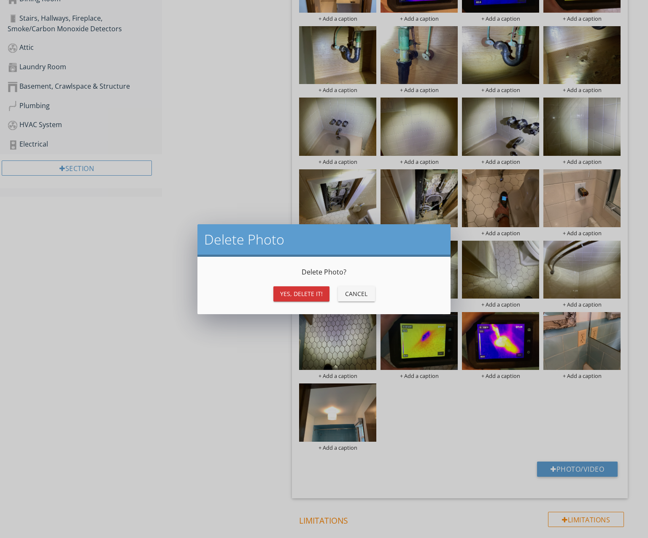
click at [303, 295] on div "Yes, Delete it!" at bounding box center [301, 293] width 43 height 9
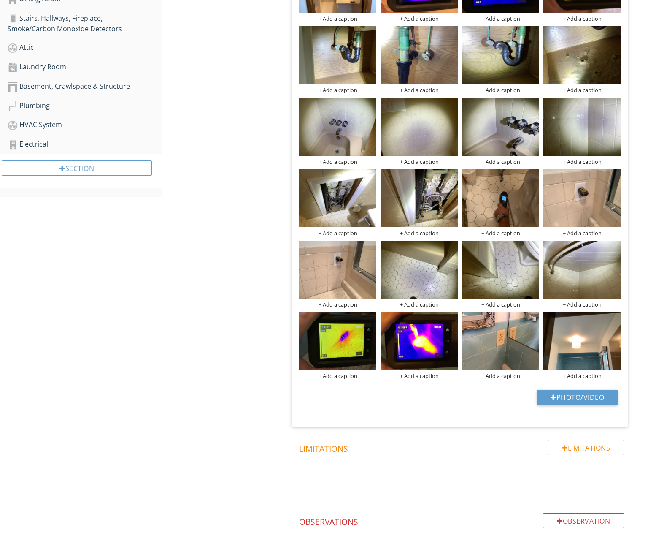
click at [534, 316] on div at bounding box center [533, 318] width 5 height 7
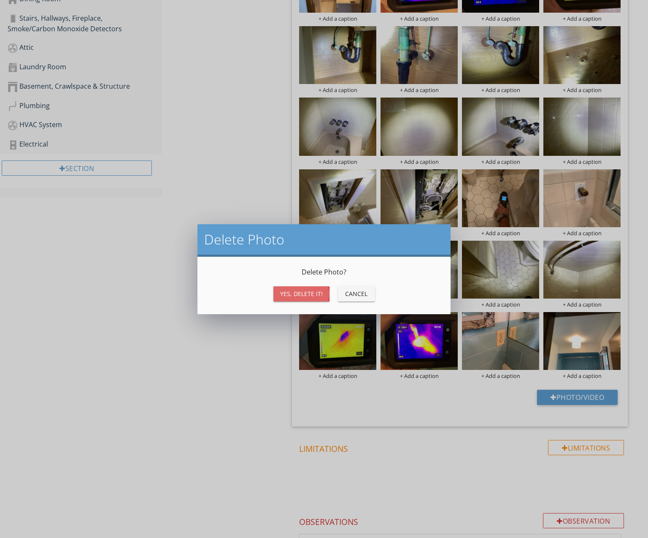
click at [306, 292] on div "Yes, Delete it!" at bounding box center [301, 293] width 43 height 9
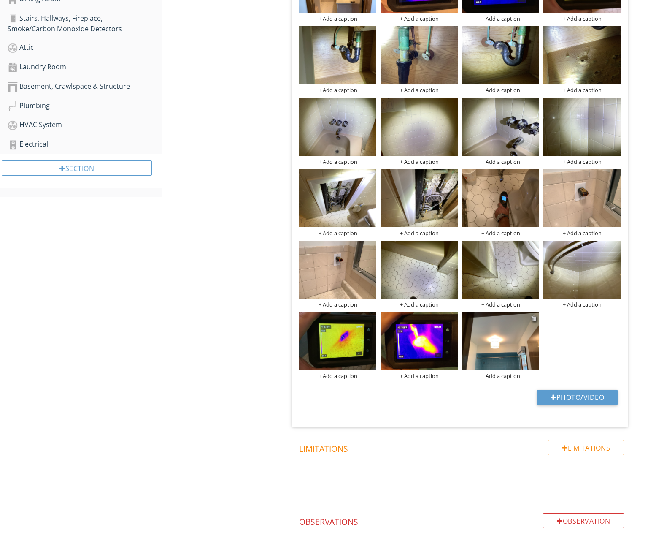
click at [533, 317] on div at bounding box center [533, 318] width 5 height 7
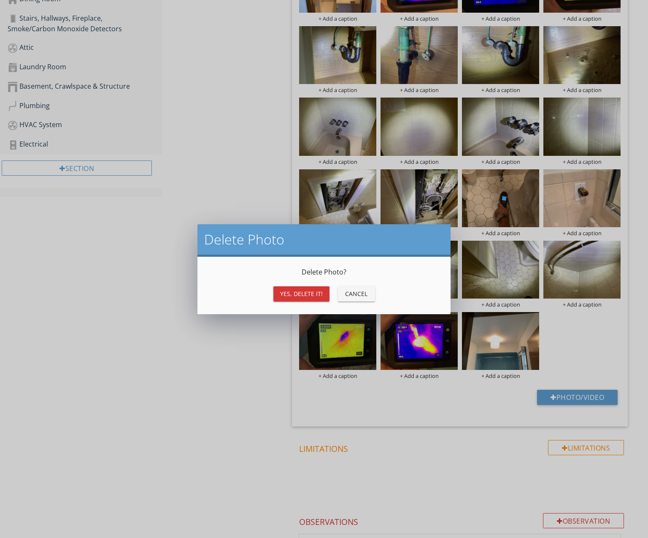
click at [318, 294] on div "Yes, Delete it!" at bounding box center [301, 293] width 43 height 9
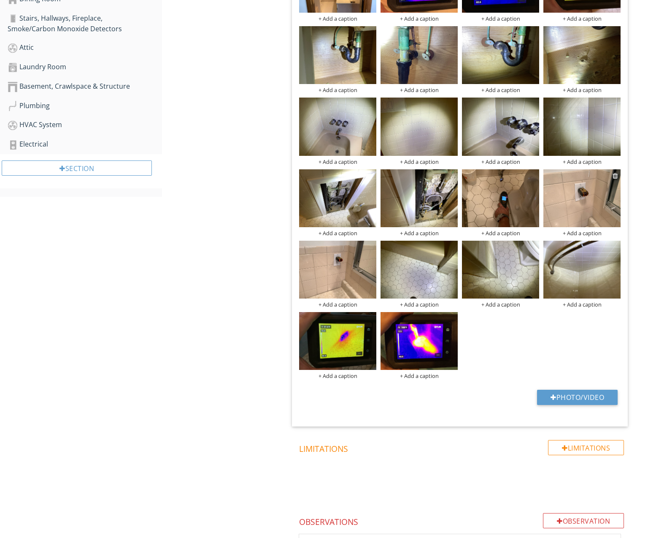
click at [615, 173] on div at bounding box center [615, 175] width 5 height 7
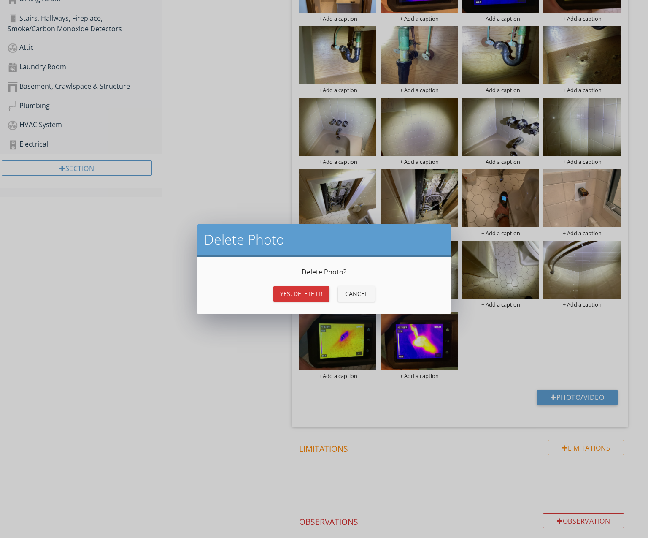
click at [316, 290] on div "Yes, Delete it!" at bounding box center [301, 293] width 43 height 9
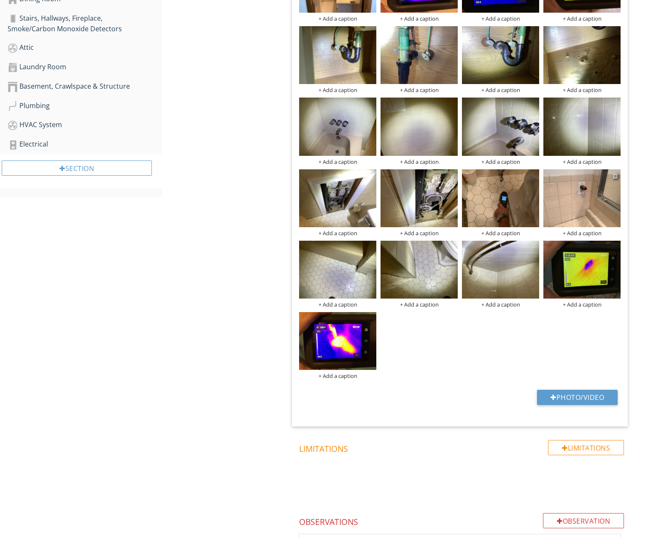
click at [616, 173] on div at bounding box center [615, 175] width 5 height 7
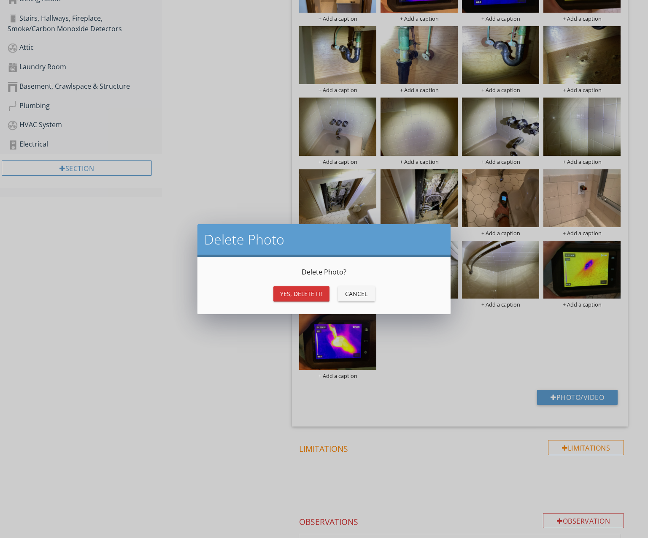
click at [318, 294] on div "Yes, Delete it!" at bounding box center [301, 293] width 43 height 9
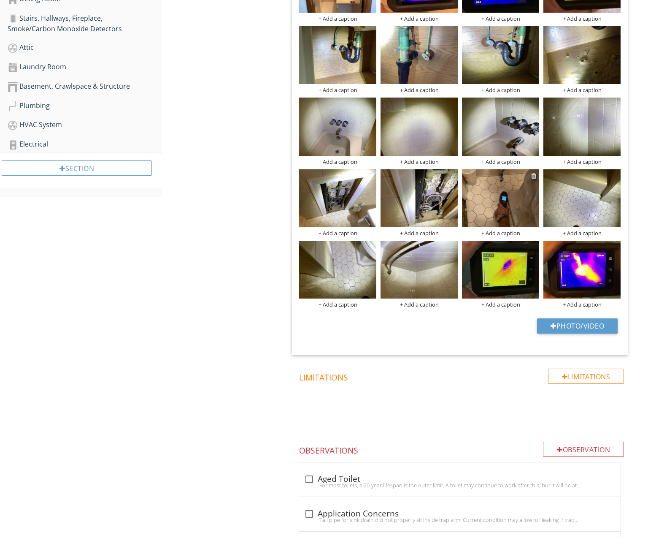
click at [535, 174] on div at bounding box center [533, 175] width 5 height 7
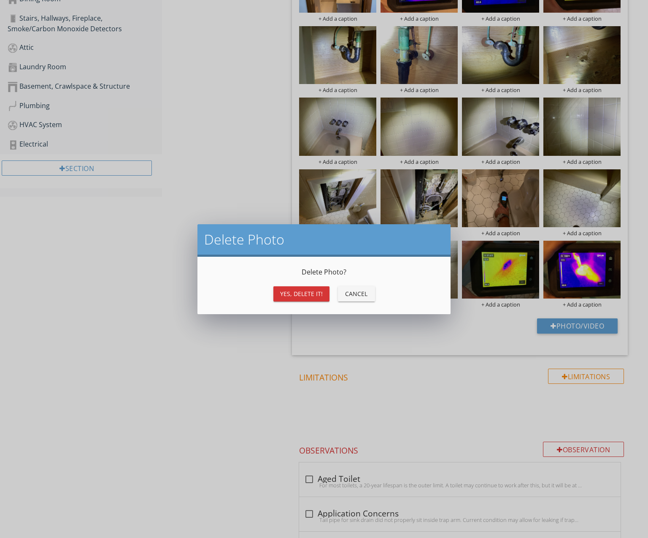
click at [322, 293] on button "Yes, Delete it!" at bounding box center [301, 293] width 56 height 15
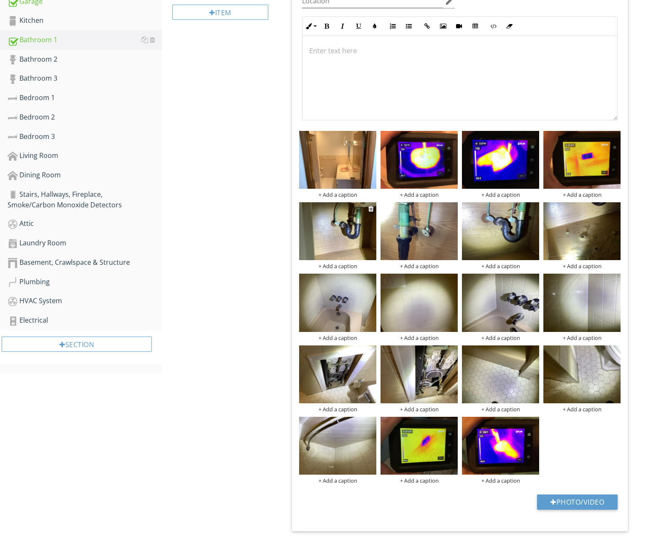
scroll to position [287, 0]
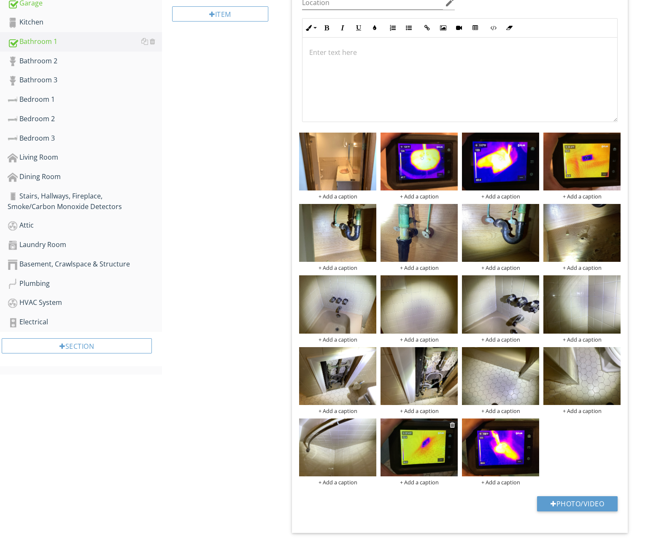
click at [452, 423] on div at bounding box center [452, 424] width 5 height 7
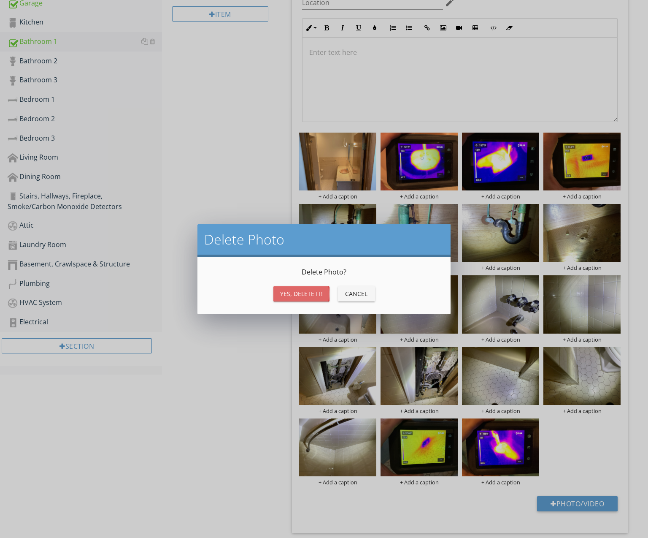
click at [310, 296] on div "Yes, Delete it!" at bounding box center [301, 293] width 43 height 9
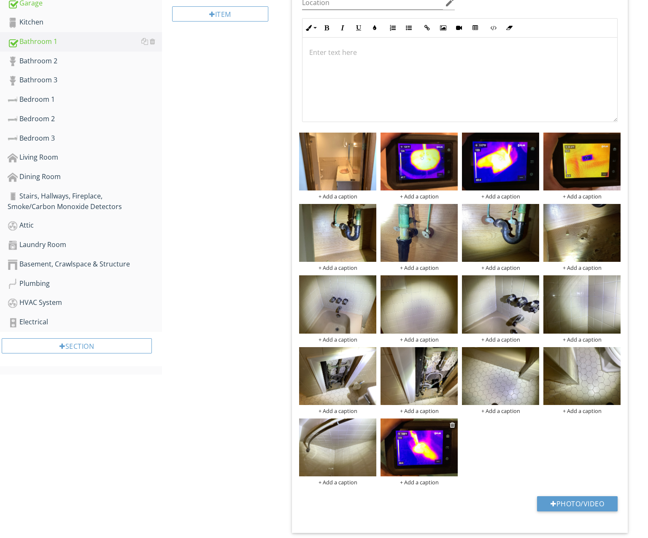
click at [453, 424] on div at bounding box center [452, 424] width 5 height 7
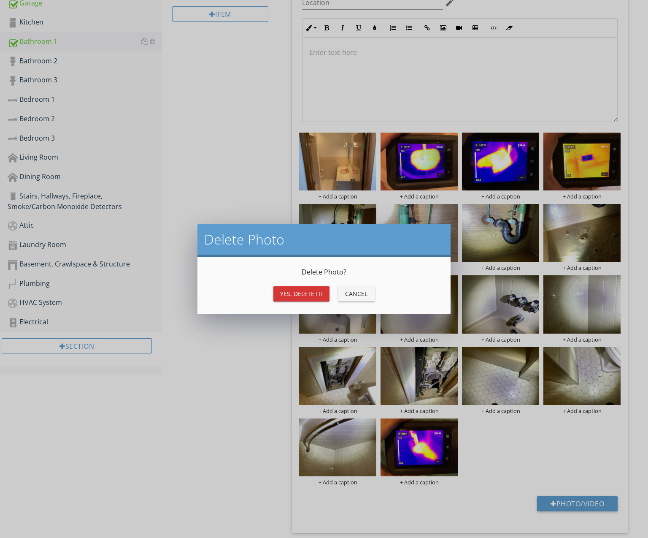
click at [315, 292] on div "Yes, Delete it!" at bounding box center [301, 293] width 43 height 9
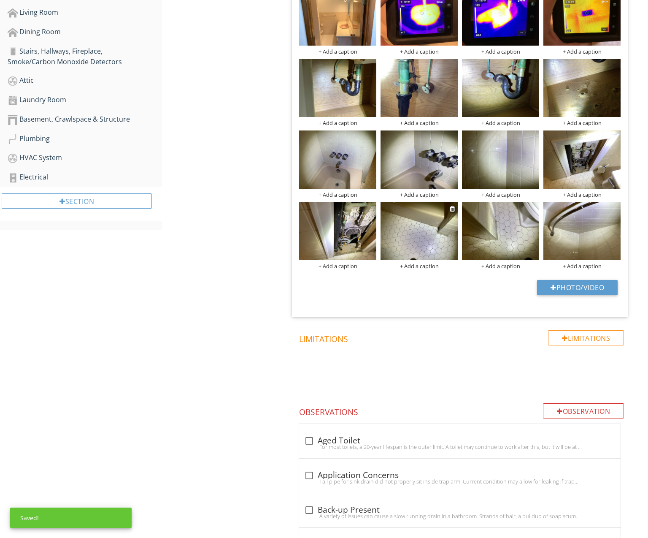
scroll to position [430, 0]
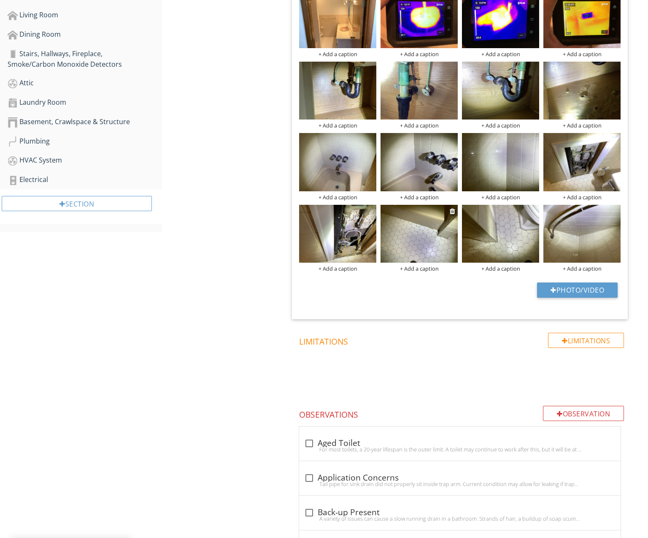
click at [426, 232] on img at bounding box center [419, 234] width 77 height 58
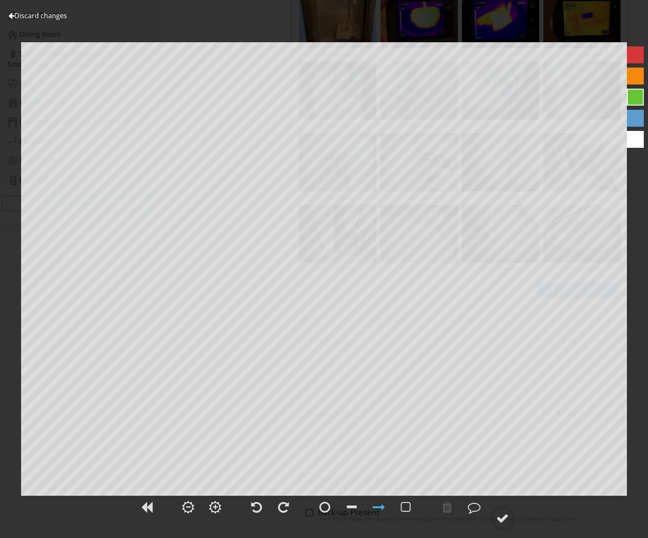
click at [63, 20] on div "Discard changes" at bounding box center [37, 16] width 59 height 10
click at [61, 18] on link "Discard changes" at bounding box center [37, 15] width 59 height 9
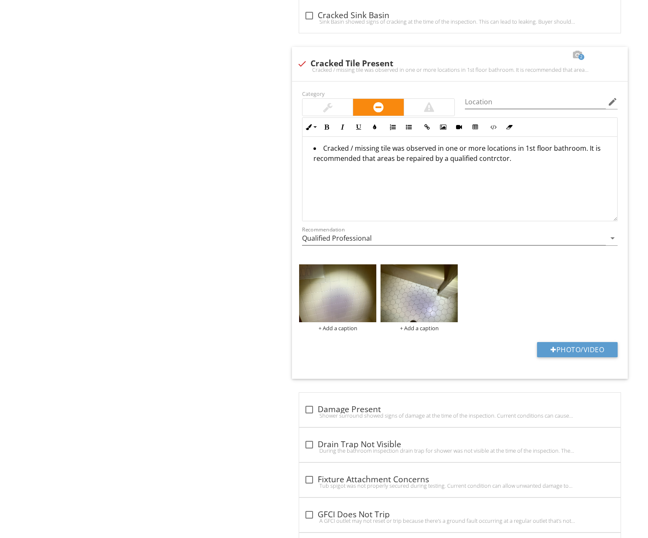
scroll to position [1098, 0]
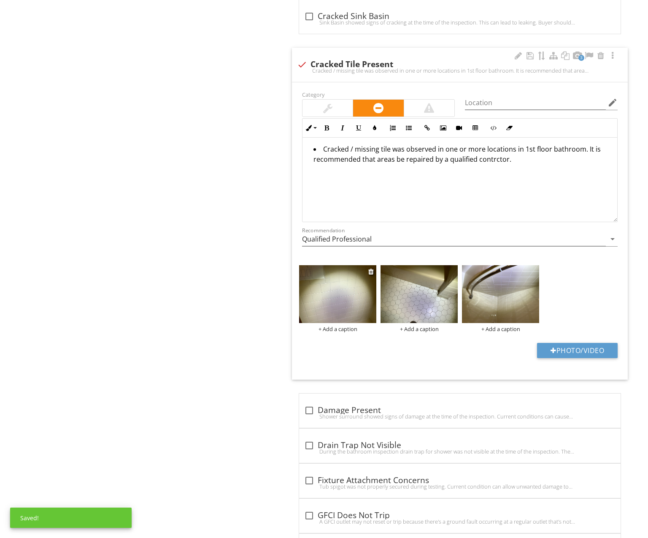
click at [365, 298] on img at bounding box center [337, 294] width 77 height 58
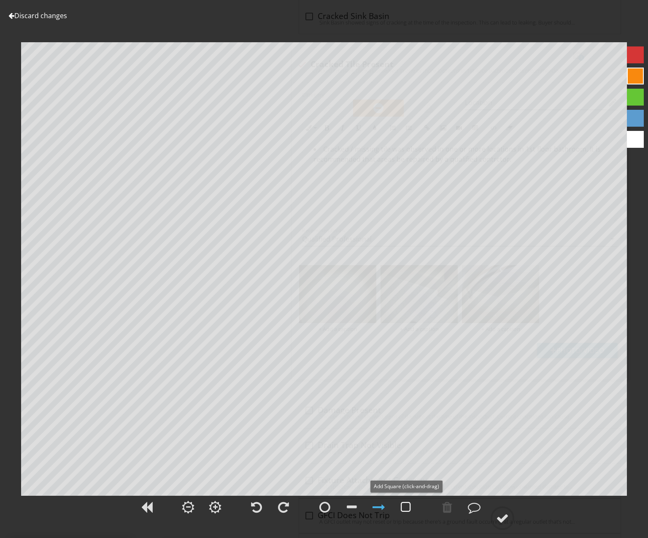
click at [404, 506] on div at bounding box center [406, 506] width 10 height 13
click at [499, 517] on div at bounding box center [502, 517] width 13 height 13
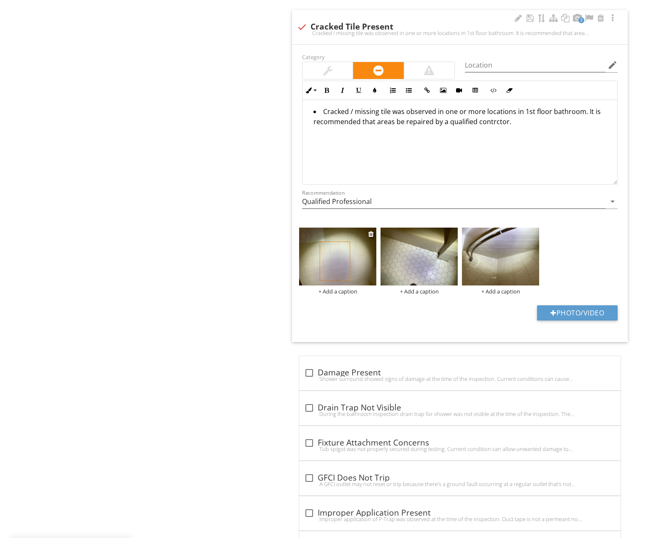
click at [328, 245] on img at bounding box center [337, 256] width 77 height 58
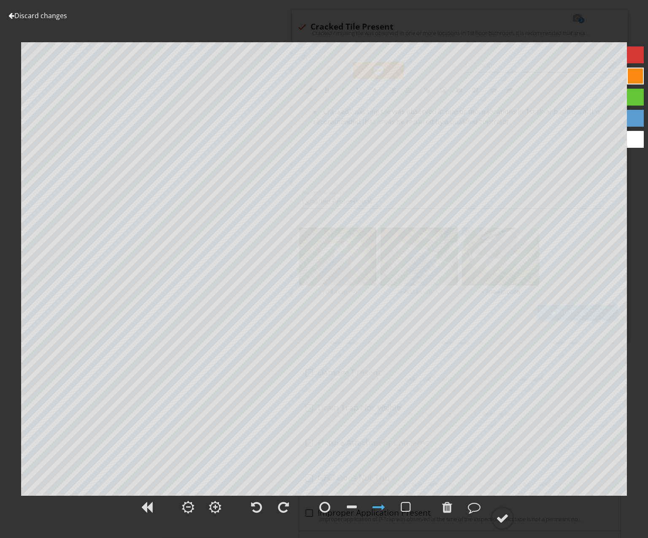
click at [23, 16] on link "Discard changes" at bounding box center [37, 15] width 59 height 9
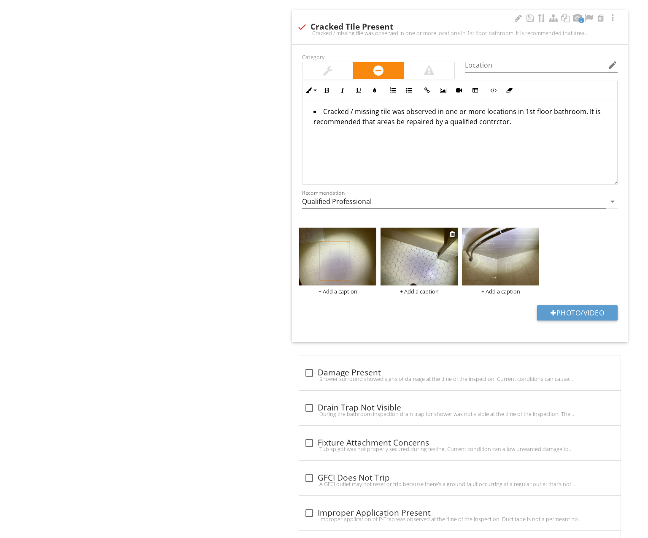
click at [419, 265] on img at bounding box center [419, 256] width 77 height 58
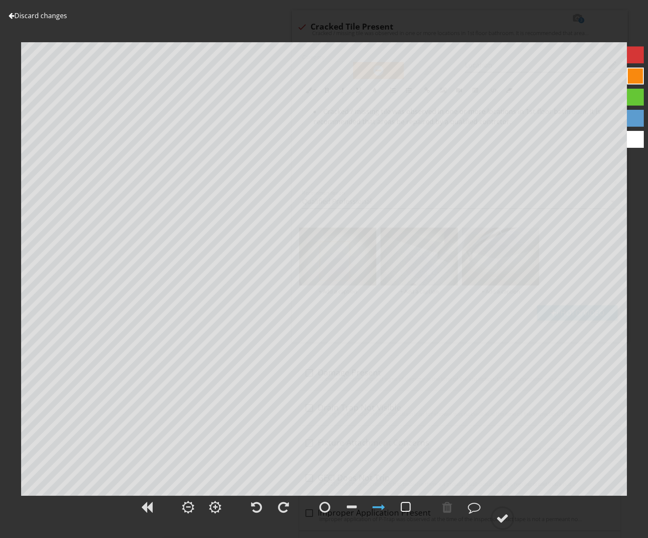
click at [404, 506] on div at bounding box center [406, 506] width 10 height 13
click at [54, 19] on link "Discard changes" at bounding box center [37, 15] width 59 height 9
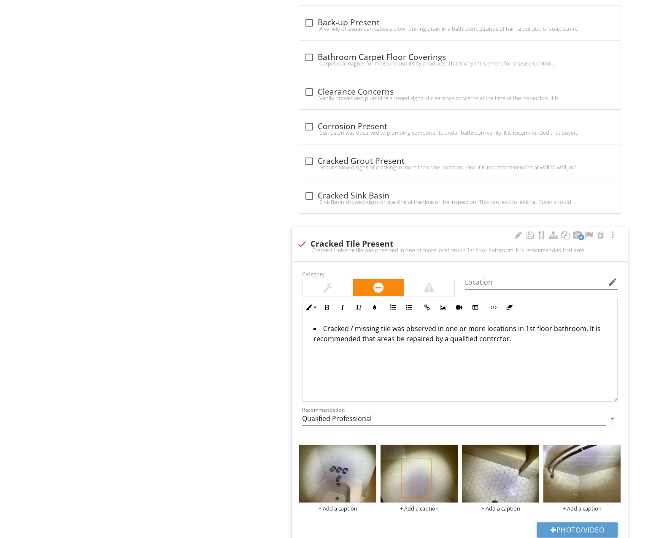
scroll to position [1135, 0]
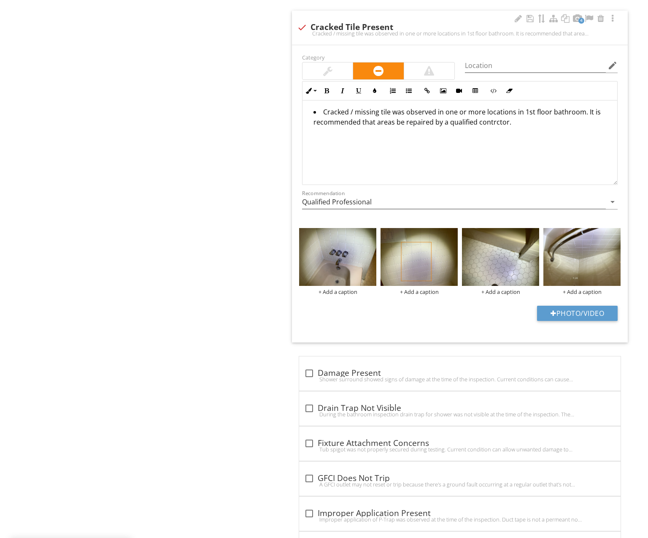
drag, startPoint x: 475, startPoint y: 305, endPoint x: 467, endPoint y: 298, distance: 10.2
click at [474, 305] on div "Photo/Video" at bounding box center [460, 316] width 326 height 22
click at [536, 233] on div at bounding box center [533, 234] width 5 height 7
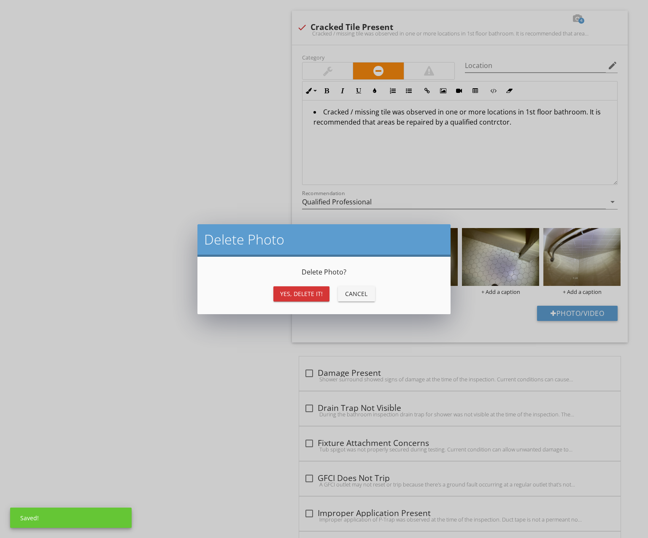
click at [307, 295] on div "Yes, Delete it!" at bounding box center [301, 293] width 43 height 9
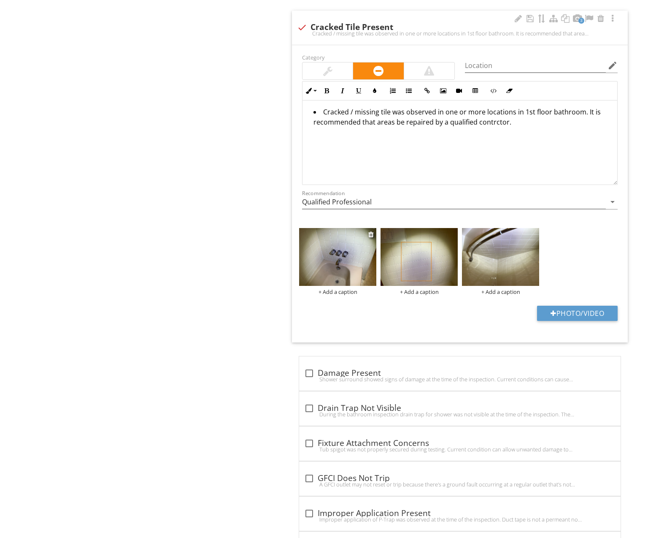
click at [338, 266] on img at bounding box center [337, 257] width 77 height 58
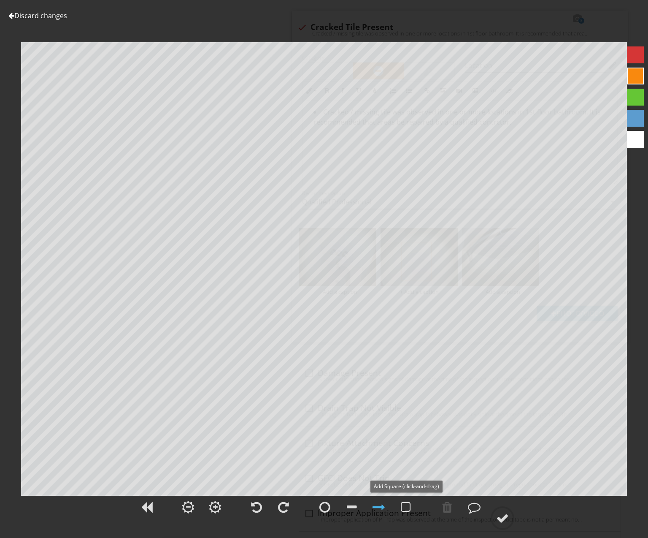
drag, startPoint x: 405, startPoint y: 508, endPoint x: 411, endPoint y: 481, distance: 27.6
click at [405, 508] on div at bounding box center [406, 506] width 10 height 13
click at [507, 514] on div at bounding box center [502, 517] width 13 height 13
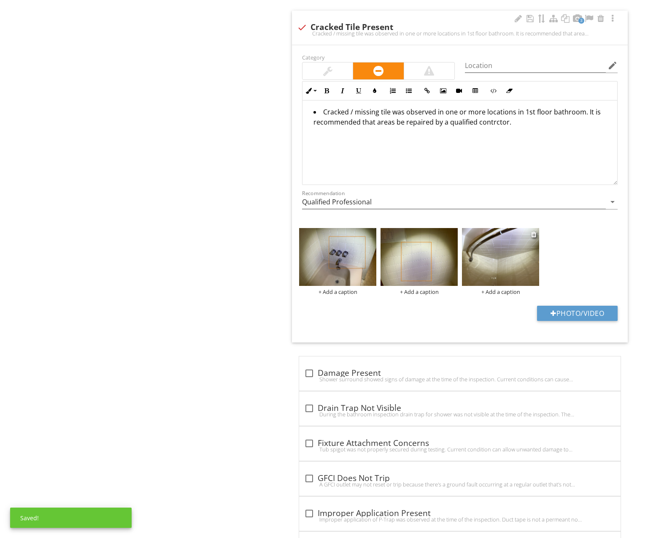
click at [511, 264] on img at bounding box center [500, 257] width 77 height 58
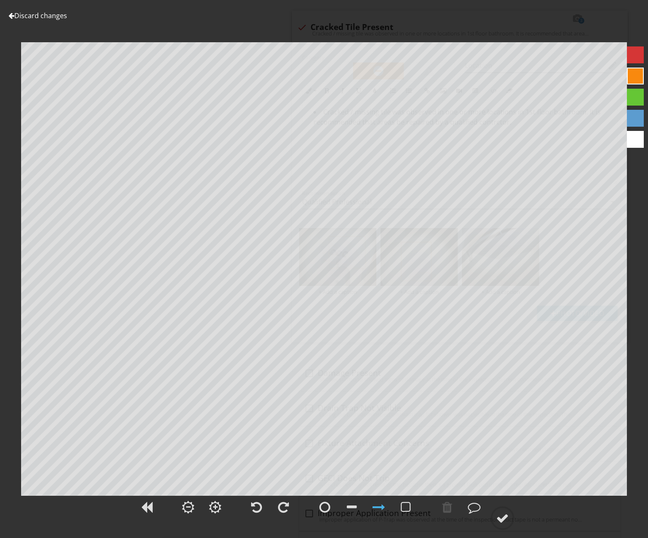
drag, startPoint x: 407, startPoint y: 506, endPoint x: 403, endPoint y: 481, distance: 25.2
click at [407, 506] on div at bounding box center [406, 506] width 10 height 13
click at [502, 510] on circle at bounding box center [503, 518] width 22 height 22
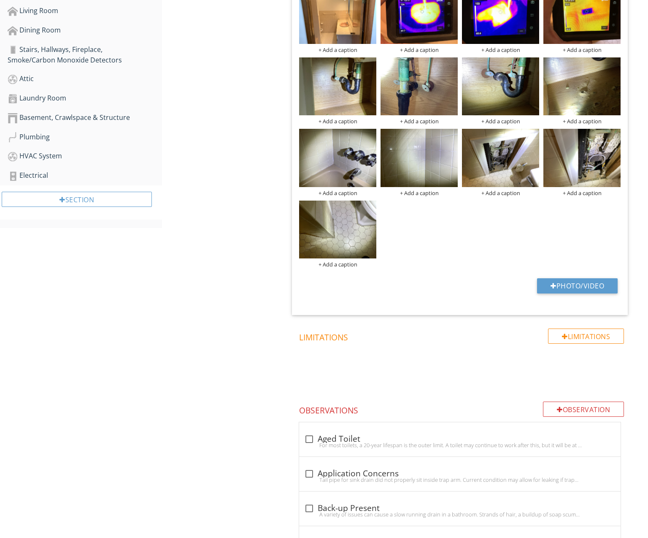
scroll to position [422, 0]
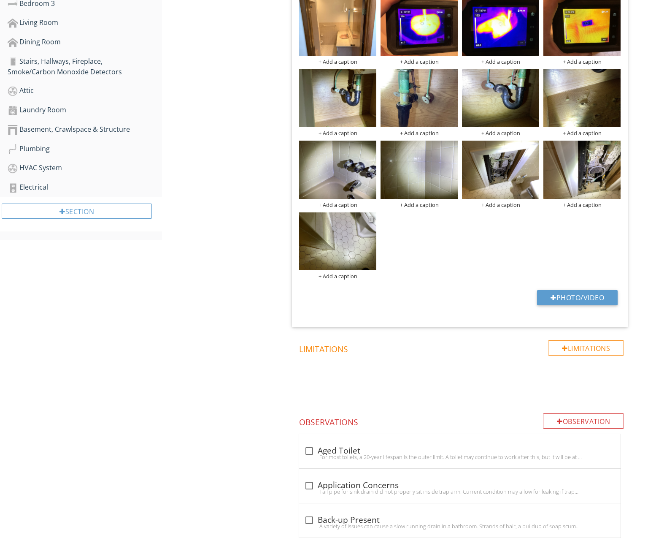
click at [370, 218] on div at bounding box center [370, 218] width 5 height 7
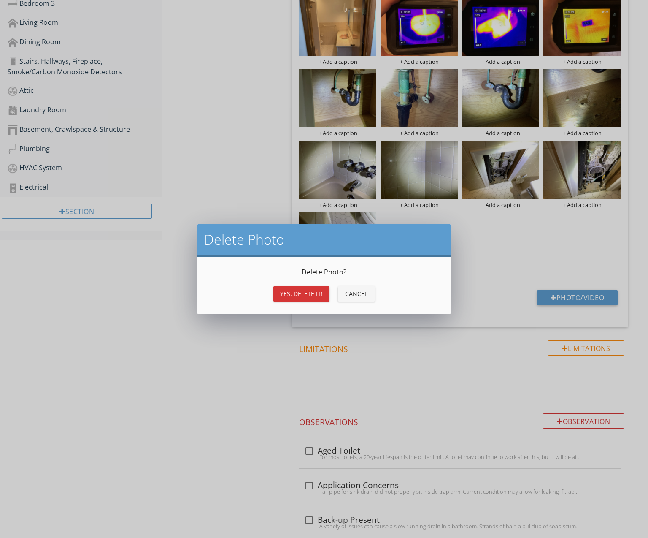
click at [302, 298] on button "Yes, Delete it!" at bounding box center [301, 293] width 56 height 15
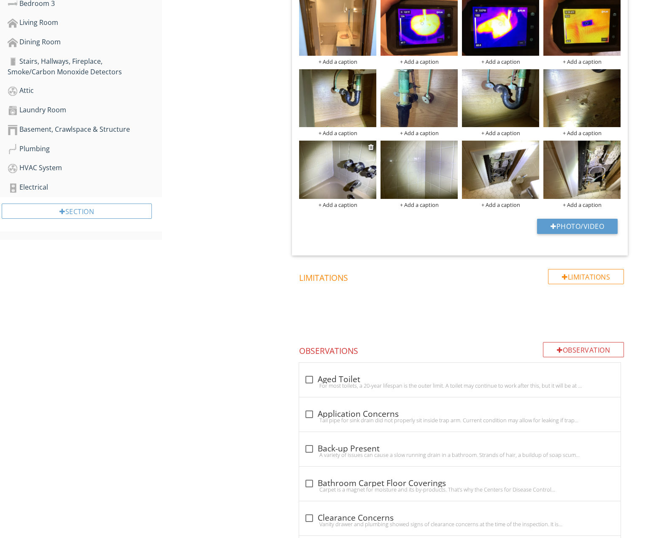
click at [355, 175] on img at bounding box center [337, 170] width 77 height 58
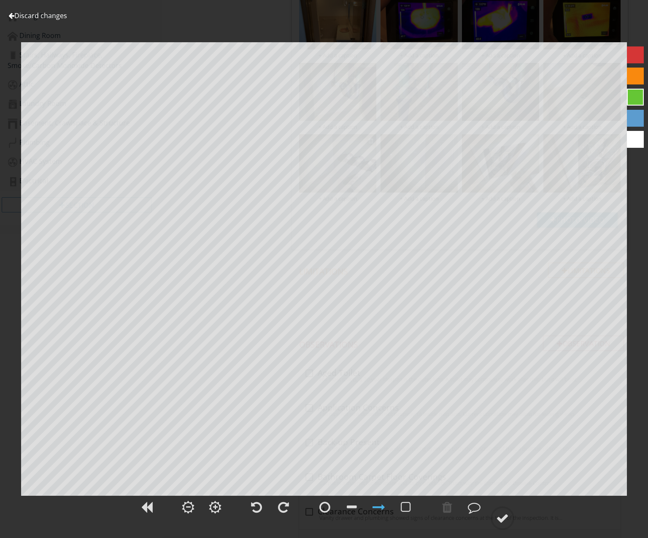
scroll to position [430, 0]
click at [60, 15] on link "Discard changes" at bounding box center [37, 15] width 59 height 9
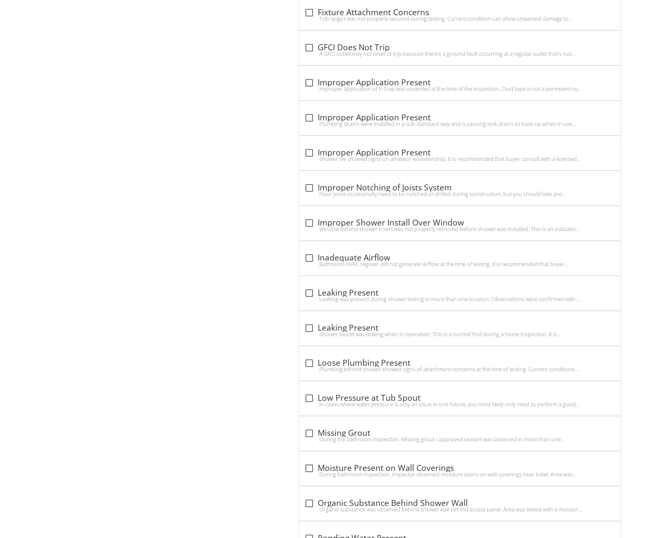
scroll to position [1517, 0]
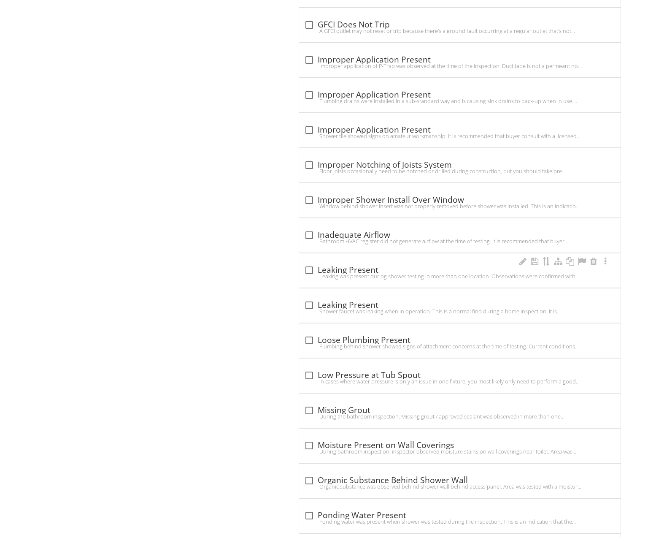
click at [381, 273] on div "Leaking was present during shower testing in more than one location. Observatio…" at bounding box center [459, 276] width 311 height 7
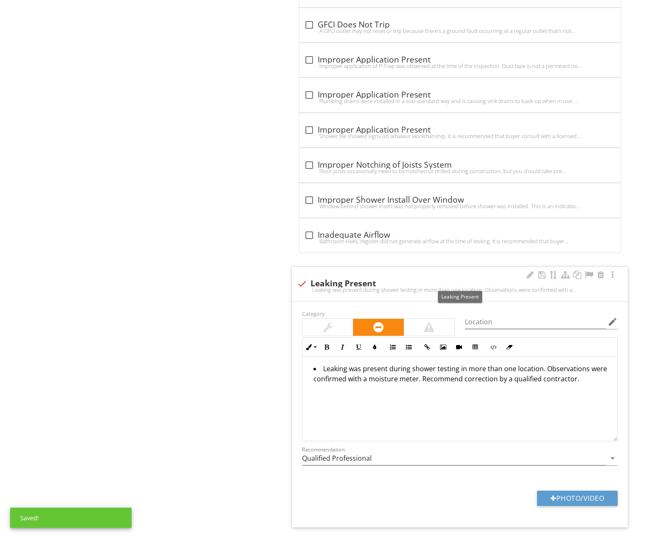
click at [330, 281] on div "check Leaking Present" at bounding box center [460, 283] width 326 height 10
checkbox input "true"
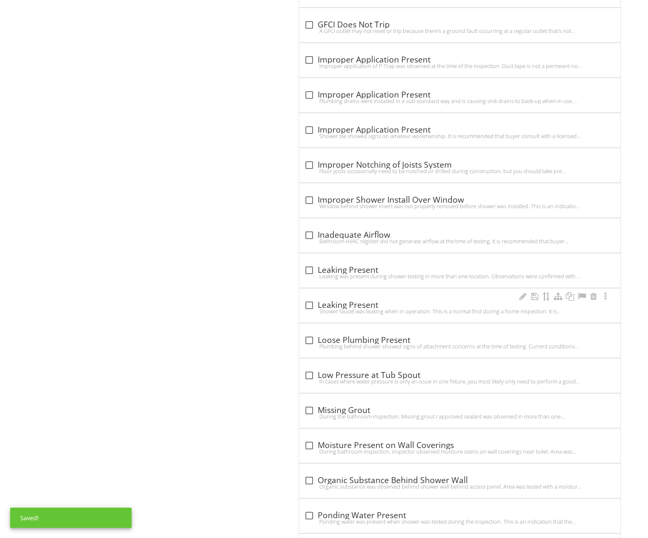
click at [361, 305] on div "check_box_outline_blank Leaking Present" at bounding box center [459, 305] width 311 height 10
checkbox input "true"
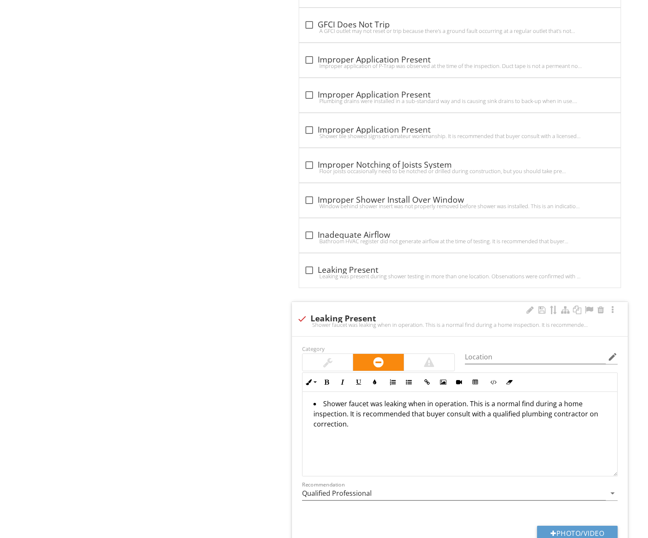
click at [365, 402] on li "Shower faucet was leaking when in operation. This is a normal find during a hom…" at bounding box center [461, 414] width 297 height 32
drag, startPoint x: 371, startPoint y: 402, endPoint x: 347, endPoint y: 403, distance: 24.1
click at [347, 403] on li "Shower faucet / valves was leaking when in operation. This is a normal find dur…" at bounding box center [461, 414] width 297 height 32
click at [378, 403] on li "Shower valves was leaking when in operation. This is a normal find during a hom…" at bounding box center [461, 414] width 297 height 32
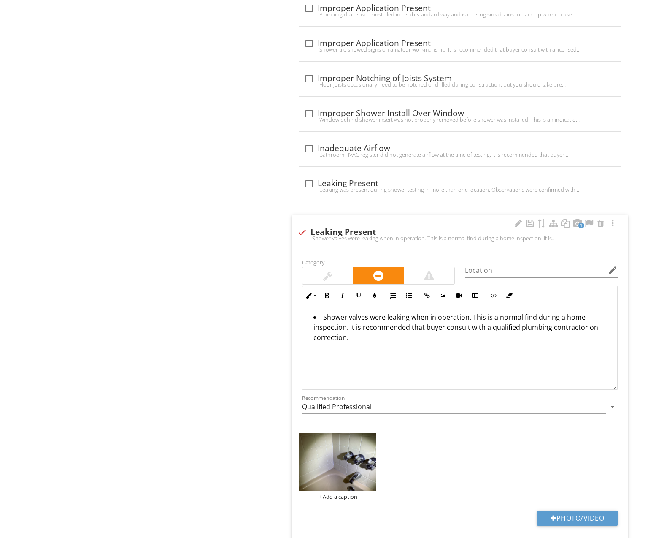
scroll to position [1608, 0]
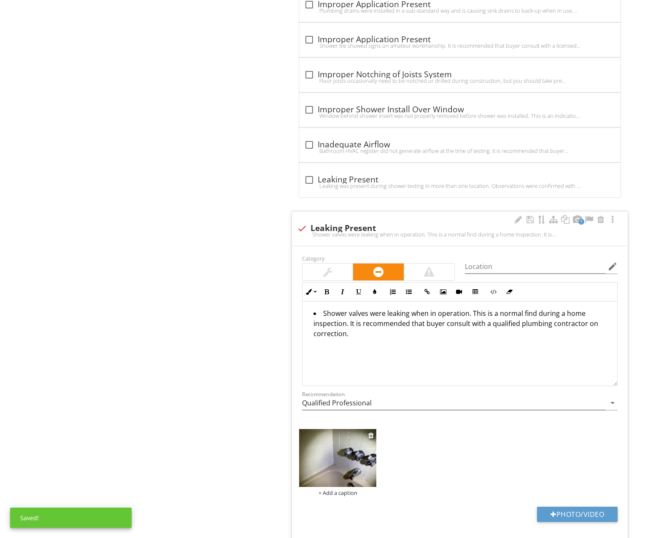
click at [339, 451] on img at bounding box center [337, 458] width 77 height 58
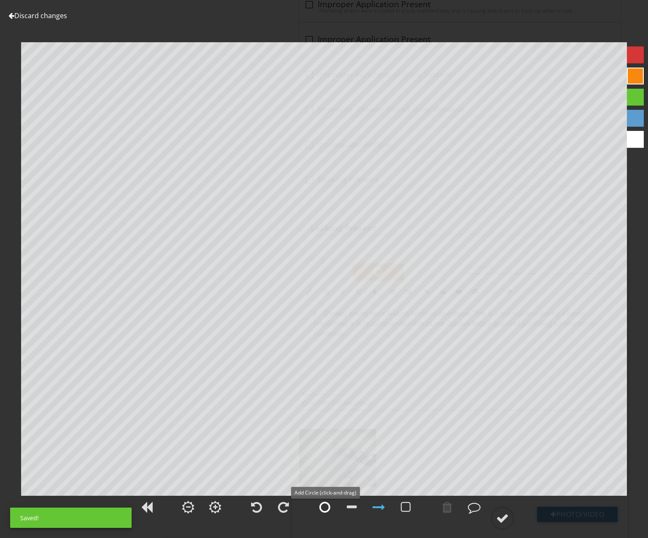
click at [330, 511] on div at bounding box center [324, 506] width 11 height 13
click at [501, 513] on div at bounding box center [502, 517] width 13 height 13
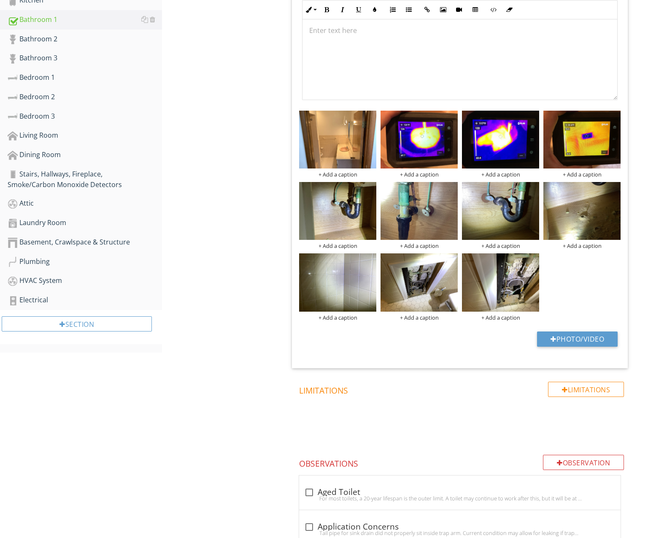
scroll to position [309, 0]
click at [535, 259] on div at bounding box center [533, 259] width 5 height 7
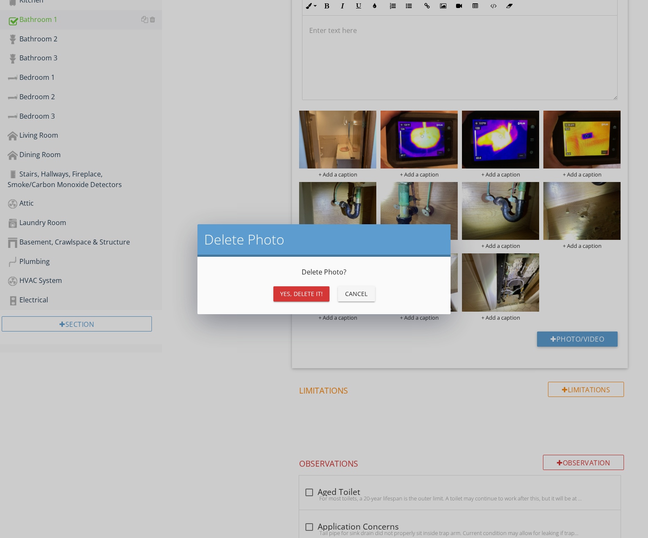
click at [319, 291] on div "Yes, Delete it!" at bounding box center [301, 293] width 43 height 9
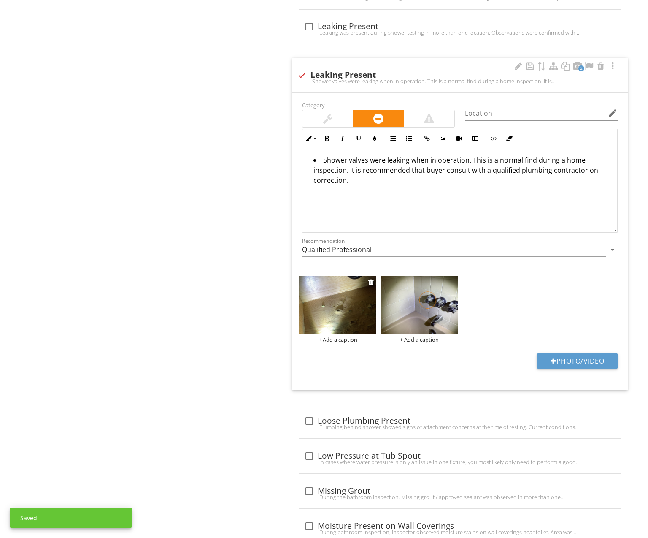
scroll to position [1721, 0]
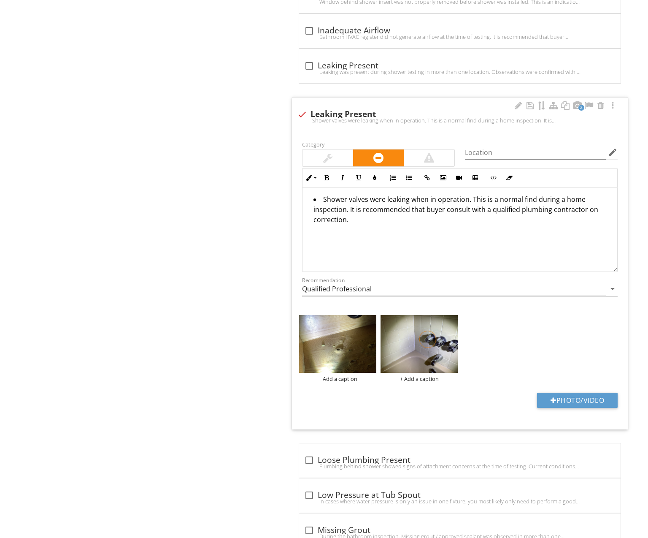
click at [345, 198] on li "Shower valves were leaking when in operation. This is a normal find during a ho…" at bounding box center [461, 210] width 297 height 32
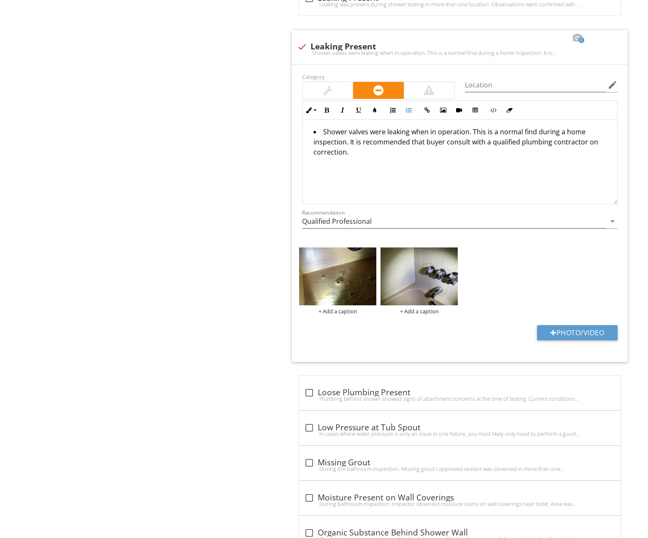
scroll to position [1788, 0]
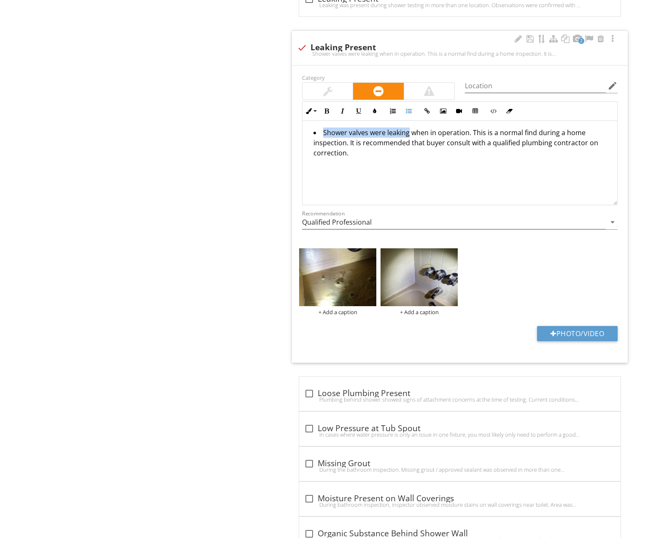
drag, startPoint x: 322, startPoint y: 131, endPoint x: 407, endPoint y: 132, distance: 85.7
click at [407, 132] on li "Shower valves were leaking when in operation. This is a normal find during a ho…" at bounding box center [461, 143] width 297 height 32
click at [343, 278] on img at bounding box center [337, 277] width 77 height 58
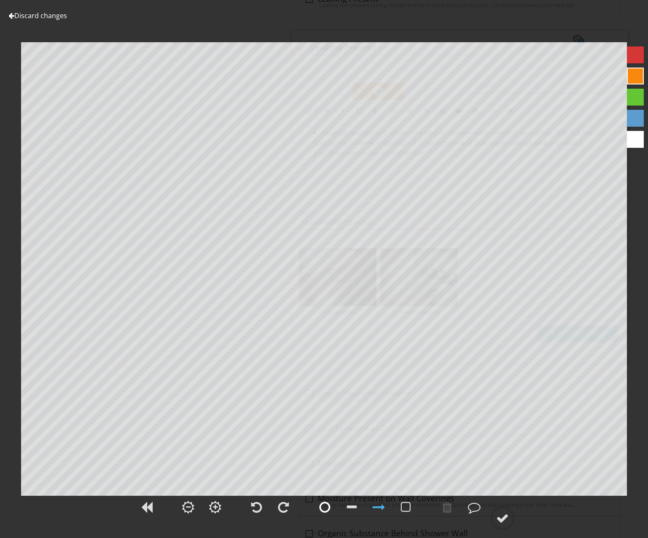
click at [323, 508] on div at bounding box center [324, 506] width 11 height 13
click at [478, 508] on div at bounding box center [474, 506] width 13 height 13
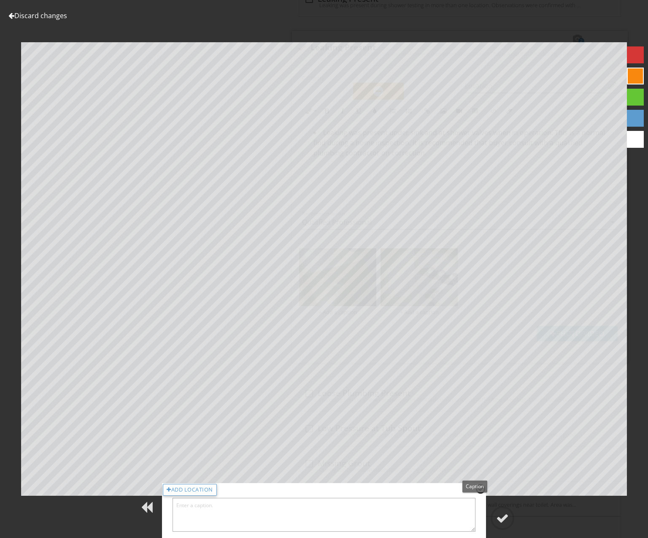
click at [460, 515] on textarea at bounding box center [324, 514] width 303 height 34
type textarea "Leak Present"
click at [500, 521] on div at bounding box center [502, 517] width 13 height 13
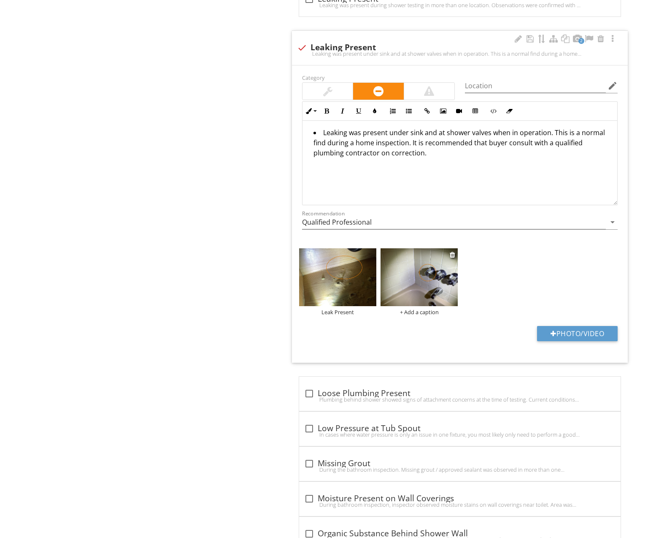
click at [411, 308] on div "+ Add a caption" at bounding box center [419, 311] width 77 height 7
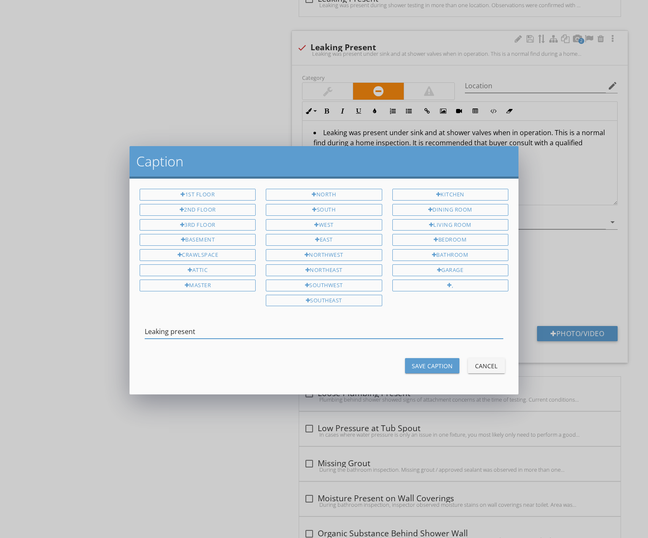
click at [174, 332] on input "Leaking present" at bounding box center [324, 331] width 359 height 14
type input "Leaking Present"
click at [421, 366] on div "Save Caption" at bounding box center [432, 365] width 41 height 9
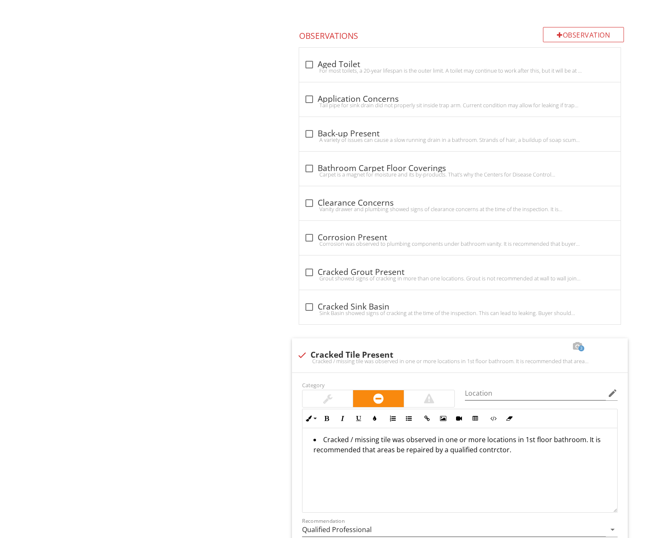
scroll to position [759, 0]
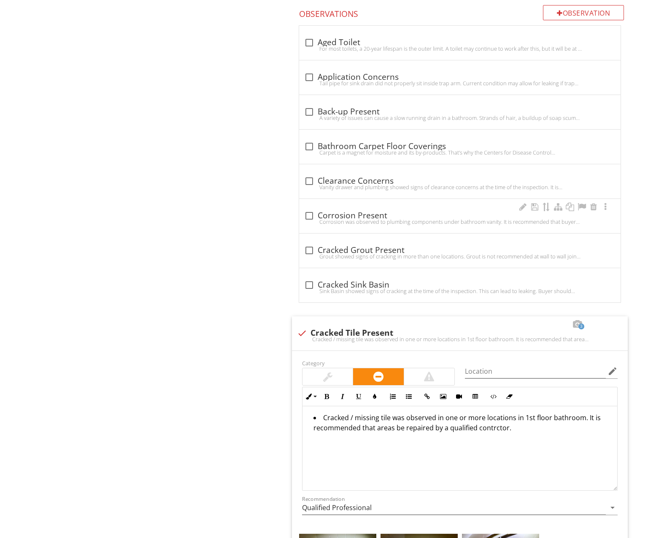
click at [369, 220] on div "Corrosion was observed to plumbing components under bathroom vanity. It is reco…" at bounding box center [459, 221] width 311 height 7
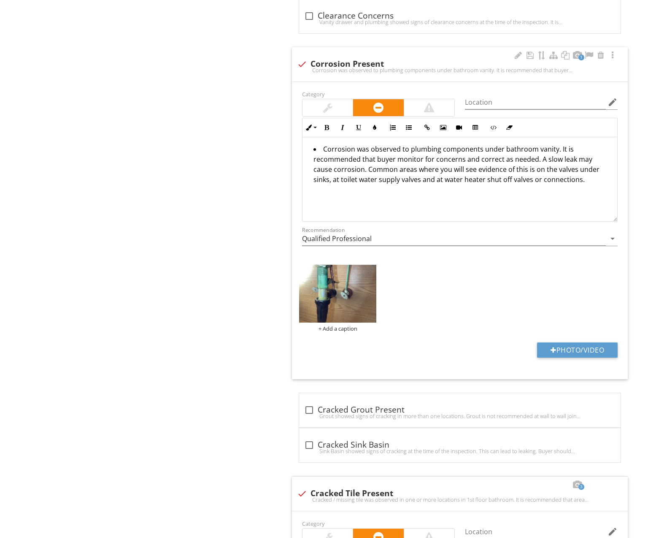
scroll to position [854, 0]
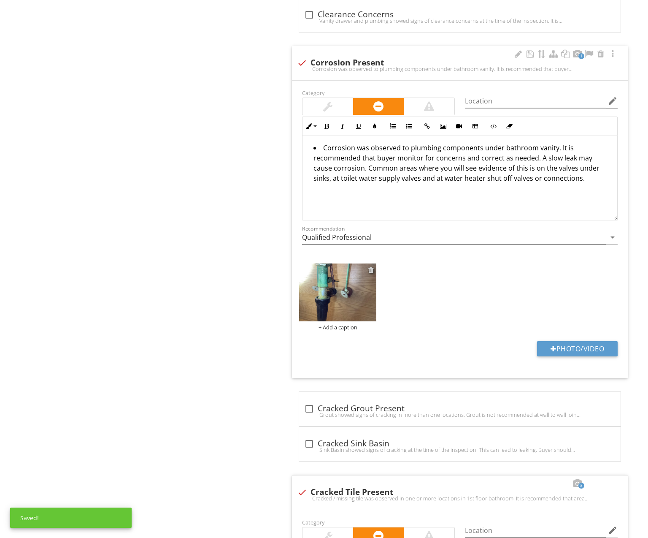
click at [372, 268] on div at bounding box center [370, 269] width 5 height 7
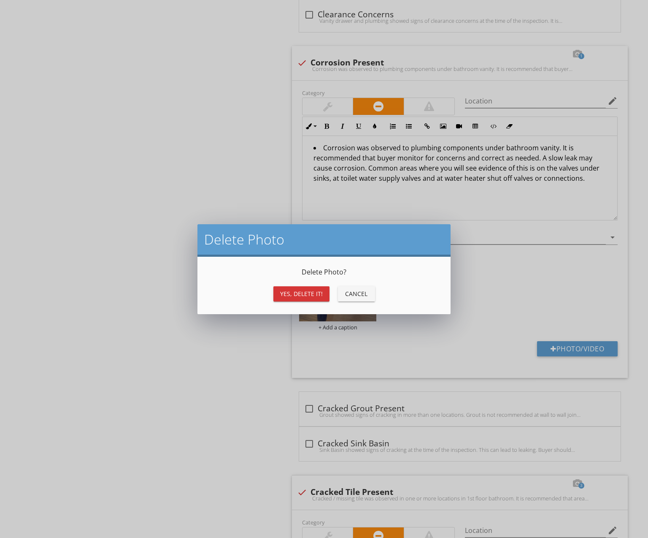
click at [288, 60] on div "Delete Photo Delete Photo ? Yes, Delete it! Cancel" at bounding box center [324, 269] width 648 height 538
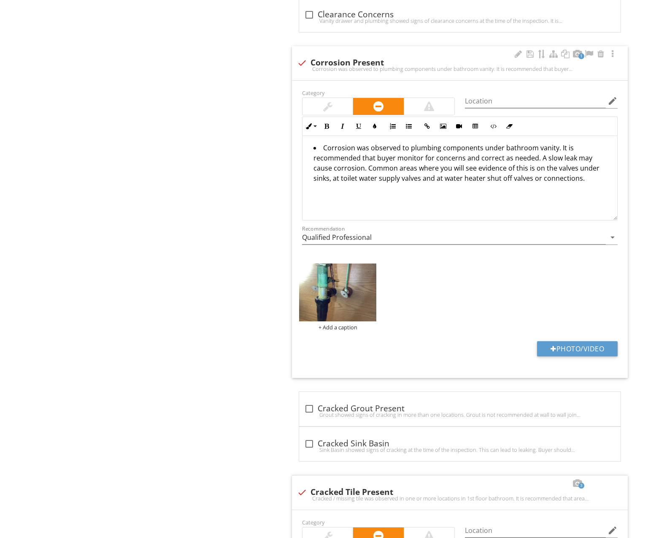
click at [301, 59] on div at bounding box center [302, 63] width 14 height 14
checkbox input "true"
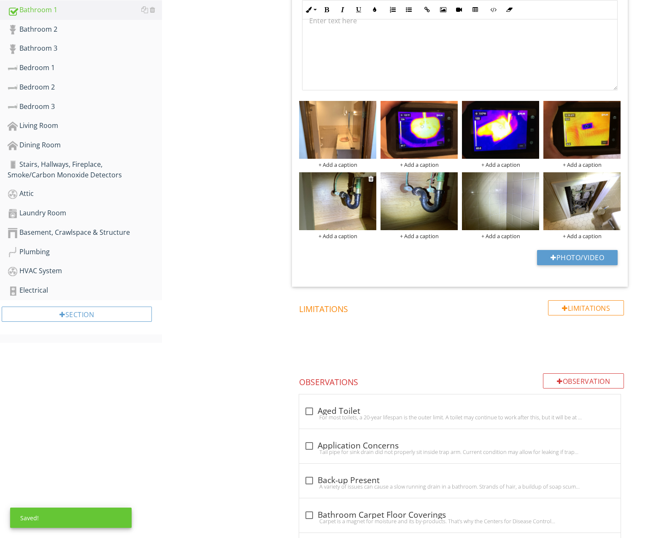
scroll to position [317, 0]
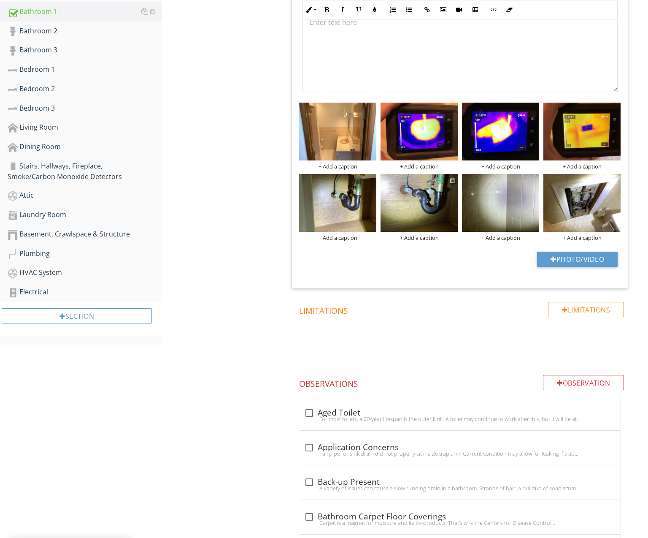
click at [452, 180] on div at bounding box center [452, 180] width 5 height 7
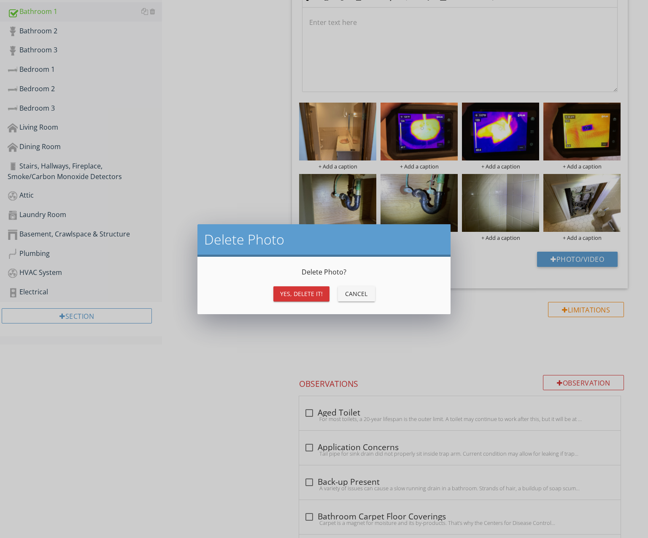
click at [303, 292] on div "Yes, Delete it!" at bounding box center [301, 293] width 43 height 9
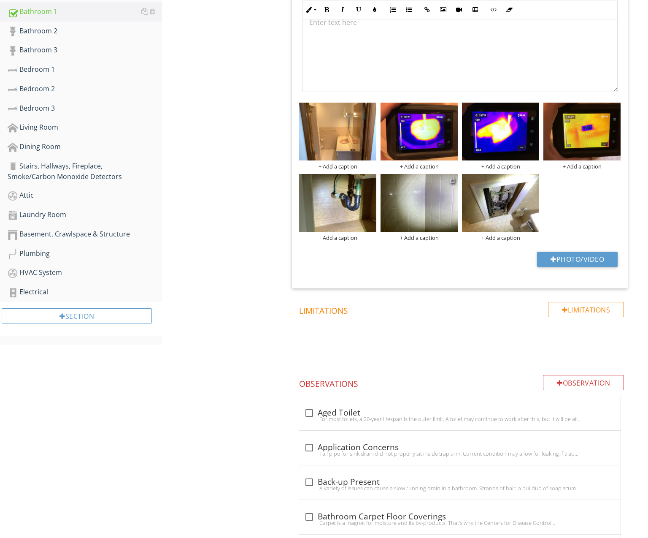
click at [455, 179] on div at bounding box center [452, 180] width 5 height 7
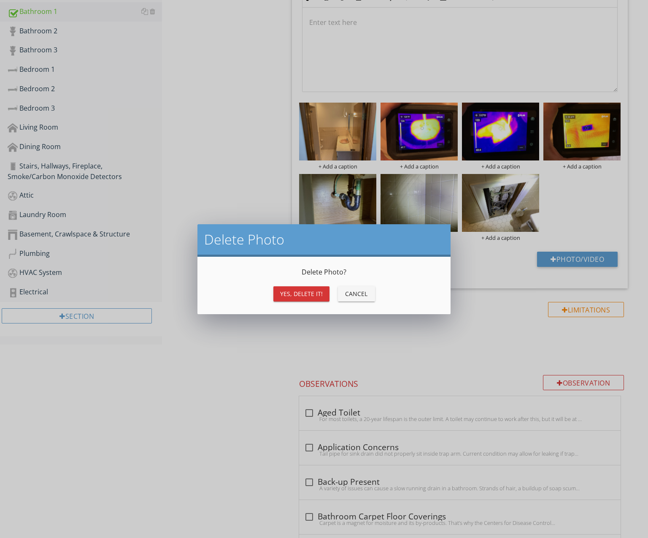
click at [297, 292] on div "Yes, Delete it!" at bounding box center [301, 293] width 43 height 9
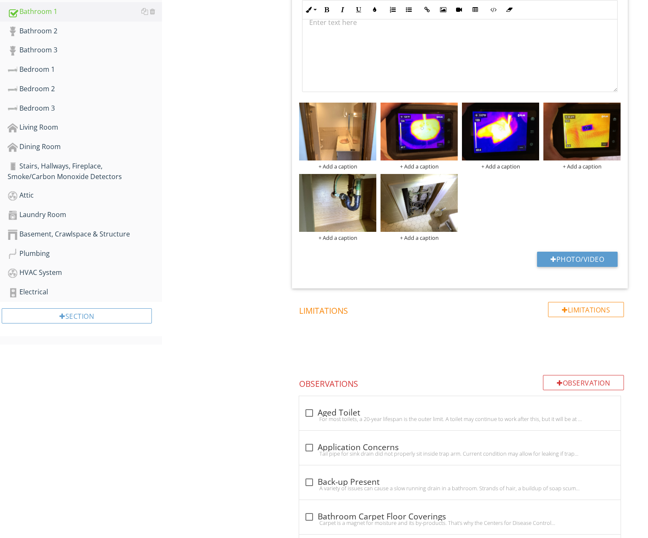
click at [522, 194] on div "+ Add a caption + Add a caption + Add a caption + Add a caption + Add a caption…" at bounding box center [460, 171] width 326 height 143
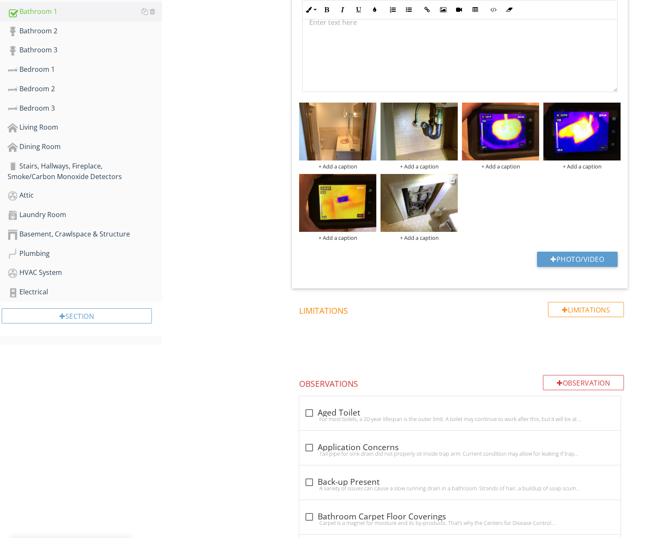
drag, startPoint x: 492, startPoint y: 207, endPoint x: 433, endPoint y: 211, distance: 59.2
click at [490, 207] on div "+ Add a caption + Add a caption + Add a caption + Add a caption + Add a caption…" at bounding box center [460, 171] width 326 height 143
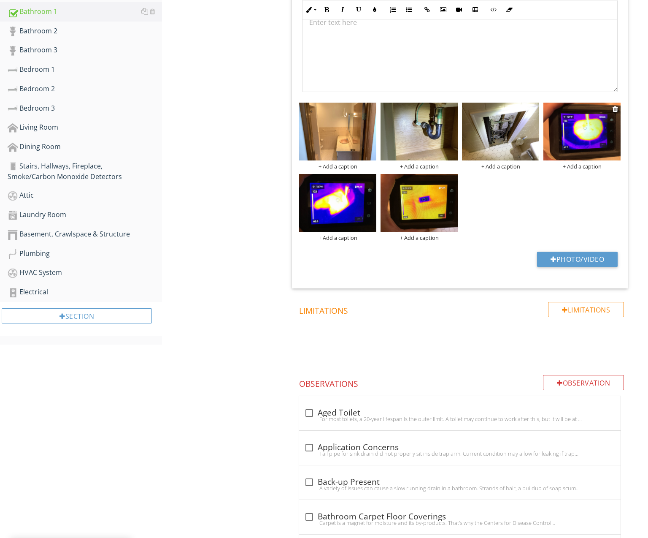
click at [575, 163] on div "+ Add a caption" at bounding box center [581, 166] width 77 height 7
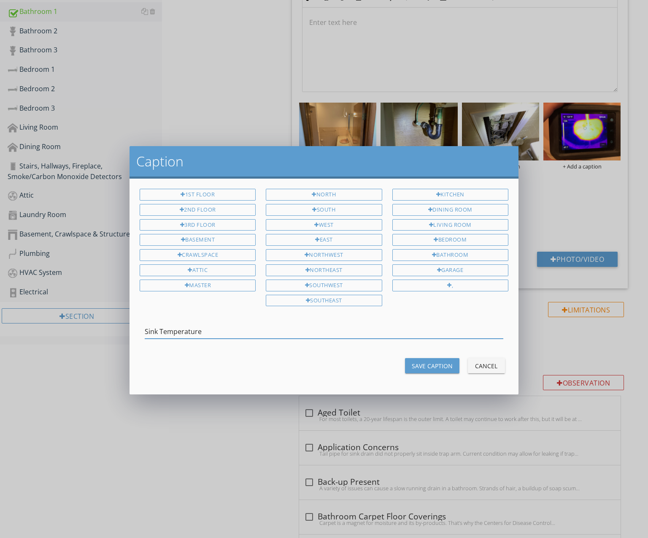
type input "Sink Temperature"
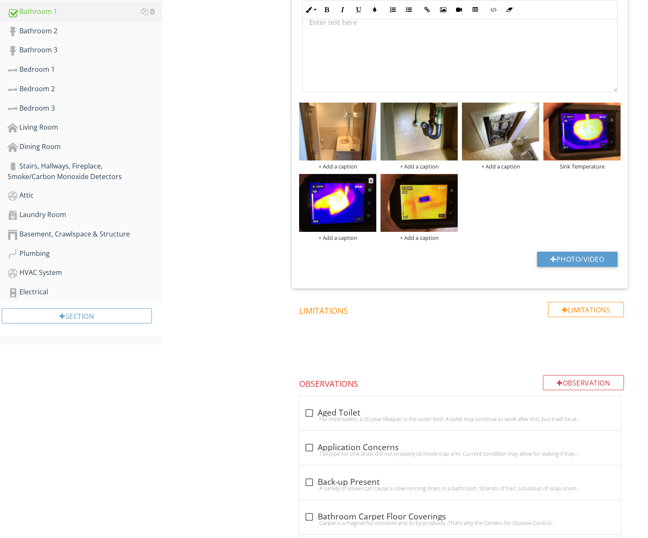
click at [341, 238] on div "+ Add a caption" at bounding box center [337, 237] width 77 height 7
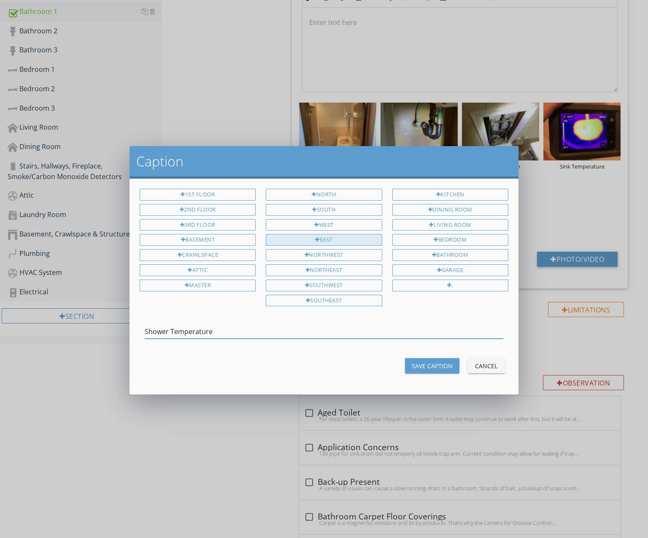
type input "Shower Temperature"
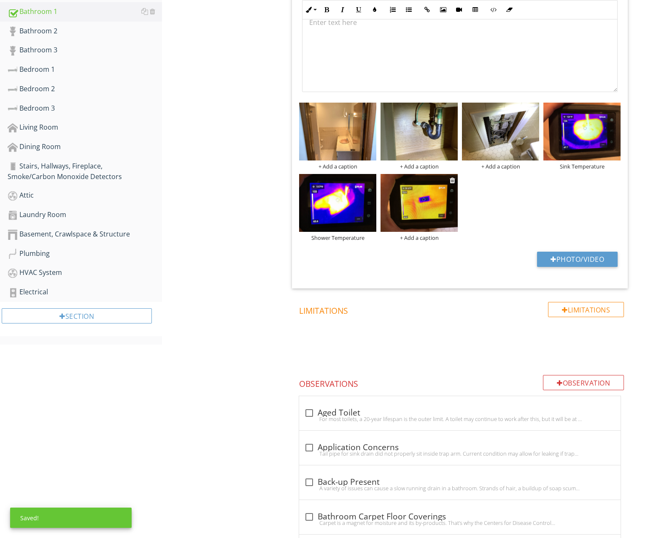
click at [417, 237] on div "+ Add a caption" at bounding box center [419, 237] width 77 height 7
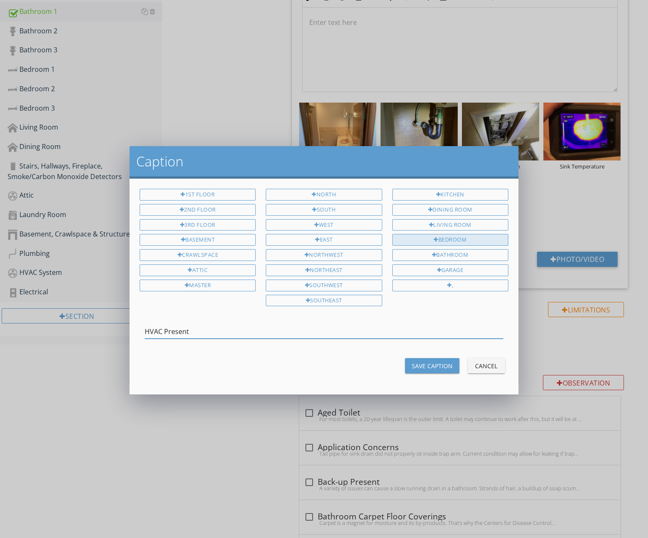
type input "HVAC Present"
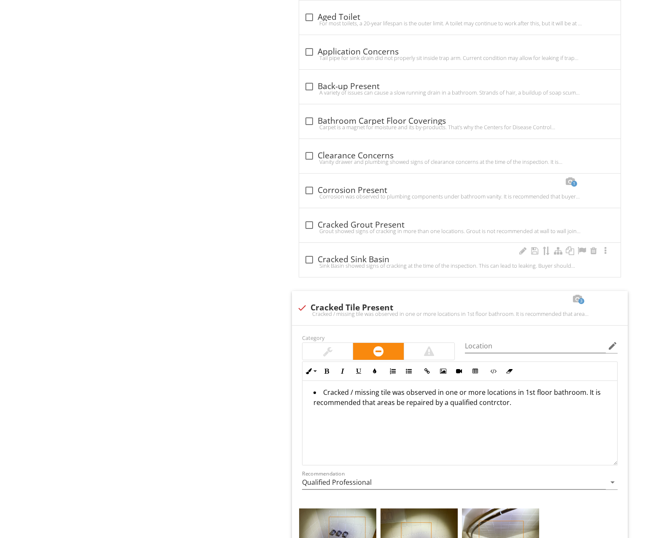
scroll to position [717, 0]
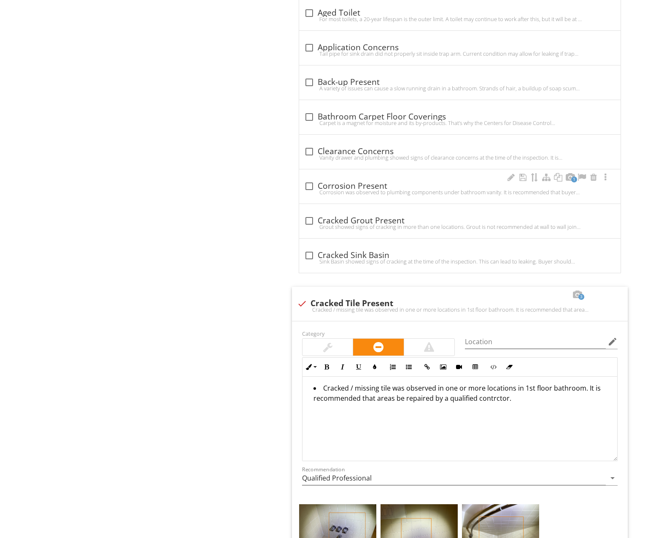
click at [346, 171] on div "1 check_box_outline_blank Corrosion Present Corrosion was observed to plumbing …" at bounding box center [460, 186] width 322 height 34
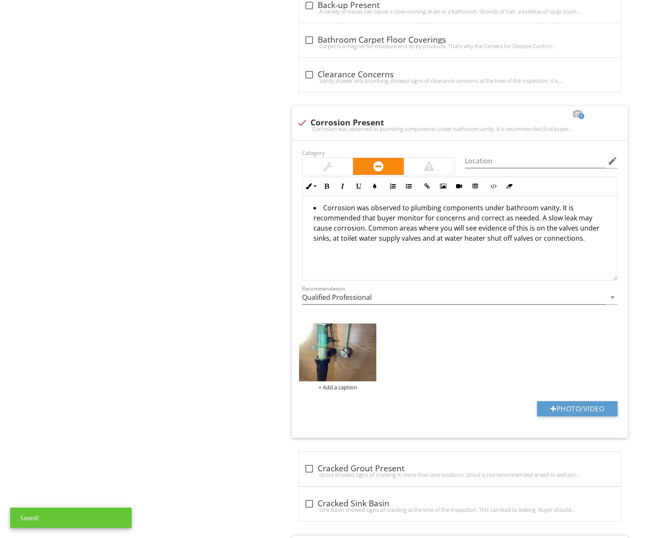
scroll to position [835, 0]
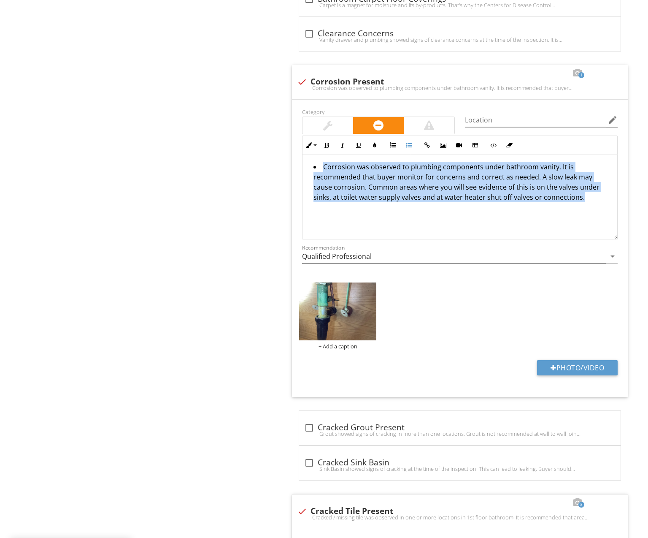
drag, startPoint x: 432, startPoint y: 209, endPoint x: 265, endPoint y: 161, distance: 174.4
copy li "Corrosion was observed to plumbing components under bathroom vanity. It is reco…"
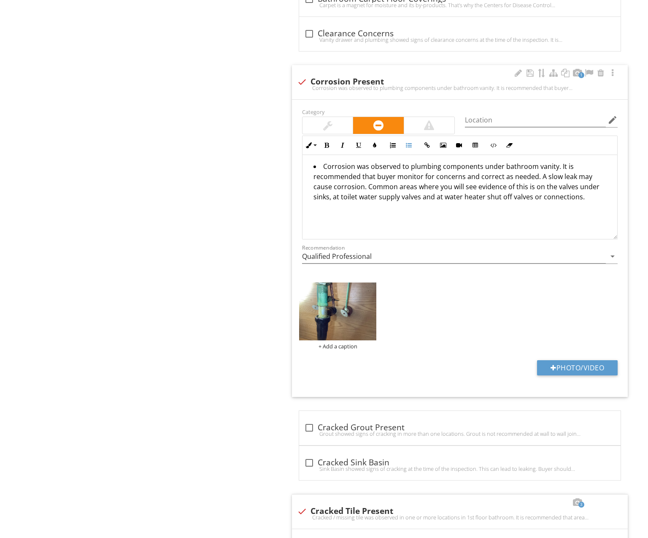
click at [300, 79] on div at bounding box center [302, 82] width 14 height 14
checkbox input "true"
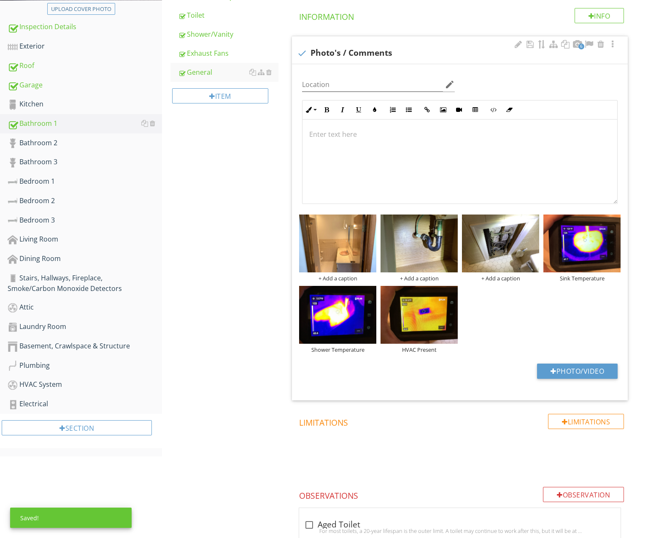
scroll to position [203, 0]
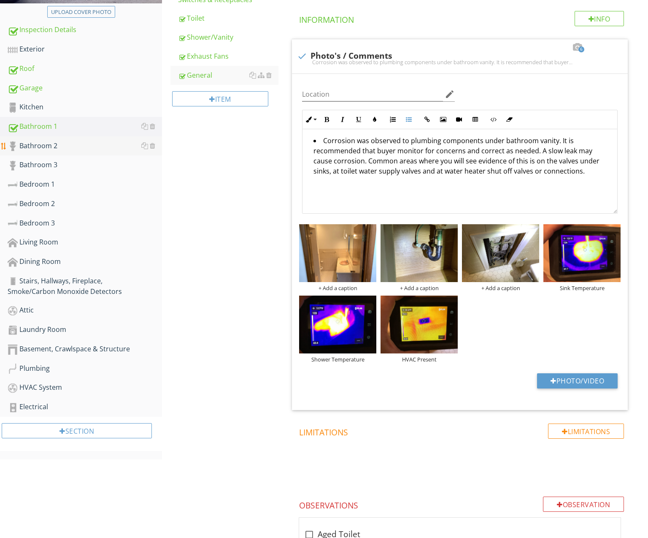
click at [80, 151] on div "Bathroom 2" at bounding box center [85, 146] width 154 height 11
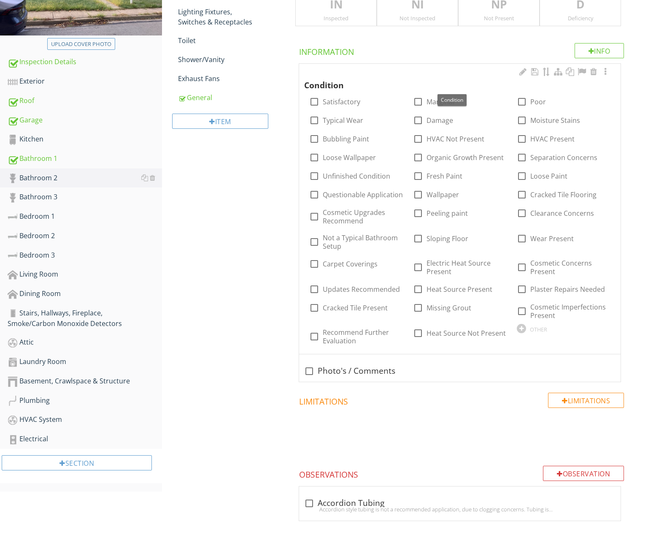
scroll to position [127, 0]
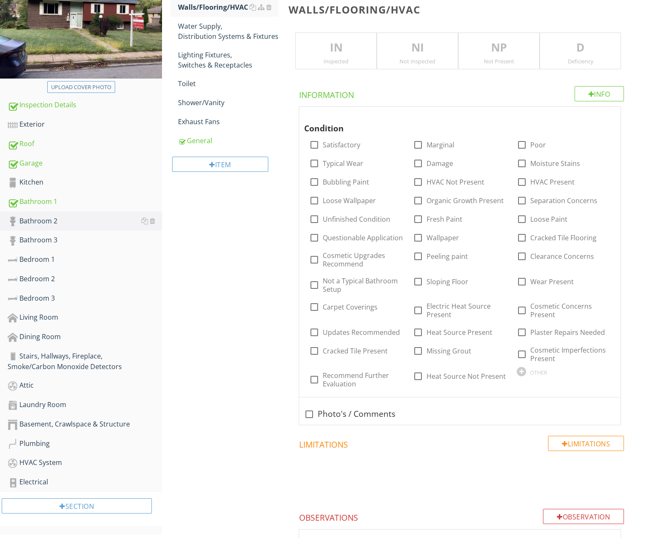
click at [343, 61] on div "Inspected" at bounding box center [336, 61] width 81 height 7
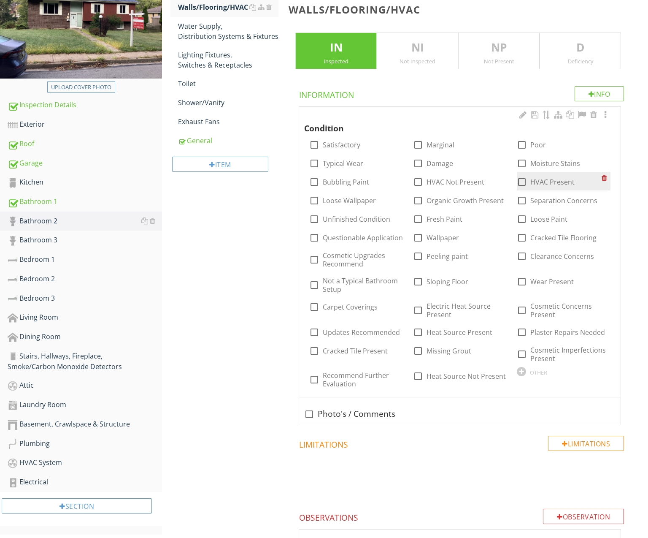
click at [523, 178] on div at bounding box center [522, 182] width 14 height 14
checkbox input "true"
click at [222, 31] on div "Water Supply, Distribution Systems & Fixtures" at bounding box center [228, 31] width 100 height 20
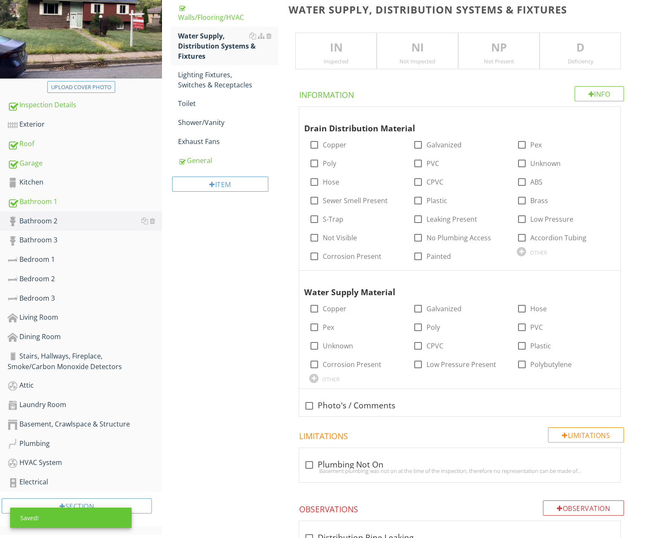
click at [330, 58] on div "Inspected" at bounding box center [336, 61] width 81 height 7
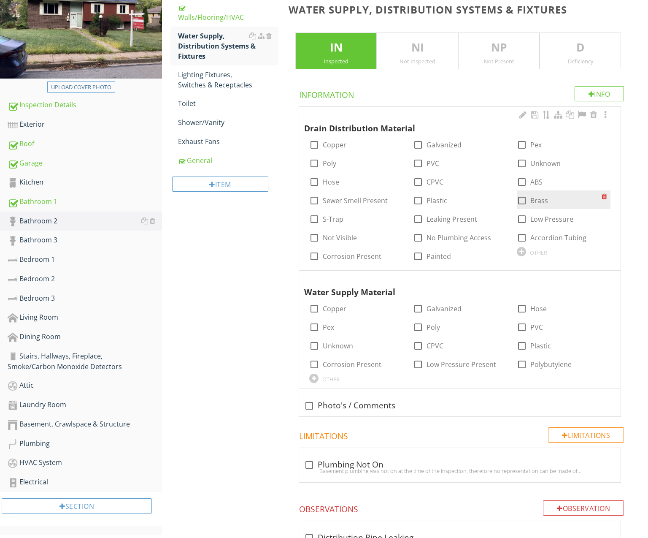
click at [524, 199] on div at bounding box center [522, 200] width 14 height 14
checkbox input "true"
click at [438, 236] on label "No Plumbing Access" at bounding box center [459, 237] width 65 height 8
click at [435, 235] on label "No Plumbing Access" at bounding box center [459, 237] width 65 height 8
checkbox input "false"
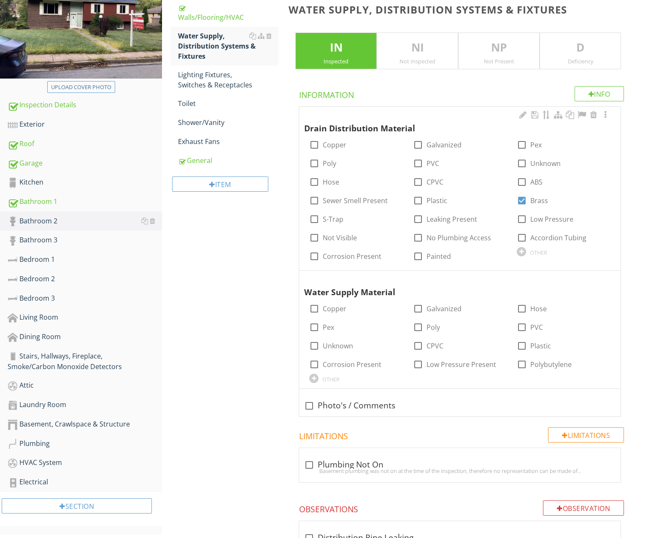
scroll to position [222, 0]
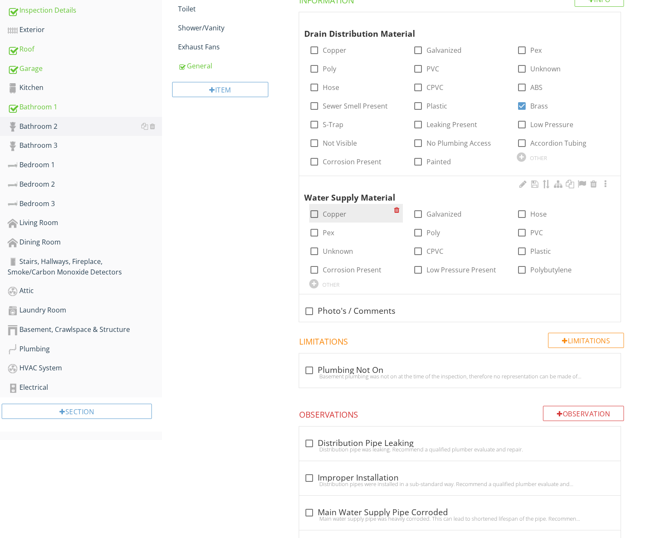
click at [331, 213] on label "Copper" at bounding box center [335, 214] width 24 height 8
checkbox input "true"
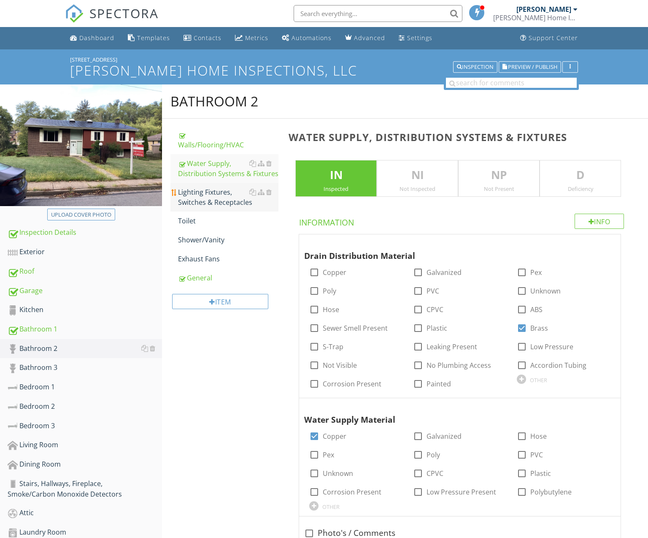
scroll to position [0, 0]
click at [211, 203] on div "Lighting Fixtures, Switches & Receptacles" at bounding box center [228, 197] width 100 height 20
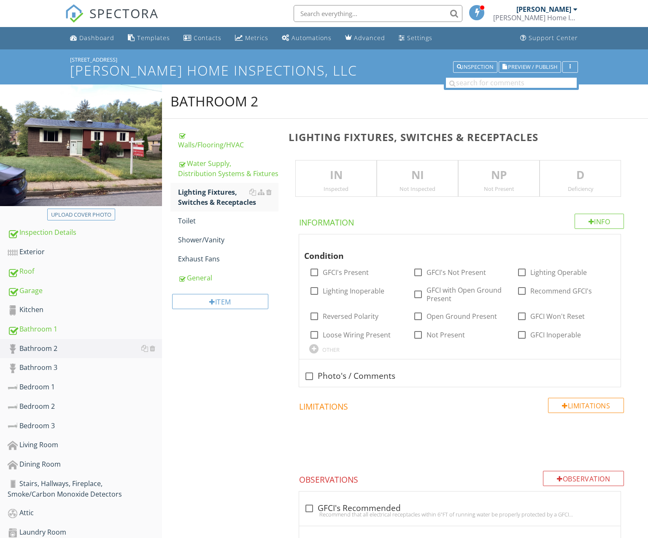
click at [352, 178] on p "IN" at bounding box center [336, 175] width 81 height 17
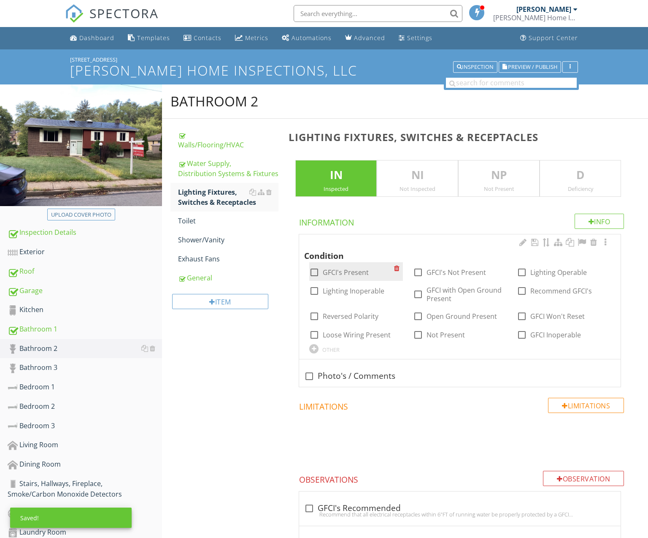
click at [363, 272] on label "GFCI's Present" at bounding box center [346, 272] width 46 height 8
checkbox input "true"
click at [520, 272] on div at bounding box center [522, 272] width 14 height 14
checkbox input "true"
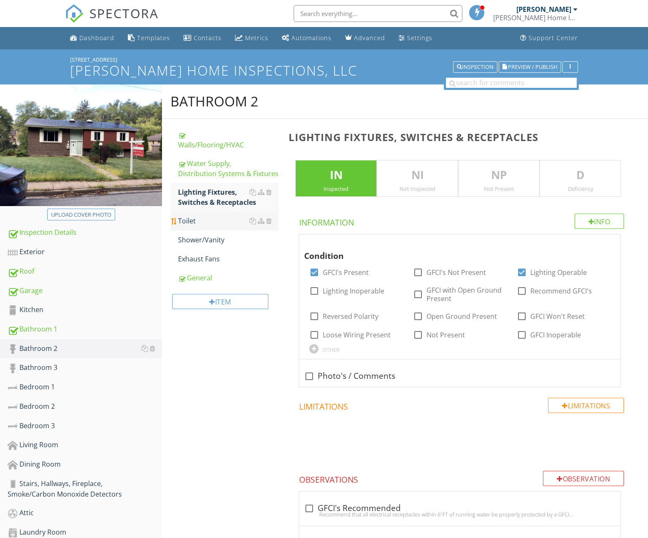
click at [211, 219] on div "Toilet" at bounding box center [228, 221] width 100 height 10
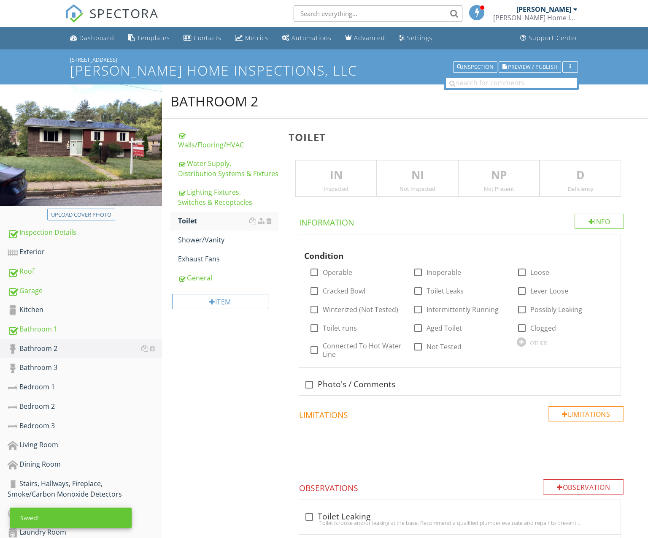
click at [344, 180] on p "IN" at bounding box center [336, 175] width 81 height 17
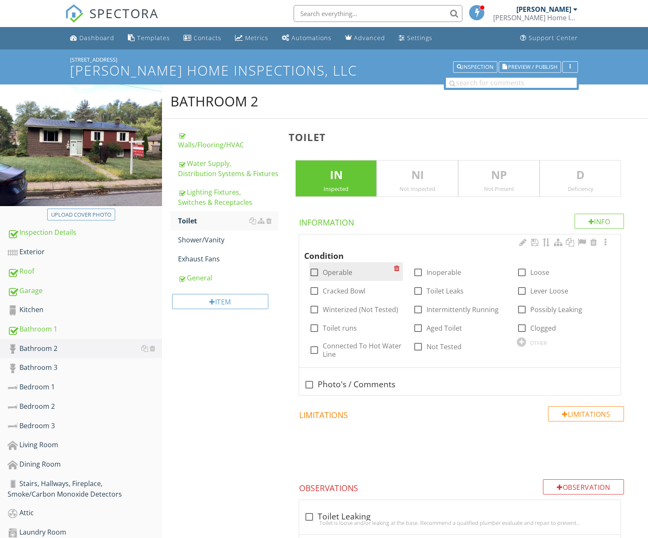
click at [337, 268] on label "Operable" at bounding box center [338, 272] width 30 height 8
checkbox input "true"
click at [521, 272] on div at bounding box center [522, 272] width 14 height 14
checkbox input "true"
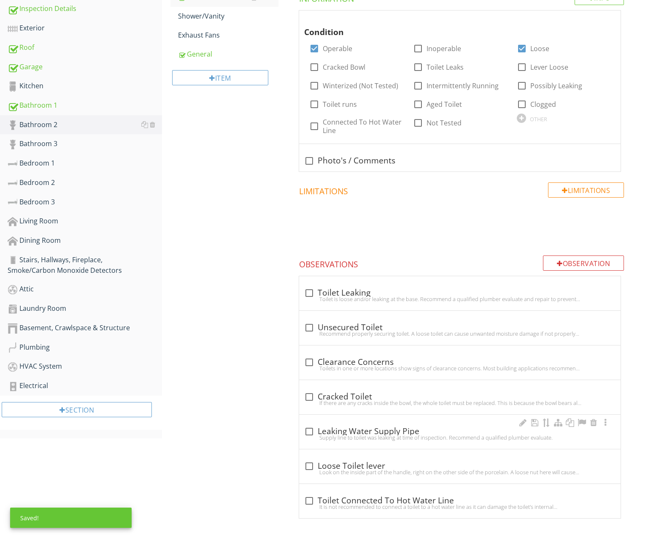
scroll to position [223, 0]
click at [390, 330] on div "Recommend properly securing toilet. A loose toilet can cause unwanted moisture …" at bounding box center [459, 333] width 311 height 7
checkbox input "true"
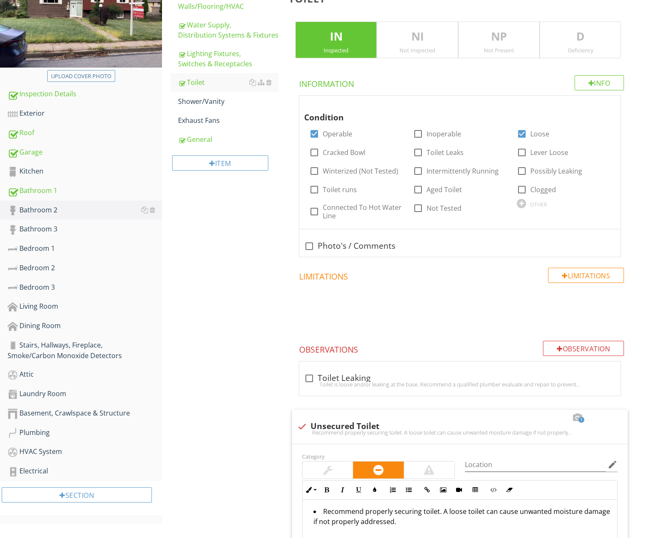
scroll to position [32, 0]
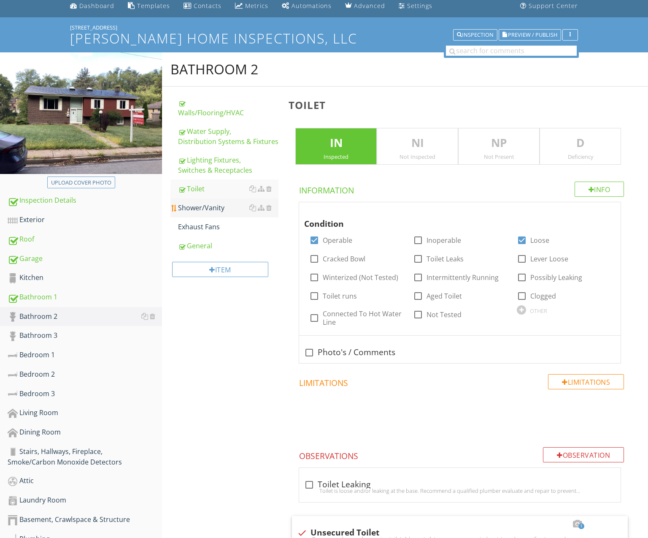
click at [217, 205] on div "Shower/Vanity" at bounding box center [228, 208] width 100 height 10
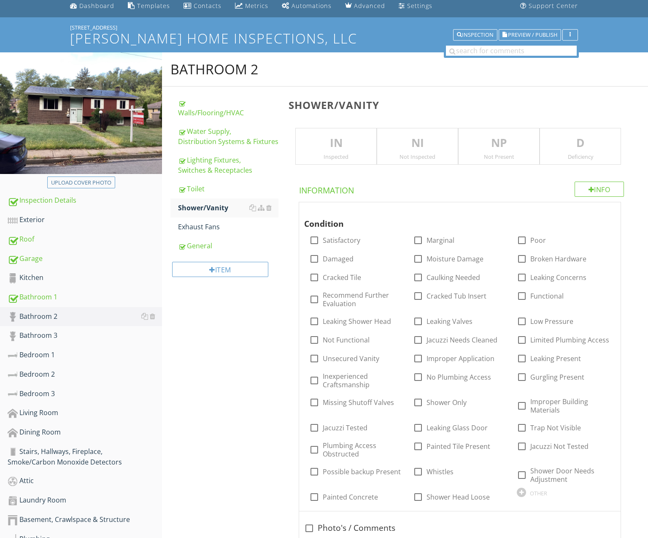
click at [337, 158] on div "Inspected" at bounding box center [336, 156] width 81 height 7
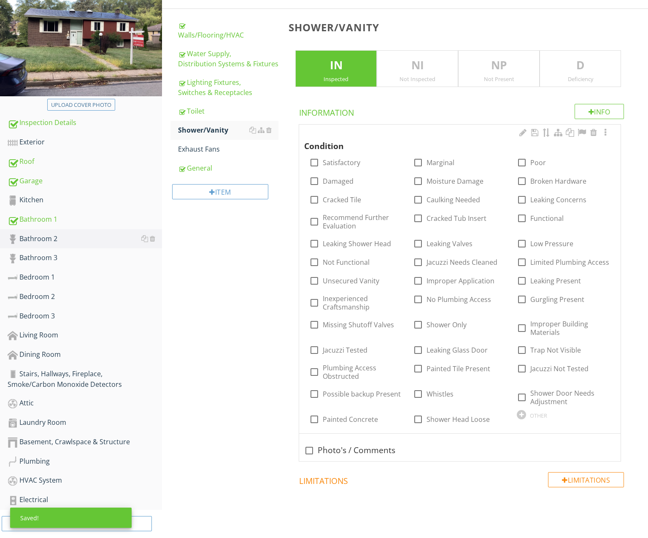
scroll to position [116, 0]
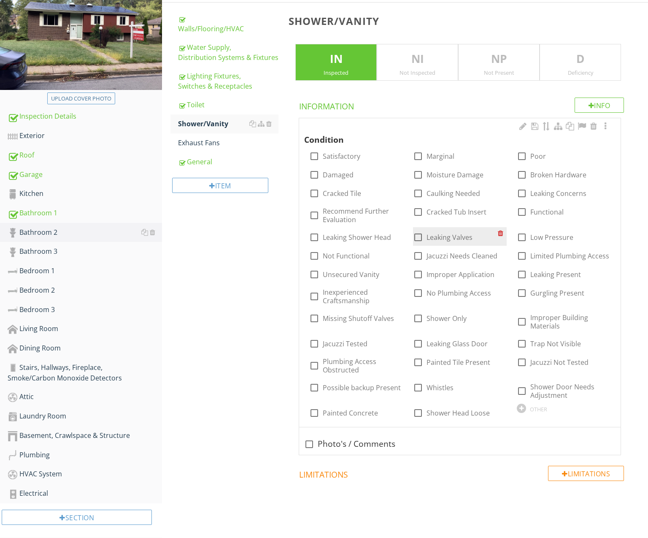
click at [422, 235] on div at bounding box center [418, 237] width 14 height 14
checkbox input "true"
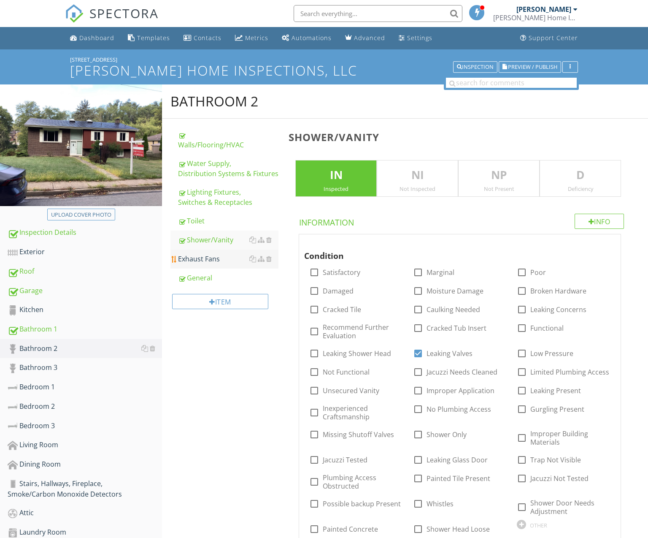
scroll to position [0, 0]
click at [218, 262] on div "Exhaust Fans" at bounding box center [228, 259] width 100 height 10
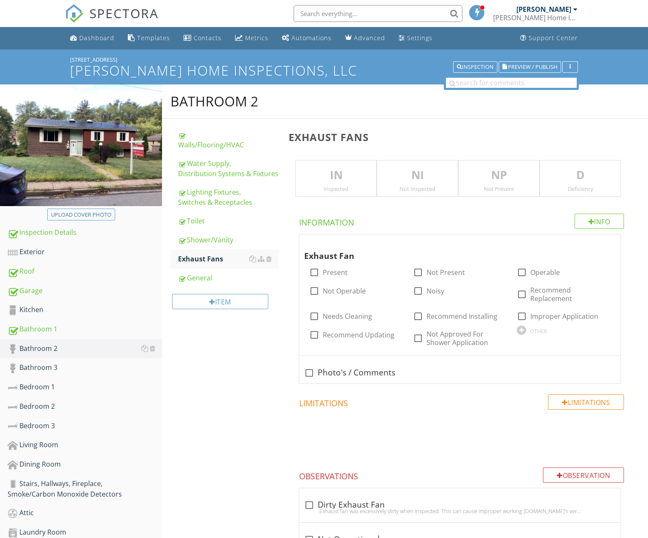
click at [408, 183] on div "NI Not Inspected" at bounding box center [417, 178] width 81 height 37
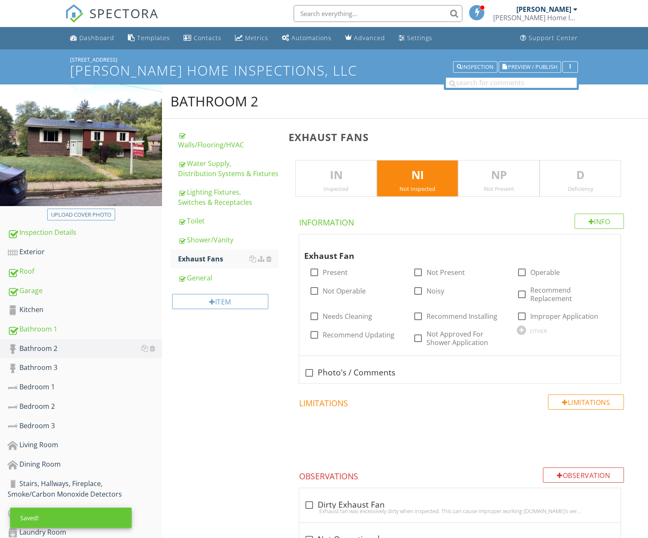
click at [432, 182] on p "NI" at bounding box center [417, 175] width 81 height 17
click at [486, 174] on p "NP" at bounding box center [499, 175] width 81 height 17
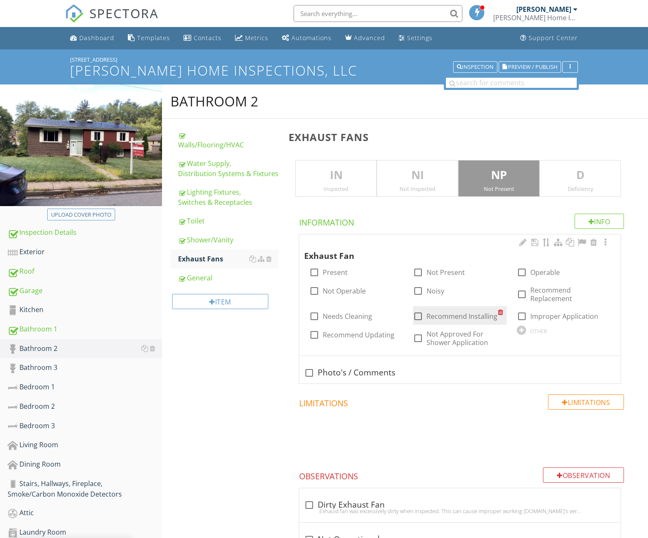
click at [439, 316] on label "Recommend Installing" at bounding box center [462, 316] width 71 height 8
checkbox input "true"
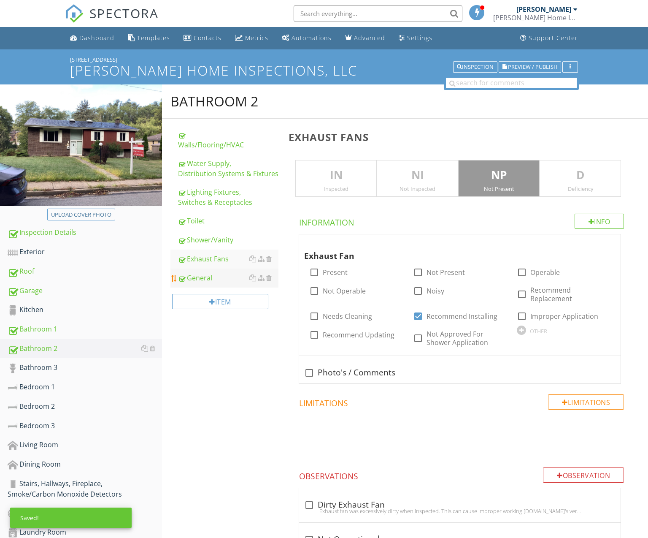
click at [218, 282] on link "General" at bounding box center [228, 277] width 100 height 19
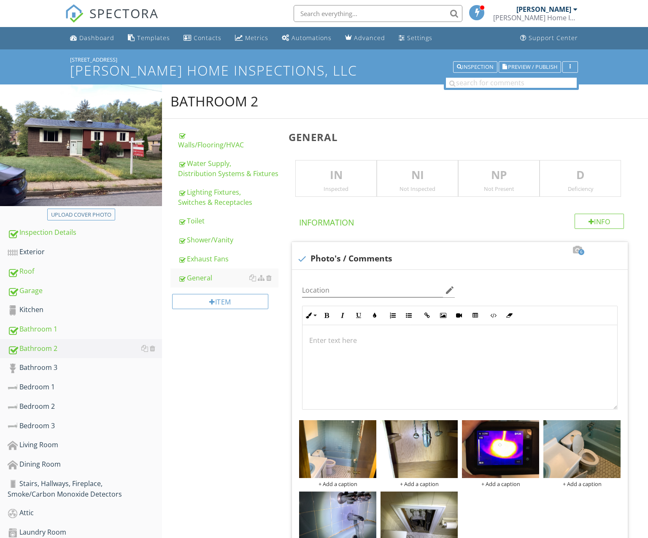
click at [354, 189] on div "Inspected" at bounding box center [336, 188] width 81 height 7
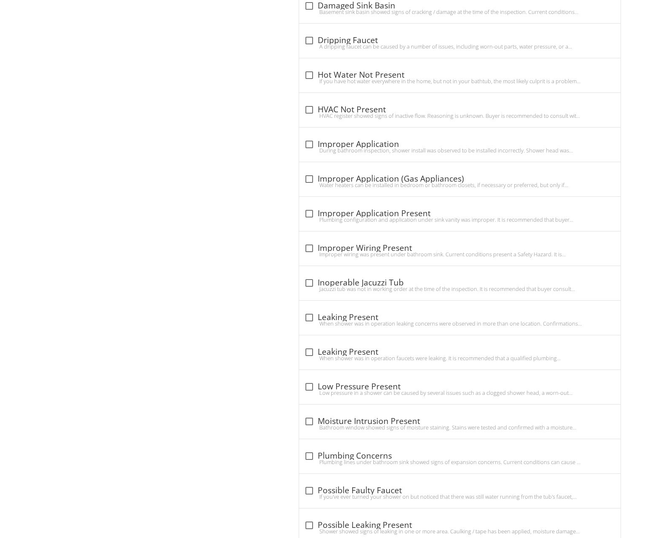
scroll to position [1011, 0]
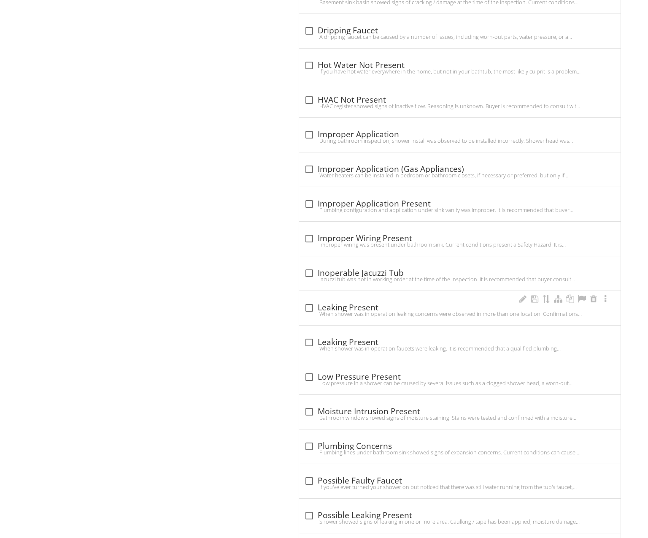
click at [357, 310] on div "When shower was in operation leaking concerns were observed in more than one lo…" at bounding box center [459, 313] width 311 height 7
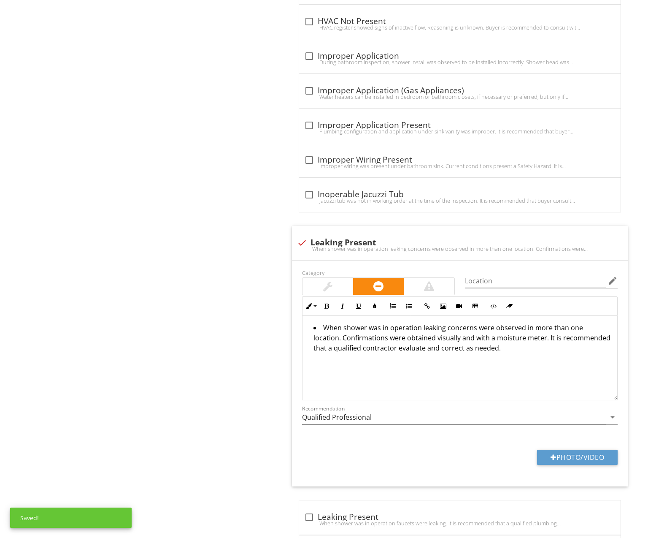
scroll to position [1091, 0]
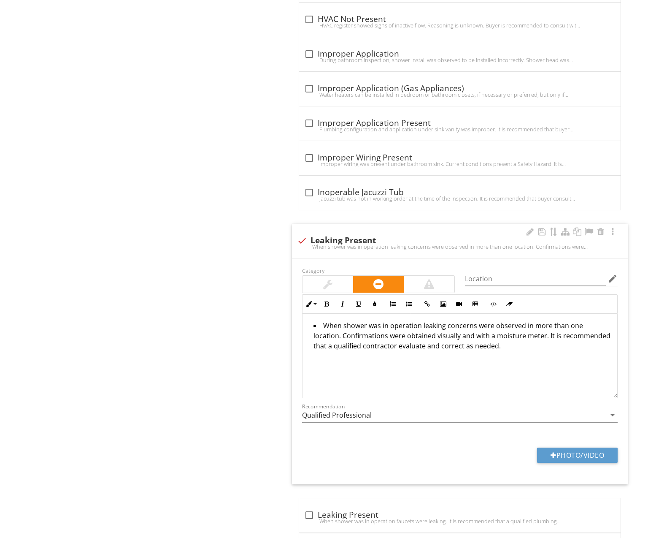
click at [340, 243] on div "When shower was in operation leaking concerns were observed in more than one lo…" at bounding box center [460, 246] width 326 height 7
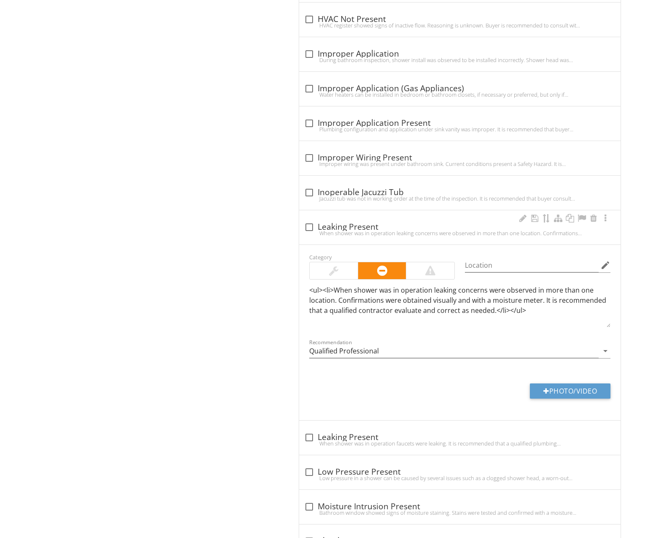
checkbox input "true"
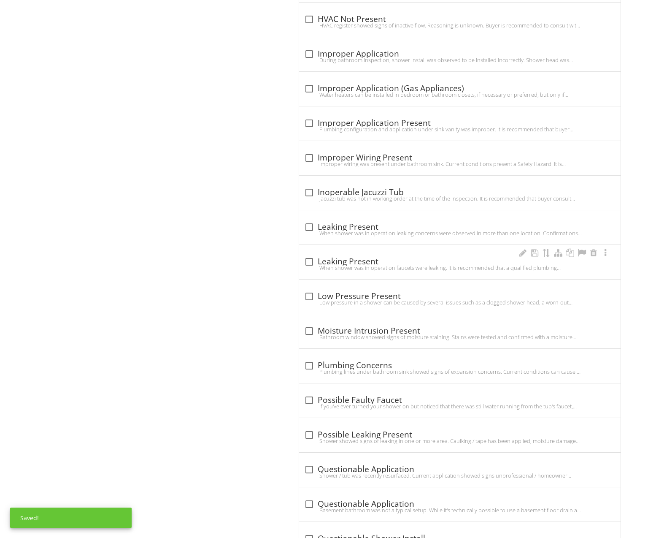
click at [342, 264] on div "When shower was in operation faucets were leaking. It is recommended that a qua…" at bounding box center [459, 267] width 311 height 7
checkbox input "true"
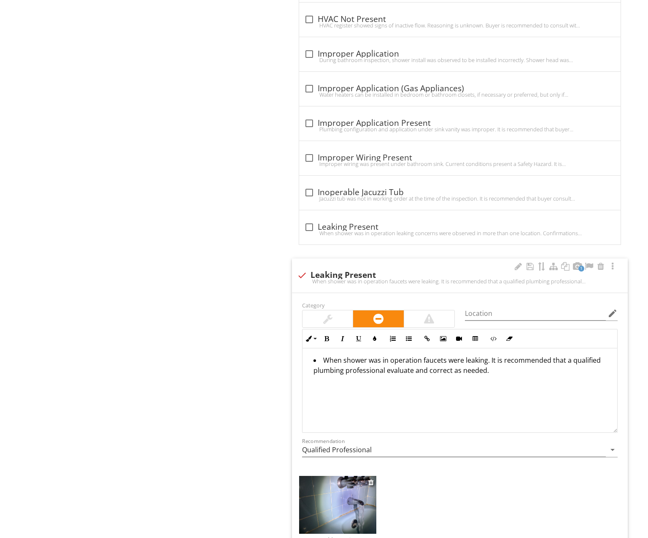
click at [348, 498] on img at bounding box center [337, 505] width 77 height 58
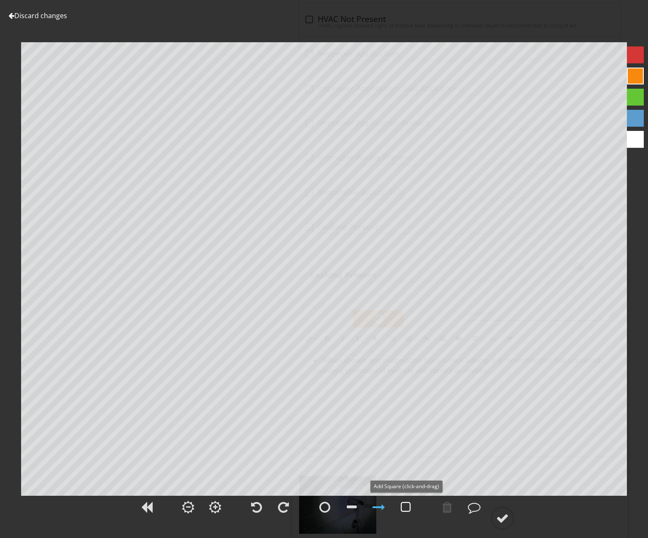
drag, startPoint x: 409, startPoint y: 505, endPoint x: 406, endPoint y: 513, distance: 8.5
click at [409, 505] on div at bounding box center [406, 506] width 10 height 13
click at [503, 516] on div at bounding box center [502, 517] width 13 height 13
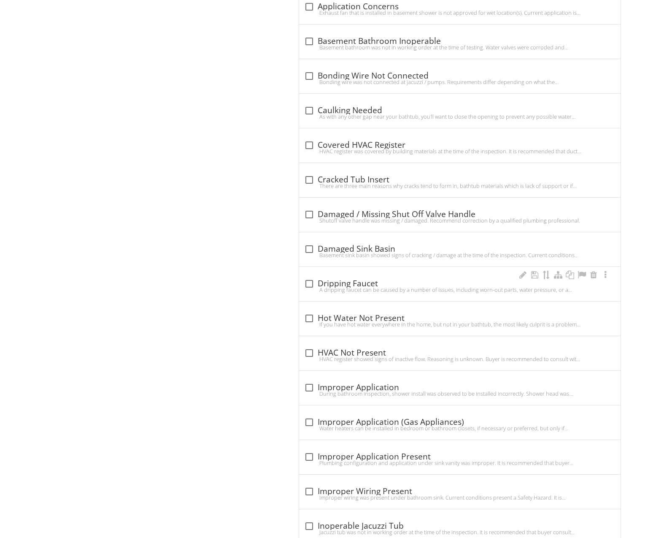
scroll to position [757, 0]
click at [362, 250] on div "check_box_outline_blank Damaged Sink Basin" at bounding box center [459, 250] width 311 height 10
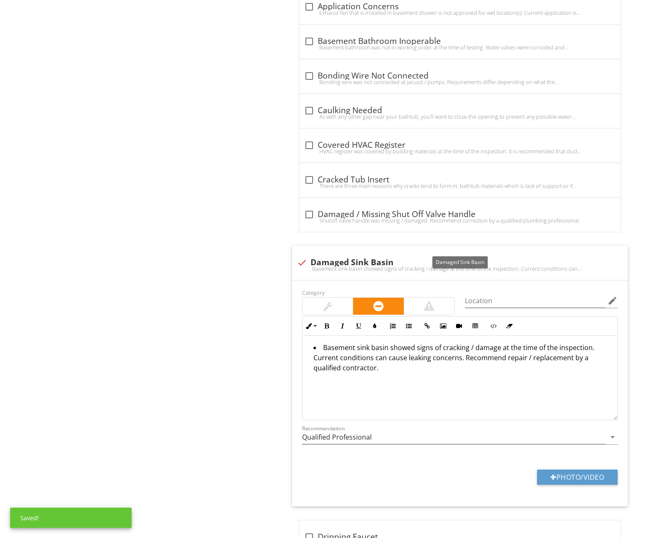
scroll to position [758, 0]
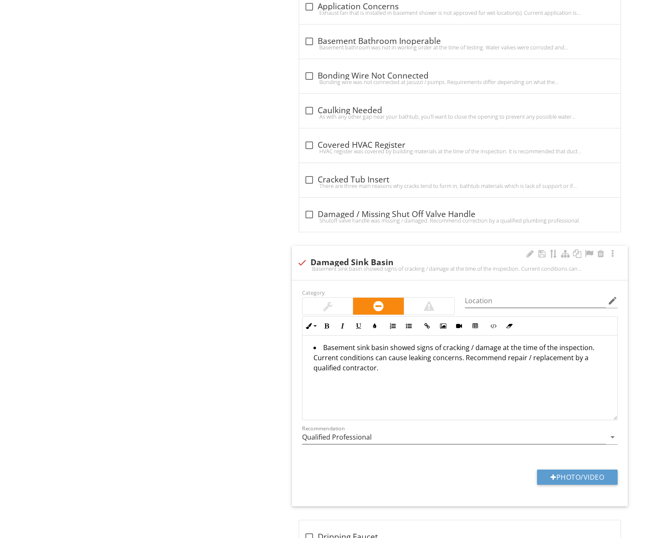
click at [306, 265] on div "Basement sink basin showed signs of cracking / damage at the time of the inspec…" at bounding box center [460, 268] width 326 height 7
checkbox input "true"
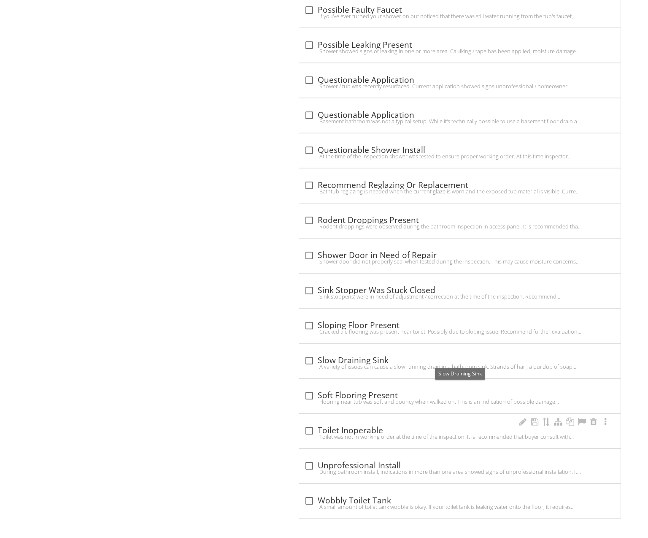
scroll to position [1806, 0]
click at [365, 395] on div "check_box_outline_blank Soft Flooring Present" at bounding box center [459, 396] width 311 height 10
checkbox input "true"
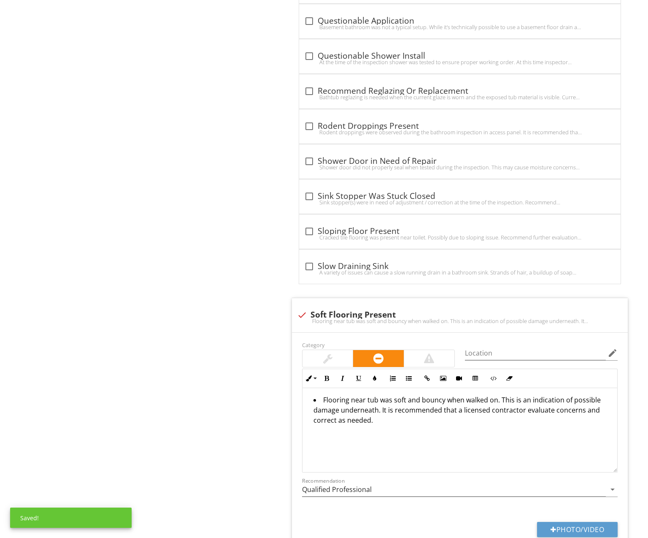
scroll to position [1902, 0]
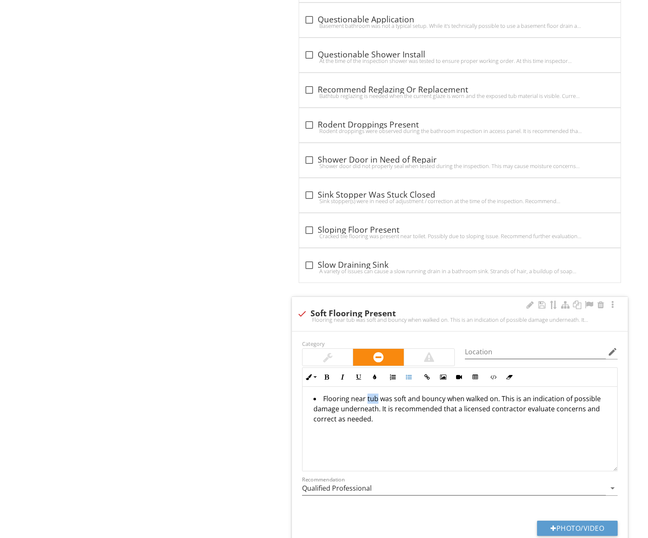
drag, startPoint x: 365, startPoint y: 398, endPoint x: 374, endPoint y: 397, distance: 9.8
click at [374, 397] on li "Flooring near tub was soft and bouncy when walked on. This is an indication of …" at bounding box center [461, 409] width 297 height 32
drag, startPoint x: 423, startPoint y: 397, endPoint x: 447, endPoint y: 398, distance: 24.1
click at [447, 398] on li "Flooring near toilet was soft and bouncy when walked on. This is an indication …" at bounding box center [461, 409] width 297 height 32
click at [378, 409] on li "Flooring near toilet was soft and cracked tile was observed. This is an indicat…" at bounding box center [461, 409] width 297 height 32
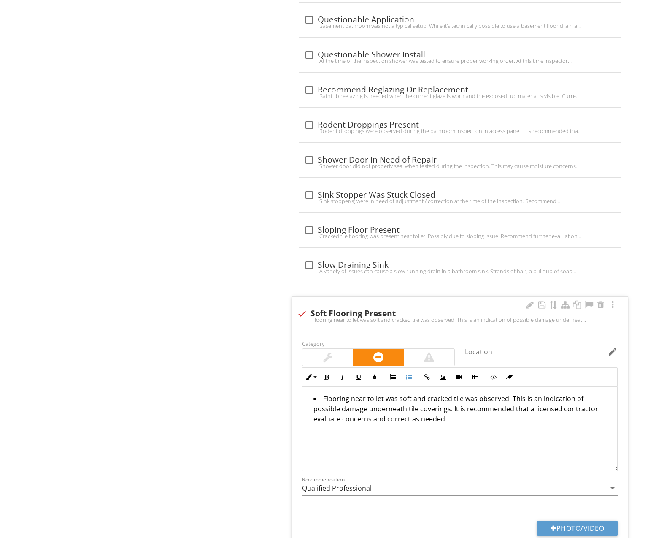
click at [321, 398] on li "Flooring near toilet was soft and cracked tile was observed. This is an indicat…" at bounding box center [461, 409] width 297 height 32
drag, startPoint x: 444, startPoint y: 398, endPoint x: 450, endPoint y: 396, distance: 5.7
click at [456, 397] on li "Sink vanity and flooring near toilet was soft and cracked tile was observed. Th…" at bounding box center [461, 409] width 297 height 32
drag, startPoint x: 431, startPoint y: 397, endPoint x: 455, endPoint y: 395, distance: 24.1
click at [455, 395] on li "Sink vanity and flooring near toilet was soft and cracked tile was observed. Th…" at bounding box center [461, 409] width 297 height 32
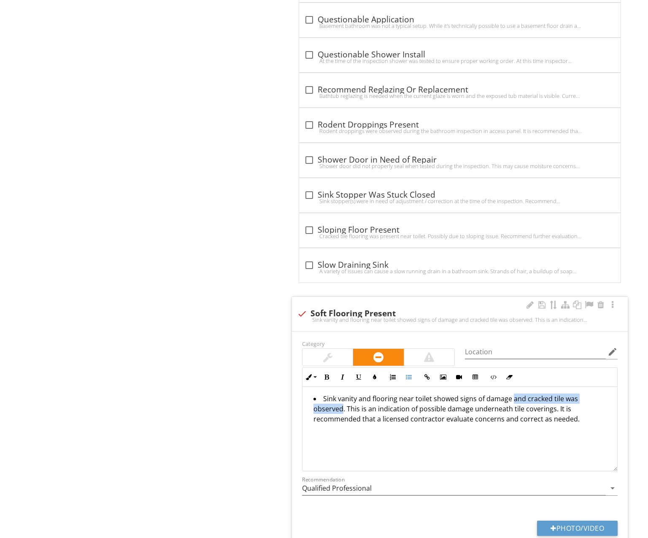
drag, startPoint x: 509, startPoint y: 397, endPoint x: 603, endPoint y: 395, distance: 93.7
click at [603, 395] on li "Sink vanity and flooring near toilet showed signs of damage and cracked tile wa…" at bounding box center [461, 409] width 297 height 32
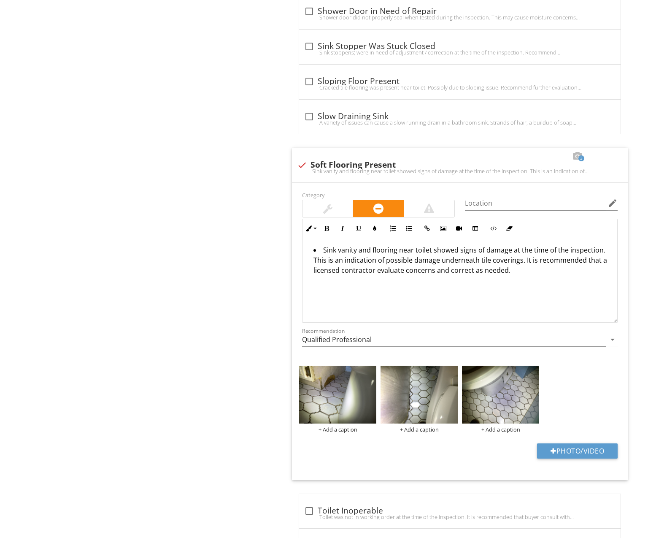
scroll to position [2050, 0]
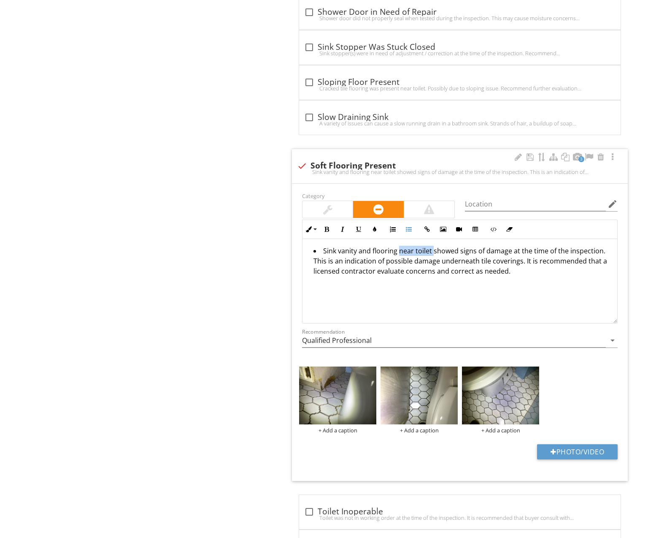
drag, startPoint x: 397, startPoint y: 249, endPoint x: 430, endPoint y: 249, distance: 33.3
click at [430, 249] on li "Sink vanity and flooring near toilet showed signs of damage at the time of the …" at bounding box center [461, 262] width 297 height 32
drag, startPoint x: 567, startPoint y: 249, endPoint x: 490, endPoint y: 256, distance: 77.6
click at [490, 256] on li "Sink vanity and flooring showed signs of damage at the time of the inspection. …" at bounding box center [461, 262] width 297 height 32
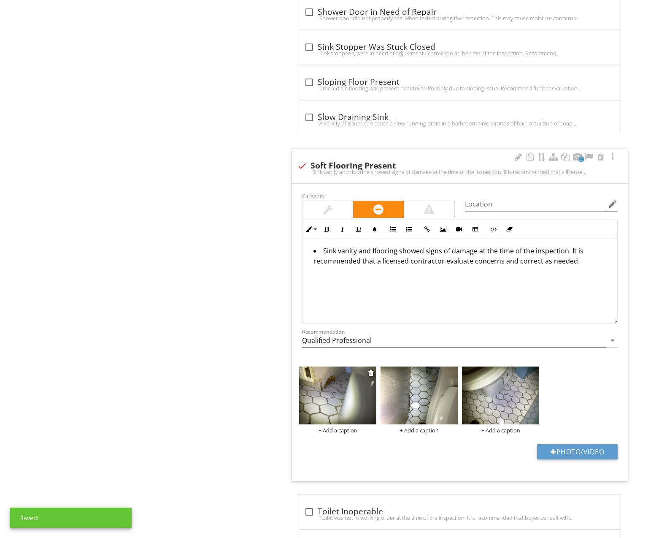
click at [343, 400] on img at bounding box center [337, 395] width 77 height 58
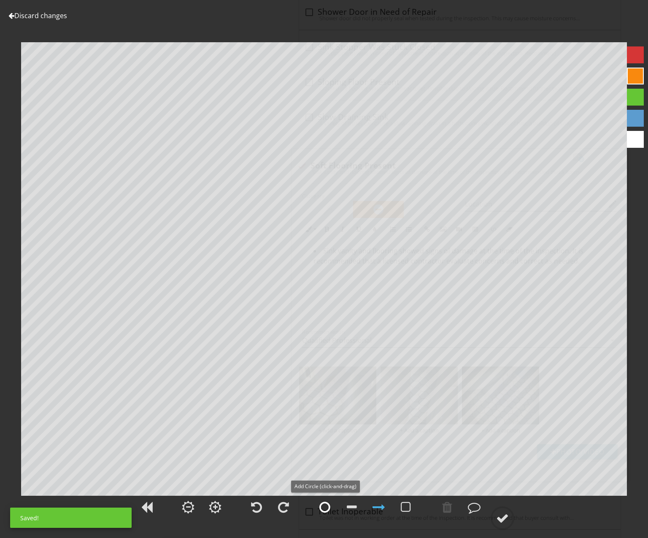
click at [321, 508] on div at bounding box center [324, 506] width 11 height 13
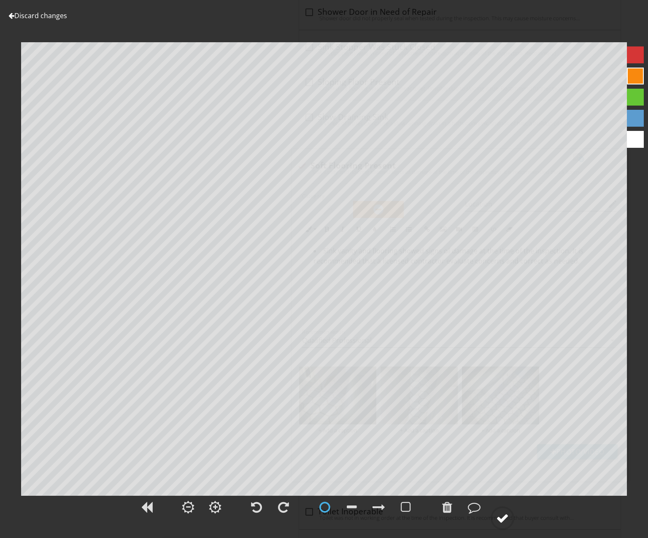
click at [510, 520] on circle at bounding box center [503, 518] width 22 height 22
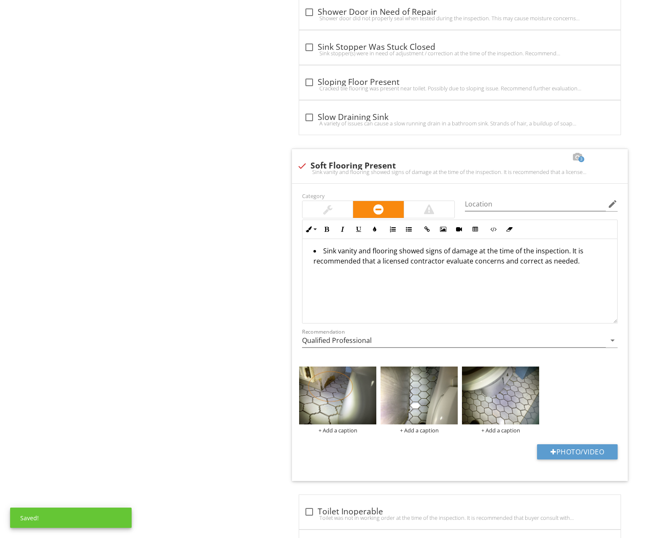
scroll to position [2053, 0]
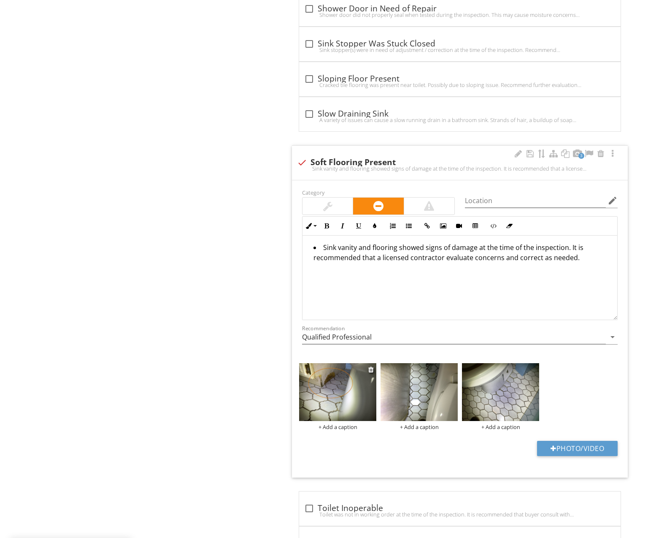
click at [332, 425] on div "+ Add a caption" at bounding box center [337, 426] width 77 height 7
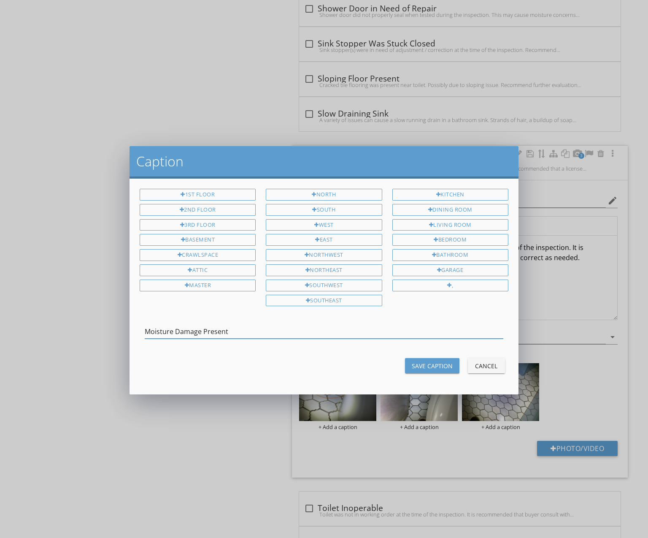
click at [146, 329] on input "Moisture Damage Present" at bounding box center [324, 331] width 359 height 14
type input "Possible Moisture Damage Present"
click at [434, 361] on div "Save Caption" at bounding box center [432, 365] width 41 height 9
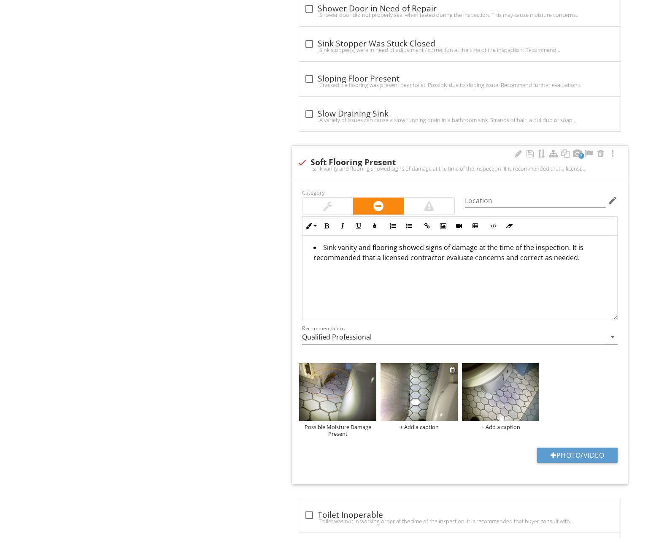
click at [424, 403] on img at bounding box center [419, 392] width 77 height 58
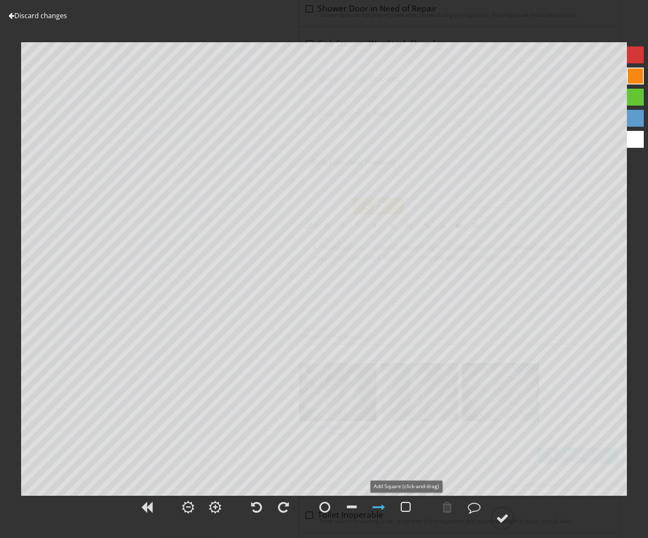
drag, startPoint x: 406, startPoint y: 509, endPoint x: 412, endPoint y: 513, distance: 7.2
click at [406, 509] on div at bounding box center [406, 506] width 10 height 13
click at [498, 520] on div at bounding box center [502, 517] width 13 height 13
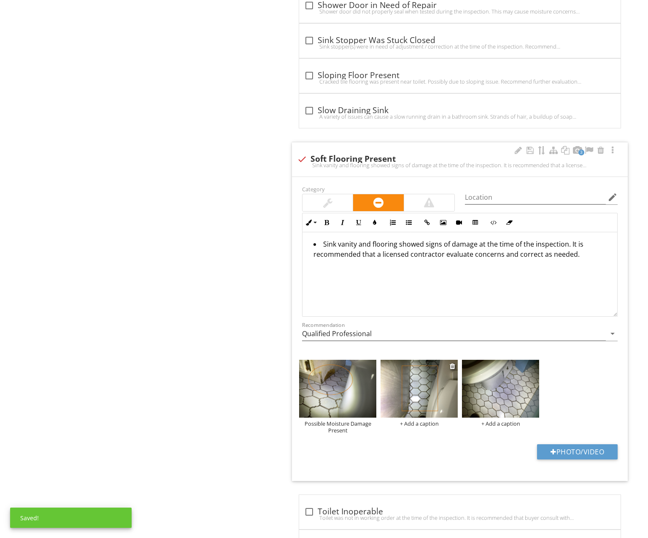
click at [411, 420] on div "+ Add a caption" at bounding box center [419, 423] width 77 height 7
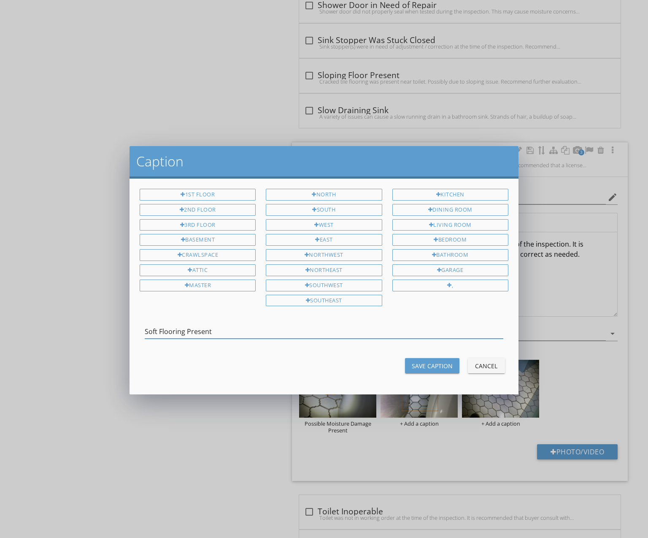
type input "Soft Flooring Present"
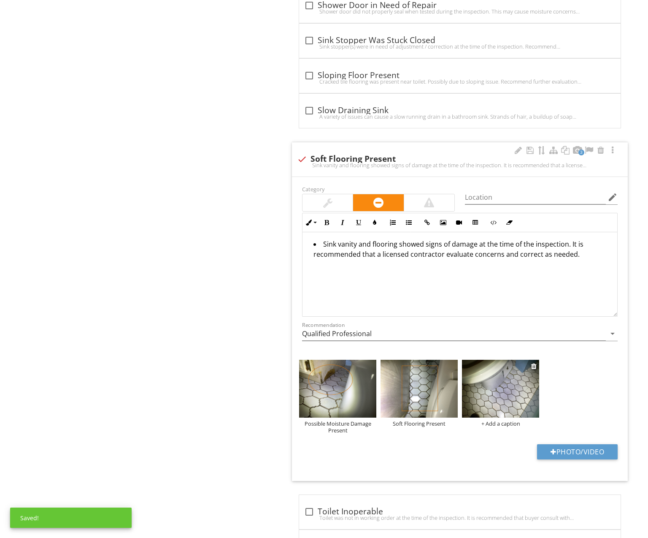
click at [507, 420] on div "+ Add a caption" at bounding box center [500, 423] width 77 height 7
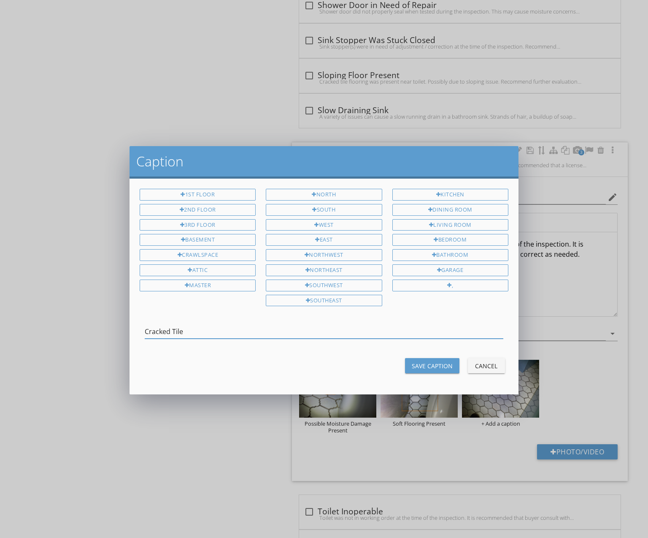
type input "Cracked Tile"
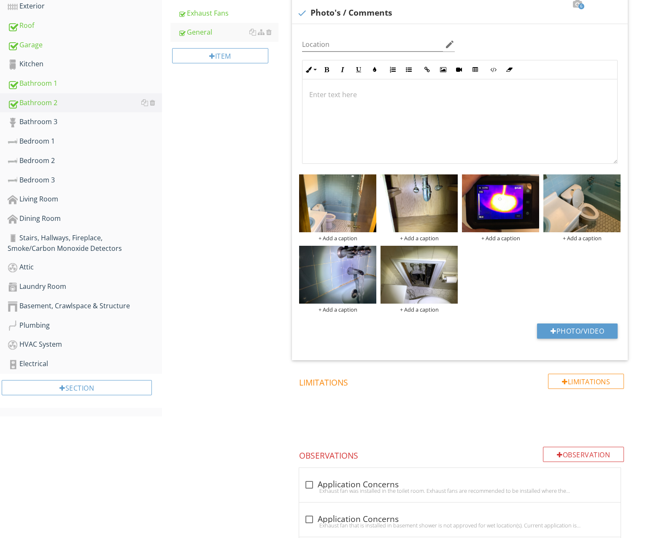
scroll to position [234, 0]
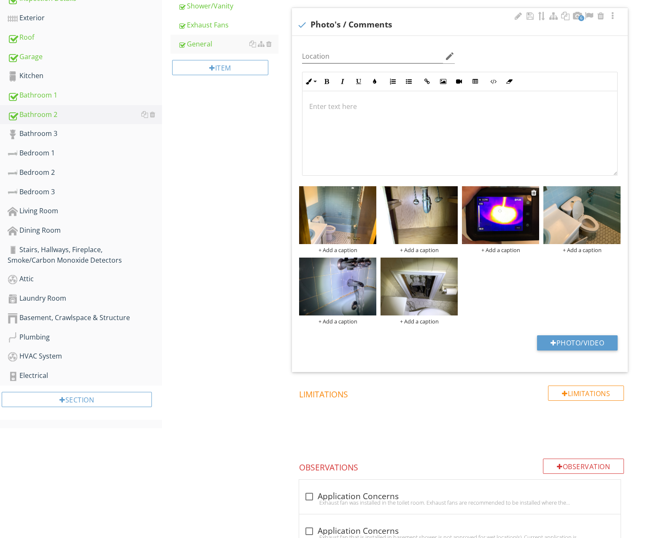
click at [505, 250] on div "+ Add a caption" at bounding box center [500, 249] width 77 height 7
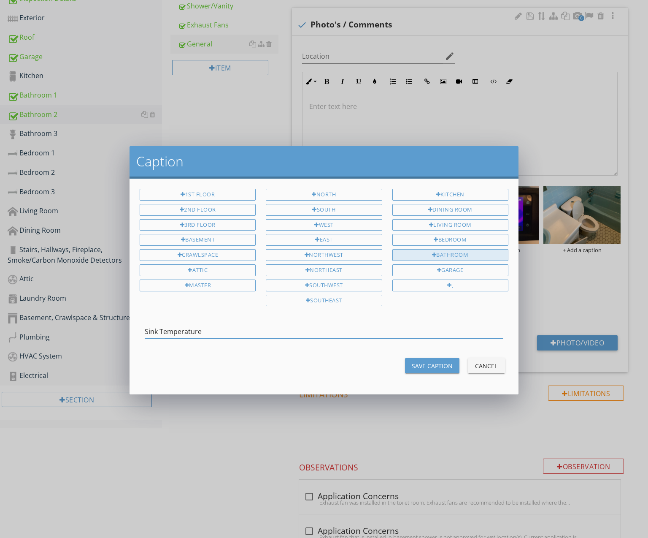
type input "Sink Temperature"
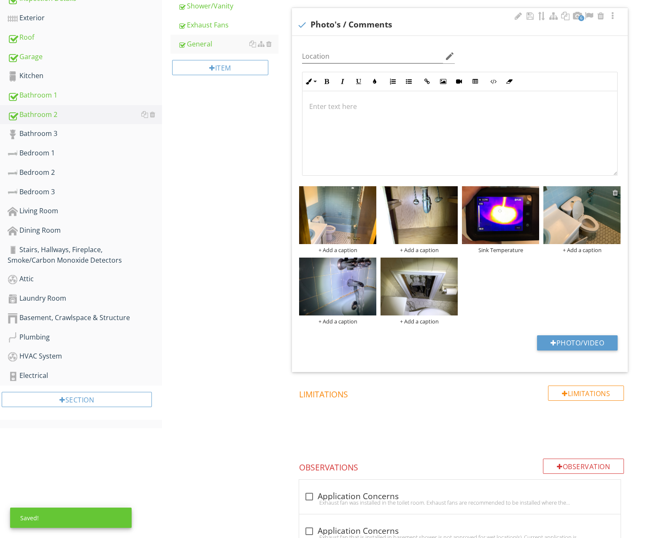
click at [615, 189] on div at bounding box center [615, 192] width 5 height 7
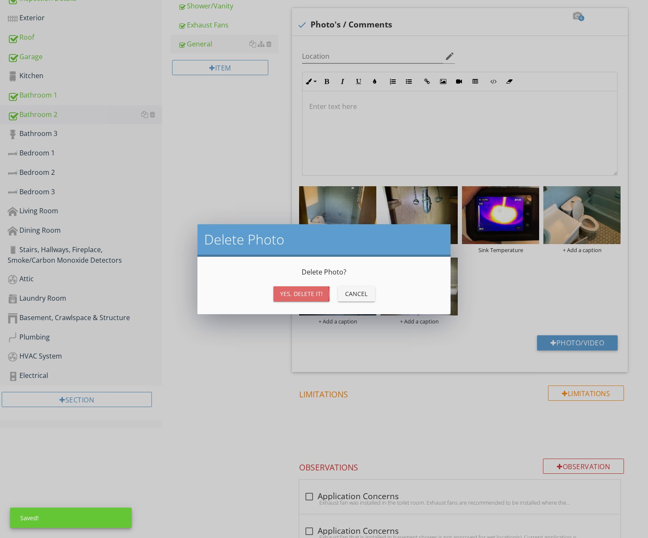
drag, startPoint x: 299, startPoint y: 290, endPoint x: 346, endPoint y: 312, distance: 51.9
click at [299, 290] on div "Yes, Delete it!" at bounding box center [301, 293] width 43 height 9
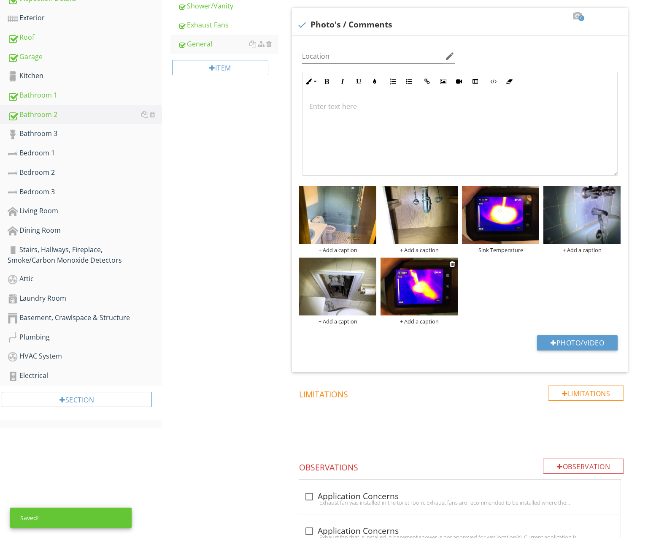
drag, startPoint x: 494, startPoint y: 307, endPoint x: 443, endPoint y: 306, distance: 51.5
click at [491, 307] on div "+ Add a caption + Add a caption Sink Temperature + Add a caption + Add a captio…" at bounding box center [460, 255] width 326 height 143
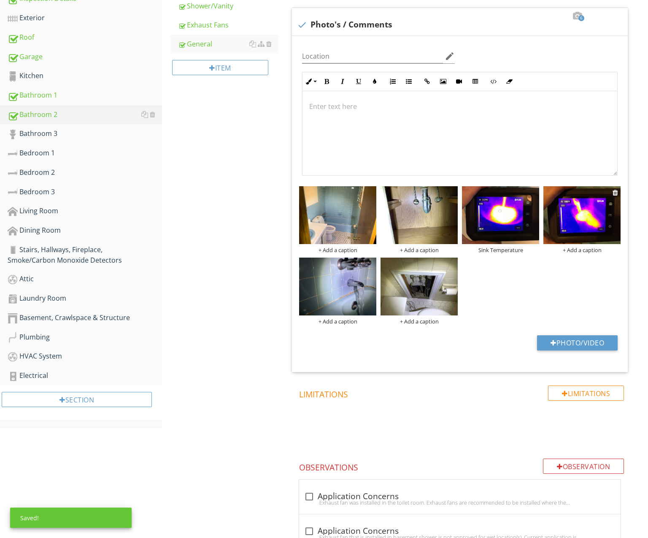
click at [576, 251] on div "+ Add a caption" at bounding box center [581, 249] width 77 height 7
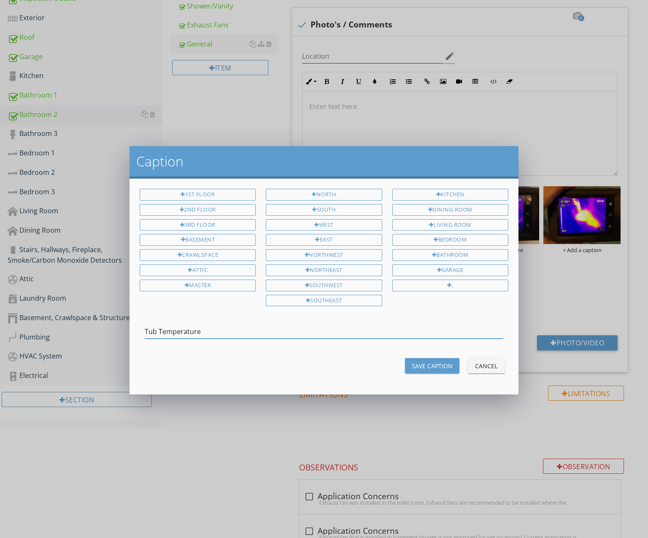
type input "Tub Temperature"
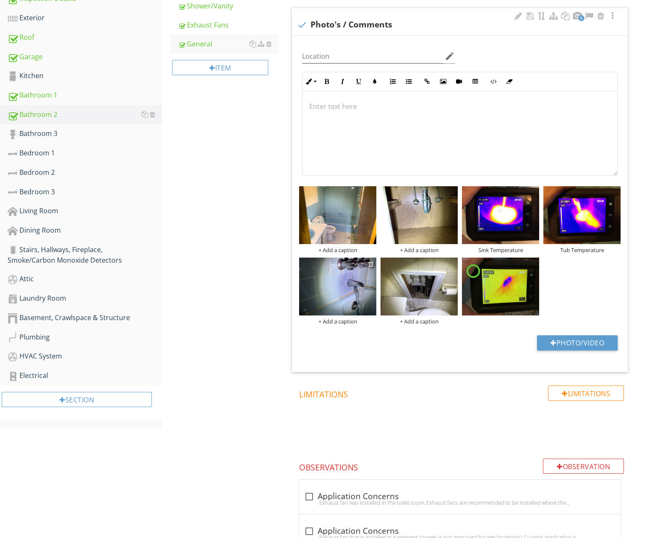
click at [370, 261] on div at bounding box center [370, 263] width 5 height 7
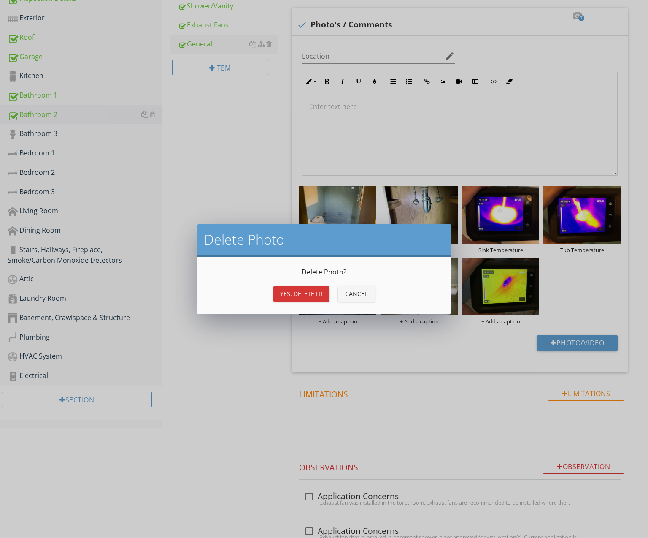
click at [299, 289] on div "Yes, Delete it!" at bounding box center [301, 293] width 43 height 9
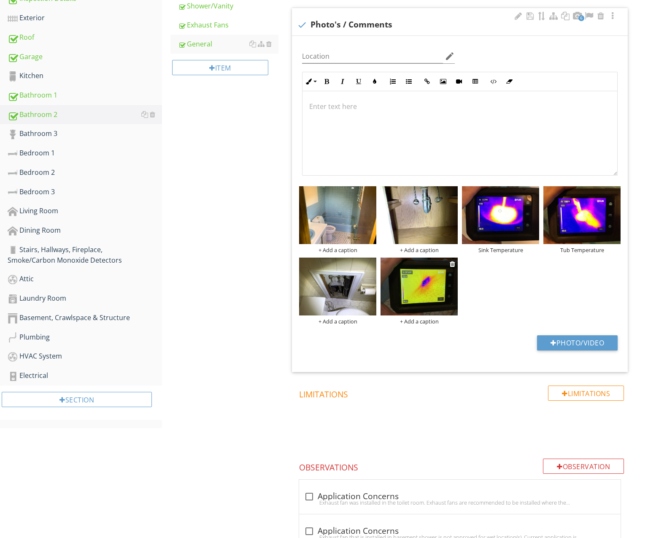
click at [430, 321] on div "+ Add a caption" at bounding box center [419, 321] width 77 height 7
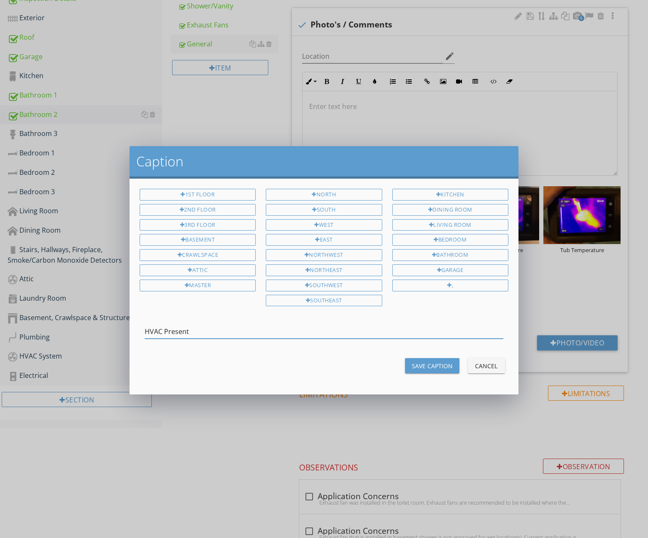
type input "HVAC Present"
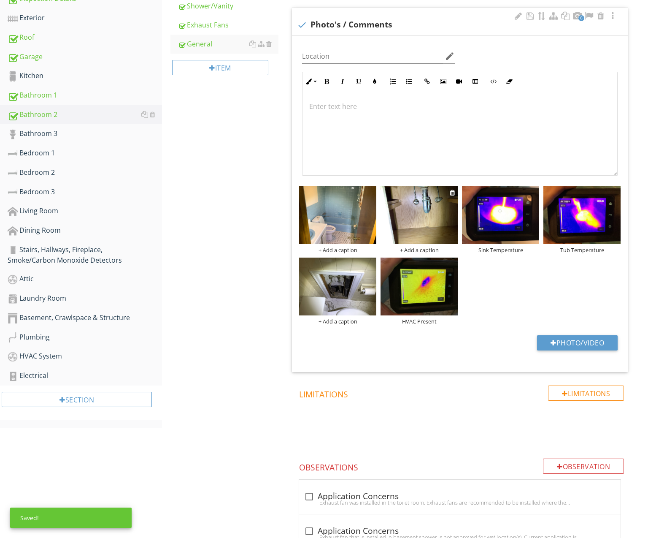
click at [421, 249] on div "+ Add a caption" at bounding box center [419, 249] width 77 height 7
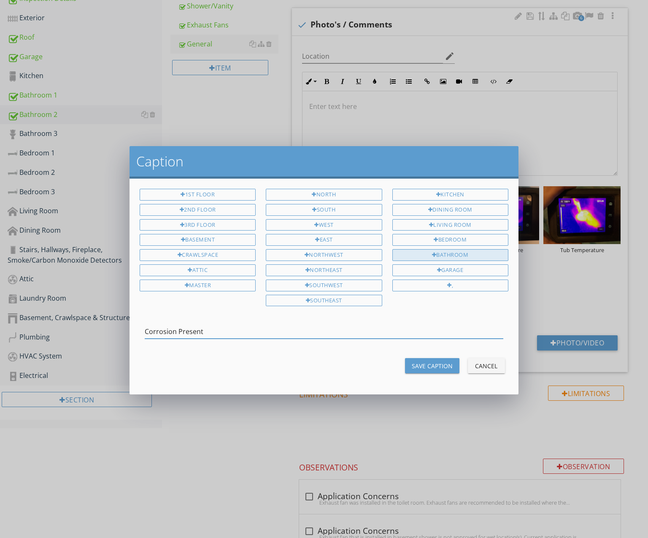
type input "Corrosion Present"
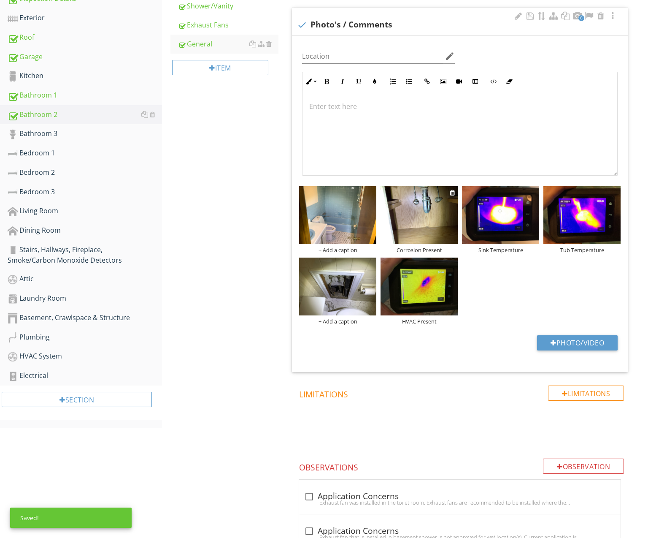
click at [419, 210] on img at bounding box center [419, 215] width 77 height 58
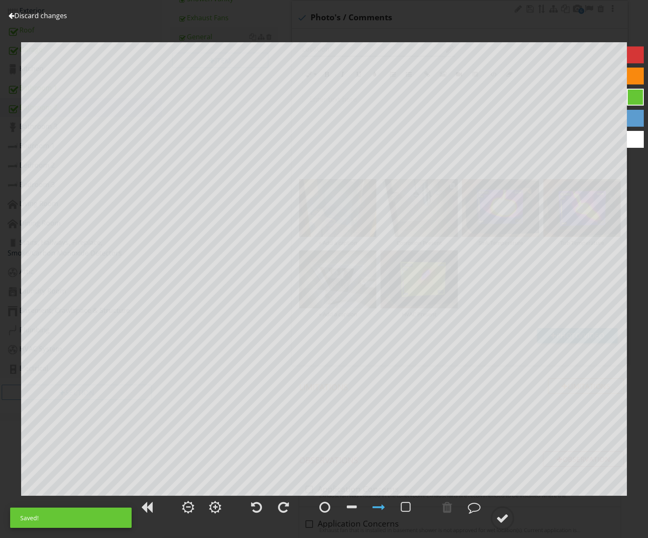
scroll to position [244, 0]
click at [58, 17] on link "Discard changes" at bounding box center [37, 15] width 59 height 9
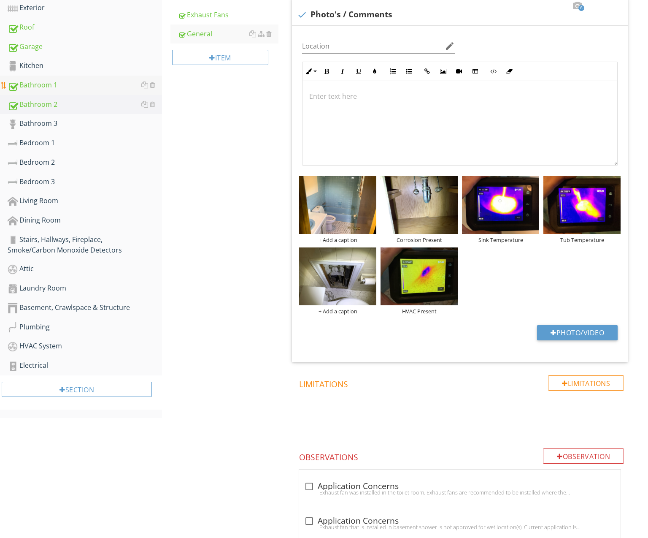
click at [84, 90] on div "Bathroom 1" at bounding box center [85, 85] width 154 height 11
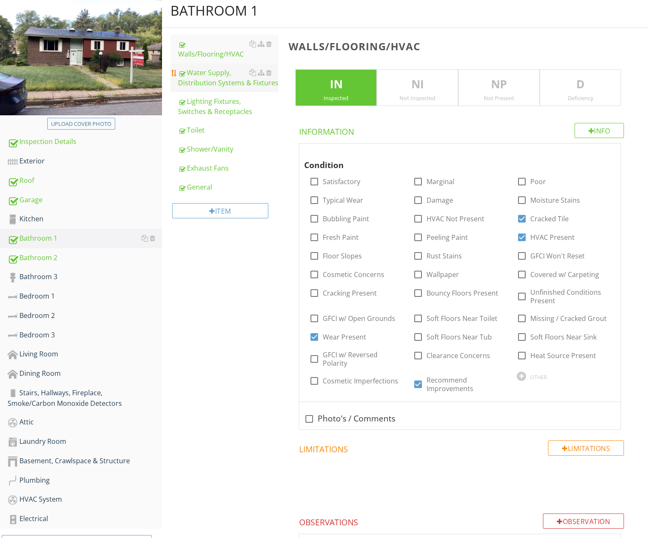
scroll to position [90, 0]
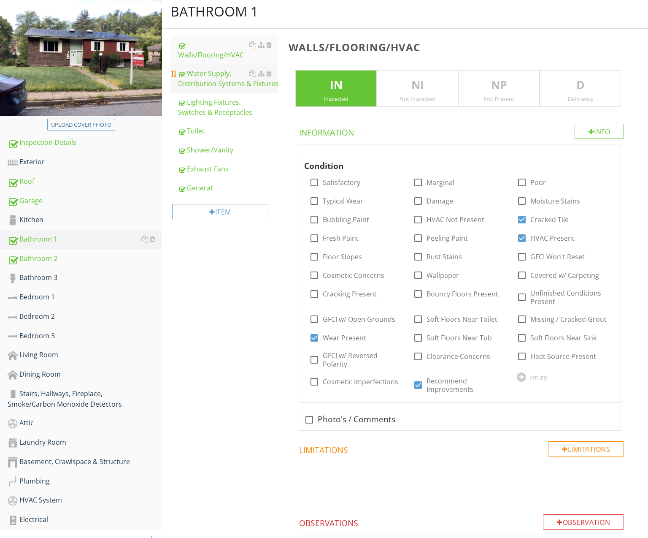
click at [215, 79] on div "Water Supply, Distribution Systems & Fixtures" at bounding box center [228, 78] width 100 height 20
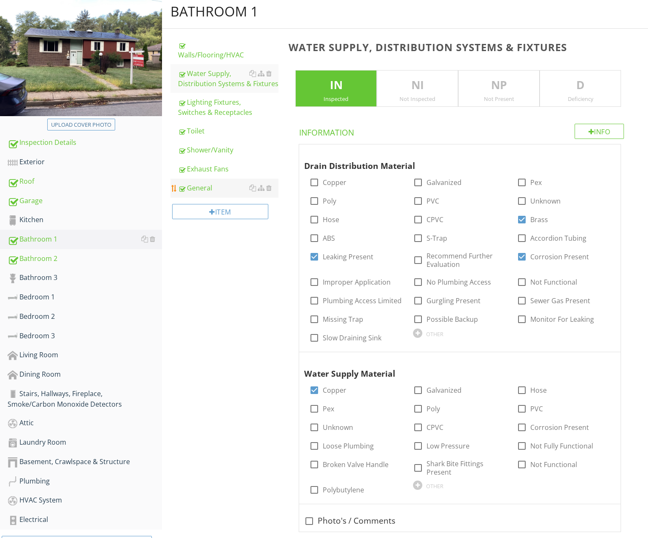
click at [225, 186] on div "General" at bounding box center [228, 188] width 100 height 10
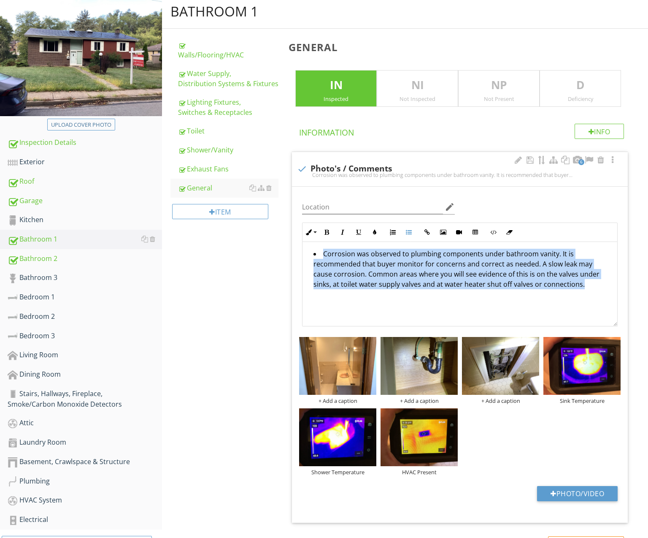
drag, startPoint x: 419, startPoint y: 306, endPoint x: 315, endPoint y: 242, distance: 122.1
click at [291, 231] on span "6 check Photo's / Comments Corrosion was observed to plumbing components under …" at bounding box center [462, 336] width 346 height 371
copy li "Corrosion was observed to plumbing components under bathroom vanity. It is reco…"
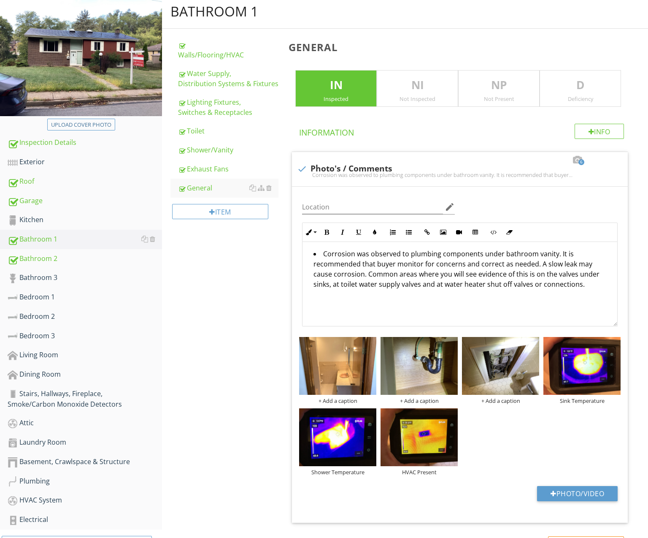
click at [67, 261] on div "Bathroom 2" at bounding box center [85, 258] width 154 height 11
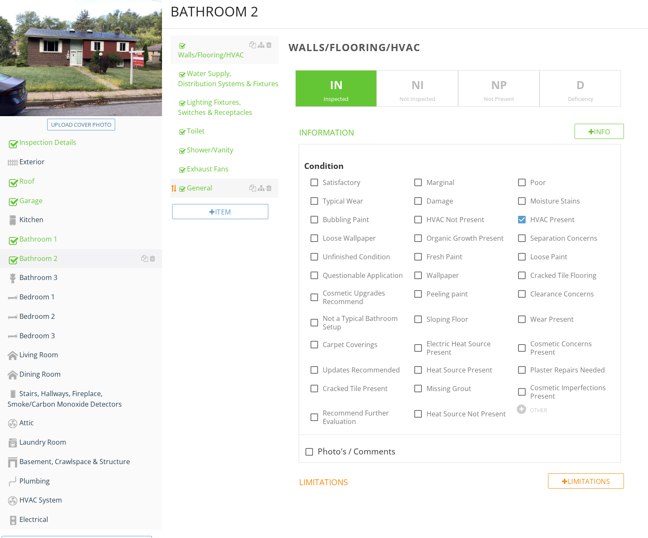
click at [213, 187] on div "General" at bounding box center [228, 188] width 100 height 10
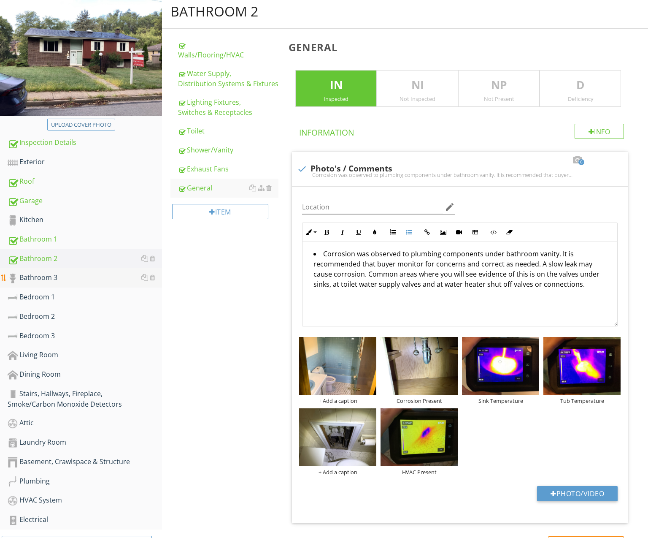
click at [37, 279] on div "Bathroom 3" at bounding box center [85, 277] width 154 height 11
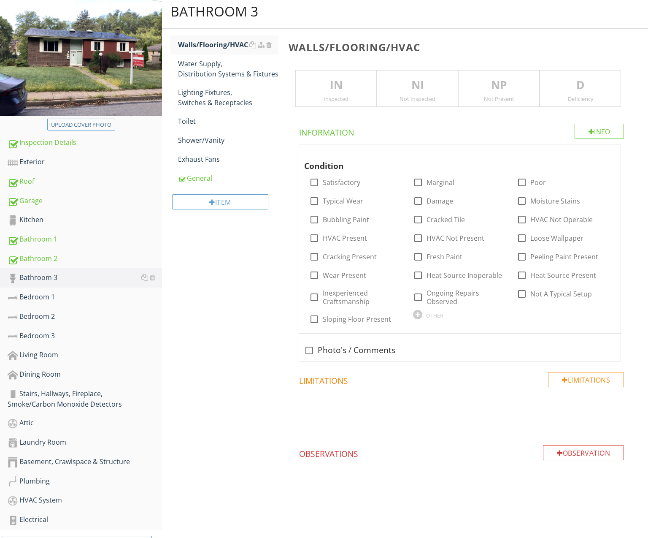
click at [355, 96] on div "Inspected" at bounding box center [336, 98] width 81 height 7
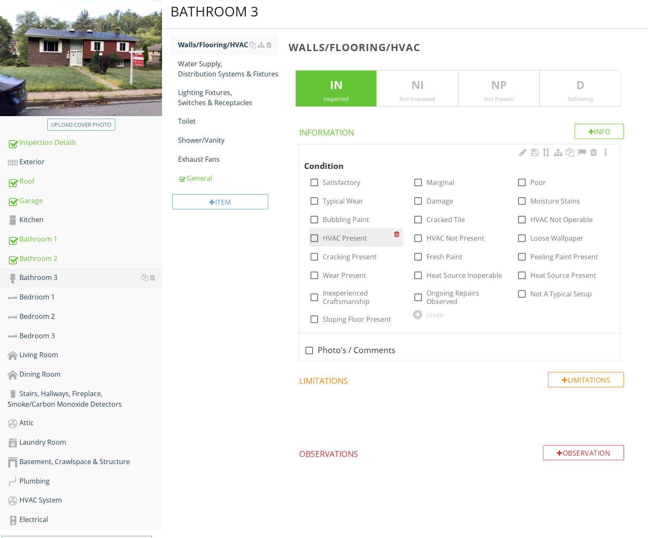
click at [353, 235] on label "HVAC Present" at bounding box center [345, 238] width 44 height 8
checkbox input "true"
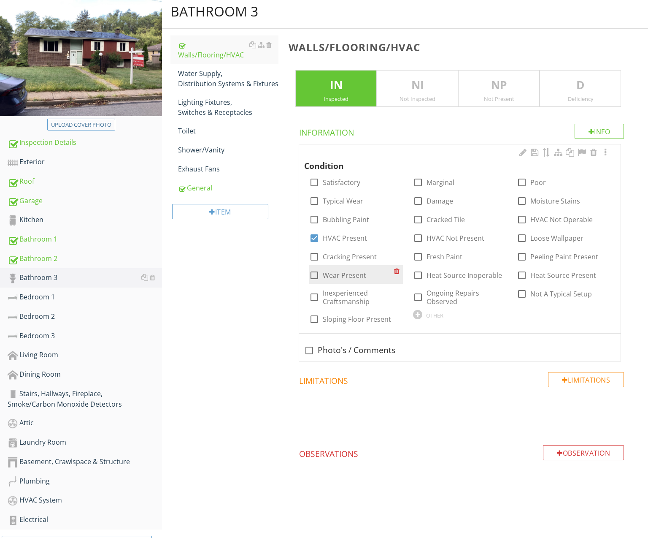
click at [349, 273] on label "Wear Present" at bounding box center [344, 275] width 43 height 8
checkbox input "true"
click at [189, 73] on div "Water Supply, Distribution Systems & Fixtures" at bounding box center [228, 78] width 100 height 20
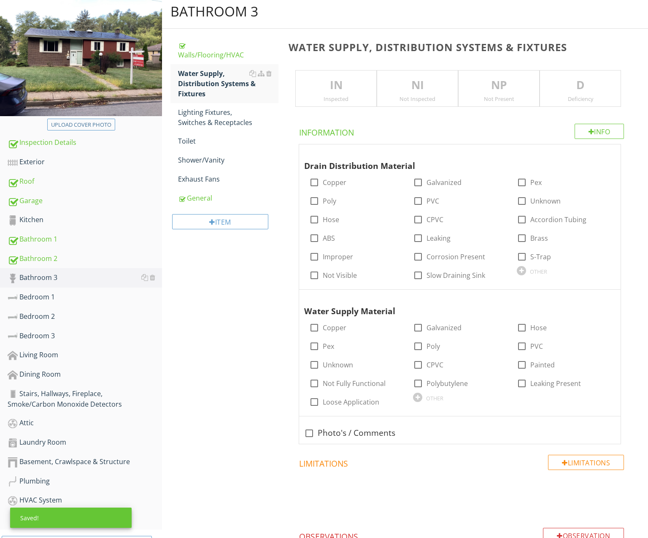
click at [356, 98] on div "Inspected" at bounding box center [336, 98] width 81 height 7
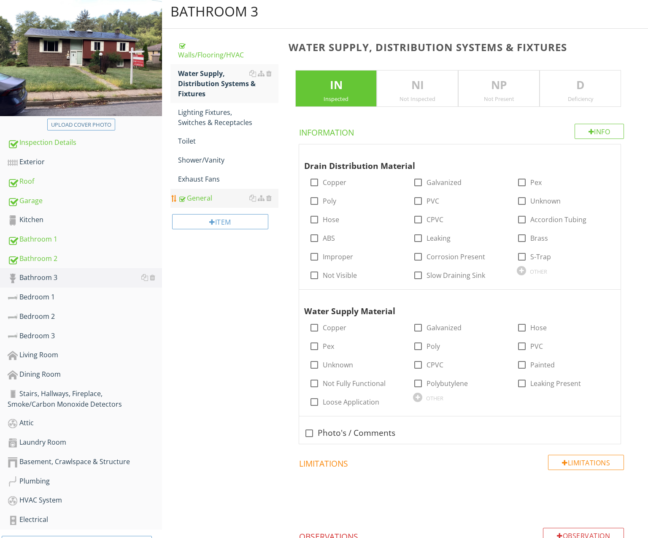
click at [202, 192] on link "General" at bounding box center [228, 198] width 100 height 19
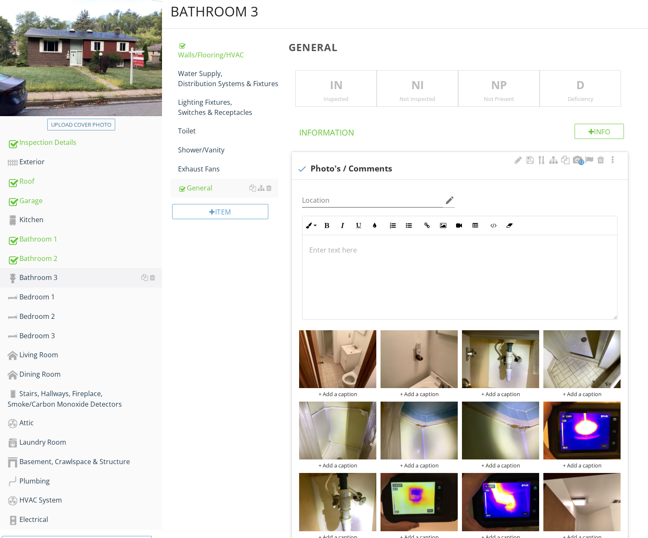
scroll to position [0, 0]
click at [201, 82] on div "Water Supply, Distribution Systems & Fixtures" at bounding box center [228, 78] width 100 height 20
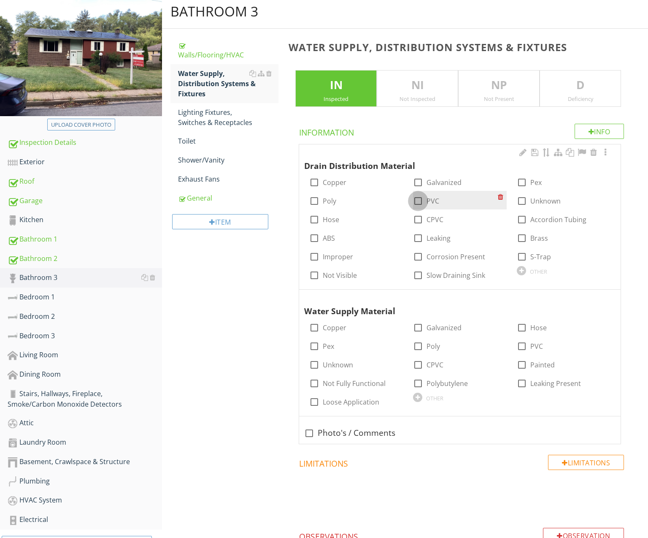
click at [421, 199] on div at bounding box center [418, 201] width 14 height 14
checkbox input "true"
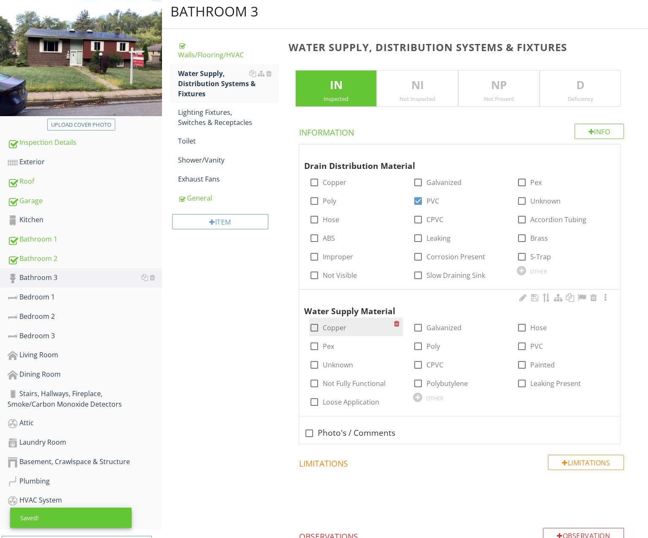
click at [333, 328] on label "Copper" at bounding box center [335, 327] width 24 height 8
checkbox input "true"
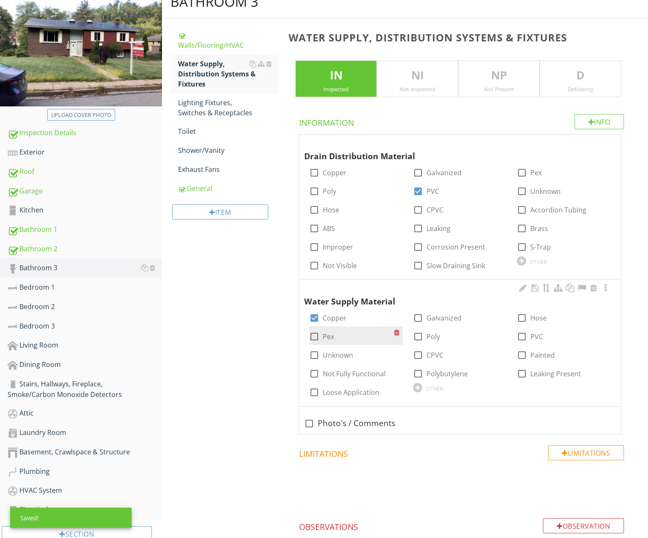
scroll to position [102, 0]
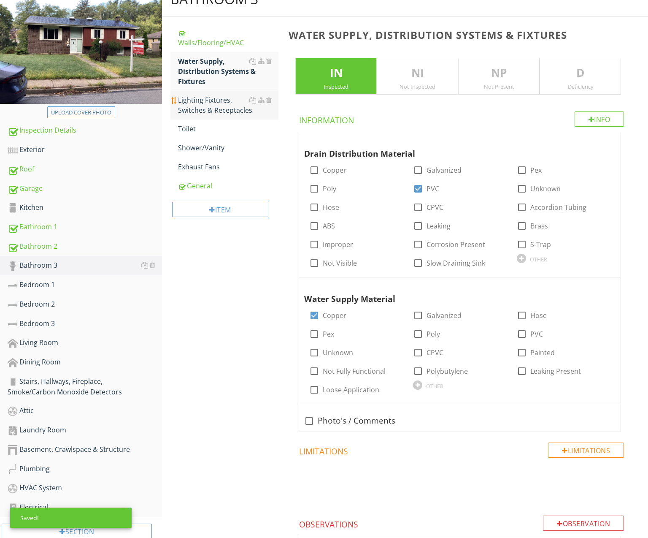
click at [194, 105] on div "Lighting Fixtures, Switches & Receptacles" at bounding box center [228, 105] width 100 height 20
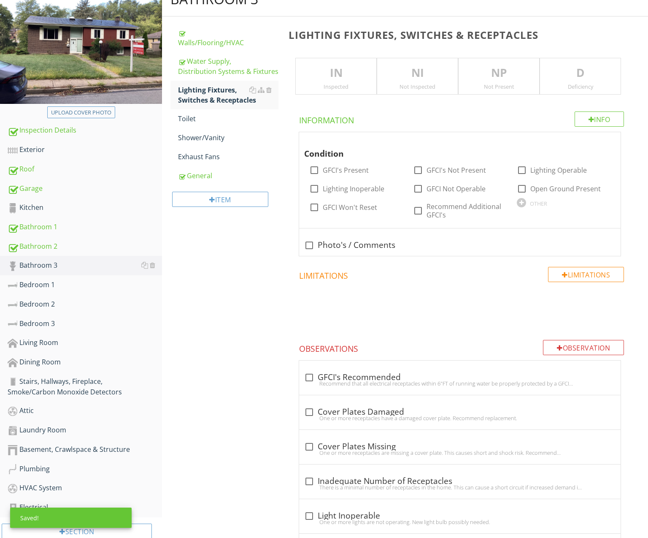
click at [358, 84] on div "Inspected" at bounding box center [336, 86] width 81 height 7
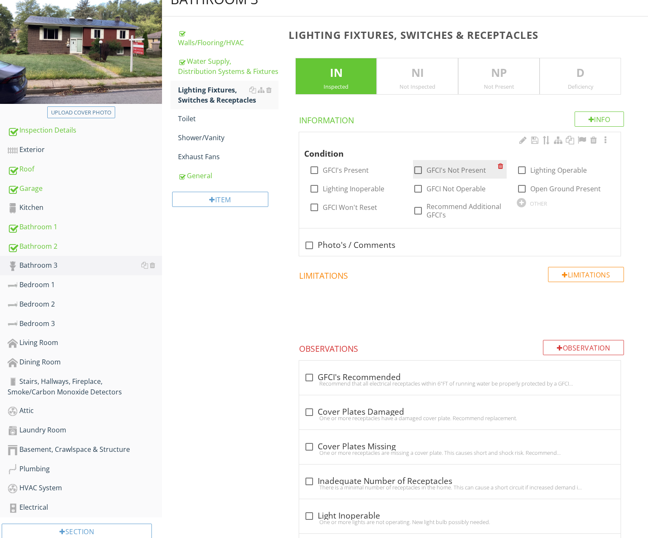
click at [463, 169] on label "GFCI's Not Present" at bounding box center [456, 170] width 59 height 8
checkbox input "true"
click at [521, 168] on div at bounding box center [522, 170] width 14 height 14
checkbox input "true"
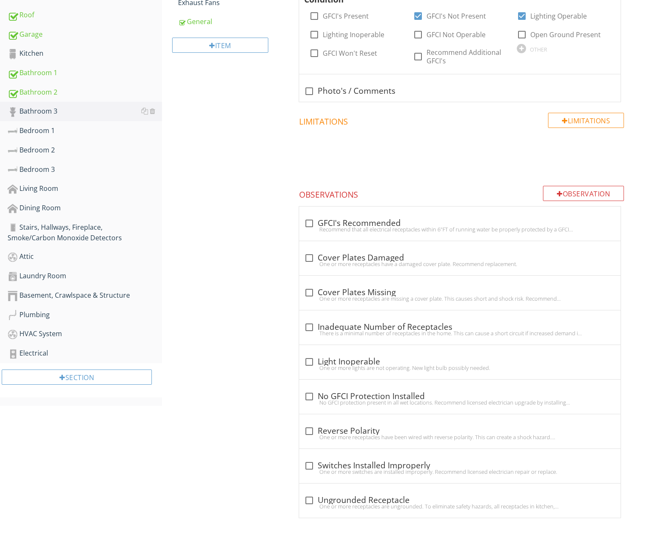
scroll to position [255, 0]
click at [368, 232] on div "check_box_outline_blank GFCI's Recommended Recommend that all electrical recept…" at bounding box center [459, 226] width 311 height 19
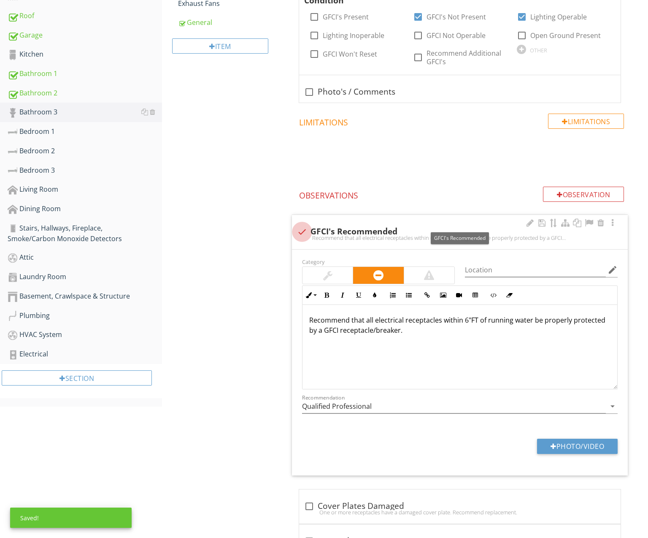
click at [301, 225] on div at bounding box center [302, 231] width 14 height 14
checkbox input "true"
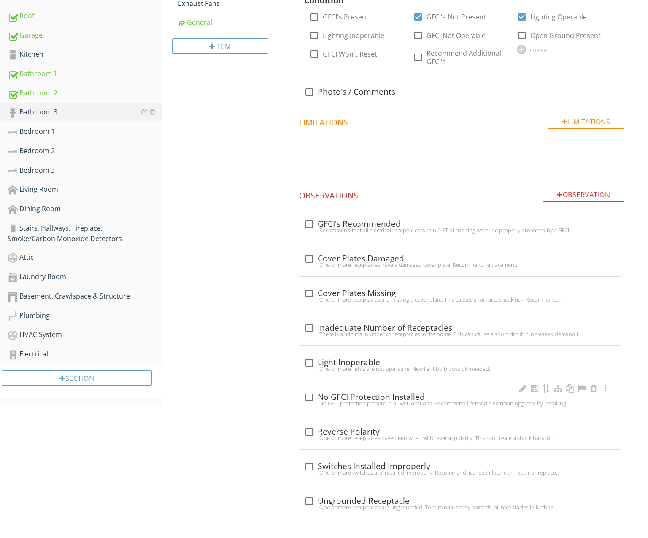
click at [353, 394] on div "check_box_outline_blank No GFCI Protection Installed" at bounding box center [459, 397] width 311 height 10
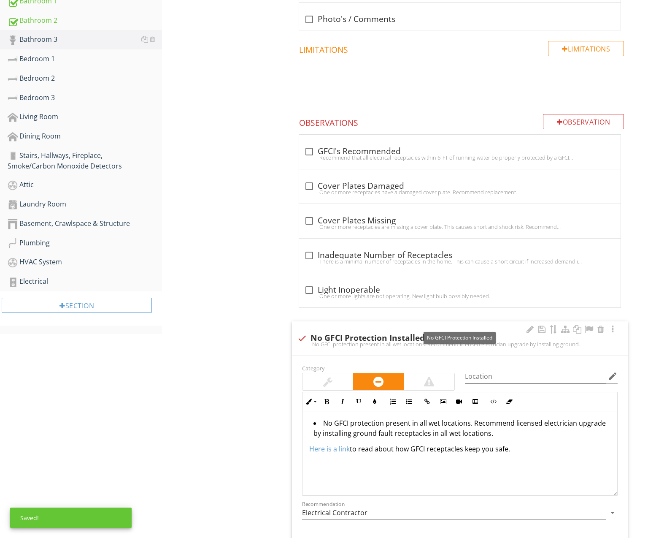
scroll to position [349, 0]
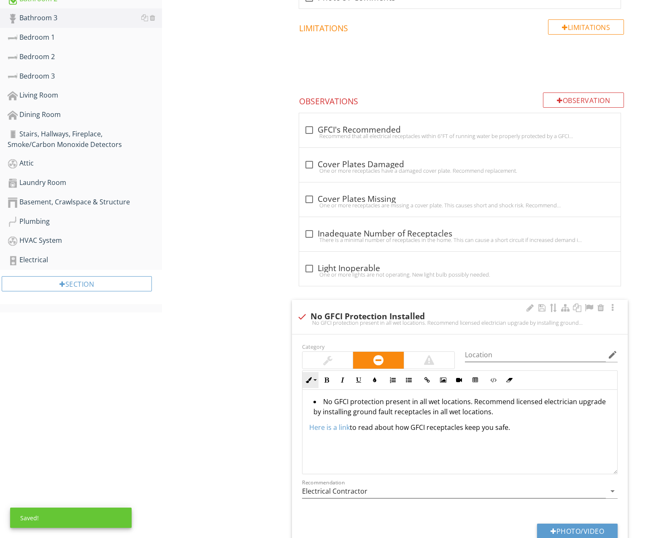
drag, startPoint x: 423, startPoint y: 440, endPoint x: 303, endPoint y: 381, distance: 134.5
click at [300, 380] on div "Inline Style XLarge Large Normal Small Light Small/Light Bold Italic Underline …" at bounding box center [460, 422] width 326 height 104
copy div "No GFCI protection present in all wet locations. Recommend licensed electrician…"
click at [303, 314] on div at bounding box center [302, 316] width 14 height 14
checkbox input "true"
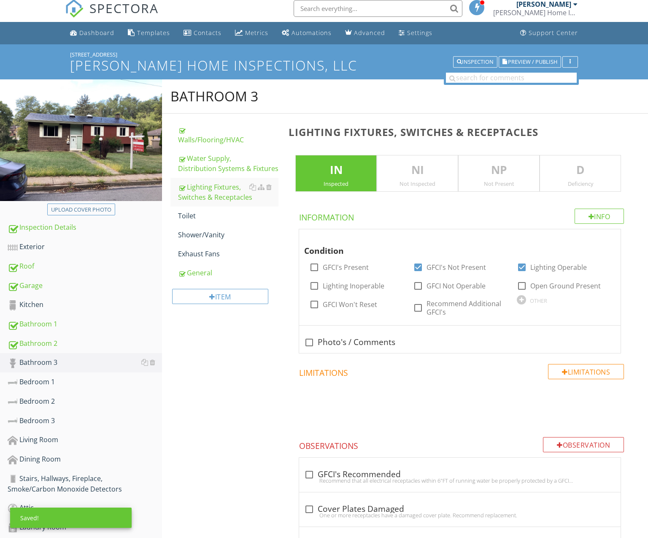
scroll to position [0, 0]
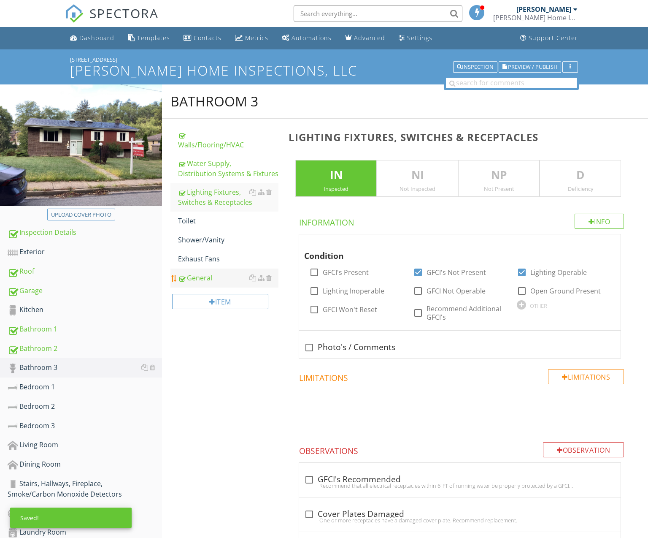
click at [205, 279] on div "General" at bounding box center [228, 278] width 100 height 10
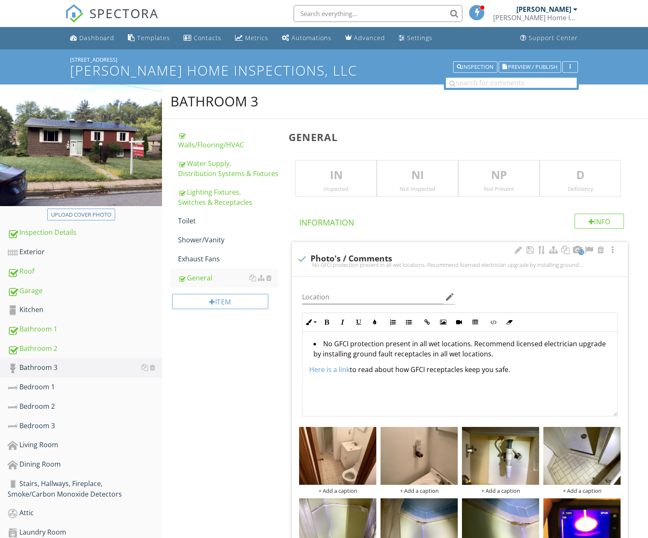
click at [308, 374] on div "No GFCI protection present in all wet locations. Recommend licensed electrician…" at bounding box center [460, 374] width 315 height 84
click at [309, 370] on div "No GFCI protection present in all wet locations. Recommend licensed electrician…" at bounding box center [460, 374] width 315 height 84
click at [334, 194] on div "IN Inspected" at bounding box center [335, 178] width 81 height 37
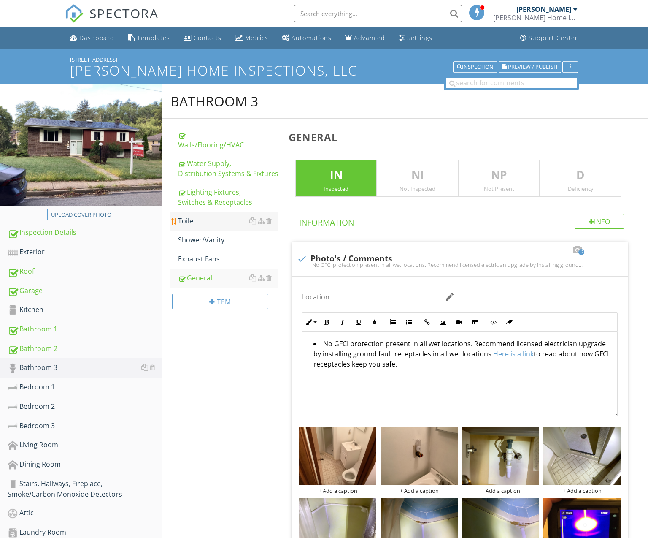
click at [204, 223] on div "Toilet" at bounding box center [228, 221] width 100 height 10
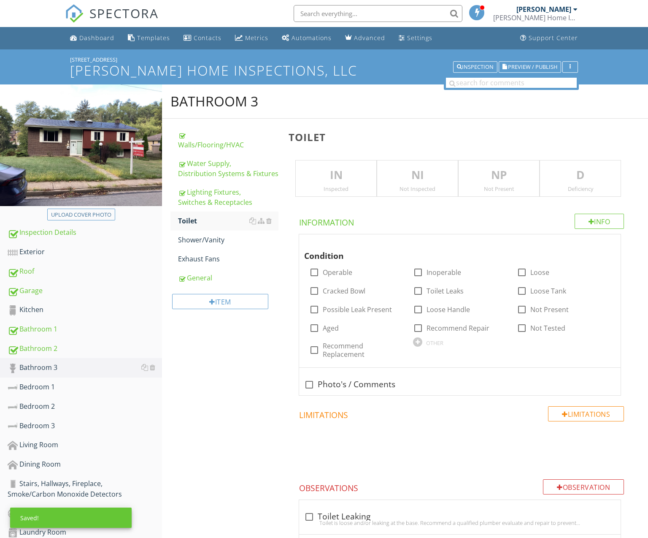
click at [327, 188] on div "Inspected" at bounding box center [336, 188] width 81 height 7
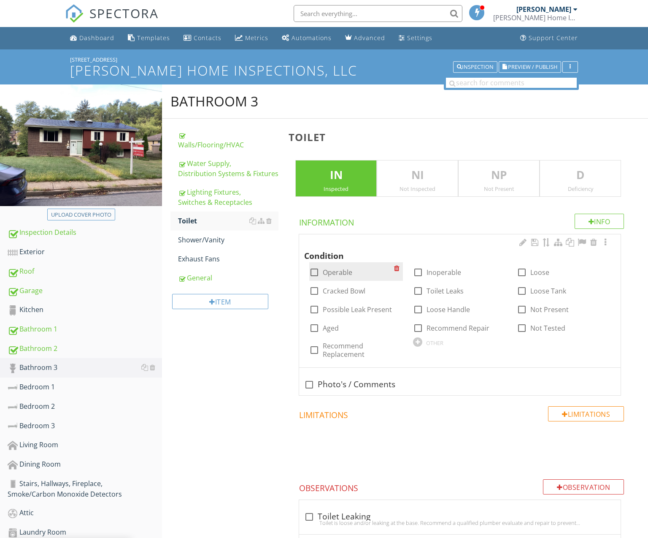
click at [338, 270] on label "Operable" at bounding box center [338, 272] width 30 height 8
checkbox input "true"
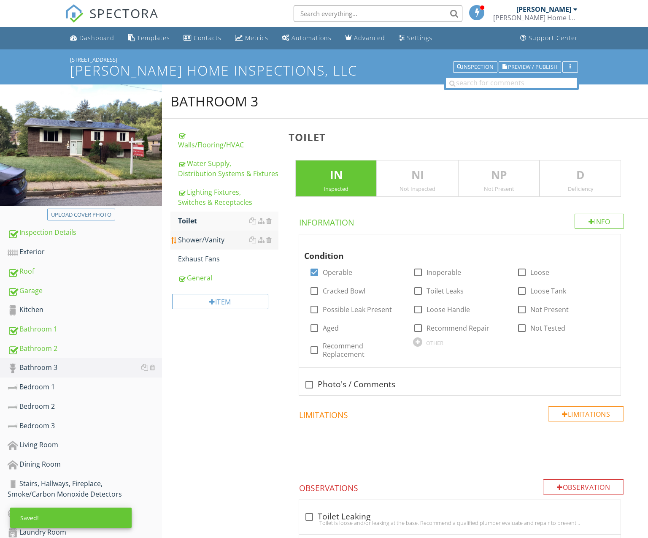
click at [204, 240] on div "Shower/Vanity" at bounding box center [228, 240] width 100 height 10
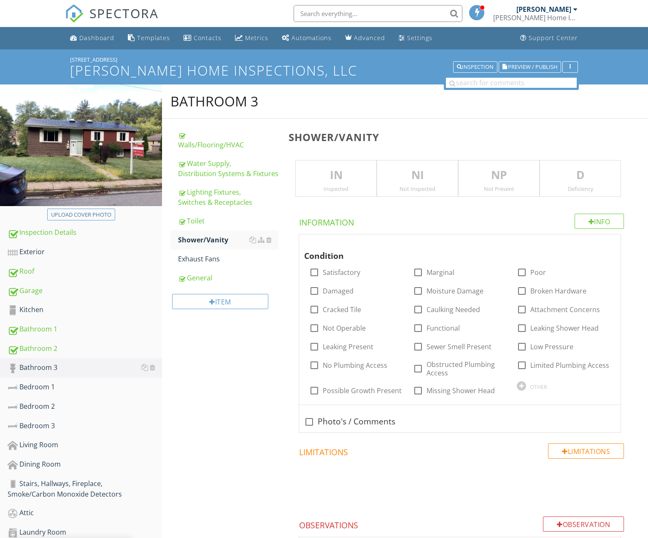
click at [344, 185] on div "Inspected" at bounding box center [336, 188] width 81 height 7
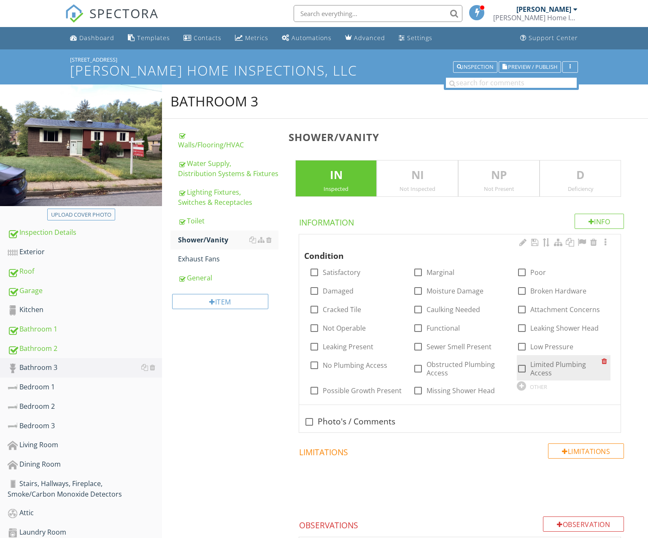
click at [567, 366] on label "Limited Plumbing Access" at bounding box center [565, 368] width 71 height 17
checkbox input "true"
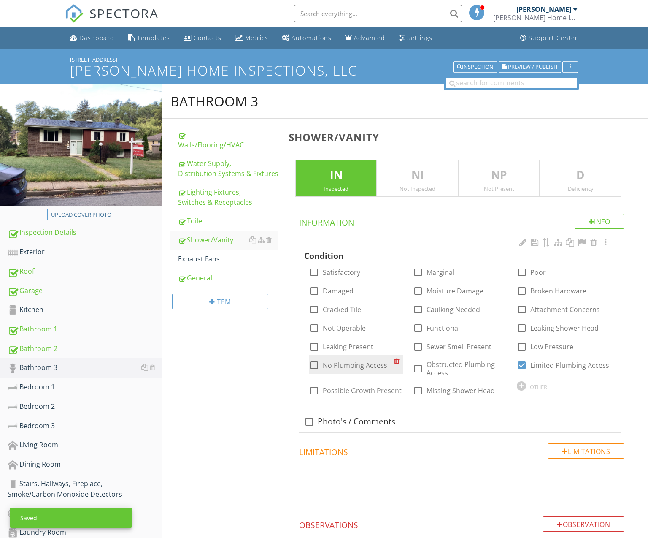
click at [337, 364] on label "No Plumbing Access" at bounding box center [355, 365] width 65 height 8
checkbox input "true"
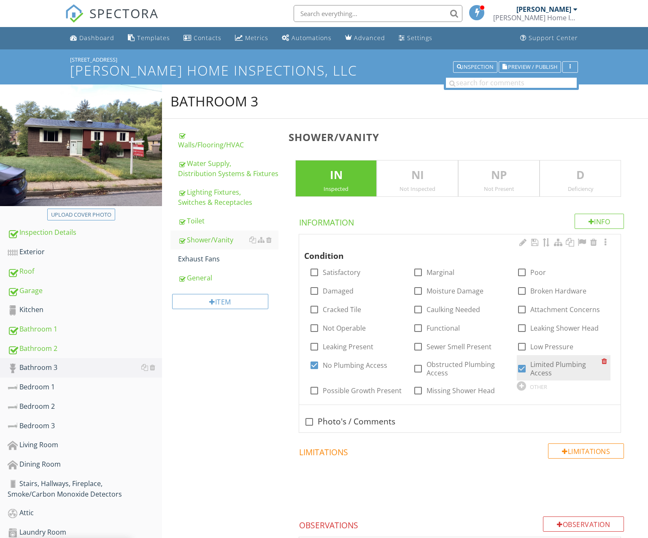
click at [549, 363] on label "Limited Plumbing Access" at bounding box center [565, 368] width 71 height 17
checkbox input "false"
click at [435, 326] on label "Functional" at bounding box center [443, 328] width 33 height 8
checkbox input "true"
click at [521, 382] on div at bounding box center [521, 385] width 9 height 9
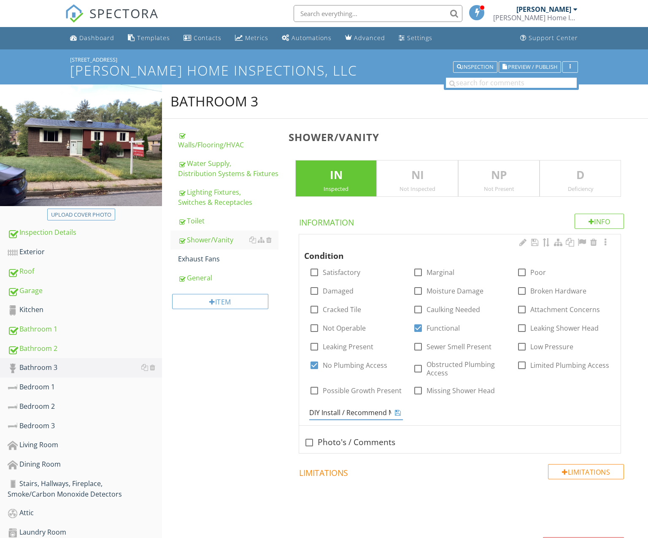
type input "DIY Install / Recommend Monitoring For Concerns"
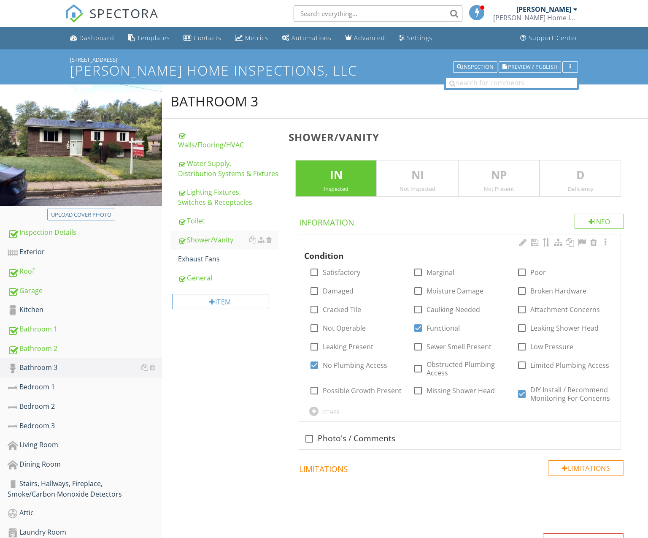
click at [473, 413] on div "Condition check_box_outline_blank Satisfactory check_box_outline_blank Marginal…" at bounding box center [459, 326] width 311 height 179
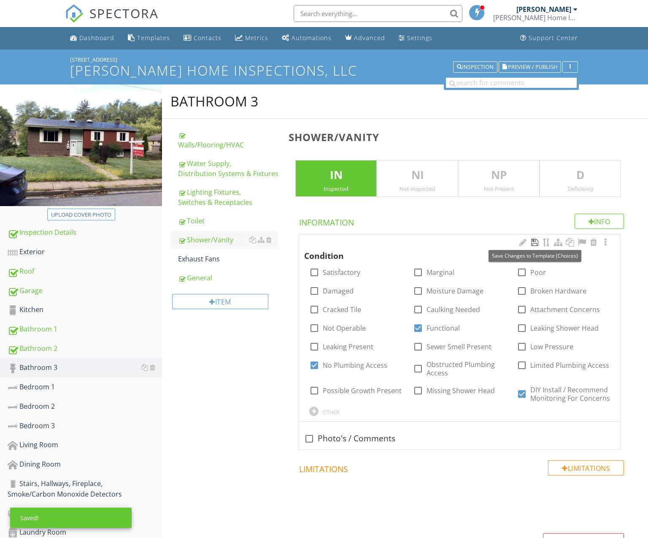
click at [533, 239] on div at bounding box center [535, 242] width 10 height 8
click at [217, 258] on div "Exhaust Fans" at bounding box center [228, 259] width 100 height 10
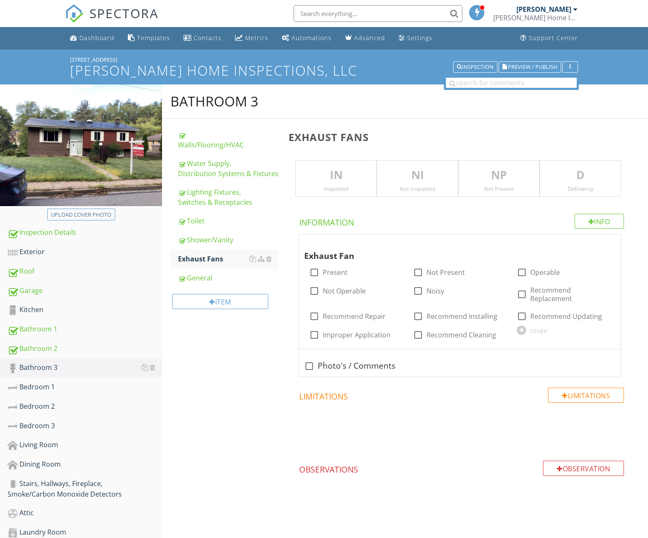
drag, startPoint x: 359, startPoint y: 183, endPoint x: 355, endPoint y: 189, distance: 7.2
click at [359, 183] on div "IN Inspected" at bounding box center [335, 178] width 81 height 37
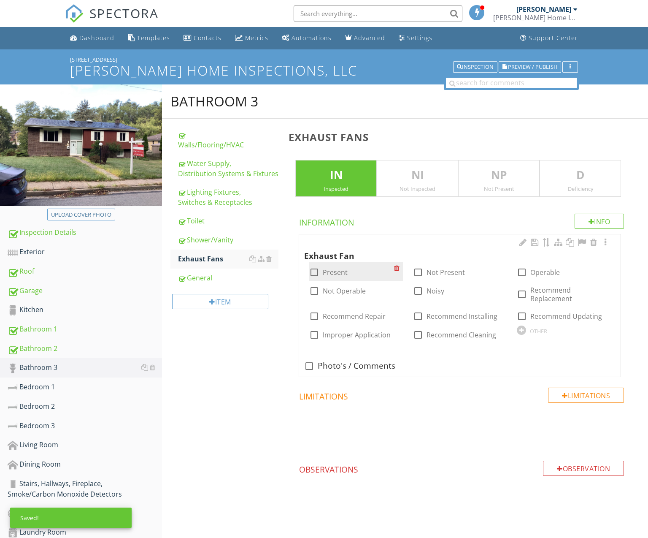
click at [341, 270] on label "Present" at bounding box center [335, 272] width 25 height 8
checkbox input "true"
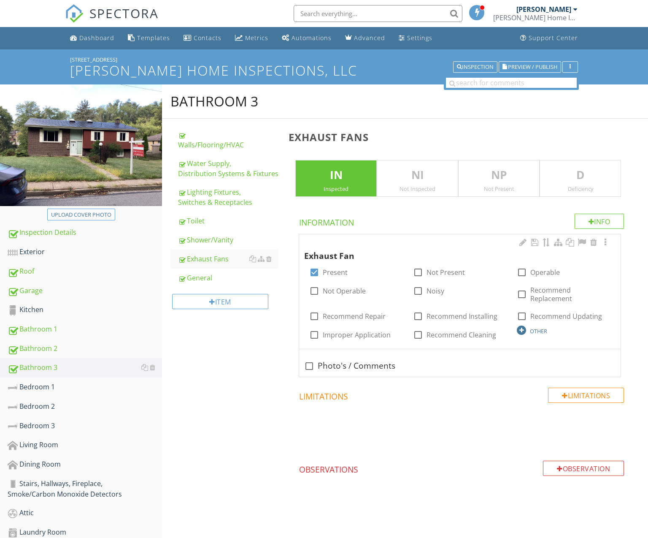
click at [523, 329] on div at bounding box center [521, 329] width 9 height 9
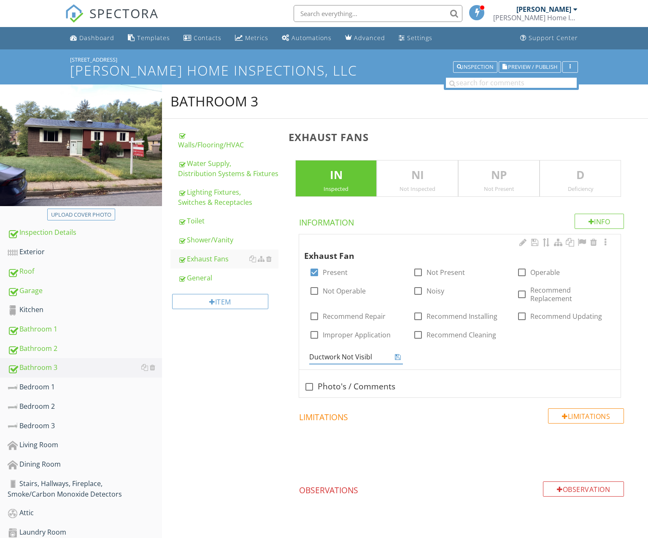
type input "Ductwork Not Visible"
click at [554, 354] on div "Exhaust Fan check_box Present check_box_outline_blank Not Present check_box_out…" at bounding box center [460, 301] width 322 height 135
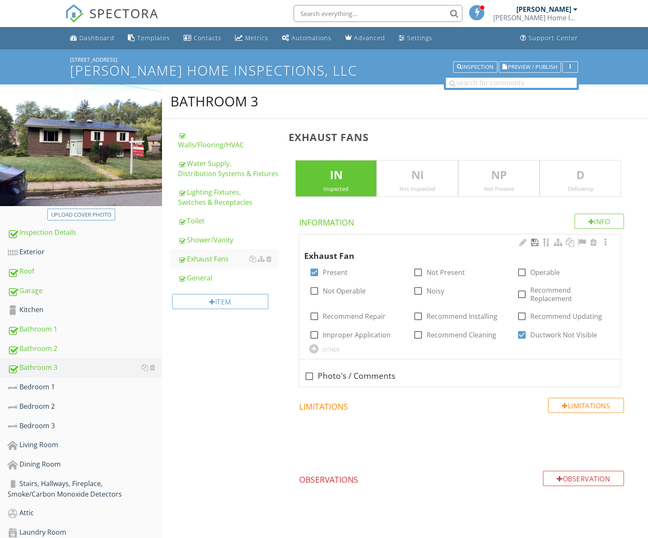
click at [533, 245] on div at bounding box center [535, 242] width 10 height 8
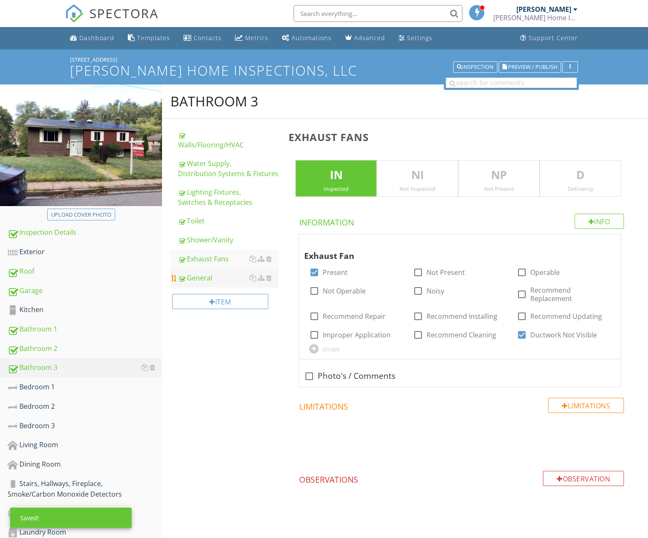
click at [235, 284] on link "General" at bounding box center [228, 277] width 100 height 19
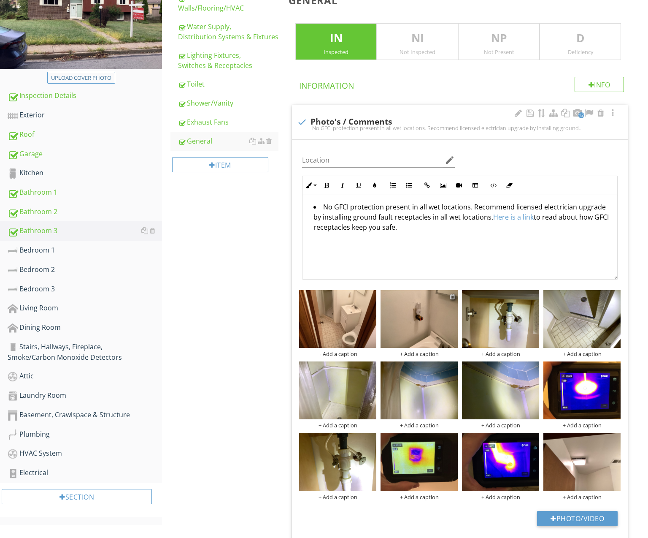
scroll to position [137, 0]
click at [452, 294] on div at bounding box center [452, 296] width 5 height 7
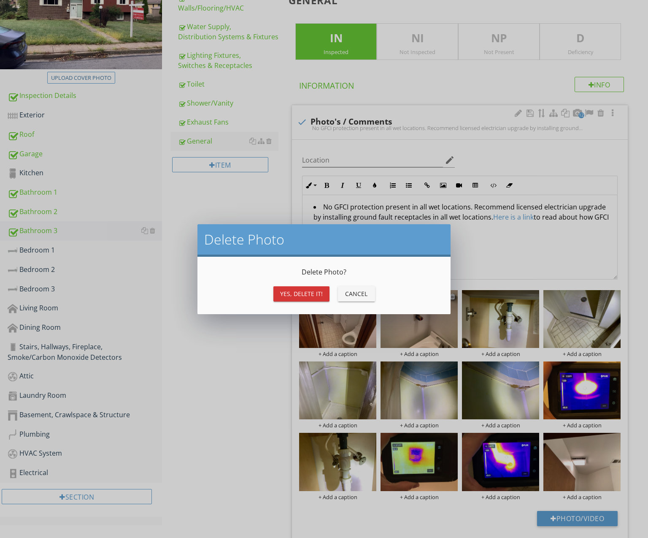
scroll to position [137, 0]
click at [312, 295] on div "Yes, Delete it!" at bounding box center [301, 293] width 43 height 9
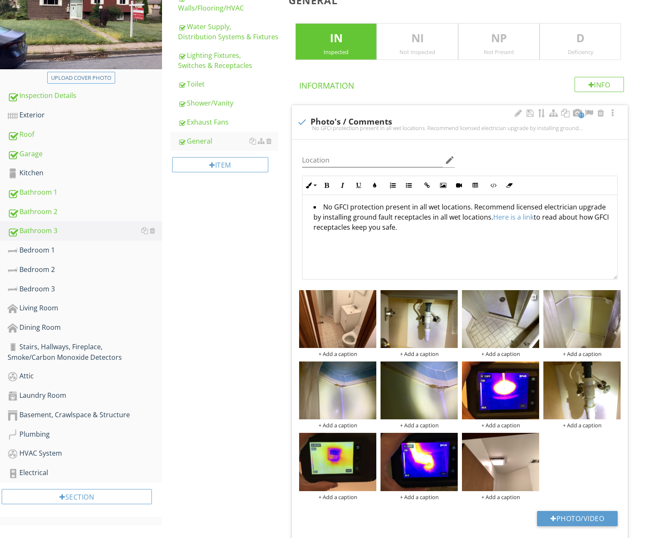
click at [500, 334] on img at bounding box center [500, 319] width 77 height 58
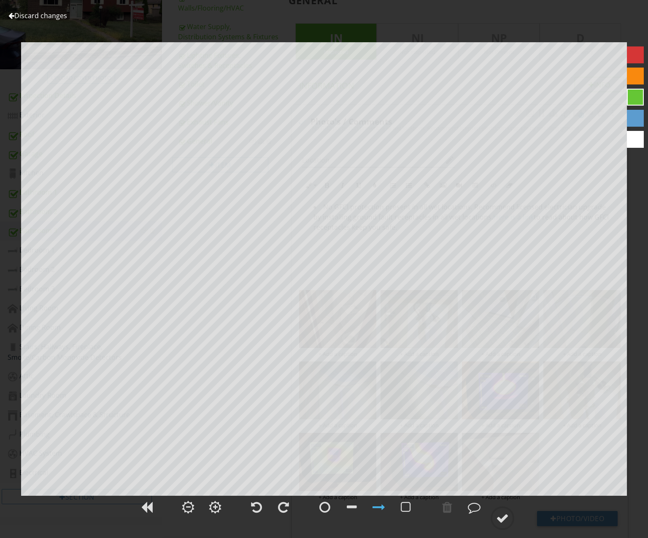
scroll to position [139, 0]
click at [47, 14] on link "Discard changes" at bounding box center [37, 15] width 59 height 9
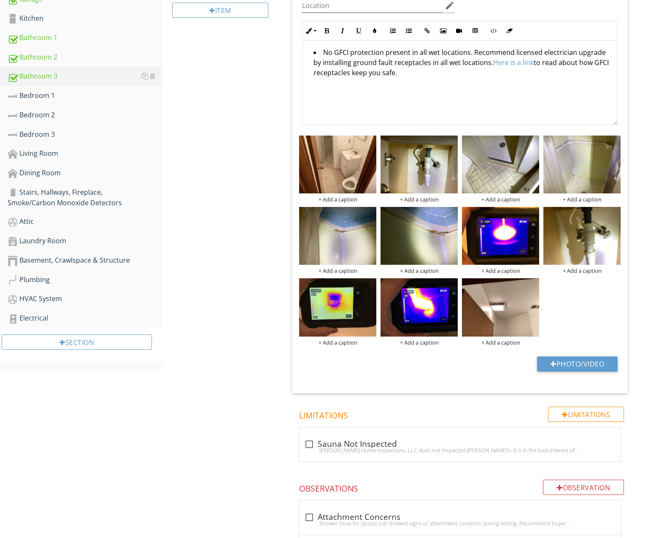
scroll to position [294, 0]
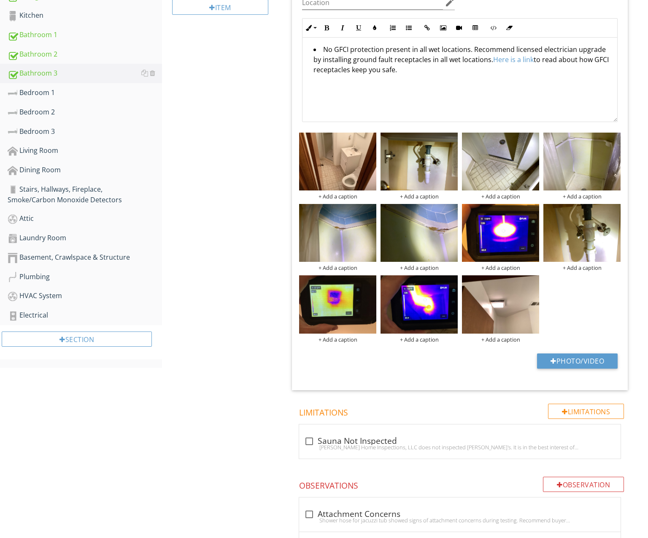
drag, startPoint x: 582, startPoint y: 298, endPoint x: 577, endPoint y: 294, distance: 6.0
click at [577, 294] on div "+ Add a caption + Add a caption + Add a caption + Add a caption + Add a caption…" at bounding box center [460, 237] width 326 height 214
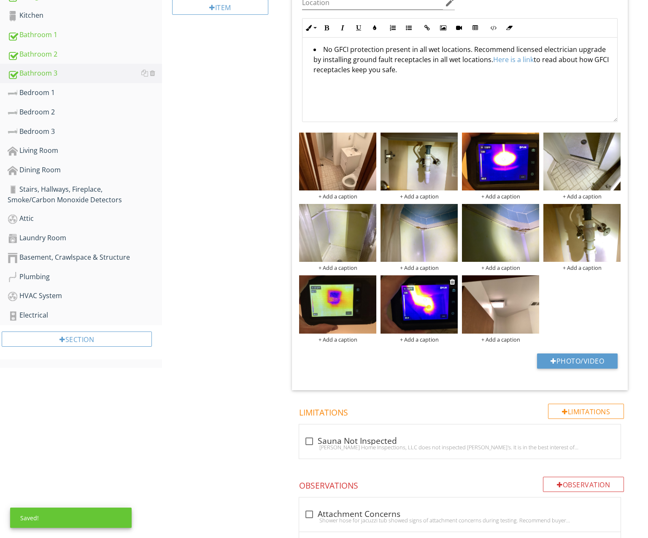
drag, startPoint x: 581, startPoint y: 314, endPoint x: 441, endPoint y: 311, distance: 139.7
click at [572, 313] on div "+ Add a caption + Add a caption + Add a caption + Add a caption + Add a caption…" at bounding box center [460, 237] width 326 height 214
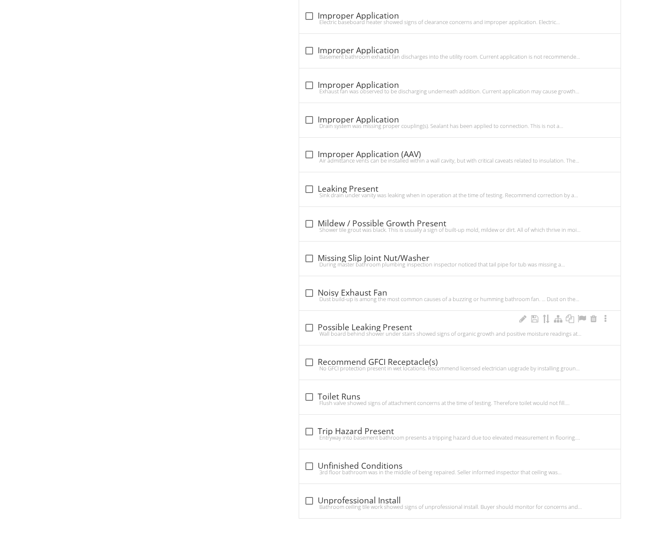
scroll to position [1103, 0]
click at [416, 332] on div "Wall board behind shower under stairs showed signs of organic growth and positi…" at bounding box center [459, 333] width 311 height 7
checkbox input "true"
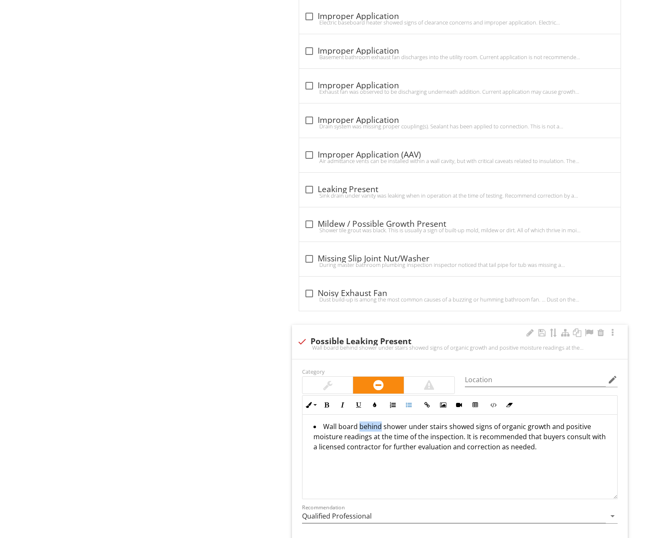
drag, startPoint x: 379, startPoint y: 424, endPoint x: 357, endPoint y: 426, distance: 22.5
click at [357, 426] on li "Wall board behind shower under stairs showed signs of organic growth and positi…" at bounding box center [461, 437] width 297 height 32
drag, startPoint x: 407, startPoint y: 426, endPoint x: 443, endPoint y: 426, distance: 35.4
click at [443, 426] on li "Wall board around shower under stairs showed signs of organic growth and positi…" at bounding box center [461, 437] width 297 height 32
drag, startPoint x: 529, startPoint y: 426, endPoint x: 546, endPoint y: 424, distance: 17.0
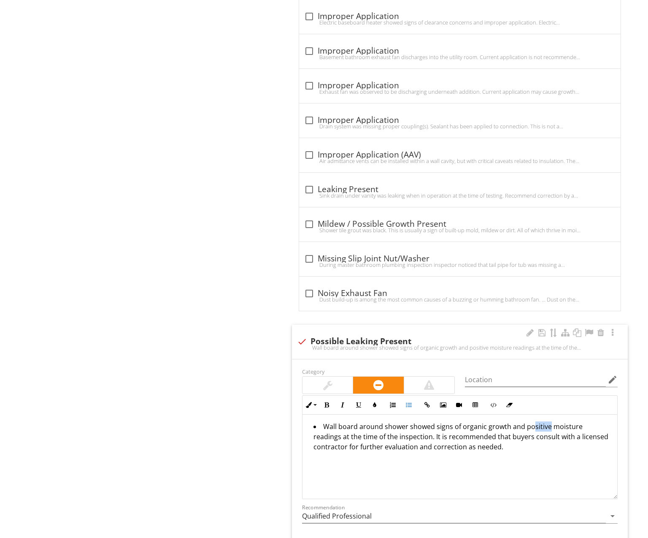
click at [546, 424] on li "Wall board around shower showed signs of organic growth and positive moisture r…" at bounding box center [461, 437] width 297 height 32
drag, startPoint x: 580, startPoint y: 425, endPoint x: 604, endPoint y: 425, distance: 24.5
click at [605, 424] on li "Wall board around shower showed signs of organic growth and possible moisture r…" at bounding box center [461, 437] width 297 height 32
click at [502, 436] on li "Wall board around shower showed signs of organic growth and possible moisture d…" at bounding box center [461, 437] width 297 height 32
drag, startPoint x: 408, startPoint y: 446, endPoint x: 481, endPoint y: 444, distance: 73.9
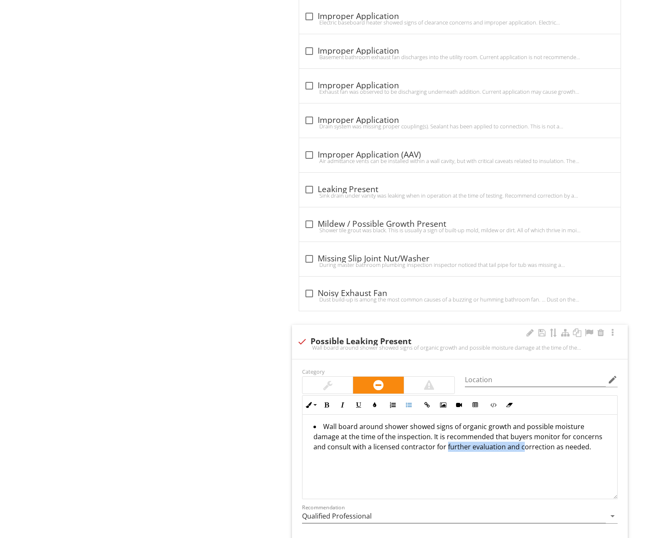
click at [481, 444] on li "Wall board around shower showed signs of organic growth and possible moisture d…" at bounding box center [461, 437] width 297 height 32
click at [486, 451] on li "Wall board around shower showed signs of organic growth and possible moisture d…" at bounding box center [461, 437] width 297 height 32
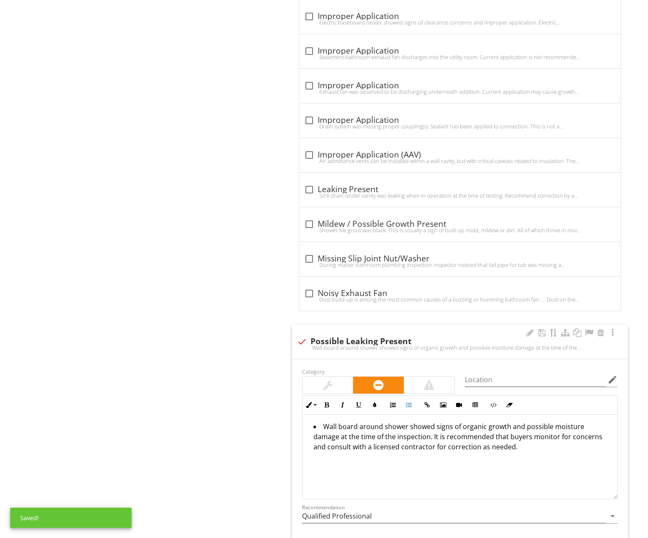
click at [447, 447] on li "Wall board around shower showed signs of organic growth and possible moisture d…" at bounding box center [461, 437] width 297 height 32
click at [528, 473] on div "Wall board around shower showed signs of organic growth and possible moisture d…" at bounding box center [460, 456] width 315 height 84
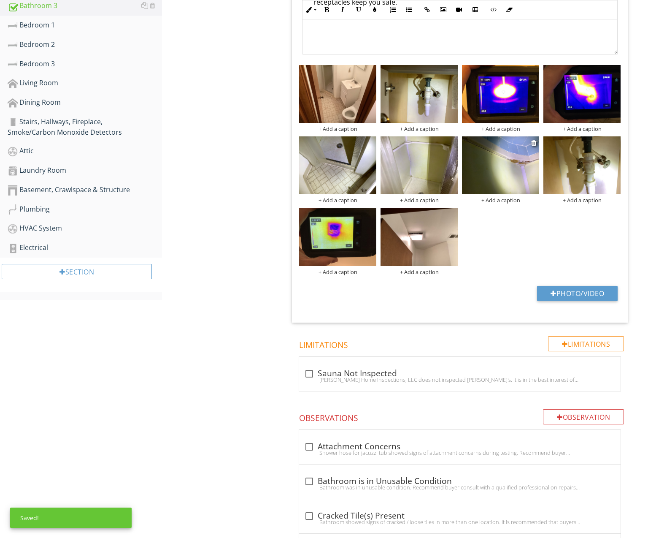
scroll to position [359, 0]
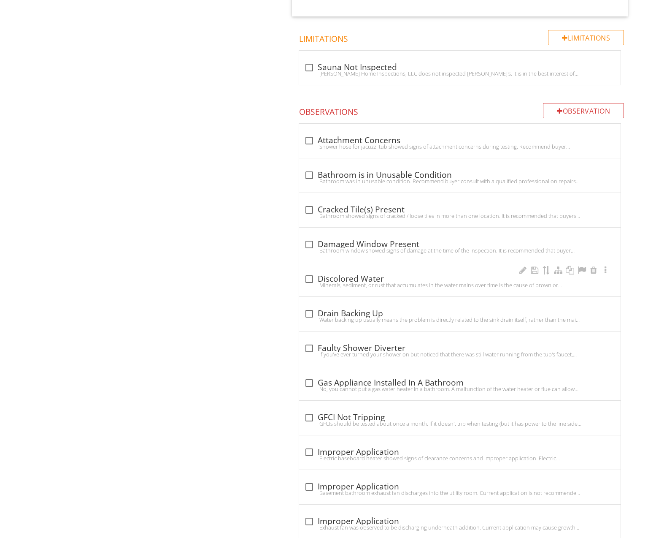
drag, startPoint x: 340, startPoint y: 168, endPoint x: 478, endPoint y: 245, distance: 157.5
click at [478, 245] on div "Info Information 10 check Photo's / Comments No GFCI protection present in all …" at bounding box center [462, 413] width 346 height 1734
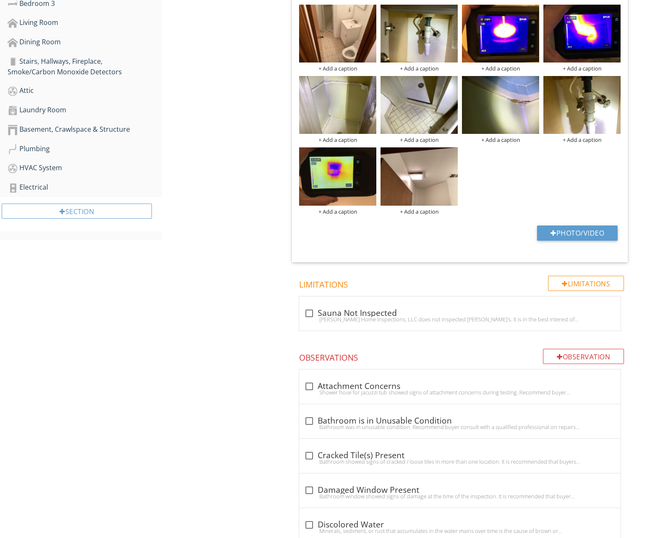
scroll to position [707, 0]
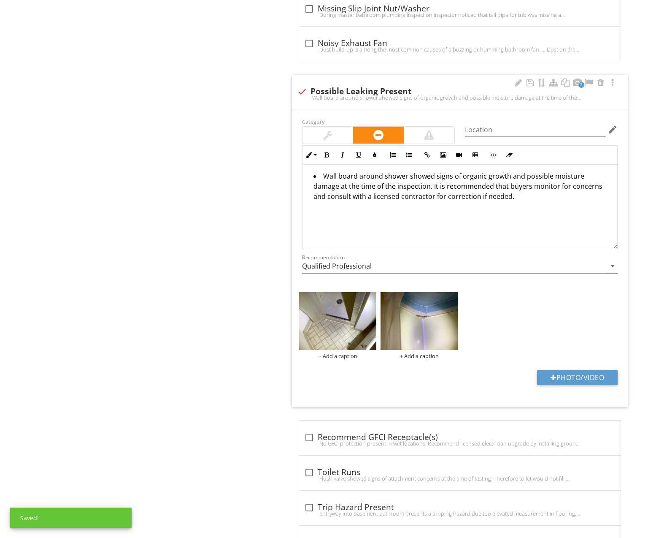
click at [476, 319] on div "+ Add a caption + Add a caption" at bounding box center [460, 325] width 326 height 71
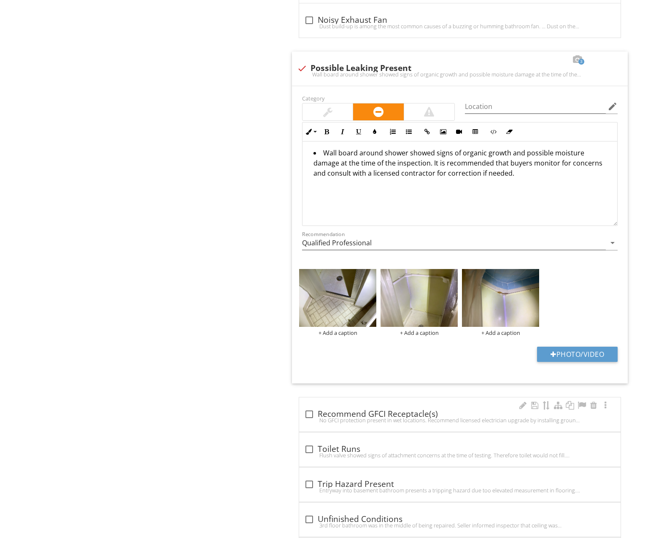
scroll to position [1309, 0]
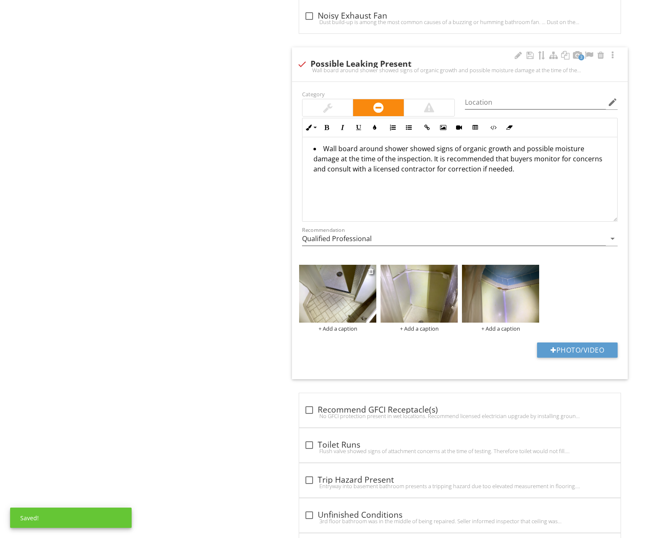
click at [343, 298] on img at bounding box center [337, 294] width 77 height 58
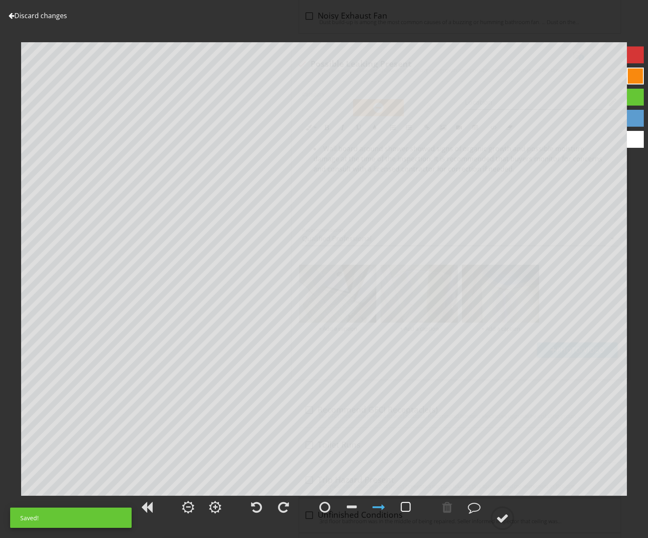
click at [408, 508] on div at bounding box center [406, 506] width 10 height 13
click at [502, 514] on div at bounding box center [502, 517] width 13 height 13
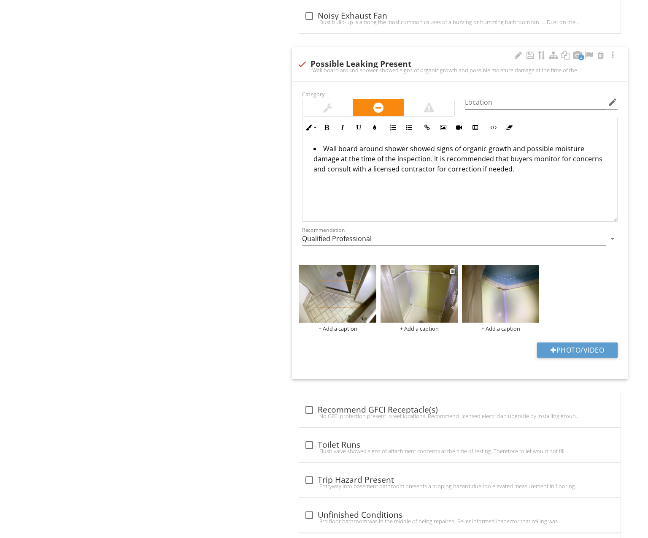
click at [435, 293] on img at bounding box center [419, 294] width 77 height 58
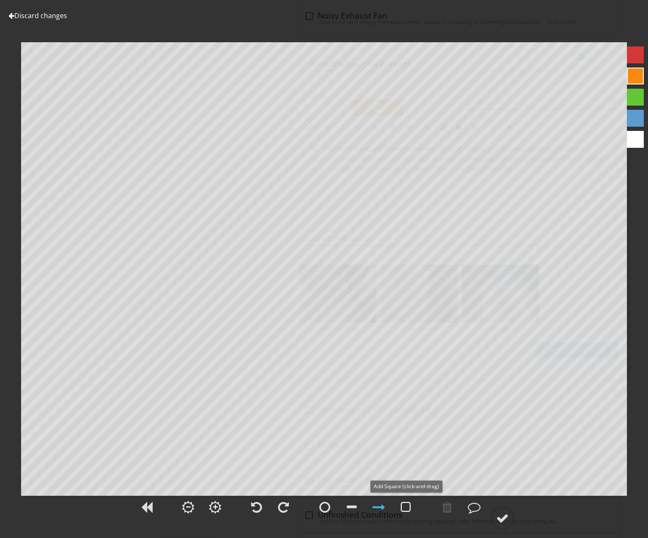
click at [405, 503] on div at bounding box center [406, 506] width 10 height 13
click at [499, 519] on div at bounding box center [502, 517] width 13 height 13
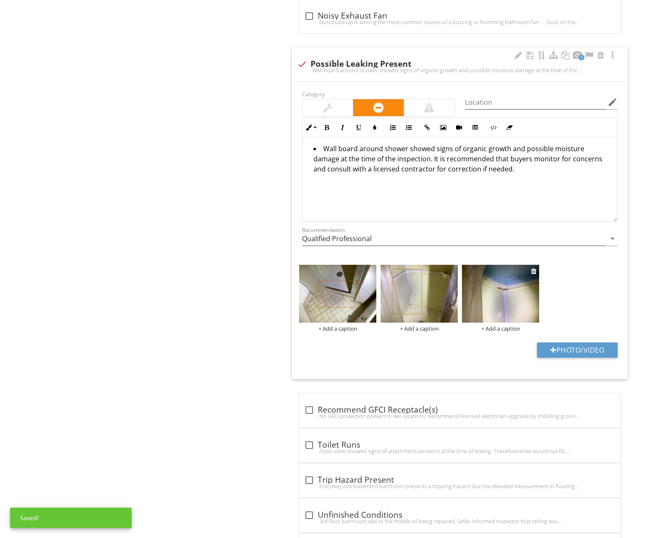
click at [503, 296] on img at bounding box center [500, 294] width 77 height 58
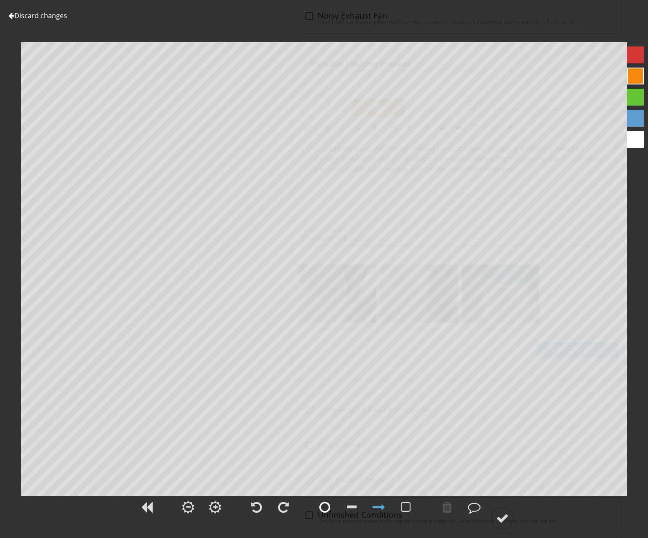
click at [324, 507] on div at bounding box center [324, 506] width 11 height 13
click at [506, 512] on div at bounding box center [502, 517] width 13 height 13
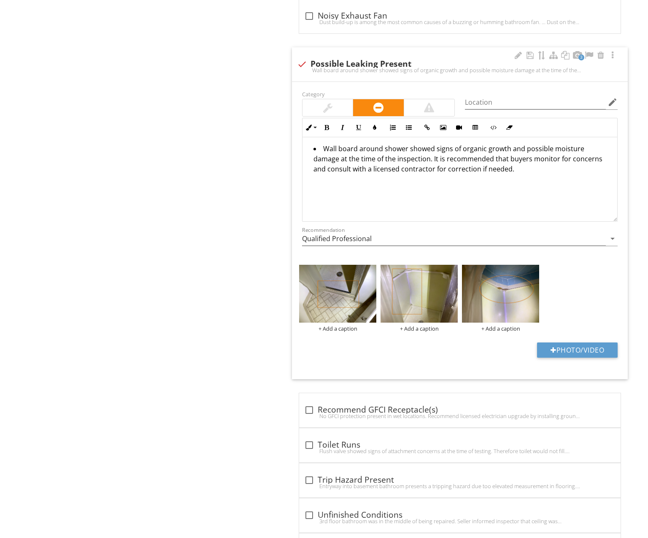
scroll to position [1311, 0]
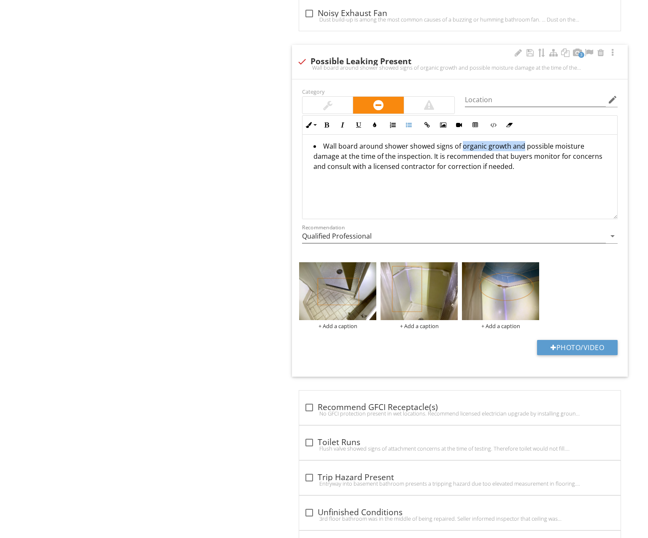
drag, startPoint x: 459, startPoint y: 145, endPoint x: 520, endPoint y: 144, distance: 60.8
click at [520, 144] on li "Wall board around shower showed signs of organic growth and possible moisture d…" at bounding box center [461, 157] width 297 height 32
click at [515, 146] on li "Wall board around shower showed signs of possible moisture damage at the time o…" at bounding box center [461, 157] width 297 height 32
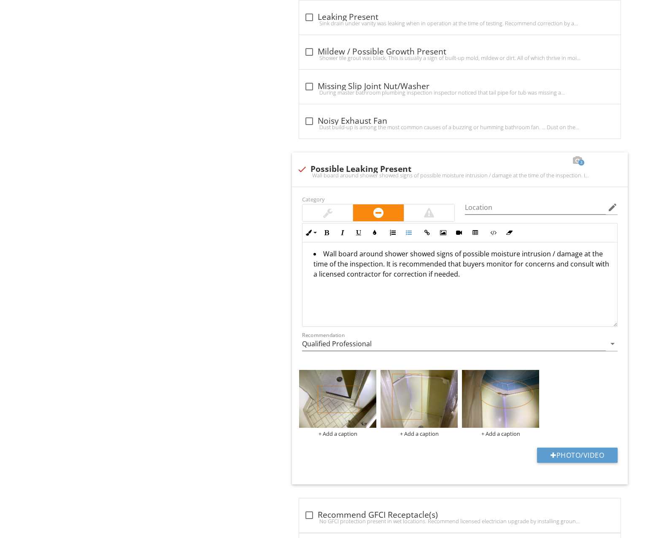
scroll to position [1205, 0]
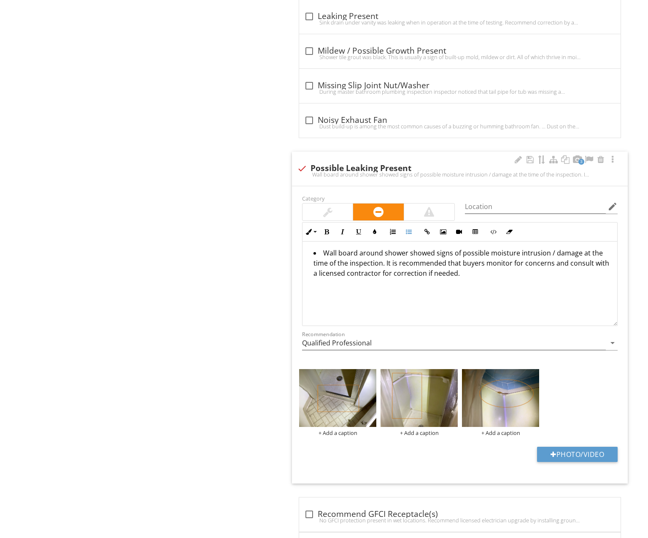
click at [354, 252] on li "Wall board around shower showed signs of possible moisture intrusion / damage a…" at bounding box center [461, 264] width 297 height 32
click at [469, 252] on li "Wall coverings around shower showed signs of possible moisture intrusion / dama…" at bounding box center [461, 264] width 297 height 32
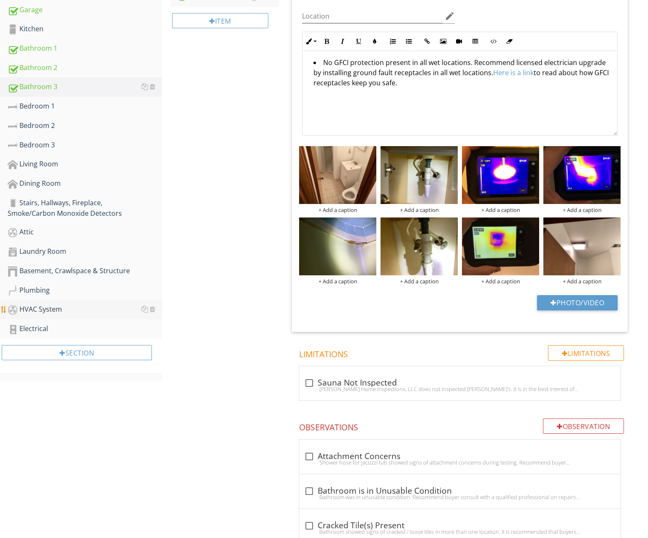
scroll to position [279, 0]
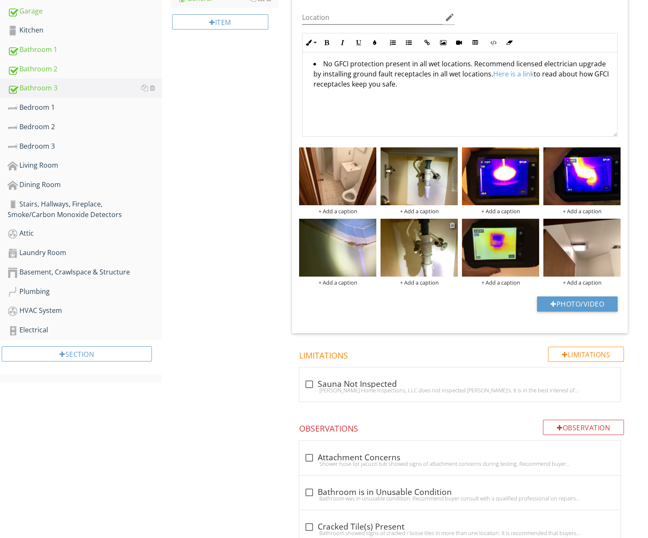
click at [453, 223] on div at bounding box center [452, 225] width 5 height 7
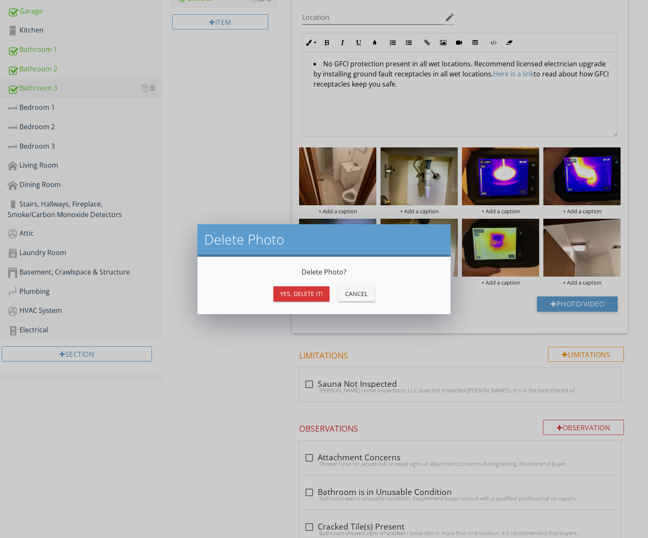
click at [322, 295] on button "Yes, Delete it!" at bounding box center [301, 293] width 56 height 15
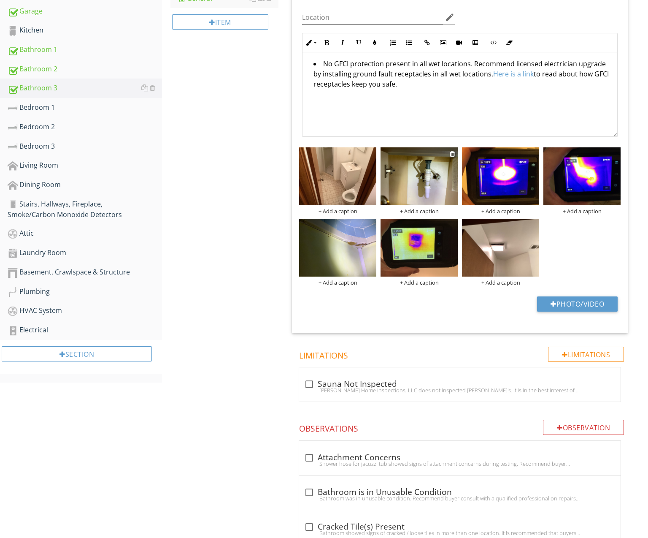
click at [414, 208] on div "+ Add a caption" at bounding box center [419, 211] width 77 height 7
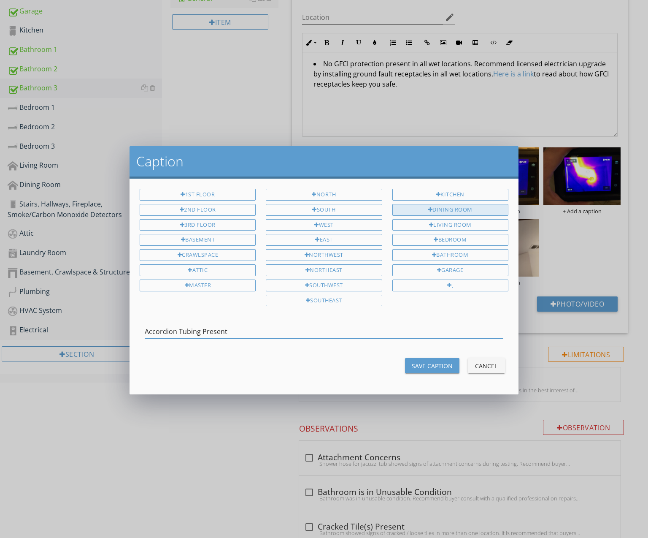
type input "Accordion Tubing Present"
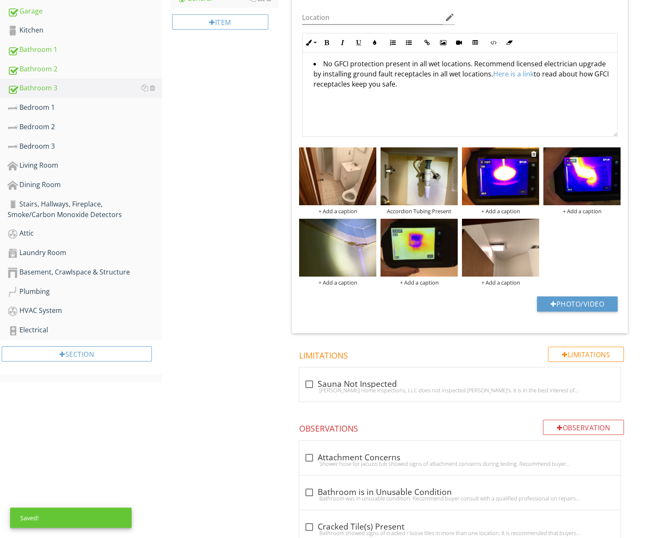
click at [494, 211] on div "+ Add a caption" at bounding box center [500, 211] width 77 height 7
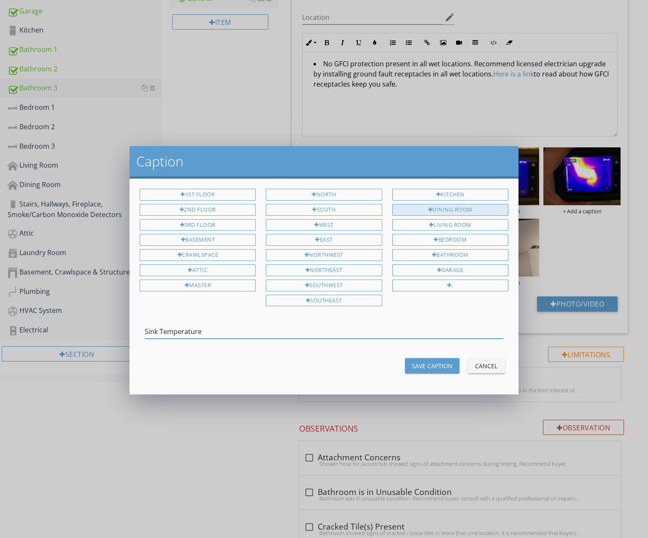
type input "Sink Temperature"
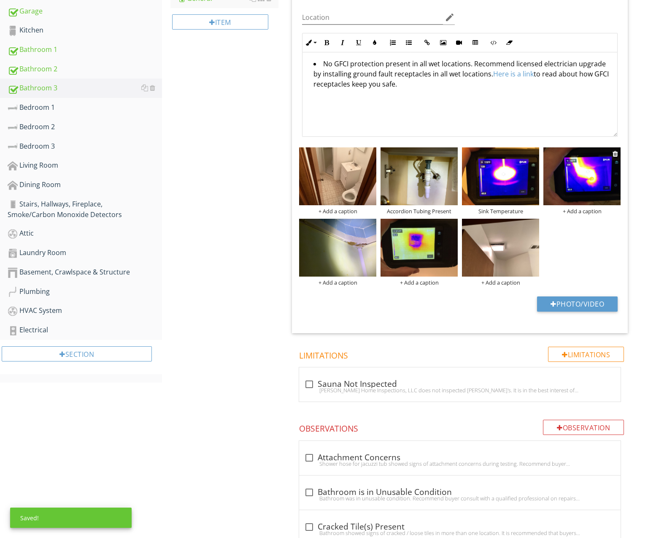
click at [581, 208] on div "+ Add a caption" at bounding box center [581, 211] width 77 height 7
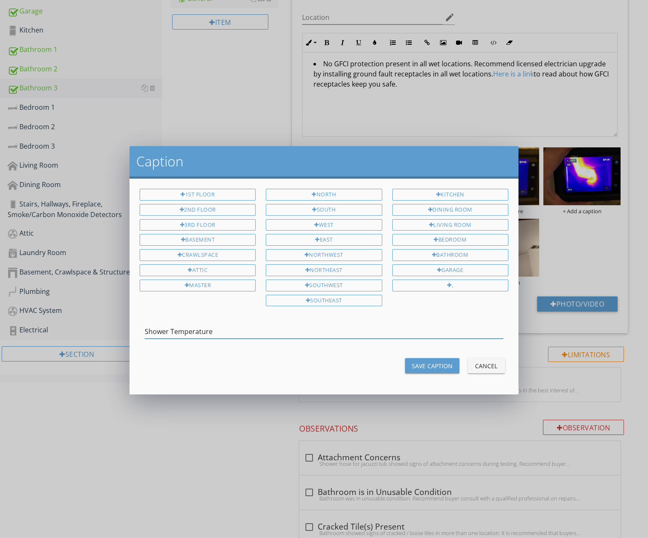
type input "Shower Temperature"
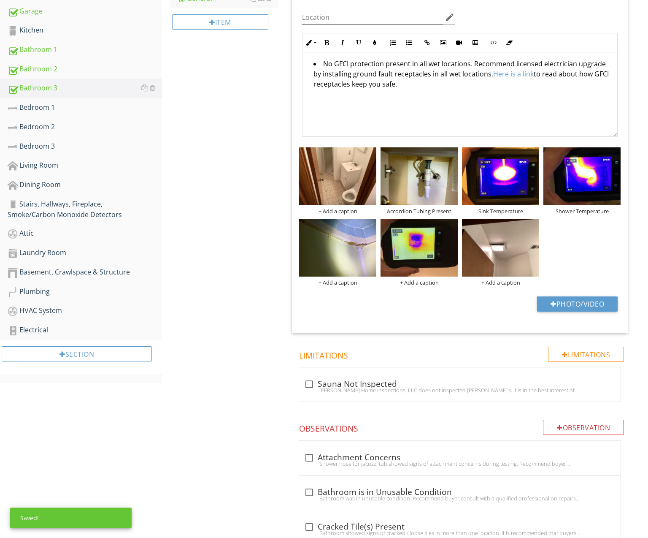
scroll to position [282, 0]
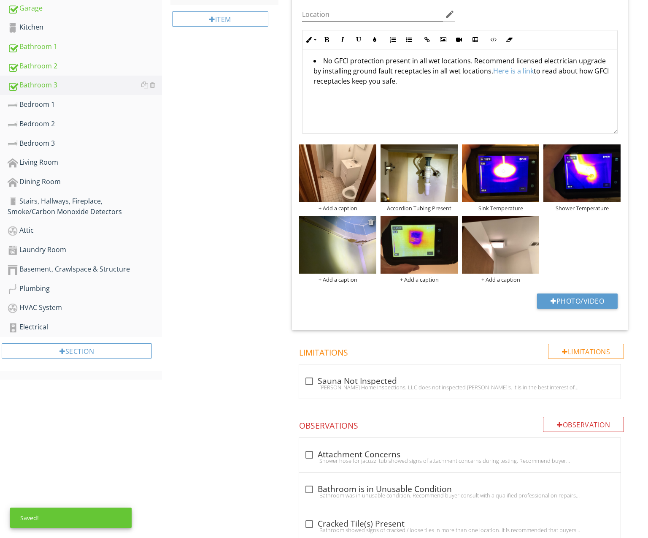
click at [371, 222] on div at bounding box center [370, 222] width 5 height 7
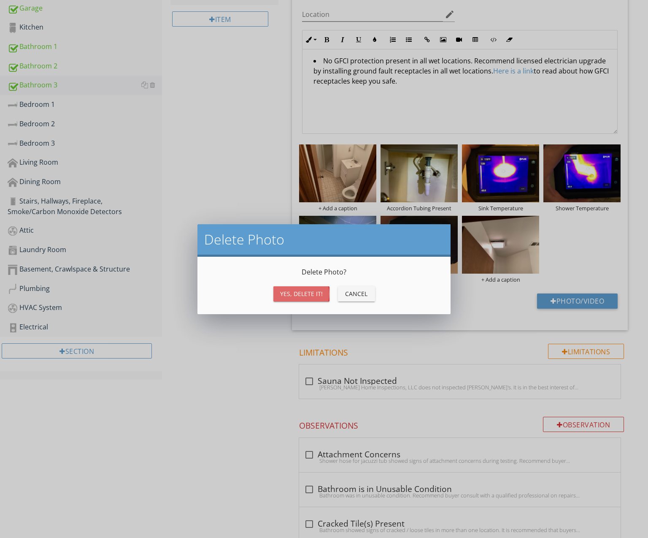
click at [304, 291] on div "Yes, Delete it!" at bounding box center [301, 293] width 43 height 9
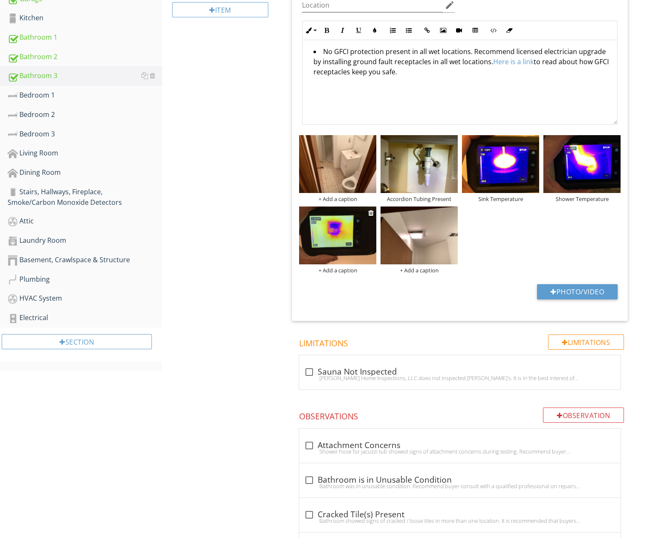
scroll to position [292, 0]
click at [353, 270] on div "+ Add a caption" at bounding box center [337, 269] width 77 height 7
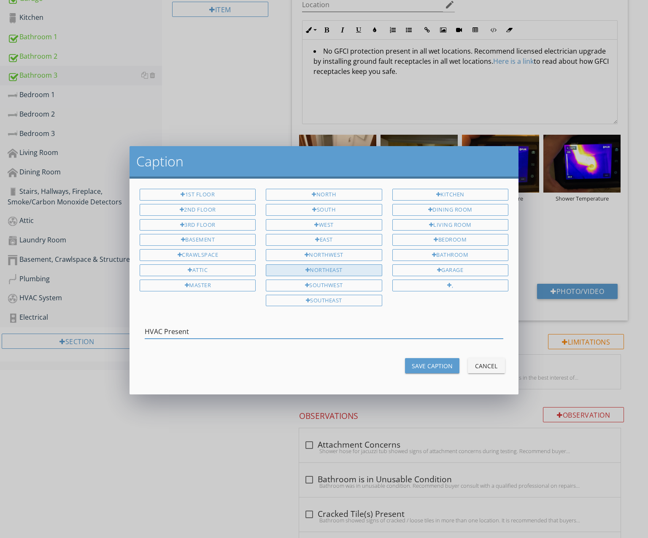
type input "HVAC Present"
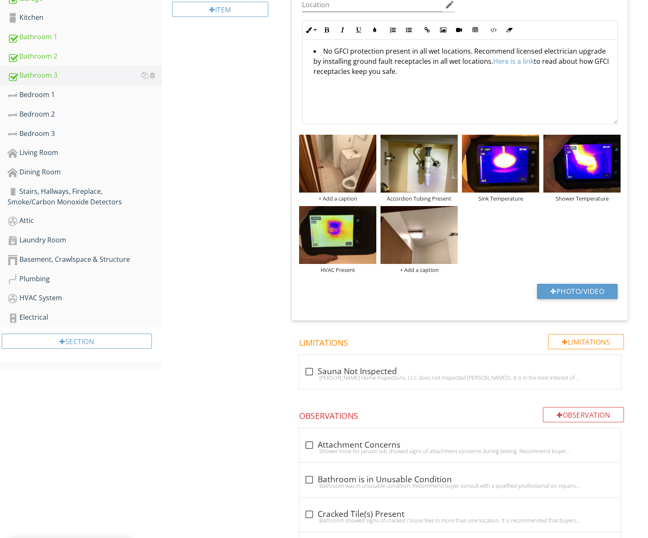
click at [523, 244] on div "+ Add a caption Accordion Tubing Present Sink Temperature Shower Temperature HV…" at bounding box center [460, 203] width 326 height 143
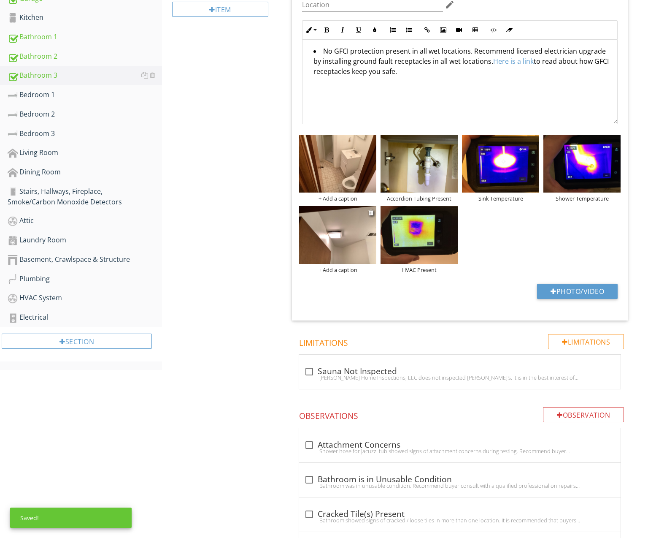
click at [343, 267] on div "+ Add a caption" at bounding box center [337, 269] width 77 height 7
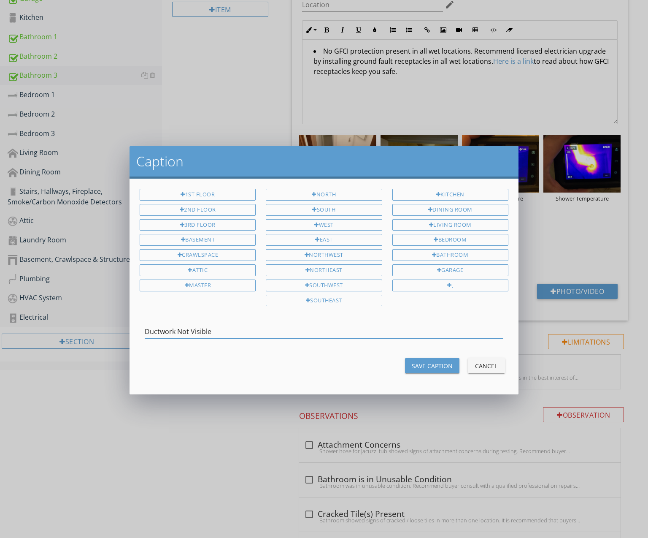
type input "Ductwork Not Visible"
click at [442, 364] on div "Save Caption" at bounding box center [432, 365] width 41 height 9
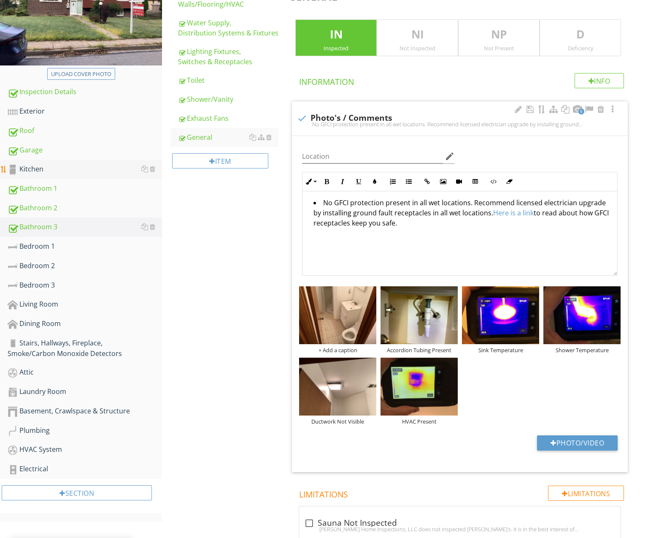
scroll to position [169, 0]
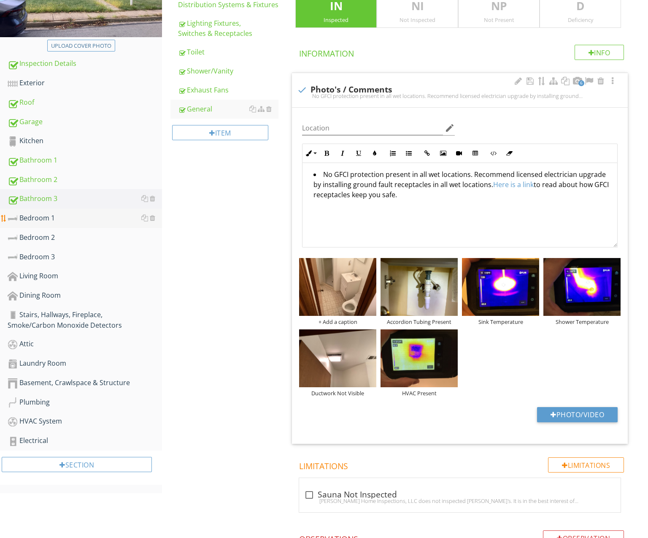
click at [86, 216] on div "Bedroom 1" at bounding box center [85, 218] width 154 height 11
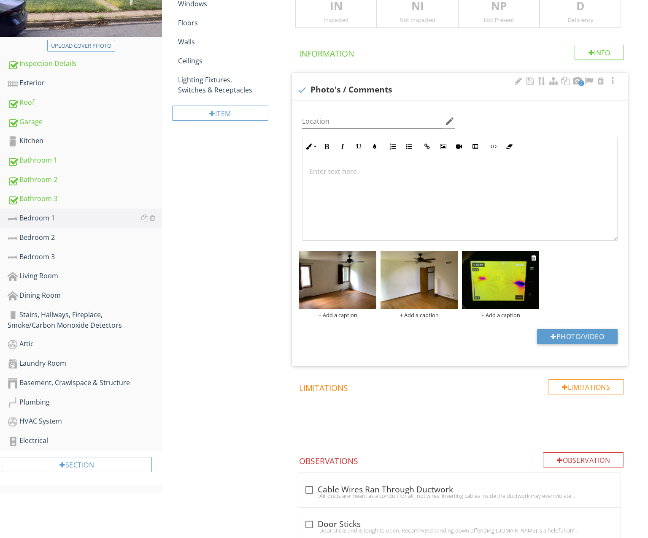
click at [493, 311] on div "+ Add a caption" at bounding box center [500, 314] width 77 height 7
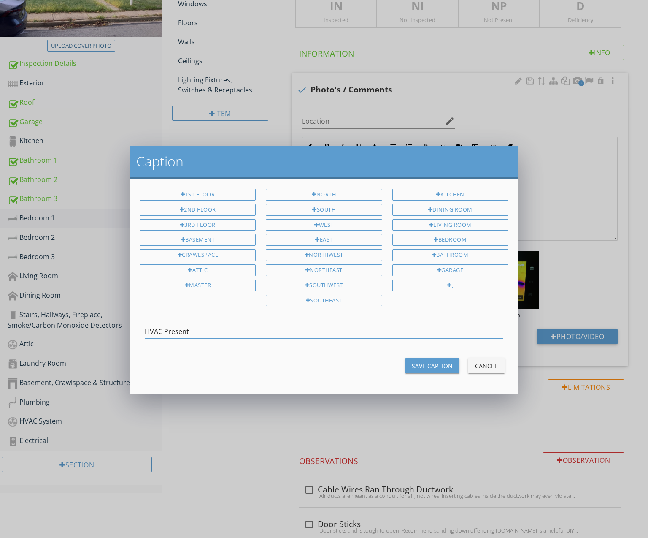
type input "HVAC Present"
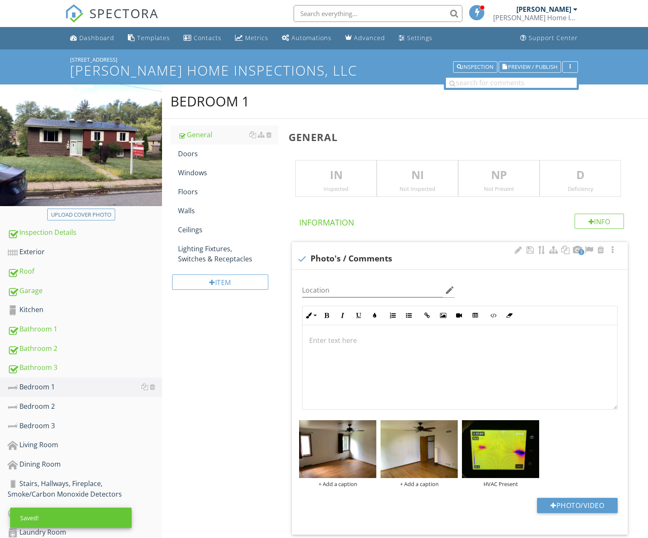
click at [336, 186] on div "Inspected" at bounding box center [336, 188] width 81 height 7
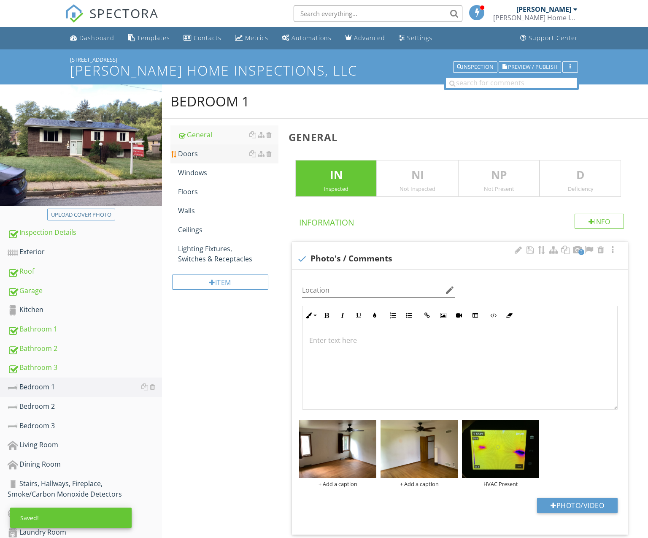
click at [212, 151] on div "Doors" at bounding box center [228, 154] width 100 height 10
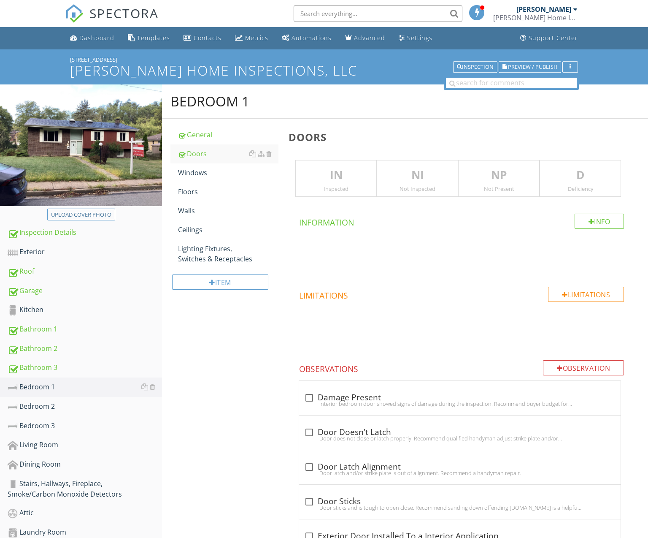
click at [318, 170] on p "IN" at bounding box center [336, 175] width 81 height 17
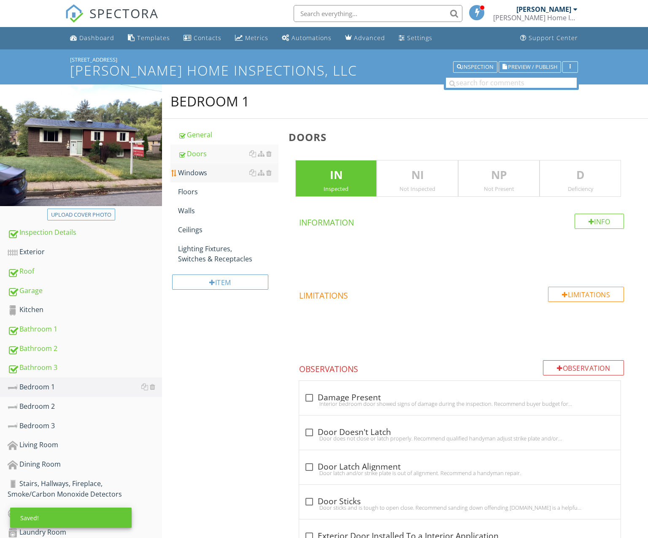
click at [220, 174] on div "Windows" at bounding box center [228, 173] width 100 height 10
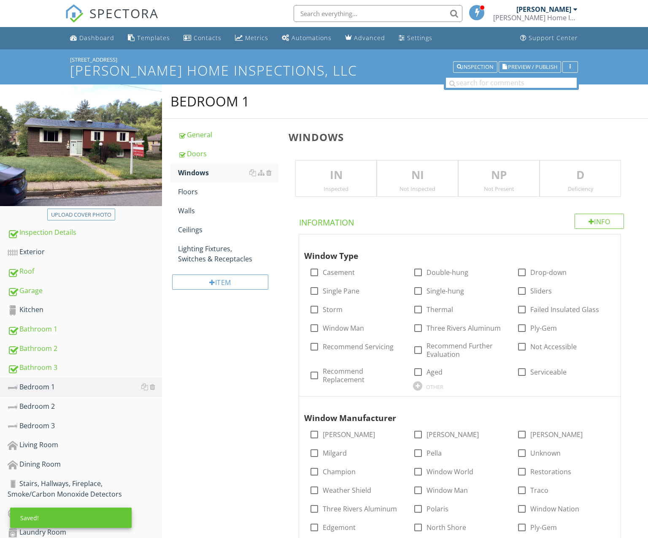
click at [336, 188] on div "Inspected" at bounding box center [336, 188] width 81 height 7
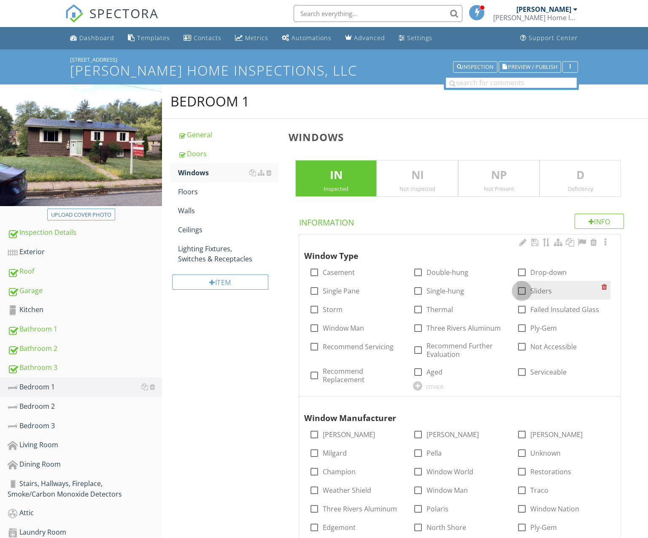
click at [520, 287] on div at bounding box center [522, 291] width 14 height 14
checkbox input "true"
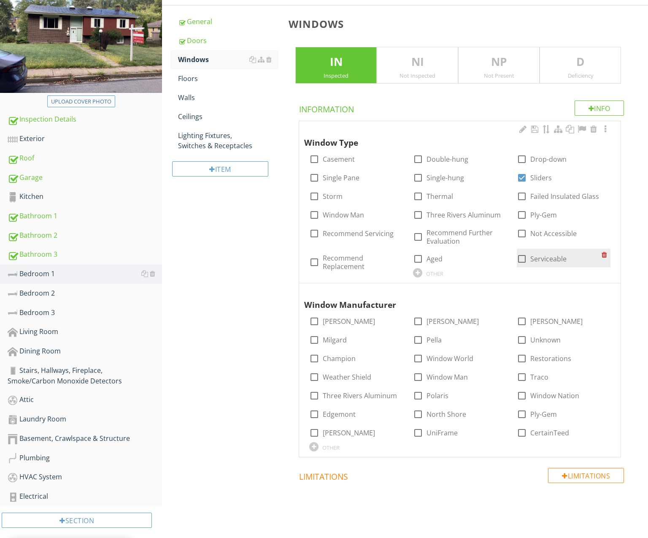
click at [540, 259] on label "Serviceable" at bounding box center [548, 258] width 36 height 8
checkbox input "true"
click at [188, 76] on div "Floors" at bounding box center [228, 78] width 100 height 10
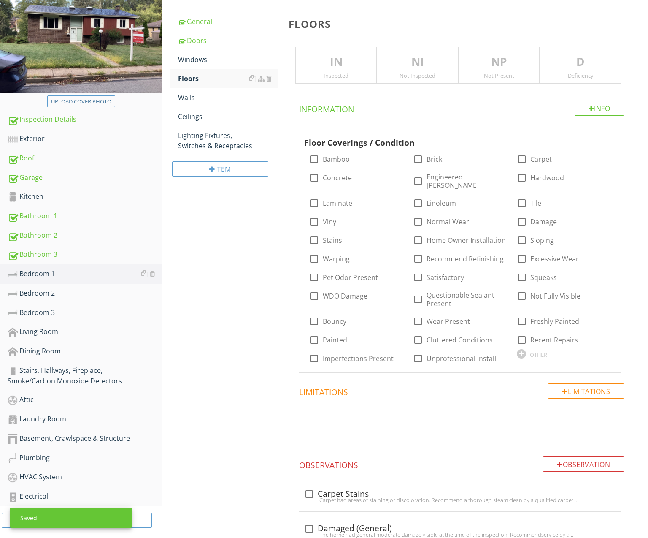
click at [319, 64] on p "IN" at bounding box center [336, 62] width 81 height 17
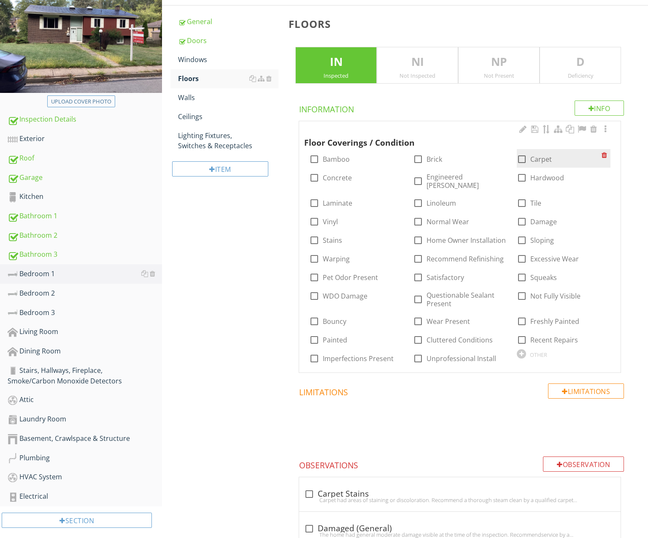
click at [519, 161] on div at bounding box center [522, 159] width 14 height 14
click at [521, 159] on div at bounding box center [522, 159] width 14 height 14
checkbox input "false"
click at [521, 172] on div at bounding box center [522, 177] width 14 height 14
checkbox input "true"
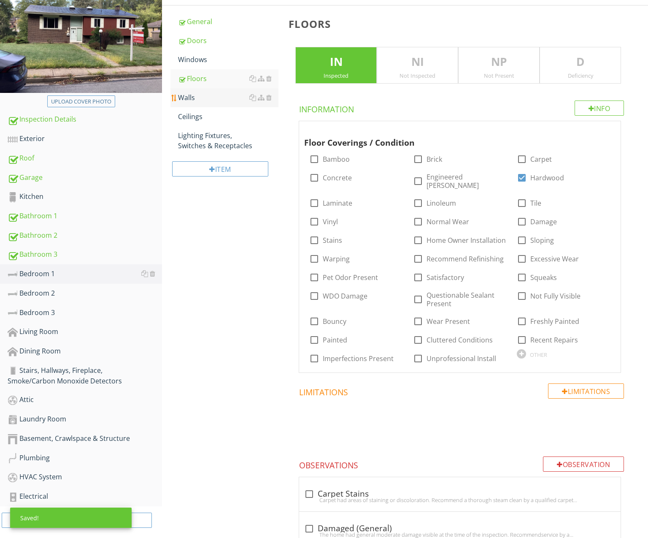
click at [184, 95] on div "Walls" at bounding box center [228, 97] width 100 height 10
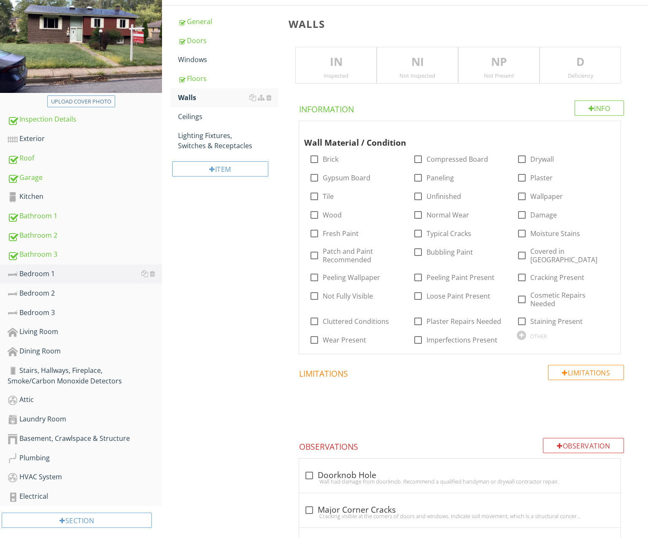
click at [333, 70] on div "IN Inspected" at bounding box center [335, 65] width 81 height 37
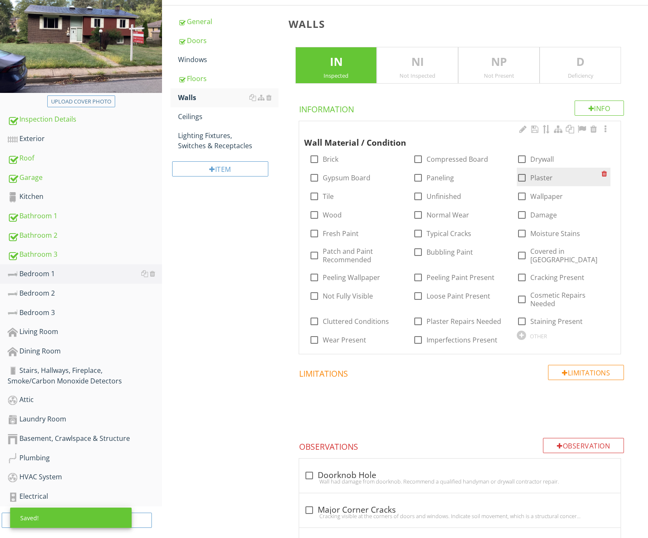
click at [524, 175] on div at bounding box center [522, 177] width 14 height 14
checkbox input "true"
click at [449, 214] on label "Normal Wear" at bounding box center [448, 215] width 43 height 8
checkbox input "true"
click at [204, 116] on div "Ceilings" at bounding box center [228, 116] width 100 height 10
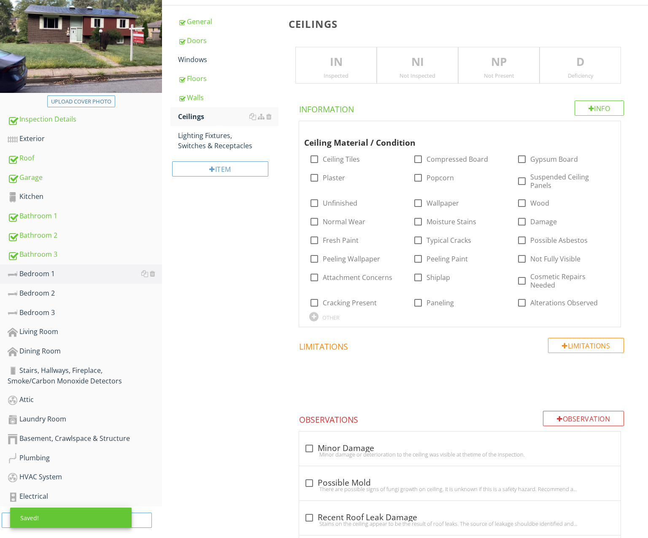
click at [324, 70] on div "IN Inspected" at bounding box center [335, 65] width 81 height 37
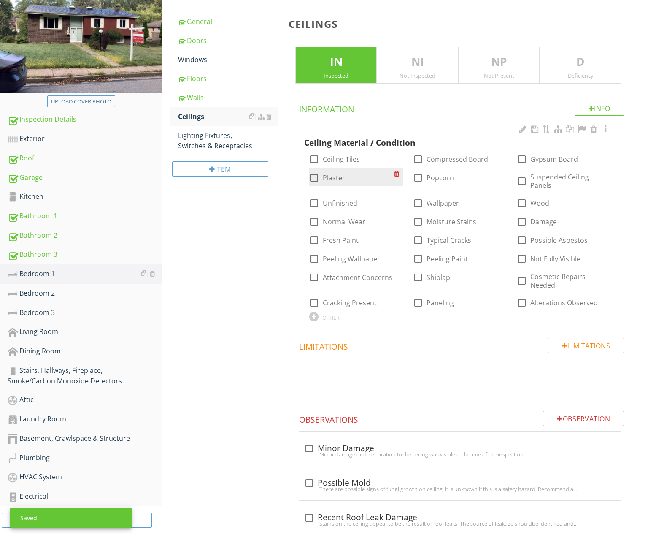
click at [340, 173] on label "Plaster" at bounding box center [334, 177] width 22 height 8
checkbox input "true"
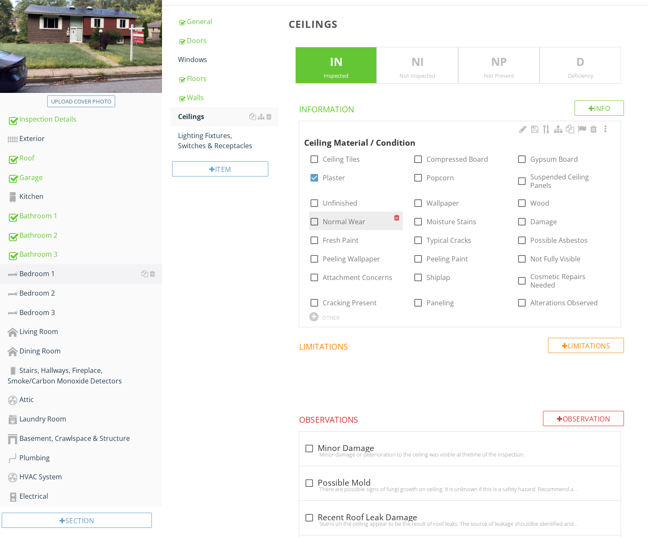
click at [344, 217] on label "Normal Wear" at bounding box center [344, 221] width 43 height 8
checkbox input "true"
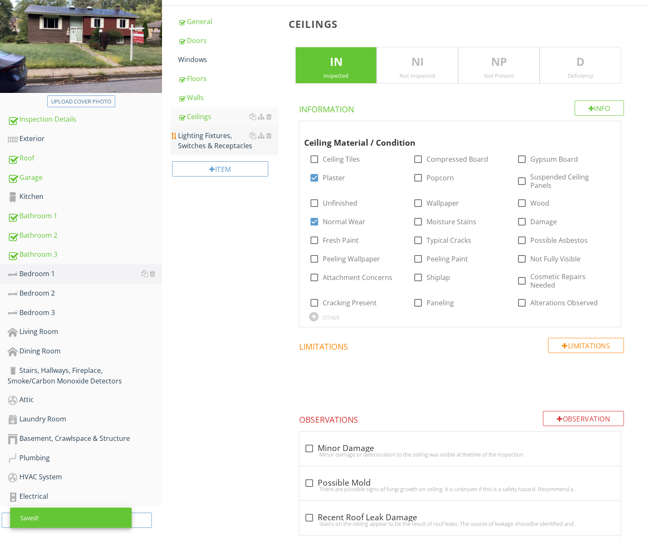
click at [203, 139] on div "Lighting Fixtures, Switches & Receptacles" at bounding box center [228, 140] width 100 height 20
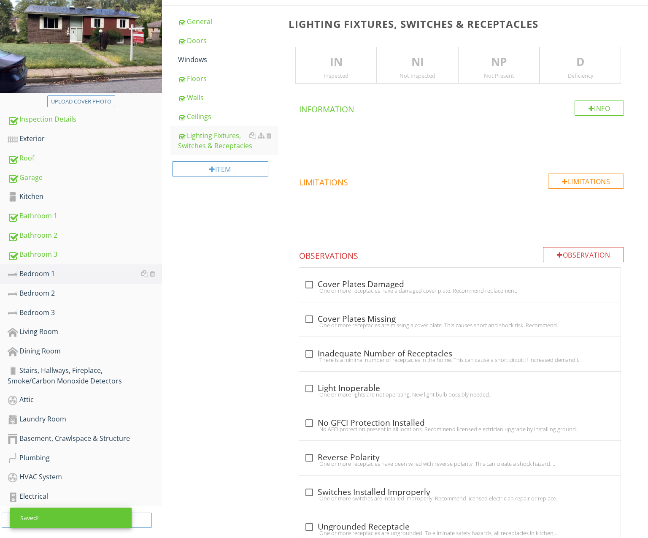
click at [335, 72] on div "Inspected" at bounding box center [336, 75] width 81 height 7
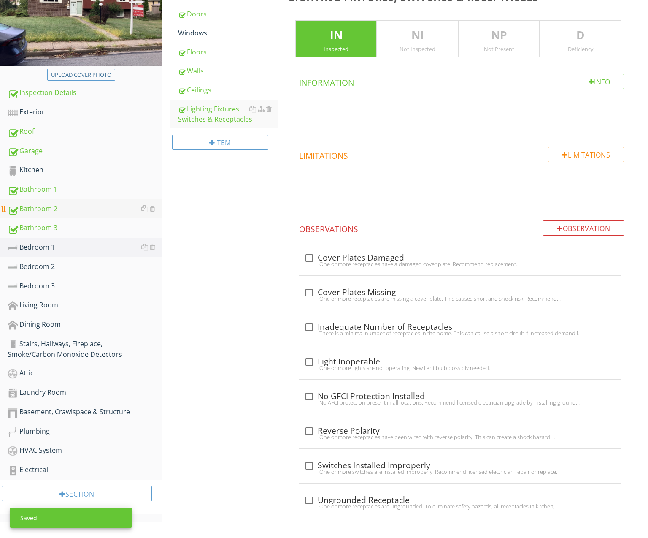
scroll to position [139, 0]
click at [70, 269] on div "Bedroom 2" at bounding box center [85, 267] width 154 height 11
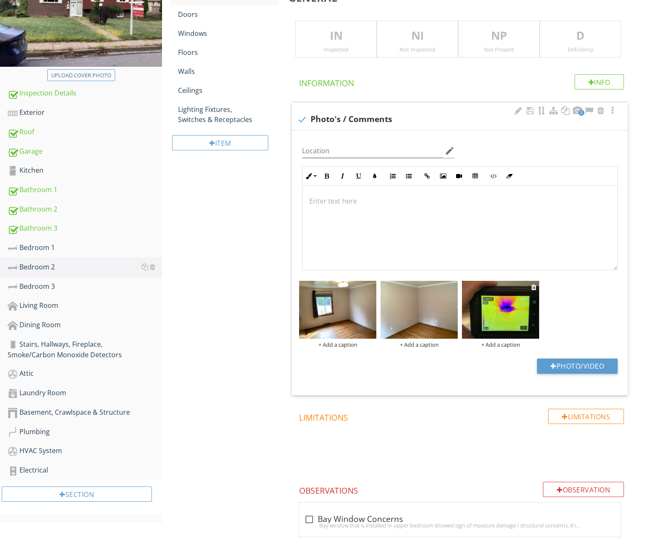
click at [503, 341] on div "+ Add a caption" at bounding box center [500, 344] width 77 height 7
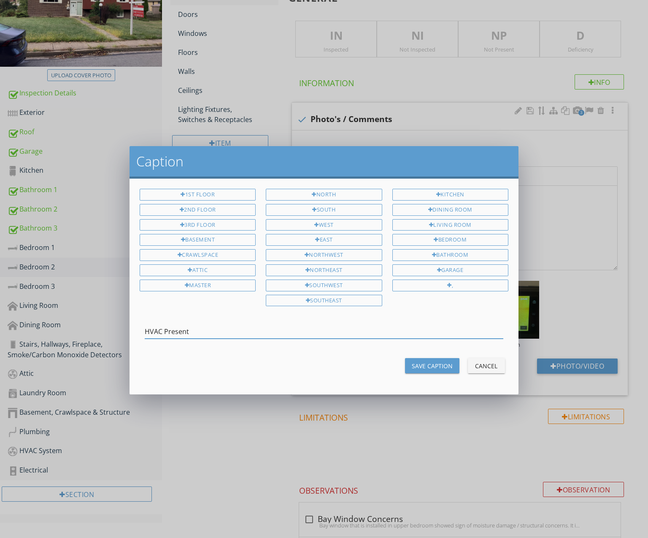
type input "HVAC Present"
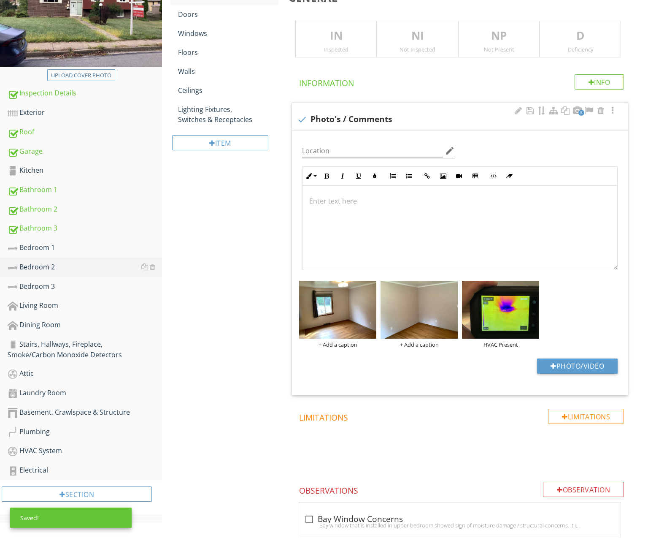
click at [322, 27] on p "IN" at bounding box center [336, 35] width 81 height 17
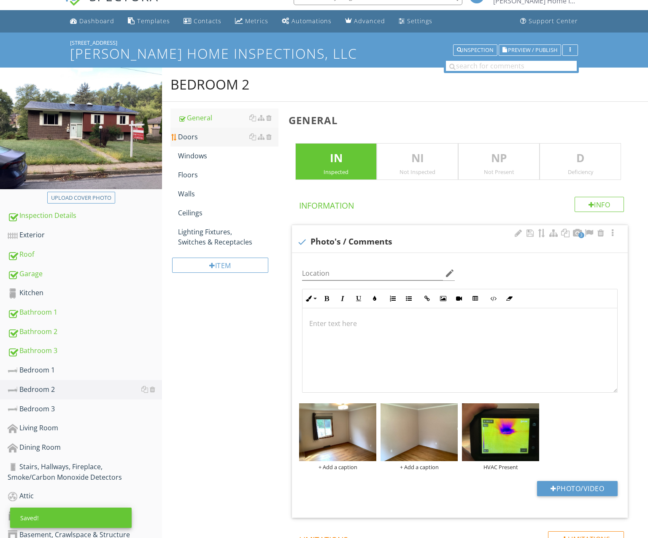
scroll to position [16, 0]
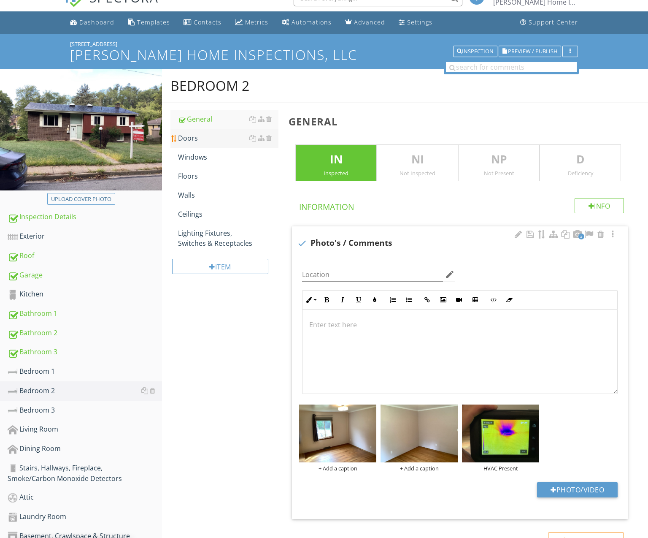
click at [200, 141] on div "Doors" at bounding box center [228, 138] width 100 height 10
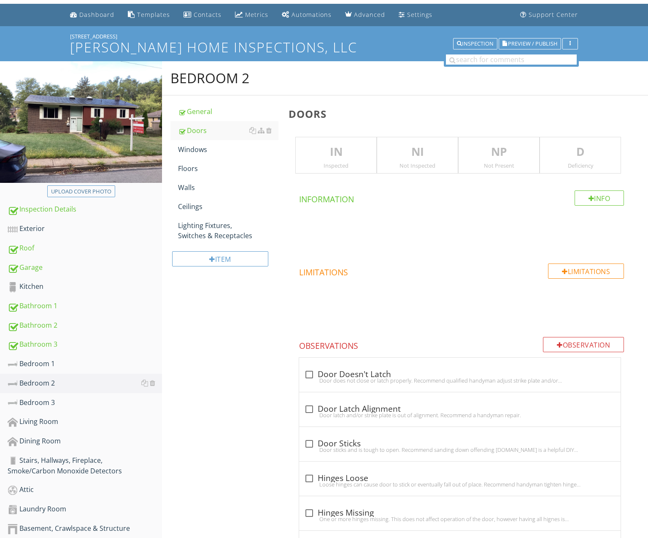
scroll to position [30, 0]
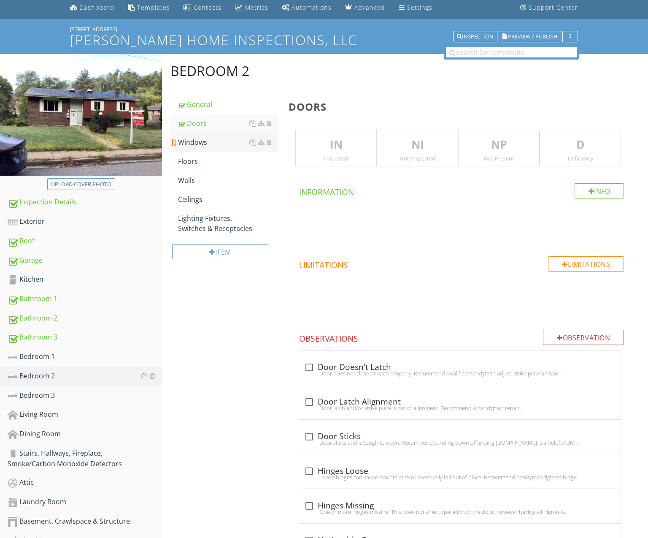
drag, startPoint x: 344, startPoint y: 138, endPoint x: 273, endPoint y: 138, distance: 71.3
click at [344, 138] on p "IN" at bounding box center [336, 144] width 81 height 17
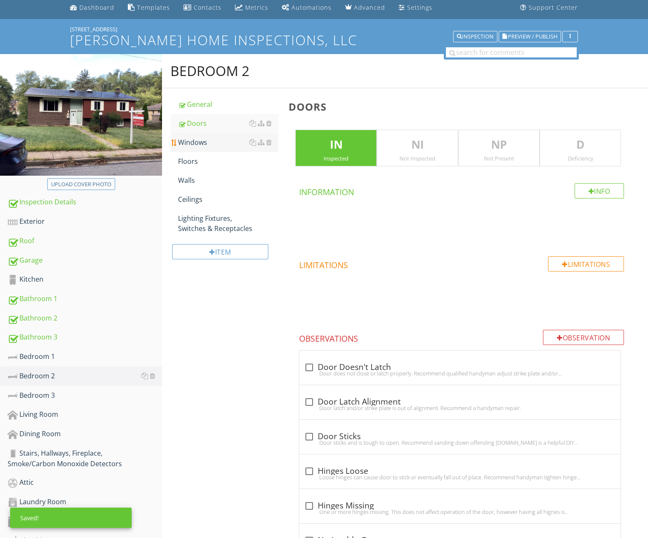
click at [211, 142] on div "Windows" at bounding box center [228, 142] width 100 height 10
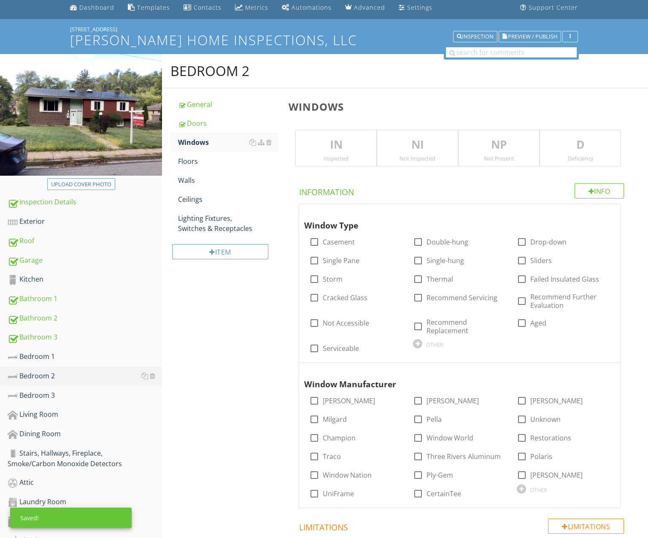
click at [346, 162] on div "IN Inspected" at bounding box center [335, 148] width 81 height 37
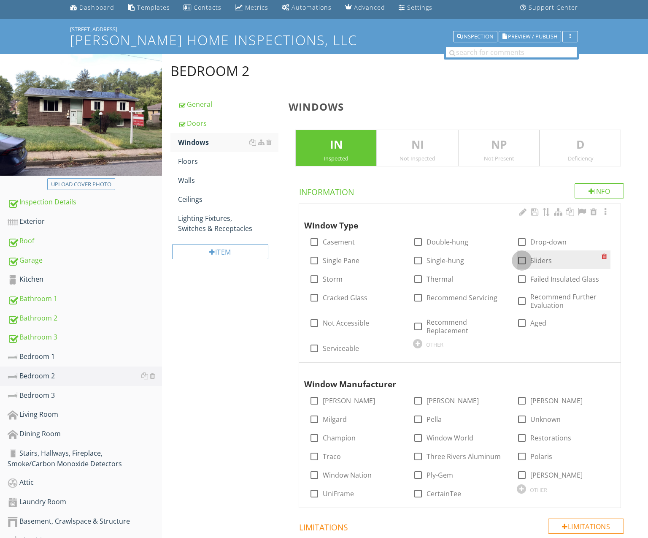
click at [522, 259] on div at bounding box center [522, 260] width 14 height 14
checkbox input "true"
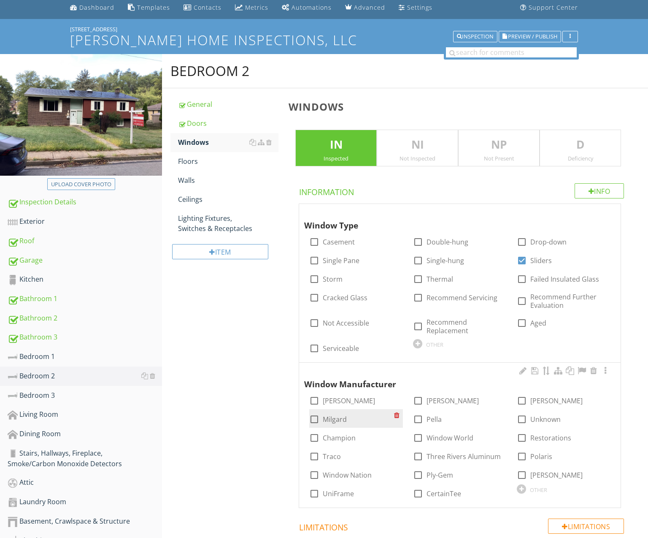
scroll to position [27, 0]
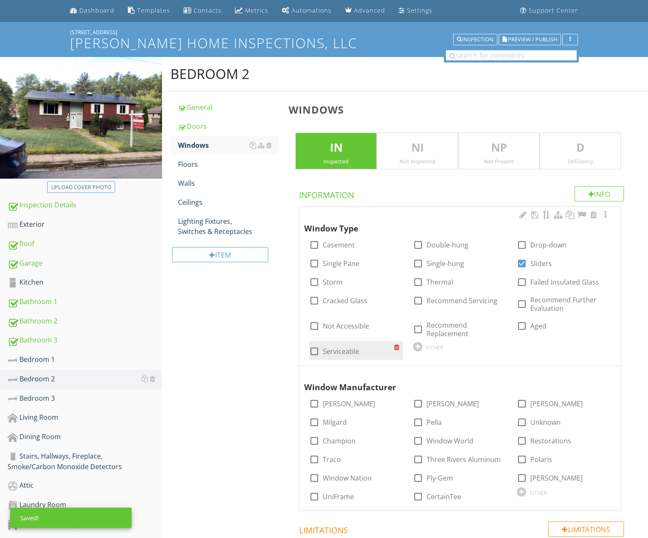
click at [353, 349] on label "Serviceable" at bounding box center [341, 351] width 36 height 8
checkbox input "true"
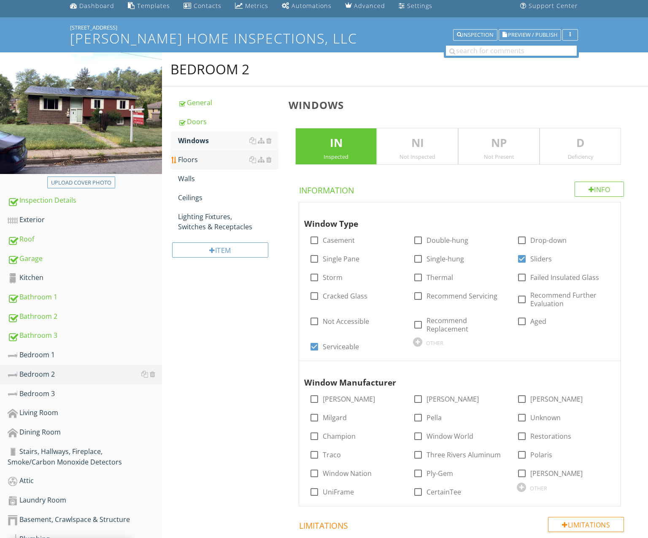
click at [194, 161] on div "Floors" at bounding box center [228, 159] width 100 height 10
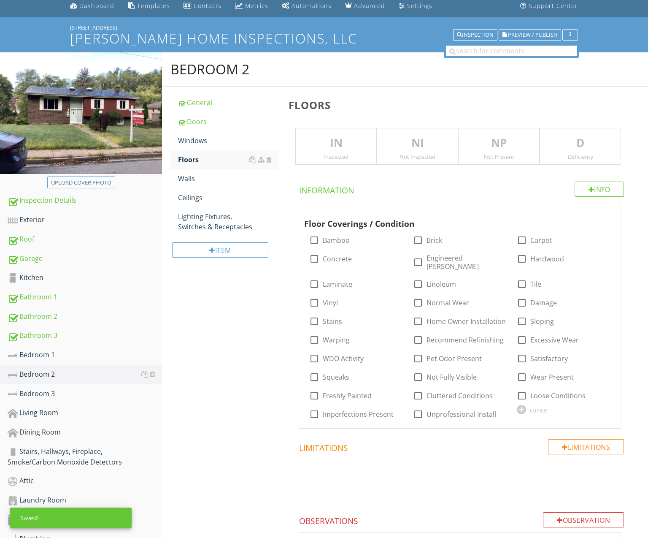
click at [351, 155] on div "Inspected" at bounding box center [336, 156] width 81 height 7
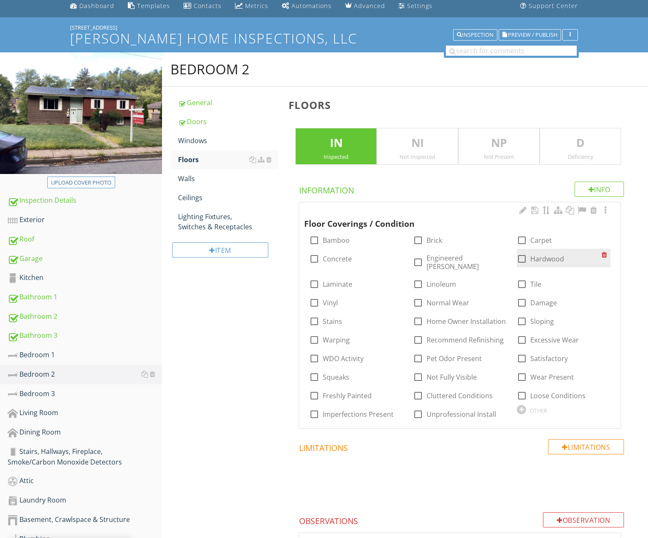
click at [522, 256] on div at bounding box center [522, 258] width 14 height 14
checkbox input "true"
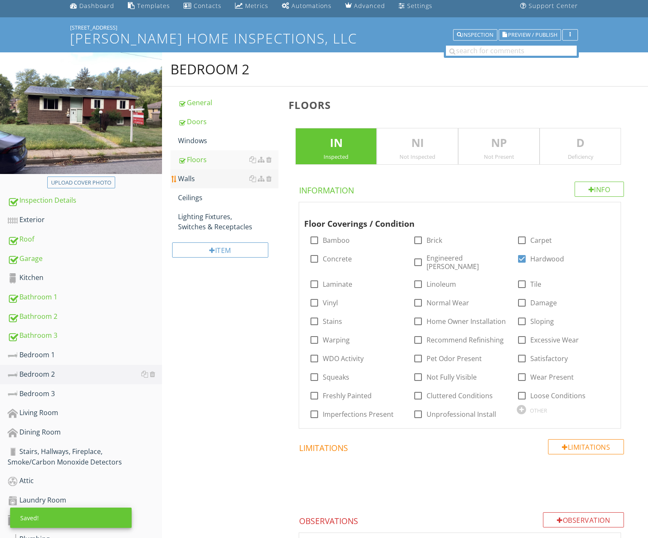
click at [210, 184] on link "Walls" at bounding box center [228, 178] width 100 height 19
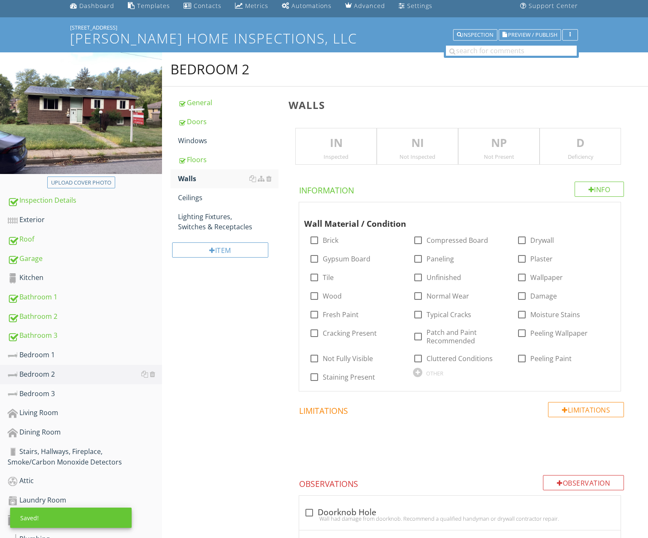
click at [320, 150] on div "IN Inspected" at bounding box center [335, 146] width 81 height 37
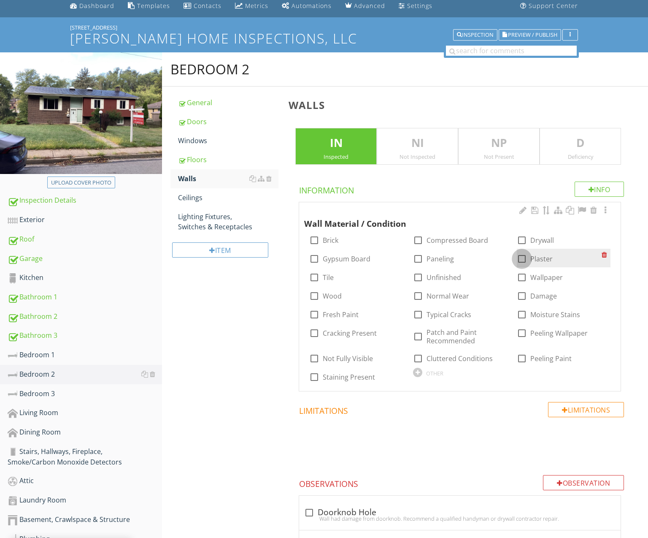
click at [523, 251] on div at bounding box center [522, 258] width 14 height 14
checkbox input "true"
click at [435, 296] on label "Normal Wear" at bounding box center [448, 296] width 43 height 8
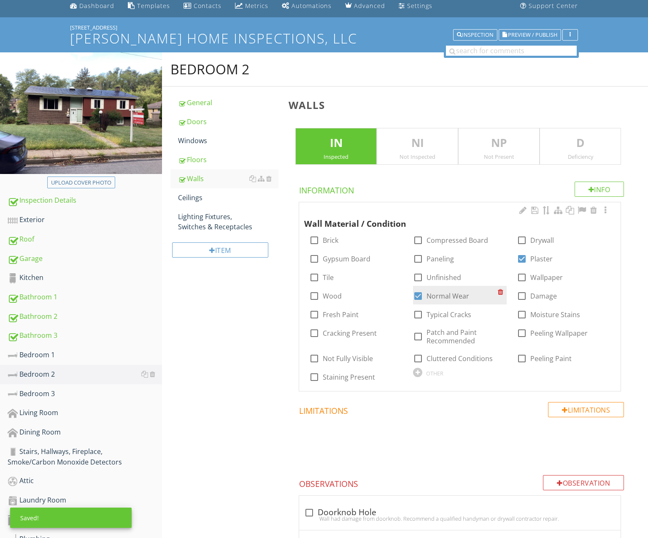
checkbox input "true"
click at [217, 202] on div "Ceilings" at bounding box center [228, 197] width 100 height 10
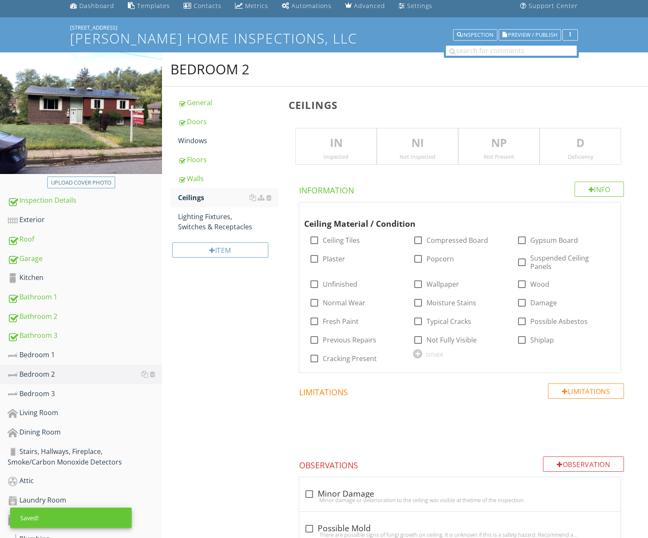
click at [334, 157] on div "Inspected" at bounding box center [336, 156] width 81 height 7
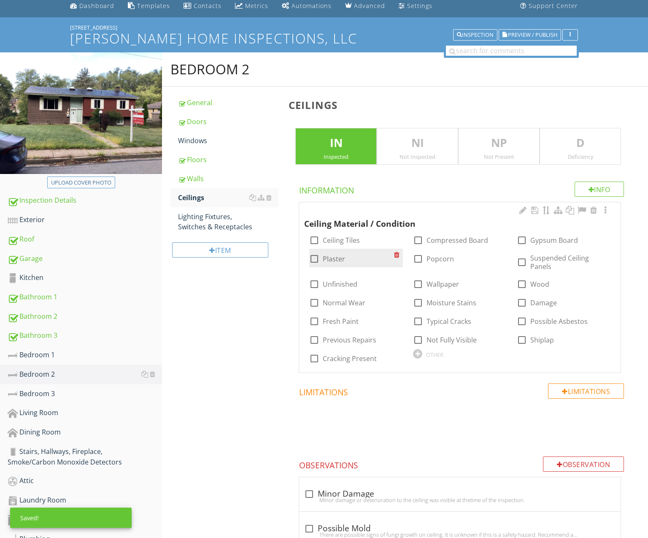
click at [333, 254] on label "Plaster" at bounding box center [334, 258] width 22 height 8
checkbox input "true"
click at [358, 302] on label "Normal Wear" at bounding box center [344, 302] width 43 height 8
checkbox input "true"
click at [212, 227] on div "Lighting Fixtures, Switches & Receptacles" at bounding box center [228, 221] width 100 height 20
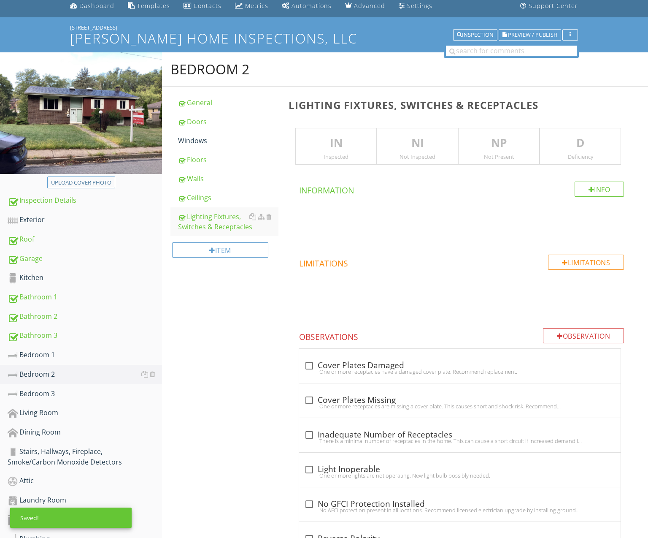
click at [316, 146] on p "IN" at bounding box center [336, 143] width 81 height 17
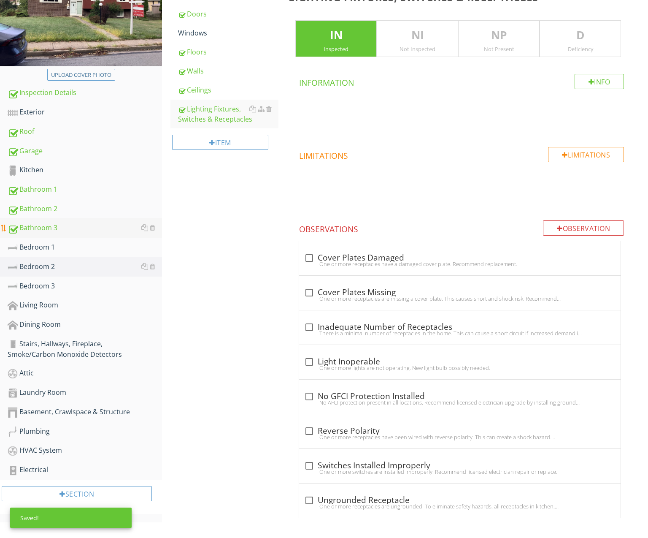
scroll to position [139, 0]
click at [90, 284] on div "Bedroom 3" at bounding box center [85, 286] width 154 height 11
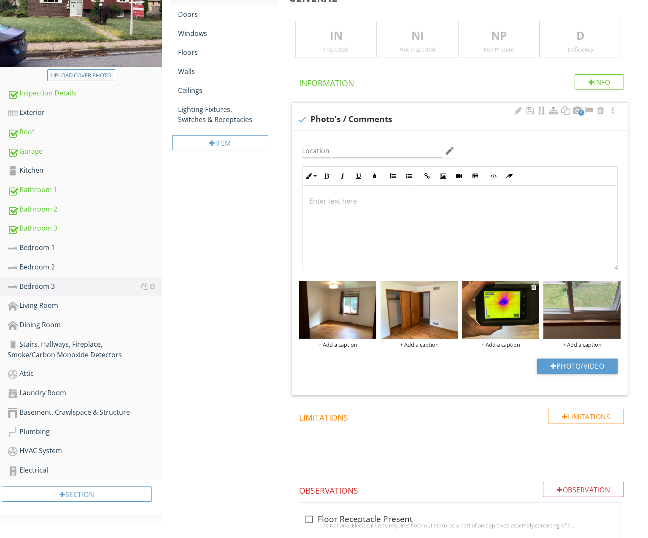
click at [503, 343] on div "+ Add a caption" at bounding box center [500, 344] width 77 height 7
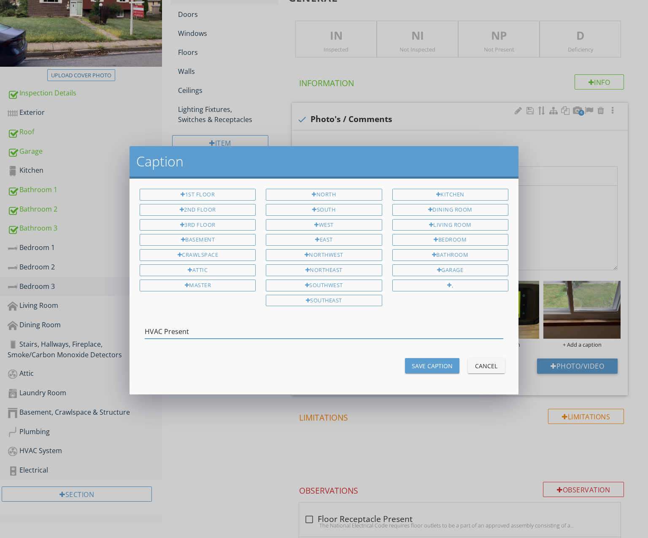
type input "HVAC Present"
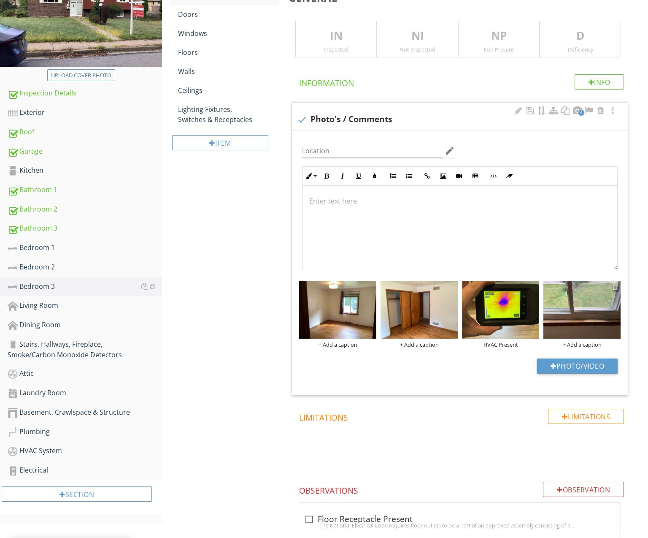
click at [615, 285] on div at bounding box center [615, 287] width 5 height 7
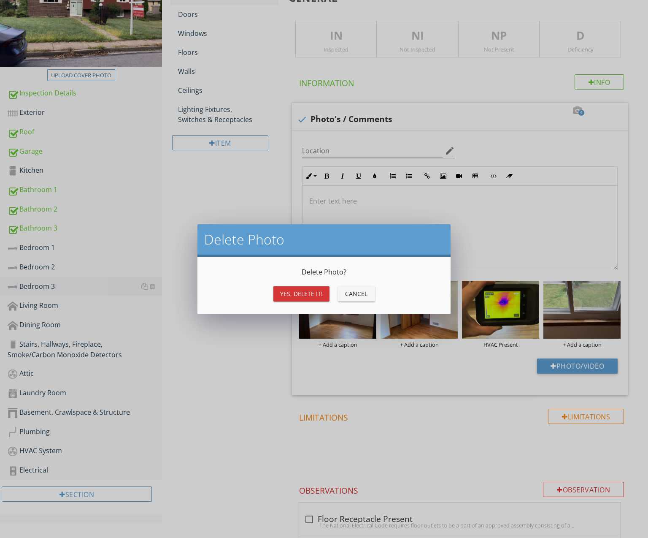
click at [312, 296] on div "Yes, Delete it!" at bounding box center [301, 293] width 43 height 9
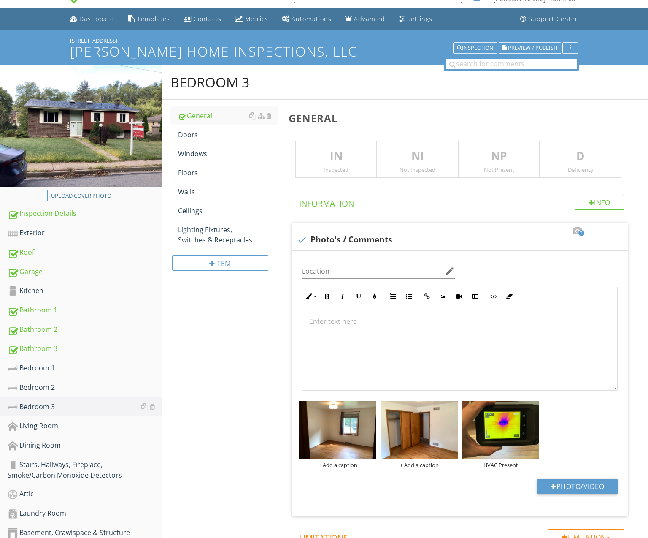
scroll to position [22, 0]
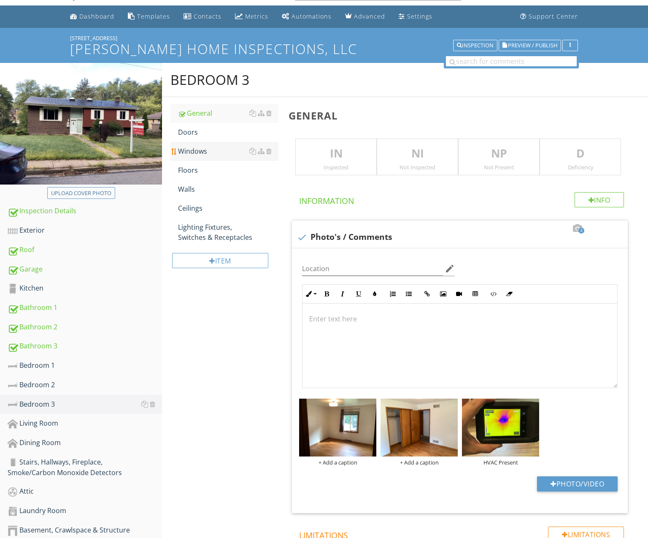
drag, startPoint x: 323, startPoint y: 168, endPoint x: 272, endPoint y: 147, distance: 55.6
click at [323, 168] on div "Inspected" at bounding box center [336, 167] width 81 height 7
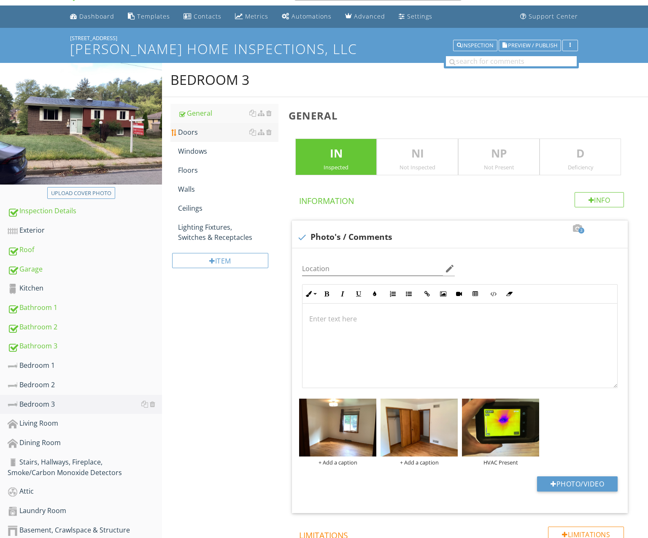
click at [208, 135] on div "Doors" at bounding box center [228, 132] width 100 height 10
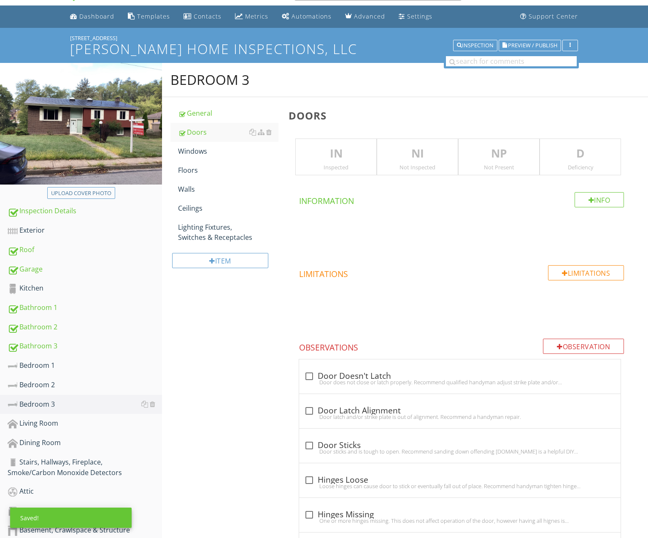
click at [357, 144] on div "IN Inspected" at bounding box center [335, 156] width 81 height 37
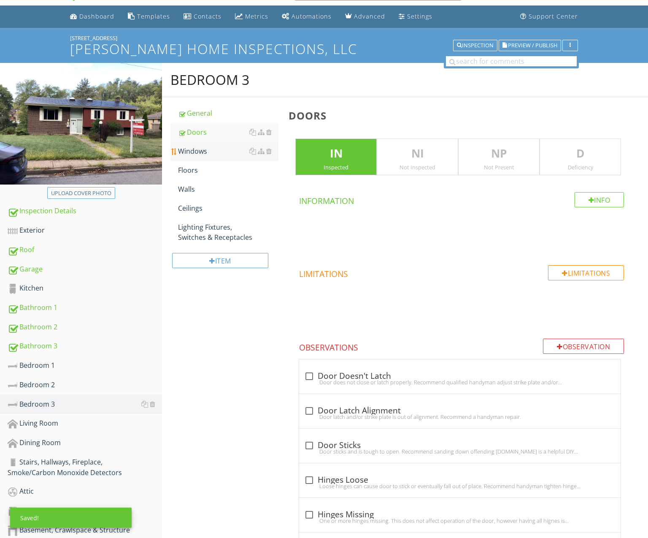
click at [222, 156] on link "Windows" at bounding box center [228, 151] width 100 height 19
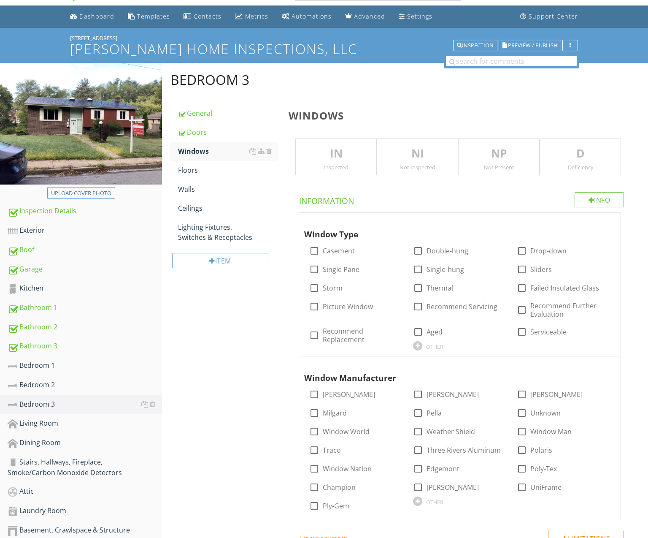
click at [336, 166] on div "Inspected" at bounding box center [336, 167] width 81 height 7
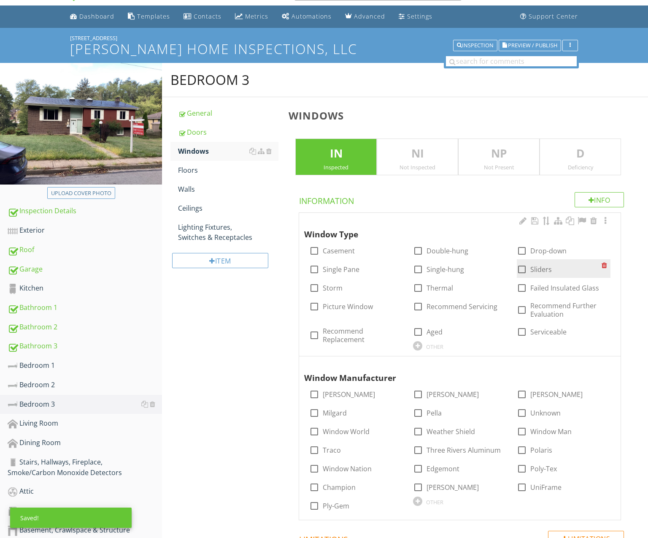
click at [519, 265] on div at bounding box center [522, 269] width 14 height 14
checkbox input "true"
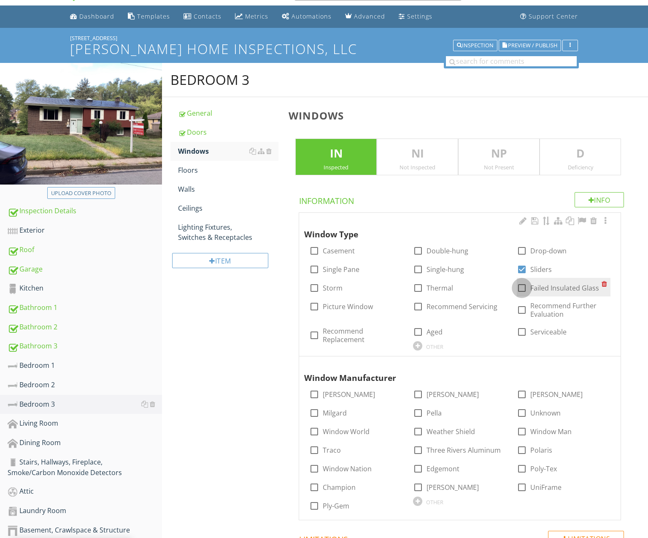
click at [523, 286] on div at bounding box center [522, 288] width 14 height 14
checkbox input "true"
click at [191, 174] on div "Floors" at bounding box center [228, 170] width 100 height 10
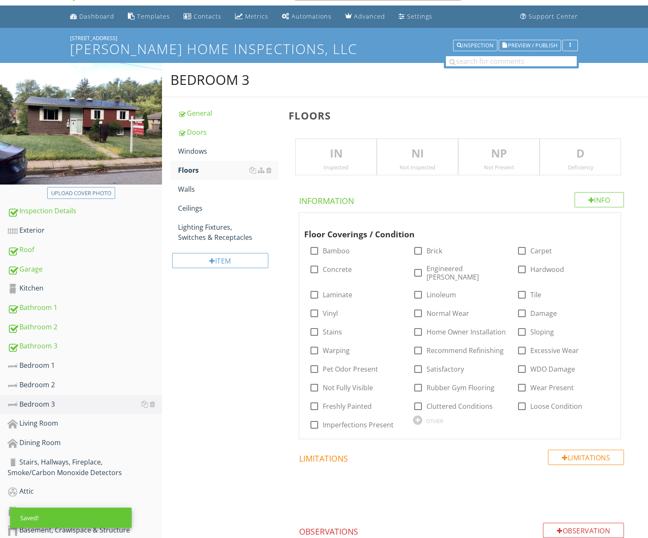
click at [326, 154] on p "IN" at bounding box center [336, 153] width 81 height 17
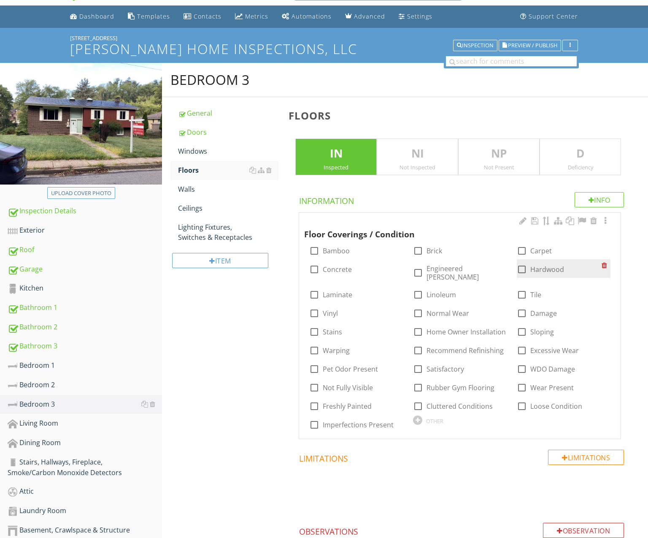
click at [522, 266] on div at bounding box center [522, 269] width 14 height 14
checkbox input "true"
click at [208, 185] on div "Walls" at bounding box center [228, 189] width 100 height 10
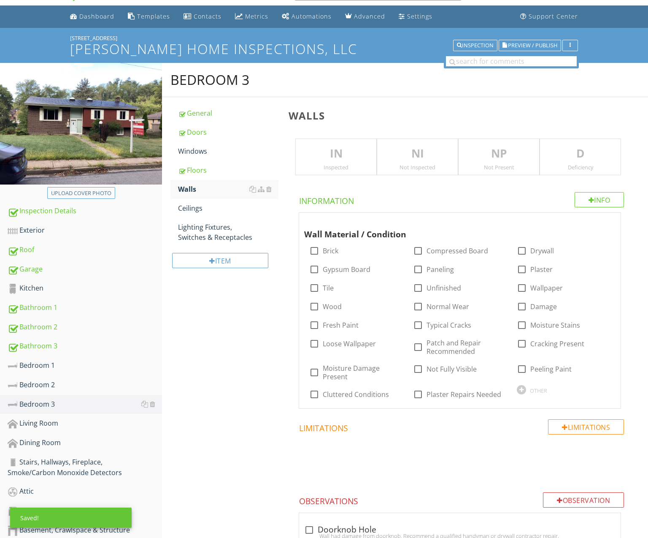
click at [327, 164] on div "Inspected" at bounding box center [336, 167] width 81 height 7
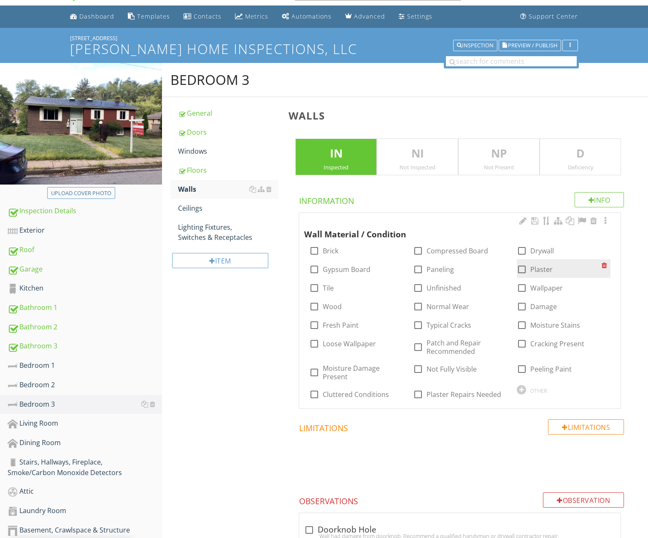
click at [523, 265] on div at bounding box center [522, 269] width 14 height 14
checkbox input "true"
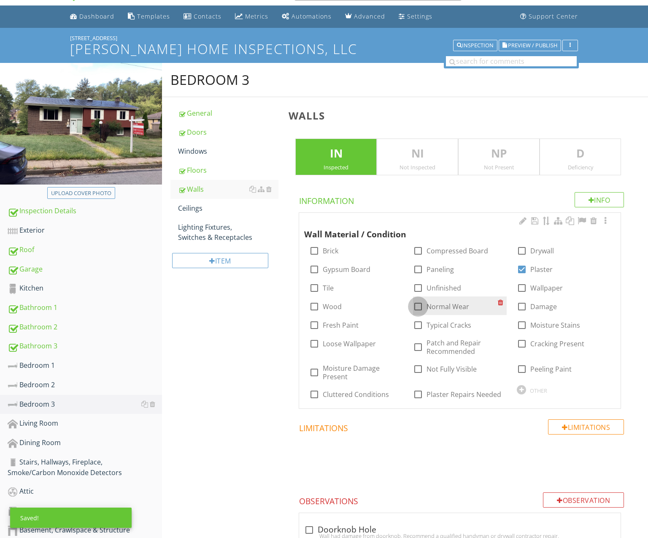
click at [423, 306] on div at bounding box center [418, 306] width 14 height 14
checkbox input "true"
click at [215, 212] on div "Ceilings" at bounding box center [228, 208] width 100 height 10
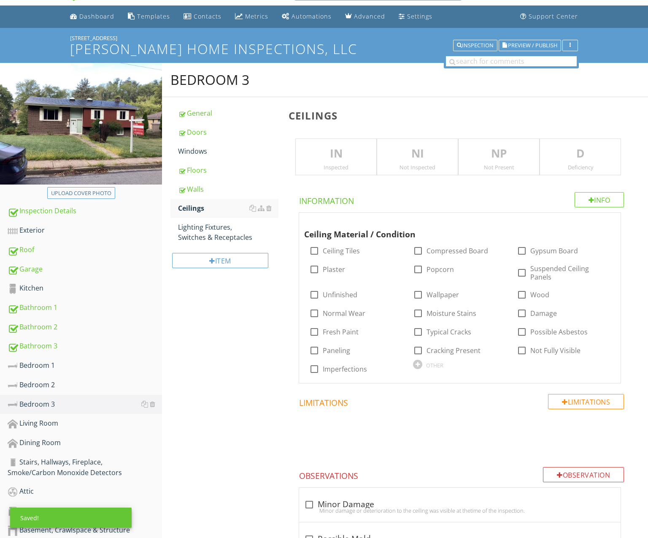
click at [305, 161] on div "IN Inspected" at bounding box center [335, 156] width 81 height 37
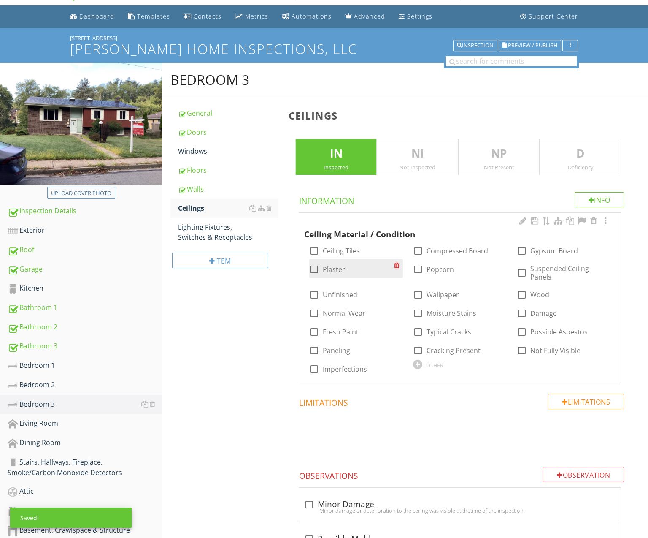
click at [337, 262] on div "check_box_outline_blank Plaster" at bounding box center [351, 268] width 85 height 12
click at [336, 268] on label "Plaster" at bounding box center [334, 269] width 22 height 8
checkbox input "true"
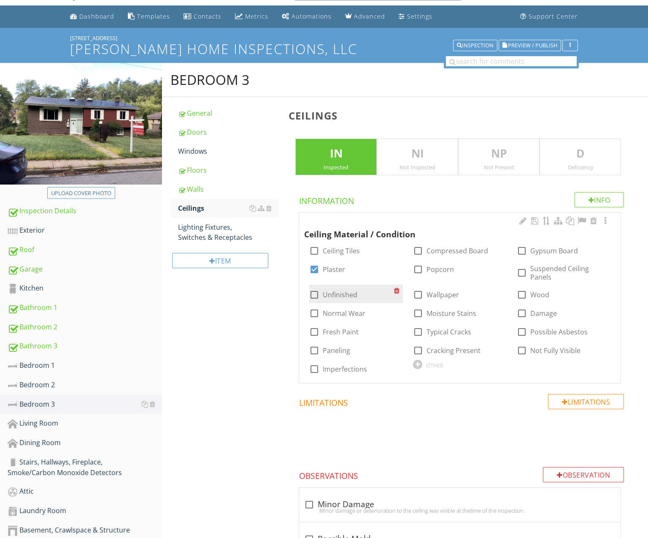
drag, startPoint x: 342, startPoint y: 312, endPoint x: 310, endPoint y: 299, distance: 34.9
click at [342, 312] on label "Normal Wear" at bounding box center [344, 313] width 43 height 8
checkbox input "true"
click at [218, 228] on div "Lighting Fixtures, Switches & Receptacles" at bounding box center [228, 232] width 100 height 20
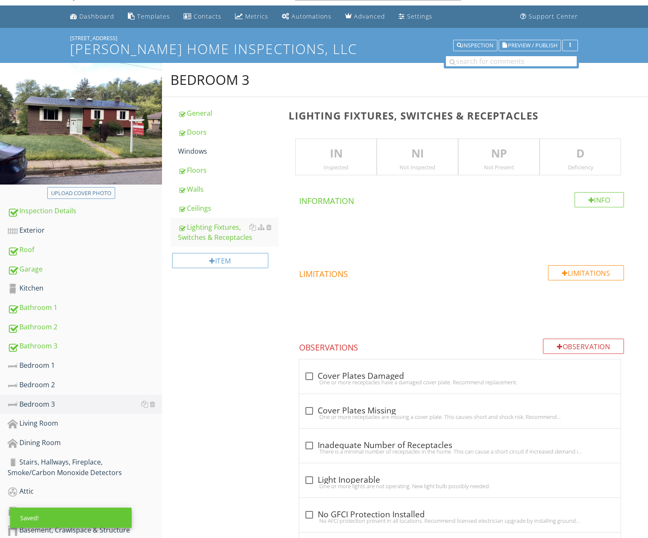
click at [313, 152] on p "IN" at bounding box center [336, 153] width 81 height 17
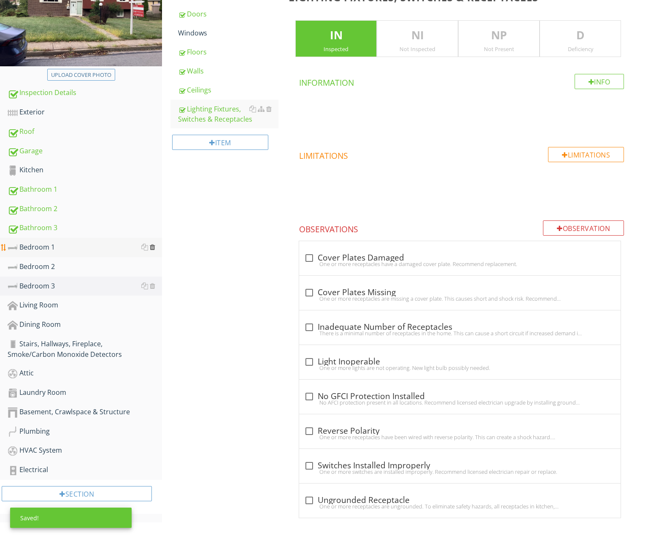
scroll to position [139, 0]
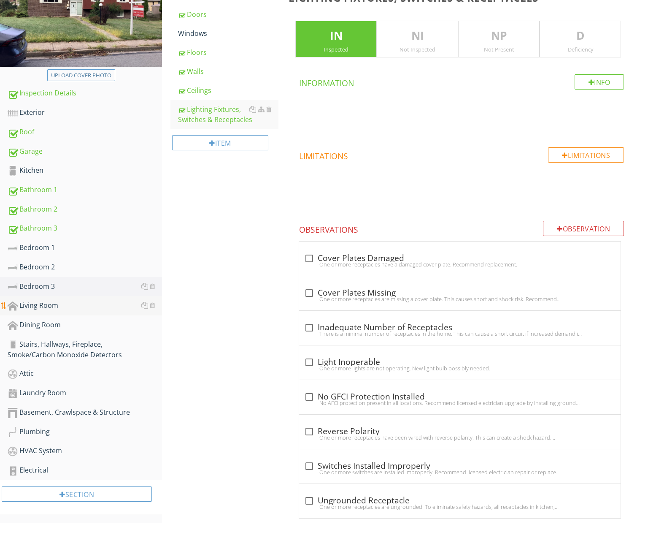
click at [64, 308] on div "Living Room" at bounding box center [85, 305] width 154 height 11
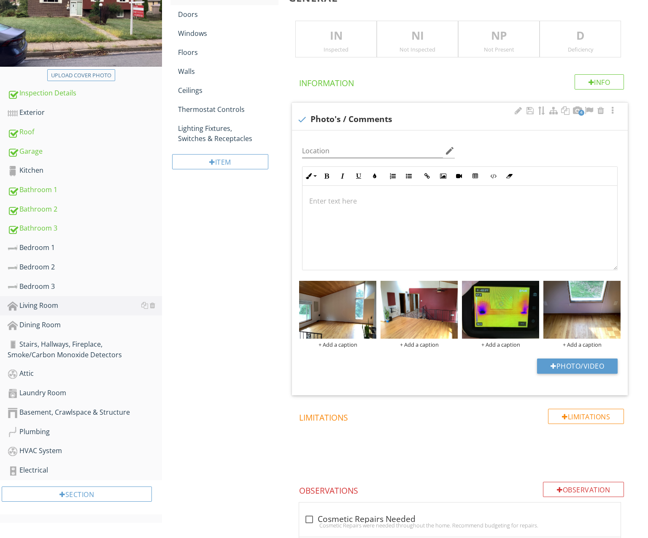
scroll to position [146, 0]
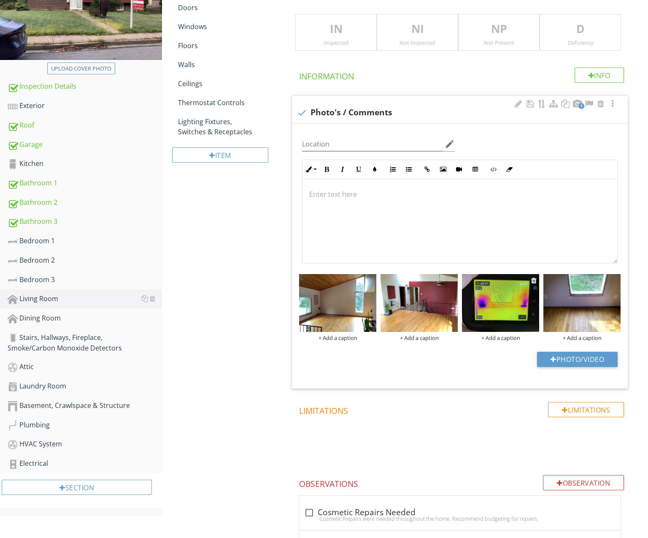
click at [494, 337] on div "+ Add a caption" at bounding box center [500, 337] width 77 height 7
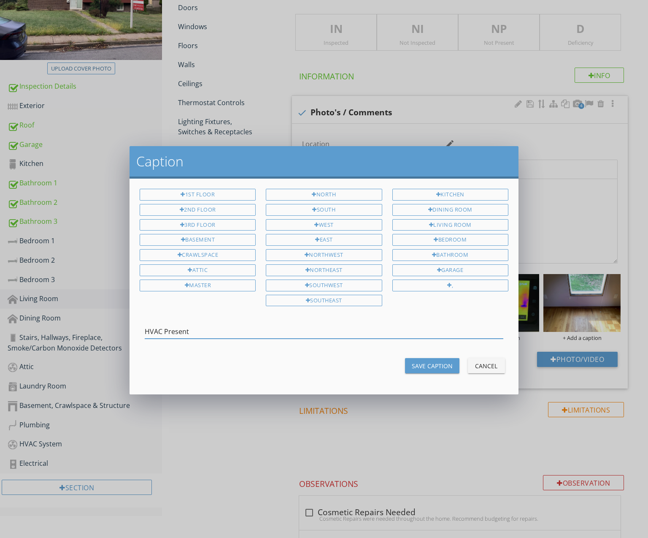
type input "HVAC Present"
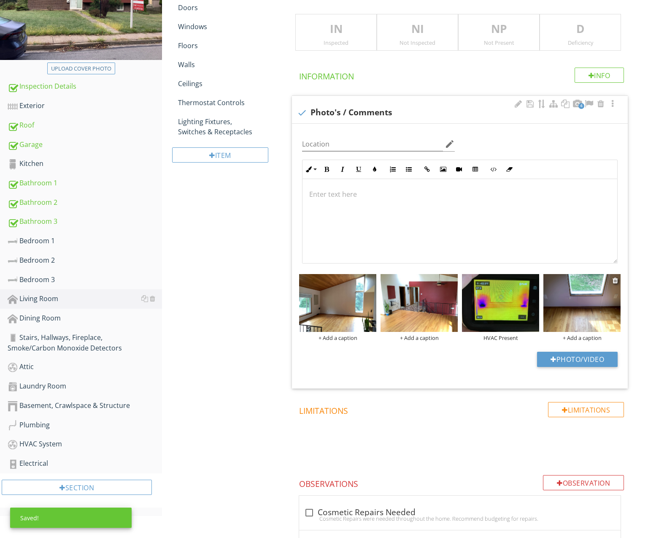
click at [579, 299] on img at bounding box center [581, 303] width 77 height 58
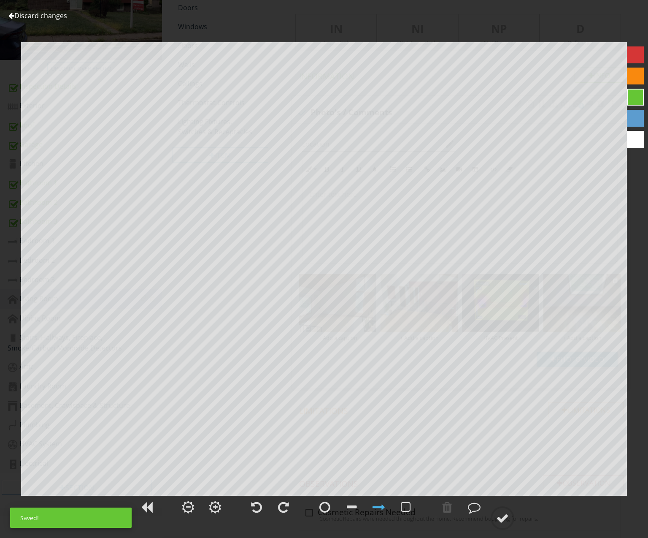
scroll to position [149, 0]
click at [60, 17] on link "Discard changes" at bounding box center [37, 15] width 59 height 9
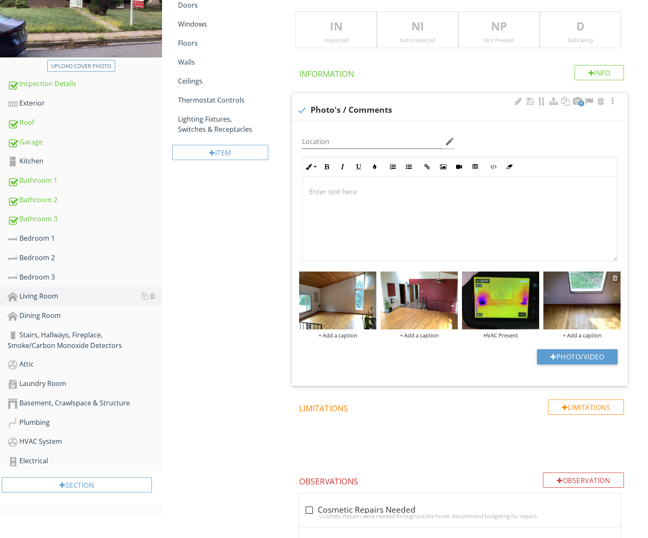
click at [616, 277] on div at bounding box center [615, 277] width 5 height 7
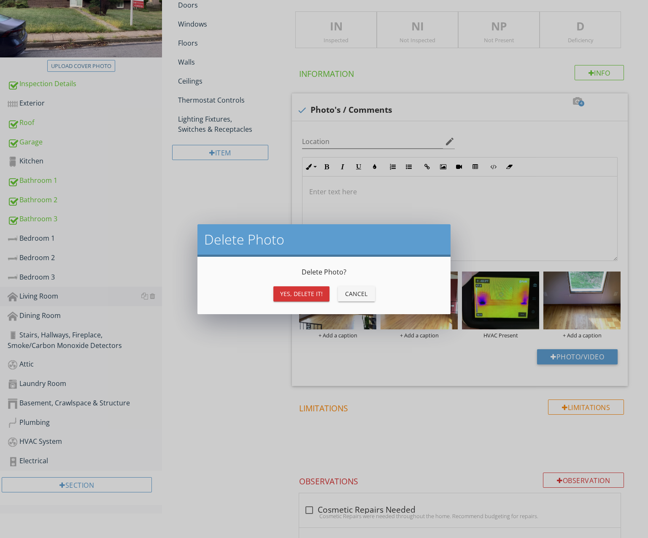
click at [318, 295] on div "Yes, Delete it!" at bounding box center [301, 293] width 43 height 9
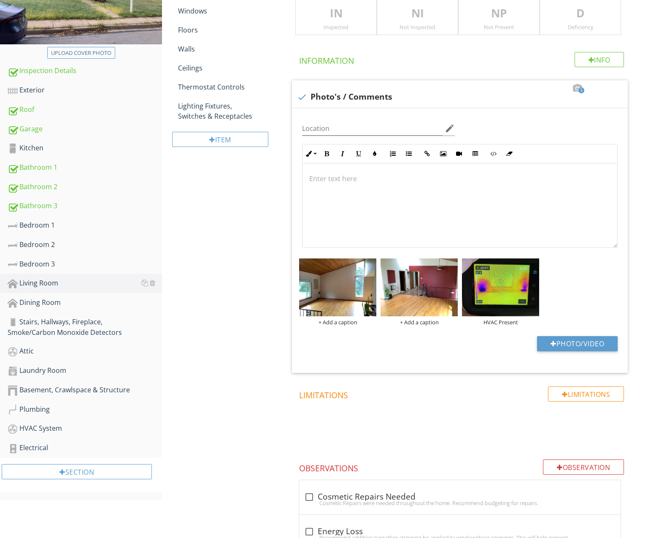
scroll to position [163, 0]
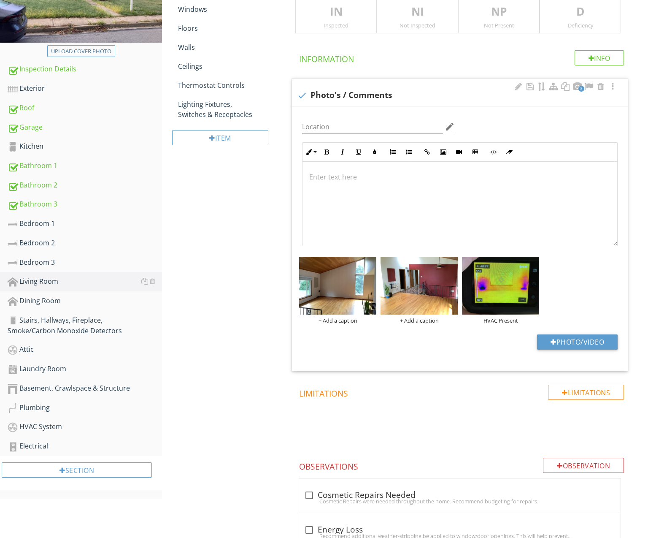
click at [353, 214] on div at bounding box center [460, 204] width 315 height 84
drag, startPoint x: 344, startPoint y: 24, endPoint x: 340, endPoint y: 28, distance: 5.7
click at [344, 24] on div "Inspected" at bounding box center [336, 25] width 81 height 7
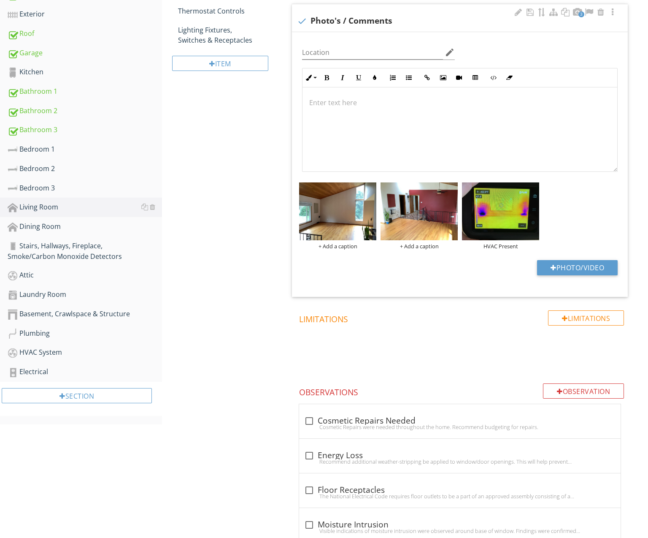
scroll to position [260, 0]
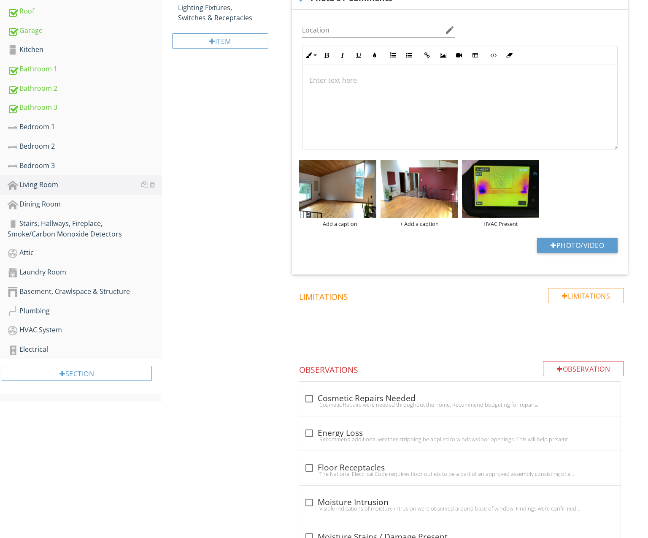
click at [380, 122] on div at bounding box center [460, 107] width 315 height 84
click at [410, 57] on button "Unordered List" at bounding box center [409, 55] width 16 height 16
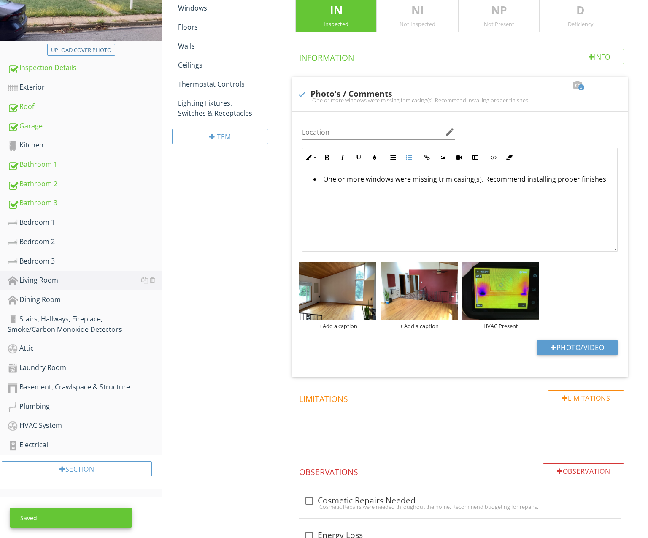
scroll to position [123, 0]
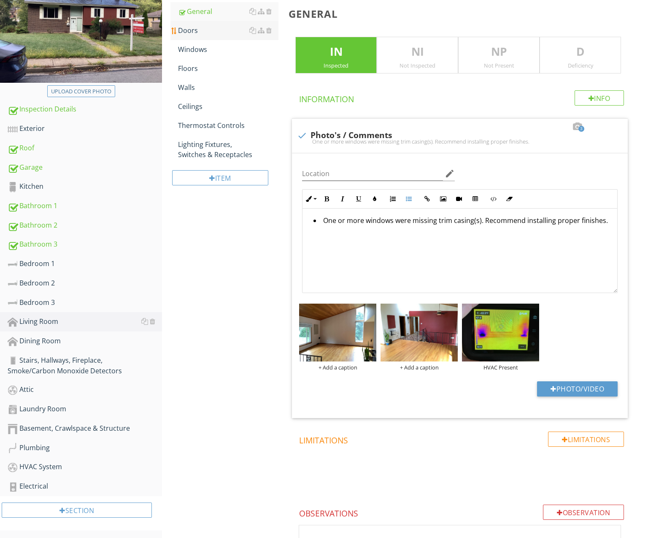
click at [200, 36] on link "Doors" at bounding box center [228, 30] width 100 height 19
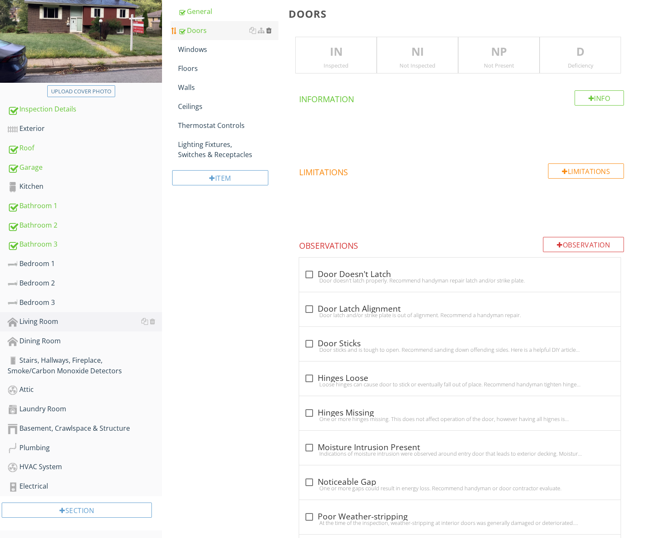
click at [267, 30] on div at bounding box center [268, 30] width 5 height 7
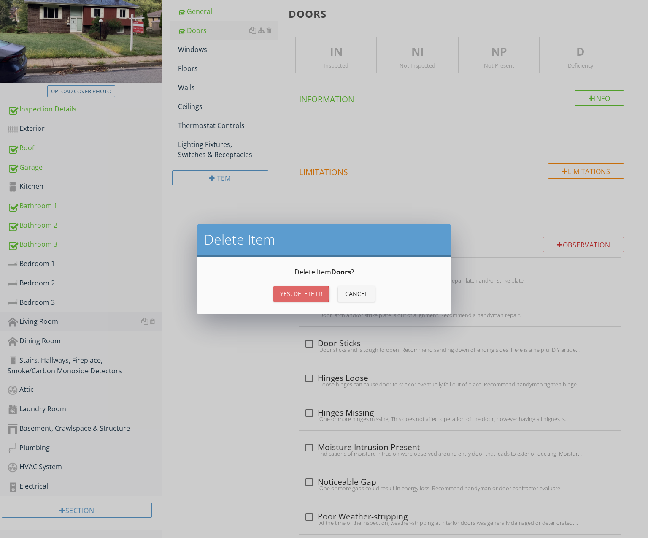
click at [311, 289] on div "Yes, Delete it!" at bounding box center [301, 293] width 43 height 9
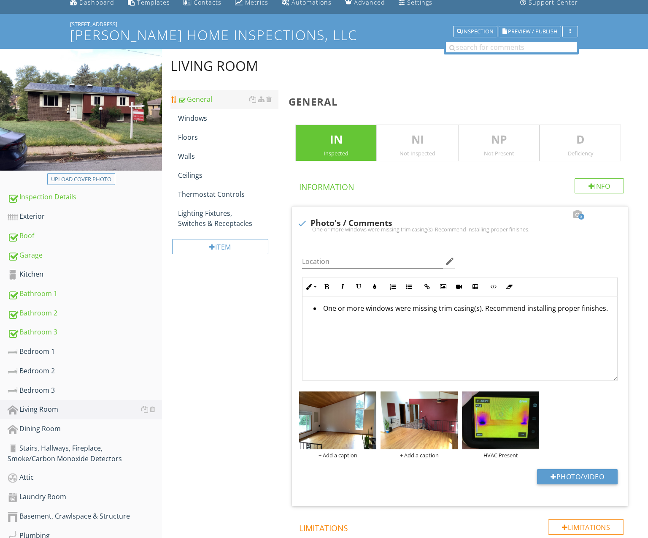
scroll to position [28, 0]
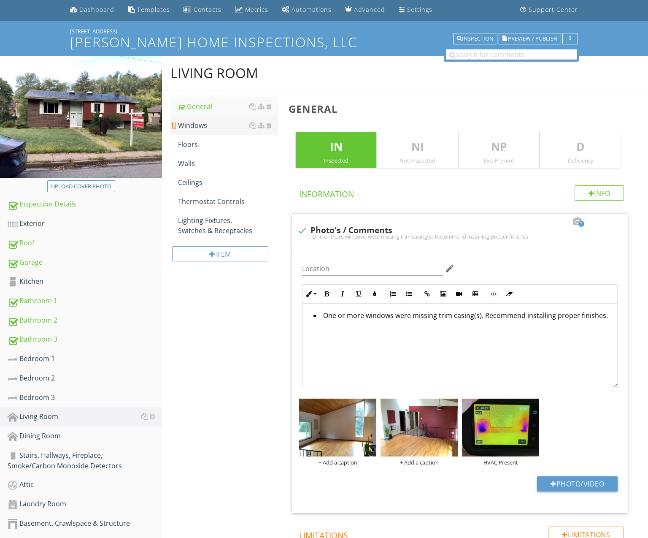
click at [208, 124] on div "Windows" at bounding box center [228, 125] width 100 height 10
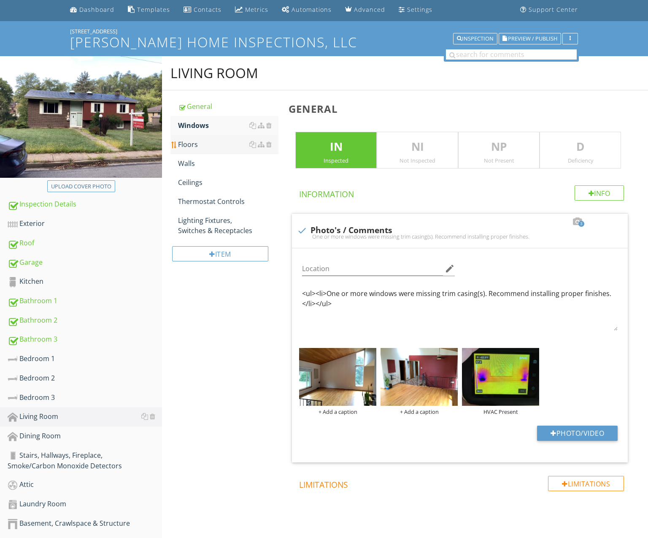
scroll to position [33, 0]
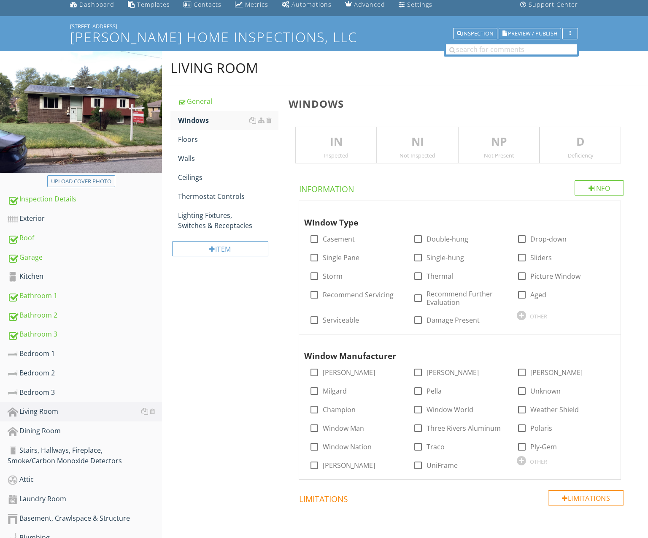
click at [342, 149] on div "IN Inspected" at bounding box center [335, 145] width 81 height 37
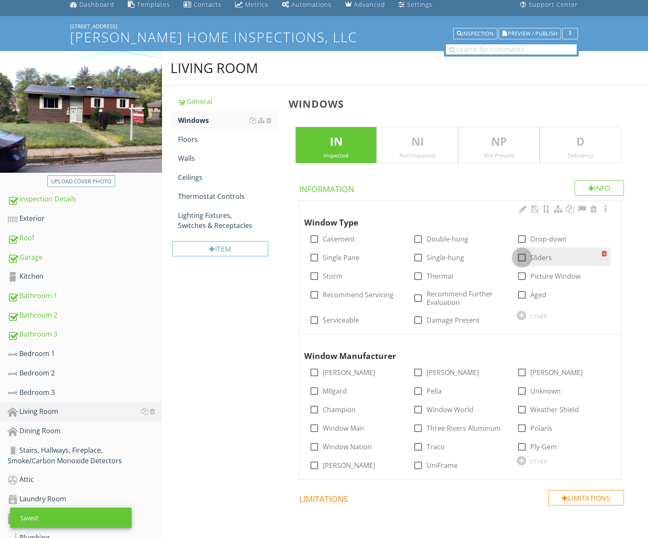
click at [522, 257] on div at bounding box center [522, 257] width 14 height 14
checkbox input "true"
click at [343, 317] on label "Serviceable" at bounding box center [341, 320] width 36 height 8
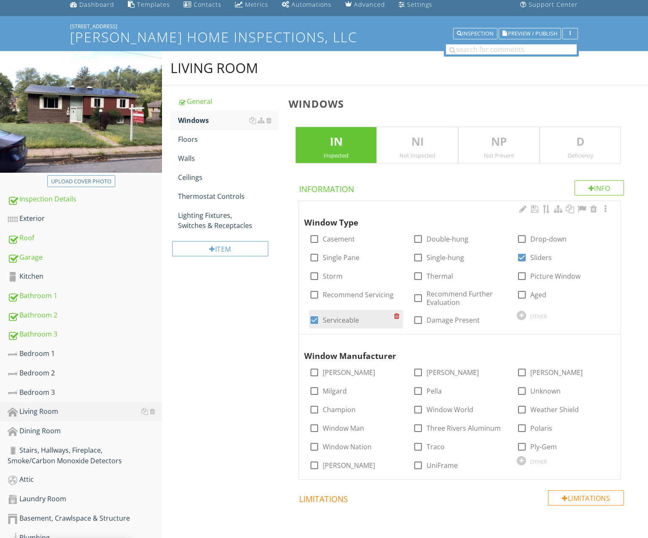
checkbox input "true"
click at [199, 141] on div "Floors" at bounding box center [228, 139] width 100 height 10
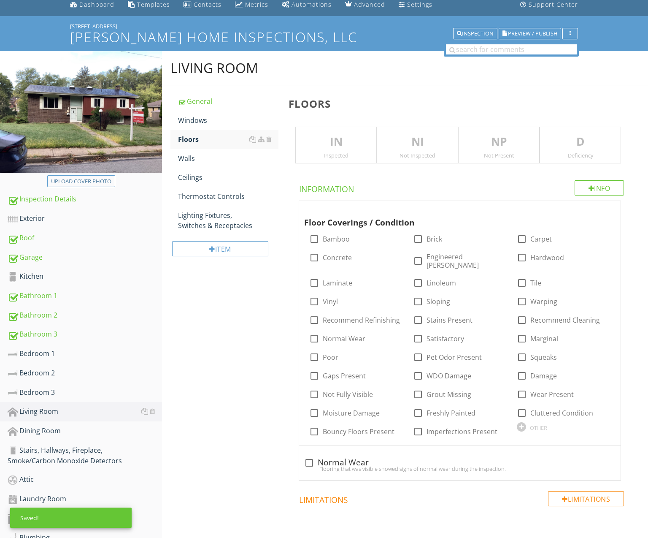
click at [341, 152] on div "Inspected" at bounding box center [336, 155] width 81 height 7
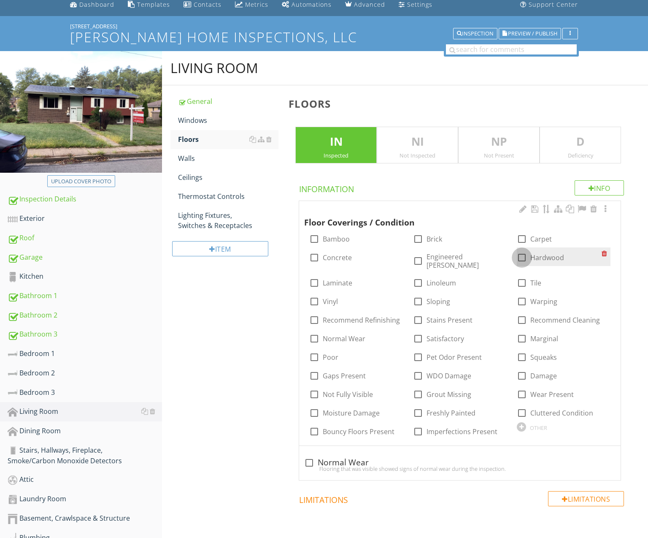
click at [523, 258] on div at bounding box center [522, 257] width 14 height 14
checkbox input "true"
click at [190, 156] on div "Walls" at bounding box center [228, 158] width 100 height 10
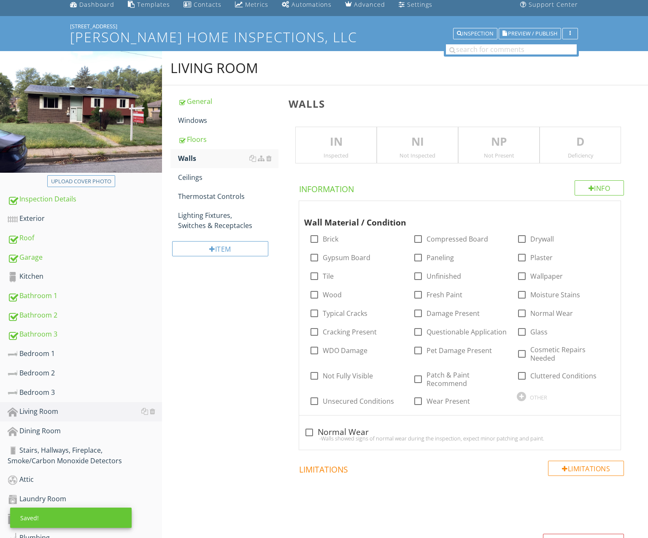
click at [338, 149] on div "IN Inspected" at bounding box center [335, 145] width 81 height 37
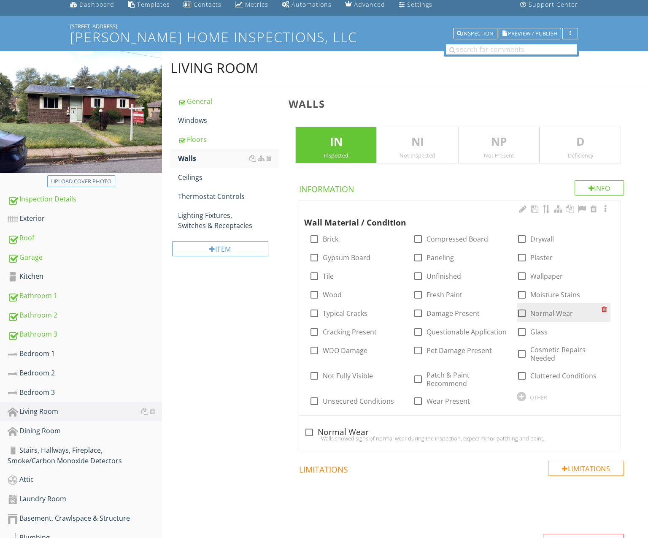
click at [521, 311] on div at bounding box center [522, 313] width 14 height 14
checkbox input "true"
click at [215, 179] on div "Ceilings" at bounding box center [228, 177] width 100 height 10
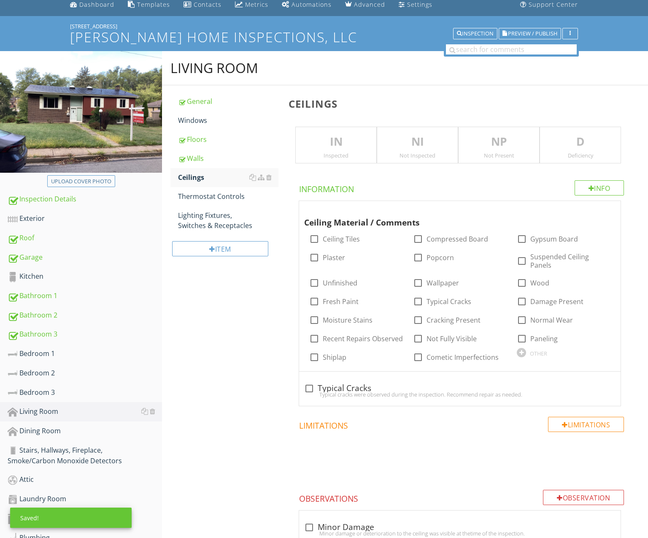
click at [331, 152] on div "Inspected" at bounding box center [336, 155] width 81 height 7
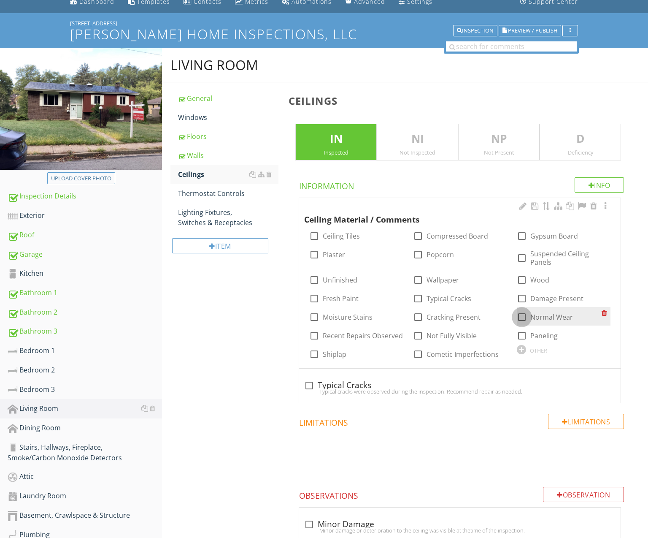
scroll to position [38, 0]
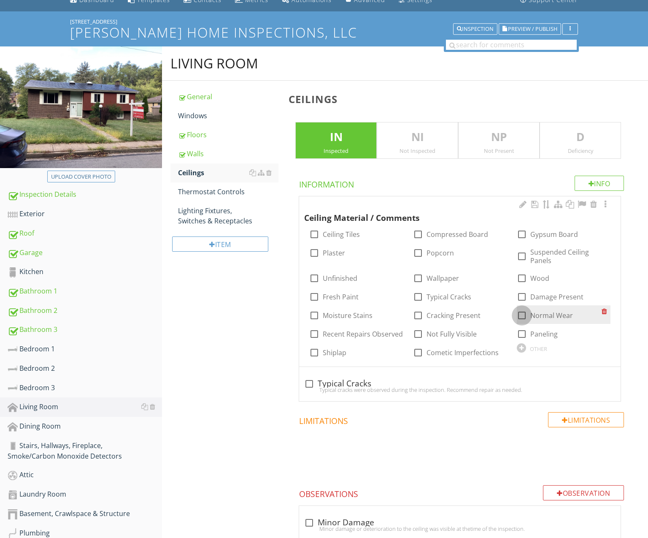
click at [522, 313] on div at bounding box center [522, 315] width 14 height 14
checkbox input "true"
click at [215, 193] on div "Thermostat Controls" at bounding box center [228, 191] width 100 height 10
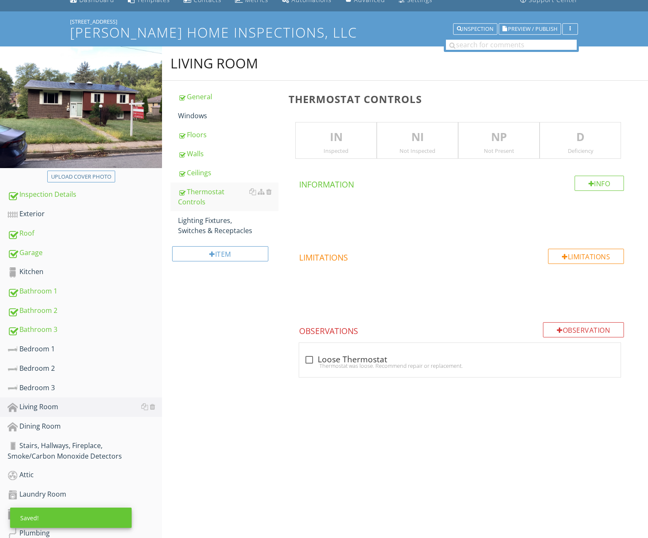
click at [352, 143] on p "IN" at bounding box center [336, 137] width 81 height 17
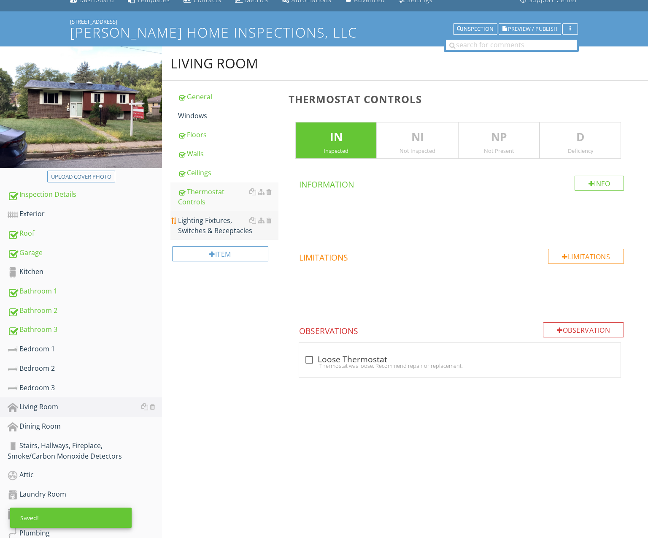
click at [198, 229] on div "Lighting Fixtures, Switches & Receptacles" at bounding box center [228, 225] width 100 height 20
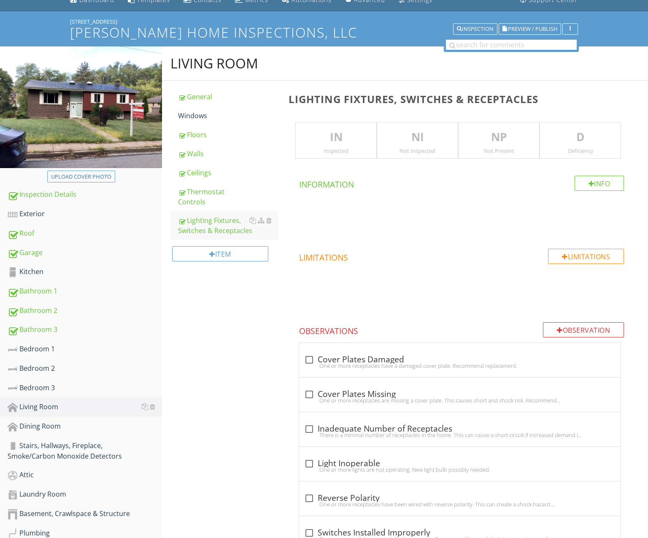
click at [358, 151] on div "Inspected" at bounding box center [336, 150] width 81 height 7
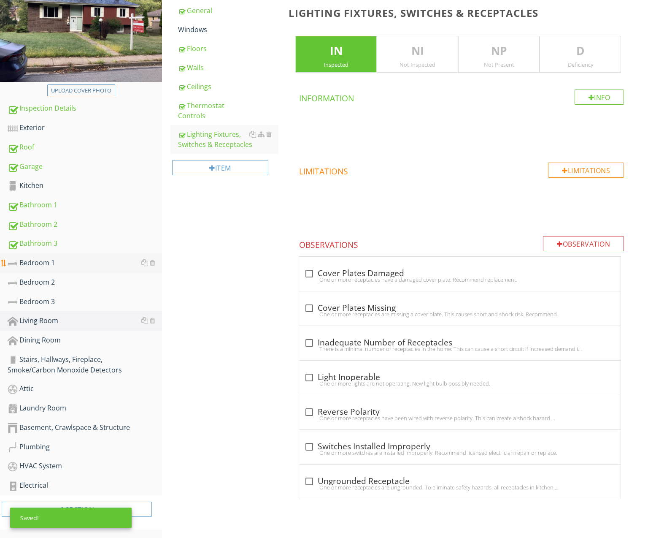
scroll to position [126, 0]
click at [68, 343] on div "Dining Room" at bounding box center [85, 340] width 154 height 11
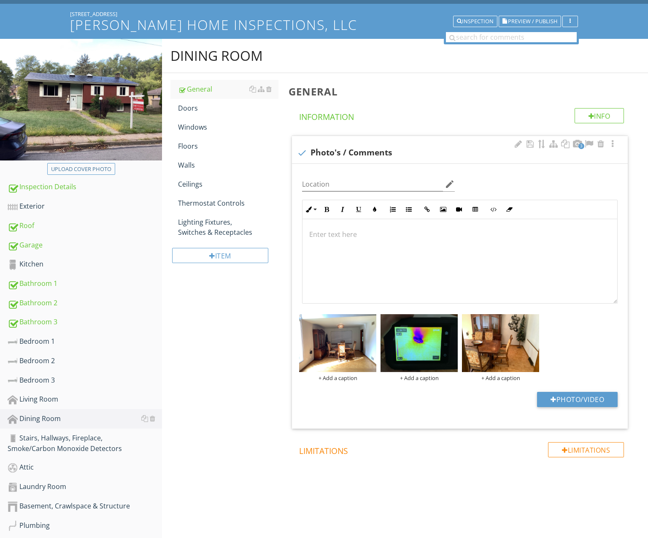
scroll to position [46, 0]
click at [425, 397] on div "Photo/Video" at bounding box center [460, 402] width 326 height 22
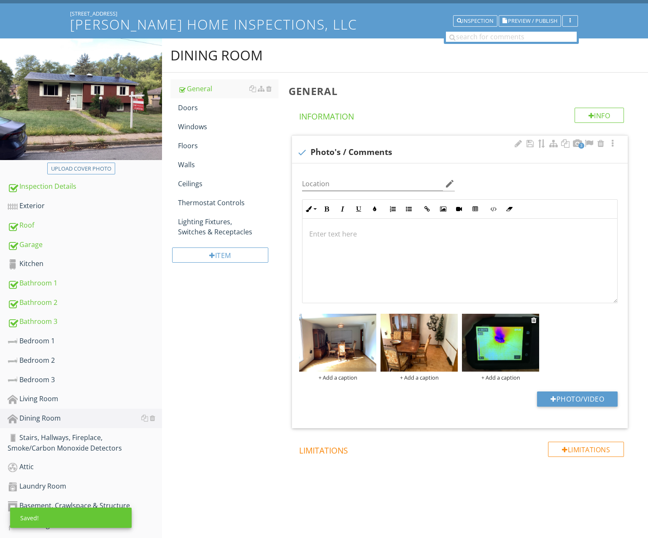
click at [501, 378] on div "+ Add a caption" at bounding box center [500, 377] width 77 height 7
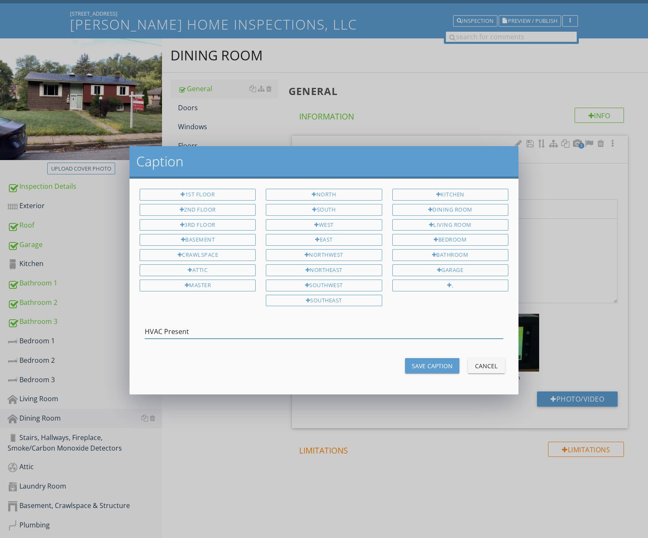
type input "HVAC Present"
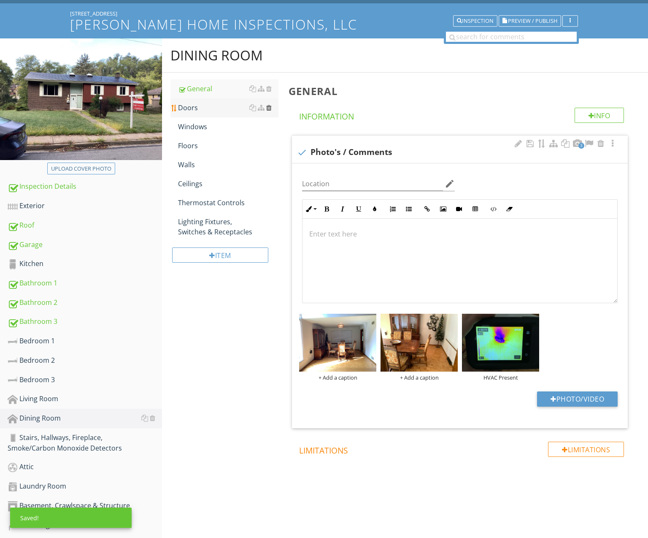
click at [268, 107] on div at bounding box center [268, 107] width 5 height 7
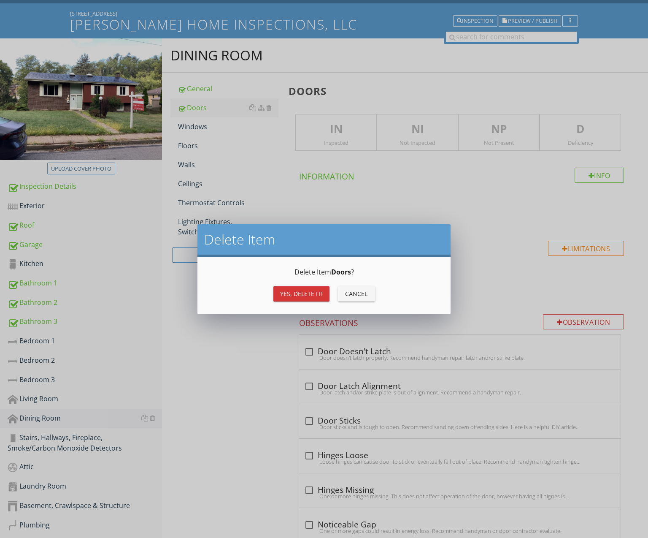
click at [323, 288] on button "Yes, Delete it!" at bounding box center [301, 293] width 56 height 15
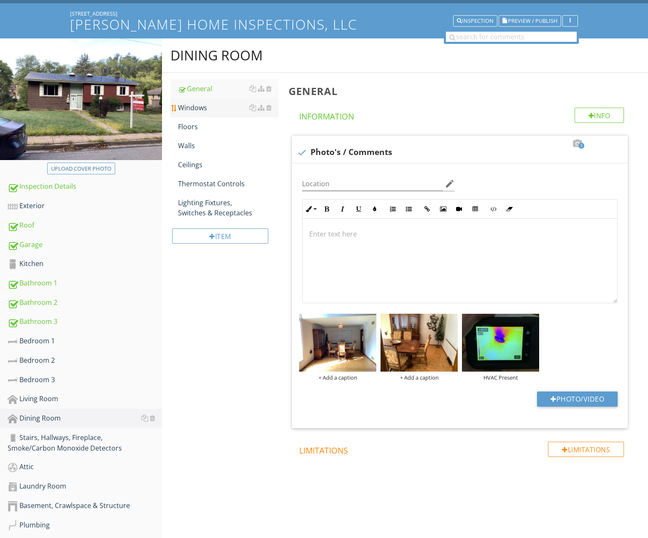
click at [208, 111] on div "Windows" at bounding box center [228, 108] width 100 height 10
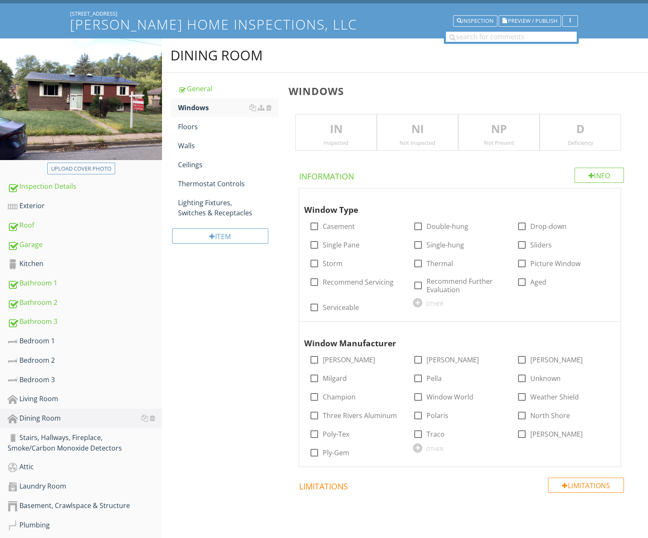
click at [314, 139] on div "Inspected" at bounding box center [336, 142] width 81 height 7
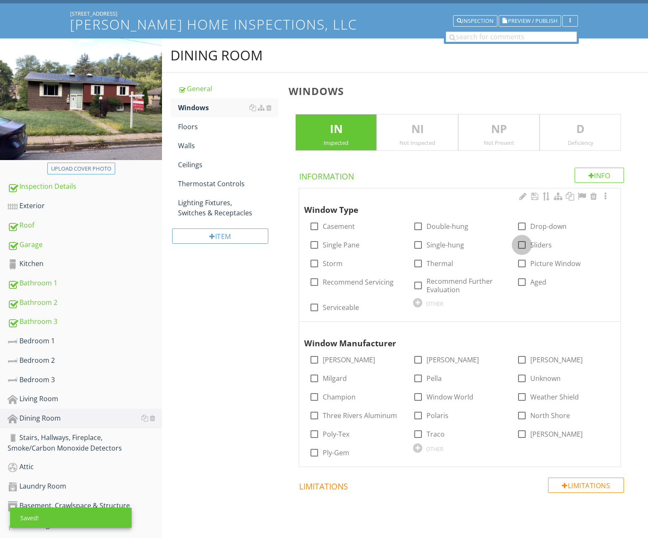
drag, startPoint x: 520, startPoint y: 241, endPoint x: 513, endPoint y: 240, distance: 7.2
click at [520, 241] on div at bounding box center [522, 245] width 14 height 14
checkbox input "true"
click at [315, 301] on div at bounding box center [314, 307] width 14 height 14
checkbox input "true"
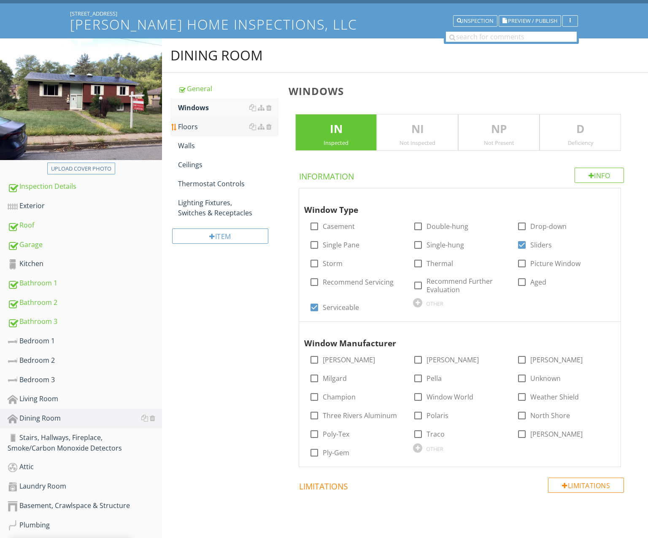
click at [196, 128] on div "Floors" at bounding box center [228, 127] width 100 height 10
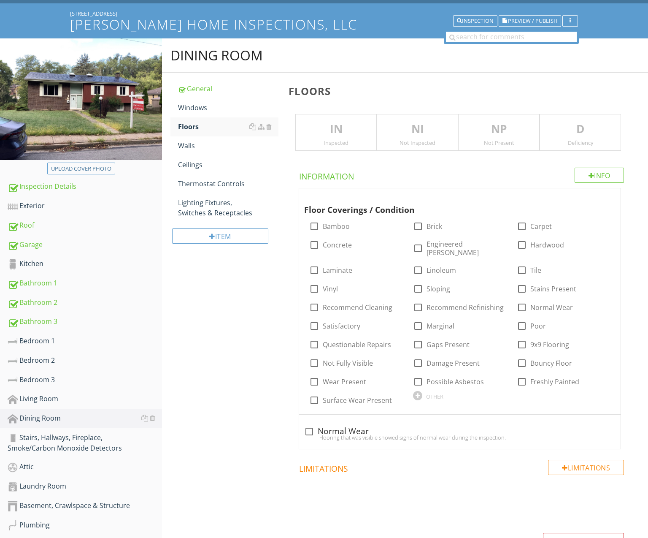
click at [342, 140] on div "Inspected" at bounding box center [336, 142] width 81 height 7
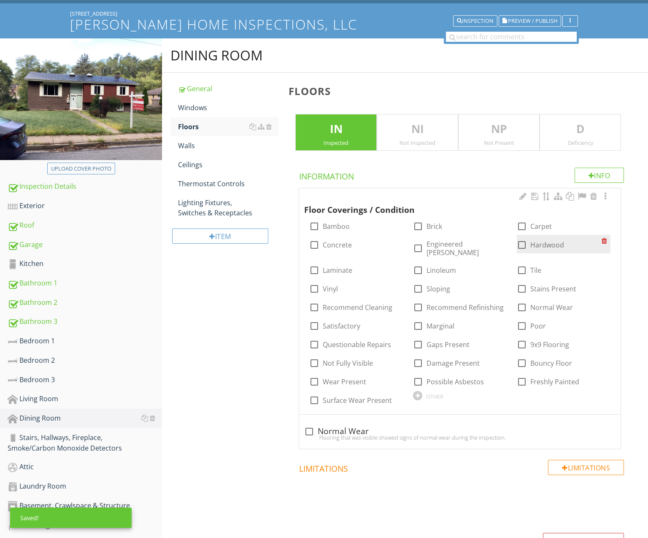
click at [524, 245] on div at bounding box center [522, 245] width 14 height 14
checkbox input "true"
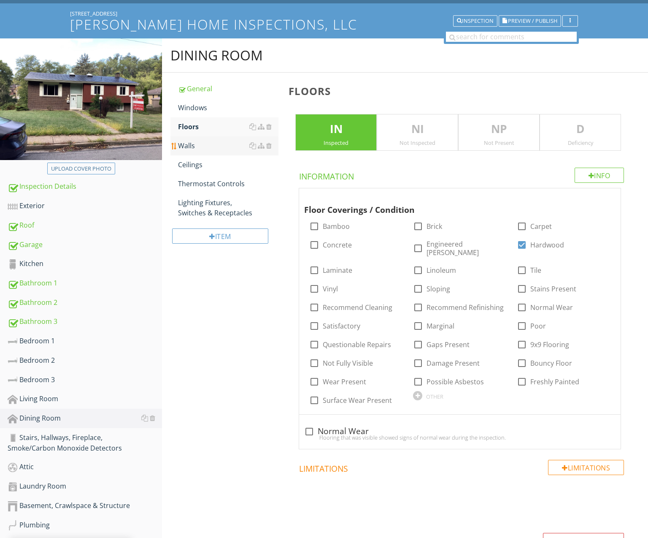
click at [213, 143] on div "Walls" at bounding box center [228, 146] width 100 height 10
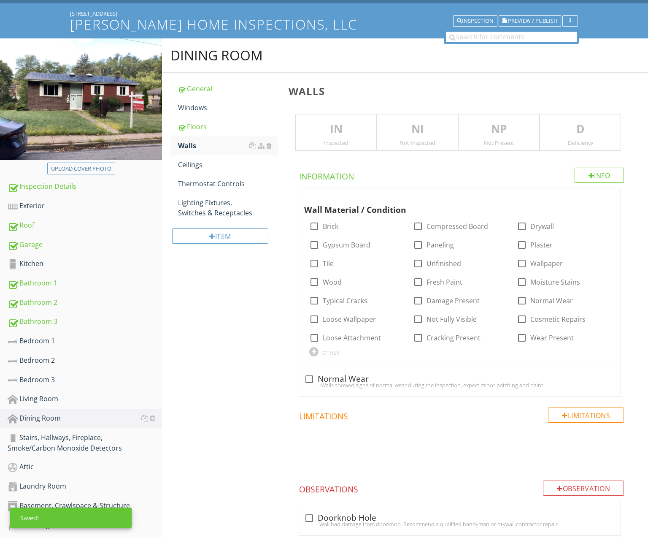
drag, startPoint x: 335, startPoint y: 139, endPoint x: 329, endPoint y: 147, distance: 10.5
click at [335, 139] on div "Inspected" at bounding box center [336, 142] width 81 height 7
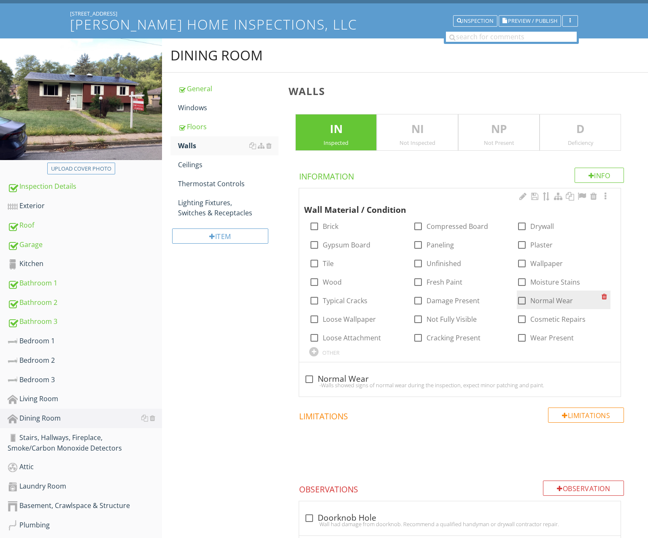
click at [529, 299] on div at bounding box center [522, 300] width 14 height 14
checkbox input "true"
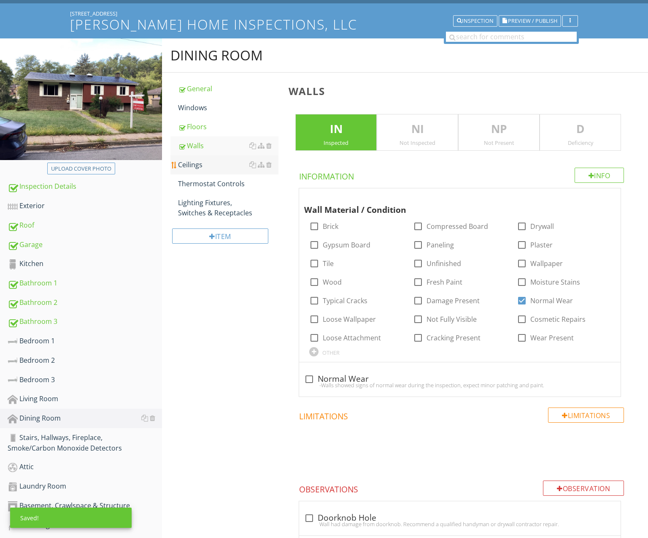
click at [221, 170] on link "Ceilings" at bounding box center [228, 164] width 100 height 19
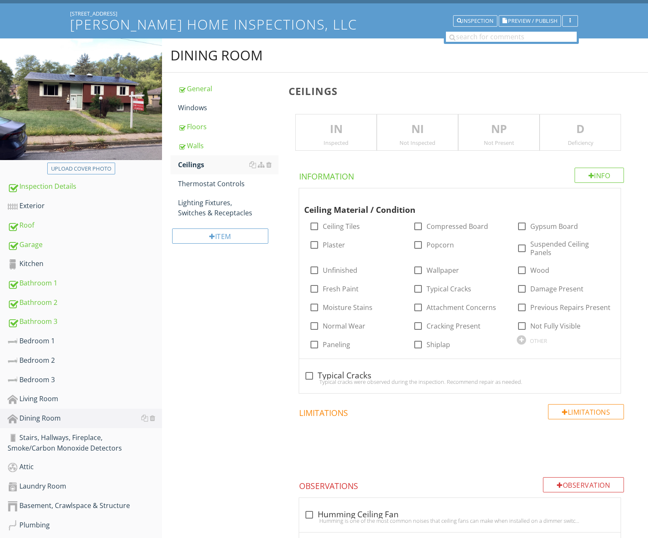
click at [311, 135] on p "IN" at bounding box center [336, 129] width 81 height 17
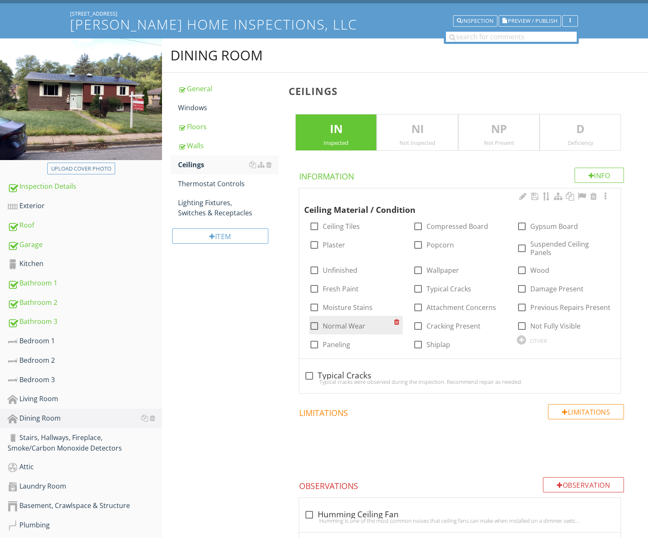
click at [354, 322] on label "Normal Wear" at bounding box center [344, 326] width 43 height 8
checkbox input "true"
click at [220, 186] on div "Thermostat Controls" at bounding box center [228, 183] width 100 height 10
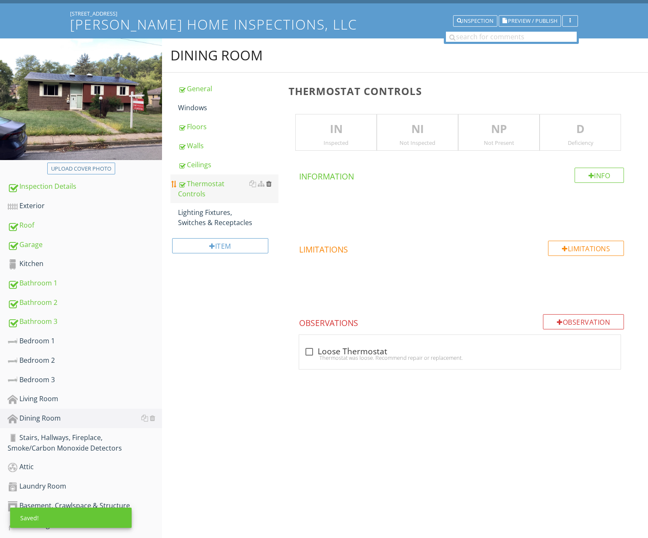
click at [269, 181] on div at bounding box center [268, 183] width 5 height 7
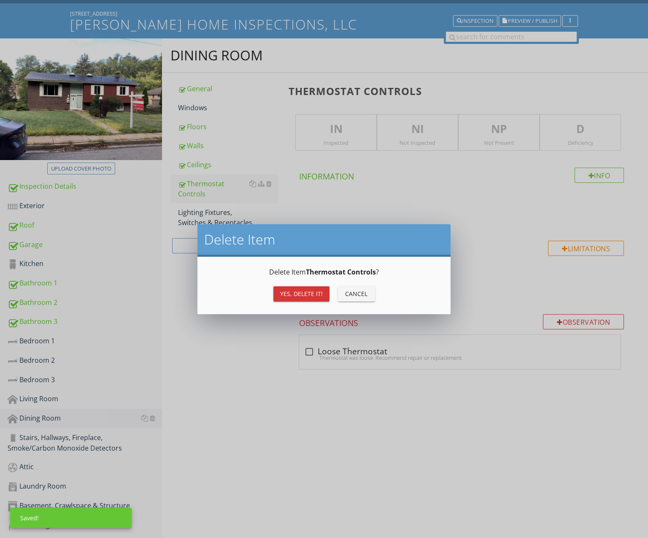
click at [301, 293] on div "Yes, Delete it!" at bounding box center [301, 293] width 43 height 9
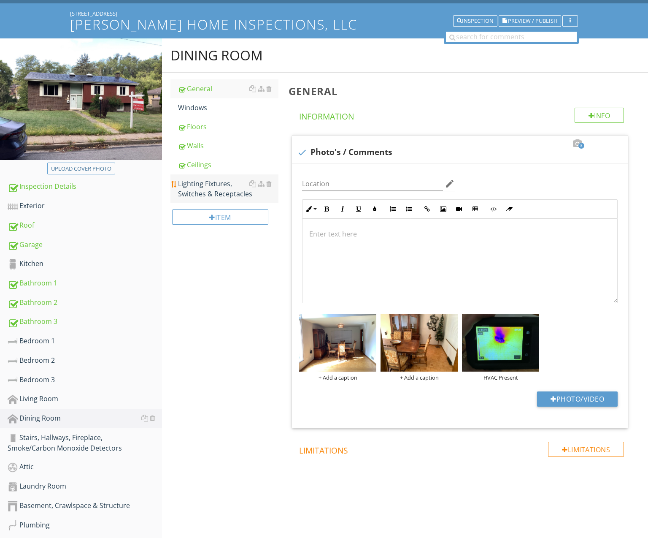
click at [207, 193] on div "Lighting Fixtures, Switches & Receptacles" at bounding box center [228, 188] width 100 height 20
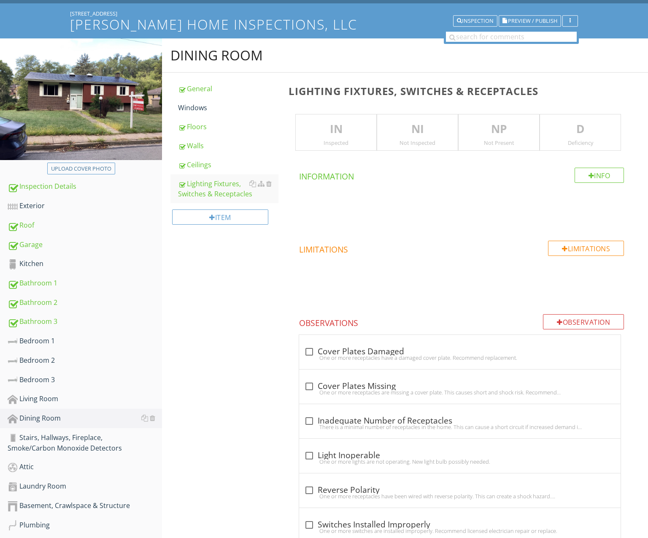
click at [350, 144] on div "Inspected" at bounding box center [336, 142] width 81 height 7
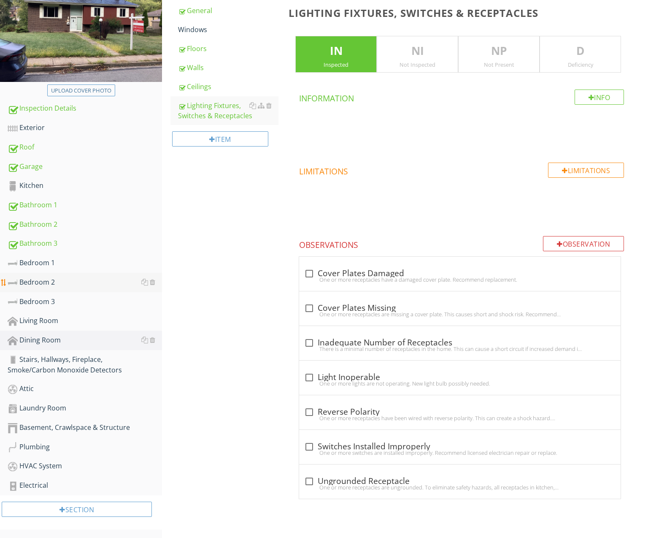
scroll to position [126, 0]
click at [76, 363] on div "Stairs, Hallways, Fireplace, Smoke/Carbon Monoxide Detectors" at bounding box center [85, 364] width 154 height 21
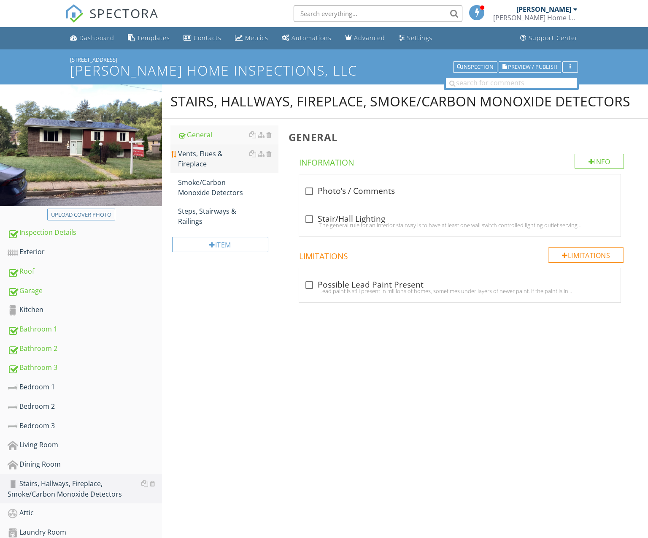
click at [208, 163] on div "Vents, Flues & Fireplace" at bounding box center [228, 159] width 100 height 20
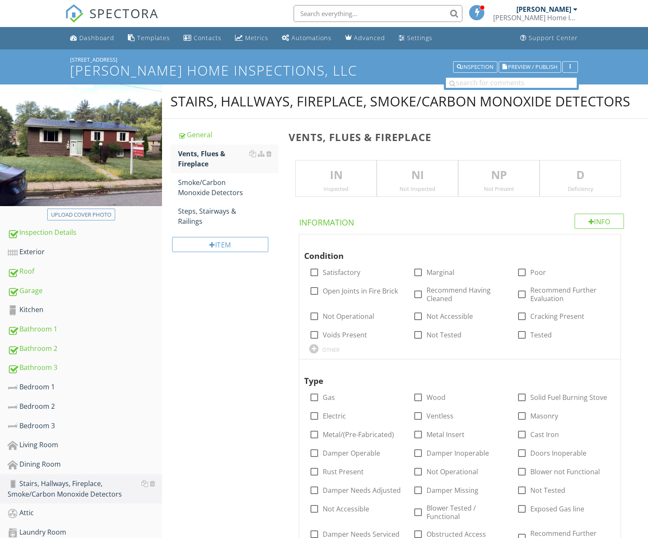
click at [355, 186] on div "Inspected" at bounding box center [336, 188] width 81 height 7
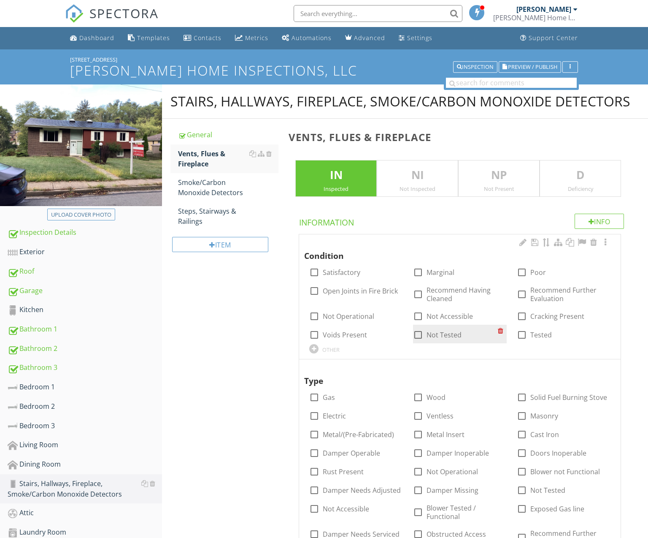
click at [447, 332] on label "Not Tested" at bounding box center [444, 334] width 35 height 8
checkbox input "true"
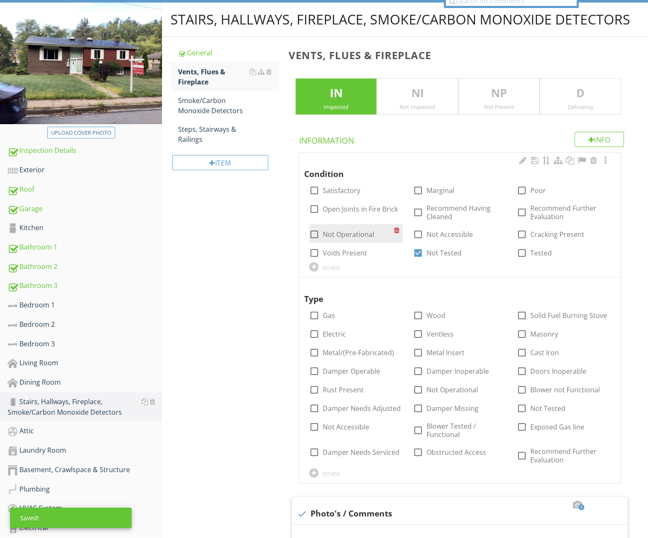
scroll to position [82, 0]
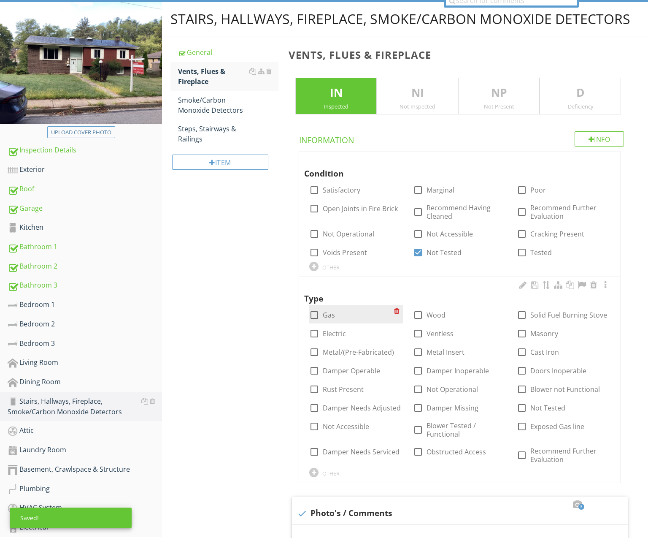
click at [328, 313] on label "Gas" at bounding box center [329, 315] width 12 height 8
checkbox input "true"
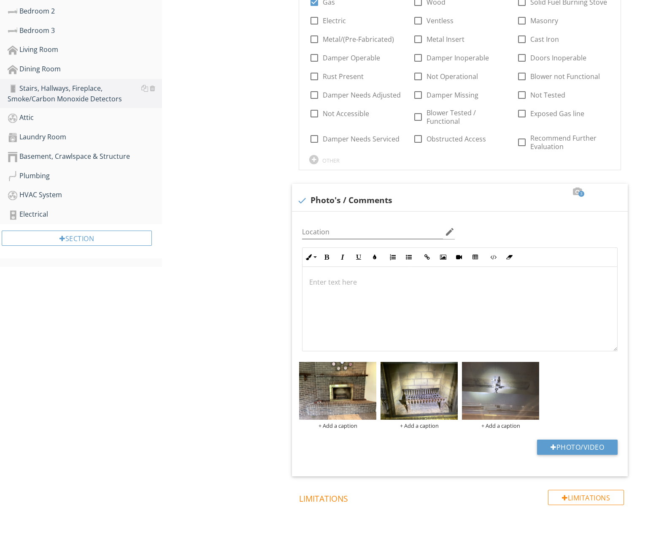
scroll to position [405, 0]
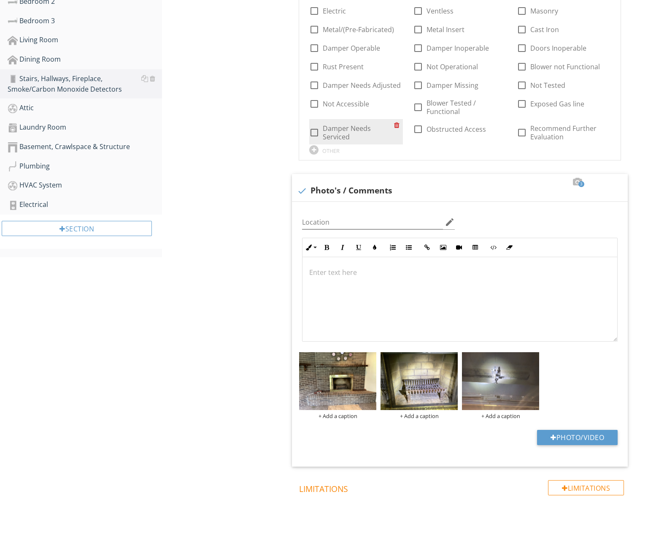
click at [347, 128] on label "Damper Needs Serviced" at bounding box center [358, 132] width 71 height 17
checkbox input "true"
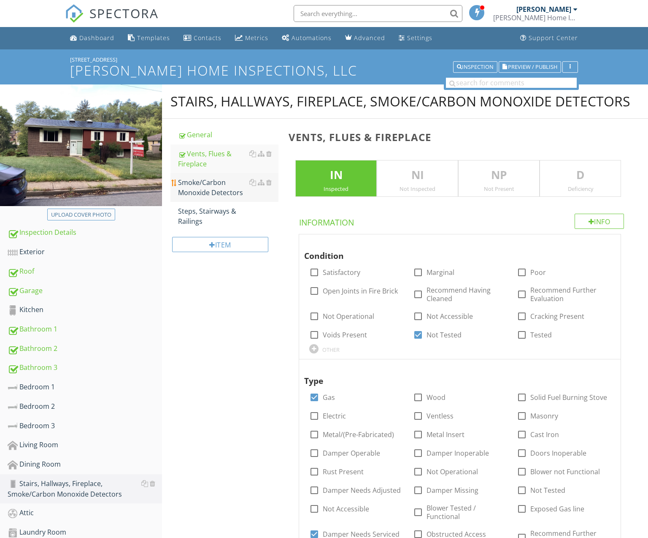
scroll to position [0, 0]
click at [215, 193] on div "Smoke/Carbon Monoxide Detectors" at bounding box center [228, 187] width 100 height 20
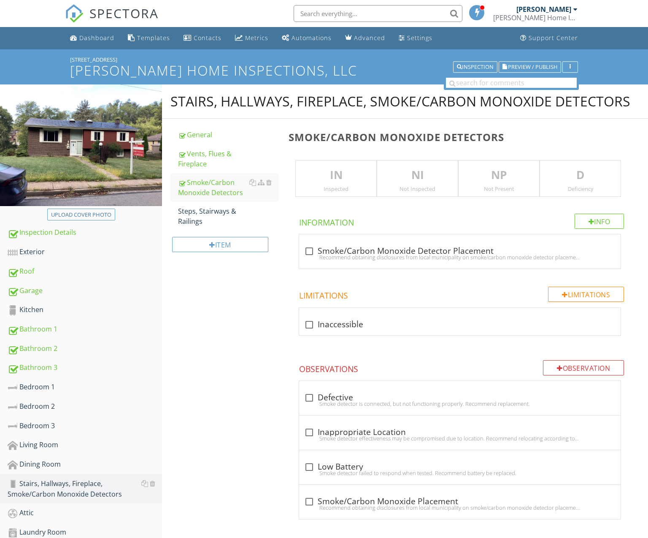
click at [339, 186] on div "Inspected" at bounding box center [336, 188] width 81 height 7
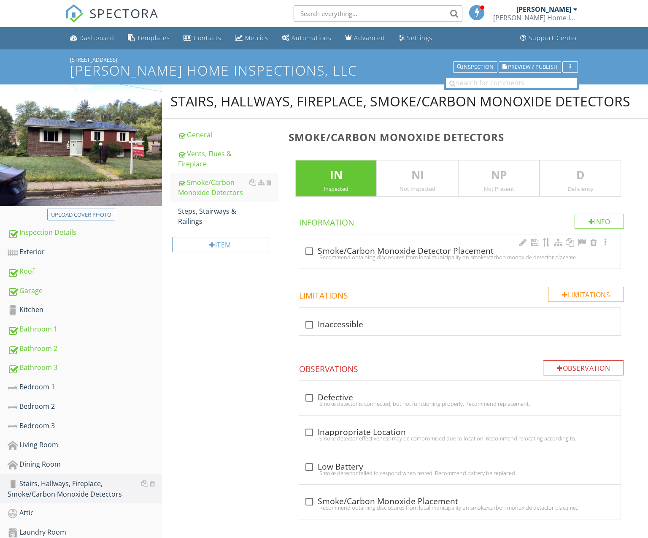
click at [359, 242] on div "check_box_outline_blank Smoke/Carbon Monoxide Detector Placement Recommend obta…" at bounding box center [460, 251] width 322 height 34
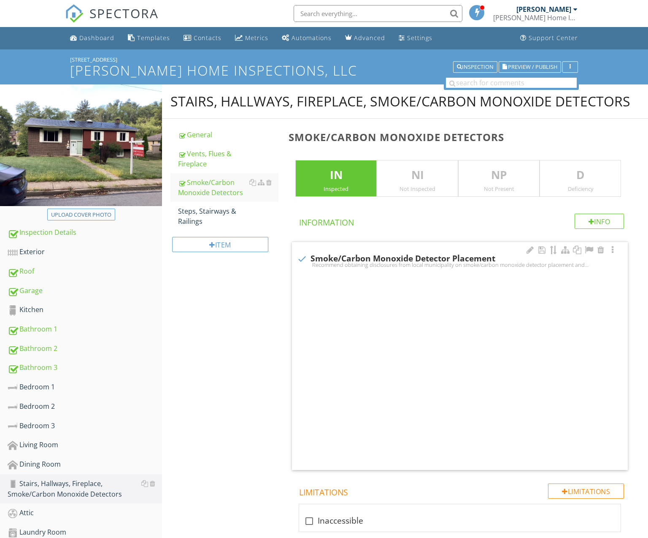
checkbox input "true"
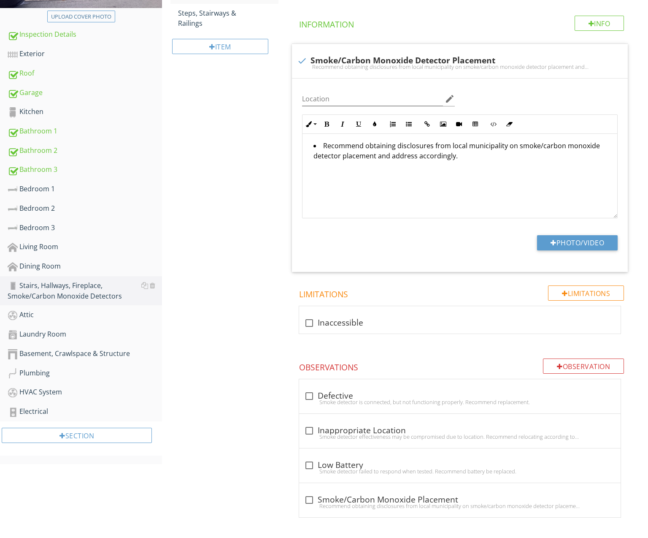
scroll to position [197, 0]
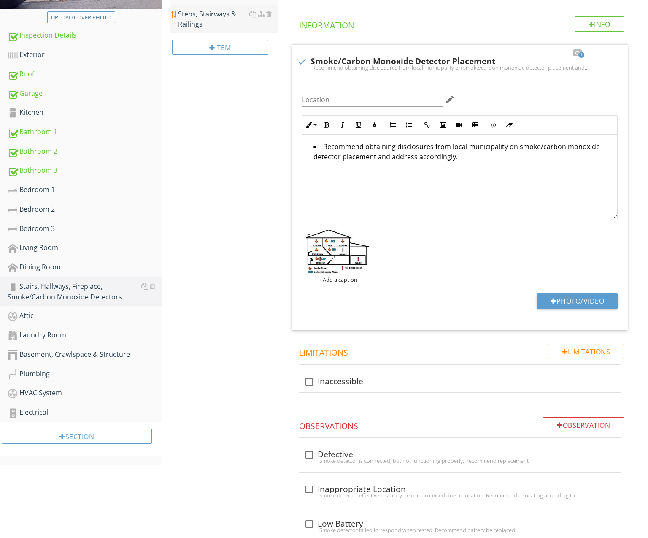
click at [196, 24] on div "Steps, Stairways & Railings" at bounding box center [228, 19] width 100 height 20
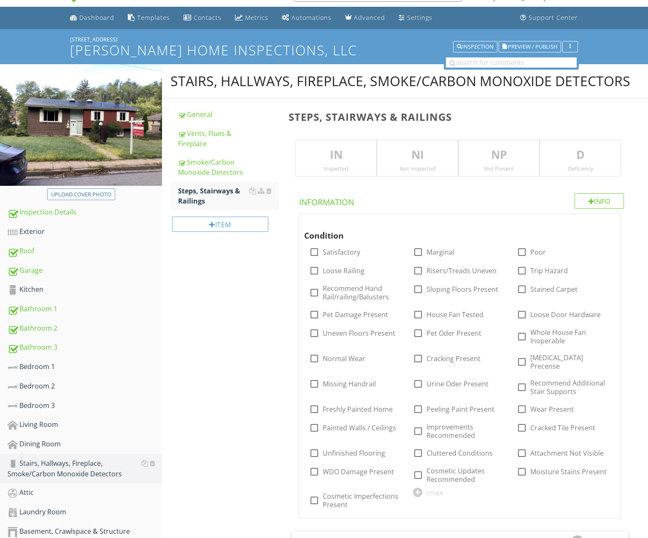
click at [350, 153] on p "IN" at bounding box center [336, 154] width 81 height 17
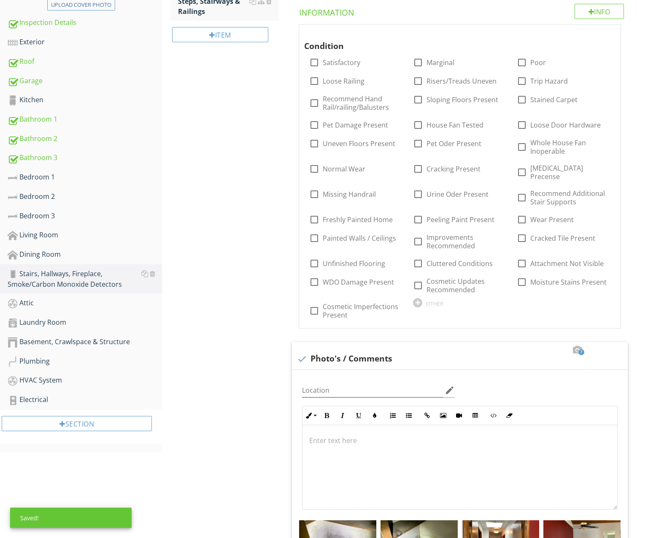
scroll to position [212, 0]
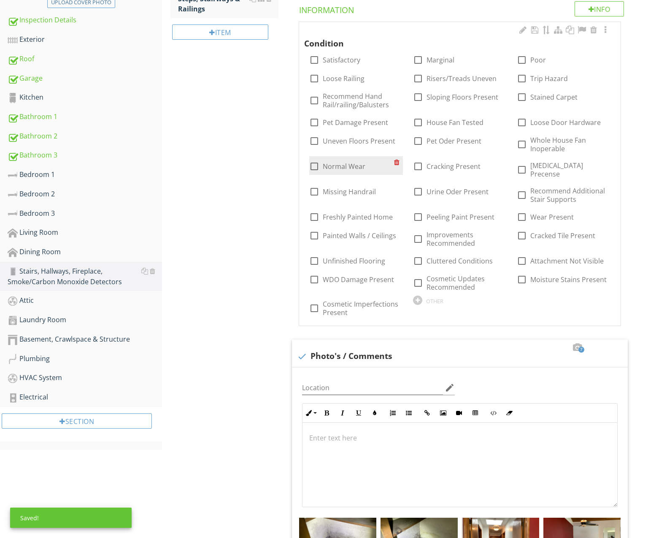
click at [364, 164] on label "Normal Wear" at bounding box center [344, 166] width 43 height 8
checkbox input "true"
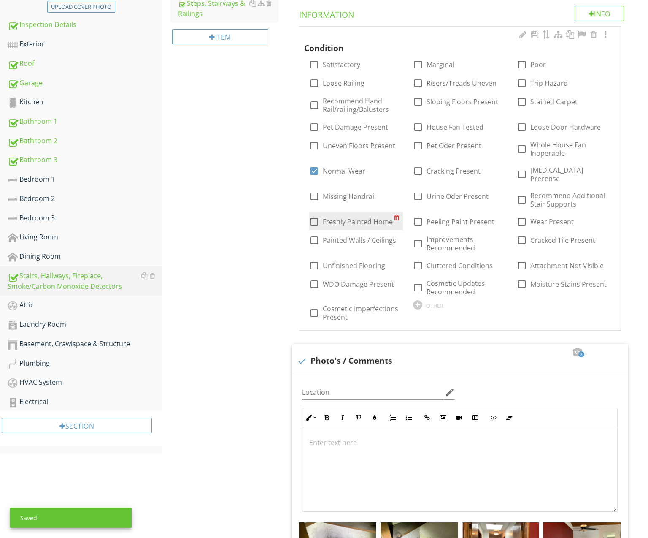
scroll to position [207, 0]
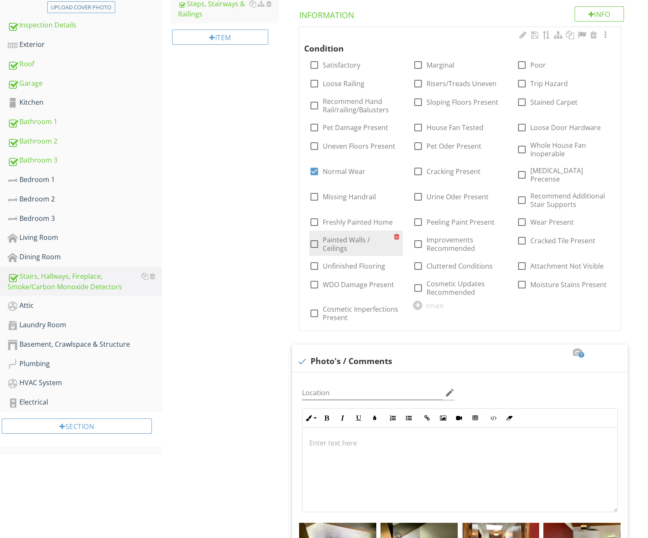
click at [349, 238] on label "Painted Walls / Ceilings" at bounding box center [358, 243] width 71 height 17
checkbox input "true"
click at [454, 235] on label "Improvements Recommended" at bounding box center [462, 243] width 71 height 17
checkbox input "true"
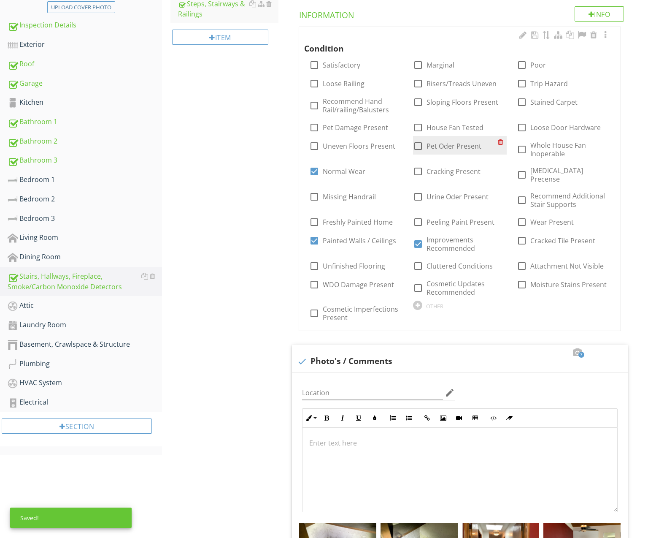
click at [441, 143] on label "Pet Oder Present" at bounding box center [454, 146] width 55 height 8
checkbox input "true"
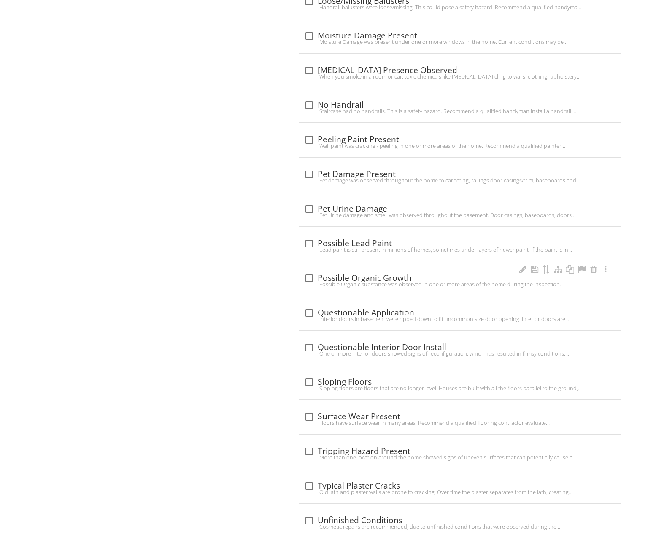
scroll to position [1593, 0]
click at [381, 210] on div "Pet Urine damage and smell was observed throughout the basement. Door casings, …" at bounding box center [459, 213] width 311 height 7
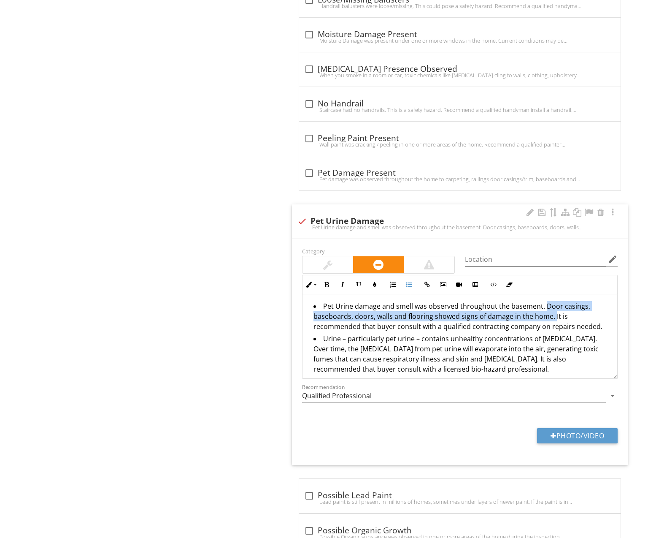
drag, startPoint x: 541, startPoint y: 296, endPoint x: 554, endPoint y: 305, distance: 14.9
click at [554, 305] on li "Pet Urine damage and smell was observed throughout the basement. Door casings, …" at bounding box center [461, 317] width 297 height 32
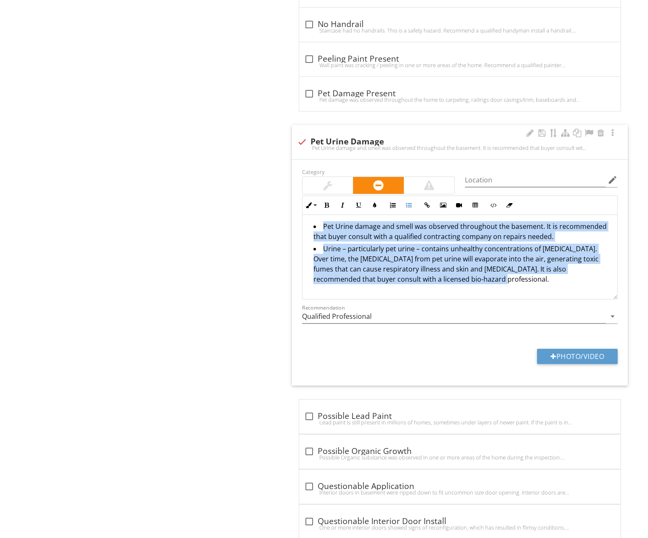
scroll to position [0, 0]
drag, startPoint x: 437, startPoint y: 274, endPoint x: 351, endPoint y: 233, distance: 94.9
click at [297, 195] on div "Inline Style XLarge Large Normal Small Light Small/Light Bold Italic Underline …" at bounding box center [460, 247] width 326 height 104
copy ul "Pet Urine damage and smell was observed throughout the basement. It is recommen…"
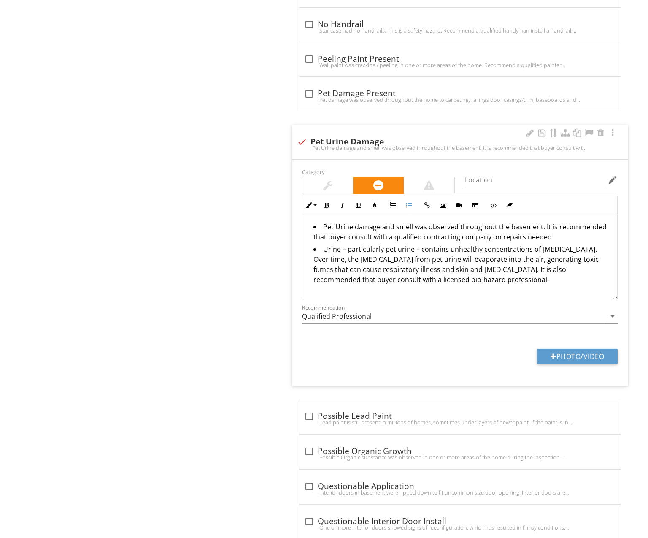
click at [304, 135] on div at bounding box center [302, 142] width 14 height 14
checkbox input "true"
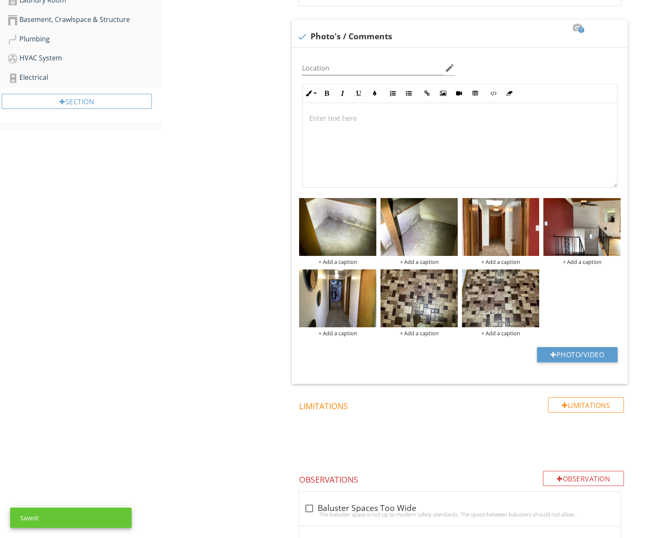
scroll to position [526, 0]
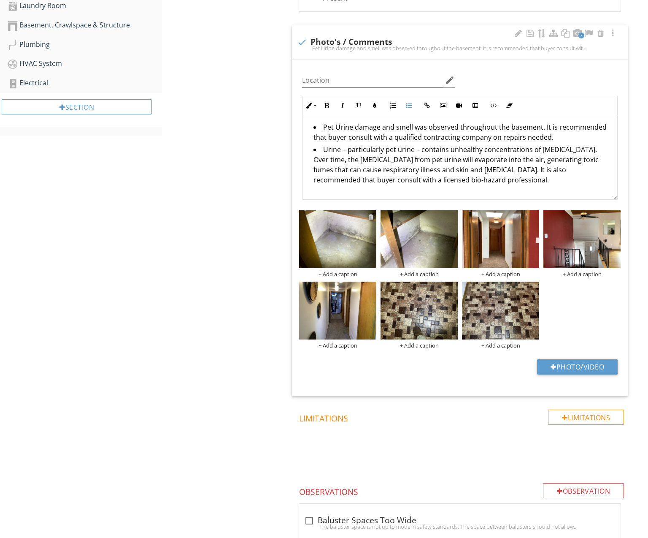
click at [371, 213] on div at bounding box center [370, 216] width 5 height 7
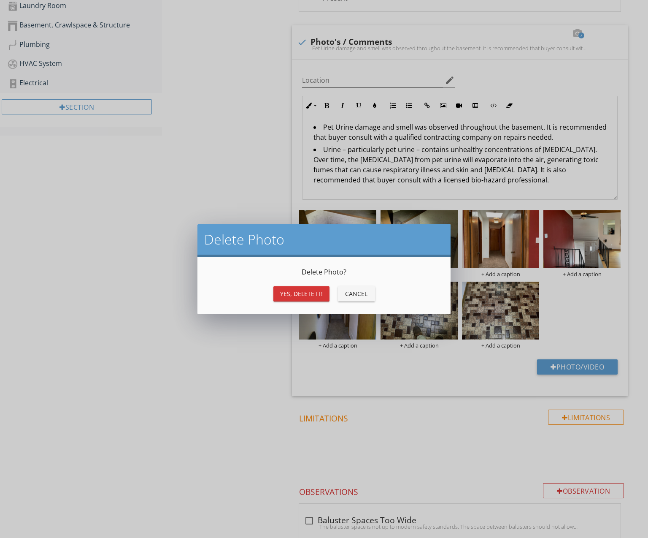
click at [303, 298] on button "Yes, Delete it!" at bounding box center [301, 293] width 56 height 15
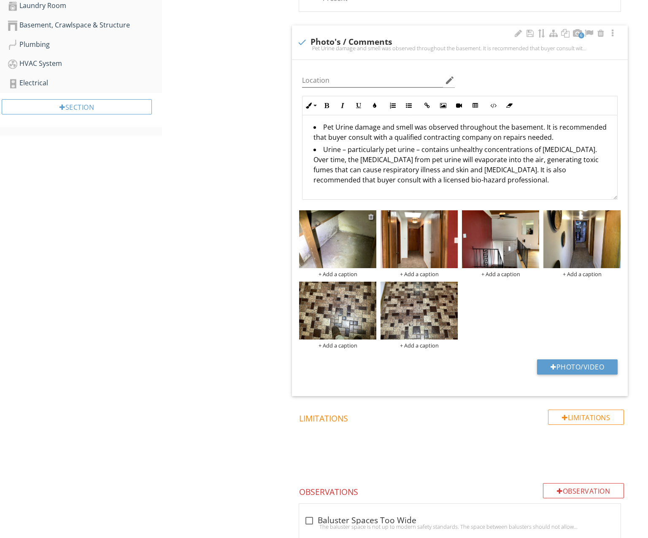
click at [370, 213] on div at bounding box center [370, 216] width 5 height 7
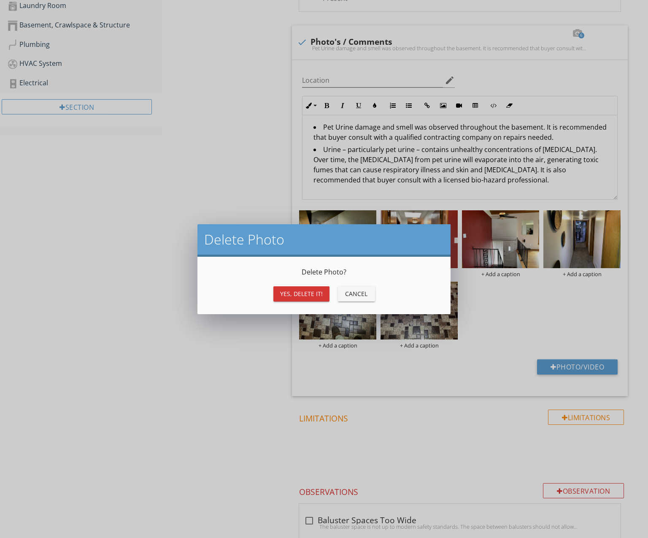
click at [303, 291] on div "Yes, Delete it!" at bounding box center [301, 293] width 43 height 9
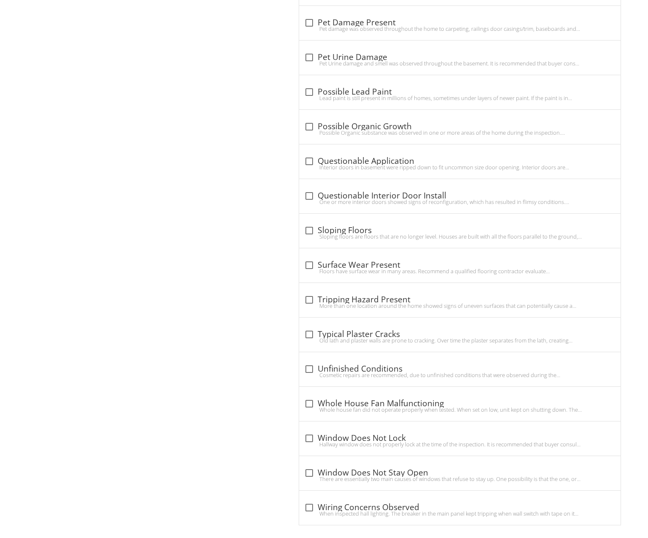
scroll to position [1749, 0]
click at [381, 330] on div "check_box_outline_blank Typical Plaster Cracks" at bounding box center [459, 335] width 311 height 10
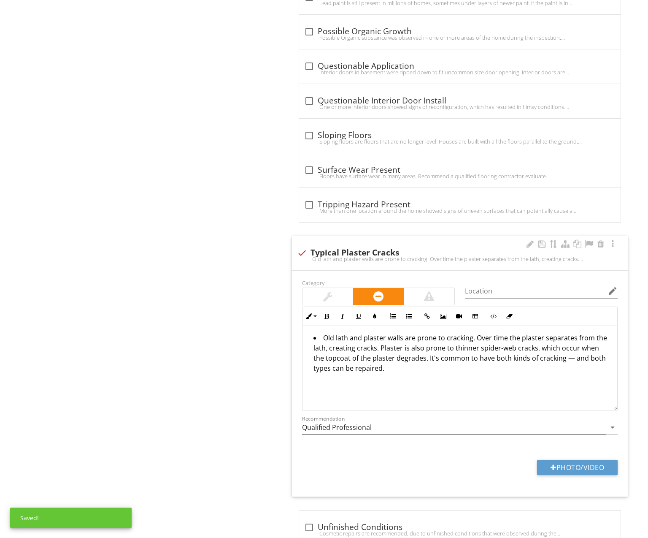
scroll to position [1868, 0]
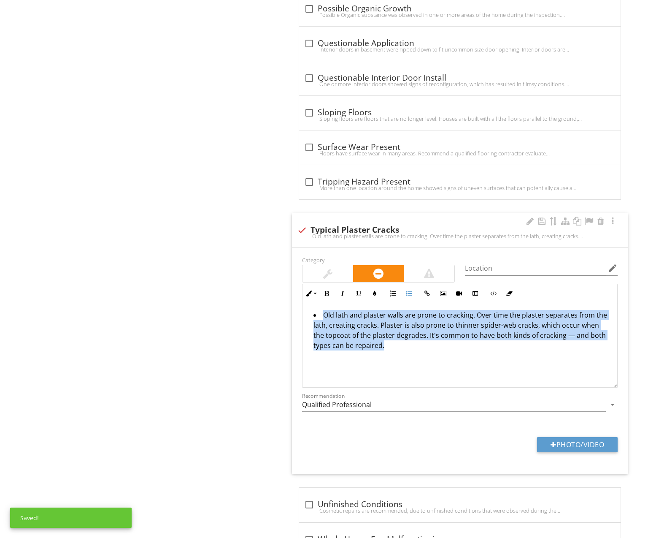
drag, startPoint x: 370, startPoint y: 357, endPoint x: 305, endPoint y: 301, distance: 85.5
click at [303, 303] on div "Old lath and plaster walls are prone to cracking. Over time the plaster separat…" at bounding box center [460, 345] width 315 height 84
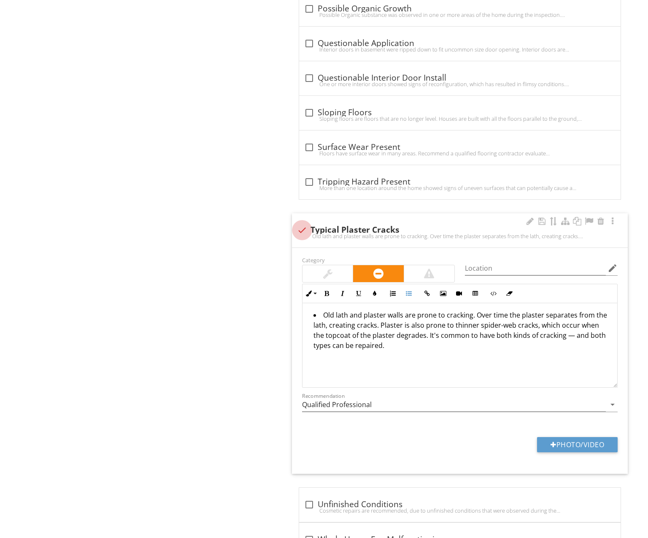
click at [305, 223] on div at bounding box center [302, 230] width 14 height 14
checkbox input "true"
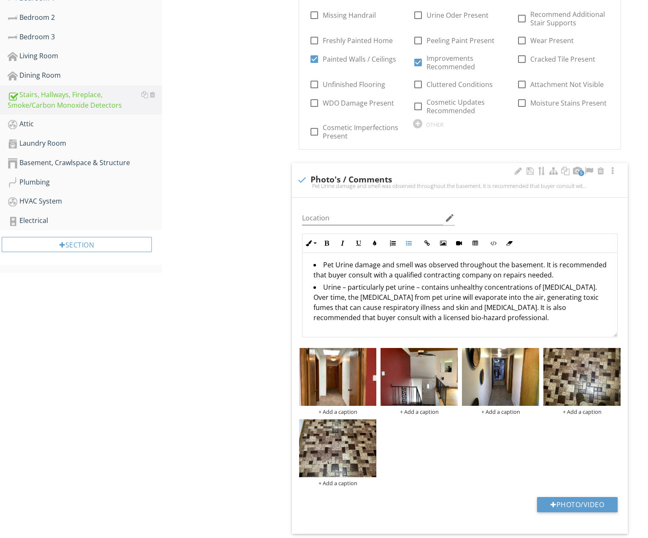
scroll to position [27, 0]
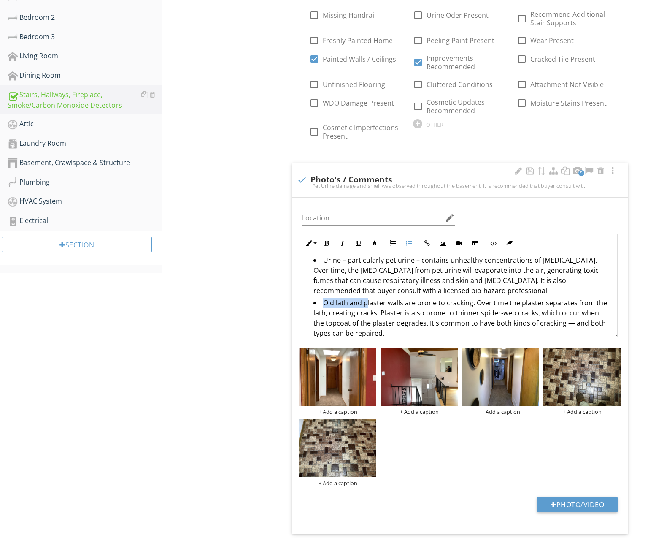
drag, startPoint x: 322, startPoint y: 295, endPoint x: 364, endPoint y: 296, distance: 42.2
click at [364, 297] on li "Old lath and plaster walls are prone to cracking. Over time the plaster separat…" at bounding box center [461, 318] width 297 height 43
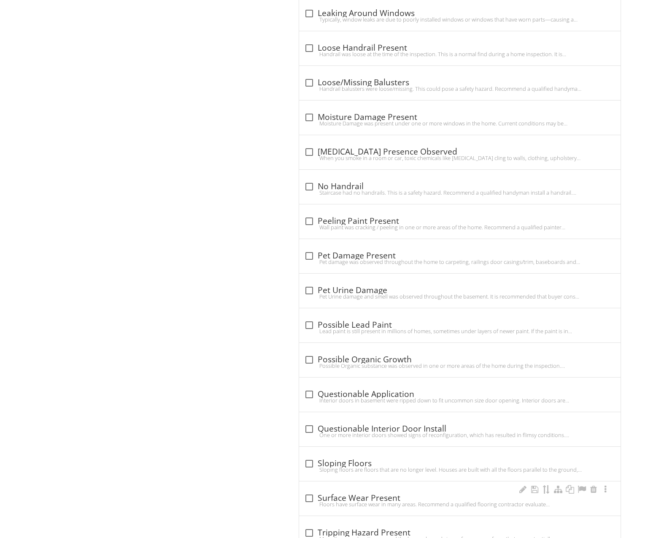
scroll to position [1512, 0]
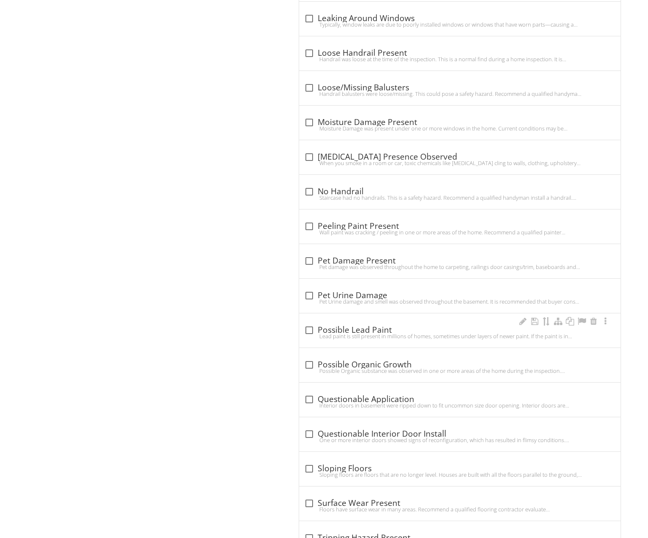
click at [356, 332] on div "Lead paint is still present in millions of homes, sometimes under layers of new…" at bounding box center [459, 335] width 311 height 7
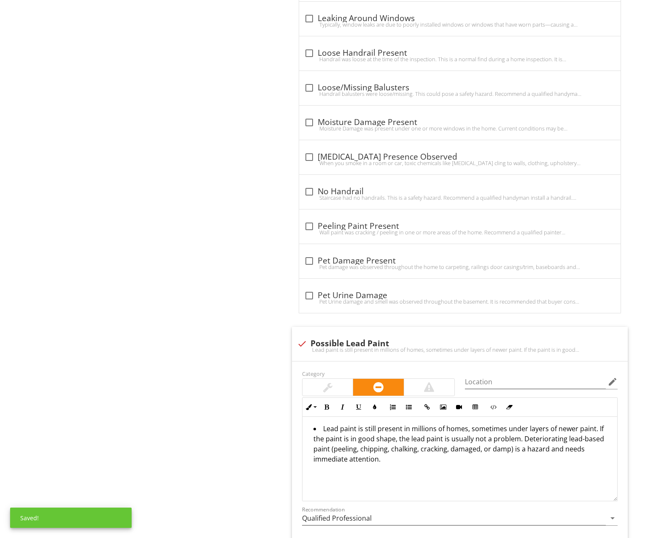
scroll to position [1567, 0]
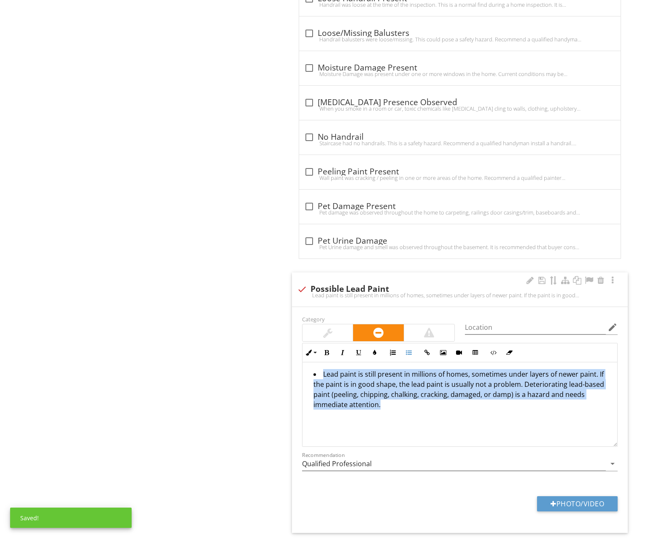
drag, startPoint x: 373, startPoint y: 404, endPoint x: 305, endPoint y: 354, distance: 83.9
click at [305, 362] on div "Lead paint is still present in millions of homes, sometimes under layers of new…" at bounding box center [460, 404] width 315 height 84
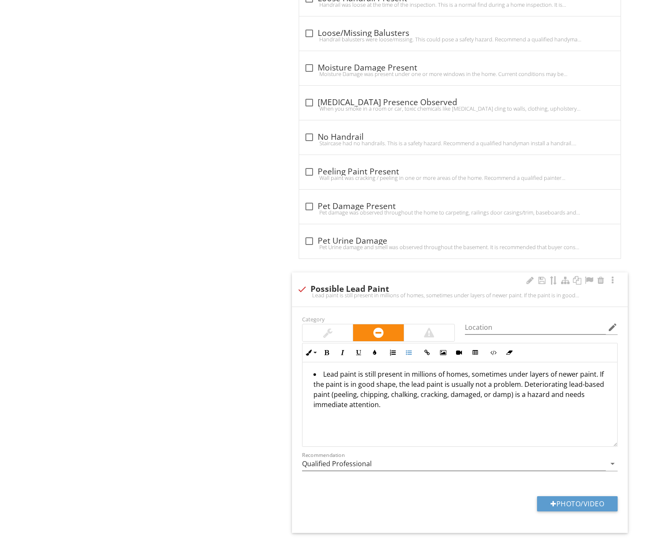
click at [302, 282] on div at bounding box center [302, 289] width 14 height 14
checkbox input "true"
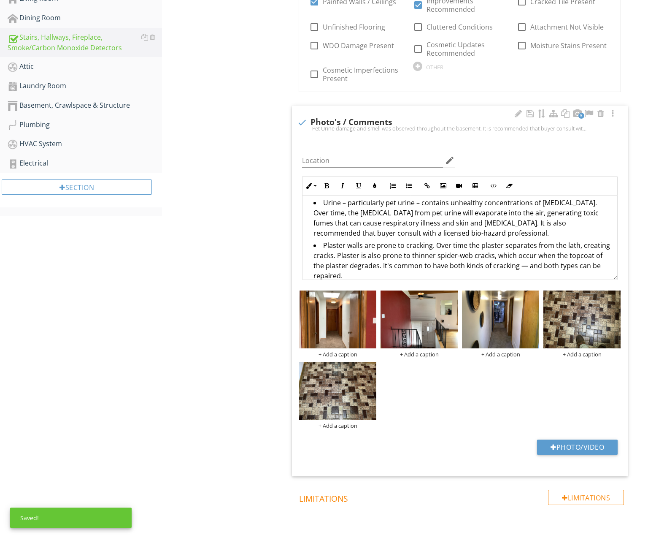
scroll to position [444, 0]
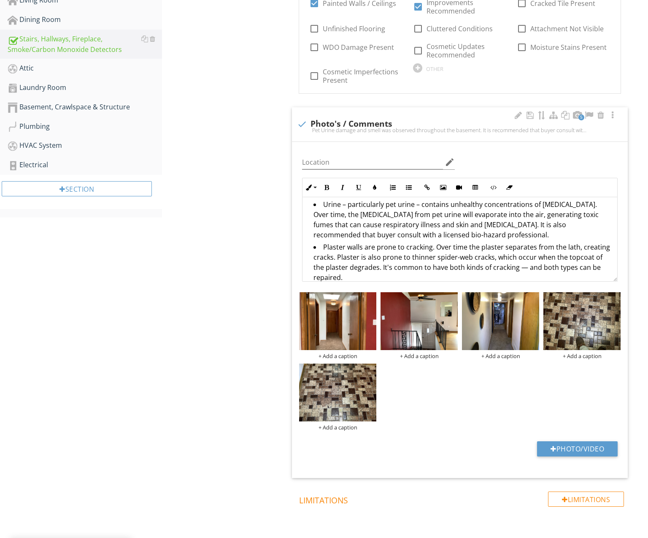
click at [365, 267] on li "Plaster walls are prone to cracking. Over time the plaster separates from the l…" at bounding box center [461, 263] width 297 height 43
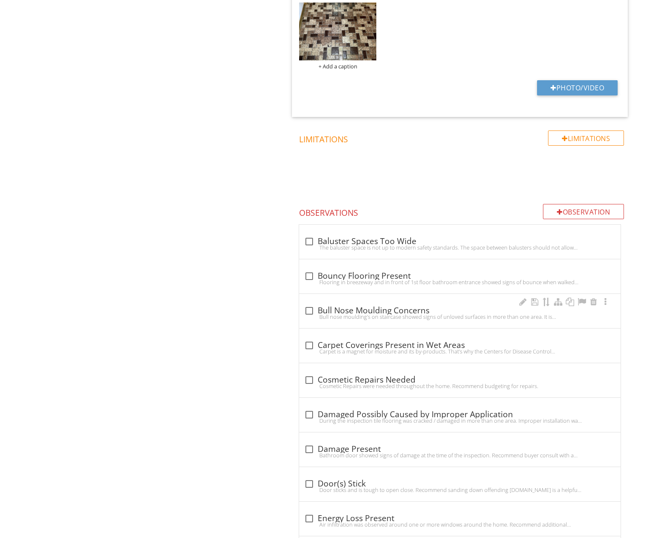
scroll to position [846, 0]
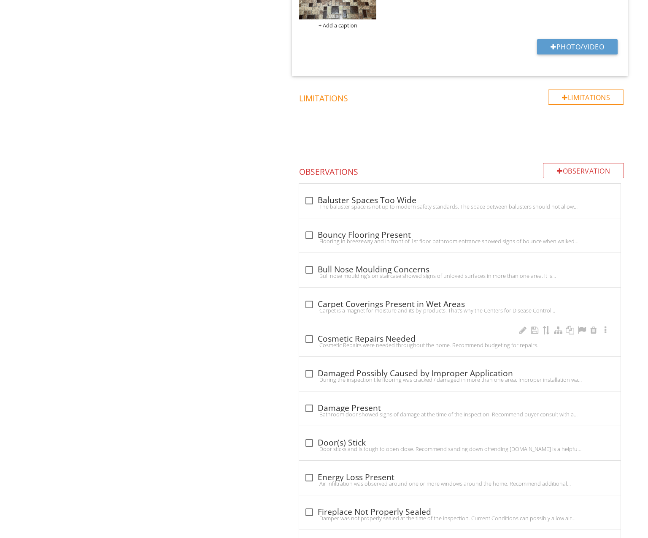
click at [366, 341] on div "Cosmetic Repairs were needed throughout the home. Recommend budgeting for repai…" at bounding box center [459, 344] width 311 height 7
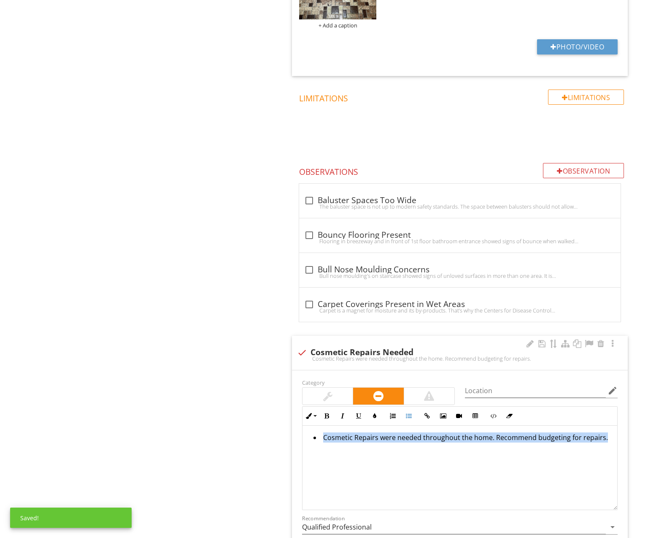
drag, startPoint x: 399, startPoint y: 448, endPoint x: 297, endPoint y: 416, distance: 107.4
click at [297, 416] on div "Category Location edit Inline Style XLarge Large Normal Small Light Small/Light…" at bounding box center [460, 483] width 336 height 226
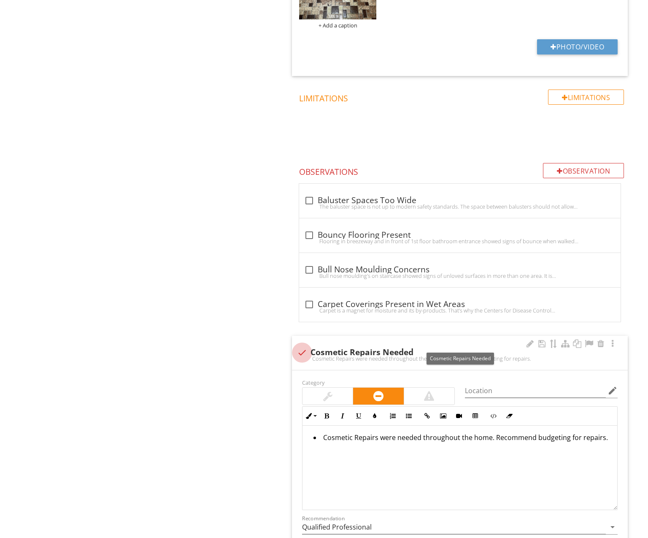
click at [305, 345] on div at bounding box center [302, 352] width 14 height 14
checkbox input "true"
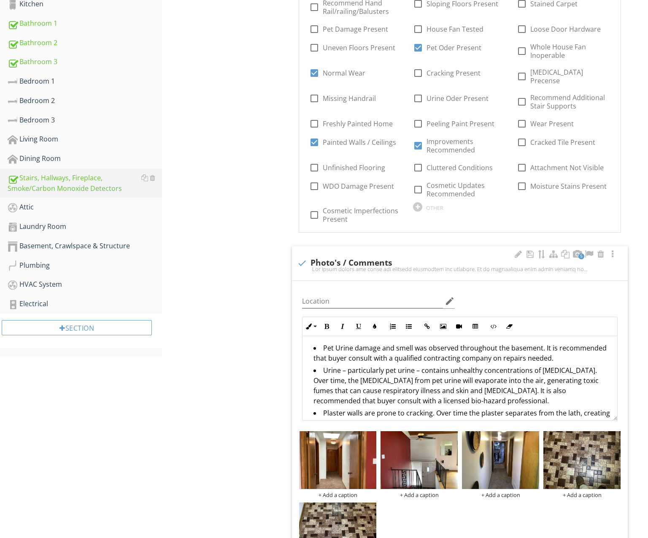
scroll to position [304, 0]
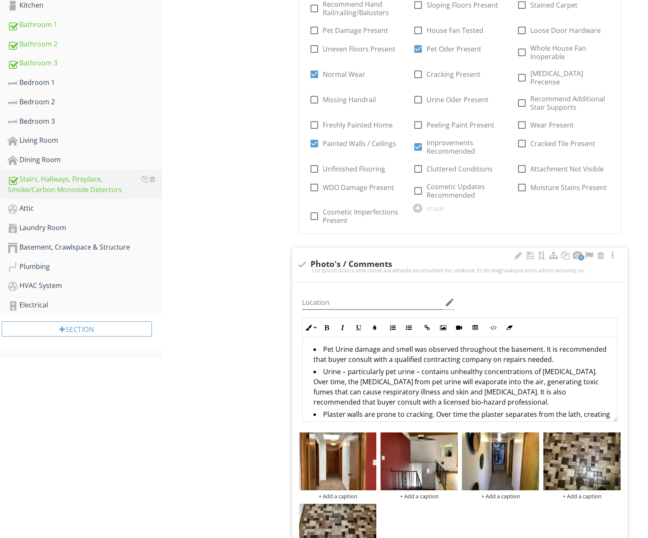
click at [321, 344] on li "Pet Urine damage and smell was observed throughout the basement. It is recommen…" at bounding box center [461, 355] width 297 height 22
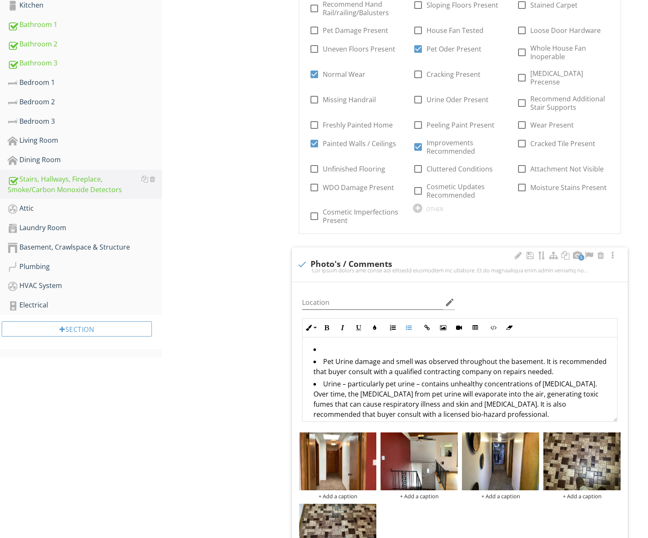
click at [325, 344] on li at bounding box center [461, 350] width 297 height 12
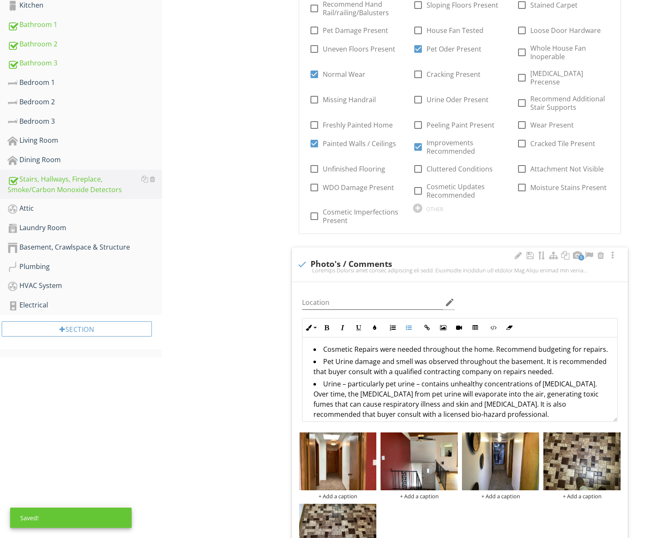
click at [355, 344] on li "Cosmetic Repairs were needed throughout the home. Recommend budgeting for repai…" at bounding box center [461, 350] width 297 height 12
click at [374, 344] on li "Cosmetic repairs were needed throughout the home. Recommend budgeting for repai…" at bounding box center [461, 350] width 297 height 12
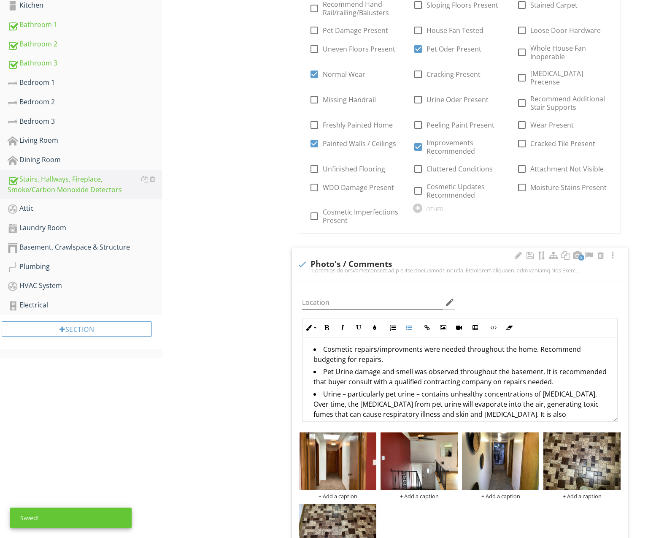
drag, startPoint x: 352, startPoint y: 349, endPoint x: 348, endPoint y: 350, distance: 4.8
click at [352, 349] on li "Cosmetic repairs/improvments were needed throughout the home. Recommend budgeti…" at bounding box center [461, 355] width 297 height 22
click at [373, 344] on li "Cosmetic repairs/improvements were needed throughout the home. Recommend budget…" at bounding box center [461, 355] width 297 height 22
click at [377, 344] on li "Cosmetic repairs /improvements were needed throughout the home. Recommend budge…" at bounding box center [461, 355] width 297 height 22
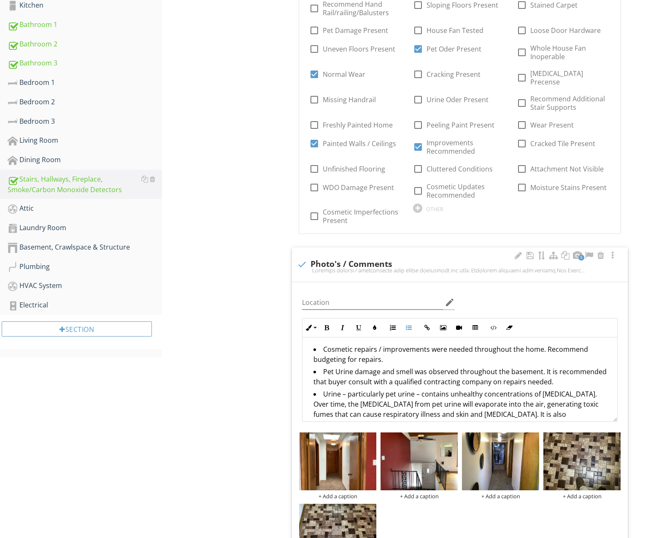
click at [294, 359] on div "Location edit Inline Style XLarge Large Normal Small Light Small/Light Bold Ita…" at bounding box center [460, 450] width 336 height 336
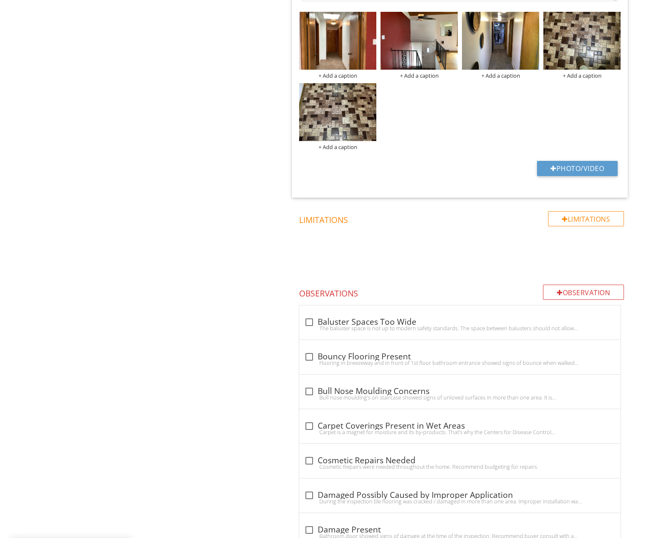
scroll to position [725, 0]
click at [560, 289] on div at bounding box center [560, 292] width 6 height 7
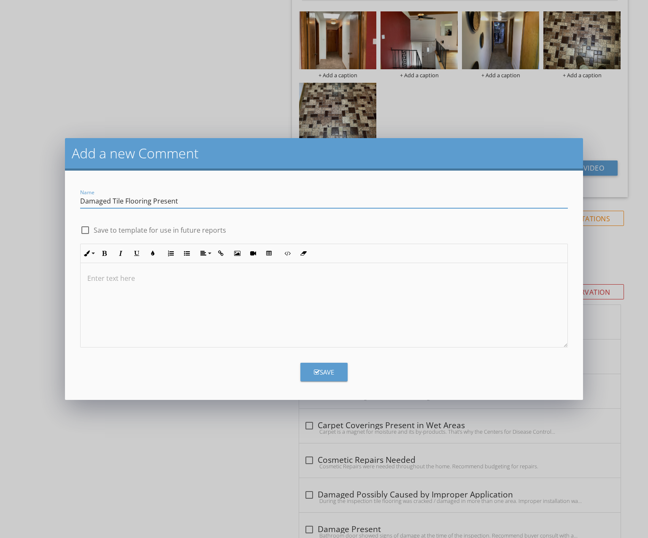
type input "Damaged Tile Flooring Present"
click at [85, 228] on div at bounding box center [85, 230] width 14 height 14
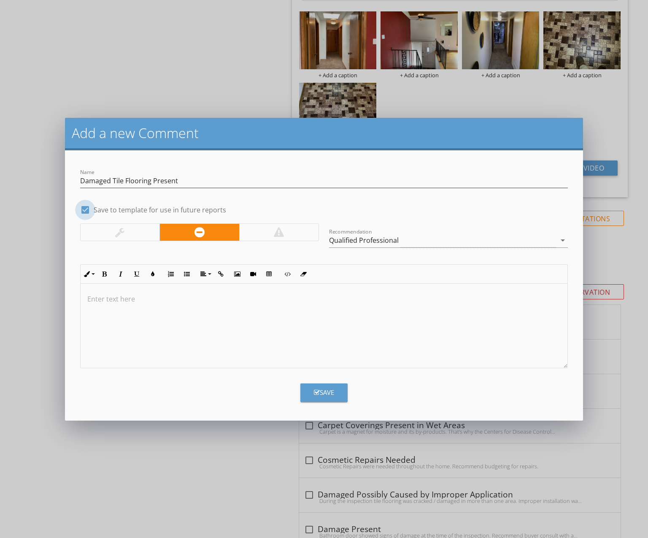
checkbox input "true"
drag, startPoint x: 196, startPoint y: 317, endPoint x: 185, endPoint y: 287, distance: 32.0
click at [196, 317] on div at bounding box center [324, 326] width 487 height 84
click at [186, 275] on icon "button" at bounding box center [187, 274] width 6 height 6
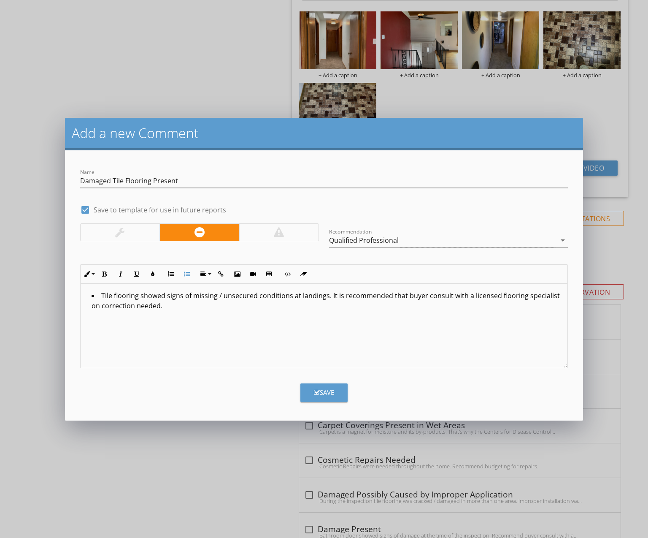
click at [316, 391] on icon "button" at bounding box center [317, 392] width 6 height 6
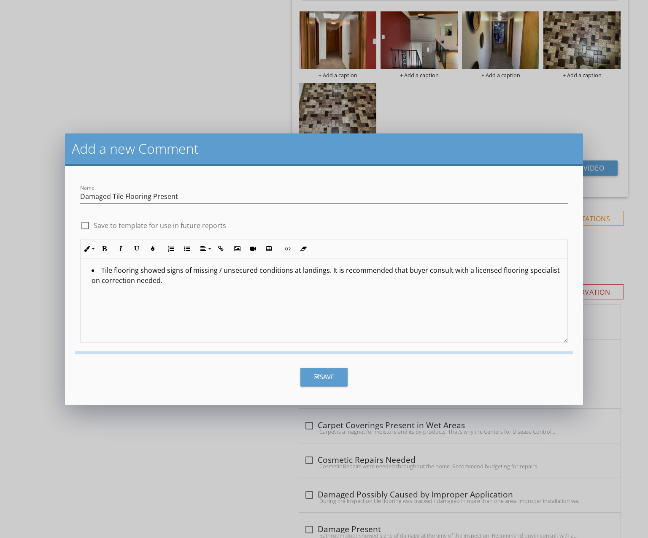
checkbox input "false"
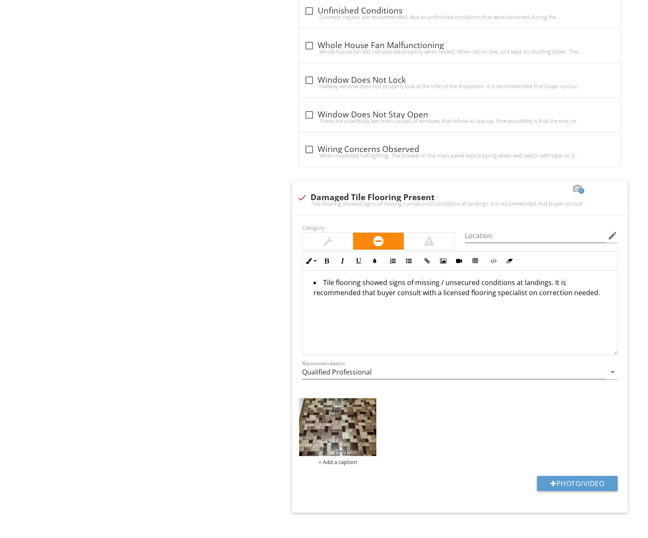
scroll to position [2037, 0]
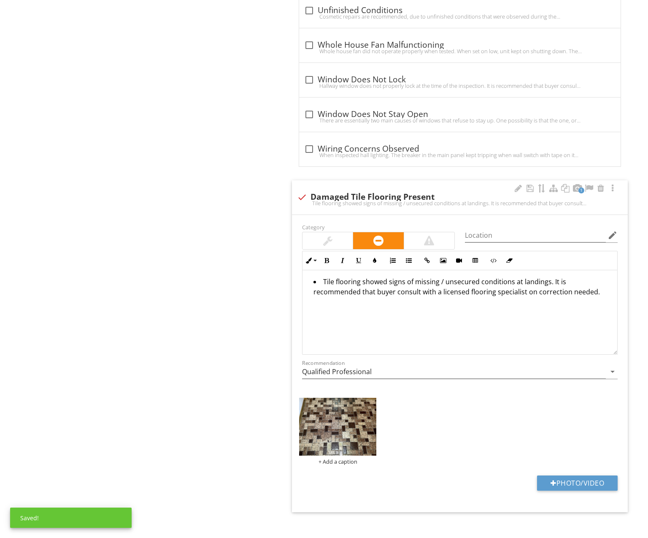
click at [350, 475] on div "Photo/Video" at bounding box center [460, 486] width 326 height 22
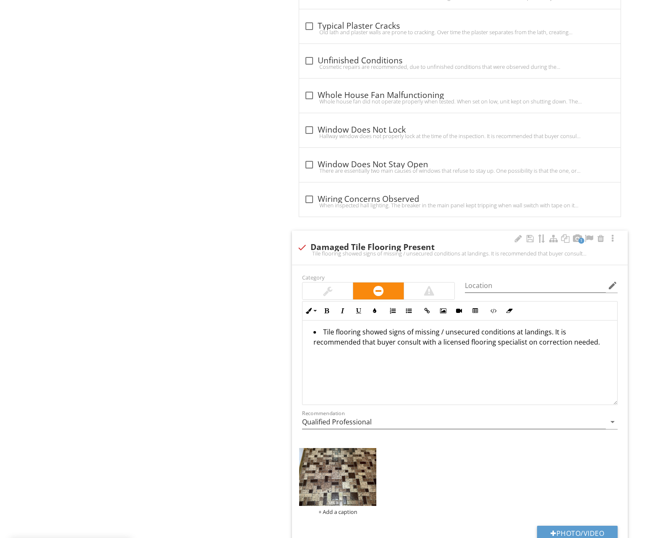
scroll to position [1988, 0]
click at [338, 472] on img at bounding box center [337, 476] width 77 height 58
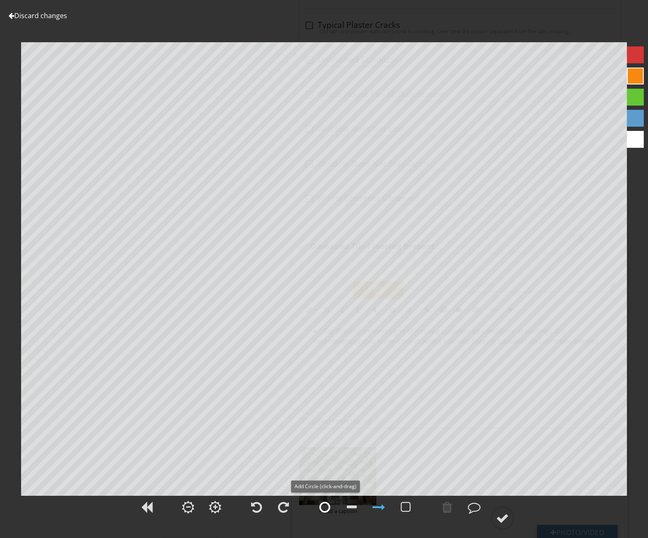
click at [325, 510] on div at bounding box center [324, 506] width 11 height 13
click at [503, 518] on div at bounding box center [502, 517] width 13 height 13
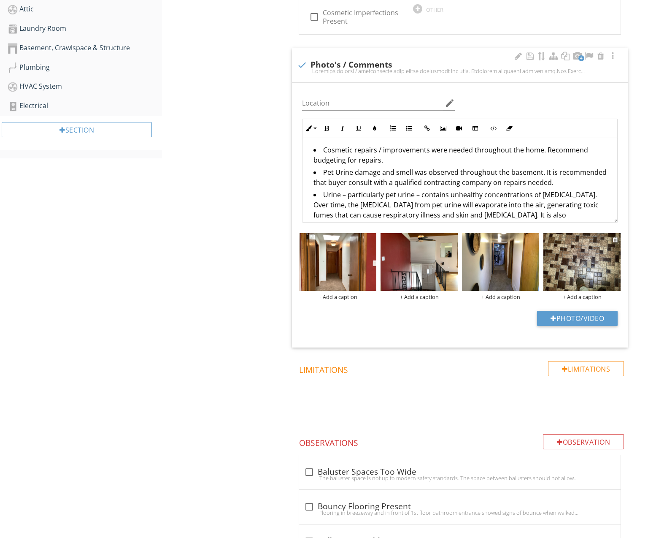
scroll to position [502, 0]
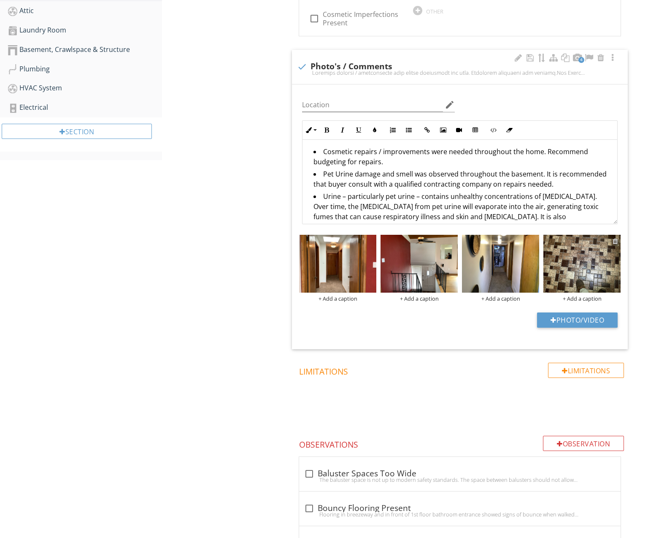
click at [616, 238] on div at bounding box center [615, 241] width 5 height 7
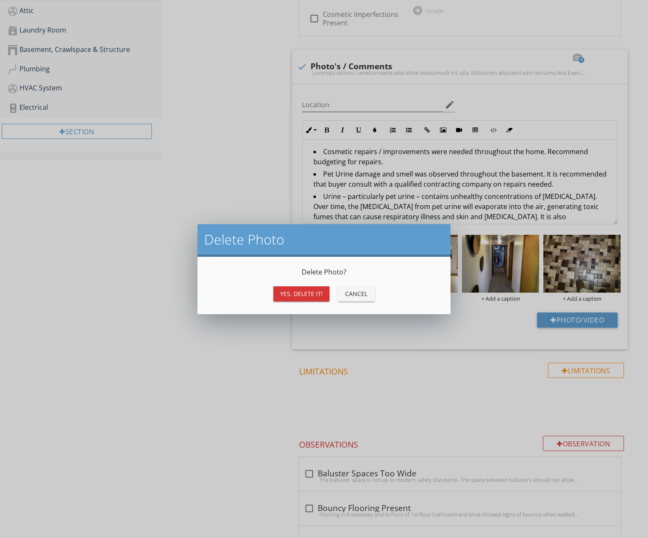
click at [319, 291] on div "Yes, Delete it!" at bounding box center [301, 293] width 43 height 9
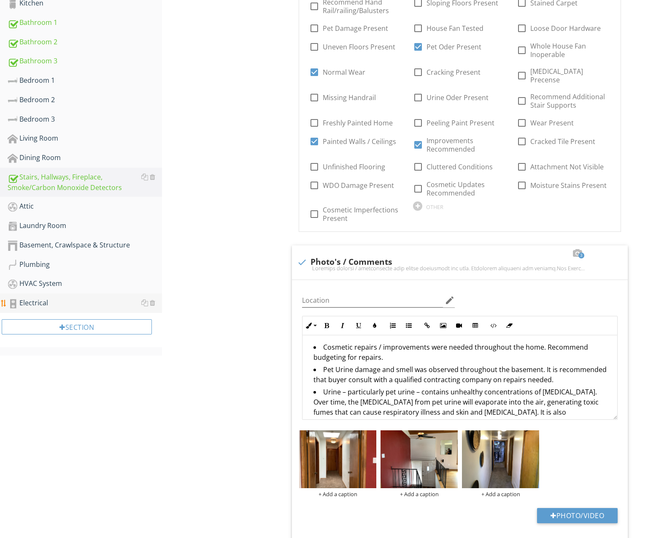
scroll to position [311, 0]
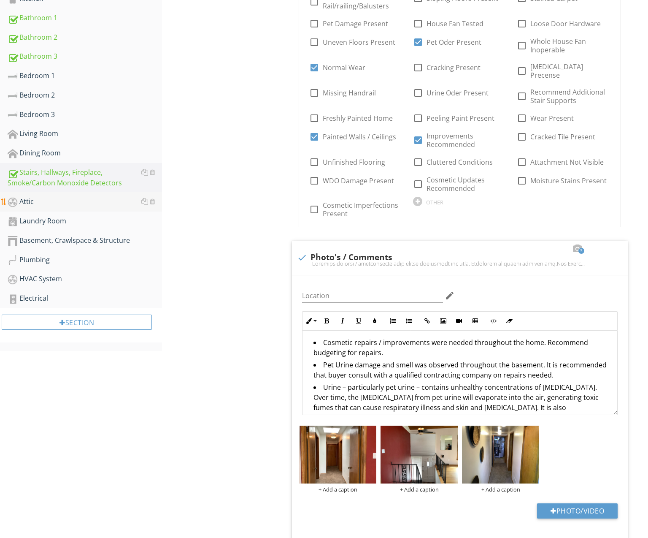
click at [68, 210] on link "Attic" at bounding box center [85, 201] width 154 height 19
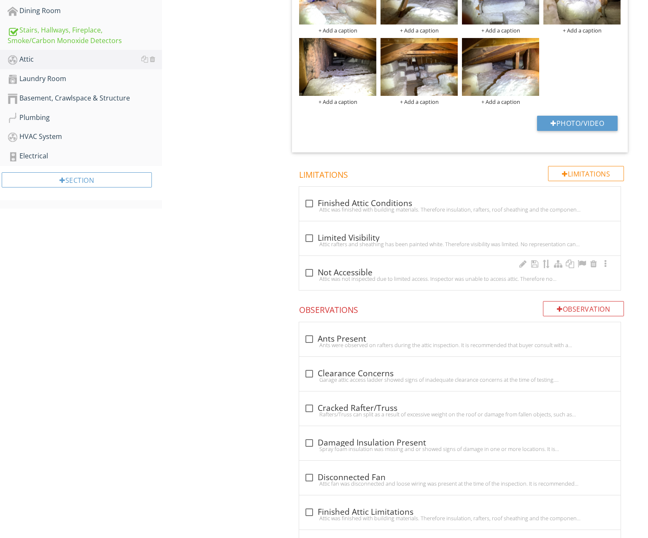
scroll to position [454, 0]
click at [392, 278] on div "Attic was not inspected due to limited access. Inspector was unable to access a…" at bounding box center [459, 278] width 311 height 7
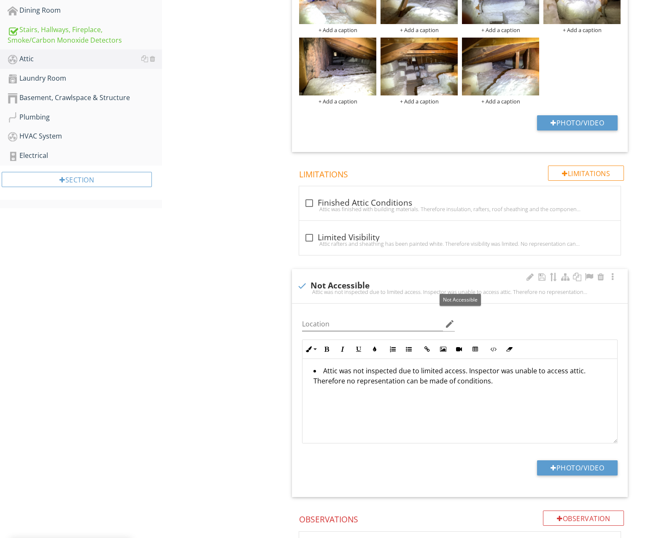
click at [300, 279] on div at bounding box center [302, 285] width 14 height 14
checkbox input "true"
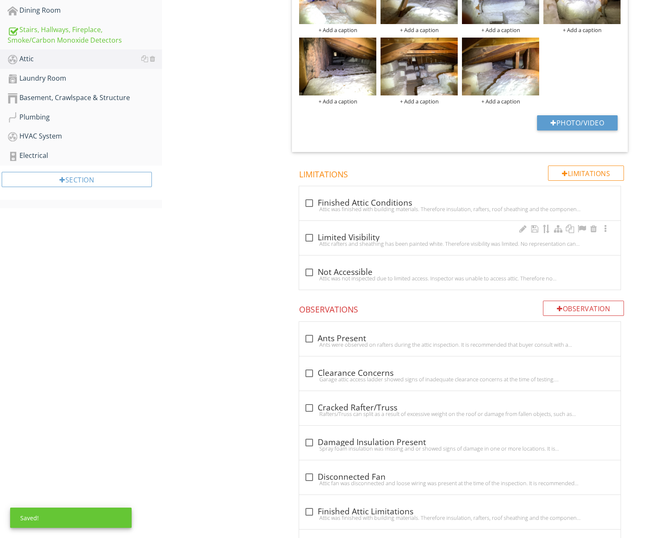
click at [390, 240] on div "Attic rafters and sheathing has been painted white. Therefore visibility was li…" at bounding box center [459, 243] width 311 height 7
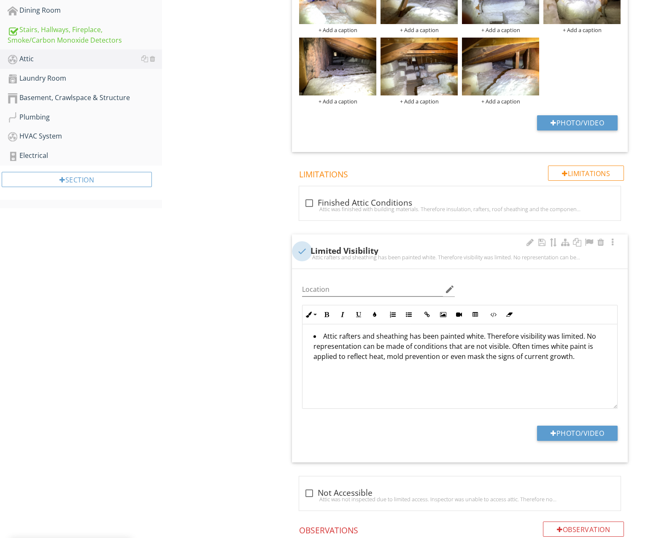
click at [307, 249] on div at bounding box center [302, 251] width 14 height 14
checkbox input "true"
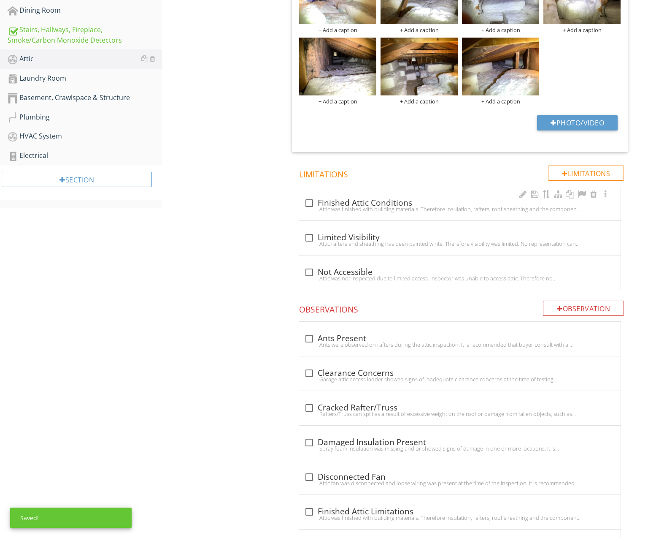
click at [377, 208] on div "Attic was finished with building materials. Therefore insulation, rafters, roof…" at bounding box center [459, 208] width 311 height 7
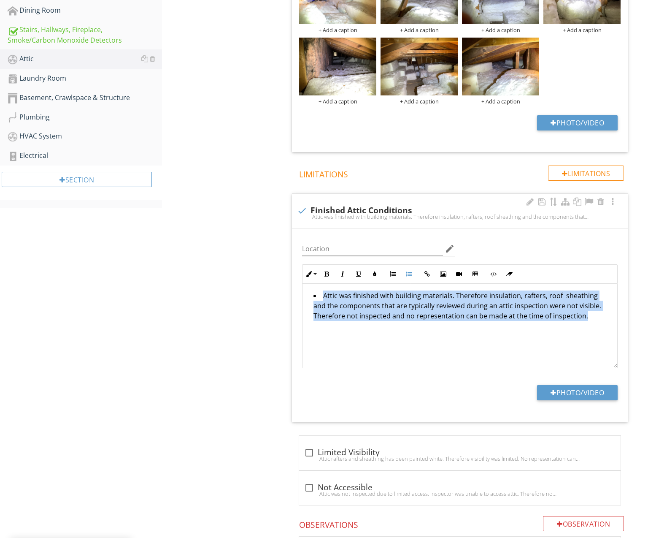
drag, startPoint x: 425, startPoint y: 328, endPoint x: 302, endPoint y: 289, distance: 129.3
click at [302, 289] on div "Inline Style XLarge Large Normal Small Light Small/Light Bold Italic Underline …" at bounding box center [460, 316] width 326 height 104
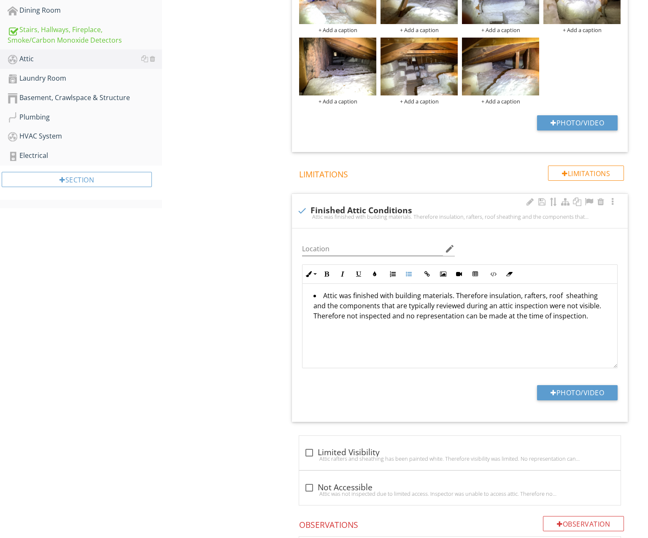
click at [305, 211] on div at bounding box center [302, 210] width 14 height 14
checkbox input "true"
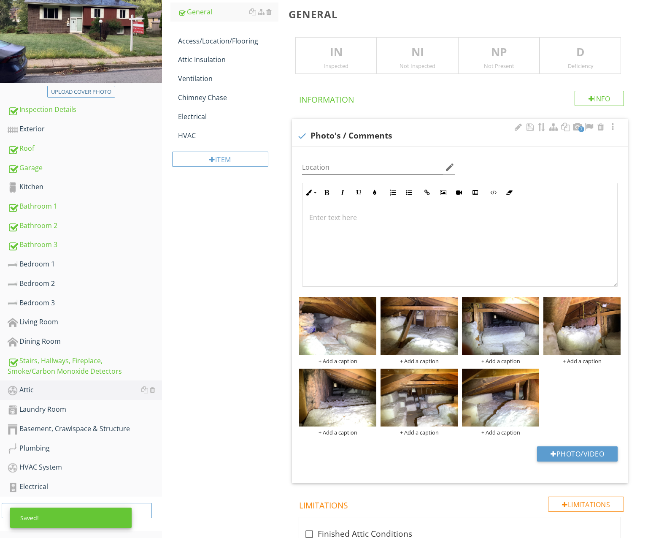
scroll to position [49, 0]
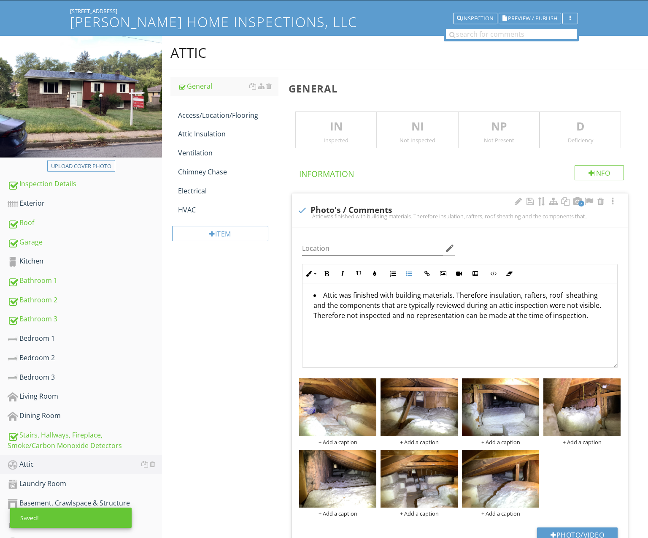
click at [349, 295] on li "Attic was finished with building materials. Therefore insulation, rafters, roof…" at bounding box center [461, 306] width 297 height 32
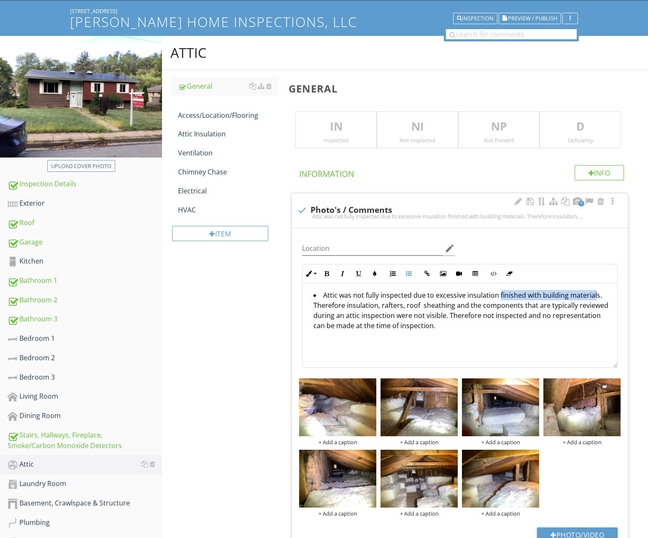
drag, startPoint x: 497, startPoint y: 294, endPoint x: 593, endPoint y: 293, distance: 95.8
click at [593, 293] on li "Attic was not fully inspected due to excessive insulation finished with buildin…" at bounding box center [461, 311] width 297 height 43
drag, startPoint x: 346, startPoint y: 305, endPoint x: 378, endPoint y: 305, distance: 31.6
click at [378, 305] on li "Attic was not fully inspected due to excessive insulation that was obstructed a…" at bounding box center [461, 311] width 297 height 43
click at [404, 137] on div "Not Inspected" at bounding box center [417, 140] width 81 height 7
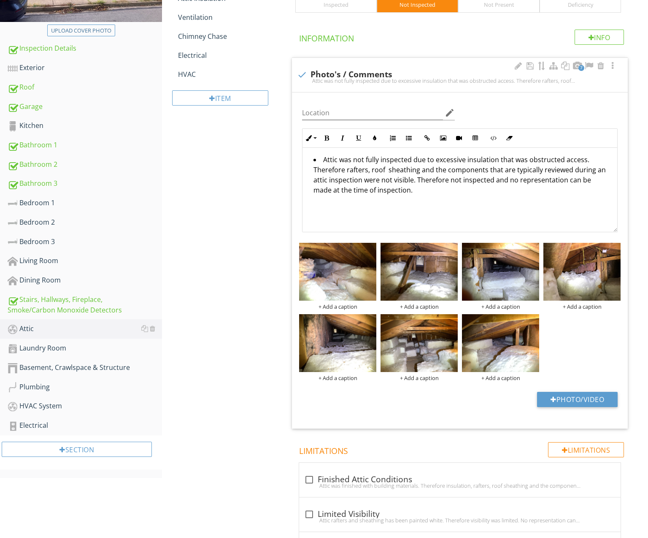
scroll to position [183, 0]
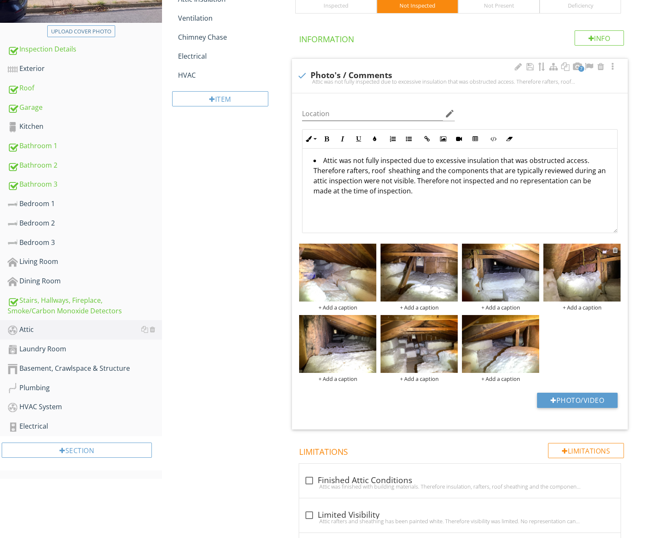
click at [615, 247] on div at bounding box center [615, 249] width 5 height 7
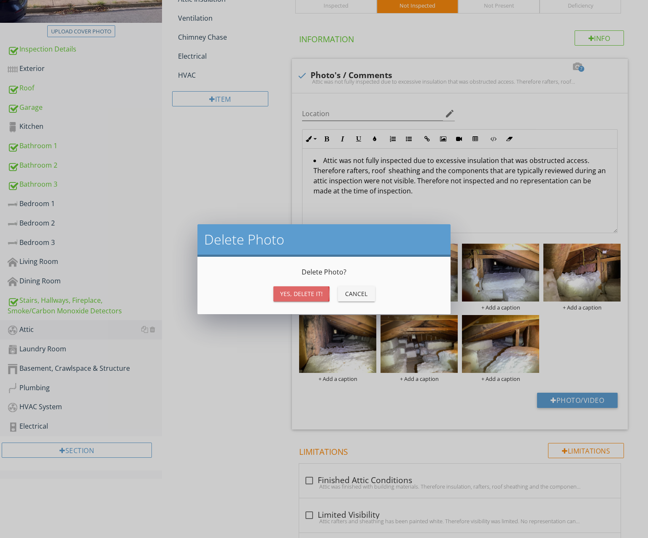
click at [320, 292] on div "Yes, Delete it!" at bounding box center [301, 293] width 43 height 9
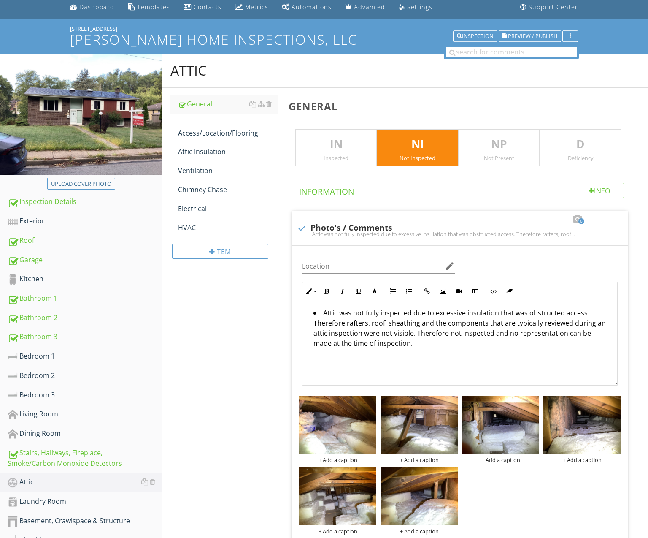
scroll to position [35, 0]
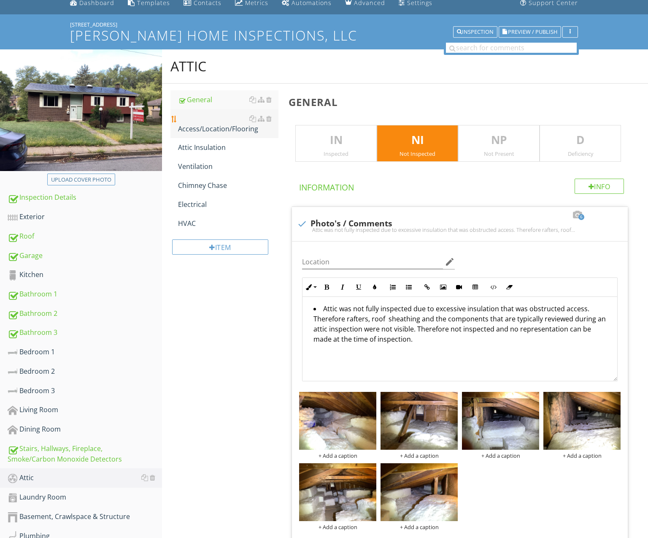
click at [214, 122] on div "Access/Location/Flooring" at bounding box center [228, 123] width 100 height 20
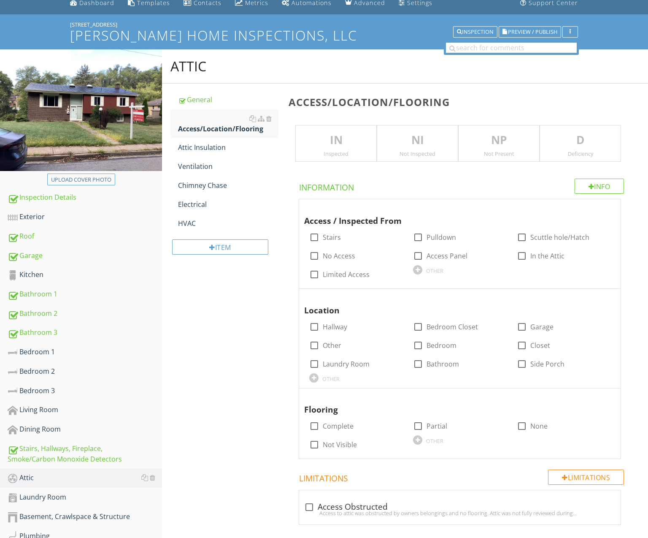
click at [379, 149] on div "NI Not Inspected" at bounding box center [417, 143] width 81 height 37
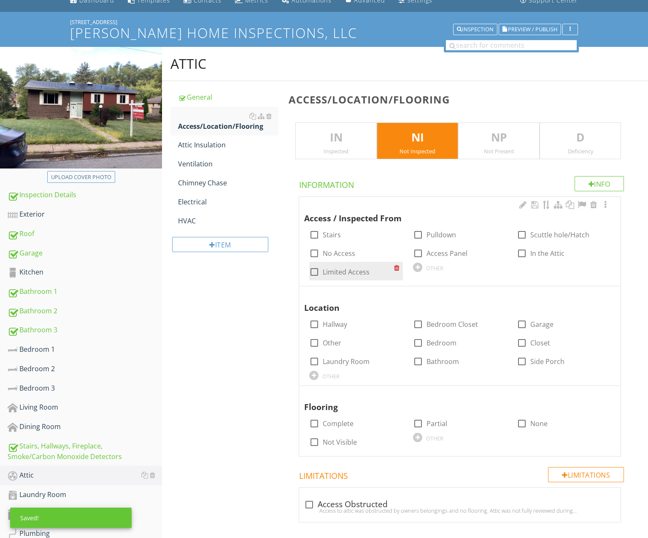
scroll to position [38, 0]
click at [354, 268] on label "Limited Access" at bounding box center [346, 271] width 47 height 8
checkbox input "true"
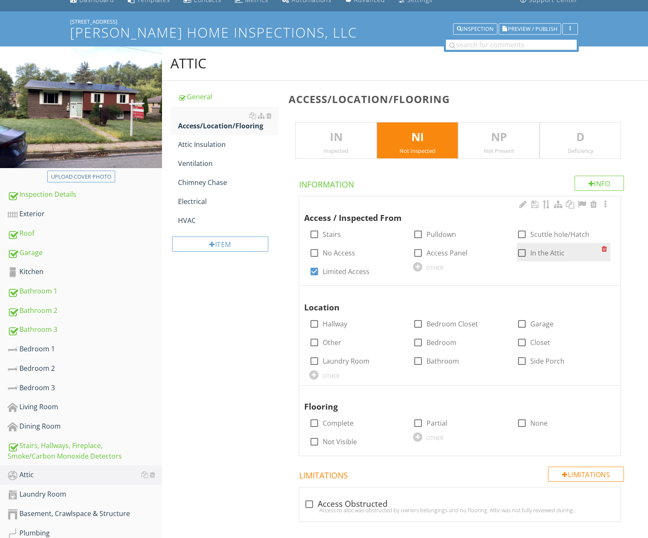
click at [526, 251] on div at bounding box center [522, 253] width 14 height 14
checkbox input "true"
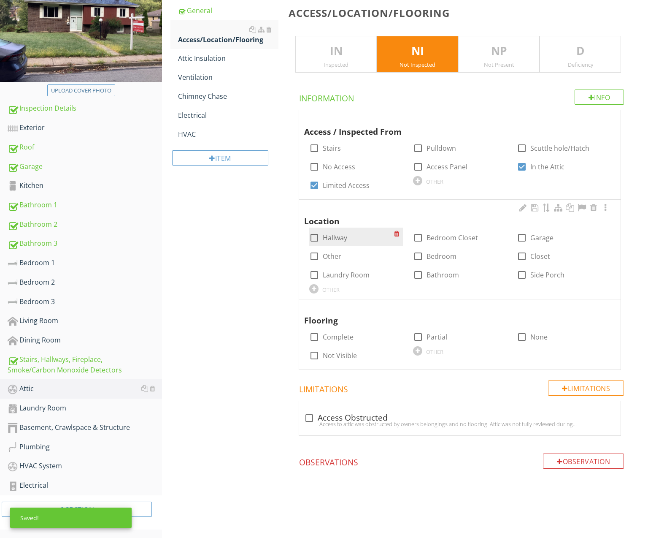
scroll to position [126, 0]
click at [332, 233] on label "Hallway" at bounding box center [335, 237] width 24 height 8
checkbox input "true"
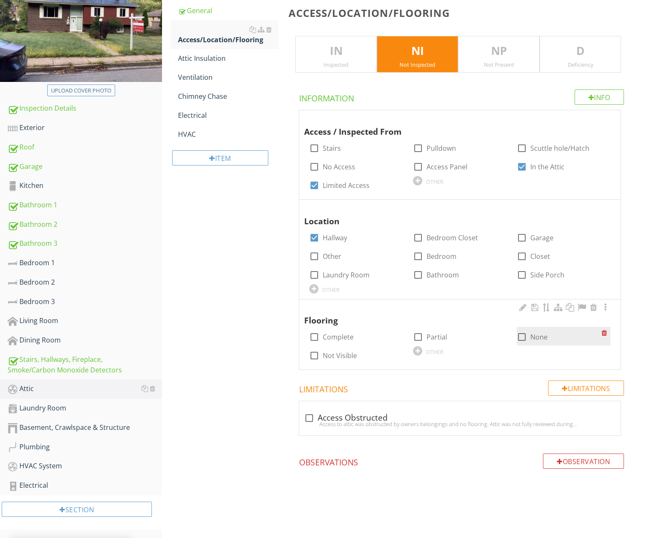
click at [527, 334] on div at bounding box center [522, 337] width 14 height 14
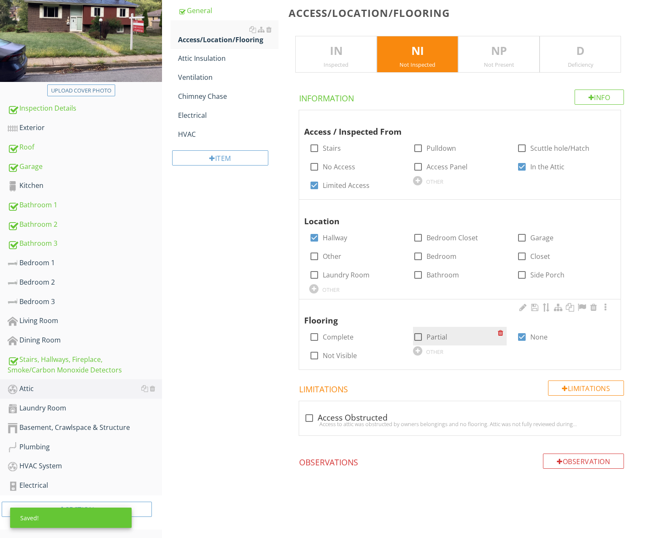
drag, startPoint x: 522, startPoint y: 333, endPoint x: 474, endPoint y: 340, distance: 48.5
click at [522, 333] on div at bounding box center [522, 337] width 14 height 14
checkbox input "false"
click at [443, 332] on label "Partial" at bounding box center [437, 336] width 21 height 8
checkbox input "true"
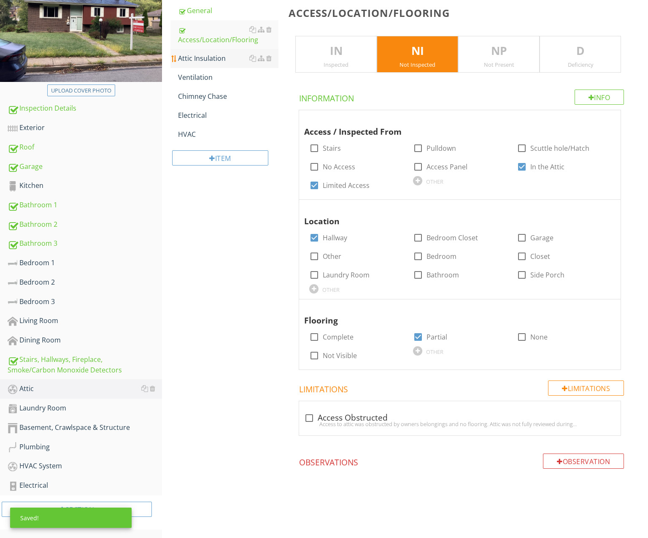
click at [204, 59] on div "Attic Insulation" at bounding box center [228, 58] width 100 height 10
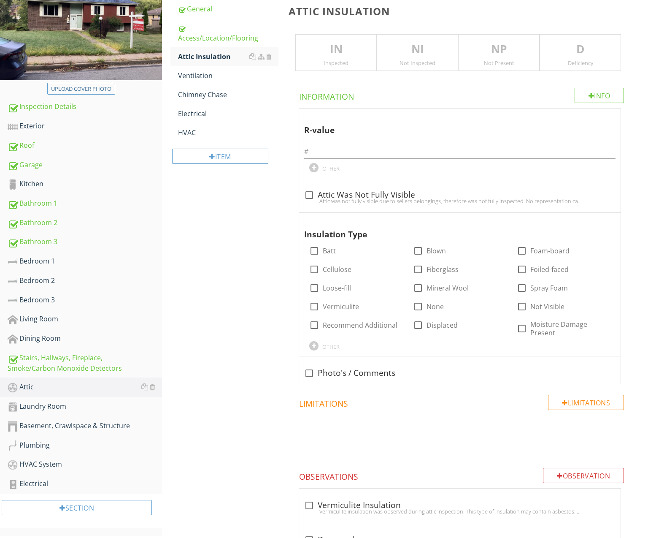
click at [357, 57] on div "IN Inspected" at bounding box center [335, 52] width 81 height 37
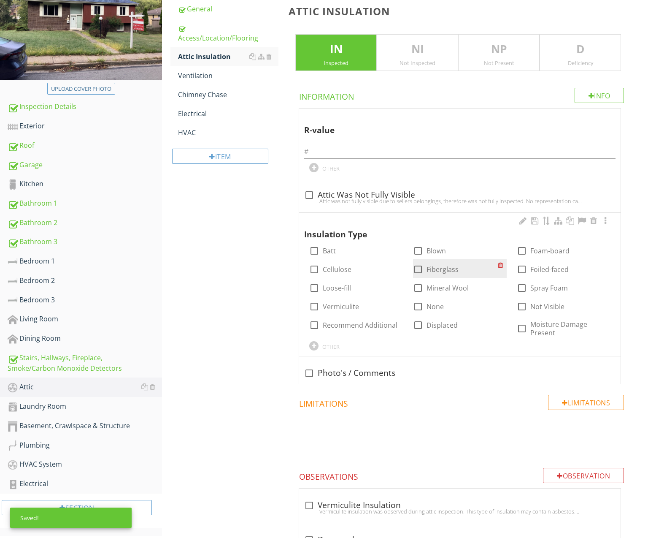
click at [418, 266] on div at bounding box center [418, 269] width 14 height 14
checkbox input "true"
click at [448, 326] on label "Displaced" at bounding box center [442, 325] width 31 height 8
checkbox input "true"
click at [194, 76] on div "Ventilation" at bounding box center [228, 75] width 100 height 10
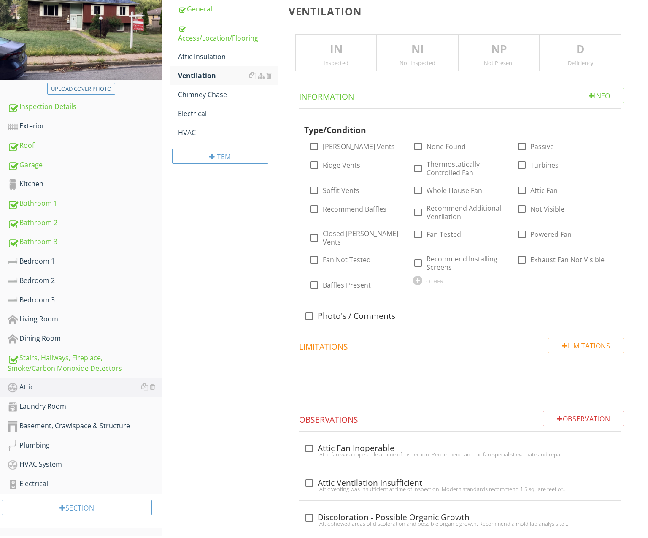
click at [349, 61] on div "Inspected" at bounding box center [336, 62] width 81 height 7
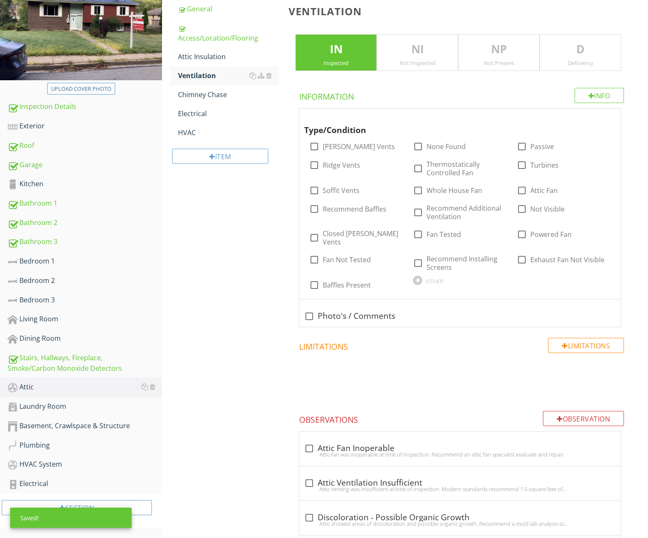
click at [346, 65] on div "Inspected" at bounding box center [336, 62] width 81 height 7
click at [400, 60] on div "Not Inspected" at bounding box center [417, 62] width 81 height 7
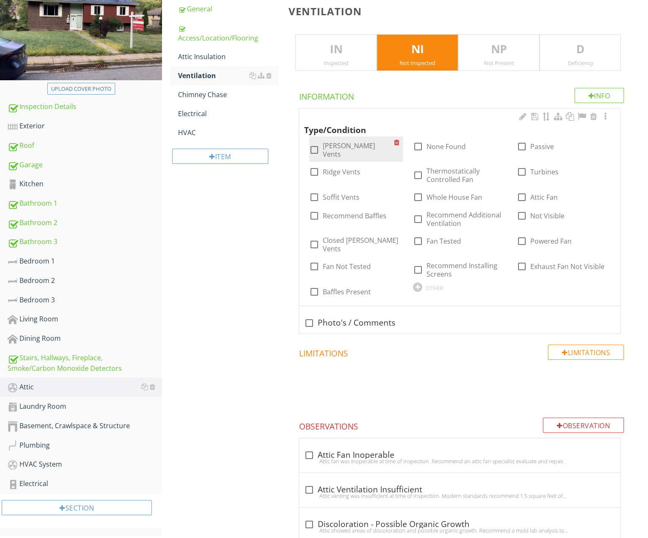
click at [346, 149] on label "[PERSON_NAME] Vents" at bounding box center [358, 149] width 71 height 17
checkbox input "true"
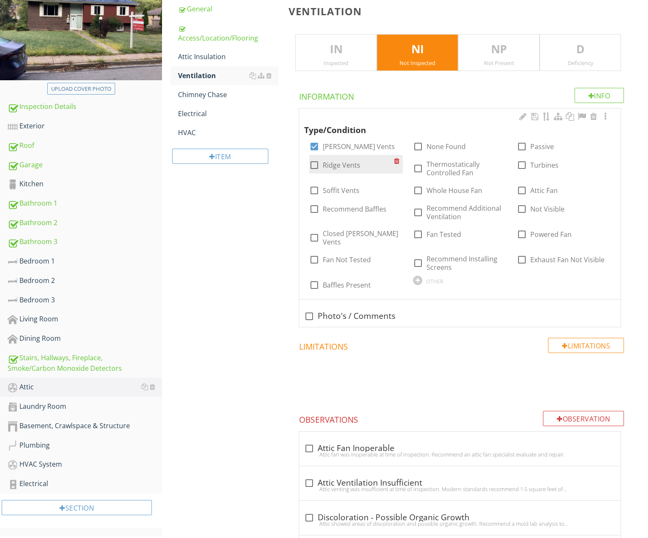
click at [343, 162] on label "Ridge Vents" at bounding box center [342, 165] width 38 height 8
checkbox input "true"
click at [341, 186] on label "Soffit Vents" at bounding box center [341, 190] width 37 height 8
checkbox input "true"
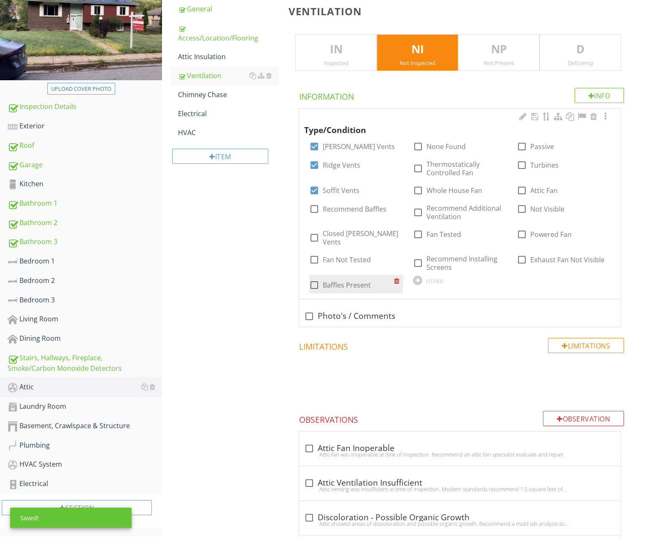
click at [365, 281] on label "Baffles Present" at bounding box center [347, 285] width 48 height 8
checkbox input "true"
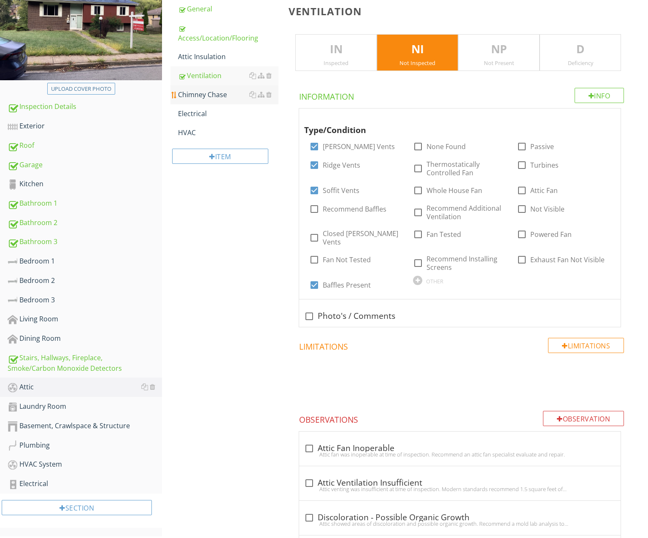
click at [227, 95] on div "Chimney Chase" at bounding box center [228, 94] width 100 height 10
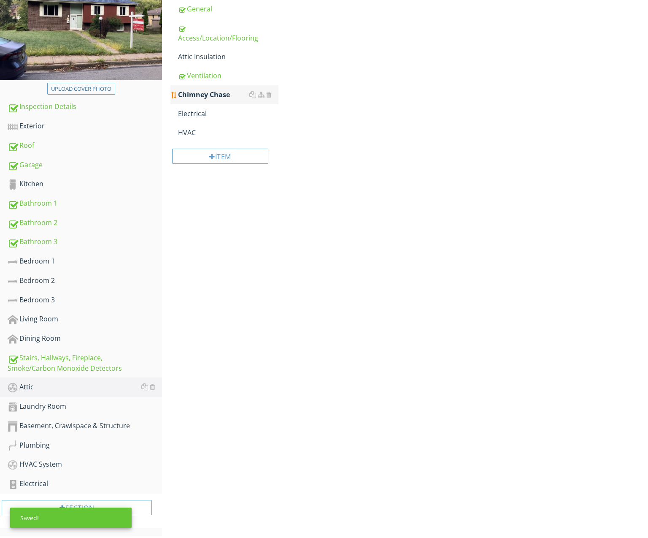
scroll to position [123, 0]
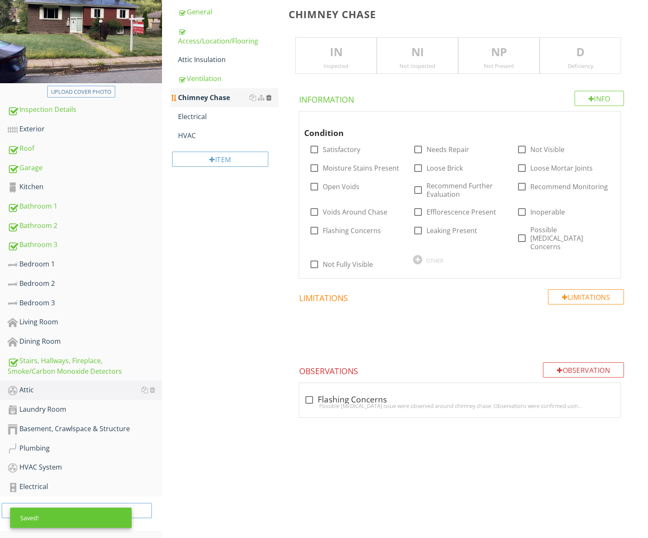
click at [270, 96] on div at bounding box center [268, 97] width 5 height 7
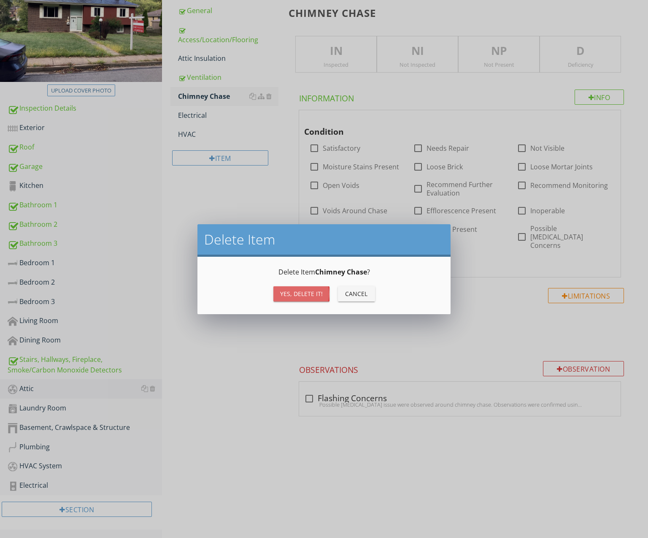
click at [320, 289] on button "Yes, Delete it!" at bounding box center [301, 293] width 56 height 15
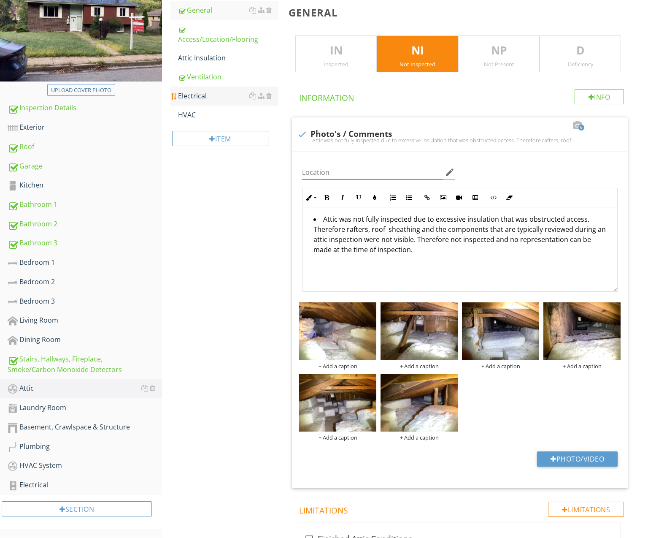
click at [214, 99] on div "Electrical" at bounding box center [228, 96] width 100 height 10
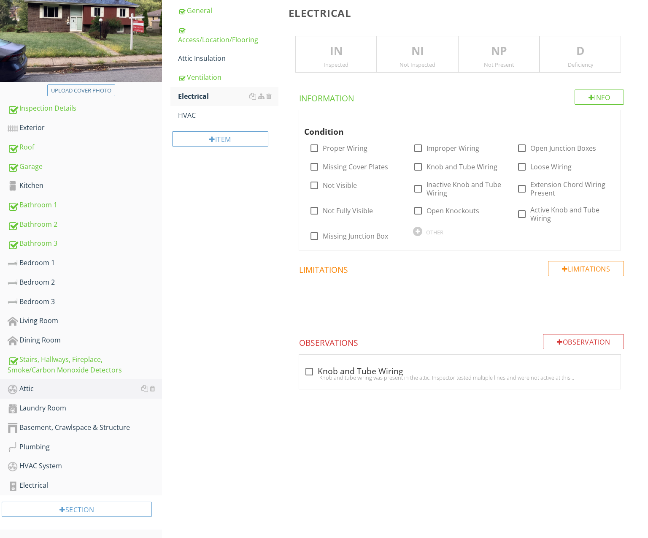
click at [420, 61] on div "Not Inspected" at bounding box center [417, 64] width 81 height 7
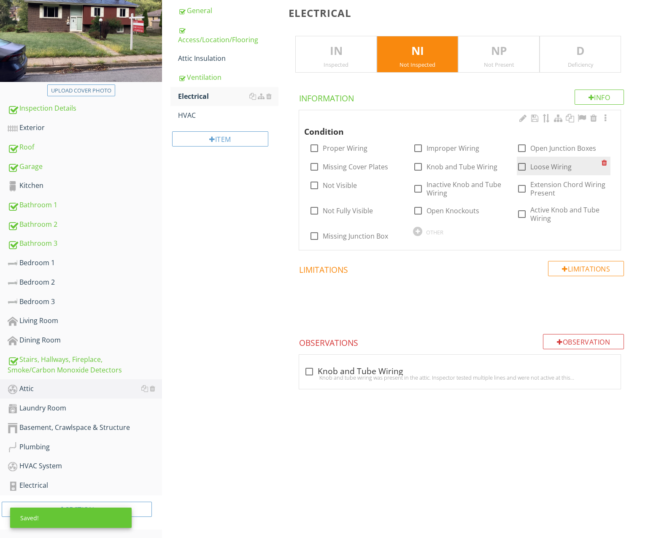
click at [534, 165] on label "Loose Wiring" at bounding box center [550, 166] width 41 height 8
checkbox input "true"
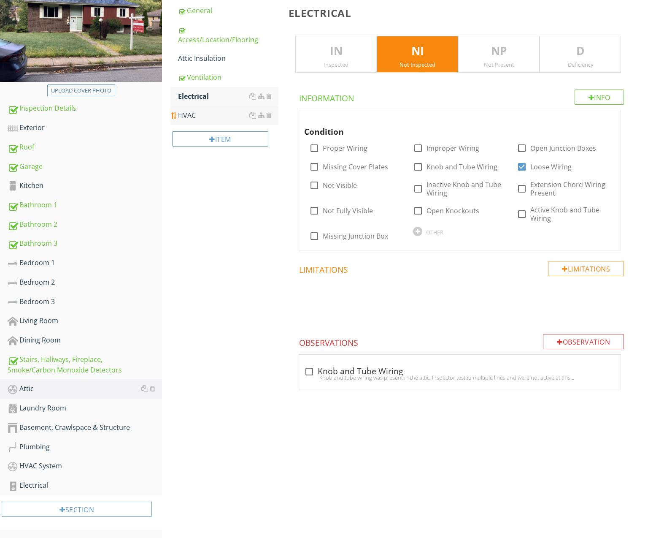
click at [211, 115] on div "HVAC" at bounding box center [228, 115] width 100 height 10
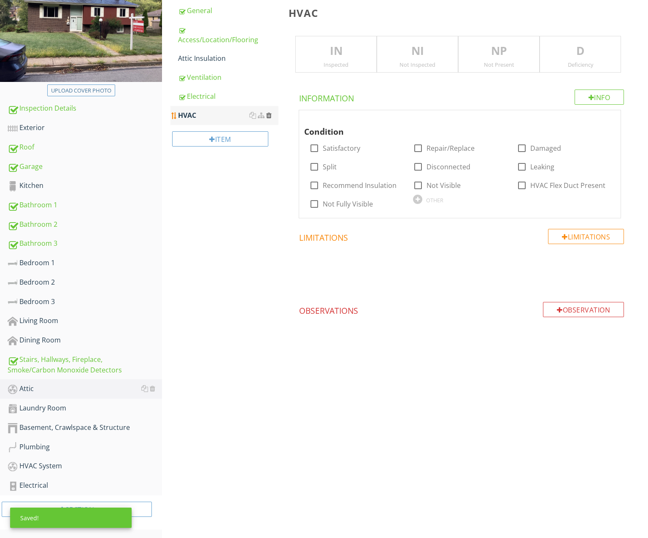
click at [270, 113] on div at bounding box center [268, 115] width 5 height 7
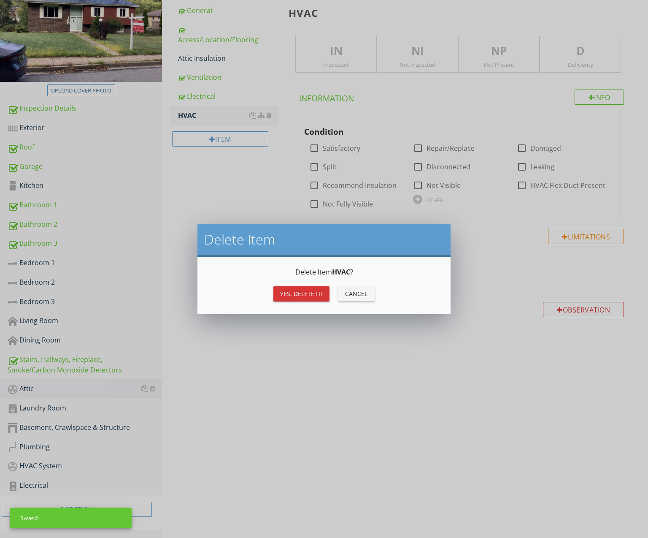
click at [319, 292] on div "Yes, Delete it!" at bounding box center [301, 293] width 43 height 9
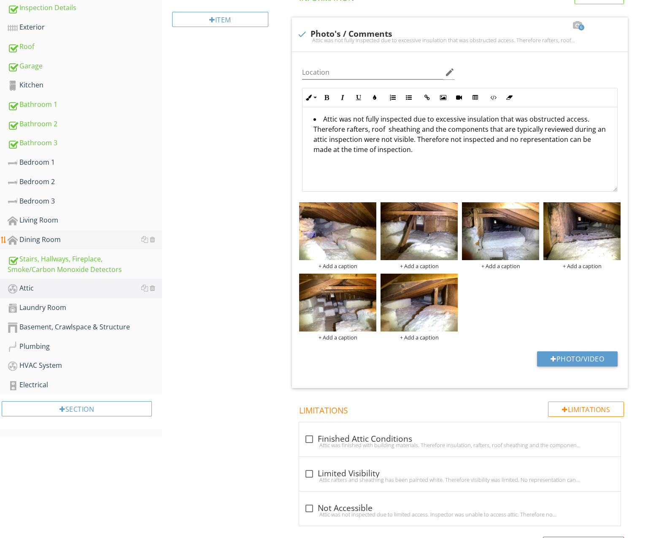
scroll to position [230, 0]
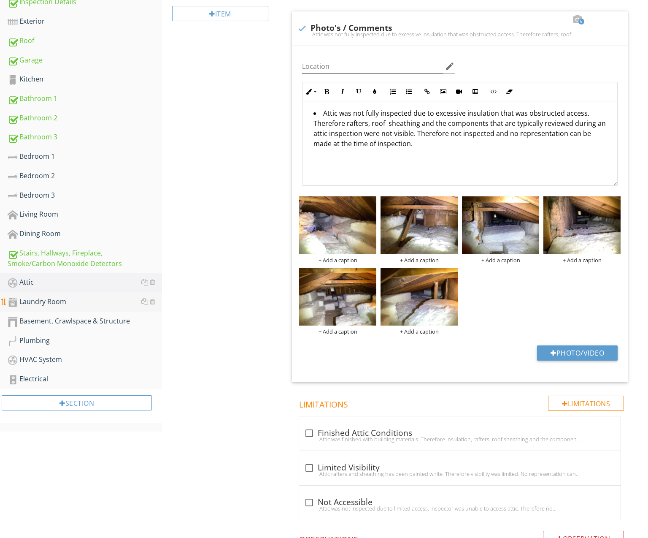
click at [68, 300] on div "Laundry Room" at bounding box center [85, 301] width 154 height 11
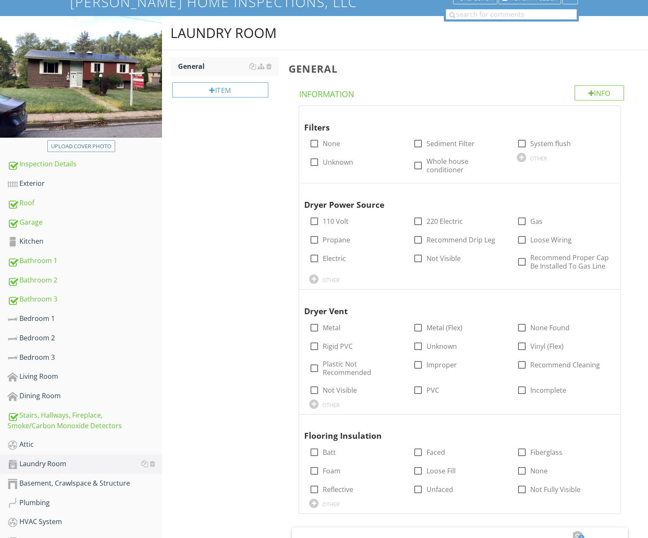
scroll to position [66, 0]
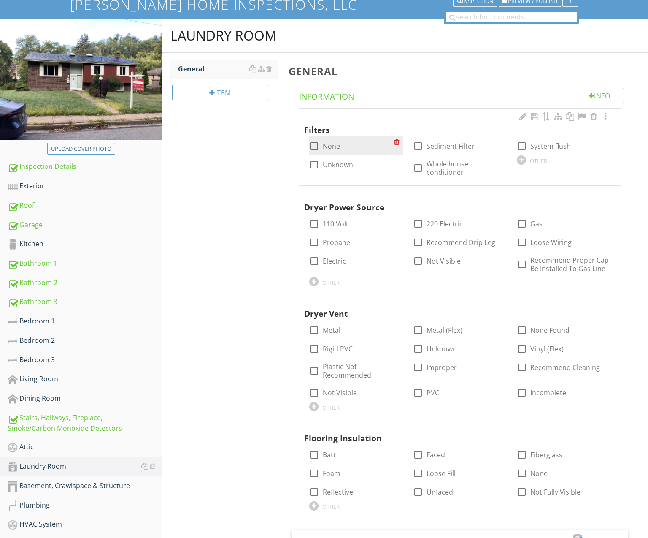
click at [328, 145] on label "None" at bounding box center [331, 146] width 17 height 8
checkbox input "true"
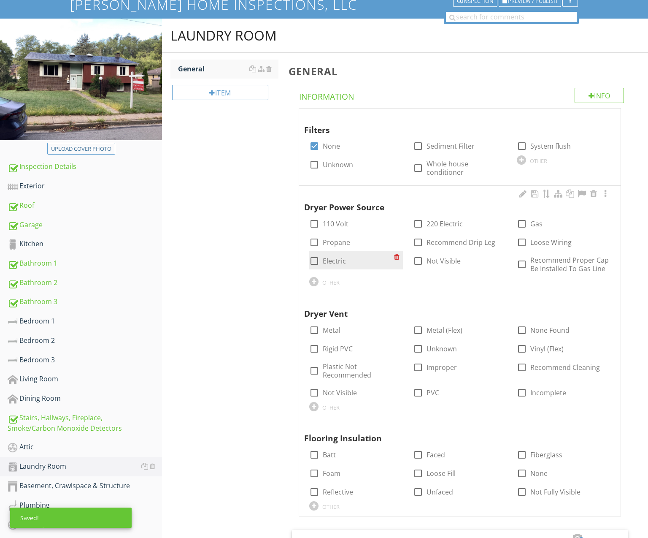
click at [329, 257] on label "Electric" at bounding box center [334, 261] width 23 height 8
checkbox input "true"
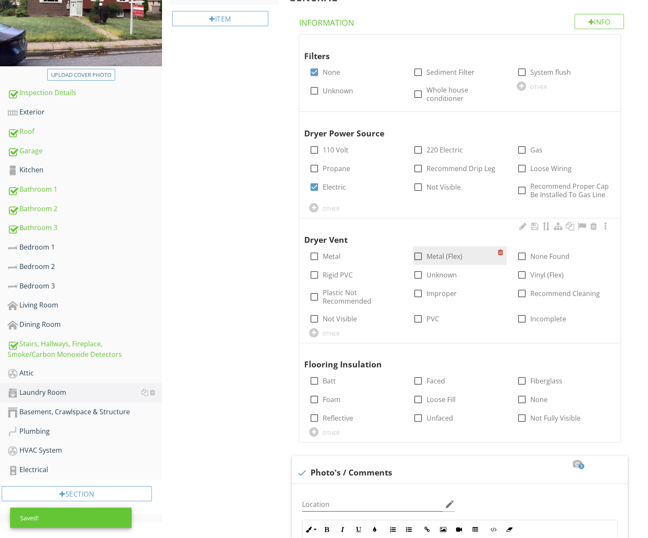
click at [437, 249] on div "check_box_outline_blank Metal (Flex)" at bounding box center [455, 255] width 85 height 12
click at [439, 252] on label "Metal (Flex)" at bounding box center [445, 256] width 36 height 8
checkbox input "true"
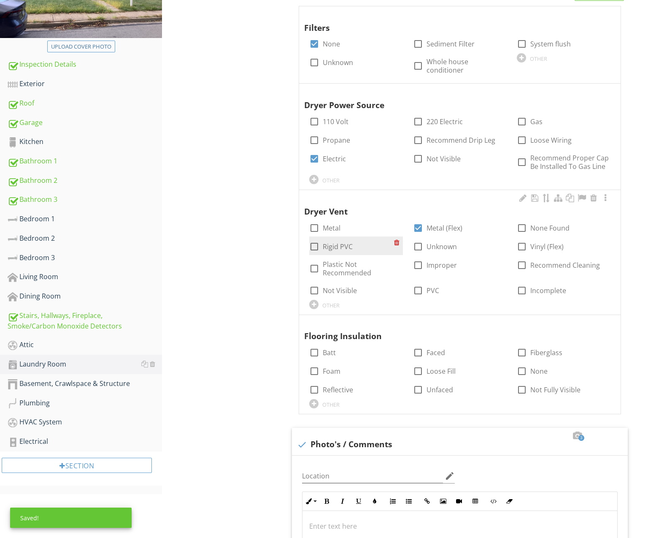
scroll to position [328, 0]
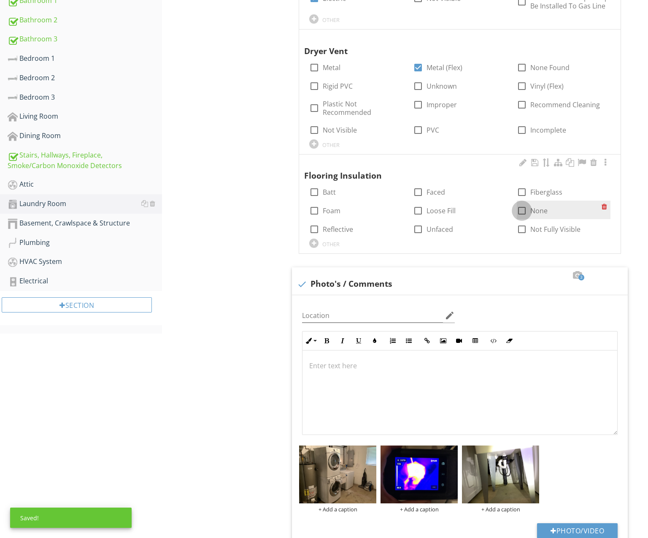
click at [521, 203] on div at bounding box center [522, 210] width 14 height 14
checkbox input "true"
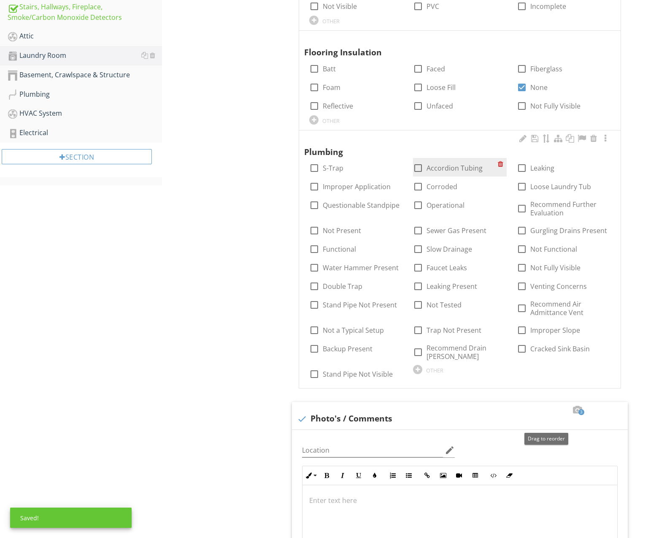
scroll to position [477, 0]
click at [342, 244] on label "Functional" at bounding box center [339, 248] width 33 height 8
checkbox input "true"
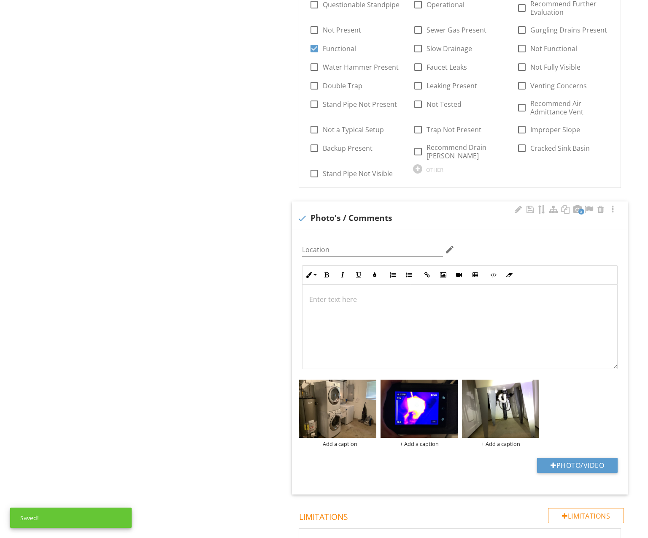
scroll to position [685, 0]
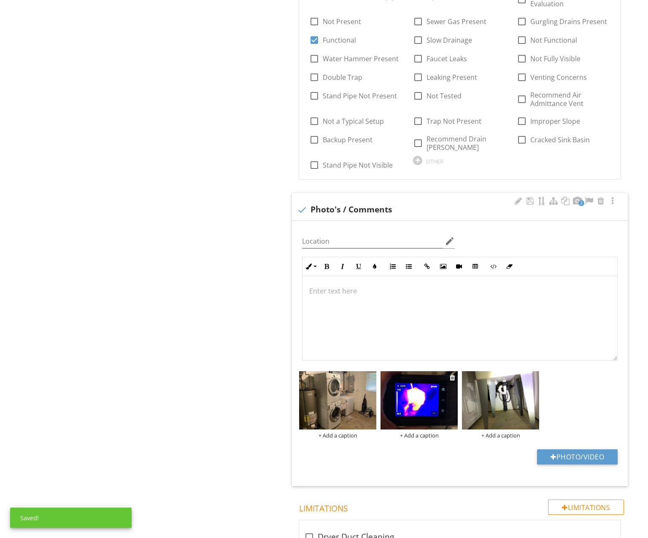
drag, startPoint x: 458, startPoint y: 443, endPoint x: 422, endPoint y: 387, distance: 66.8
click at [458, 449] on div "Photo/Video" at bounding box center [460, 460] width 326 height 22
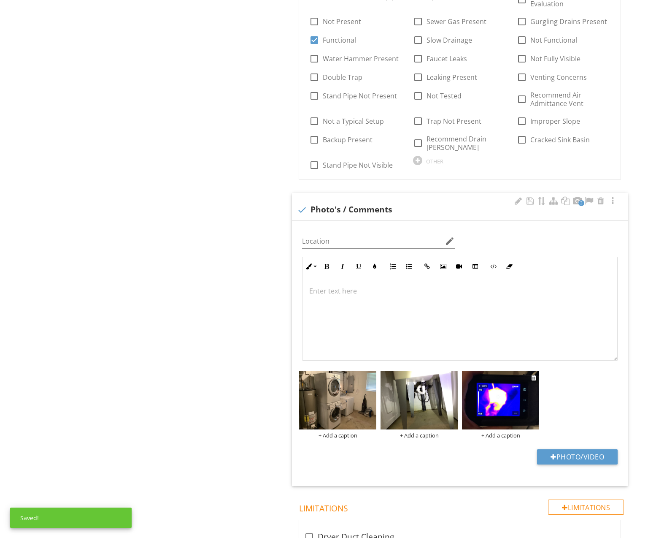
click at [499, 432] on div "+ Add a caption" at bounding box center [500, 435] width 77 height 7
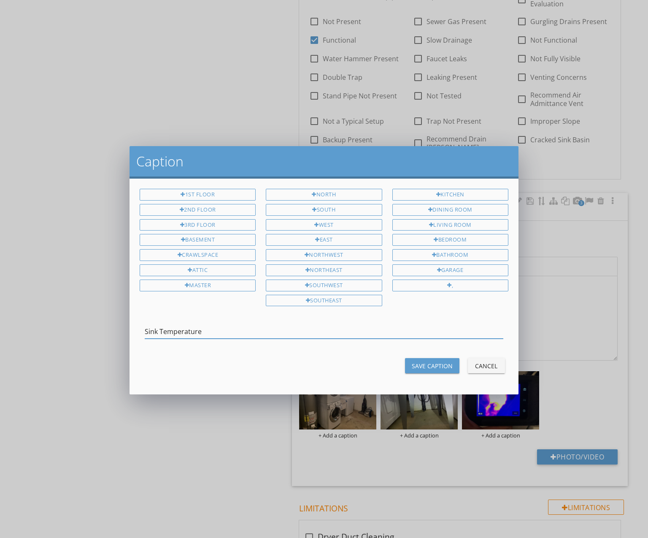
type input "Sink Temperature"
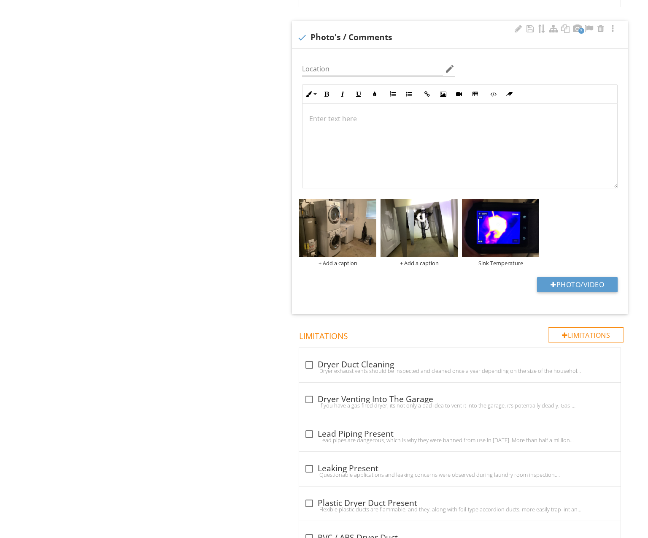
scroll to position [869, 0]
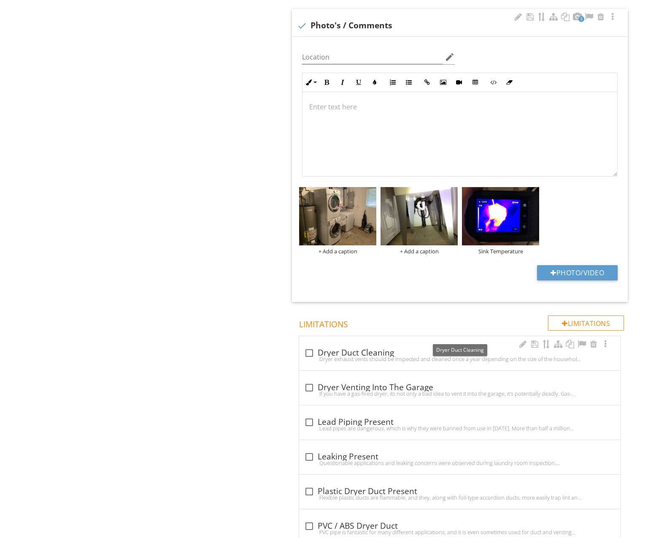
click at [414, 355] on div "Dryer exhaust vents should be inspected and cleaned once a year depending on th…" at bounding box center [459, 358] width 311 height 7
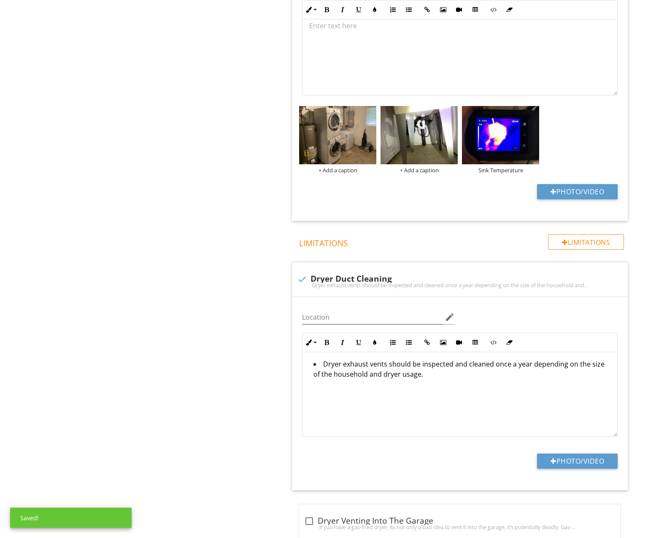
scroll to position [962, 0]
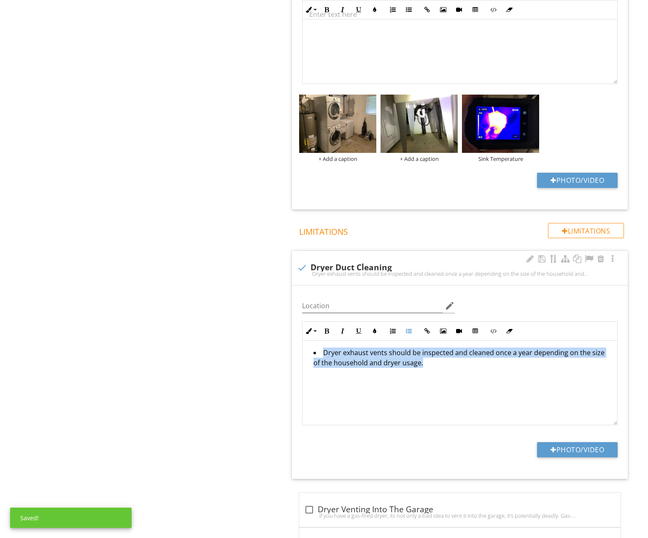
drag, startPoint x: 384, startPoint y: 362, endPoint x: 299, endPoint y: 331, distance: 90.1
click at [299, 331] on div "Inline Style XLarge Large Normal Small Light Small/Light Bold Italic Underline …" at bounding box center [460, 373] width 326 height 104
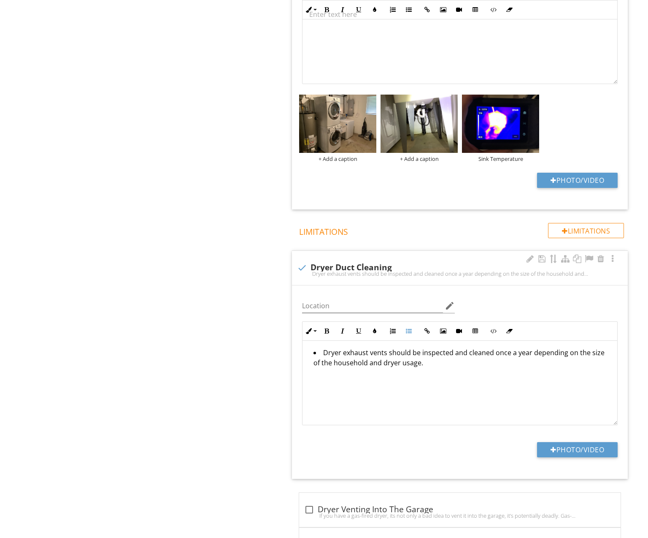
drag, startPoint x: 296, startPoint y: 240, endPoint x: 300, endPoint y: 246, distance: 6.8
click at [296, 251] on div "check Dryer Duct Cleaning Dryer exhaust vents should be inspected and cleaned o…" at bounding box center [460, 268] width 336 height 34
checkbox input "true"
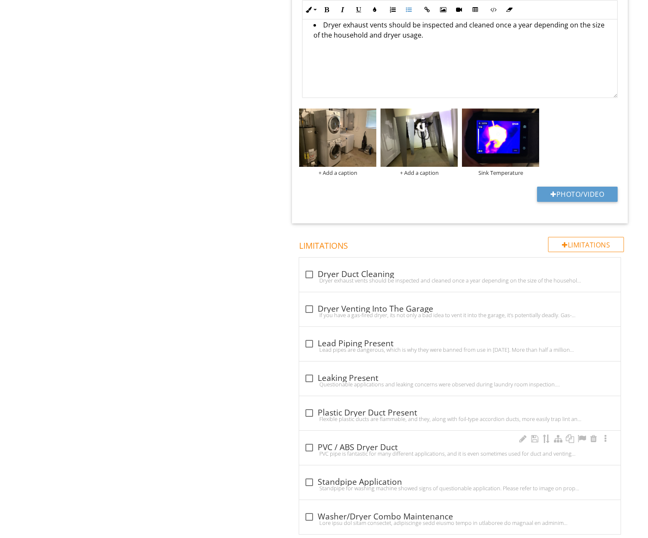
scroll to position [954, 0]
drag, startPoint x: 390, startPoint y: 495, endPoint x: 322, endPoint y: 452, distance: 80.5
click at [390, 512] on div "check_box_outline_blank Washer/Dryer Combo Maintenance" at bounding box center [459, 517] width 311 height 10
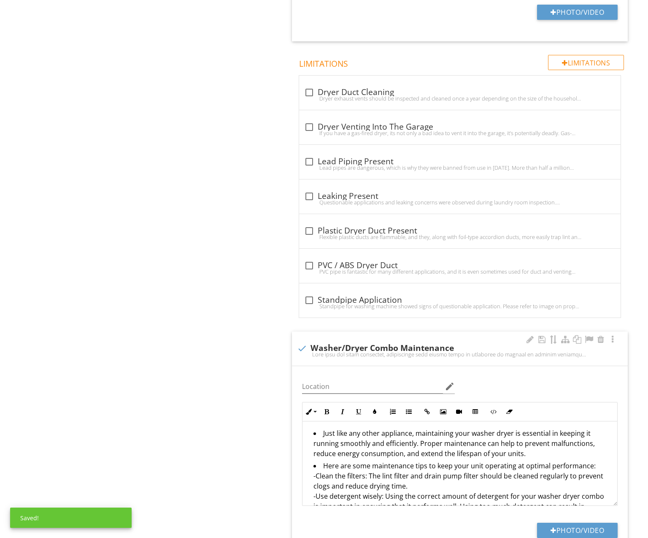
scroll to position [1137, 0]
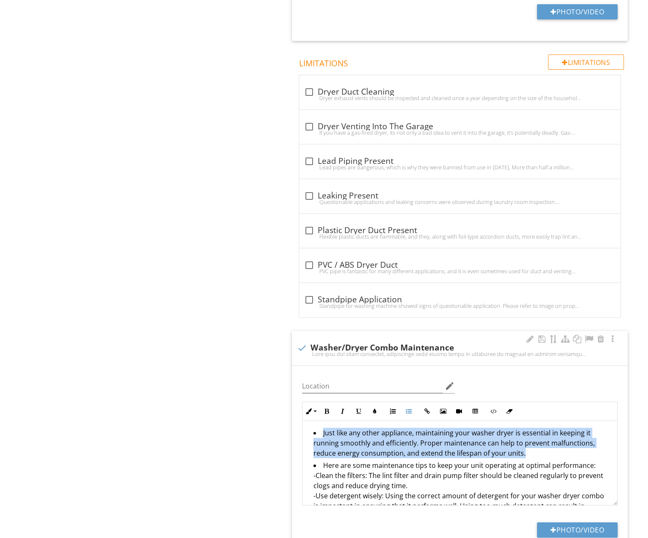
drag, startPoint x: 539, startPoint y: 436, endPoint x: 299, endPoint y: 407, distance: 241.8
click at [299, 407] on div "Inline Style XLarge Large Normal Small Light Small/Light Bold Italic Underline …" at bounding box center [460, 453] width 326 height 104
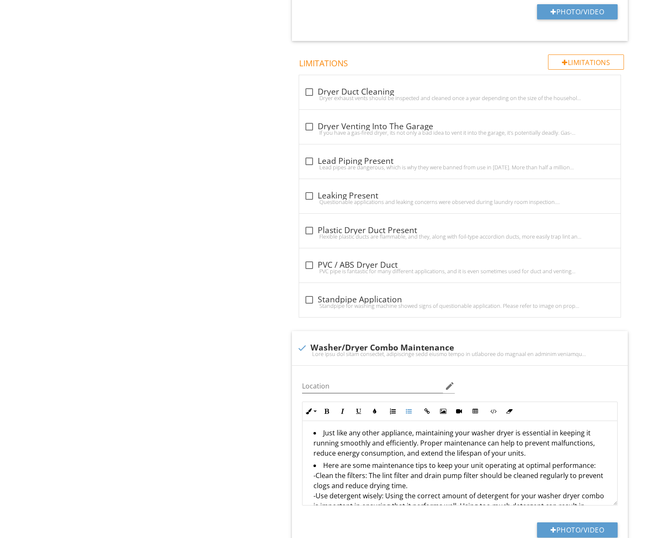
drag, startPoint x: 306, startPoint y: 328, endPoint x: 269, endPoint y: 346, distance: 41.5
click at [306, 340] on div at bounding box center [302, 347] width 14 height 14
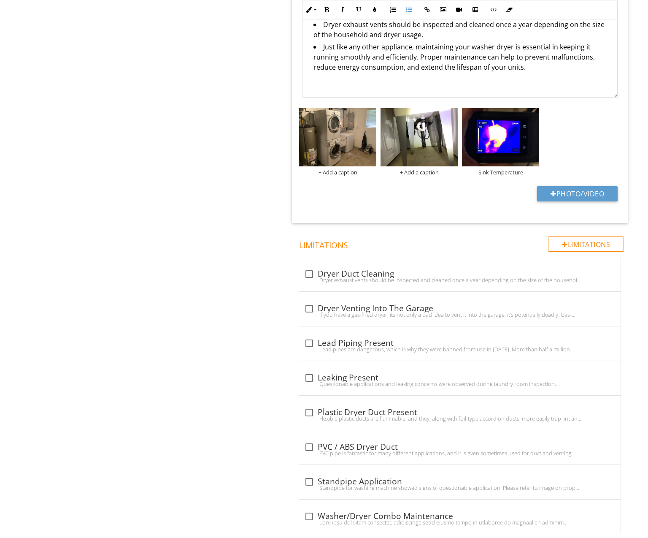
scroll to position [954, 0]
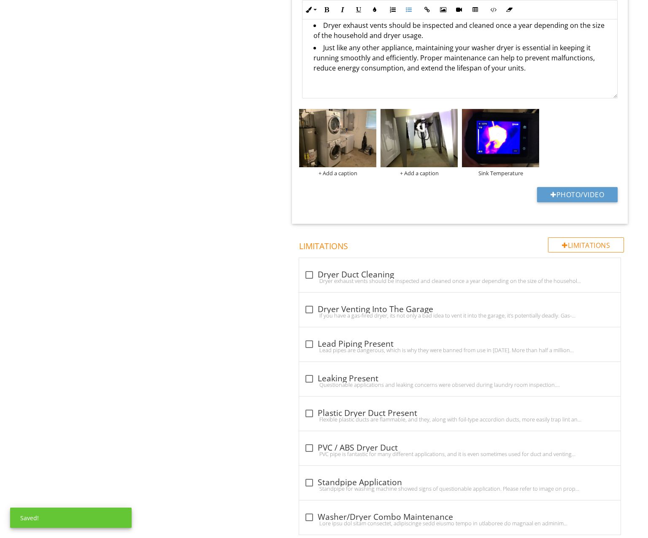
drag, startPoint x: 415, startPoint y: 505, endPoint x: 295, endPoint y: 467, distance: 126.1
click at [415, 519] on div at bounding box center [459, 522] width 311 height 7
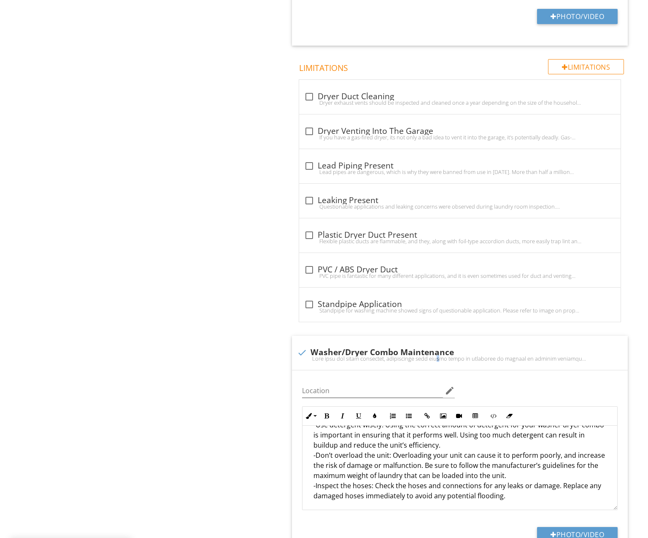
scroll to position [76, 0]
drag, startPoint x: 300, startPoint y: 332, endPoint x: 281, endPoint y: 336, distance: 19.3
click at [300, 345] on div at bounding box center [302, 352] width 14 height 14
checkbox input "true"
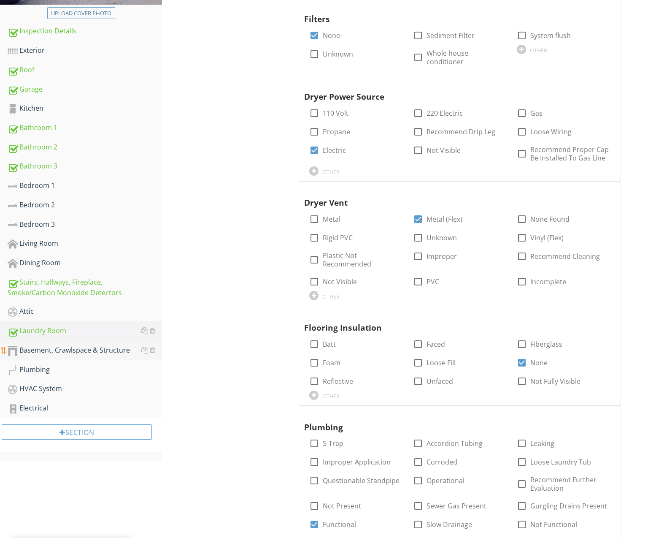
click at [115, 351] on div "Basement, Crawlspace & Structure" at bounding box center [85, 350] width 154 height 11
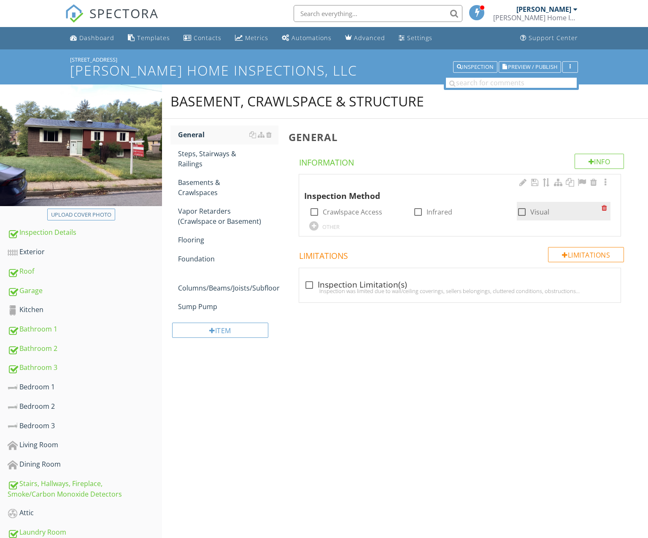
click at [524, 212] on div at bounding box center [522, 212] width 14 height 14
checkbox input "true"
click at [267, 152] on div at bounding box center [268, 153] width 5 height 7
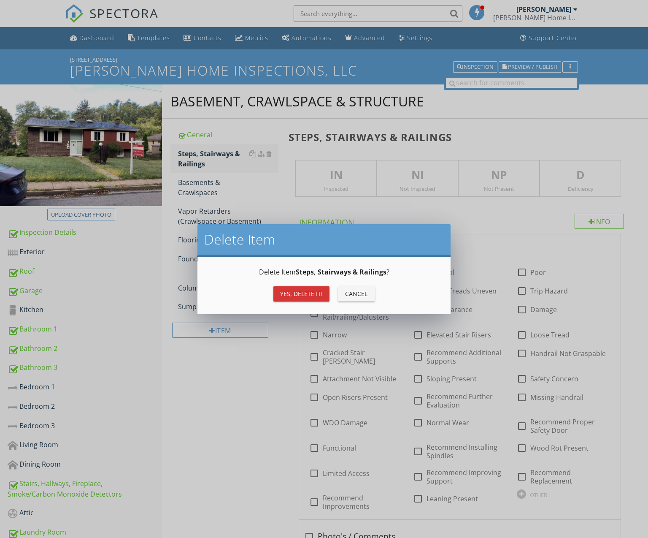
click at [313, 296] on div "Yes, Delete it!" at bounding box center [301, 293] width 43 height 9
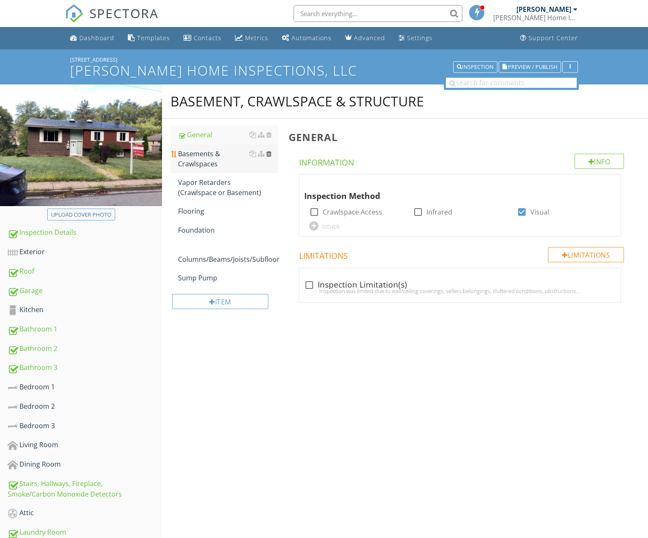
click at [270, 152] on div at bounding box center [268, 153] width 5 height 7
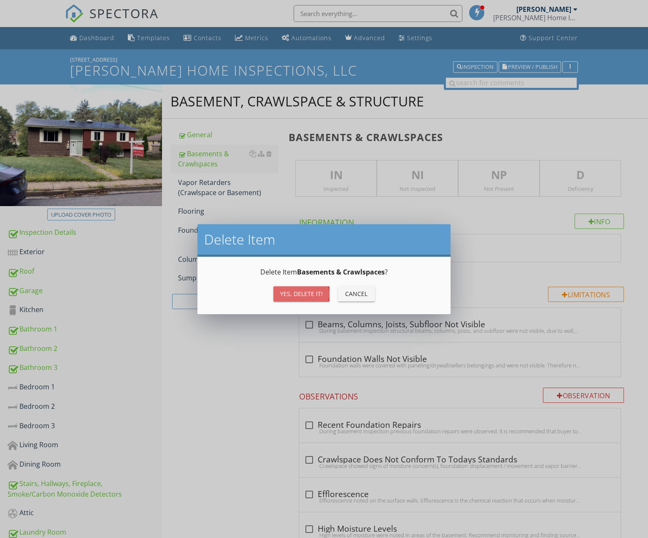
drag, startPoint x: 302, startPoint y: 294, endPoint x: 294, endPoint y: 280, distance: 15.9
click at [302, 294] on div "Yes, Delete it!" at bounding box center [301, 293] width 43 height 9
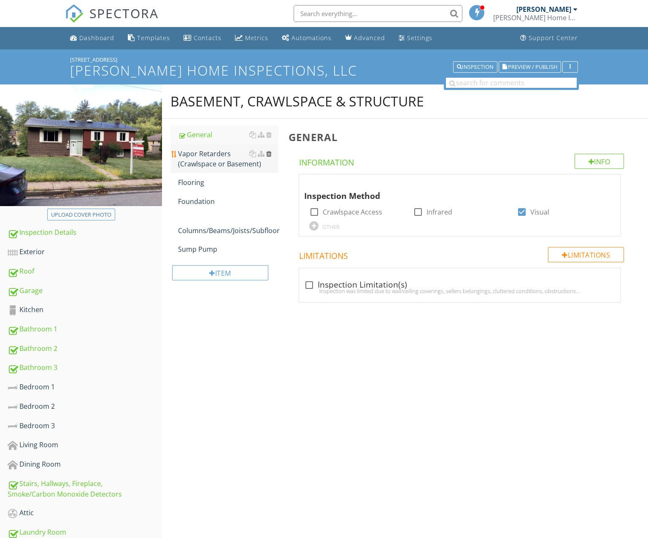
click at [267, 152] on div at bounding box center [268, 153] width 5 height 7
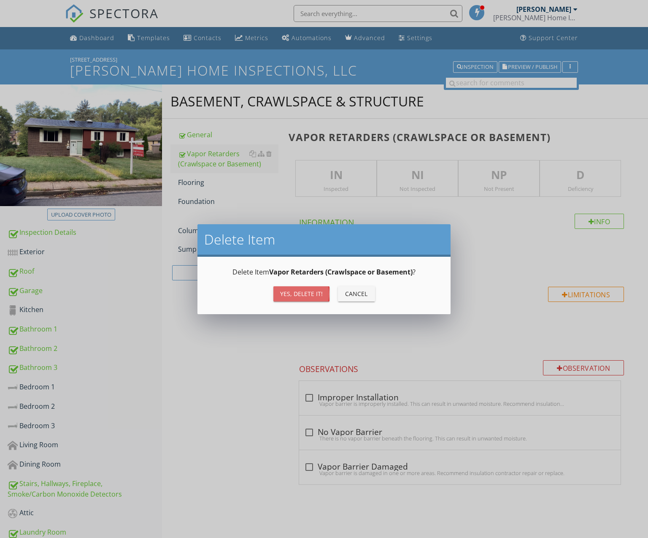
click at [301, 296] on div "Yes, Delete it!" at bounding box center [301, 293] width 43 height 9
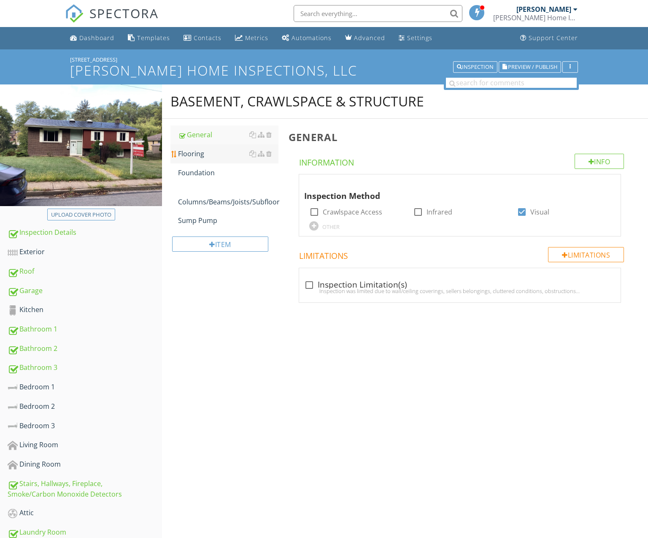
click at [208, 154] on div "Flooring" at bounding box center [228, 154] width 100 height 10
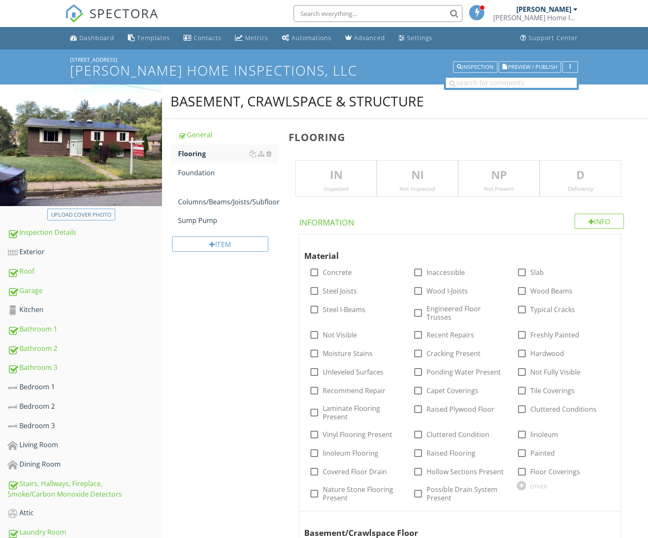
click at [327, 175] on p "IN" at bounding box center [336, 175] width 81 height 17
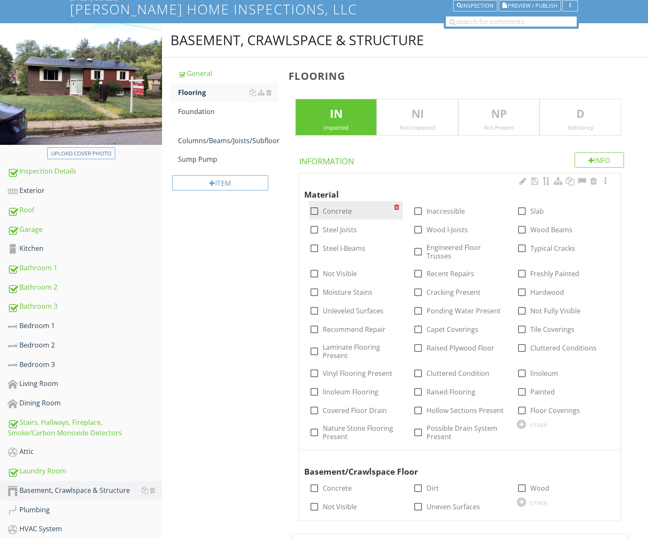
click at [323, 207] on label "Concrete" at bounding box center [337, 211] width 29 height 8
checkbox input "true"
click at [523, 403] on div at bounding box center [522, 410] width 14 height 14
checkbox input "true"
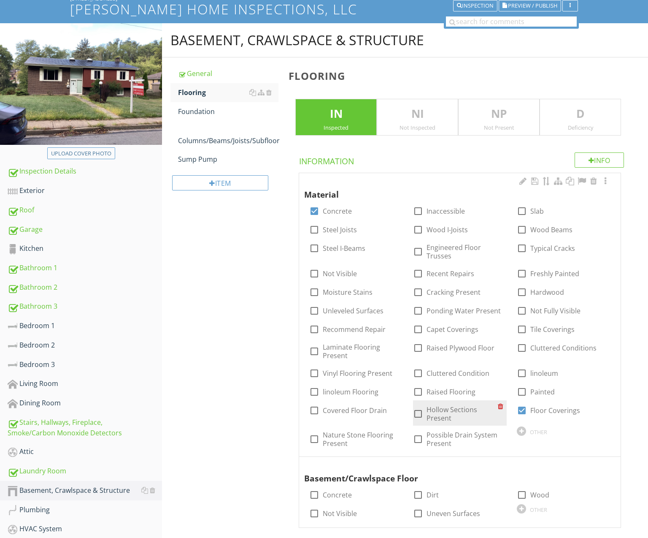
scroll to position [189, 0]
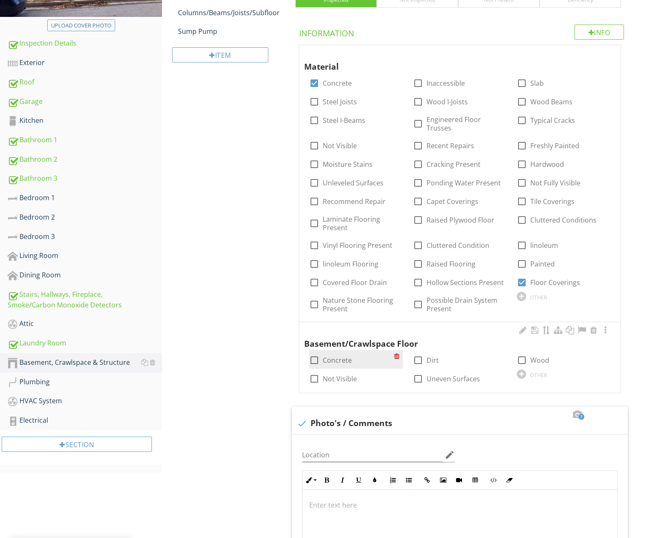
drag, startPoint x: 345, startPoint y: 351, endPoint x: 344, endPoint y: 357, distance: 6.9
click at [345, 356] on label "Concrete" at bounding box center [337, 360] width 29 height 8
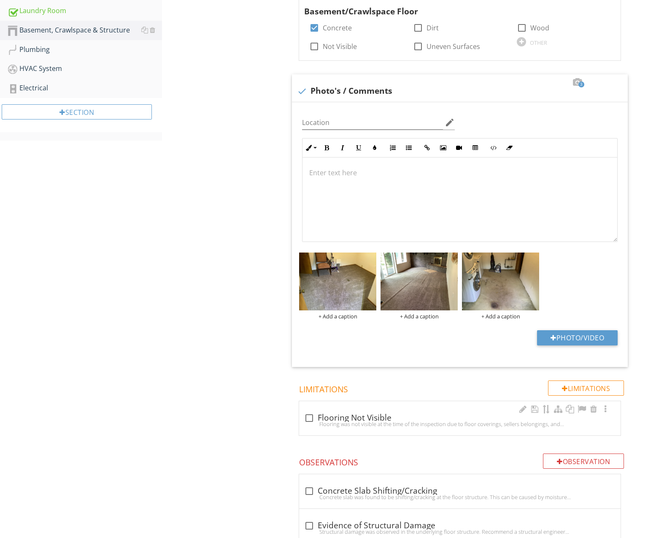
click at [413, 401] on div "check_box_outline_blank Flooring Not Visible Flooring was not visible at the ti…" at bounding box center [460, 418] width 322 height 34
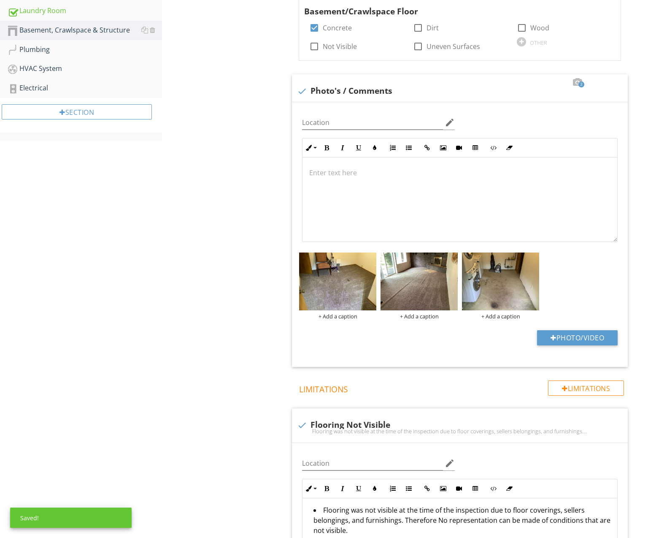
scroll to position [602, 0]
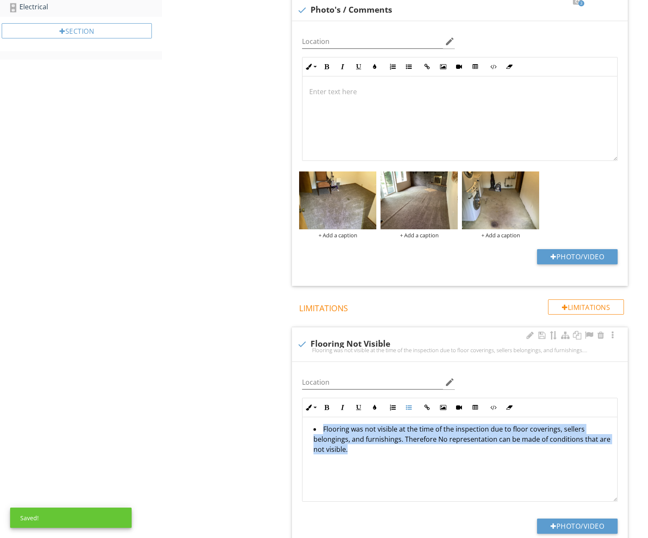
drag, startPoint x: 436, startPoint y: 440, endPoint x: 317, endPoint y: 422, distance: 120.1
click at [310, 424] on div "Flooring was not visible at the time of the inspection due to floor coverings, …" at bounding box center [460, 459] width 315 height 84
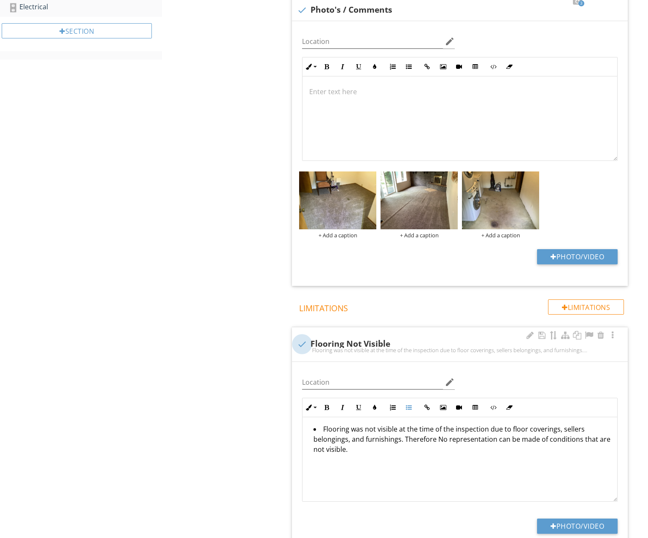
click at [303, 337] on div at bounding box center [302, 344] width 14 height 14
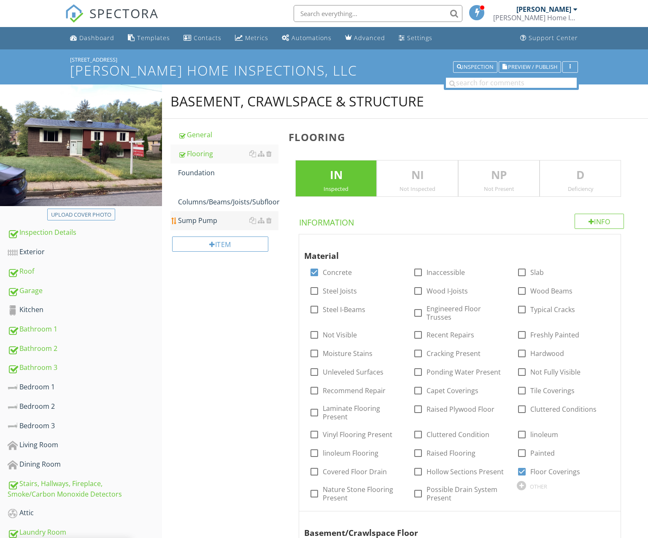
scroll to position [0, 0]
click at [210, 175] on div "Foundation" at bounding box center [228, 173] width 100 height 10
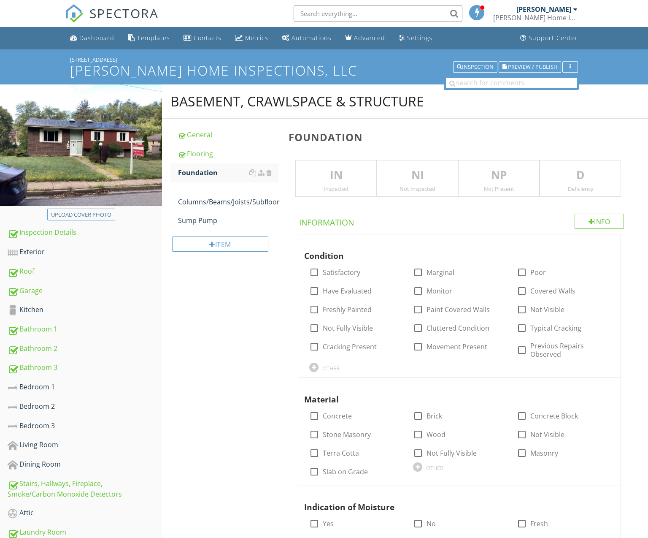
click at [343, 179] on p "IN" at bounding box center [336, 175] width 81 height 17
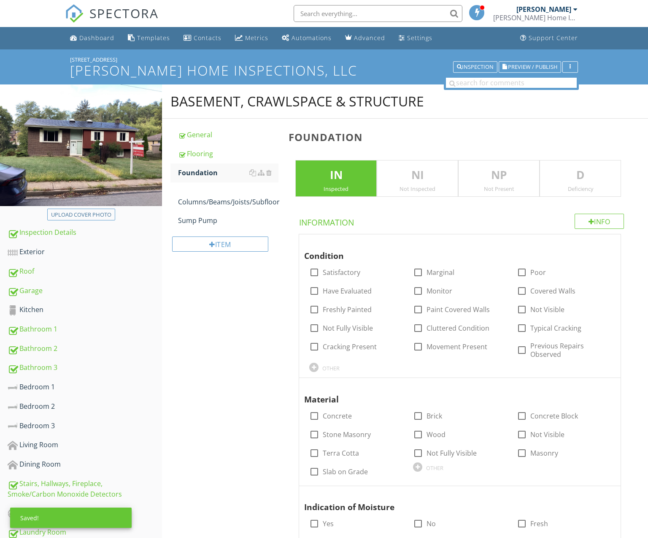
click at [346, 185] on div "Inspected" at bounding box center [336, 188] width 81 height 7
click at [386, 182] on p "NI" at bounding box center [417, 175] width 81 height 17
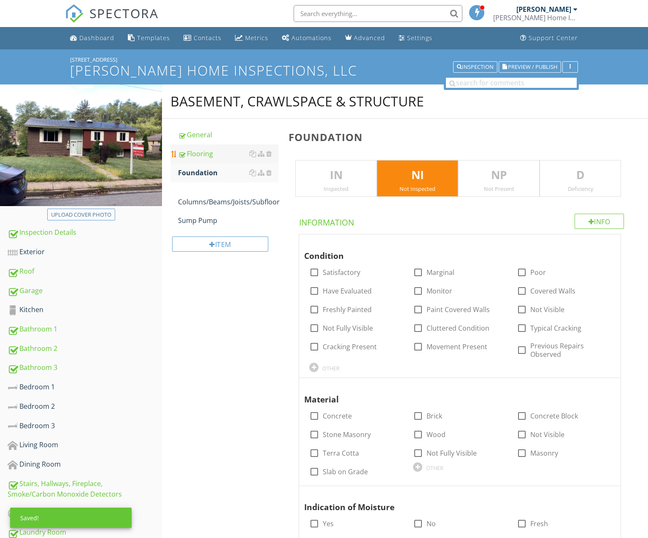
click at [221, 153] on div "Flooring" at bounding box center [228, 154] width 100 height 10
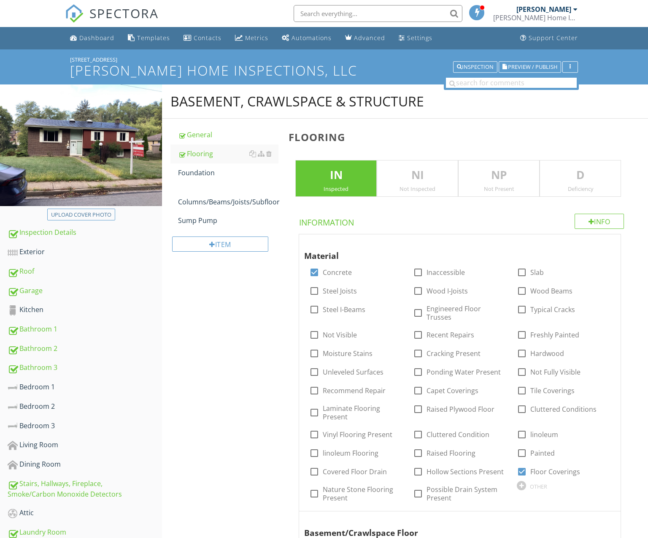
click at [332, 181] on p "IN" at bounding box center [336, 175] width 81 height 17
click at [417, 190] on div "Not Inspected" at bounding box center [417, 188] width 81 height 7
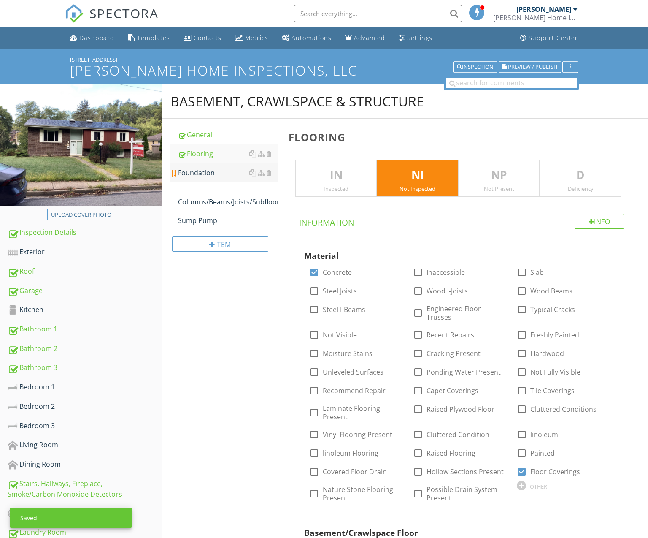
click at [208, 175] on div "Foundation" at bounding box center [228, 173] width 100 height 10
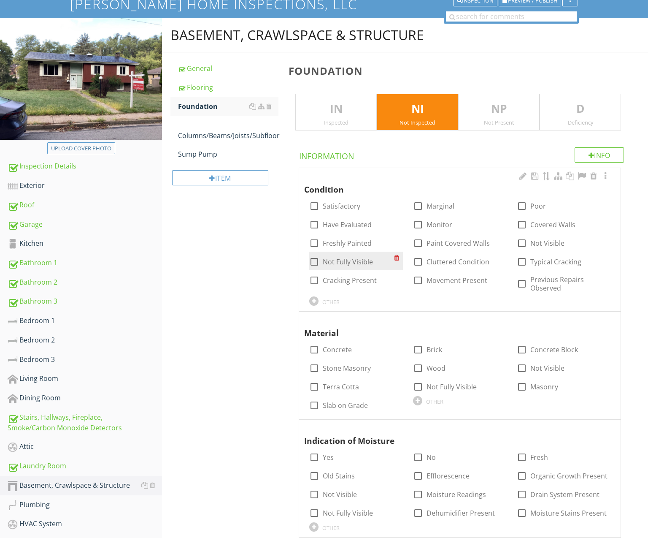
scroll to position [67, 0]
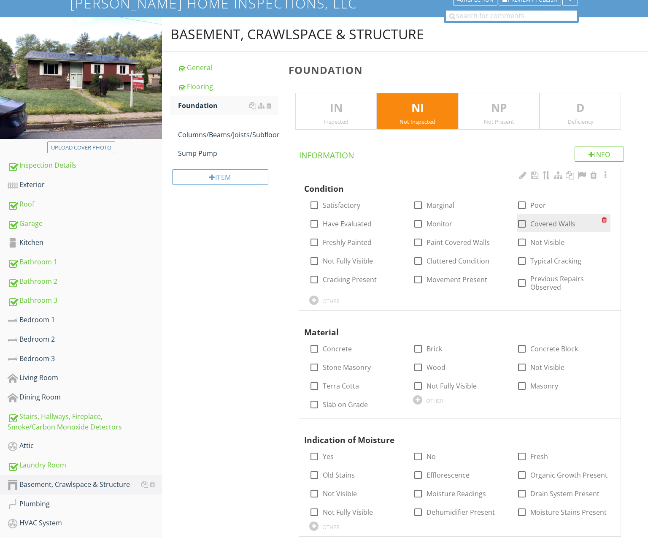
click at [520, 223] on div at bounding box center [522, 223] width 14 height 14
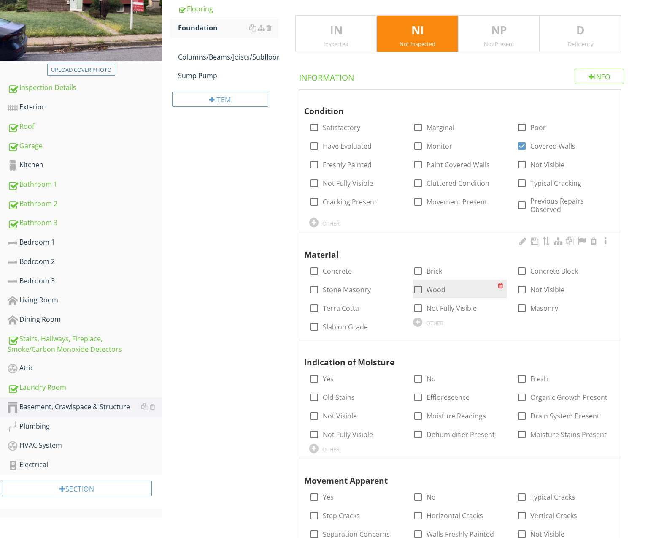
scroll to position [173, 0]
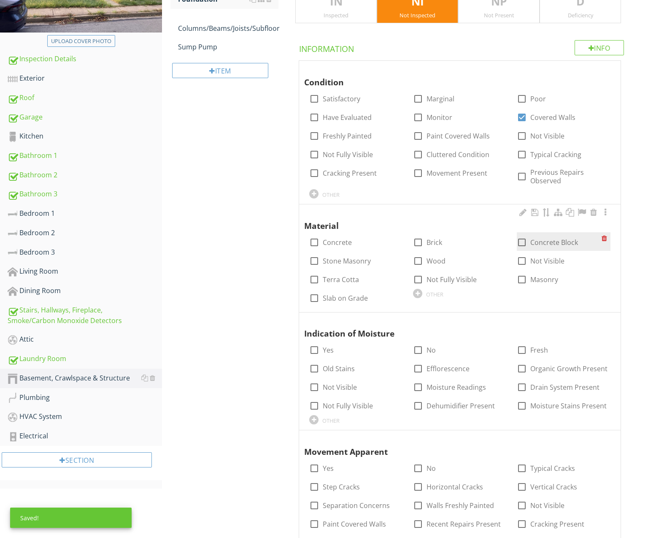
click at [521, 238] on div at bounding box center [522, 242] width 14 height 14
drag, startPoint x: 520, startPoint y: 259, endPoint x: 516, endPoint y: 260, distance: 4.4
click at [520, 259] on div at bounding box center [522, 261] width 14 height 14
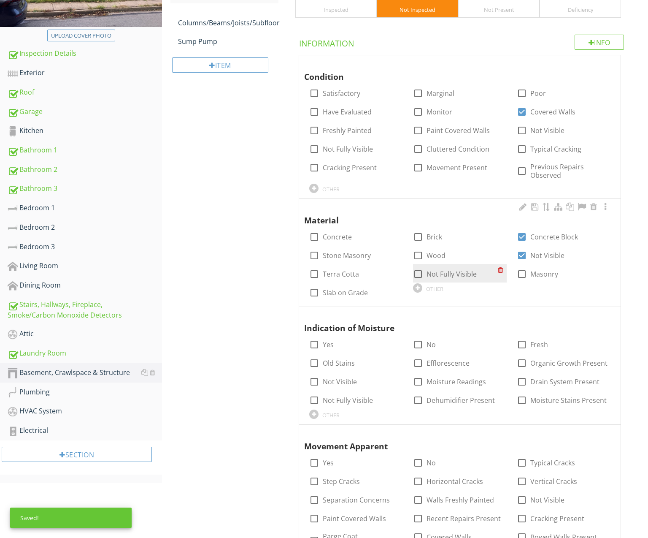
scroll to position [341, 0]
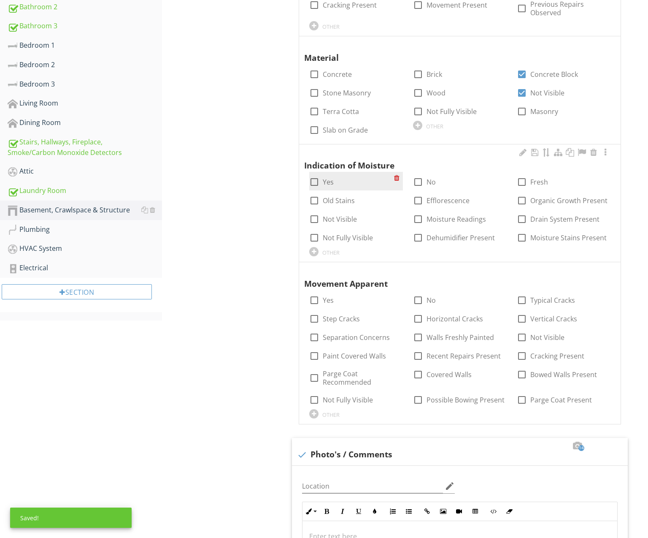
click at [327, 178] on label "Yes" at bounding box center [328, 182] width 11 height 8
click at [438, 197] on label "Efflorescence" at bounding box center [448, 200] width 43 height 8
click at [445, 215] on label "Moisture Readings" at bounding box center [456, 219] width 59 height 8
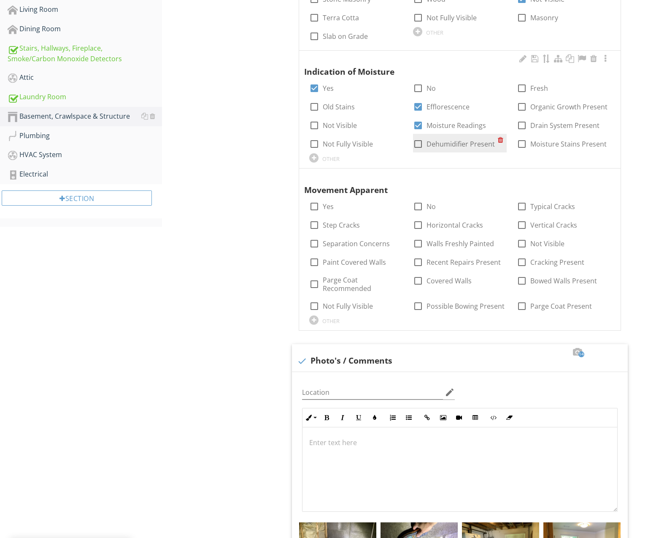
scroll to position [439, 0]
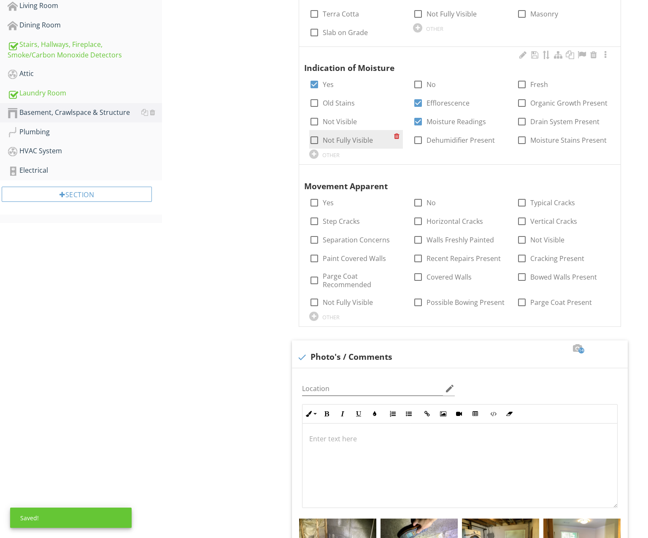
click at [351, 138] on label "Not Fully Visible" at bounding box center [348, 140] width 50 height 8
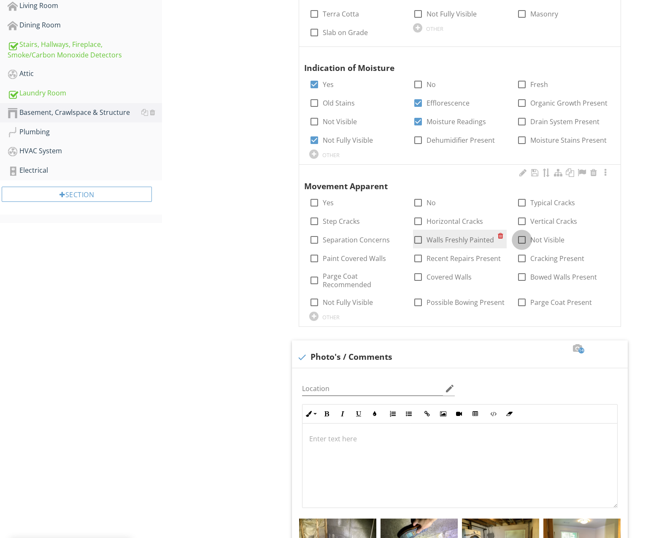
drag, startPoint x: 523, startPoint y: 235, endPoint x: 496, endPoint y: 240, distance: 27.5
click at [522, 235] on div at bounding box center [522, 239] width 14 height 14
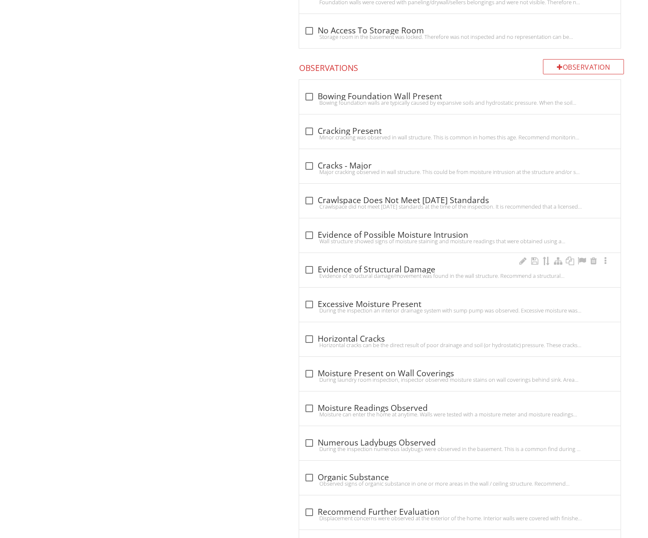
scroll to position [1342, 0]
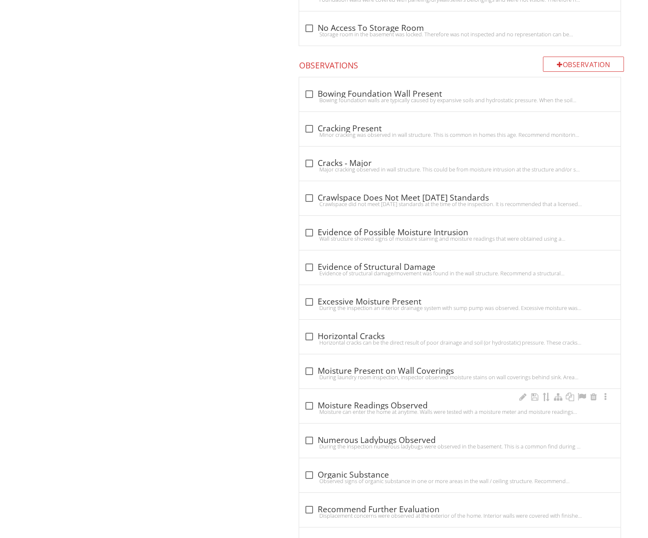
click at [406, 400] on div "check_box_outline_blank Moisture Readings Observed" at bounding box center [459, 405] width 311 height 10
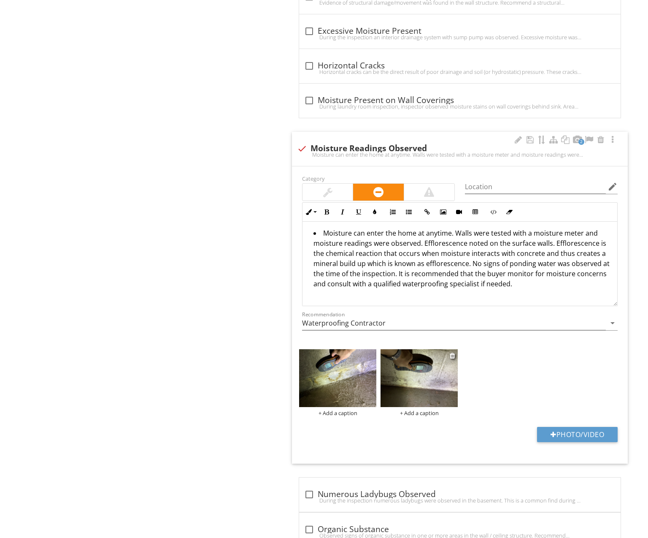
scroll to position [1544, 0]
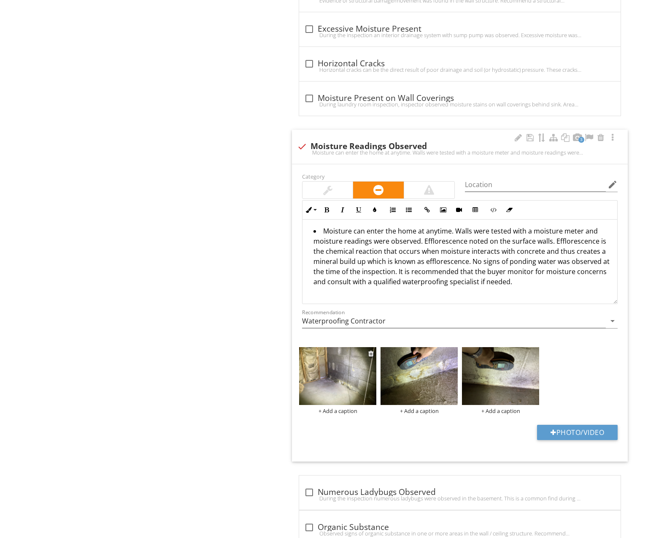
click at [327, 407] on div "+ Add a caption" at bounding box center [337, 410] width 77 height 7
click at [426, 407] on div "+ Add a caption" at bounding box center [419, 410] width 77 height 7
click at [521, 276] on li "Moisture can enter the home at anytime. Walls were tested with a moisture meter…" at bounding box center [461, 257] width 297 height 63
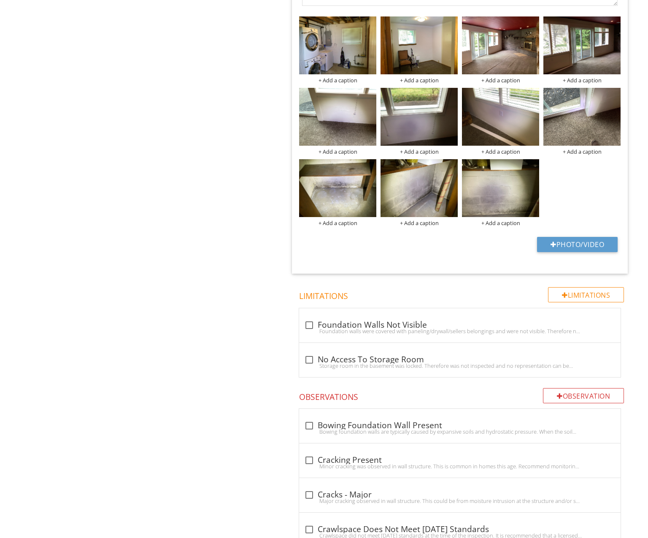
scroll to position [915, 0]
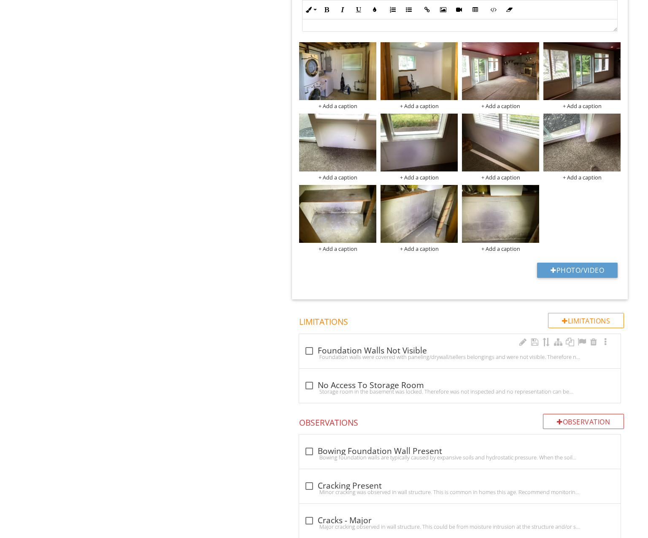
click at [413, 358] on div "check_box_outline_blank Foundation Walls Not Visible Foundation walls were cove…" at bounding box center [460, 351] width 322 height 34
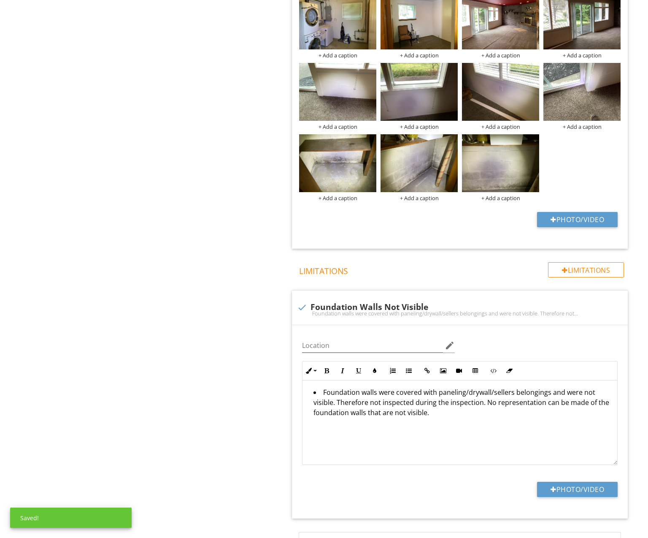
scroll to position [979, 0]
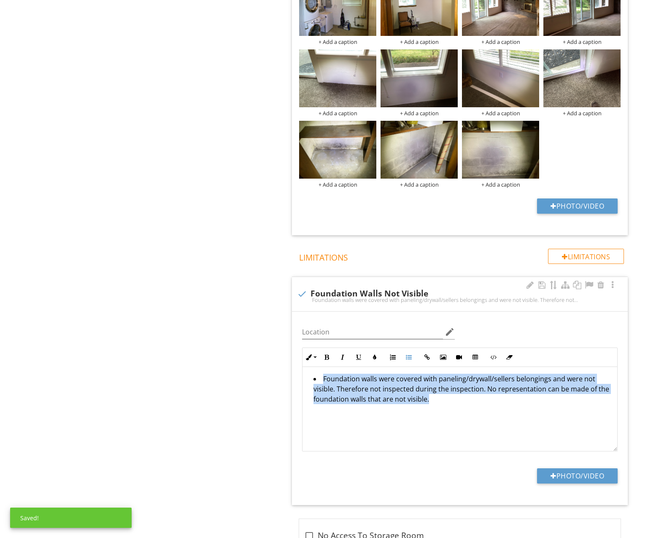
drag, startPoint x: 420, startPoint y: 411, endPoint x: 336, endPoint y: 378, distance: 90.9
click at [229, 345] on div "Basement, Crawlspace & Structure General Flooring Foundation Columns/Beams/Jois…" at bounding box center [405, 348] width 486 height 2485
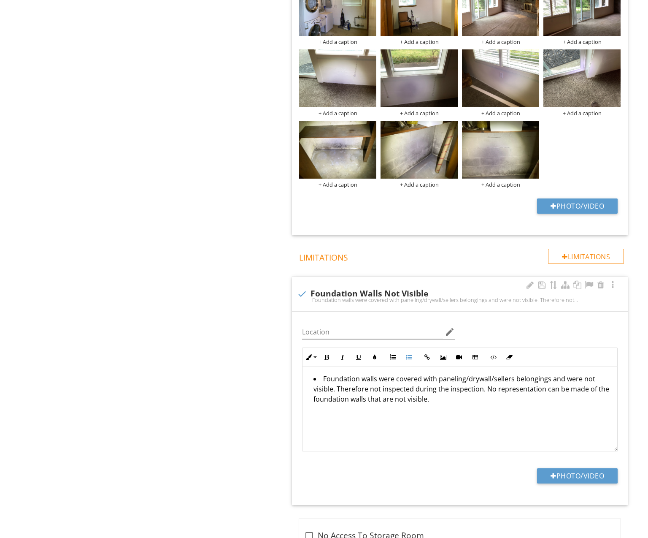
click at [306, 287] on div "check Foundation Walls Not Visible" at bounding box center [460, 293] width 326 height 12
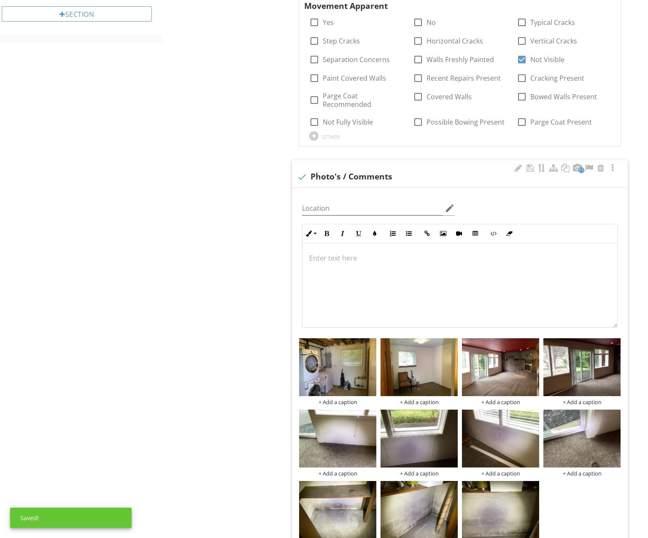
scroll to position [616, 0]
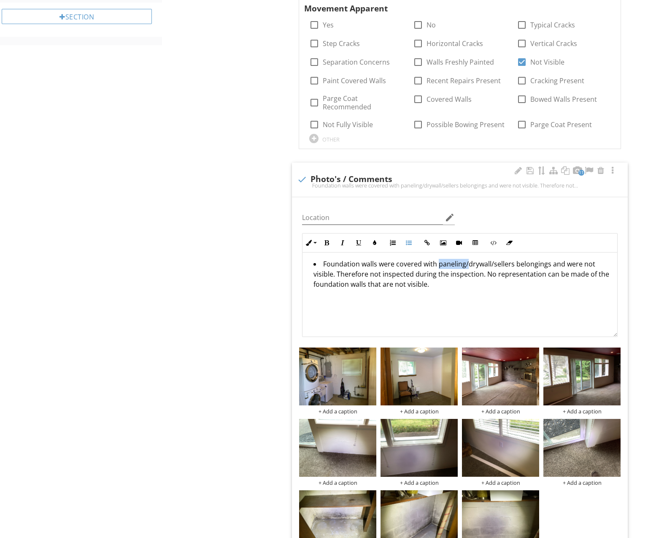
drag, startPoint x: 464, startPoint y: 261, endPoint x: 437, endPoint y: 262, distance: 27.1
click at [437, 262] on li "Foundation walls were covered with paneling/drywall/sellers belongings and were…" at bounding box center [461, 275] width 297 height 32
click at [459, 259] on li "Foundation walls were covered with drywall/sellers belongings and were not visi…" at bounding box center [461, 275] width 297 height 32
click at [462, 262] on li "Foundation walls were covered with drywall /sellers belongings and were not vis…" at bounding box center [461, 275] width 297 height 32
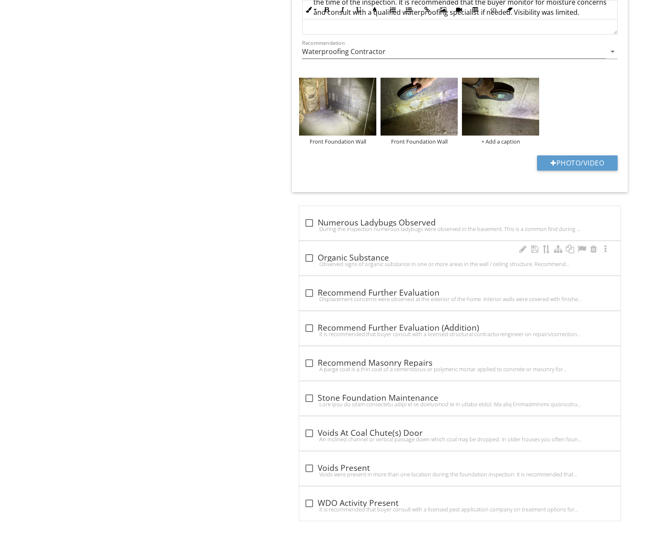
scroll to position [1820, 0]
click at [349, 253] on div "check_box_outline_blank Organic Substance" at bounding box center [459, 258] width 311 height 10
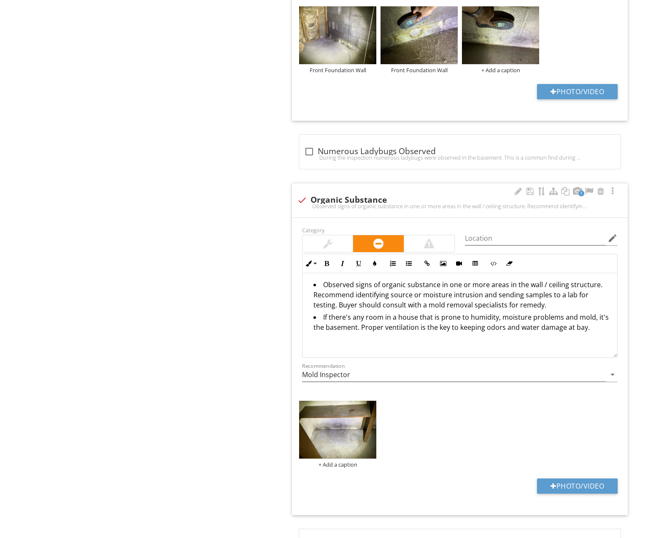
scroll to position [1982, 0]
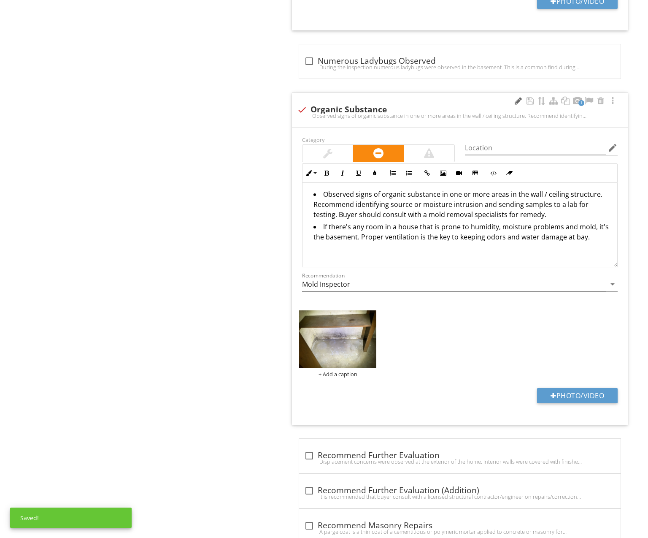
click at [517, 97] on div at bounding box center [518, 101] width 10 height 8
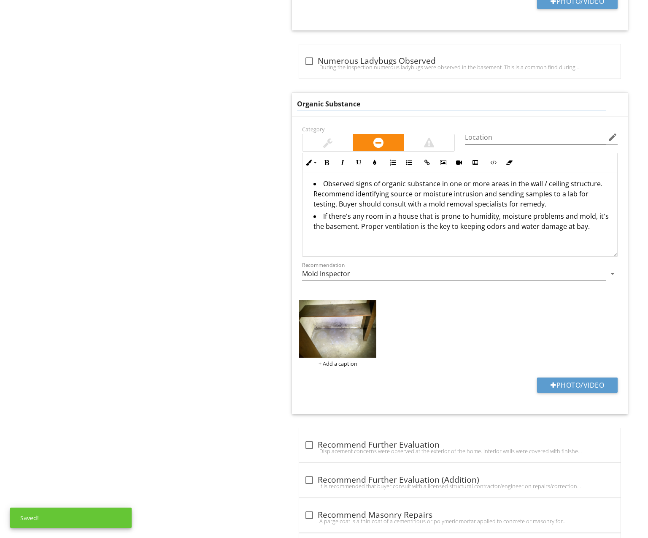
click at [300, 98] on input "Organic Substance" at bounding box center [451, 104] width 309 height 14
click at [298, 97] on input "Organic Substance" at bounding box center [451, 104] width 309 height 14
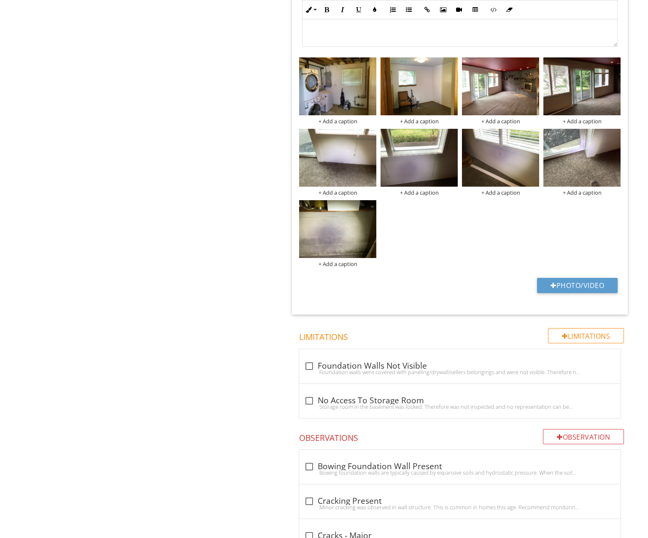
scroll to position [907, 0]
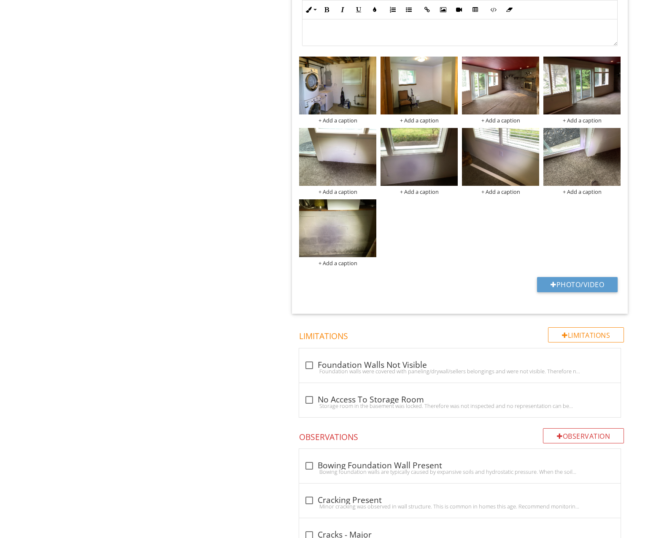
drag, startPoint x: 466, startPoint y: 234, endPoint x: 411, endPoint y: 234, distance: 55.7
click at [462, 234] on div "+ Add a caption + Add a caption + Add a caption + Add a caption + Add a caption…" at bounding box center [460, 161] width 326 height 214
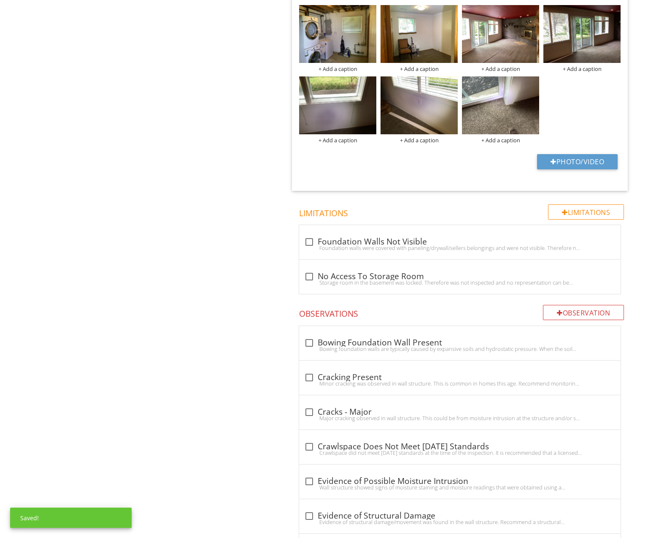
scroll to position [956, 0]
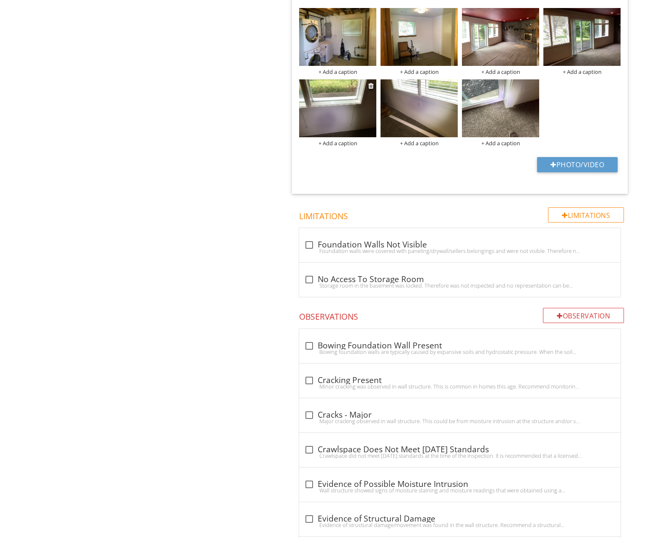
click at [349, 107] on img at bounding box center [337, 108] width 77 height 58
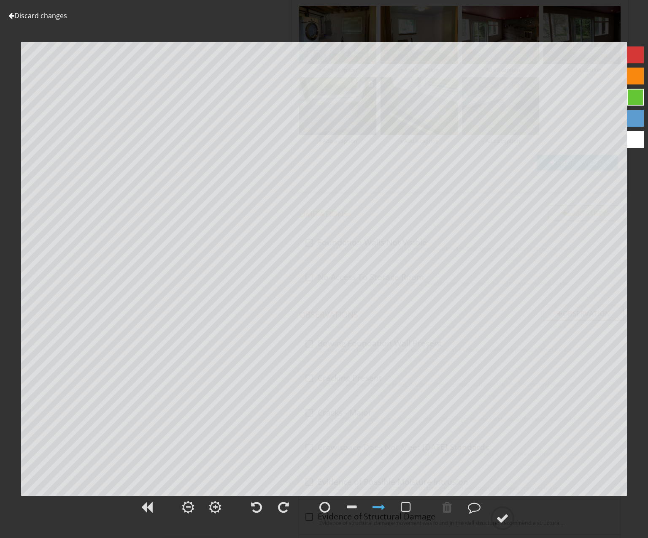
scroll to position [958, 0]
click at [40, 16] on link "Discard changes" at bounding box center [37, 15] width 59 height 9
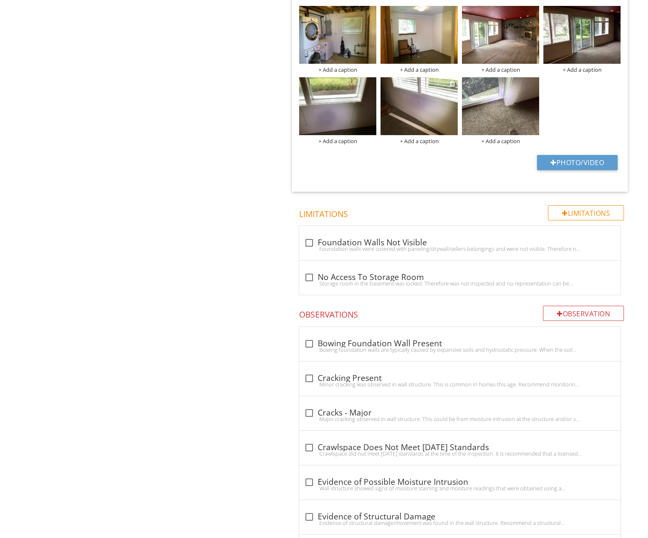
click at [430, 119] on img at bounding box center [419, 106] width 77 height 58
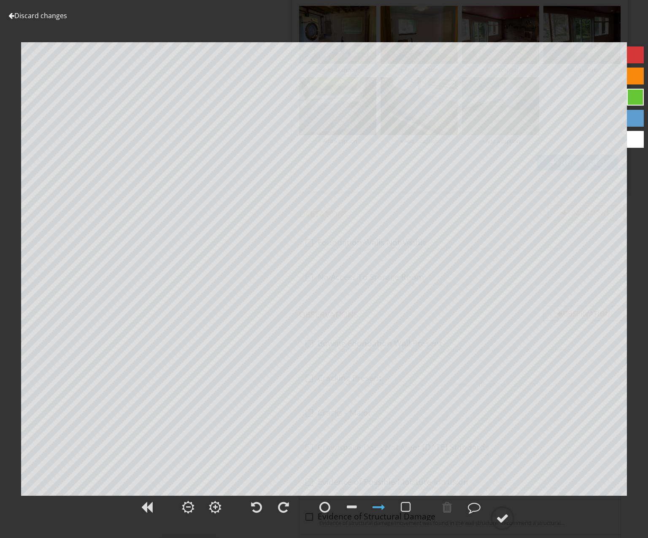
scroll to position [977, 0]
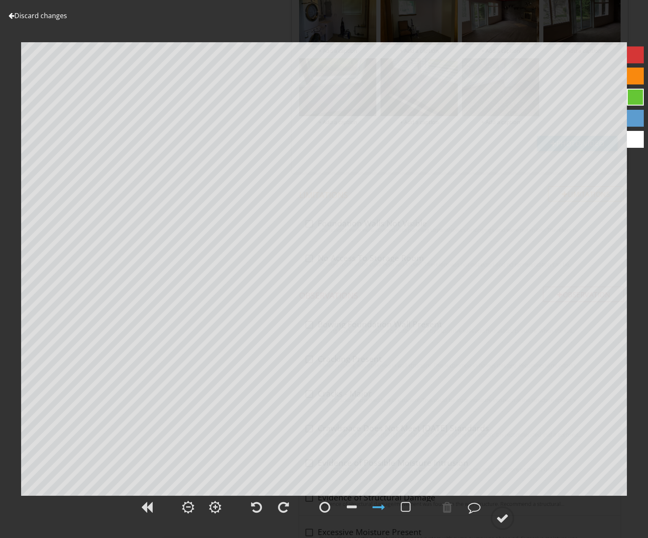
click at [35, 17] on link "Discard changes" at bounding box center [37, 15] width 59 height 9
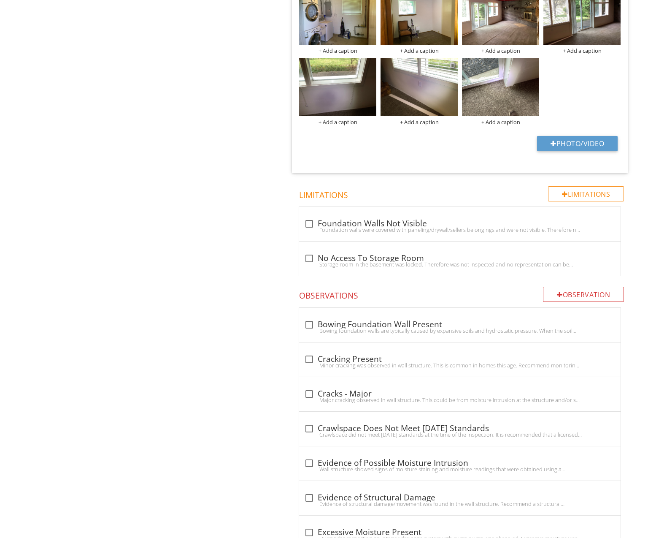
click at [454, 61] on div at bounding box center [452, 64] width 5 height 7
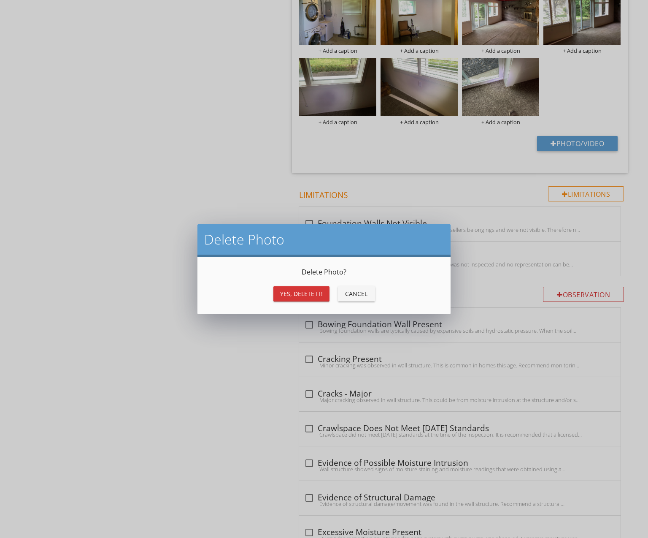
click at [324, 291] on button "Yes, Delete it!" at bounding box center [301, 293] width 56 height 15
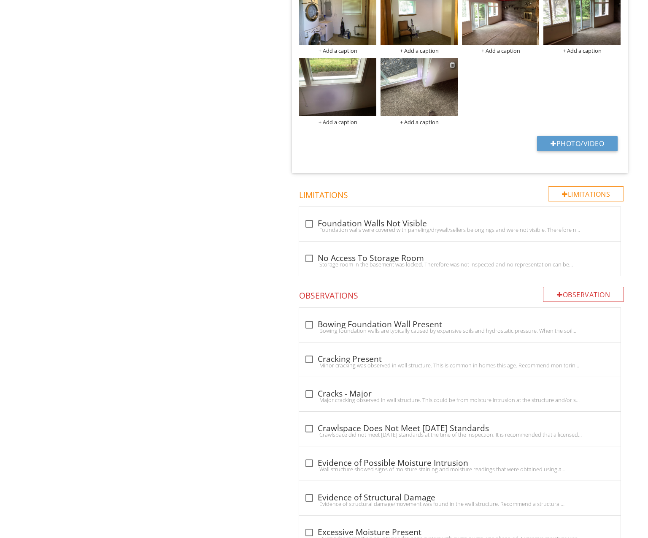
click at [454, 61] on div at bounding box center [452, 64] width 5 height 7
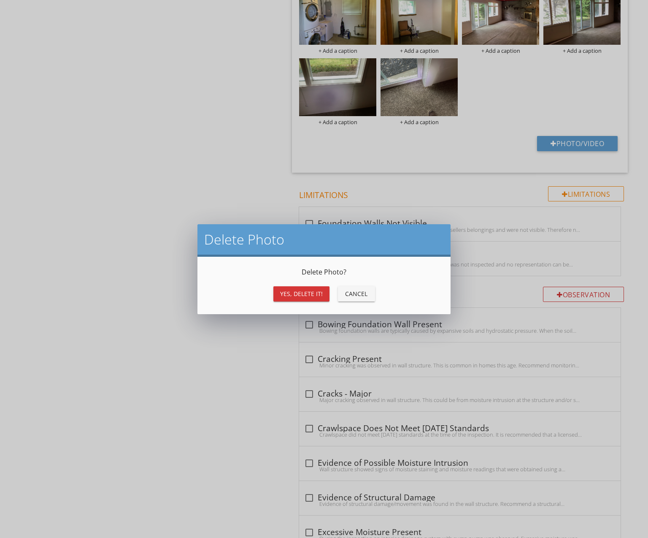
click at [313, 297] on div "Yes, Delete it!" at bounding box center [301, 293] width 43 height 9
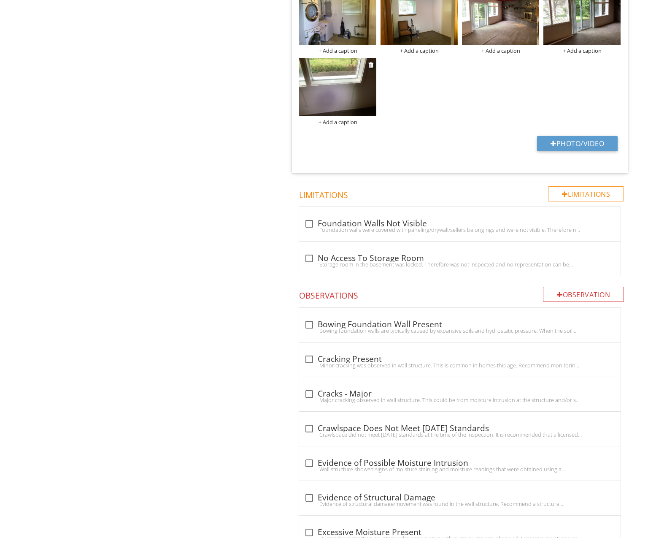
click at [368, 90] on img at bounding box center [337, 87] width 77 height 58
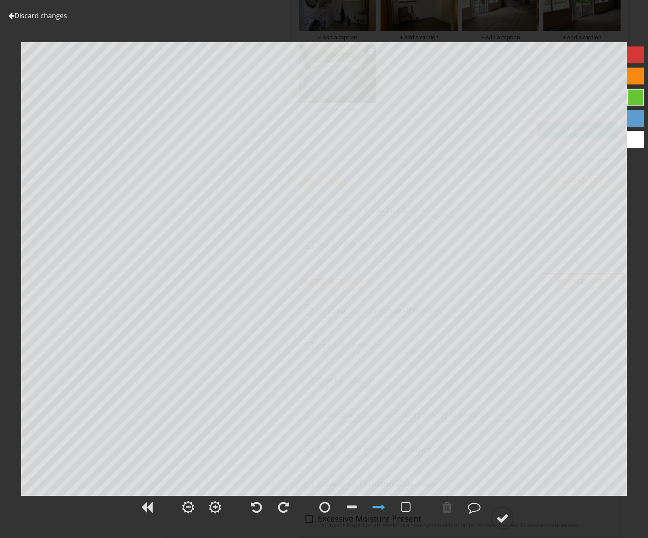
scroll to position [993, 0]
click at [62, 17] on link "Discard changes" at bounding box center [37, 15] width 59 height 9
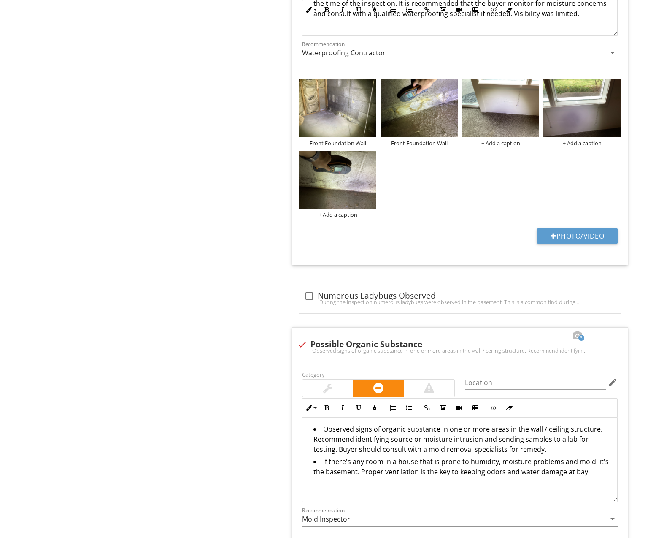
scroll to position [1676, 0]
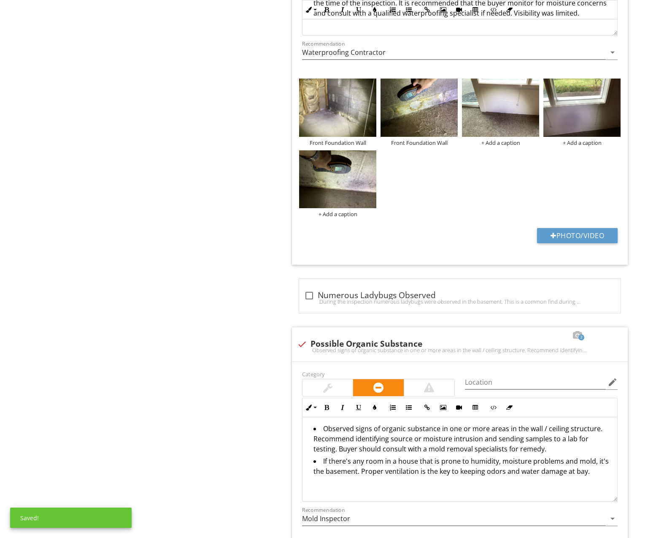
click at [447, 200] on div "Front Foundation Wall Front Foundation Wall + Add a caption + Add a caption + A…" at bounding box center [460, 147] width 326 height 143
click at [514, 104] on img at bounding box center [500, 107] width 77 height 58
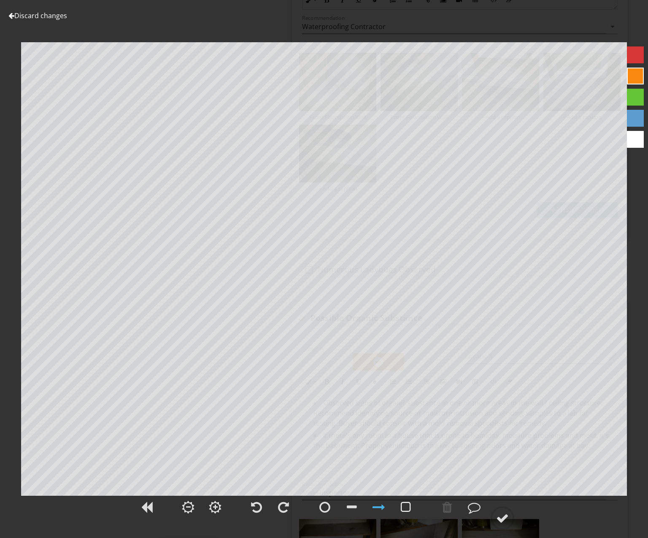
scroll to position [1703, 0]
click at [403, 511] on div at bounding box center [406, 506] width 10 height 13
click at [478, 506] on div at bounding box center [474, 506] width 13 height 13
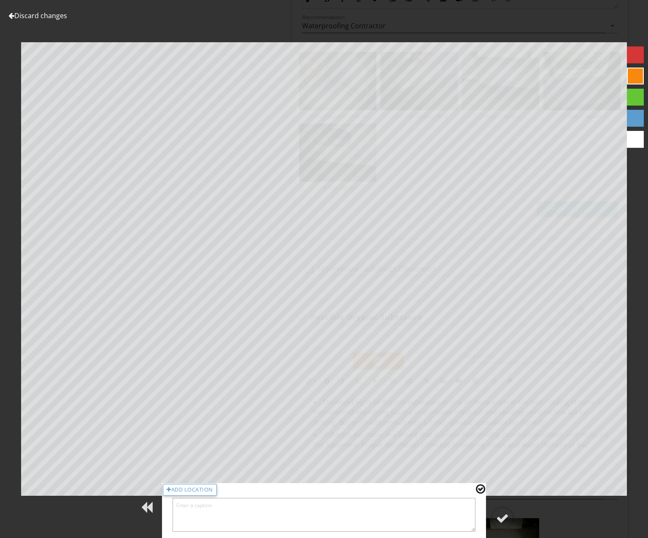
click at [454, 517] on textarea at bounding box center [324, 514] width 303 height 34
click at [508, 516] on div at bounding box center [502, 517] width 13 height 13
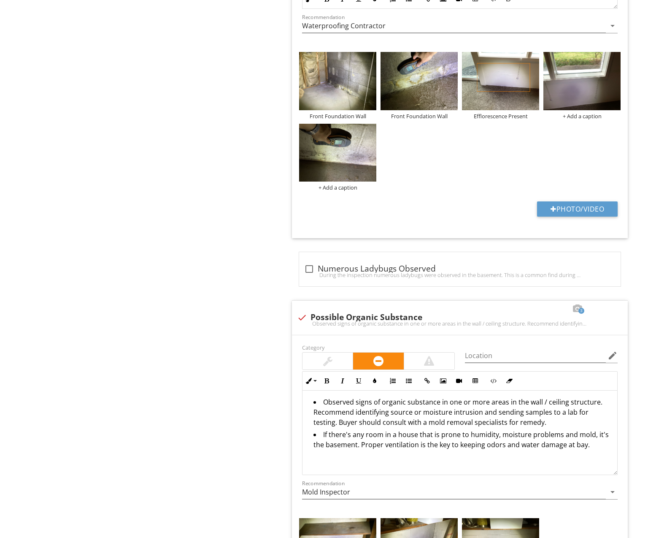
click at [471, 193] on div "Category Location edit Inline Style XLarge Large Normal Small Light Small/Light…" at bounding box center [460, 53] width 336 height 369
click at [586, 61] on img at bounding box center [581, 81] width 77 height 58
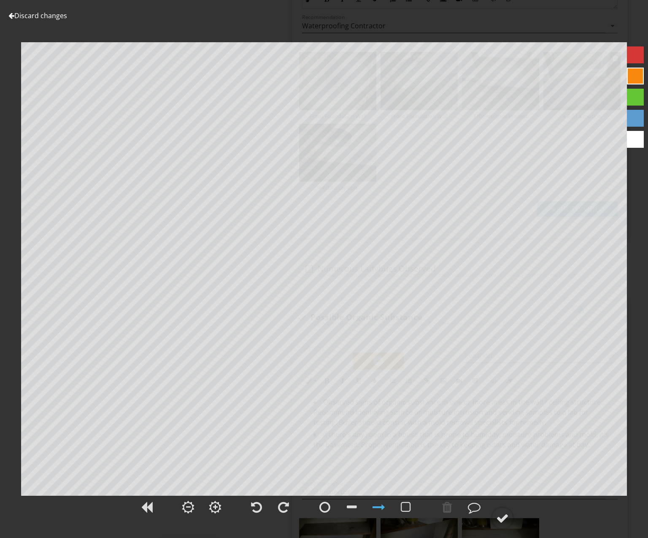
scroll to position [1718, 0]
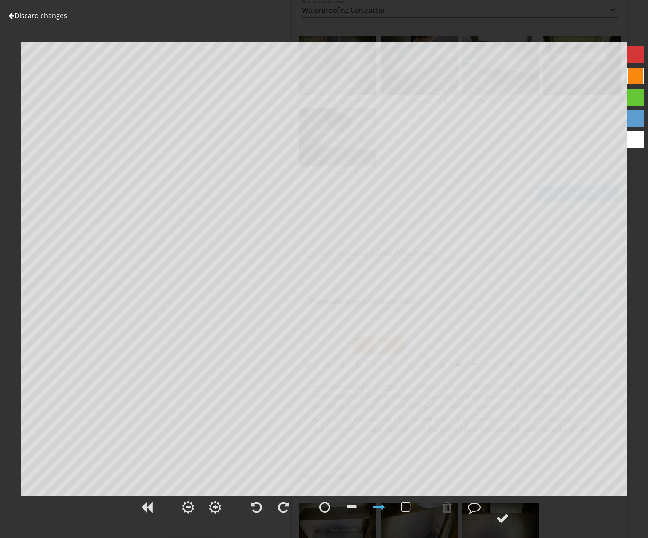
click at [51, 17] on link "Discard changes" at bounding box center [37, 15] width 59 height 9
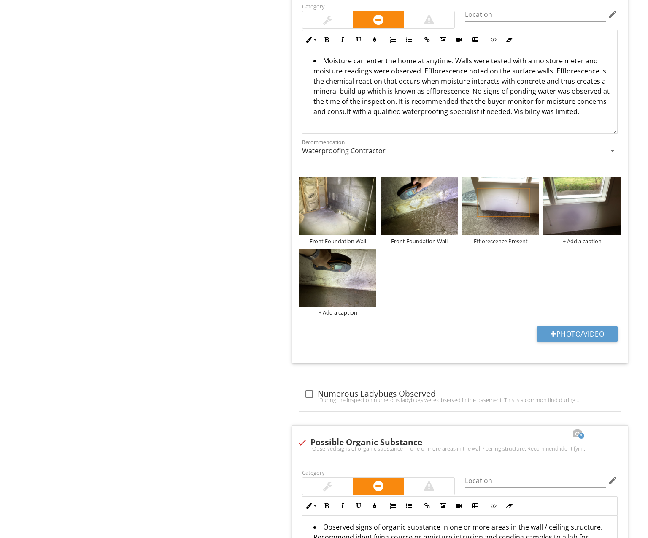
scroll to position [1577, 0]
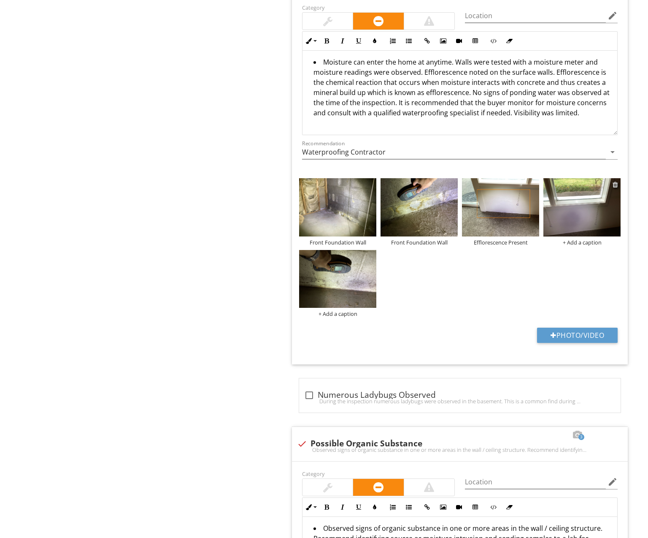
click at [615, 181] on div at bounding box center [615, 184] width 5 height 7
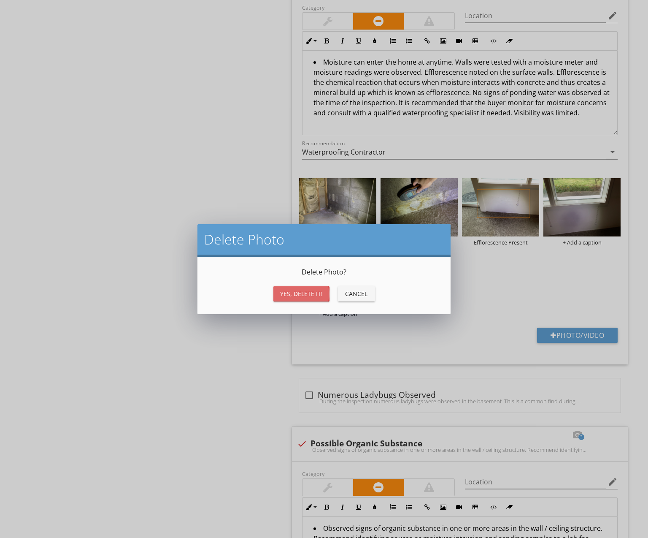
click at [318, 291] on div "Yes, Delete it!" at bounding box center [301, 293] width 43 height 9
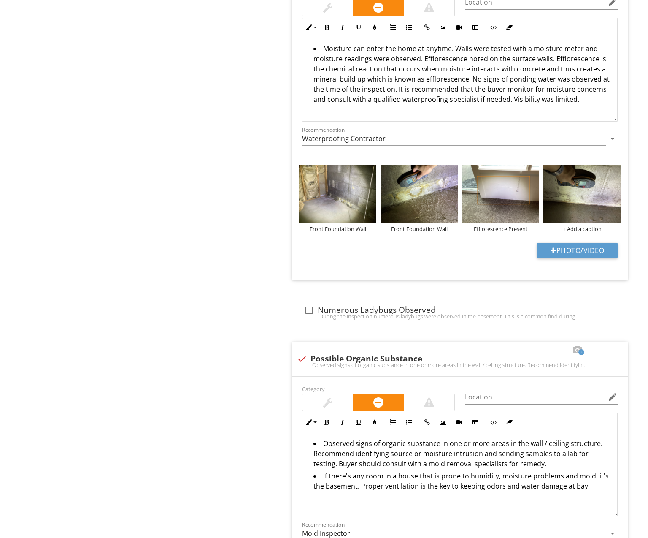
click at [498, 251] on div "Photo/Video" at bounding box center [460, 254] width 326 height 22
click at [616, 168] on div at bounding box center [615, 171] width 5 height 7
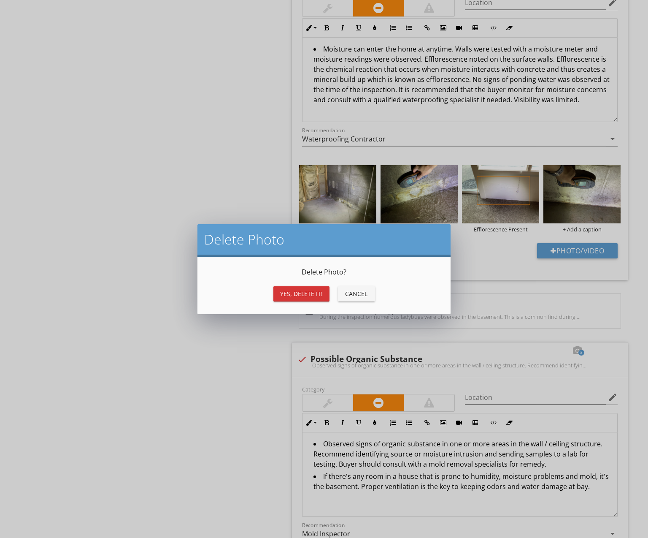
click at [320, 292] on div "Yes, Delete it!" at bounding box center [301, 293] width 43 height 9
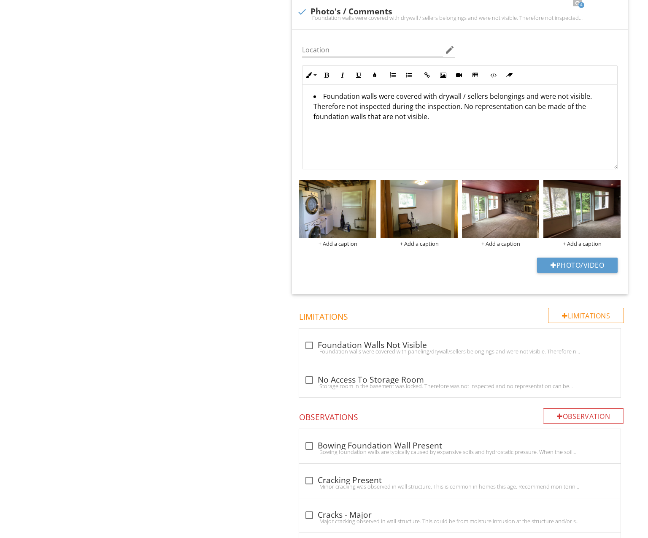
scroll to position [780, 0]
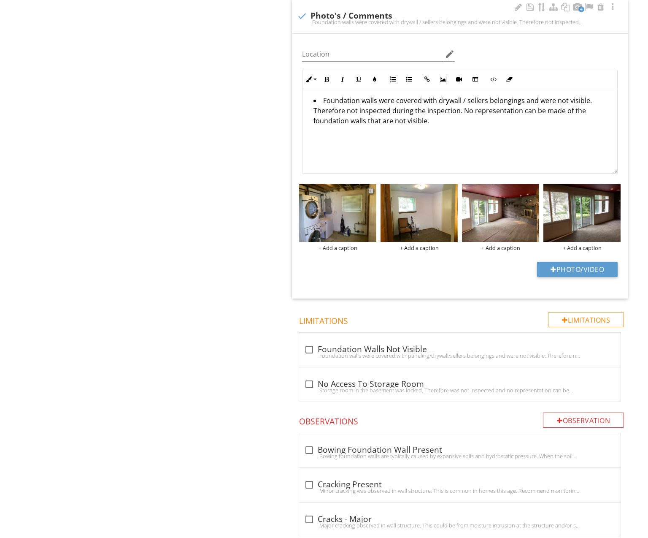
click at [370, 187] on div at bounding box center [370, 190] width 5 height 7
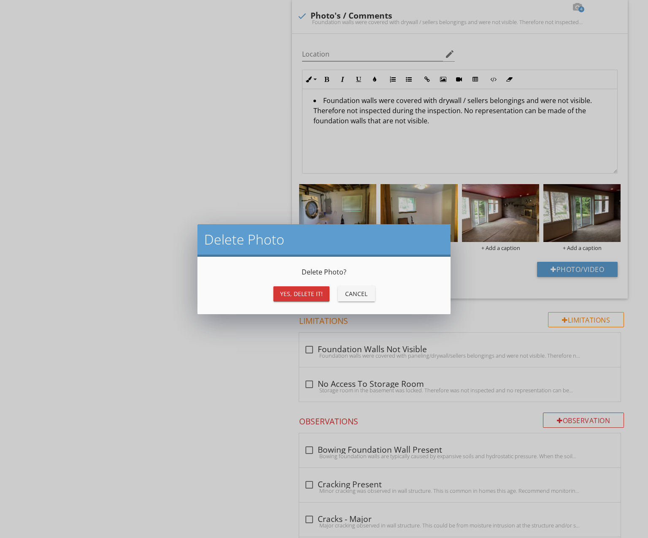
click at [314, 289] on div "Yes, Delete it!" at bounding box center [301, 293] width 43 height 9
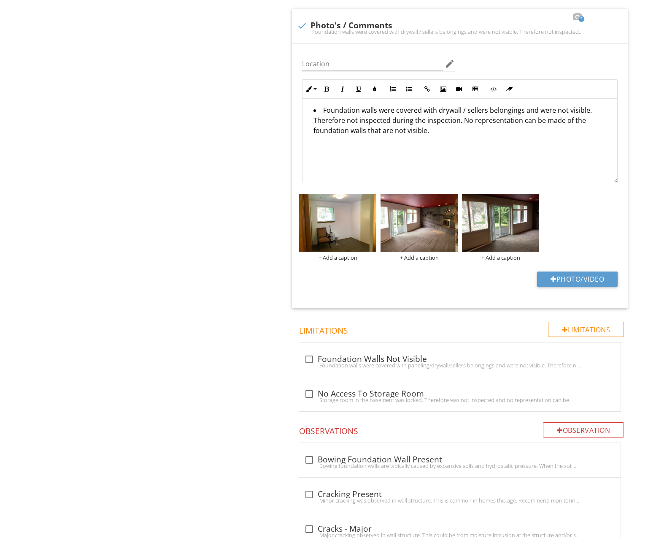
scroll to position [770, 0]
click at [534, 197] on div at bounding box center [533, 200] width 5 height 7
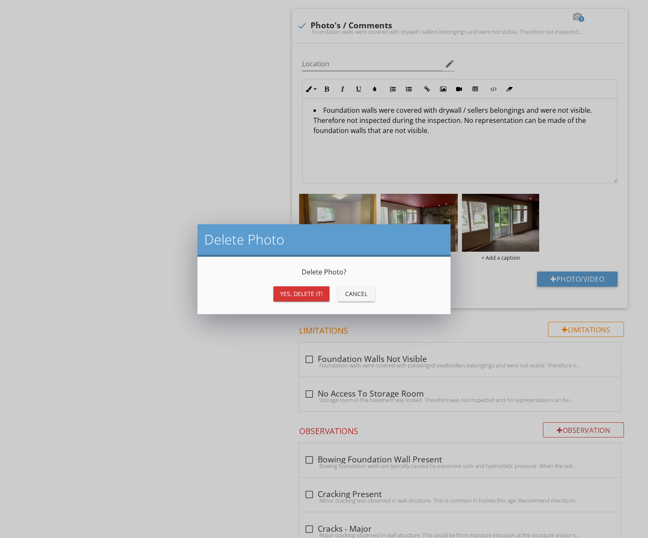
click at [325, 296] on button "Yes, Delete it!" at bounding box center [301, 293] width 56 height 15
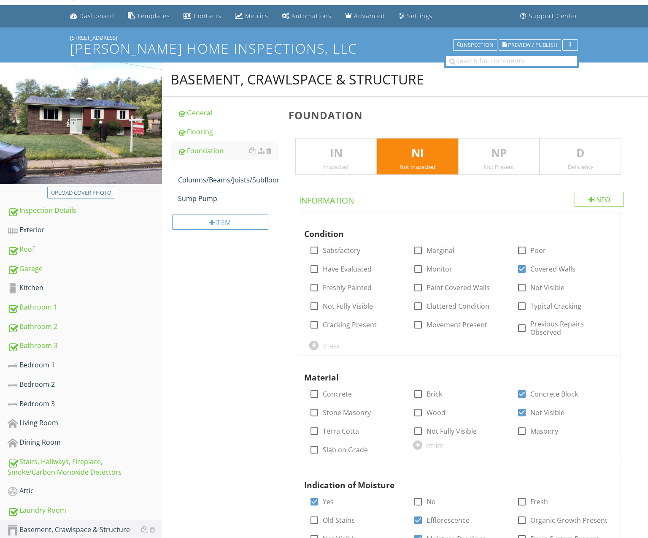
scroll to position [0, 0]
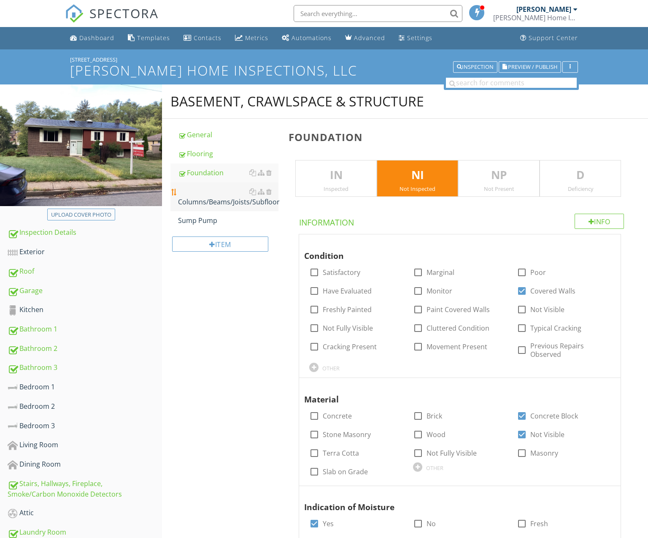
click at [202, 203] on div "Columns/Beams/Joists/Subfloor" at bounding box center [228, 196] width 100 height 20
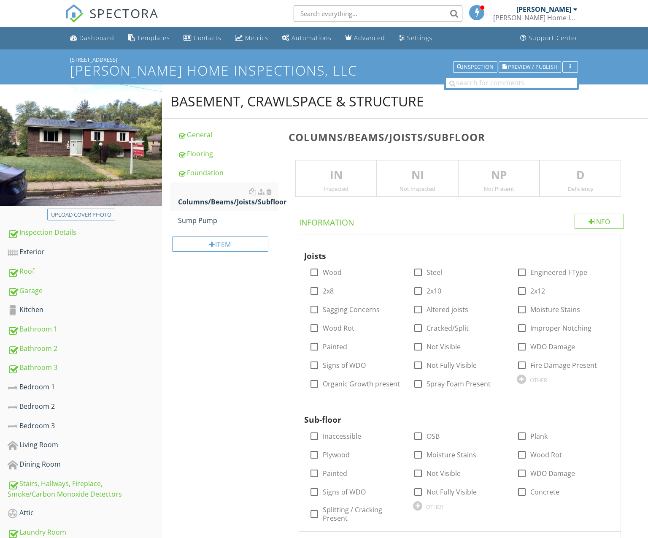
click at [408, 186] on div "Not Inspected" at bounding box center [417, 188] width 81 height 7
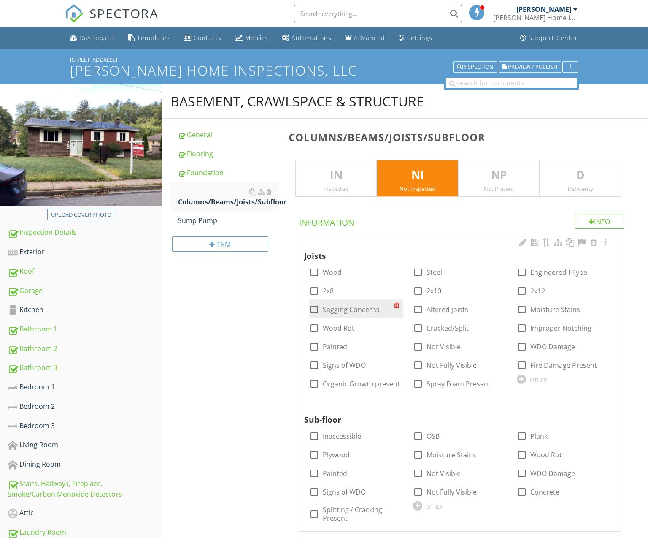
scroll to position [9, 0]
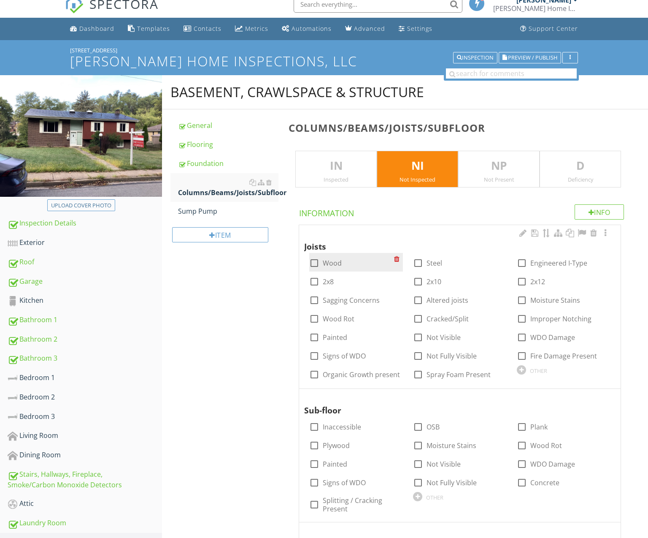
click at [332, 259] on label "Wood" at bounding box center [332, 263] width 19 height 8
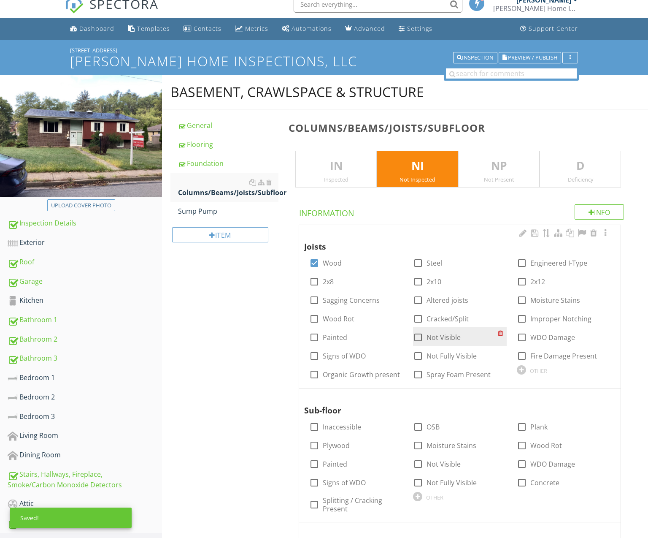
click at [443, 334] on label "Not Visible" at bounding box center [444, 337] width 34 height 8
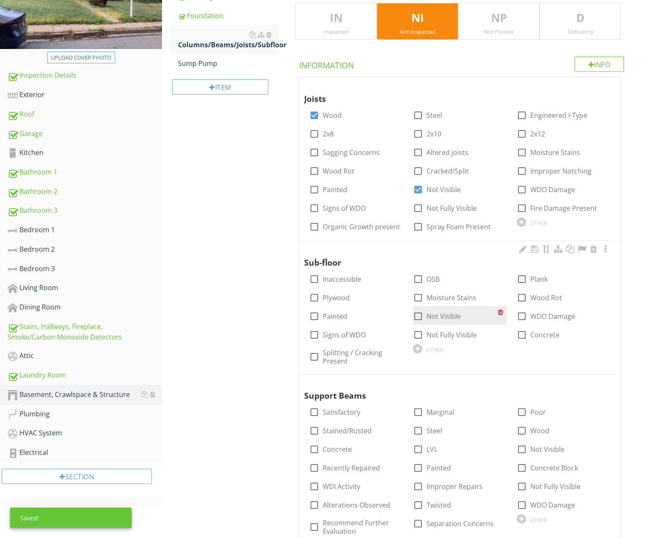
click at [441, 316] on label "Not Visible" at bounding box center [444, 316] width 34 height 8
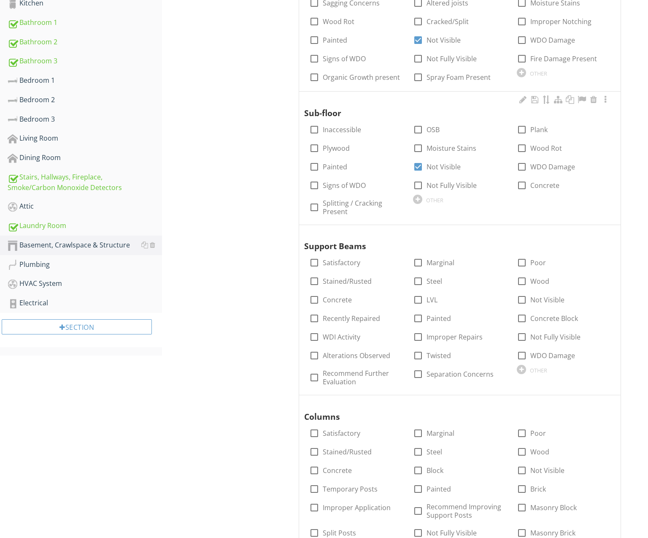
scroll to position [312, 0]
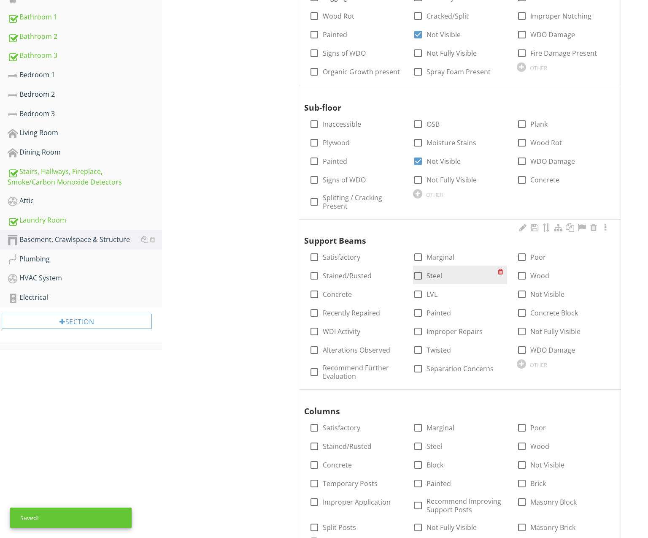
click at [424, 275] on div at bounding box center [418, 275] width 14 height 14
click at [418, 311] on div at bounding box center [418, 312] width 14 height 14
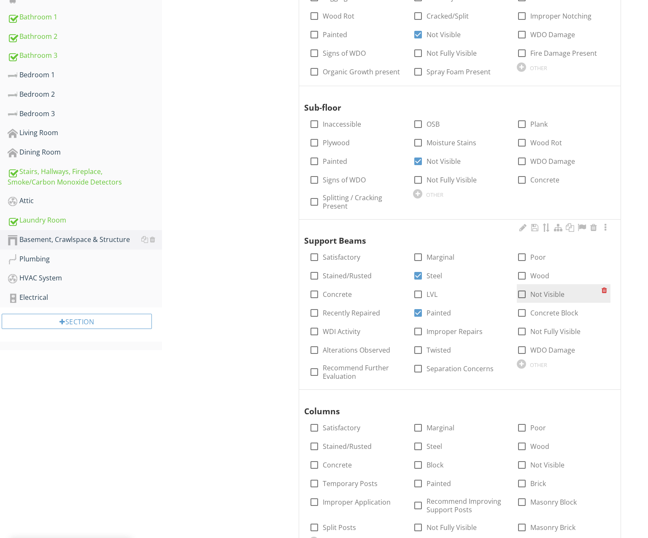
click at [525, 293] on div at bounding box center [522, 294] width 14 height 14
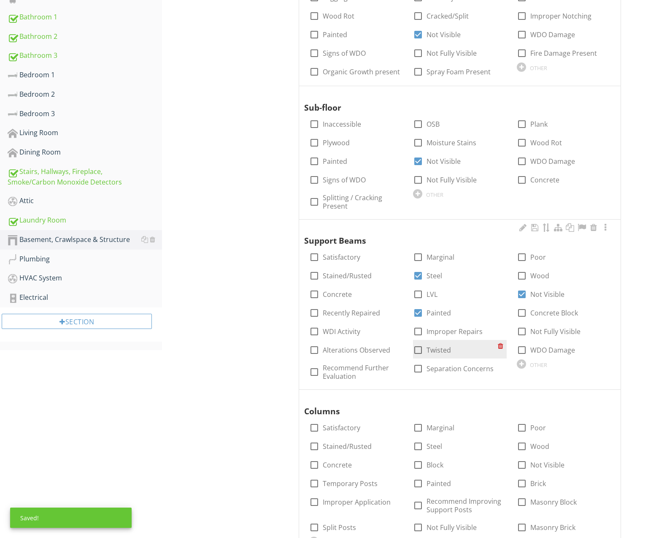
scroll to position [320, 0]
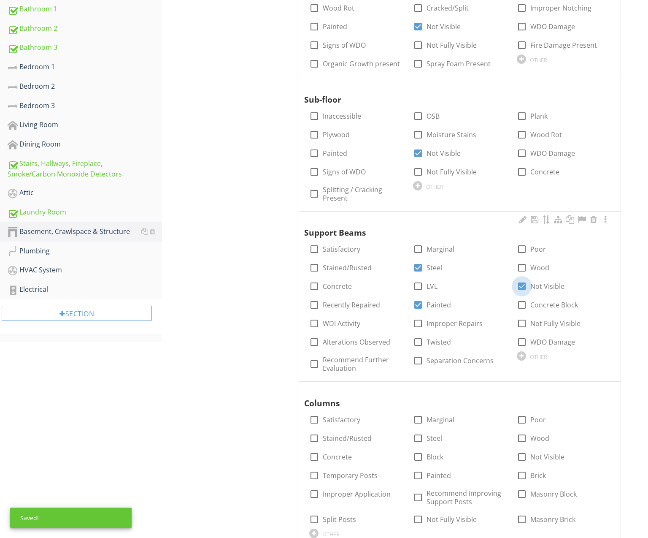
drag, startPoint x: 519, startPoint y: 280, endPoint x: 513, endPoint y: 298, distance: 19.0
click at [519, 280] on div at bounding box center [522, 286] width 14 height 14
click at [522, 320] on div at bounding box center [522, 323] width 14 height 14
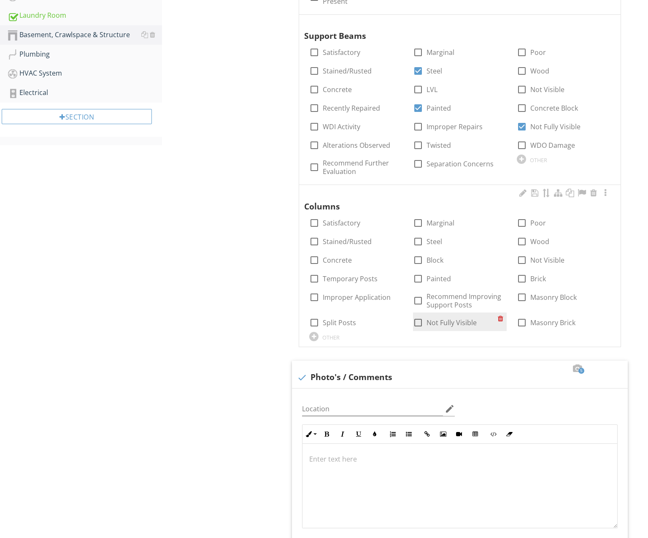
scroll to position [517, 0]
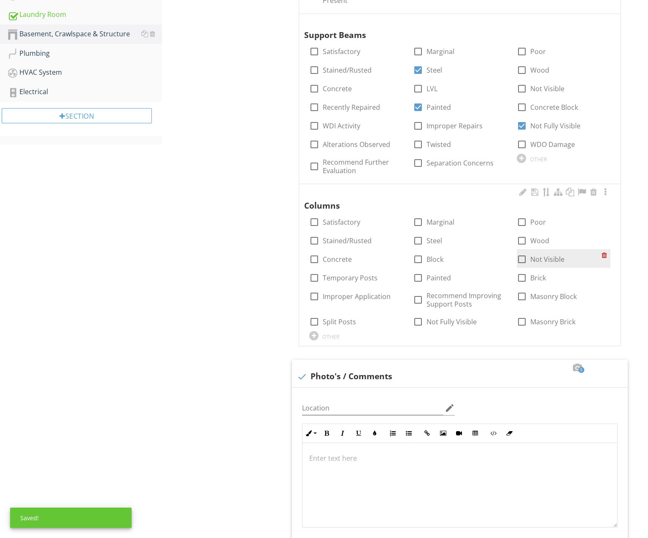
click at [521, 254] on div at bounding box center [522, 259] width 14 height 14
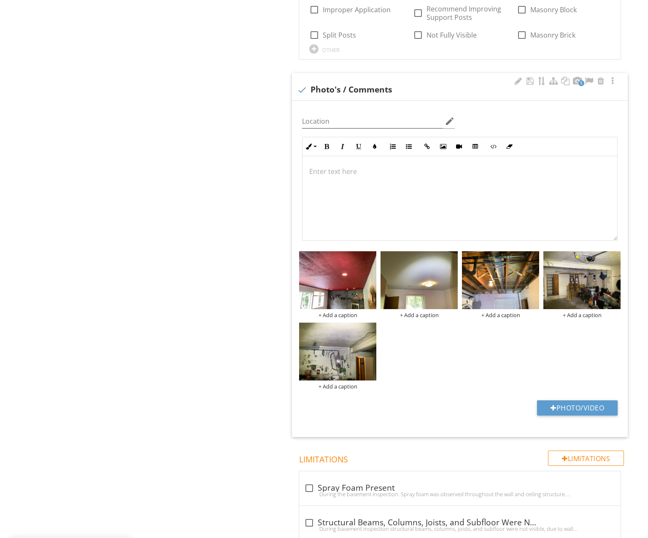
scroll to position [808, 0]
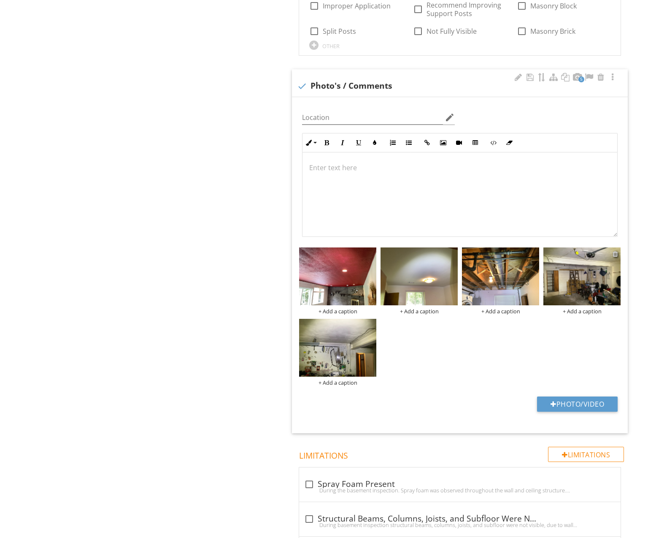
click at [615, 250] on div at bounding box center [615, 253] width 5 height 7
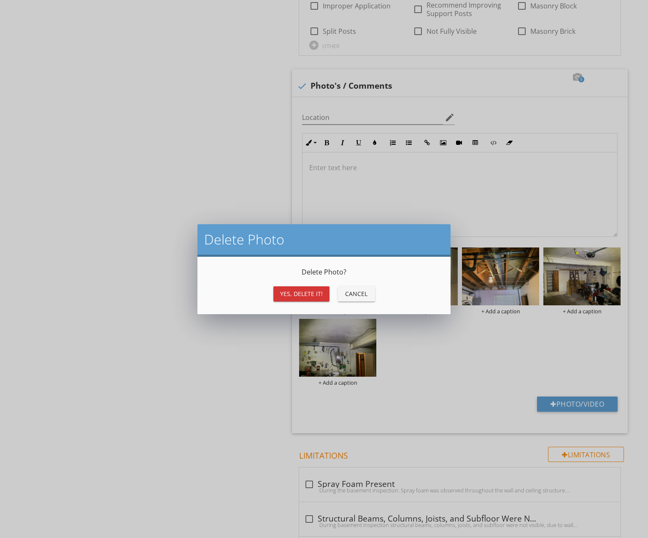
click at [319, 291] on div "Yes, Delete it!" at bounding box center [301, 293] width 43 height 9
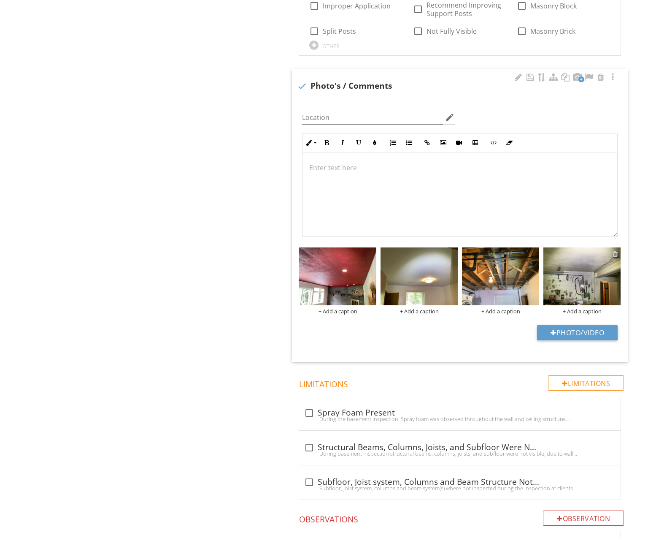
click at [616, 250] on div at bounding box center [615, 253] width 5 height 7
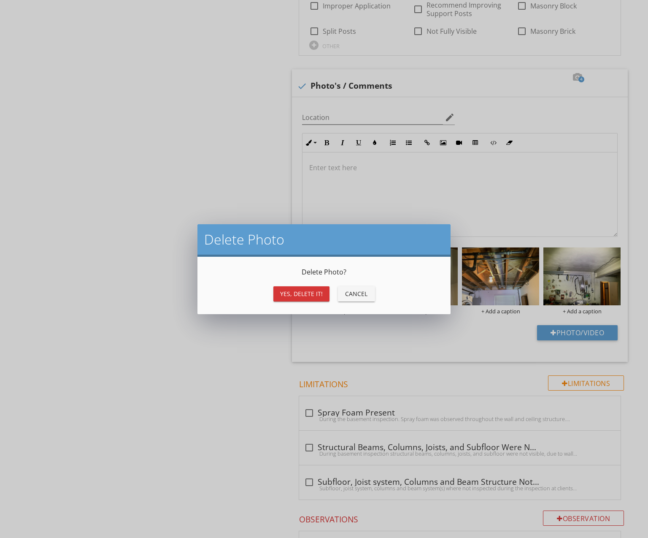
click at [313, 292] on div "Yes, Delete it!" at bounding box center [301, 293] width 43 height 9
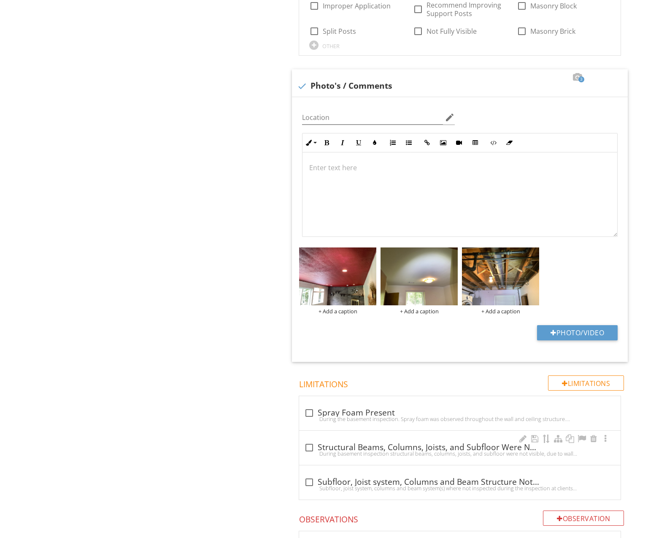
click at [400, 452] on div "During basement inspection structural beams, columns, joists, and subfloor were…" at bounding box center [459, 453] width 311 height 7
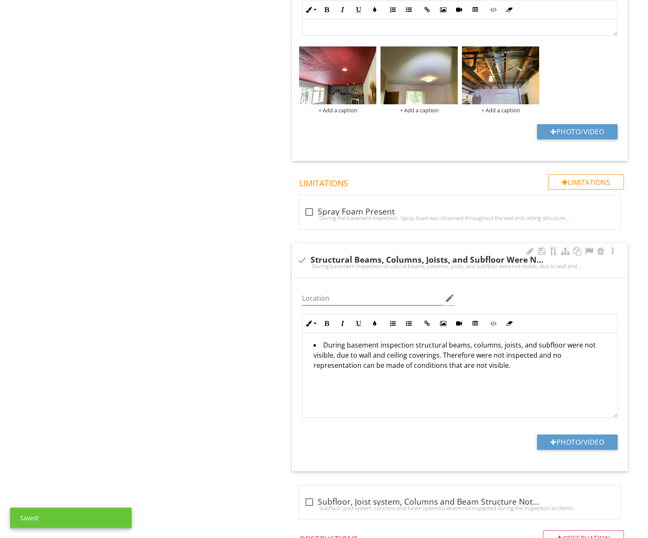
scroll to position [1010, 0]
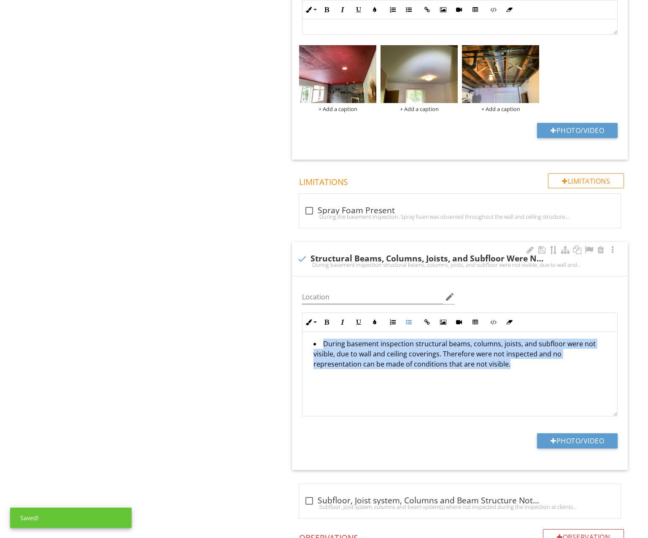
drag, startPoint x: 382, startPoint y: 366, endPoint x: 296, endPoint y: 336, distance: 91.7
click at [294, 336] on div "Location edit Inline Style XLarge Large Normal Small Light Small/Light Bold Ita…" at bounding box center [460, 372] width 336 height 193
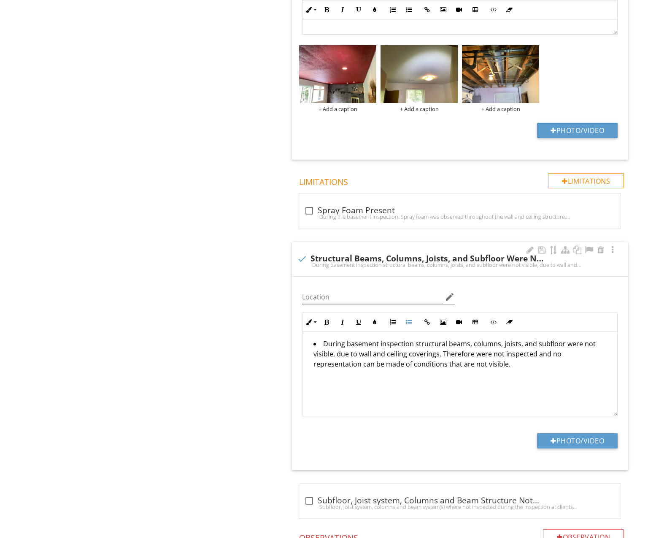
click at [303, 253] on div at bounding box center [302, 258] width 14 height 14
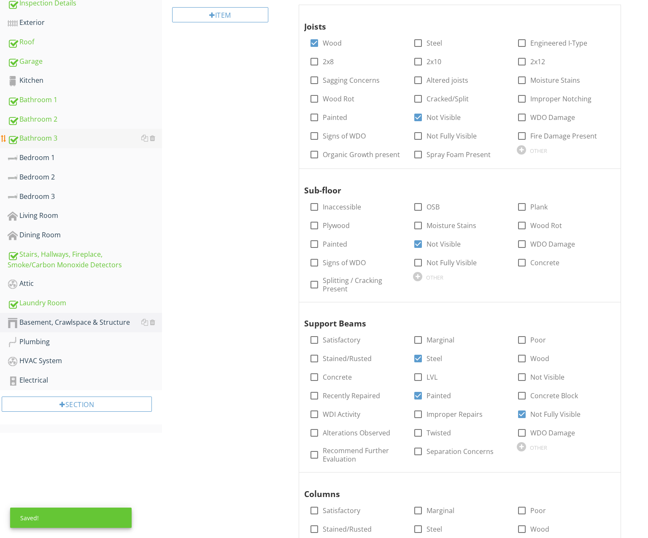
scroll to position [230, 0]
click at [73, 66] on div "Garage" at bounding box center [85, 61] width 154 height 11
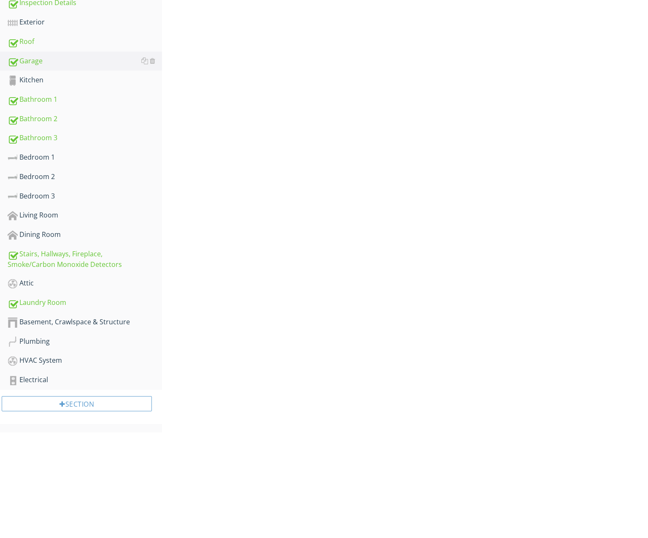
scroll to position [126, 0]
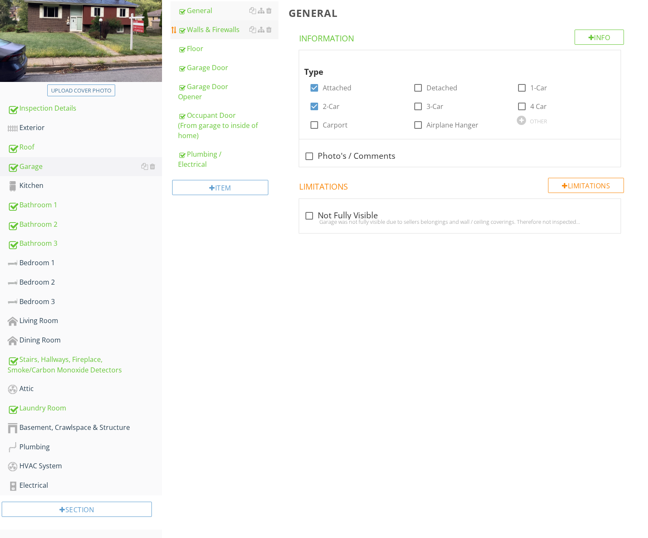
click at [219, 30] on div "Walls & Firewalls" at bounding box center [228, 29] width 100 height 10
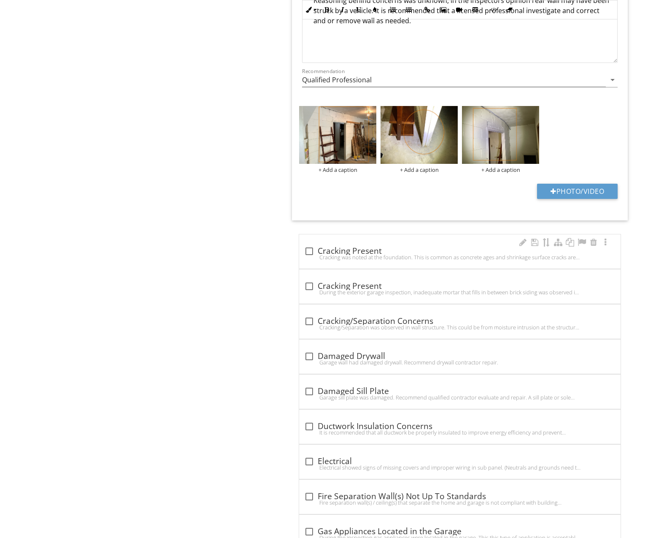
scroll to position [1098, 0]
click at [351, 253] on div "Cracking was noted at the foundation. This is common as concrete ages and shrin…" at bounding box center [459, 256] width 311 height 7
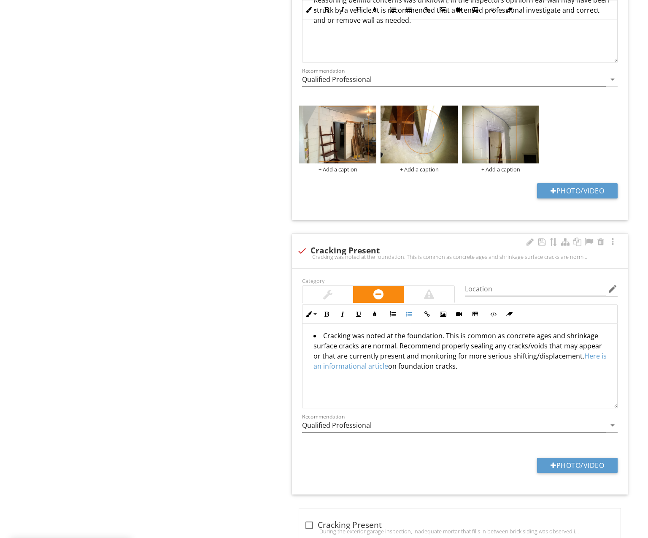
drag, startPoint x: 344, startPoint y: 347, endPoint x: 323, endPoint y: 338, distance: 22.9
click at [279, 317] on div "Garage General Walls & Firewalls Floor Garage Door Garage Door Opener Occupant …" at bounding box center [405, 143] width 486 height 2312
drag, startPoint x: 302, startPoint y: 240, endPoint x: 295, endPoint y: 262, distance: 23.1
click at [302, 240] on div "check Cracking Present Cracking was noted at the foundation. This is common as …" at bounding box center [460, 251] width 336 height 34
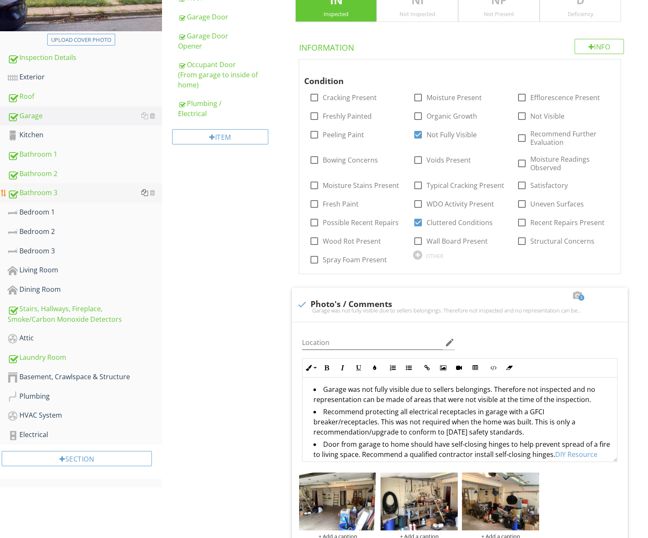
scroll to position [173, 0]
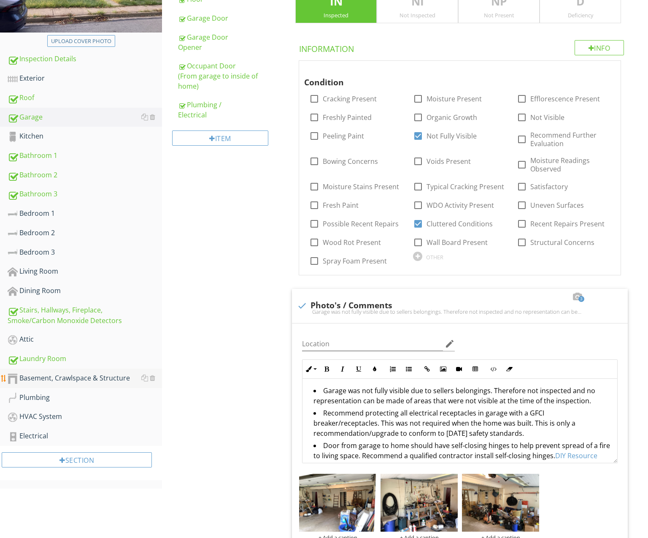
click at [88, 383] on div "Basement, Crawlspace & Structure" at bounding box center [85, 378] width 154 height 11
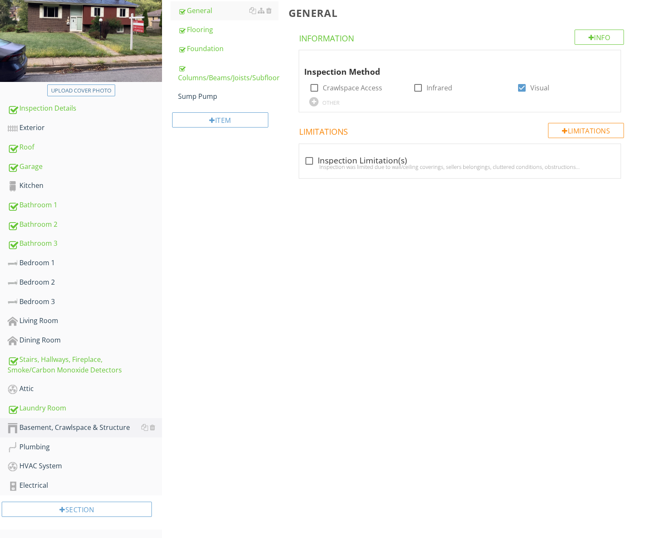
scroll to position [126, 0]
click at [267, 93] on div at bounding box center [268, 96] width 5 height 7
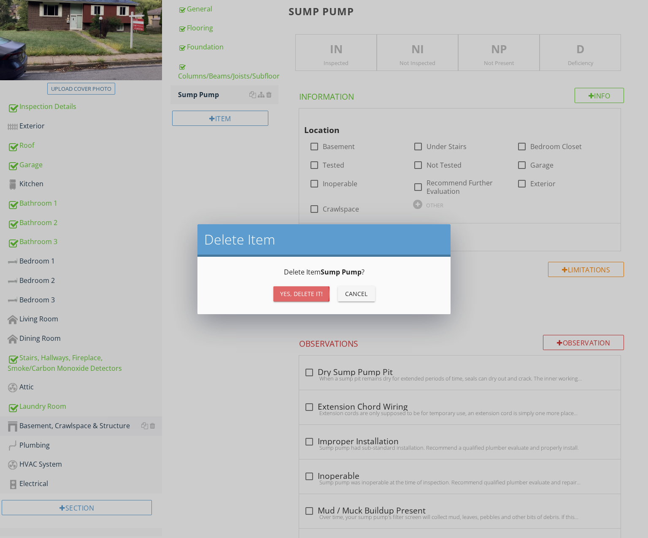
click at [316, 294] on div "Yes, Delete it!" at bounding box center [301, 293] width 43 height 9
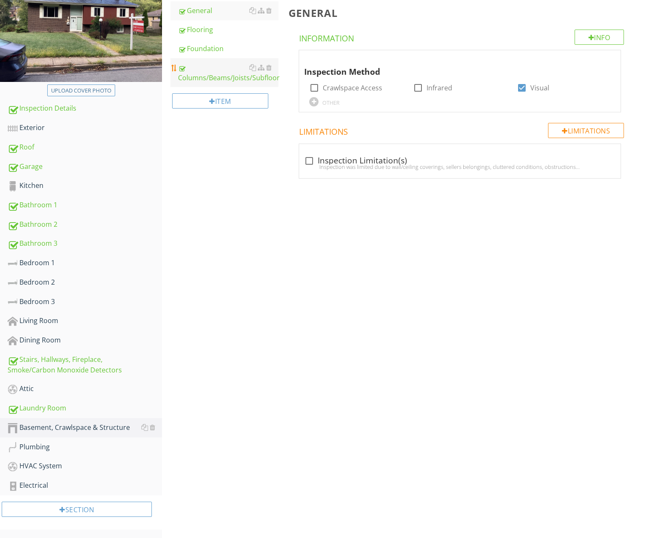
click at [221, 77] on div "Columns/Beams/Joists/Subfloor" at bounding box center [228, 72] width 100 height 20
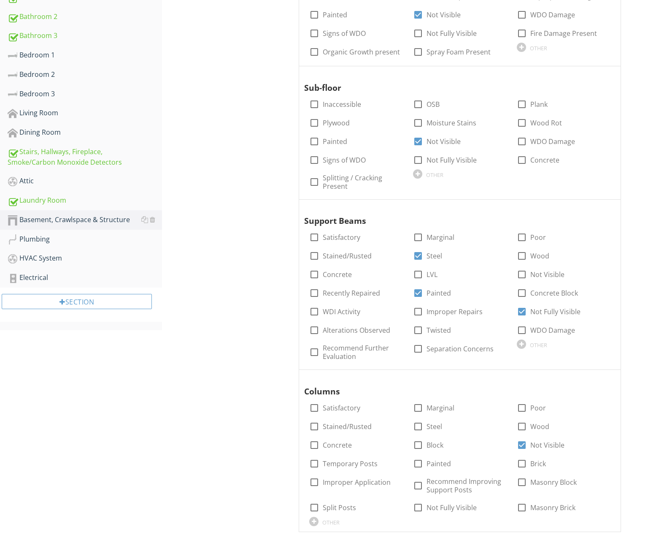
scroll to position [279, 0]
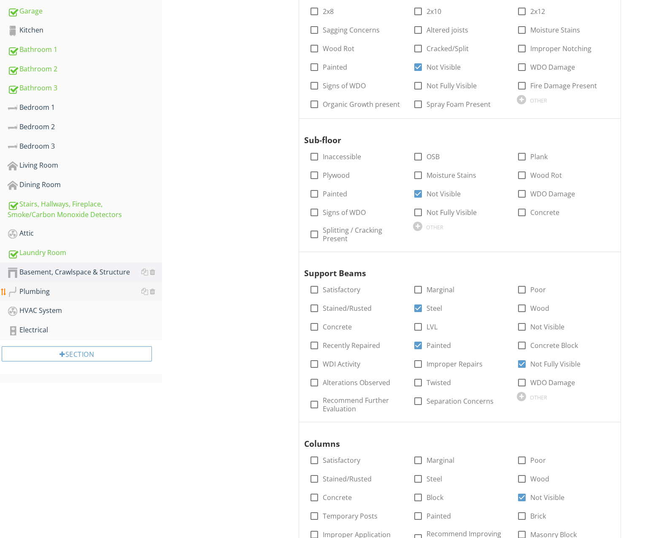
click at [76, 295] on div "Plumbing" at bounding box center [85, 291] width 154 height 11
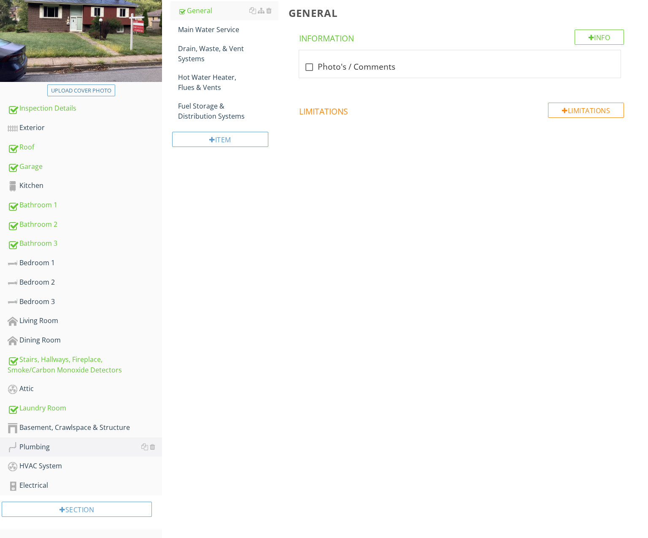
scroll to position [22, 0]
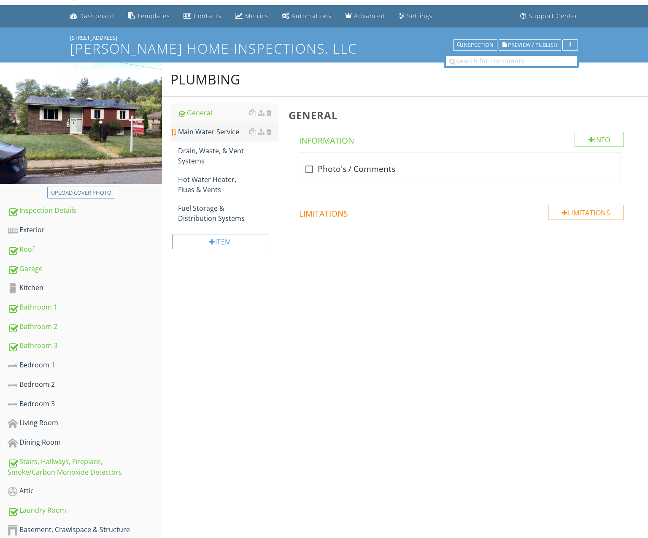
click at [233, 131] on div "Main Water Service" at bounding box center [228, 132] width 100 height 10
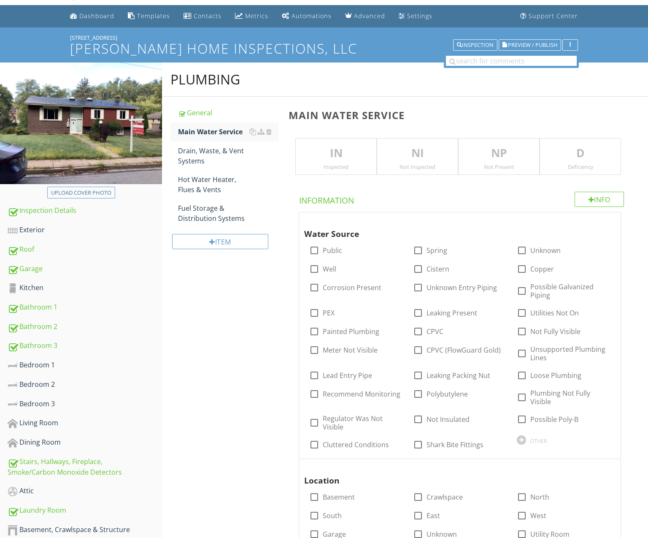
click at [328, 151] on p "IN" at bounding box center [336, 153] width 81 height 17
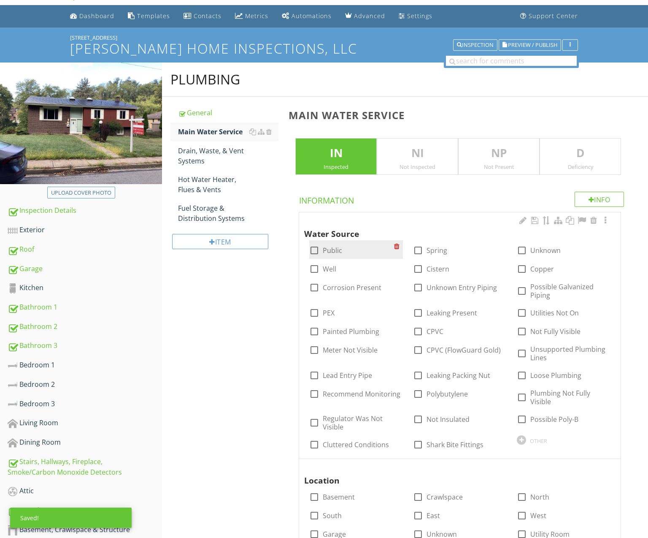
click at [332, 250] on label "Public" at bounding box center [332, 250] width 19 height 8
click at [522, 268] on div at bounding box center [522, 269] width 14 height 14
click at [463, 286] on label "Unknown Entry Piping" at bounding box center [462, 287] width 70 height 8
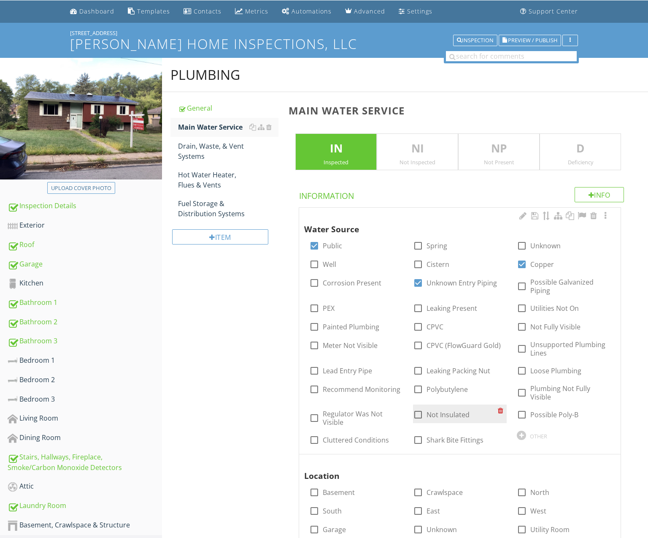
scroll to position [27, 0]
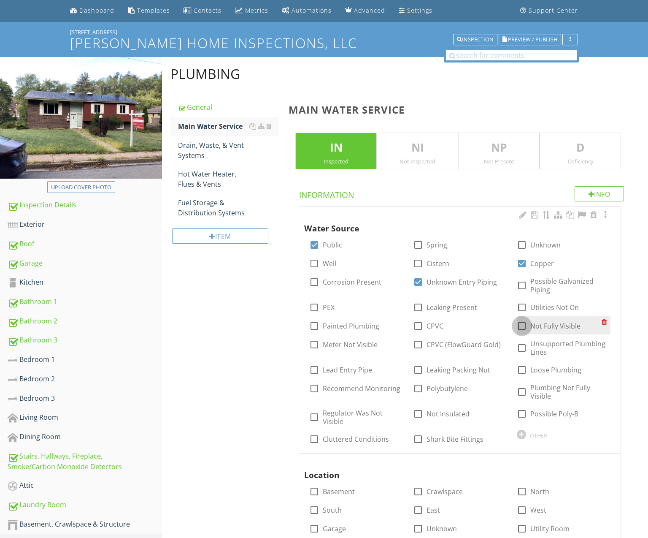
click at [523, 325] on div at bounding box center [522, 326] width 14 height 14
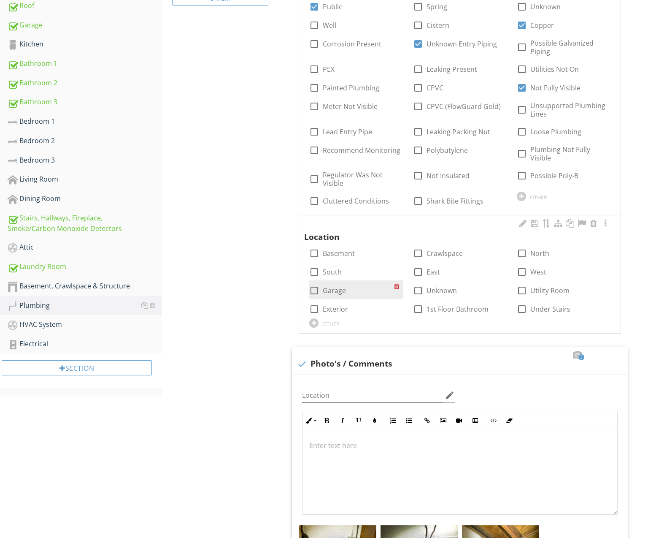
scroll to position [271, 0]
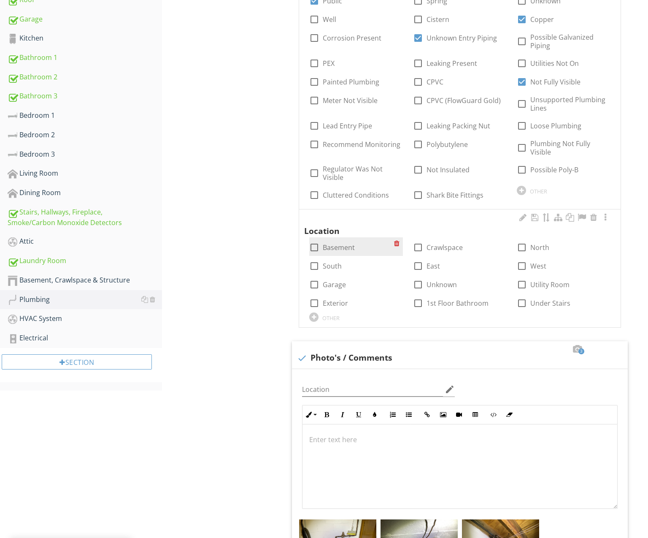
click at [342, 246] on label "Basement" at bounding box center [339, 247] width 32 height 8
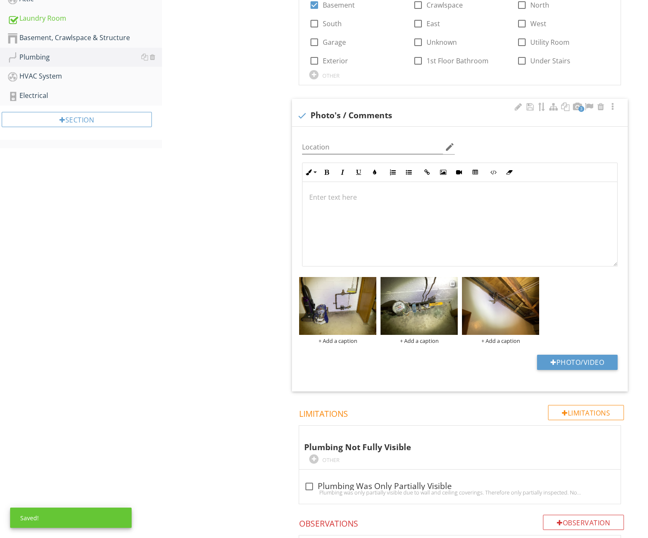
scroll to position [510, 0]
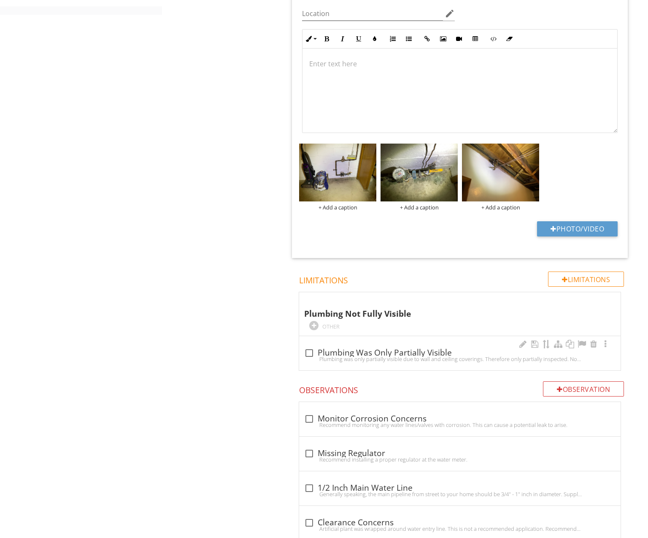
click at [408, 356] on div "Plumbing was only partially visible due to wall and ceiling coverings. Therefor…" at bounding box center [459, 358] width 311 height 7
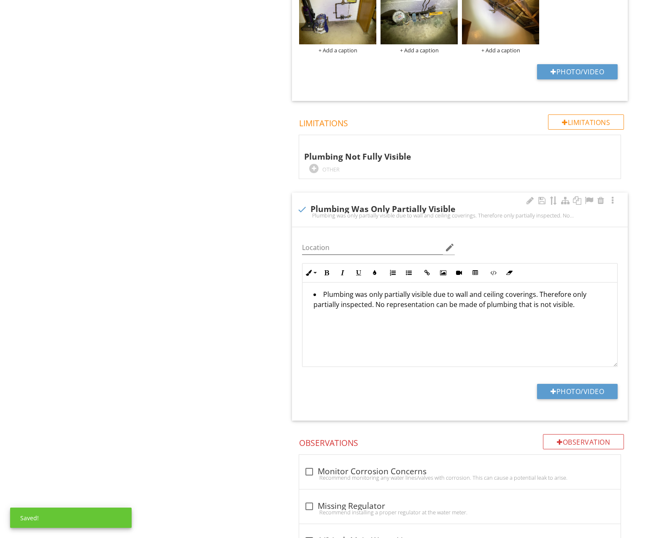
scroll to position [804, 0]
drag, startPoint x: 446, startPoint y: 336, endPoint x: 317, endPoint y: 295, distance: 134.9
click at [317, 295] on div "Plumbing was only partially visible due to wall and ceiling coverings. Therefor…" at bounding box center [460, 324] width 315 height 84
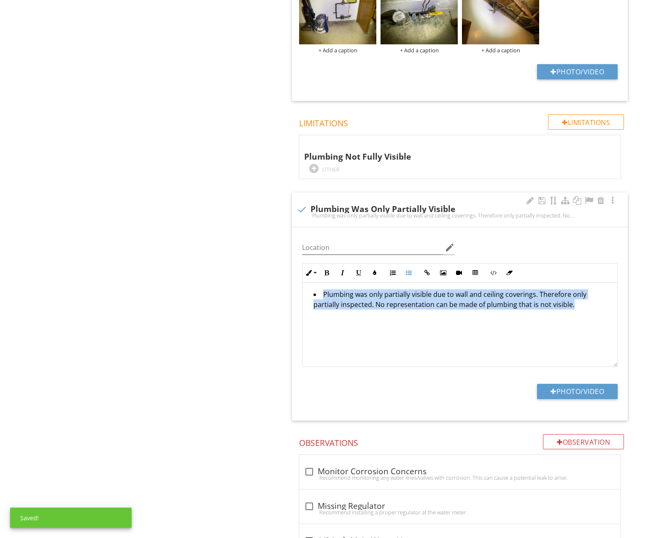
drag, startPoint x: 336, startPoint y: 308, endPoint x: 326, endPoint y: 293, distance: 18.5
click at [309, 282] on div "Plumbing was only partially visible due to wall and ceiling coverings. Therefor…" at bounding box center [460, 324] width 315 height 84
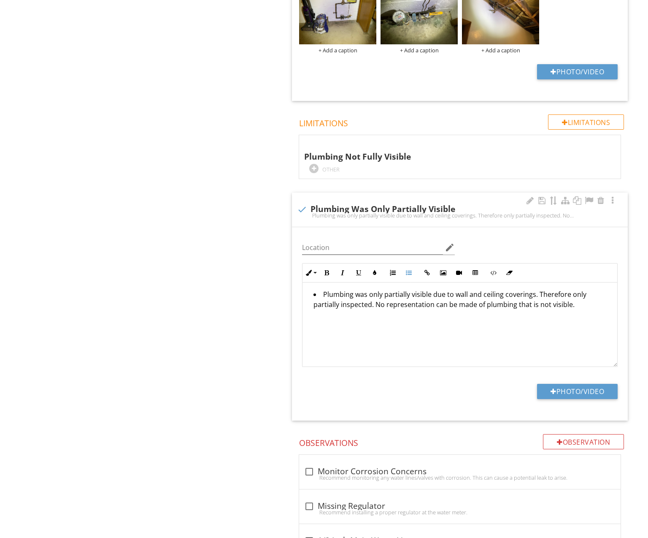
click at [307, 203] on div at bounding box center [302, 209] width 14 height 14
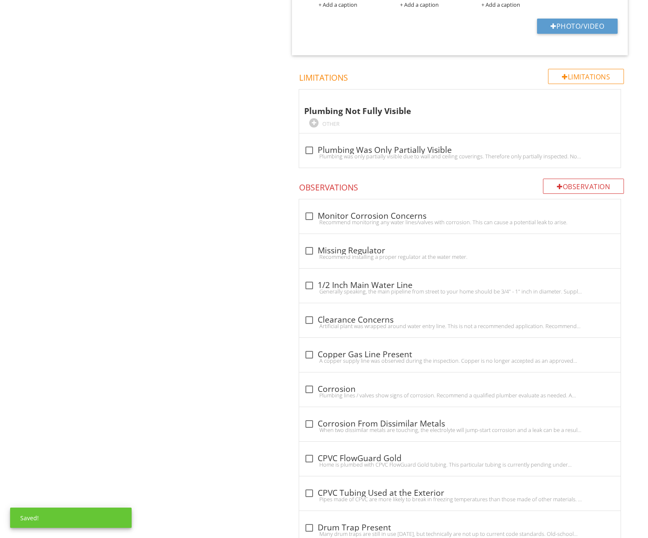
scroll to position [868, 0]
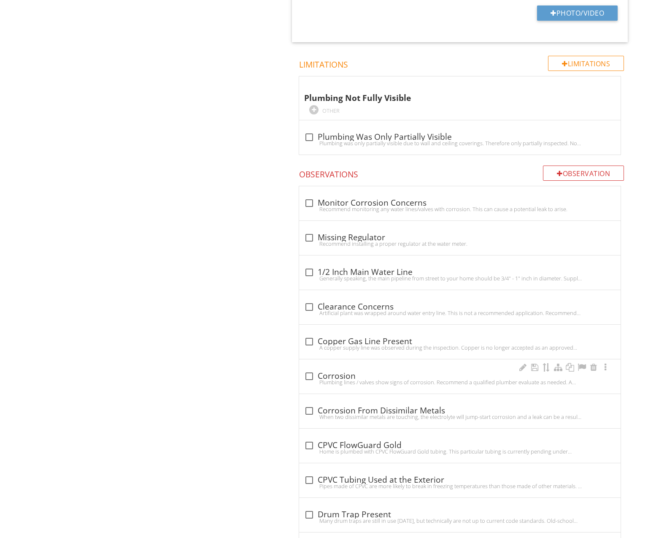
click at [369, 378] on div "Plumbing lines / valves show signs of corrosion. Recommend a qualified plumber …" at bounding box center [459, 381] width 311 height 7
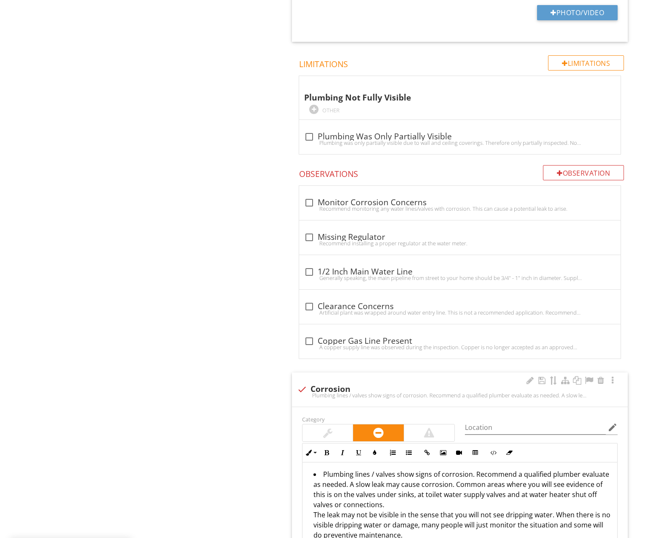
scroll to position [1028, 0]
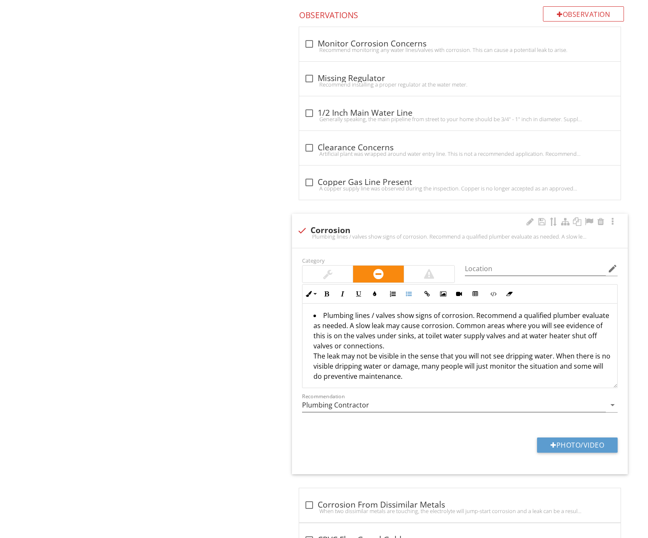
drag, startPoint x: 409, startPoint y: 374, endPoint x: 292, endPoint y: 305, distance: 136.0
click at [281, 298] on div "Plumbing General Main Water Service Drain, [PERSON_NAME], & Vent Systems Hot Wa…" at bounding box center [405, 517] width 486 height 2923
click at [303, 225] on div at bounding box center [302, 230] width 14 height 14
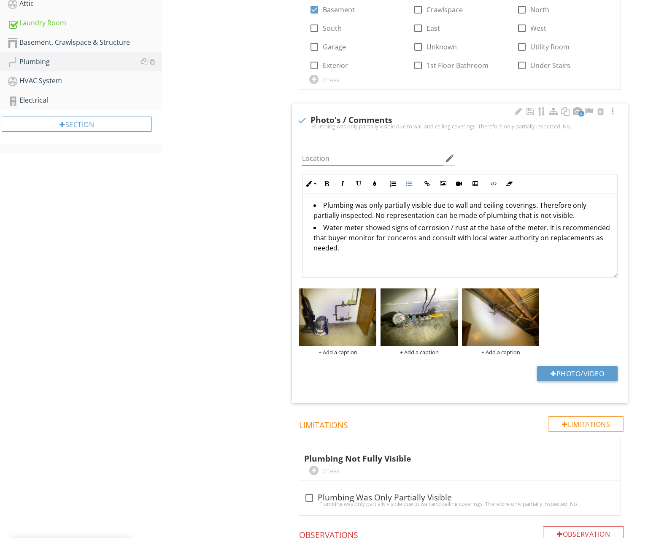
scroll to position [47, 0]
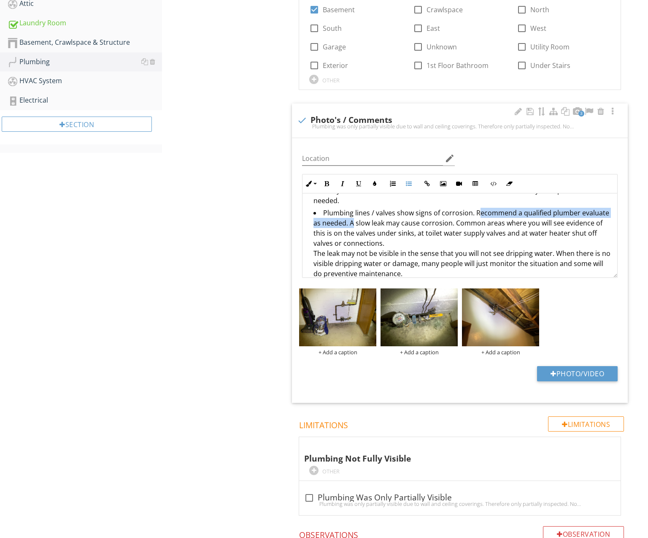
drag, startPoint x: 474, startPoint y: 211, endPoint x: 350, endPoint y: 224, distance: 125.2
click at [350, 224] on li "Plumbing lines / valves show signs of corrosion. Recommend a qualified plumber …" at bounding box center [461, 244] width 297 height 73
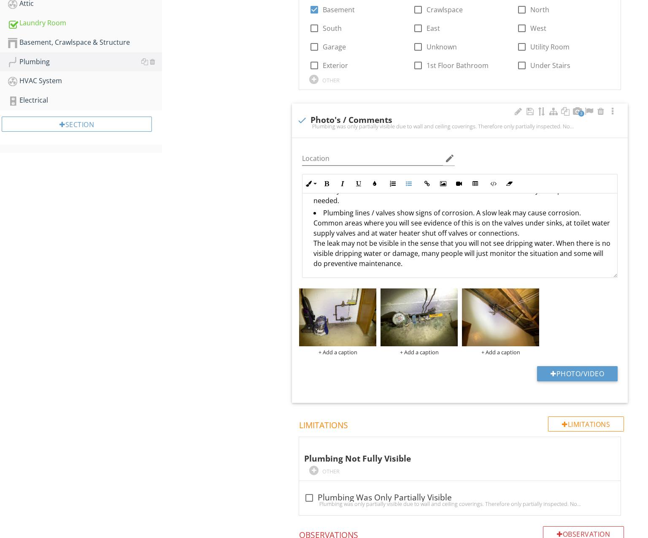
click at [470, 212] on li "Plumbing lines / valves show signs of corrosion. A slow leak may cause corrosio…" at bounding box center [461, 239] width 297 height 63
drag, startPoint x: 323, startPoint y: 210, endPoint x: 525, endPoint y: 262, distance: 209.1
click at [525, 262] on li "Plumbing lines / valves show signs of corrosion. A slow leak may cause corrosio…" at bounding box center [461, 239] width 297 height 63
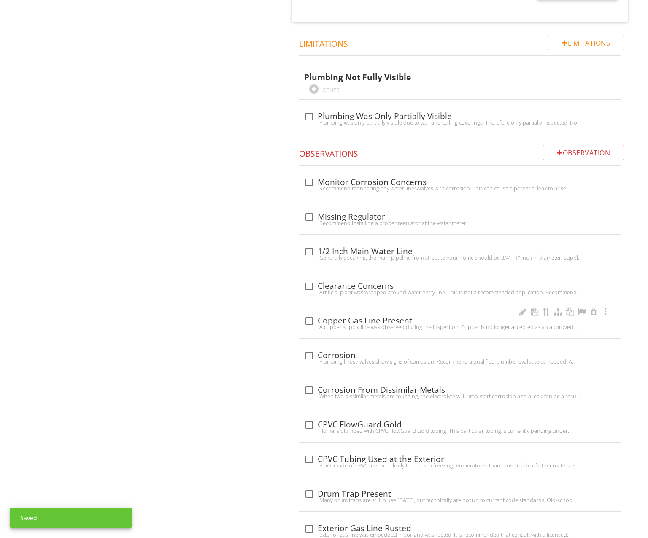
scroll to position [890, 0]
click at [372, 357] on div "Plumbing lines / valves show signs of corrosion. Recommend a qualified plumber …" at bounding box center [459, 360] width 311 height 7
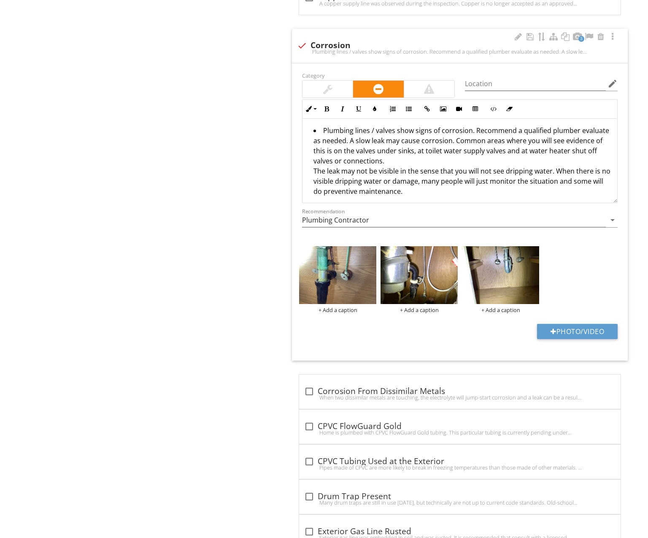
scroll to position [1215, 0]
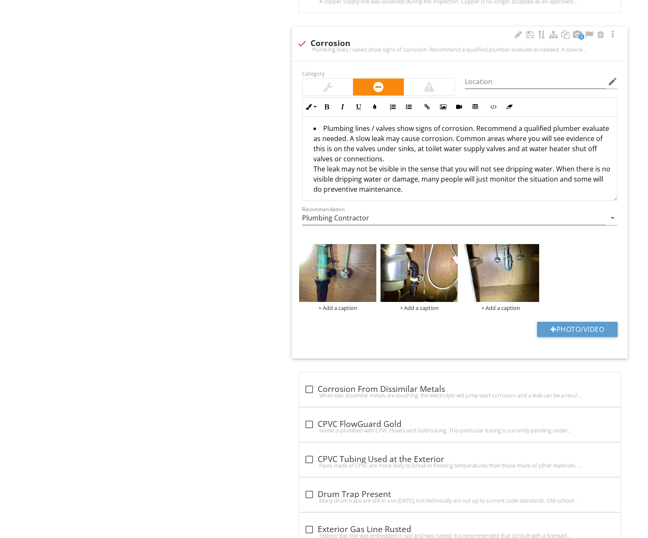
click at [482, 313] on div "+ Add a caption + Add a caption + Add a caption" at bounding box center [460, 277] width 326 height 71
click at [348, 304] on div "+ Add a caption" at bounding box center [337, 307] width 77 height 7
click at [412, 304] on div "+ Add a caption" at bounding box center [419, 307] width 77 height 7
click at [499, 304] on div "+ Add a caption" at bounding box center [500, 307] width 77 height 7
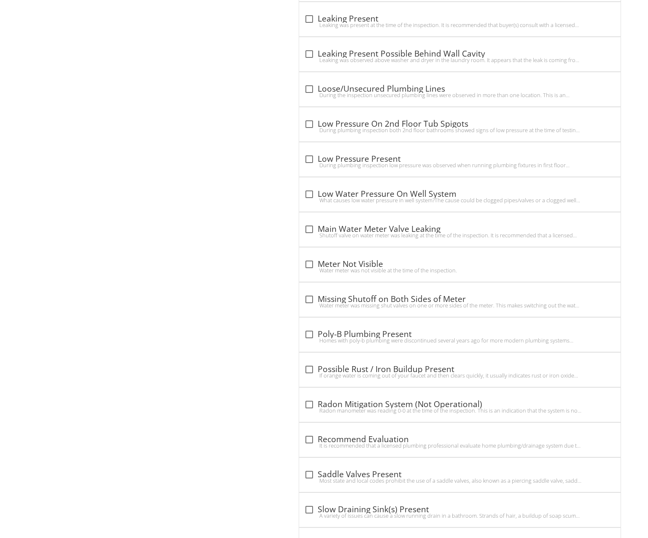
scroll to position [2308, 0]
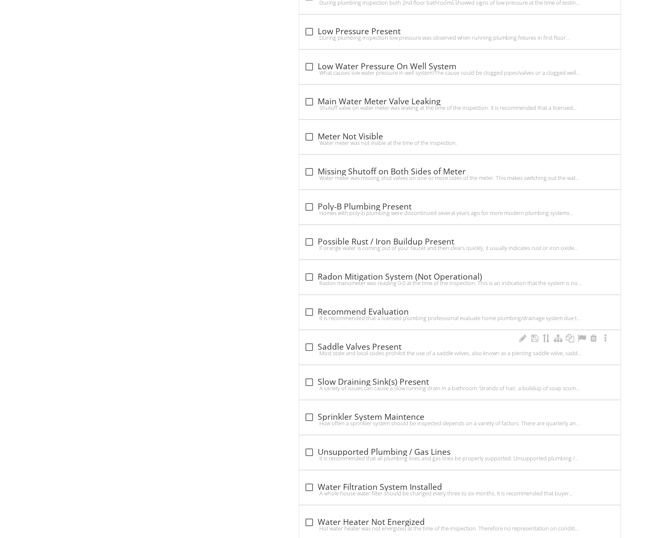
click at [349, 344] on div "check_box_outline_blank Saddle Valves Present" at bounding box center [459, 347] width 311 height 10
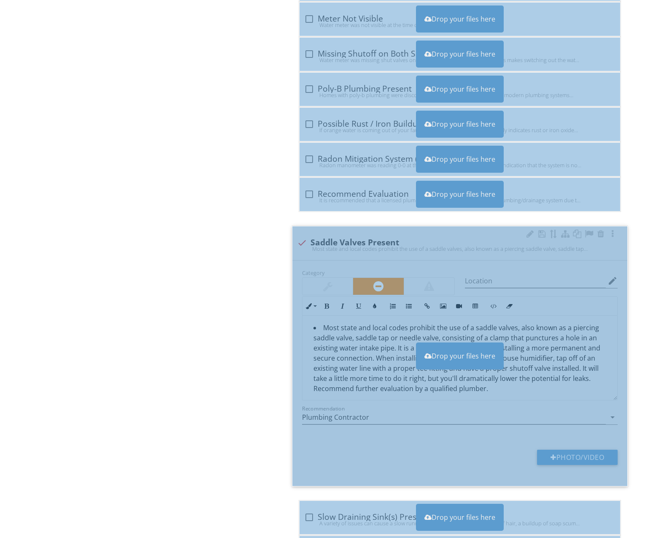
scroll to position [2431, 0]
